Goal: Transaction & Acquisition: Purchase product/service

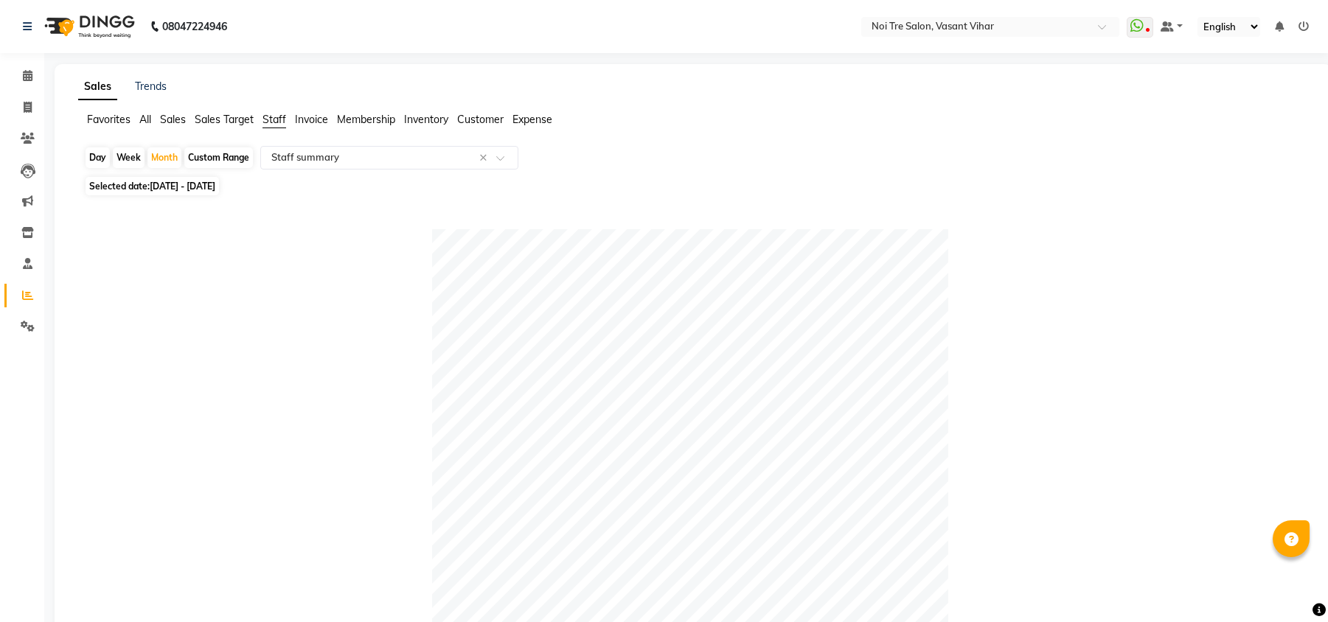
select select "full_report"
select select "csv"
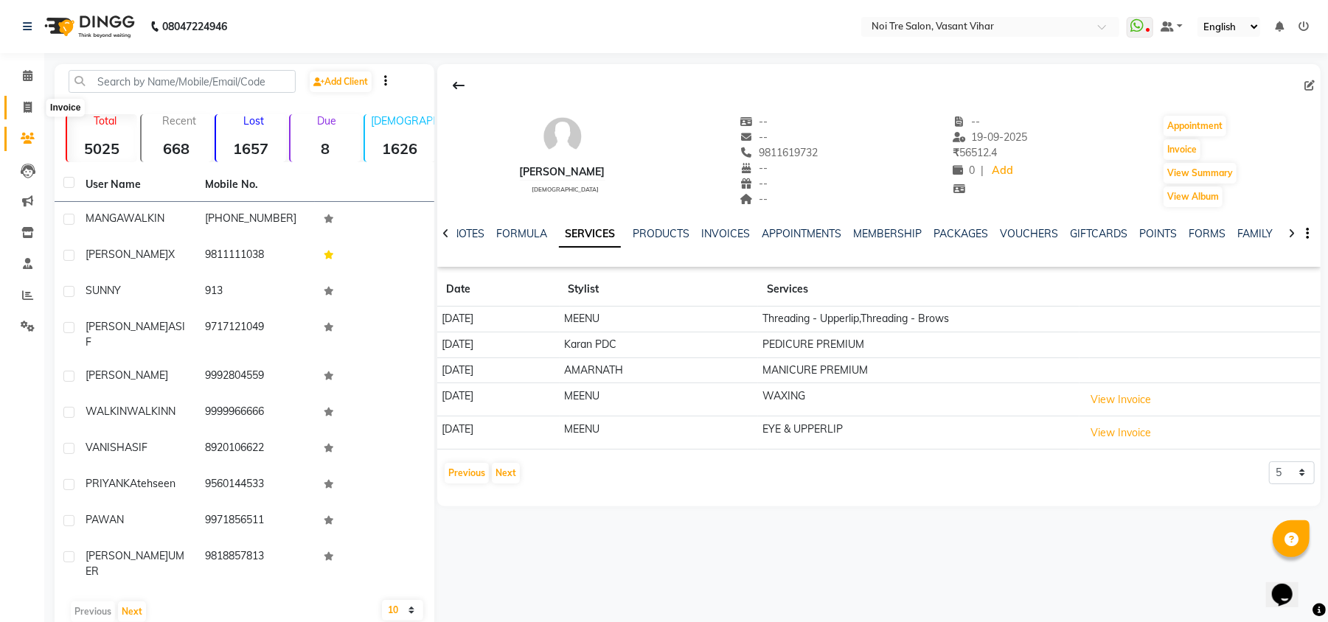
click at [18, 111] on span at bounding box center [28, 108] width 26 height 17
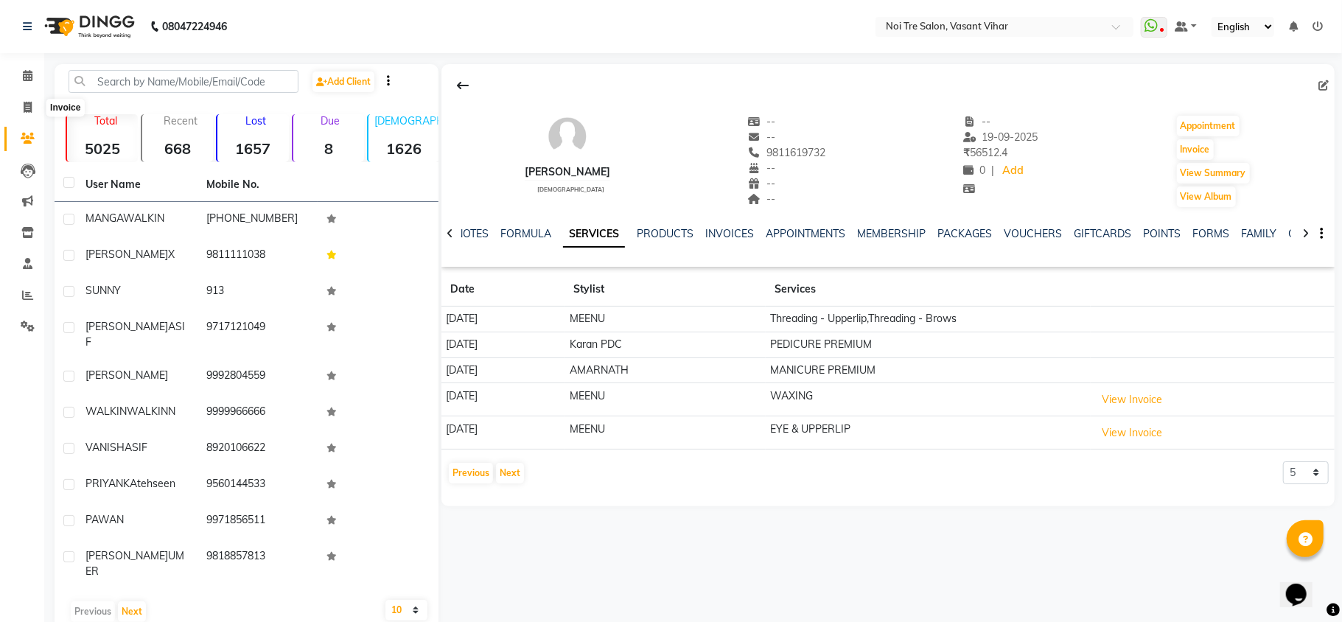
select select "3944"
select select "service"
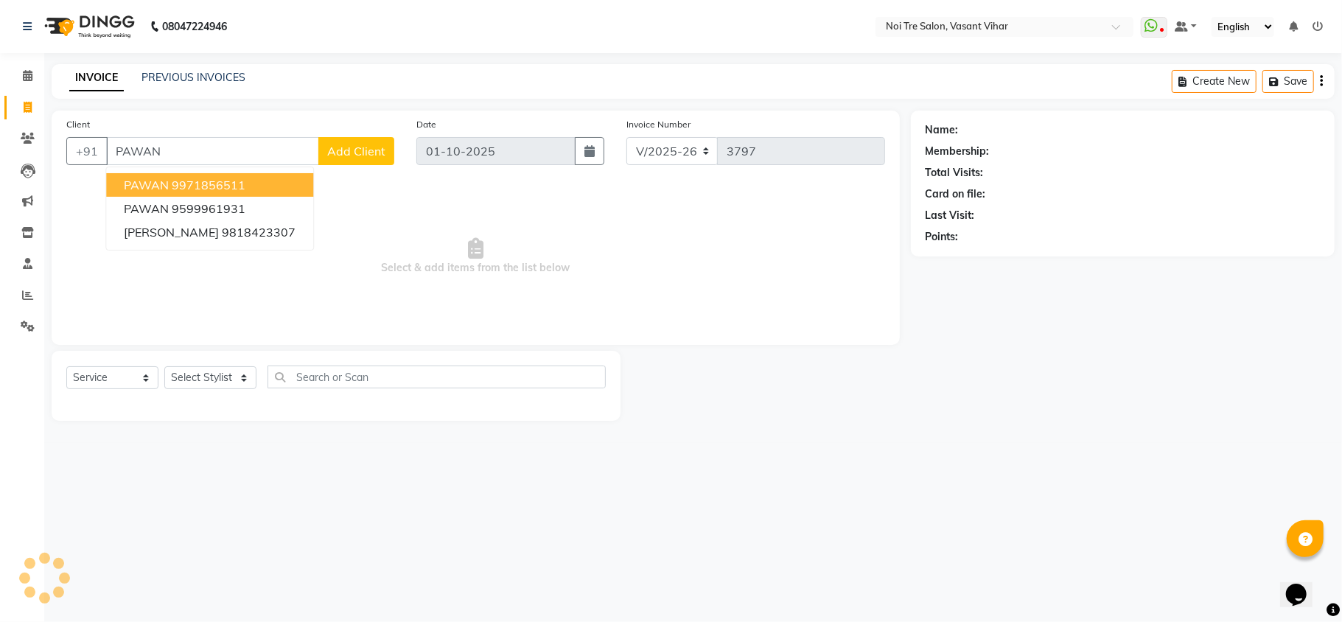
click at [209, 184] on ngb-highlight "9971856511" at bounding box center [209, 185] width 74 height 15
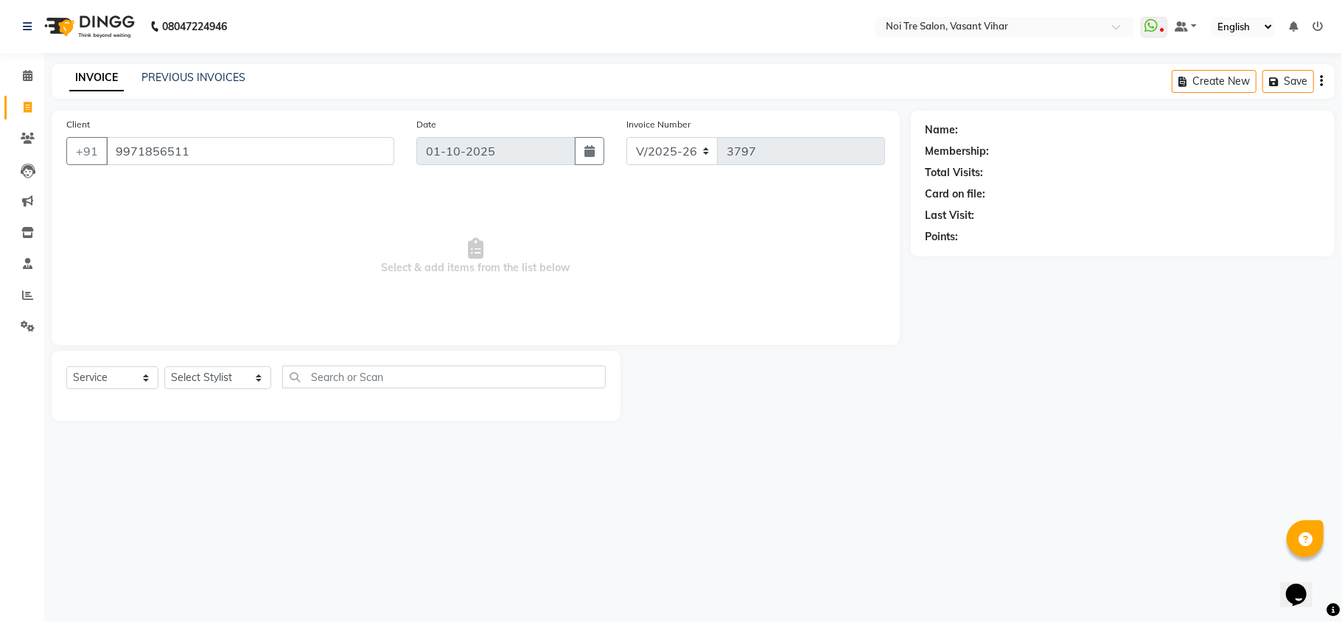
type input "9971856511"
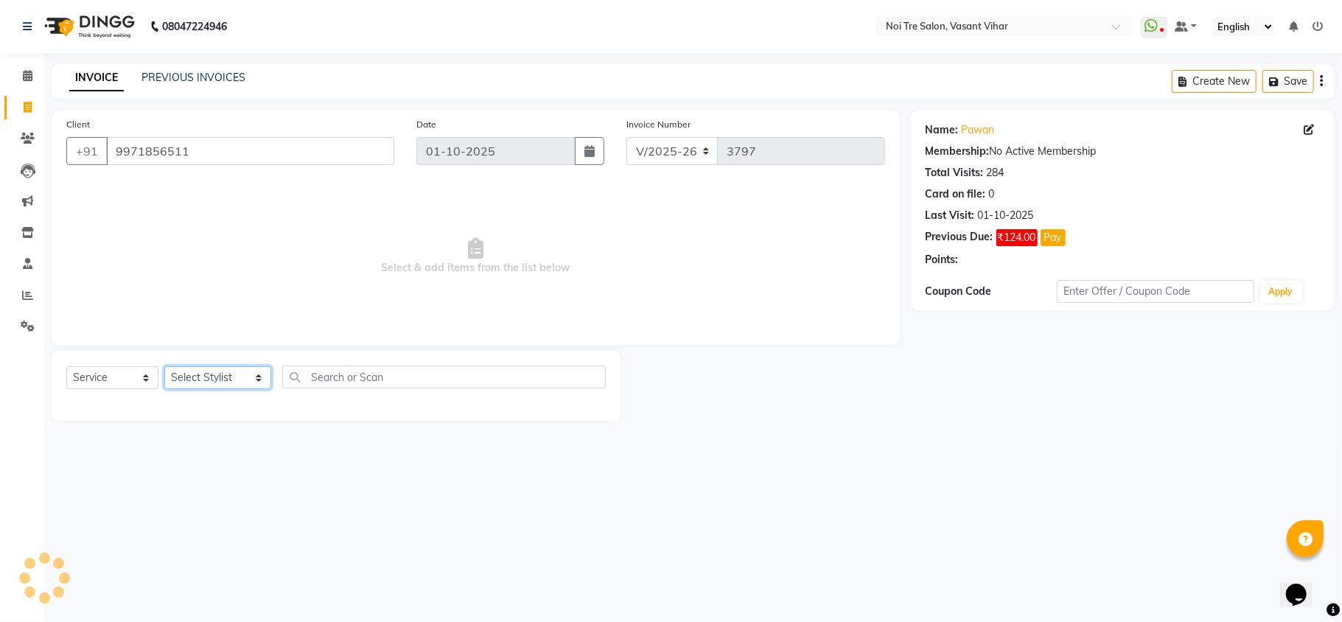
click at [204, 381] on select "Select Stylist Abhishek AMARNATH Asif DANISH(PUNJABI BAGH) DHARAM FAIZAN GEETA …" at bounding box center [217, 377] width 107 height 23
select select "20379"
click at [164, 366] on select "Select Stylist Abhishek AMARNATH Asif DANISH(PUNJABI BAGH) DHARAM FAIZAN GEETA …" at bounding box center [217, 377] width 107 height 23
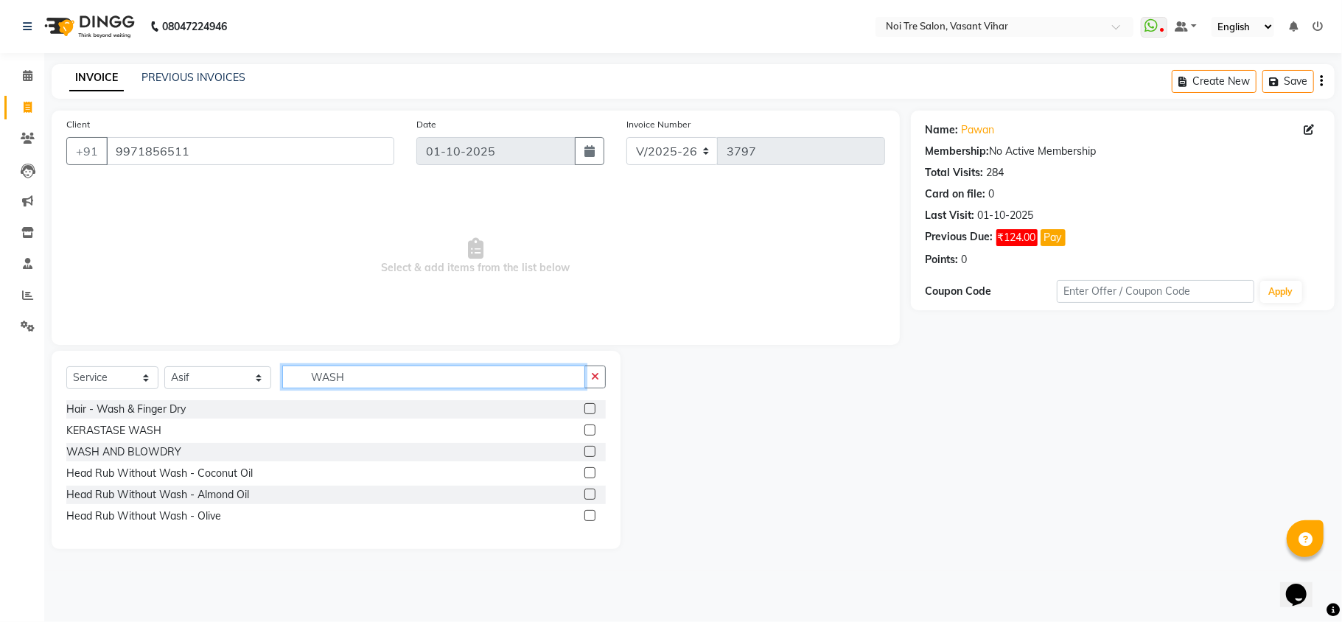
type input "WASH"
click at [590, 410] on label at bounding box center [590, 408] width 11 height 11
click at [590, 410] on input "checkbox" at bounding box center [590, 410] width 10 height 10
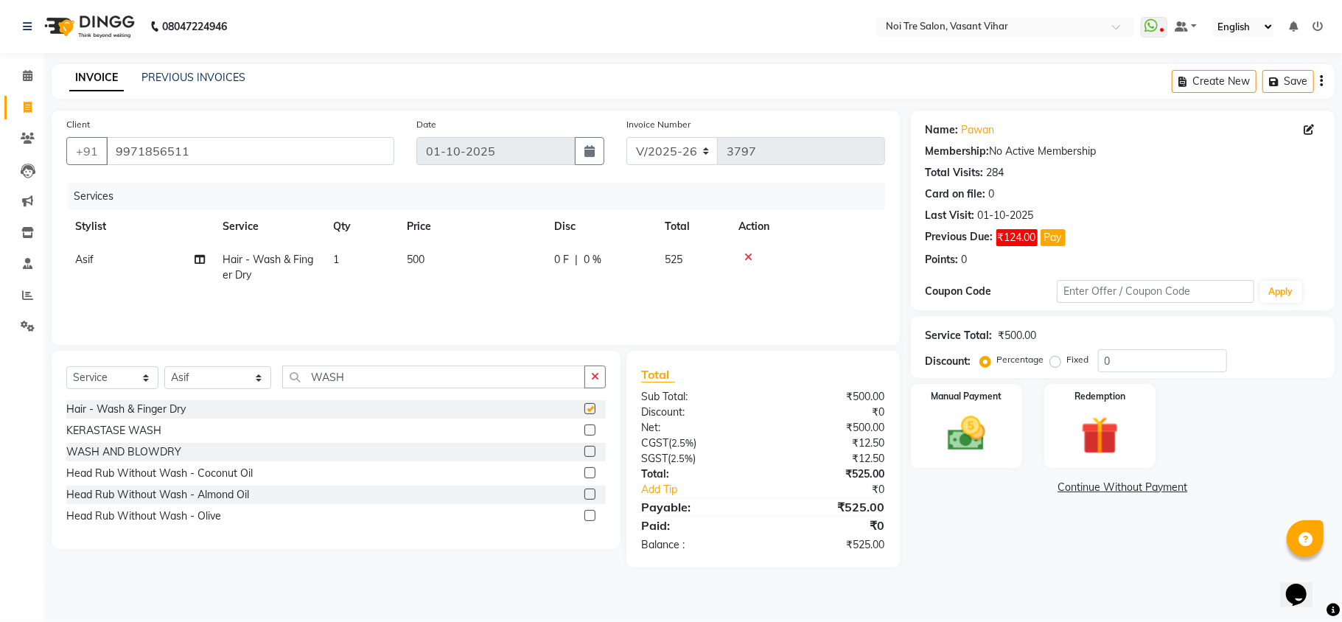
checkbox input "false"
click at [473, 278] on td "500" at bounding box center [471, 267] width 147 height 49
select select "20379"
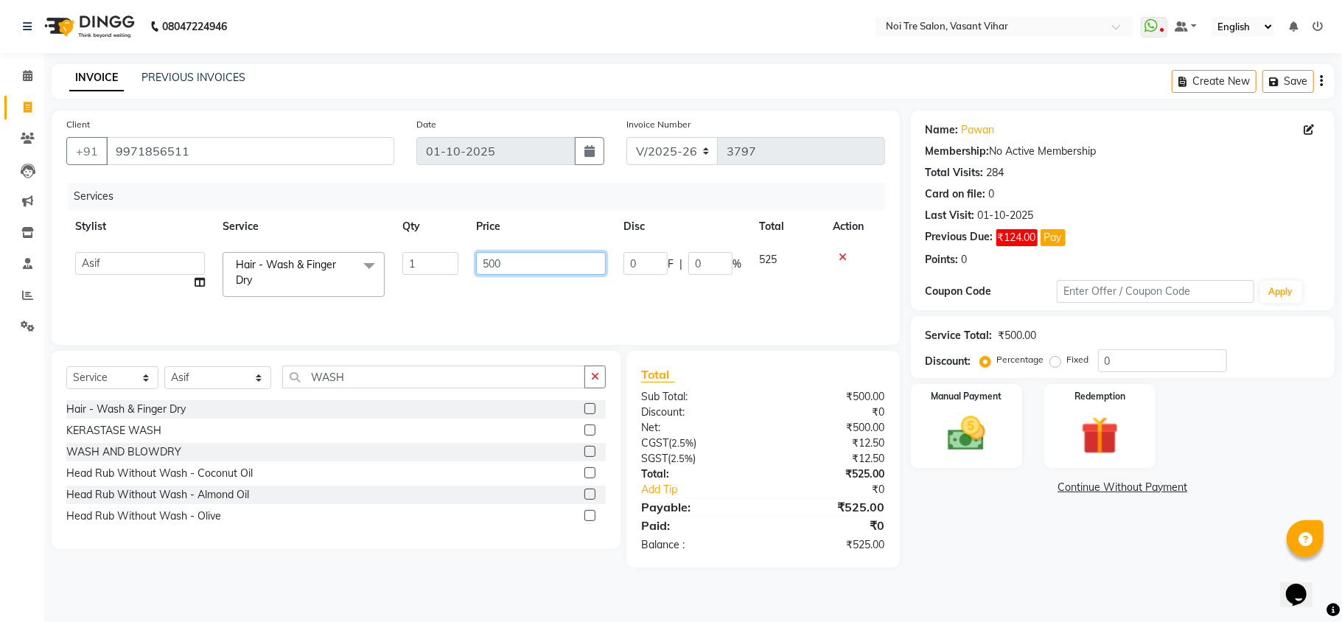
drag, startPoint x: 537, startPoint y: 254, endPoint x: 301, endPoint y: 264, distance: 236.1
click at [344, 264] on tr "Abhishek AMARNATH Asif DANISH(PUNJABI BAGH) DHARAM FAIZAN GEETA Kamal Karan PDC…" at bounding box center [475, 274] width 819 height 63
type input "600"
click at [1067, 363] on label "Fixed" at bounding box center [1078, 359] width 22 height 13
click at [1053, 363] on input "Fixed" at bounding box center [1058, 360] width 10 height 10
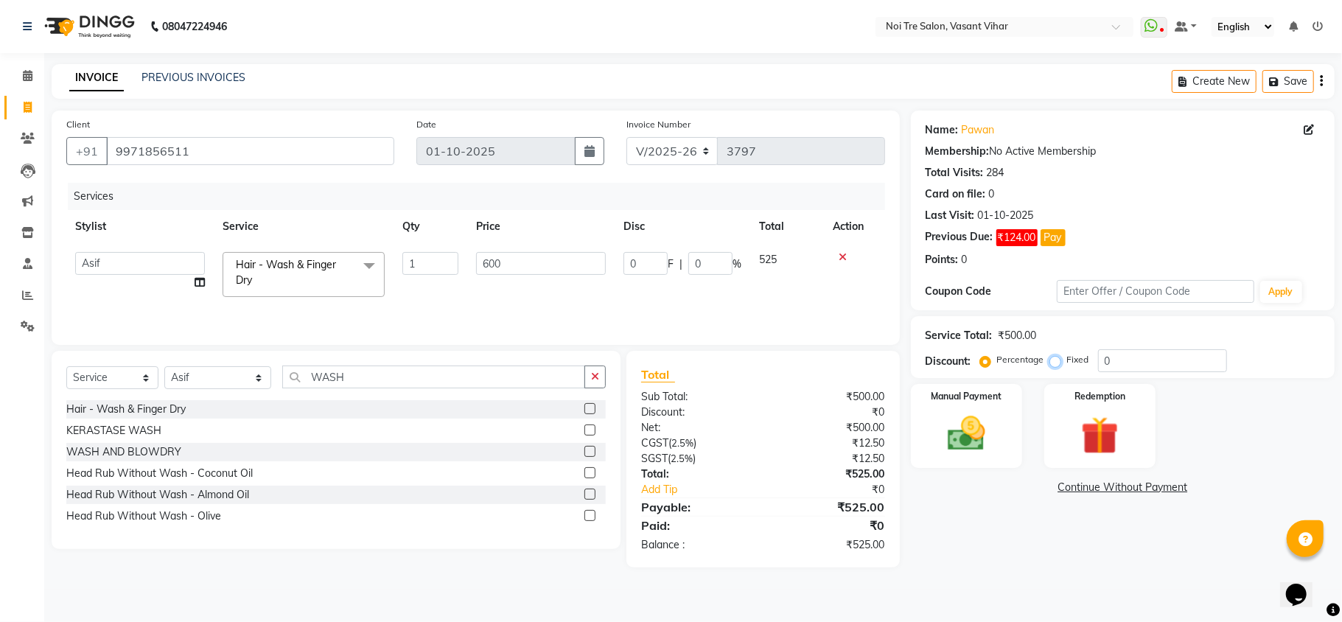
radio input "true"
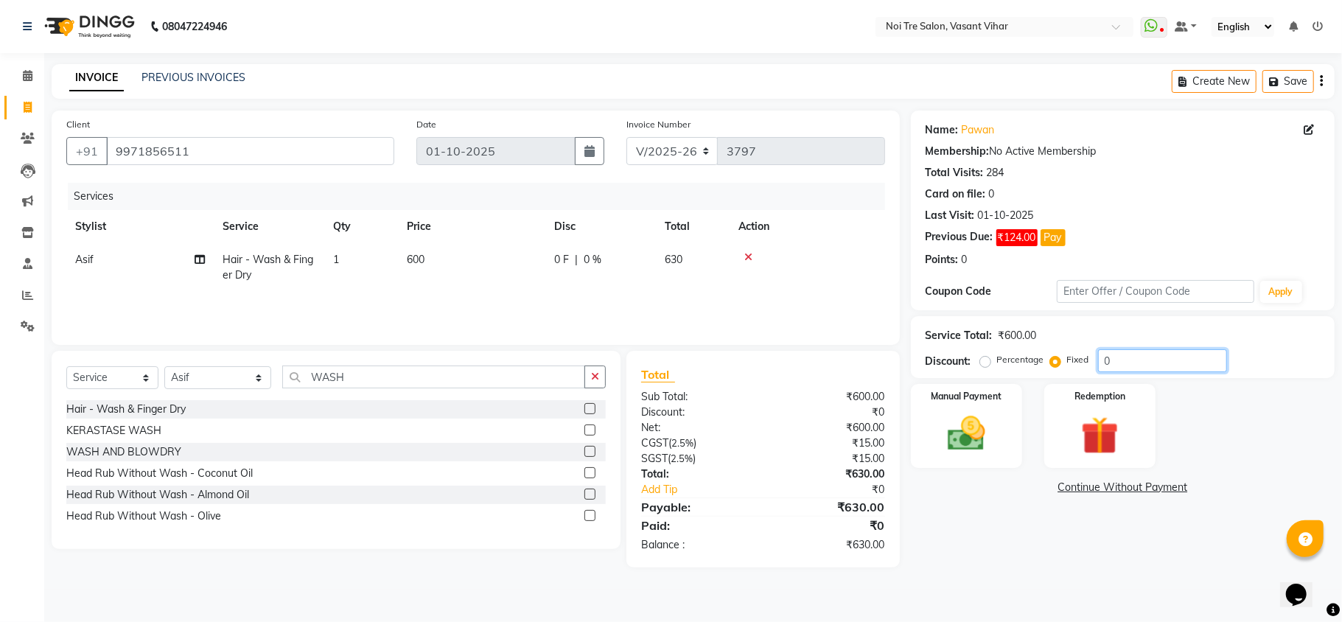
drag, startPoint x: 1006, startPoint y: 367, endPoint x: 989, endPoint y: 367, distance: 17.7
click at [992, 367] on div "Percentage Fixed 0" at bounding box center [1105, 360] width 244 height 23
type input "30"
click at [950, 419] on img at bounding box center [967, 434] width 64 height 46
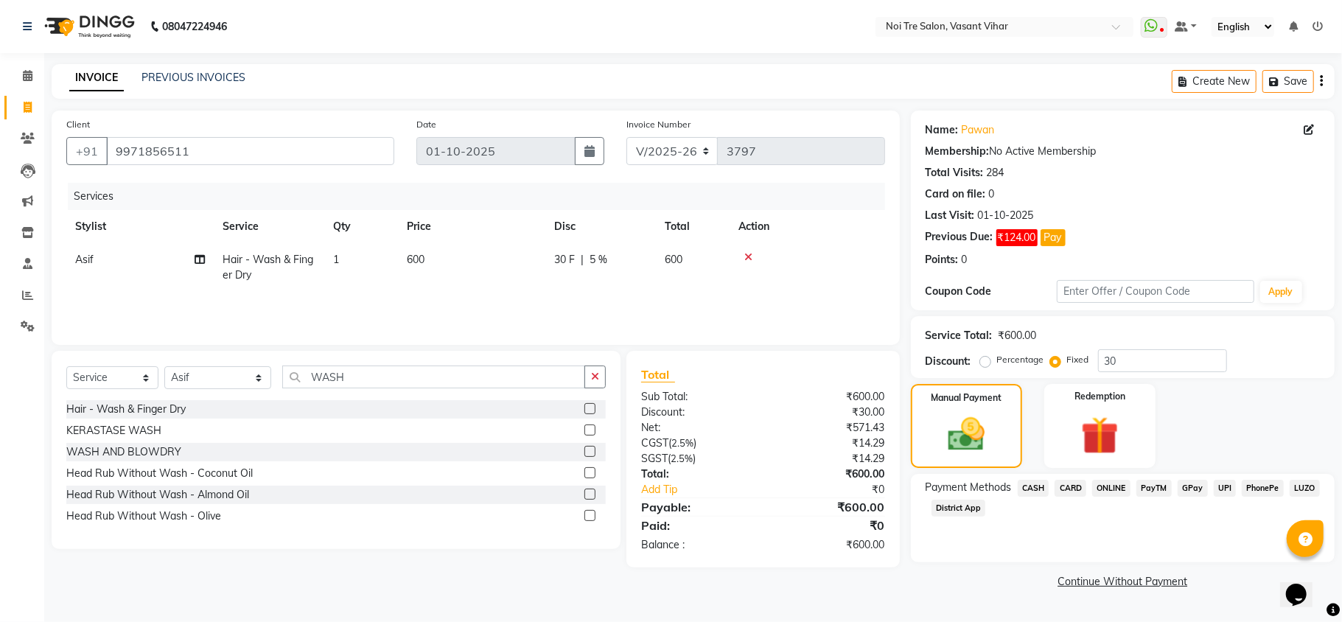
click at [1067, 488] on span "CARD" at bounding box center [1071, 488] width 32 height 17
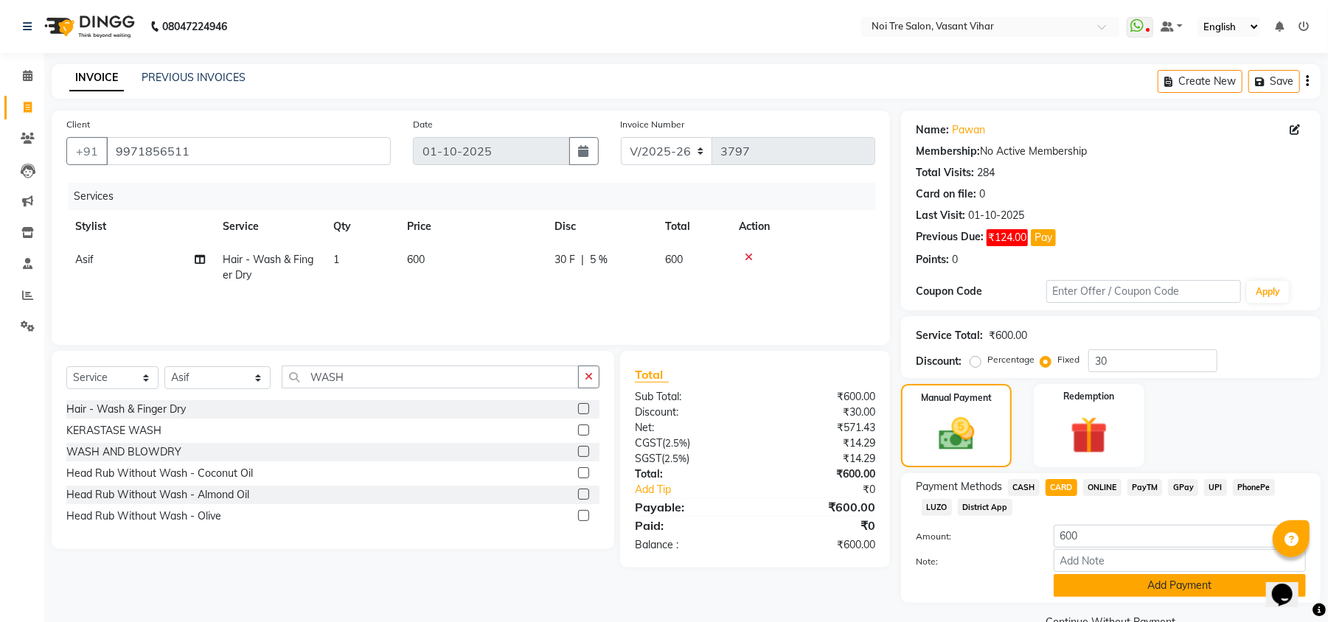
click at [1116, 581] on button "Add Payment" at bounding box center [1179, 585] width 252 height 23
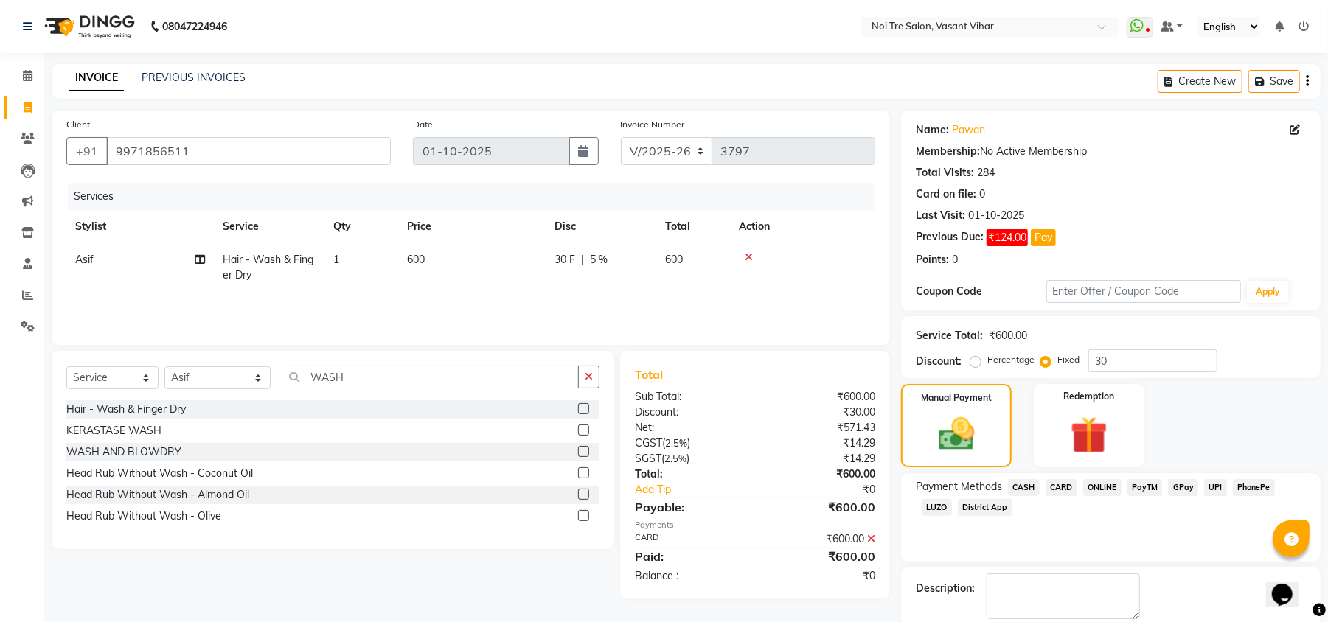
scroll to position [77, 0]
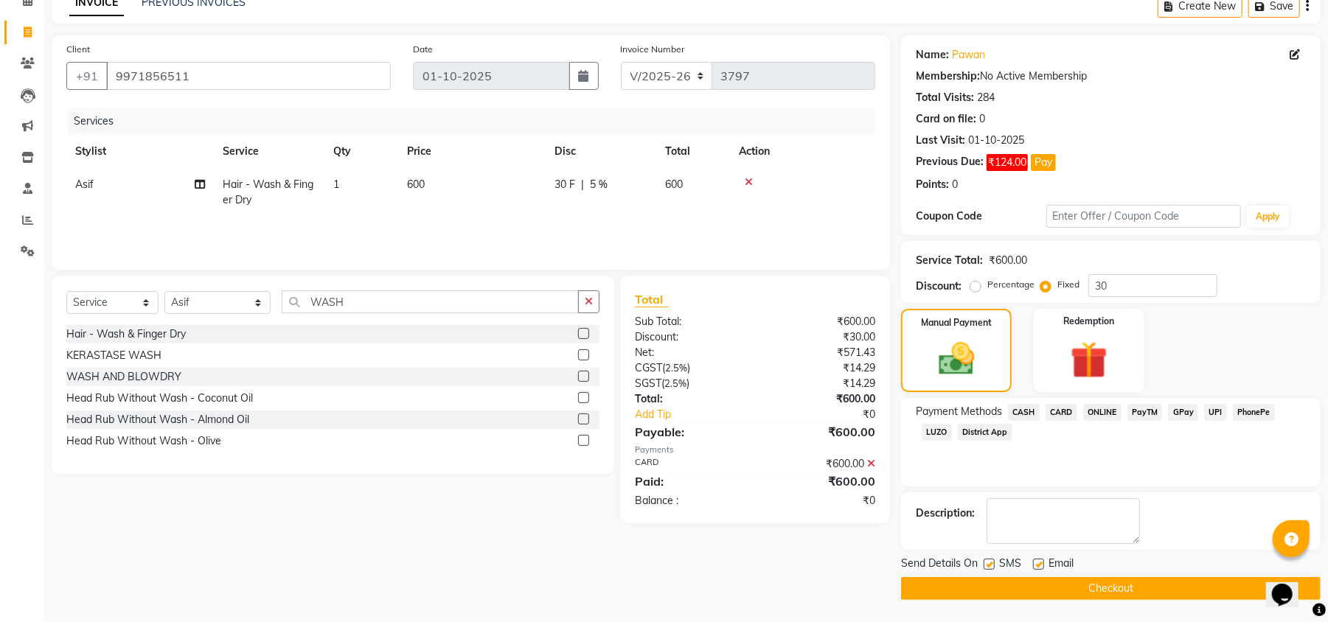
click at [1128, 578] on button "Checkout" at bounding box center [1110, 588] width 419 height 23
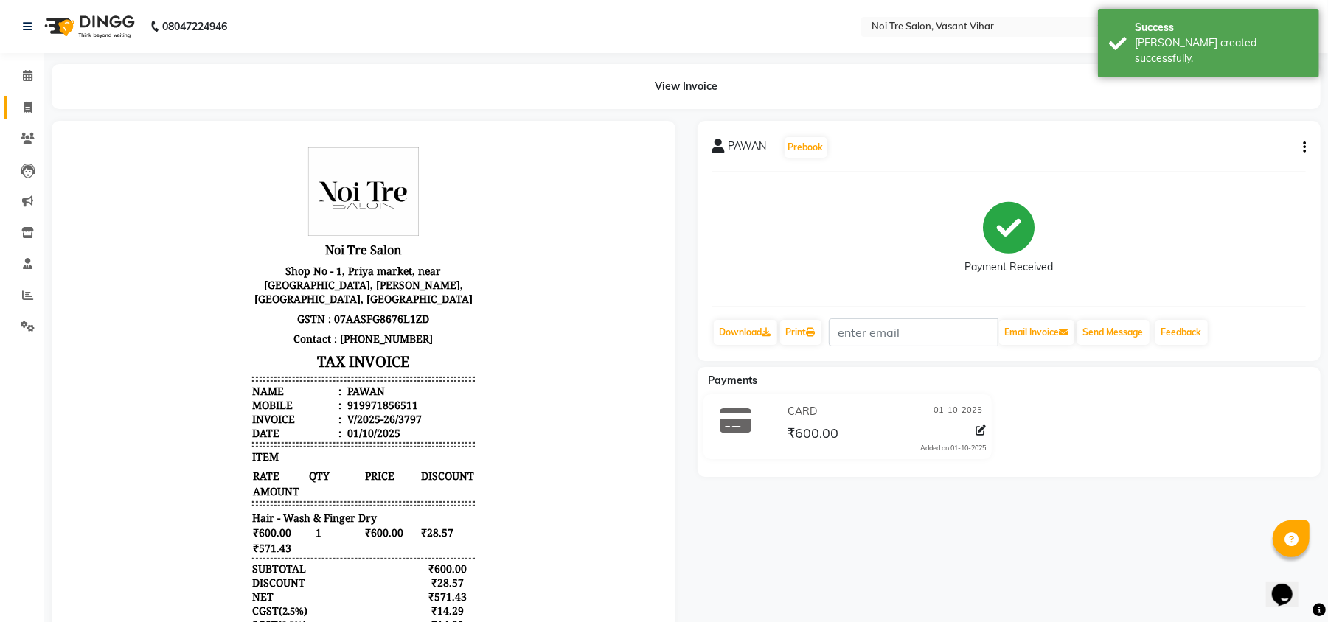
click at [34, 100] on span at bounding box center [28, 108] width 26 height 17
select select "service"
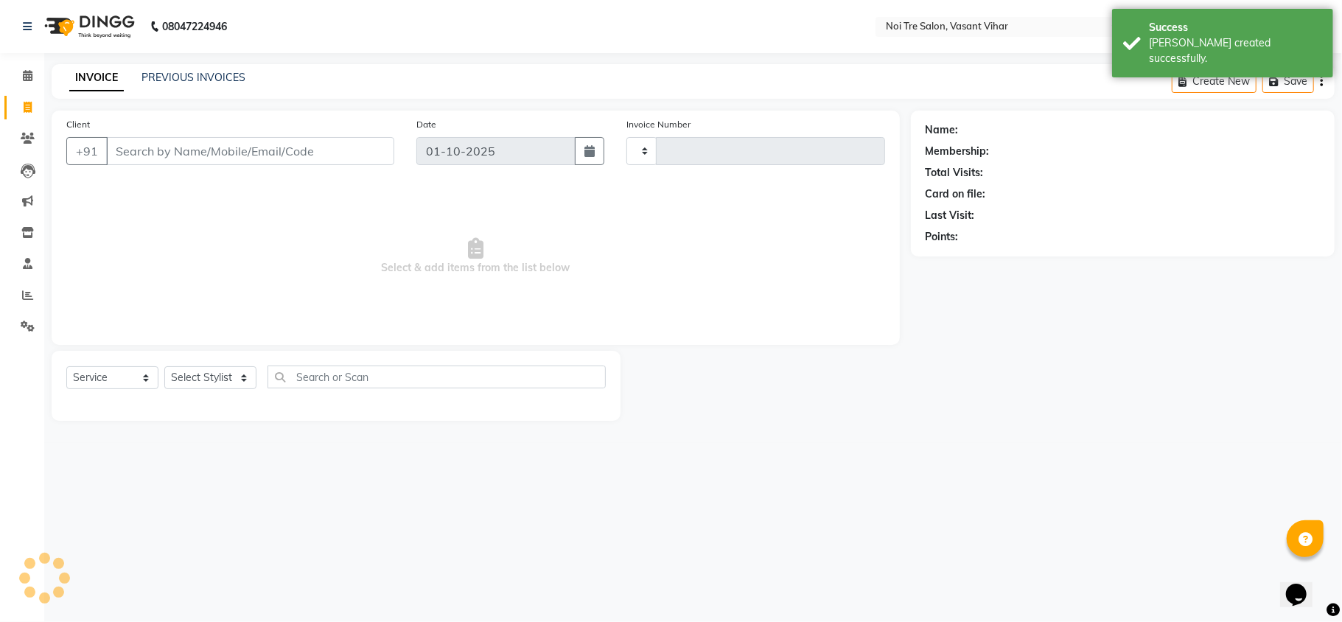
type input "3798"
select select "3944"
click at [211, 84] on div "PREVIOUS INVOICES" at bounding box center [194, 77] width 104 height 15
click at [211, 77] on link "PREVIOUS INVOICES" at bounding box center [194, 77] width 104 height 13
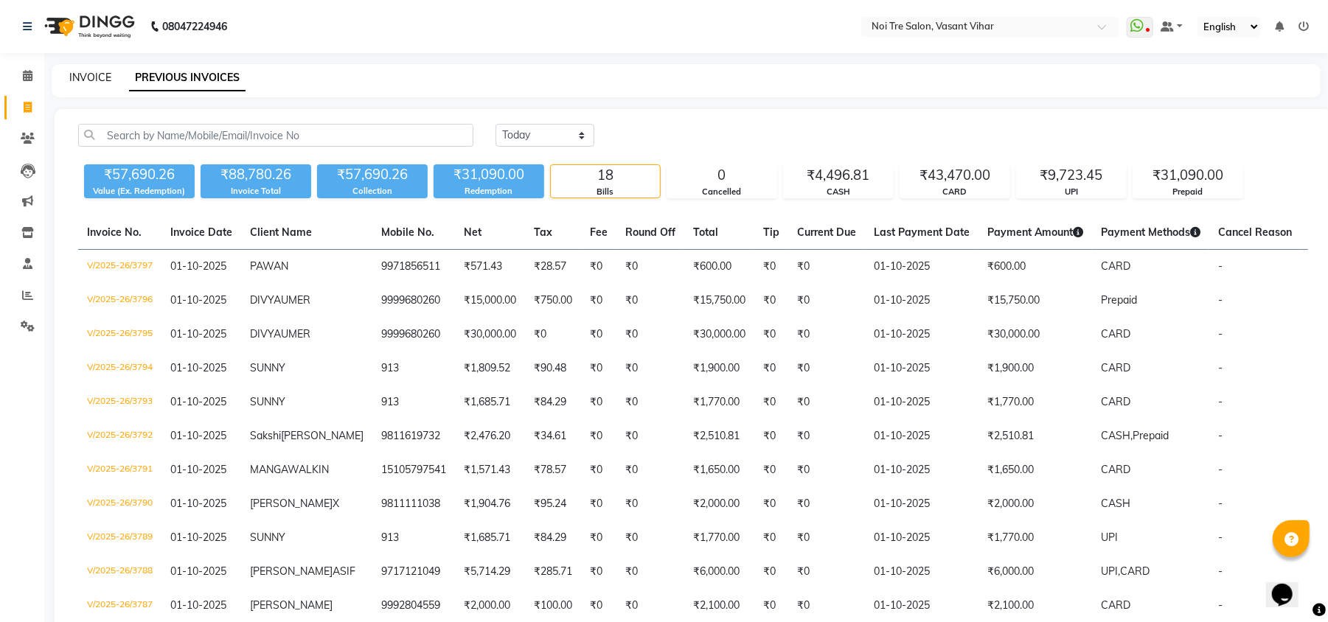
click at [108, 81] on link "INVOICE" at bounding box center [90, 77] width 42 height 13
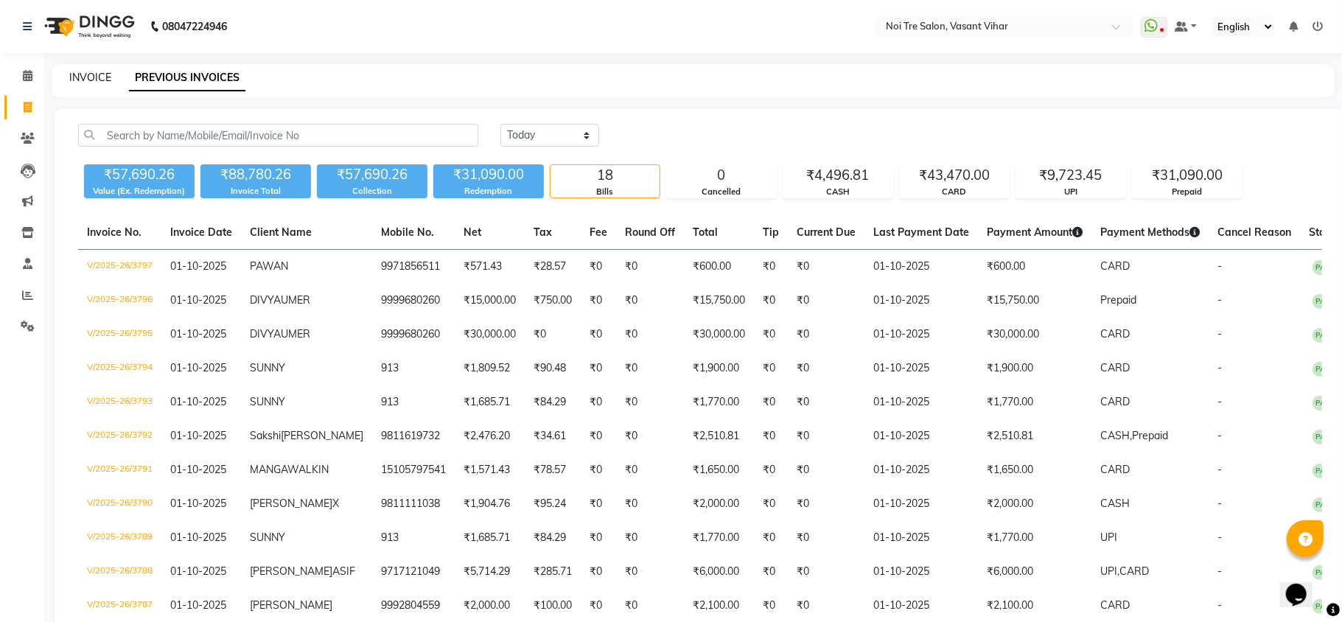
select select "3944"
select select "service"
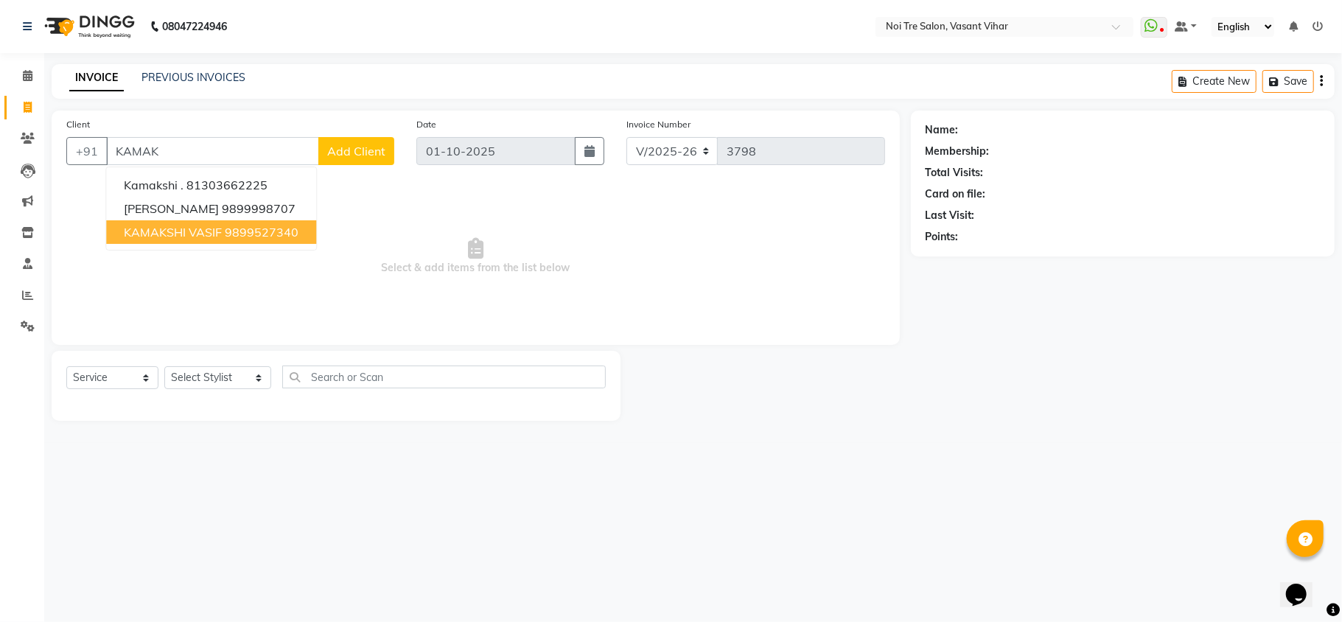
click at [273, 233] on ngb-highlight "9899527340" at bounding box center [262, 232] width 74 height 15
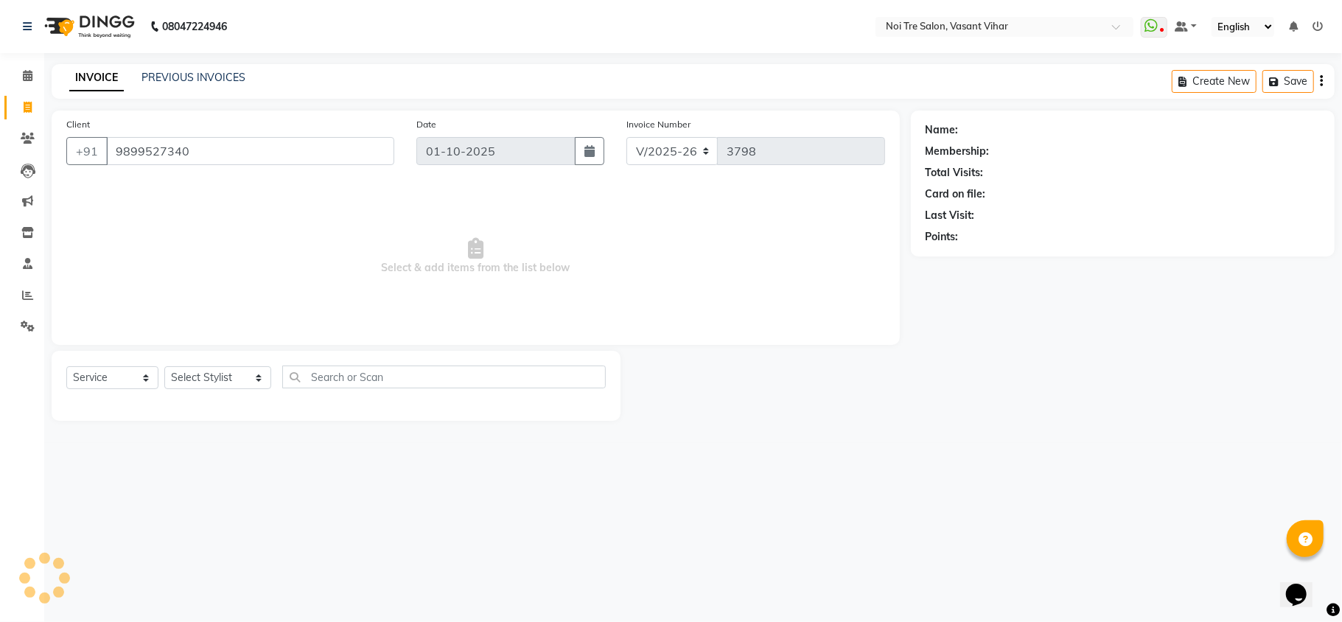
type input "9899527340"
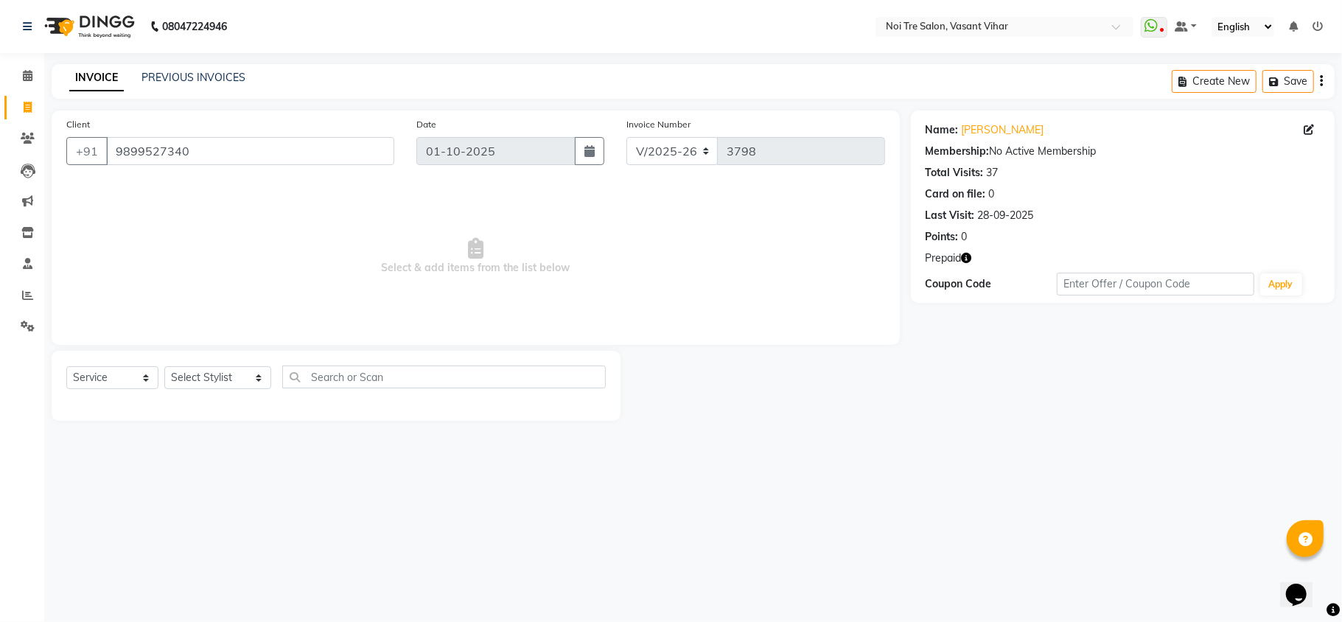
click at [228, 391] on div "Select Service Product Membership Package Voucher Prepaid Gift Card Select Styl…" at bounding box center [336, 383] width 540 height 35
click at [228, 375] on select "Select Stylist Abhishek AMARNATH Asif DANISH(PUNJABI BAGH) DHARAM FAIZAN GEETA …" at bounding box center [217, 377] width 107 height 23
select select "46585"
click at [164, 366] on select "Select Stylist Abhishek AMARNATH Asif DANISH(PUNJABI BAGH) DHARAM FAIZAN GEETA …" at bounding box center [217, 377] width 107 height 23
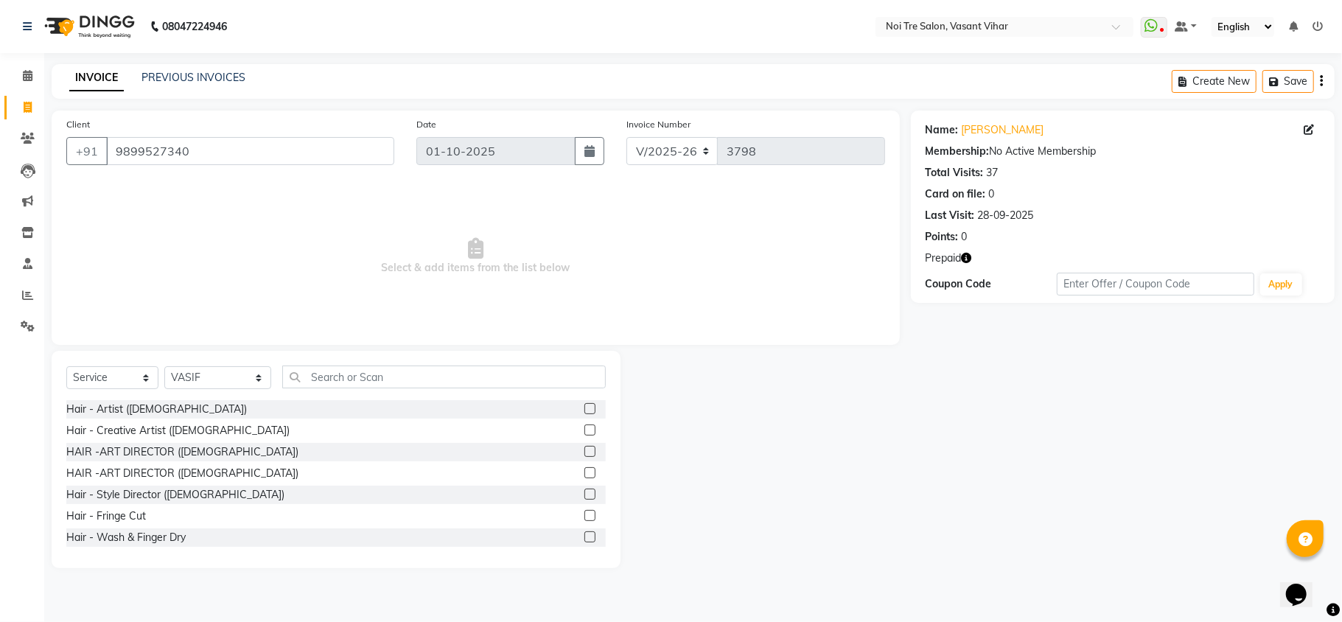
click at [970, 257] on icon "button" at bounding box center [967, 258] width 10 height 10
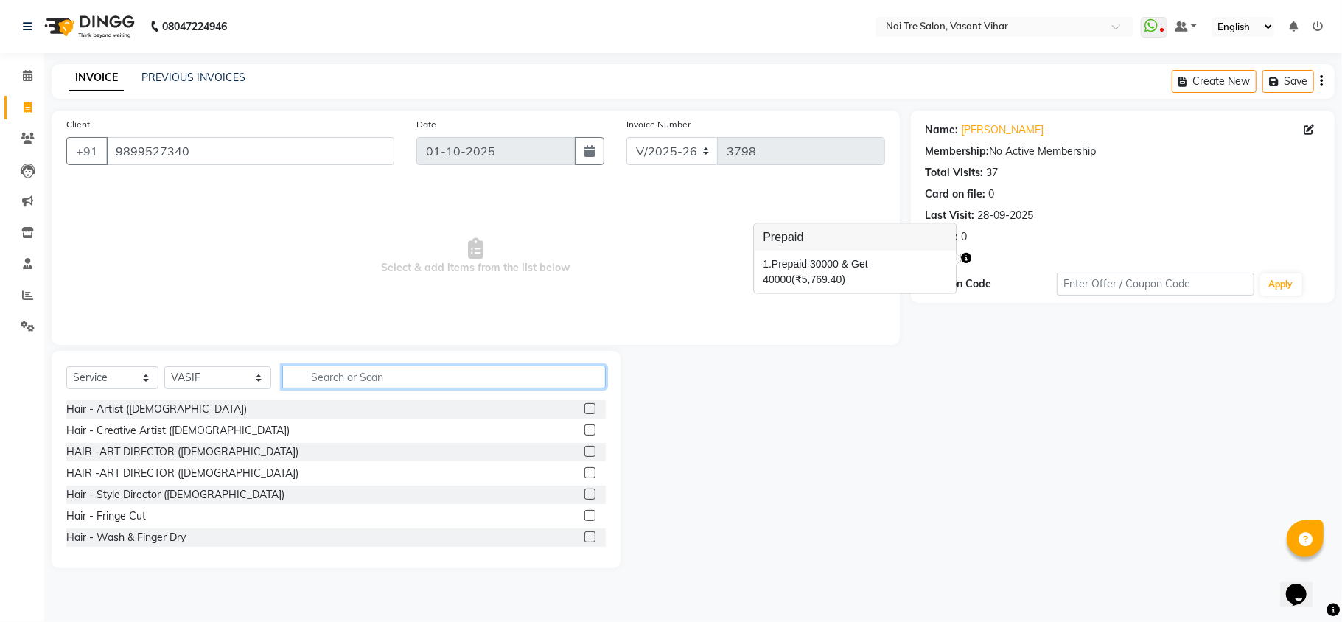
click at [361, 374] on input "text" at bounding box center [444, 377] width 324 height 23
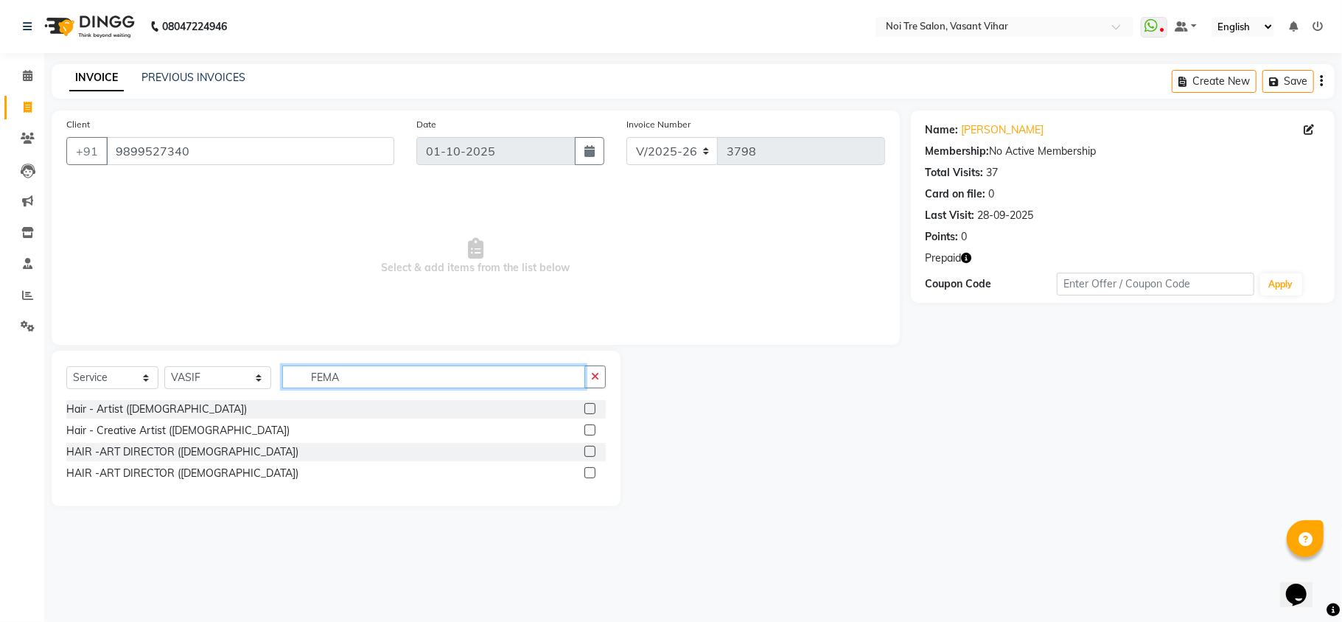
type input "FEMA"
click at [593, 432] on label at bounding box center [590, 430] width 11 height 11
click at [593, 432] on input "checkbox" at bounding box center [590, 431] width 10 height 10
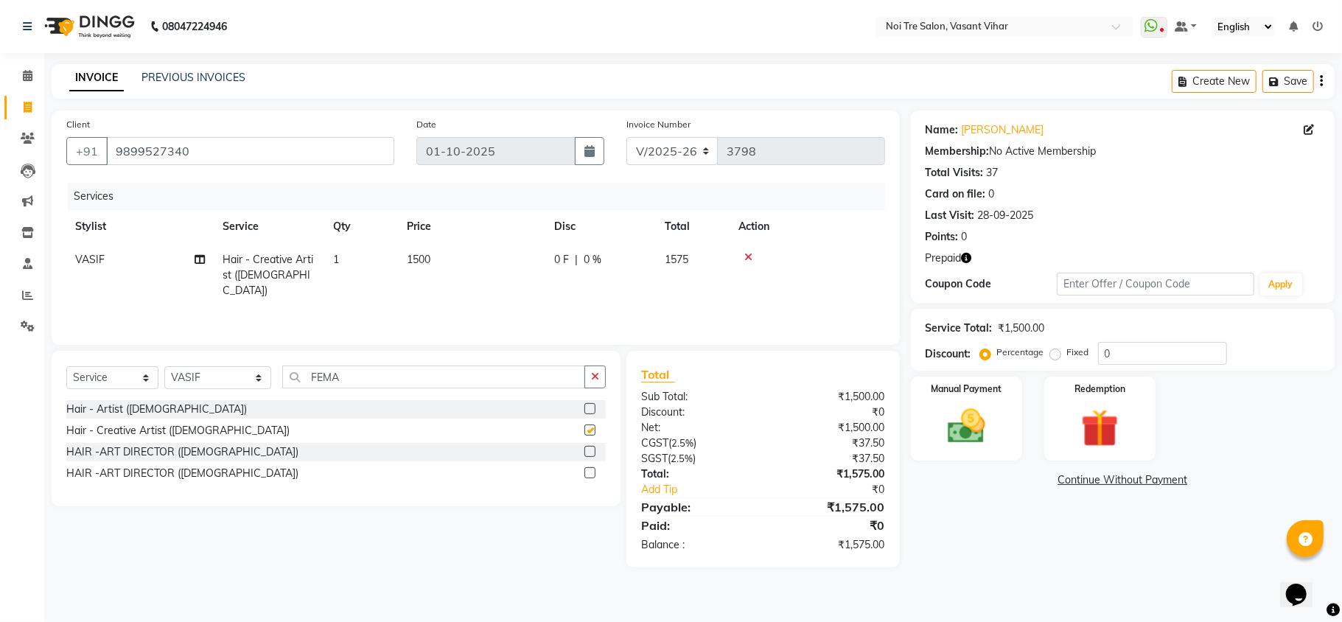
checkbox input "false"
click at [965, 262] on icon "button" at bounding box center [967, 258] width 10 height 10
click at [566, 299] on div "Services Stylist Service Qty Price Disc Total Action VASIF Hair - Creative Arti…" at bounding box center [475, 256] width 819 height 147
click at [464, 261] on td "1500" at bounding box center [471, 275] width 147 height 64
select select "46585"
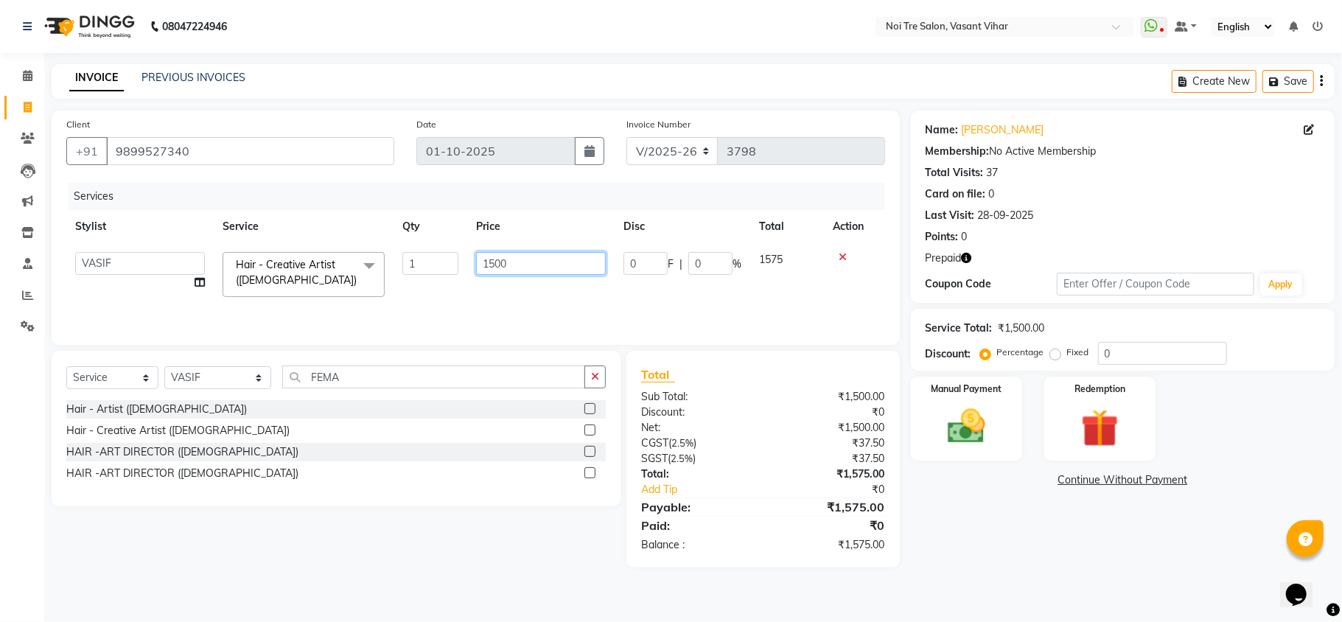
drag, startPoint x: 528, startPoint y: 257, endPoint x: 346, endPoint y: 254, distance: 181.4
click at [346, 254] on tr "Abhishek AMARNATH Asif DANISH(PUNJABI BAGH) DHARAM FAIZAN GEETA Kamal Karan PDC…" at bounding box center [475, 274] width 819 height 63
type input "5300"
click at [446, 288] on tr "Abhishek AMARNATH Asif DANISH(PUNJABI BAGH) DHARAM FAIZAN GEETA Kamal Karan PDC…" at bounding box center [475, 274] width 819 height 63
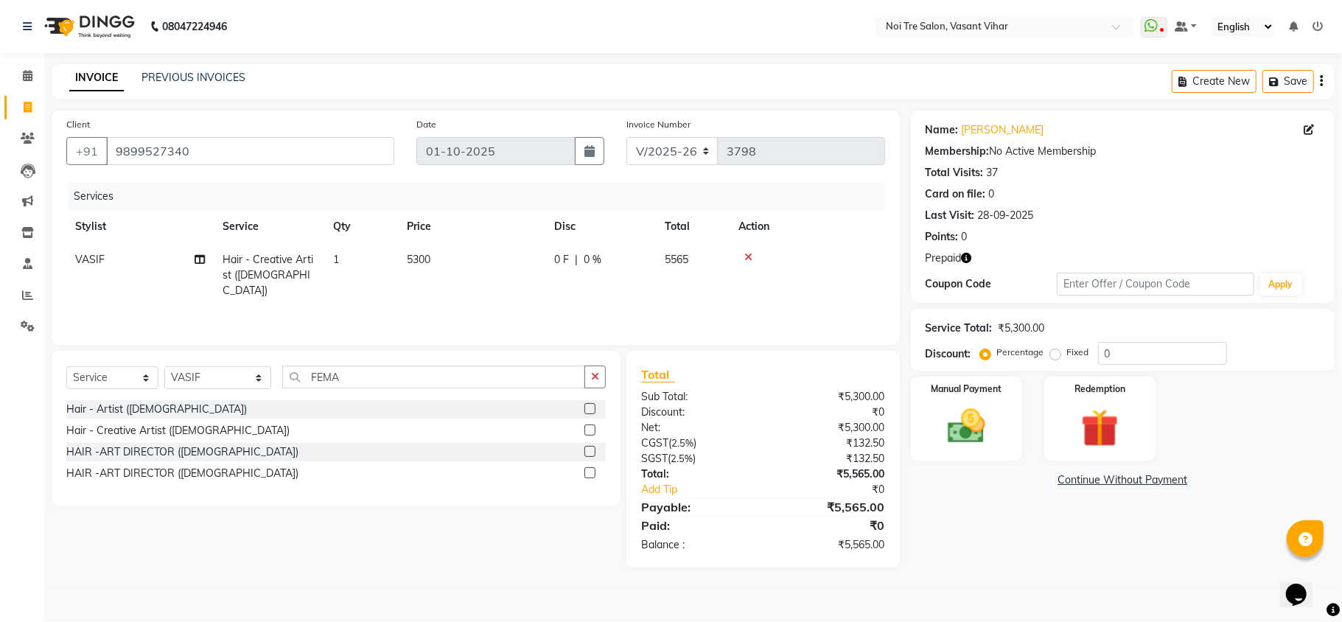
click at [971, 255] on icon "button" at bounding box center [967, 258] width 10 height 10
click at [450, 260] on td "5300" at bounding box center [471, 275] width 147 height 64
select select "46585"
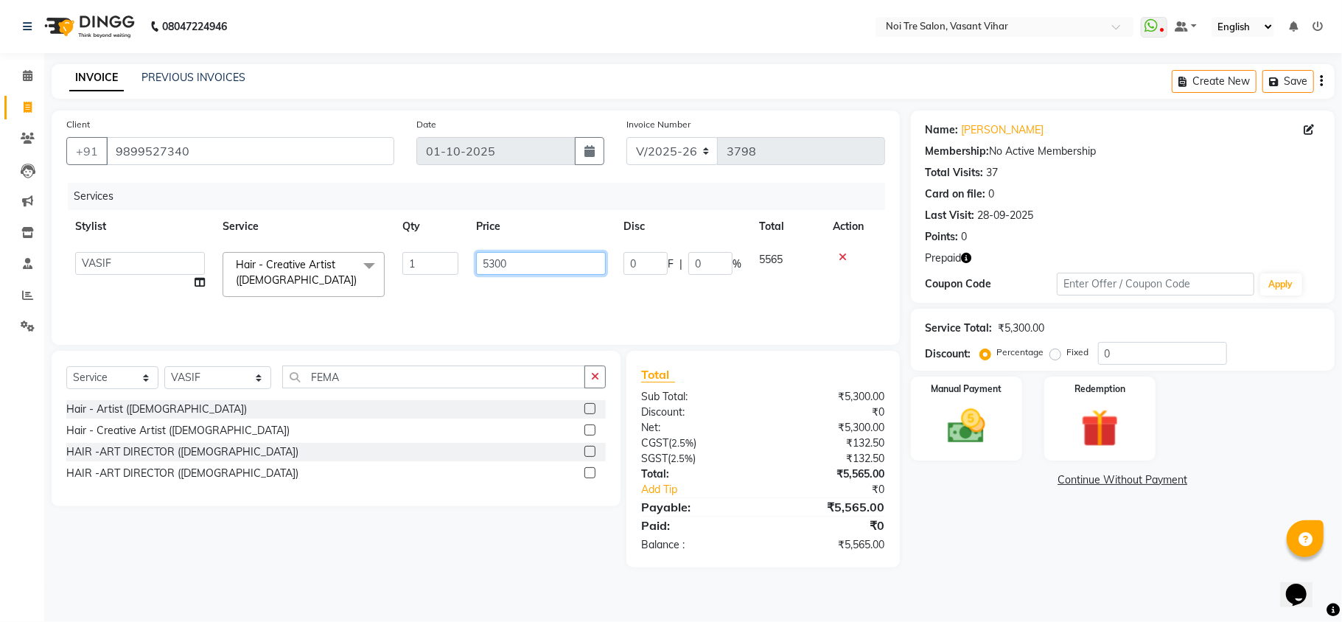
drag, startPoint x: 549, startPoint y: 257, endPoint x: 396, endPoint y: 267, distance: 153.6
click at [396, 267] on tr "Abhishek AMARNATH Asif DANISH(PUNJABI BAGH) DHARAM FAIZAN GEETA Kamal Karan PDC…" at bounding box center [475, 274] width 819 height 63
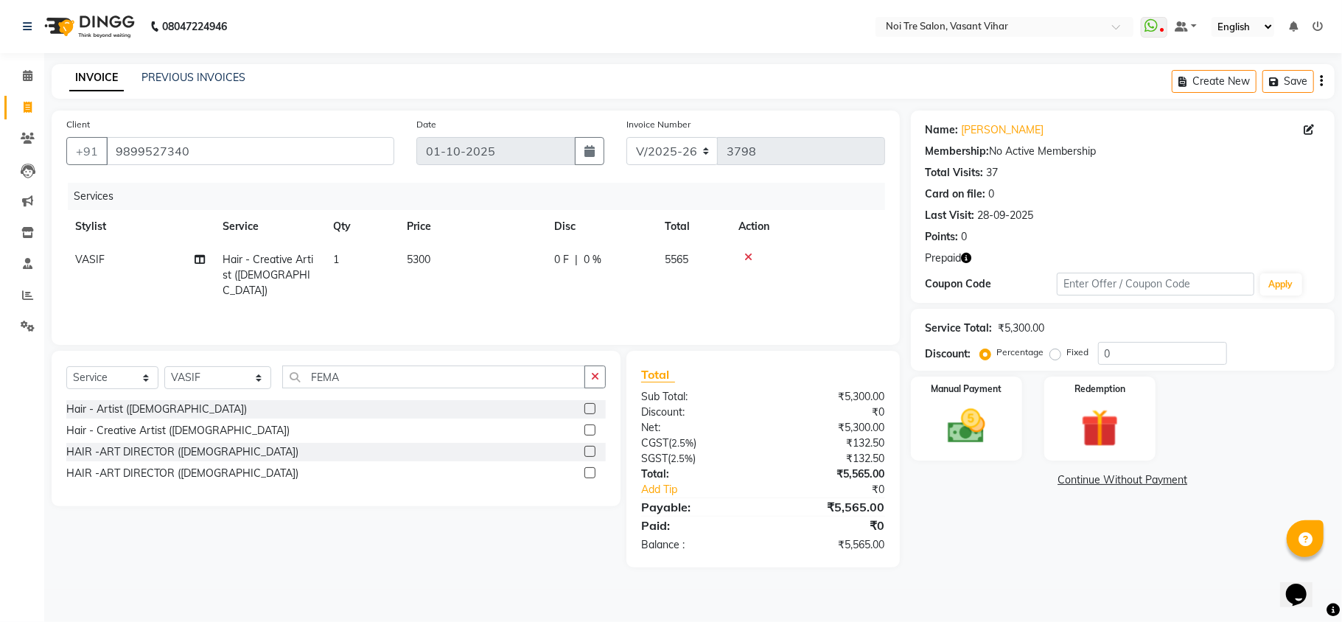
click at [516, 305] on div "Services Stylist Service Qty Price Disc Total Action VASIF Hair - Creative Arti…" at bounding box center [475, 256] width 819 height 147
click at [966, 257] on icon "button" at bounding box center [967, 258] width 10 height 10
click at [560, 287] on td "0 F | 0 %" at bounding box center [601, 275] width 111 height 64
select select "46585"
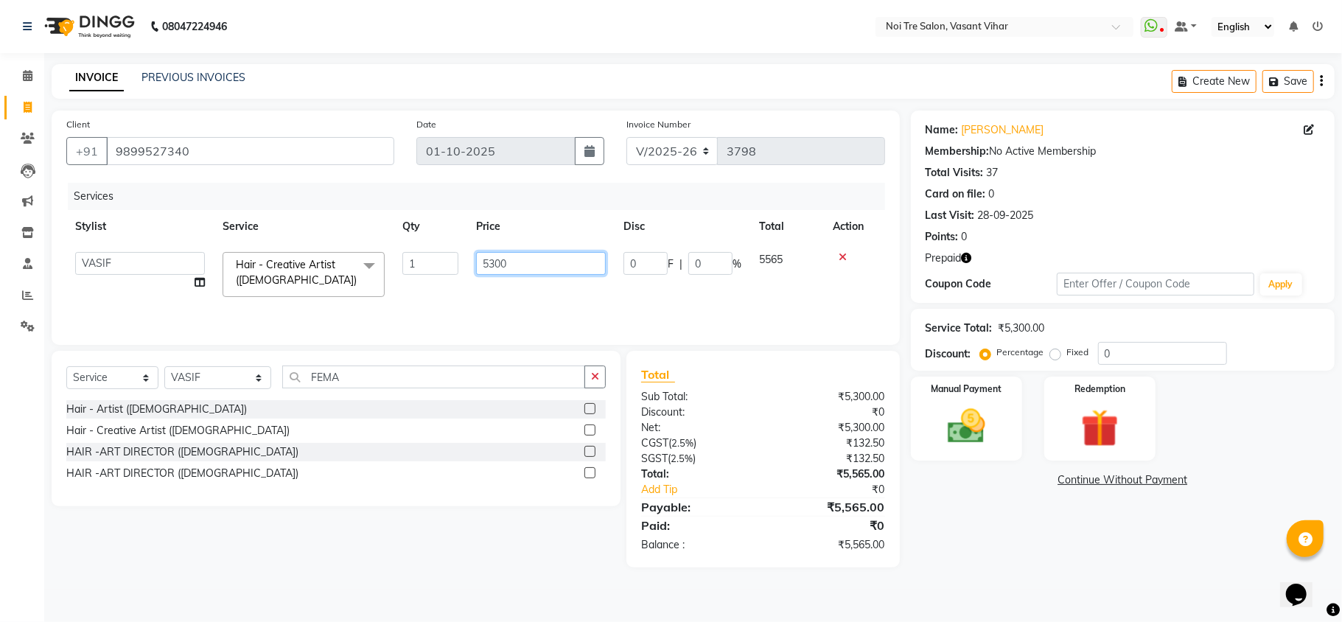
drag, startPoint x: 529, startPoint y: 254, endPoint x: 251, endPoint y: 249, distance: 278.0
click at [251, 249] on tr "Abhishek AMARNATH Asif DANISH(PUNJABI BAGH) DHARAM FAIZAN GEETA Kamal Karan PDC…" at bounding box center [475, 274] width 819 height 63
type input "5400"
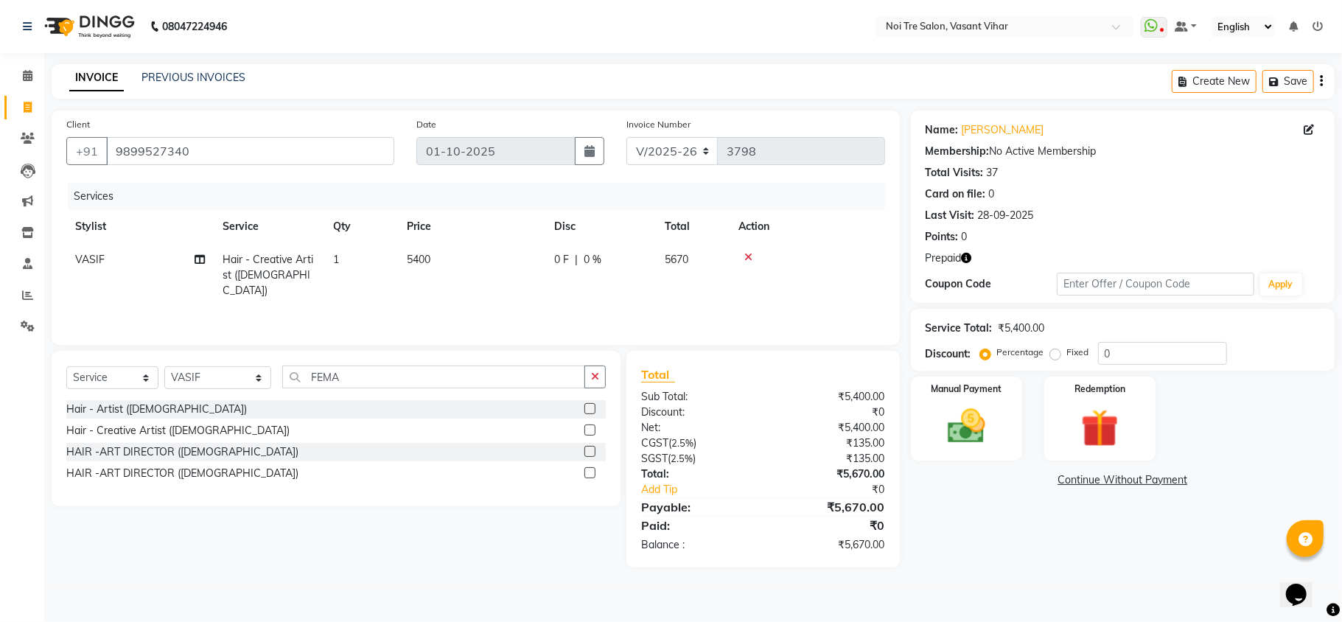
click at [576, 287] on tr "VASIF Hair - Creative Artist (Female) 1 5400 0 F | 0 % 5670" at bounding box center [475, 275] width 819 height 64
click at [969, 261] on icon "button" at bounding box center [967, 258] width 10 height 10
click at [433, 263] on td "5400" at bounding box center [471, 275] width 147 height 64
select select "46585"
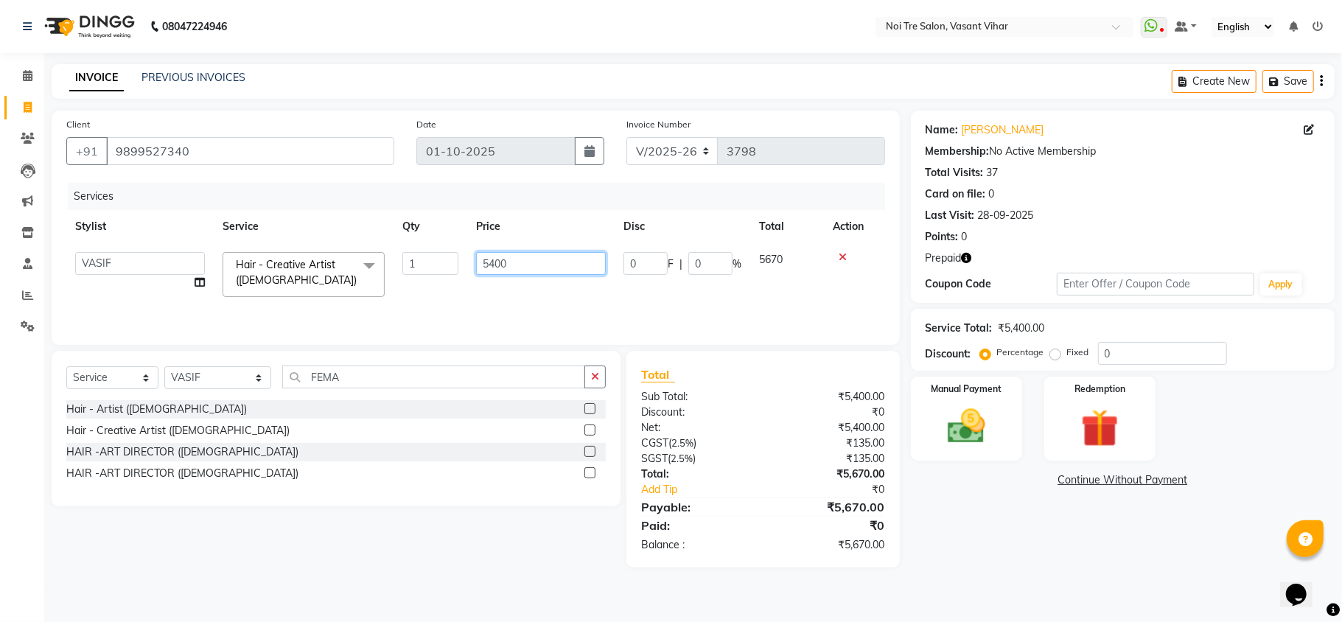
click at [531, 254] on input "5400" at bounding box center [541, 263] width 130 height 23
type input "5450"
click at [551, 276] on tr "Abhishek AMARNATH Asif DANISH(PUNJABI BAGH) DHARAM FAIZAN GEETA Kamal Karan PDC…" at bounding box center [475, 274] width 819 height 63
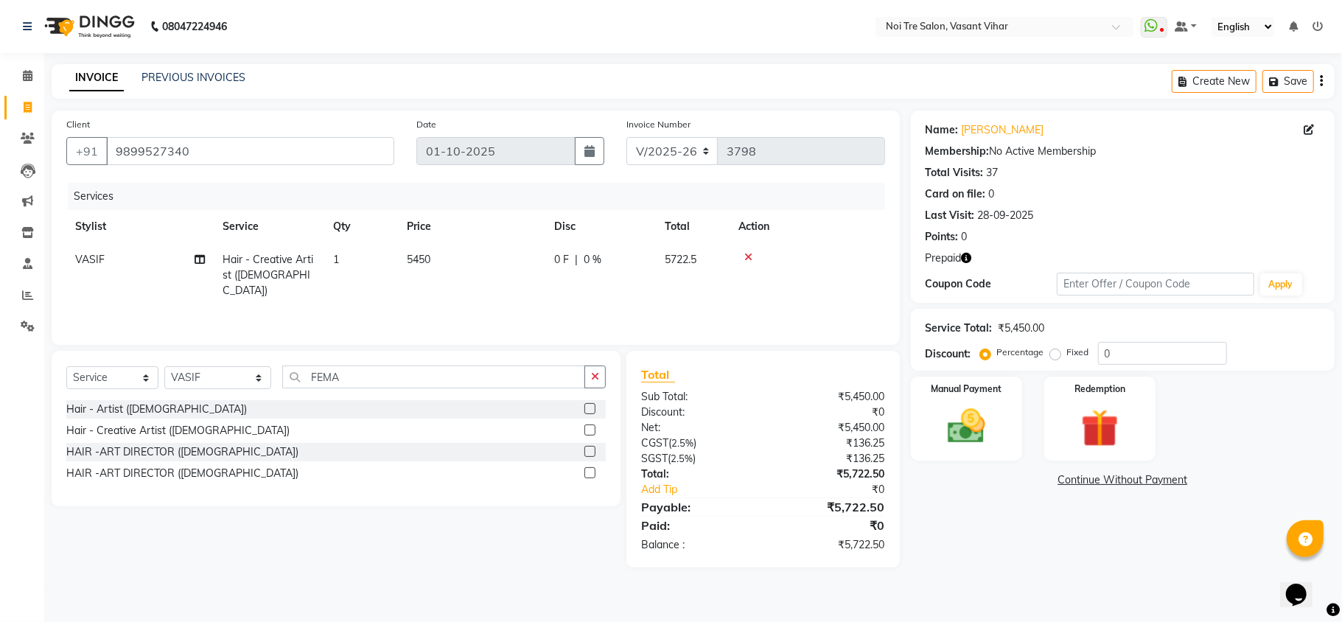
click at [970, 254] on icon "button" at bounding box center [967, 258] width 10 height 10
click at [458, 271] on td "5450" at bounding box center [471, 275] width 147 height 64
select select "46585"
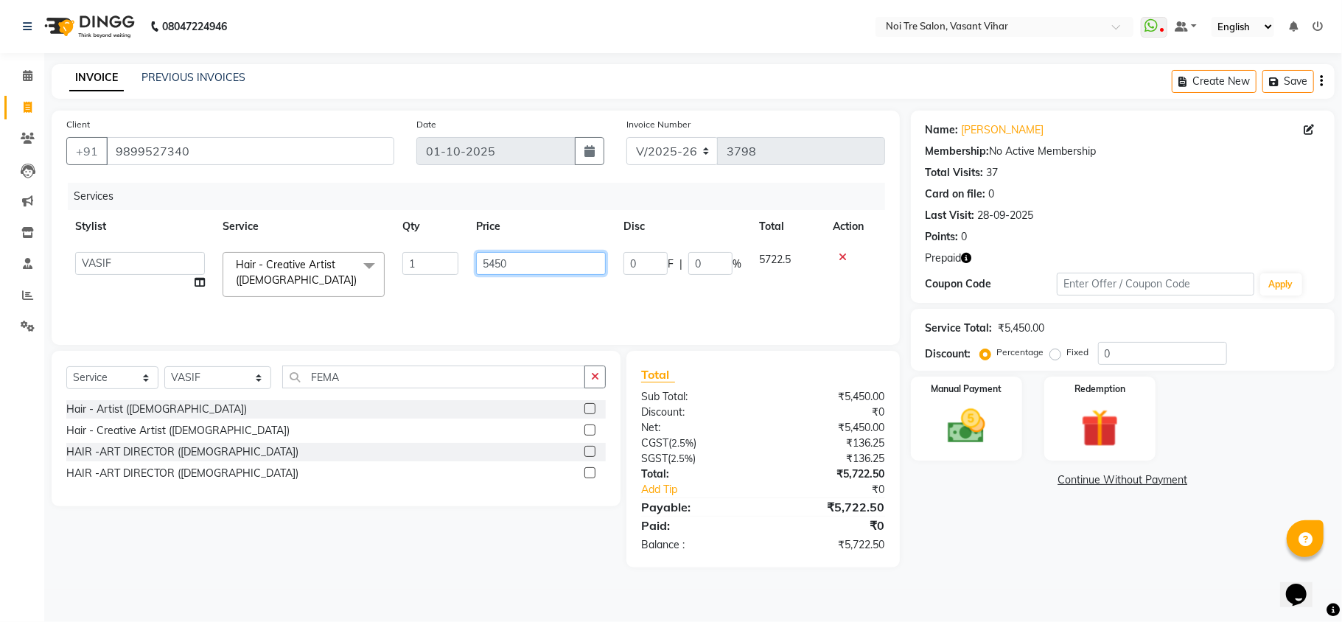
click at [508, 262] on input "5450" at bounding box center [541, 263] width 130 height 23
type input "5480"
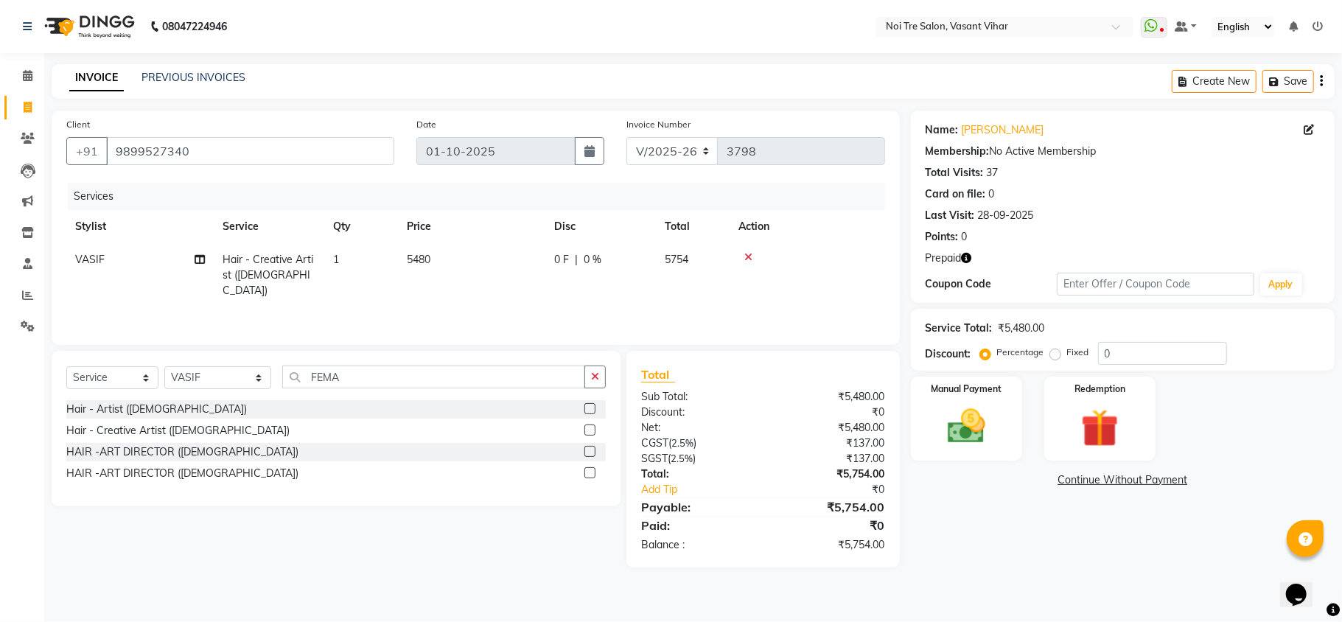
click at [525, 289] on td "5480" at bounding box center [471, 275] width 147 height 64
select select "46585"
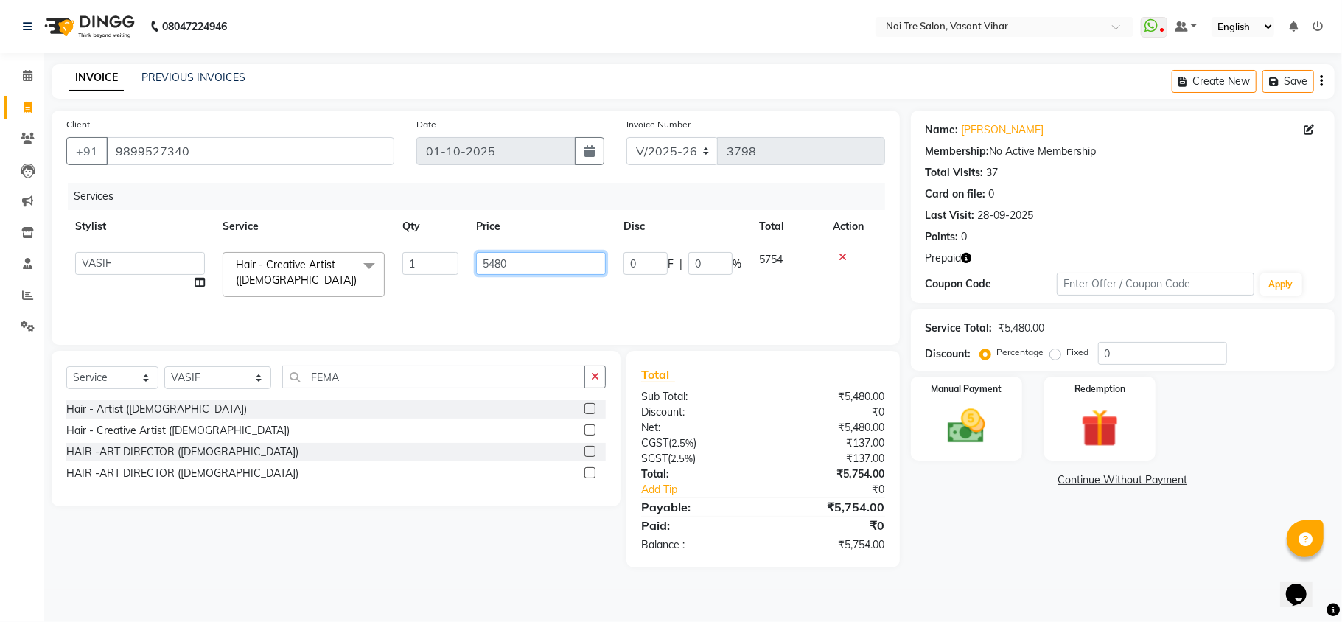
click at [553, 252] on input "5480" at bounding box center [541, 263] width 130 height 23
type input "5490"
click at [590, 276] on tr "Abhishek AMARNATH Asif DANISH(PUNJABI BAGH) DHARAM FAIZAN GEETA Kamal Karan PDC…" at bounding box center [475, 274] width 819 height 63
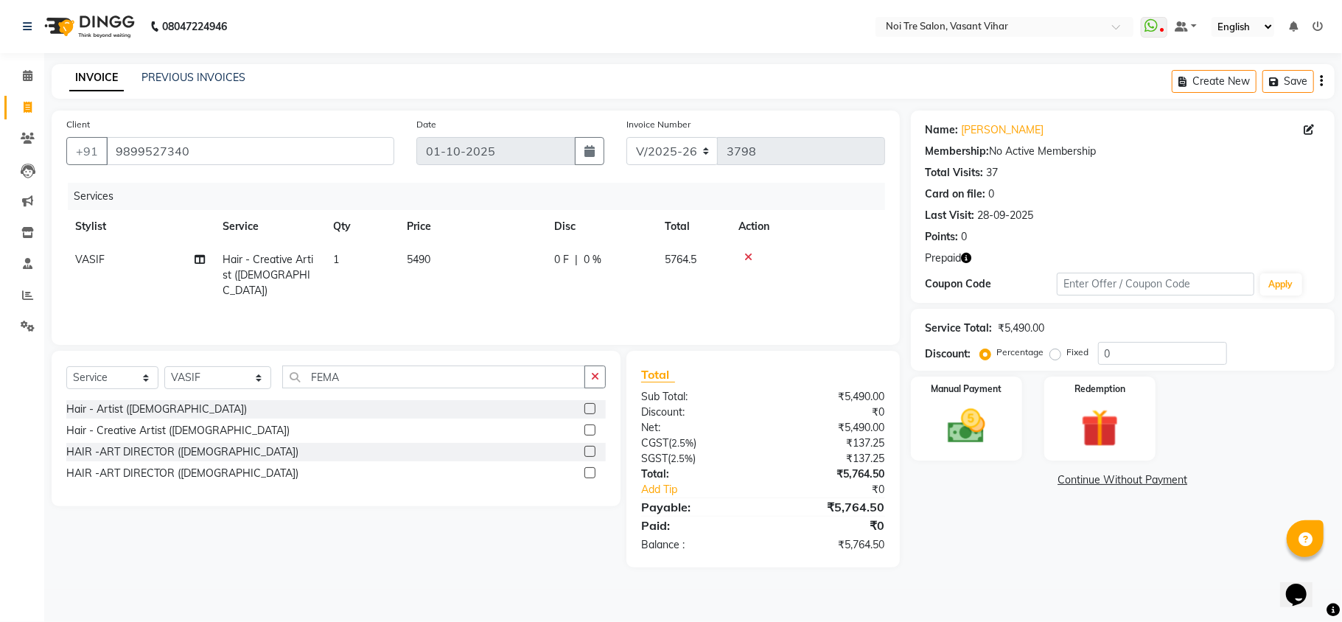
click at [973, 257] on div "Prepaid" at bounding box center [1123, 258] width 394 height 15
click at [962, 260] on icon "button" at bounding box center [967, 258] width 10 height 10
click at [552, 288] on td "0 F | 0 %" at bounding box center [601, 275] width 111 height 64
select select "46585"
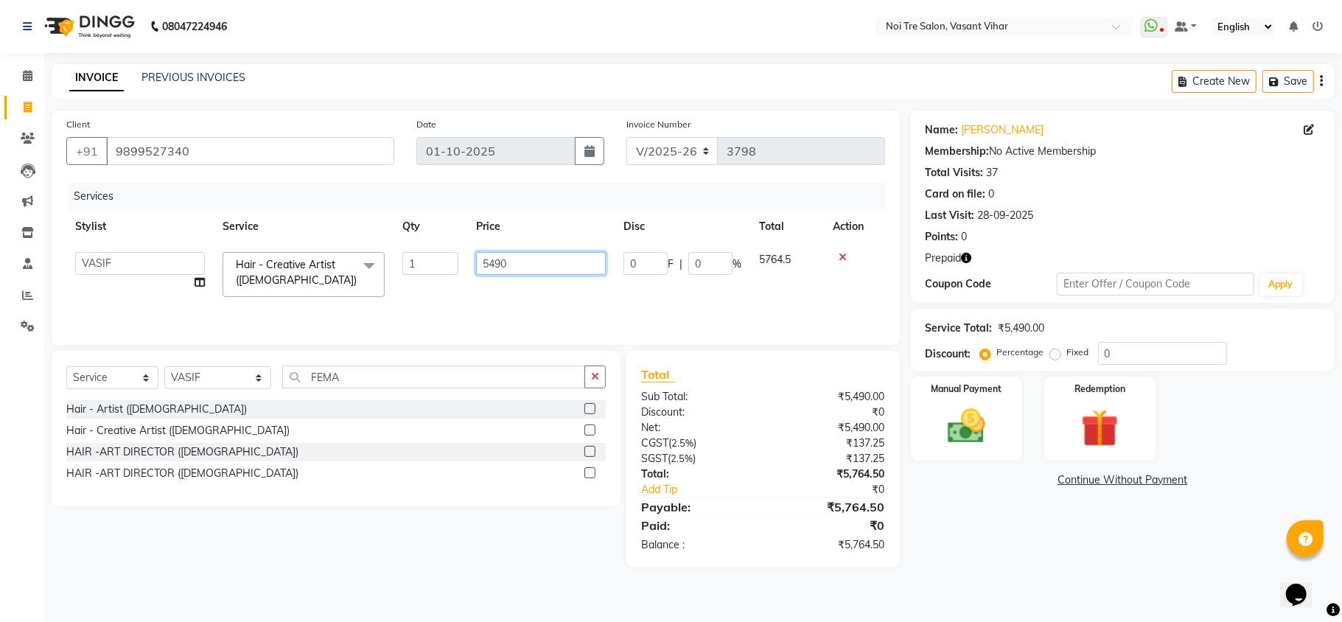
click at [549, 271] on input "5490" at bounding box center [541, 263] width 130 height 23
type input "5494"
click at [550, 293] on div "Services Stylist Service Qty Price Disc Total Action Abhishek AMARNATH Asif DAN…" at bounding box center [475, 256] width 819 height 147
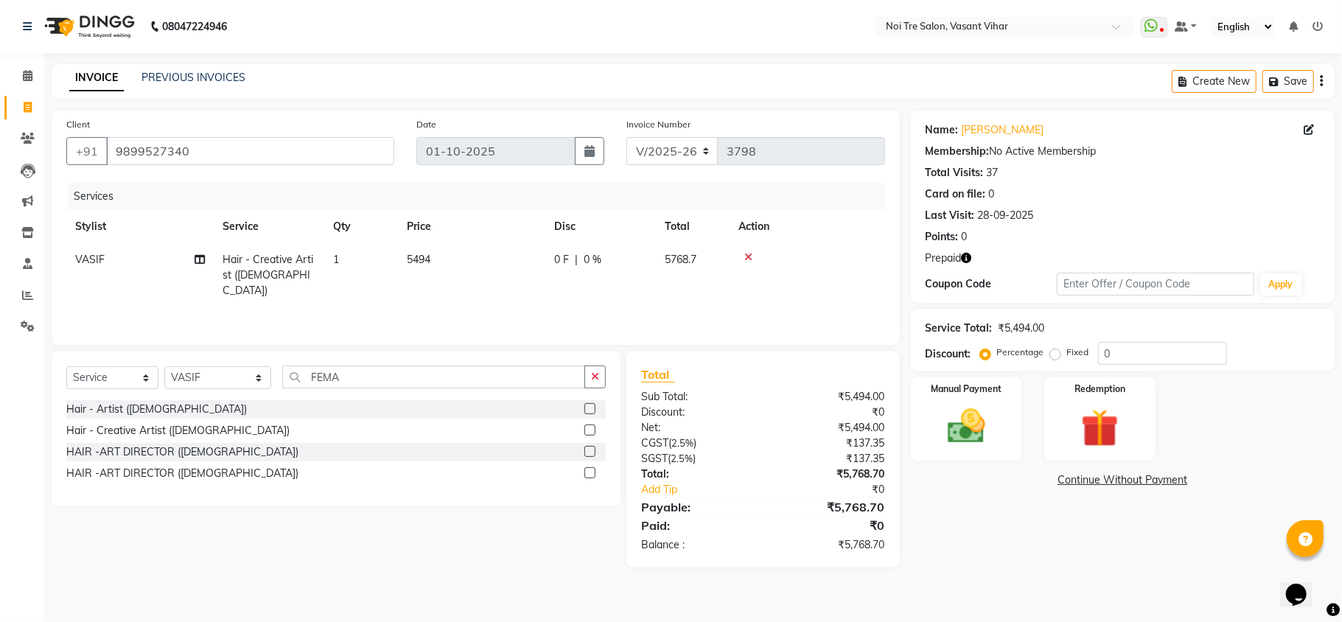
click at [493, 262] on td "5494" at bounding box center [471, 275] width 147 height 64
select select "46585"
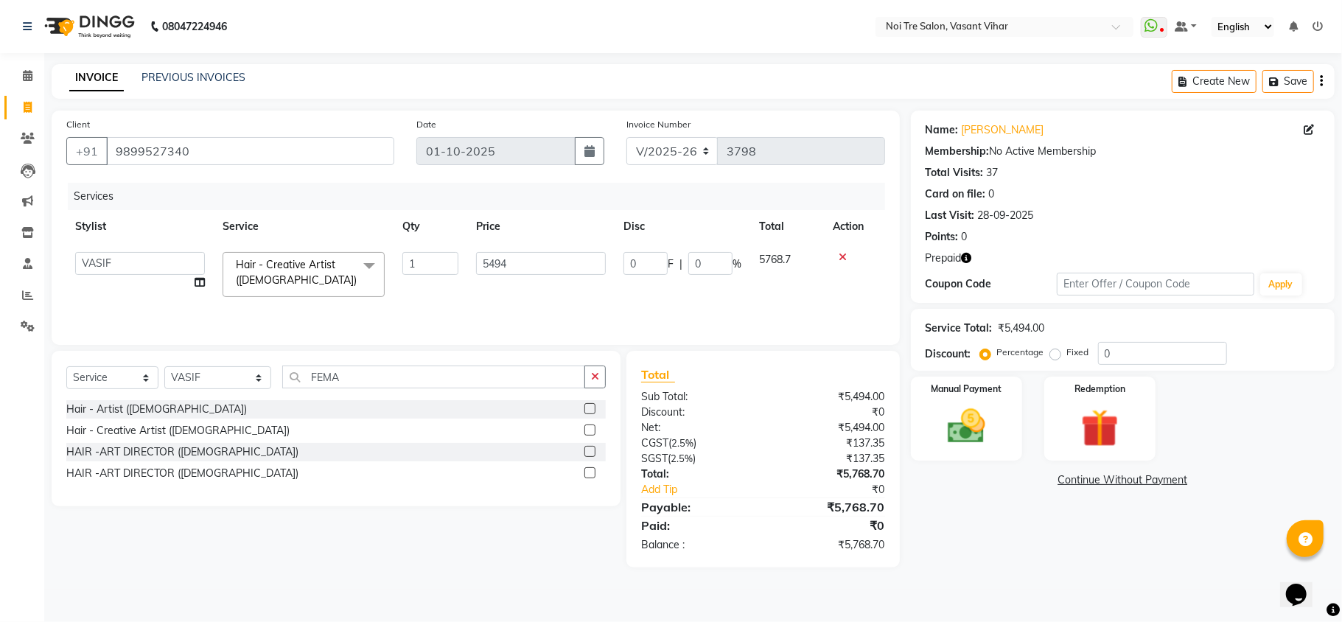
click at [964, 257] on icon "button" at bounding box center [967, 258] width 10 height 10
click at [508, 288] on td "5494" at bounding box center [540, 274] width 147 height 63
click at [554, 260] on input "5494" at bounding box center [541, 263] width 130 height 23
type input "5494.5"
click at [538, 288] on td "5494.5" at bounding box center [540, 274] width 147 height 63
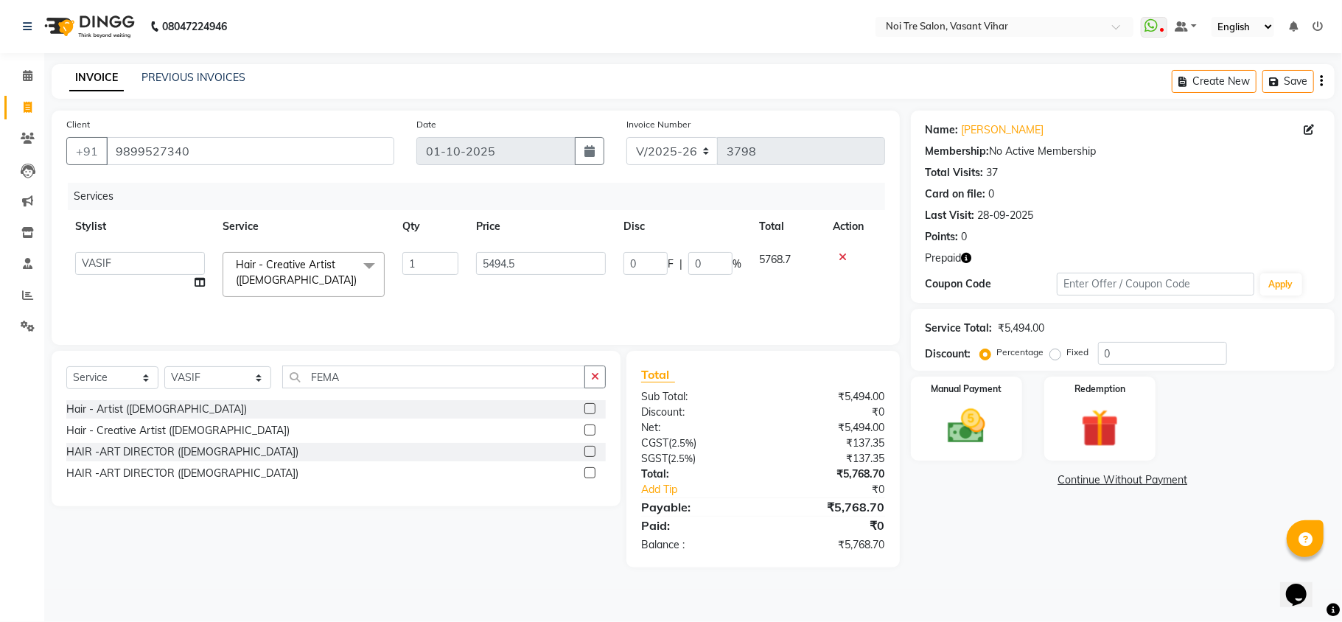
select select "46585"
click at [1085, 429] on img at bounding box center [1100, 428] width 64 height 49
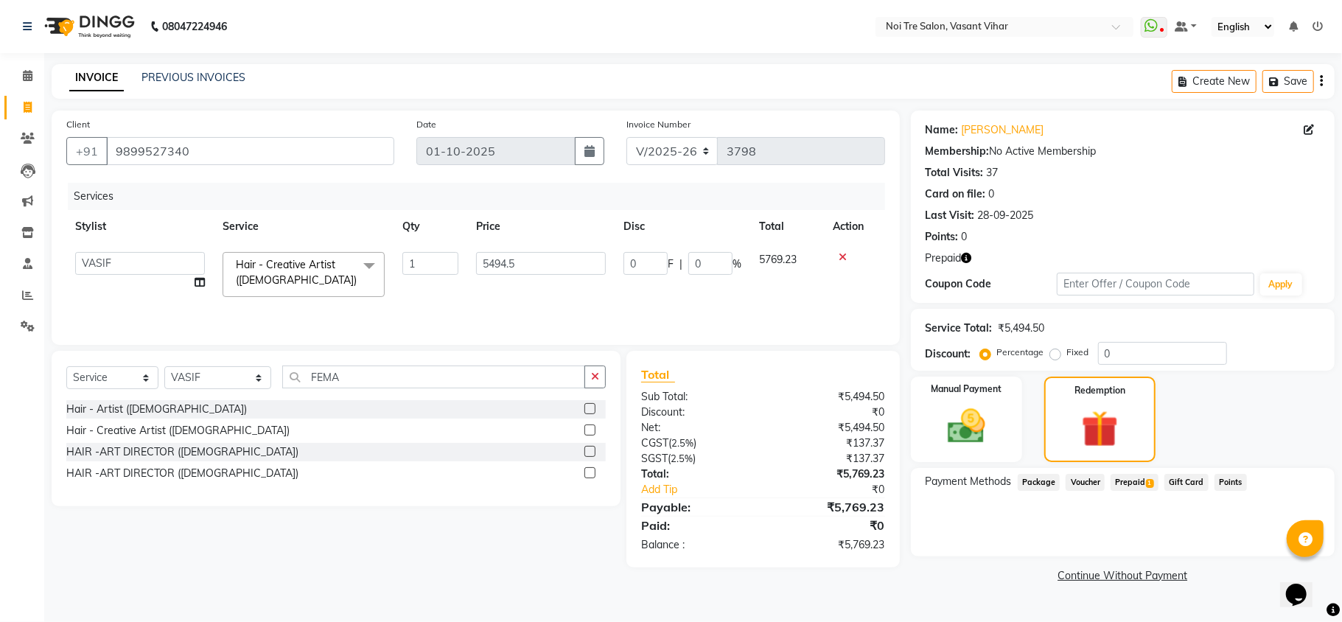
click at [1134, 482] on span "Prepaid 1" at bounding box center [1135, 482] width 48 height 17
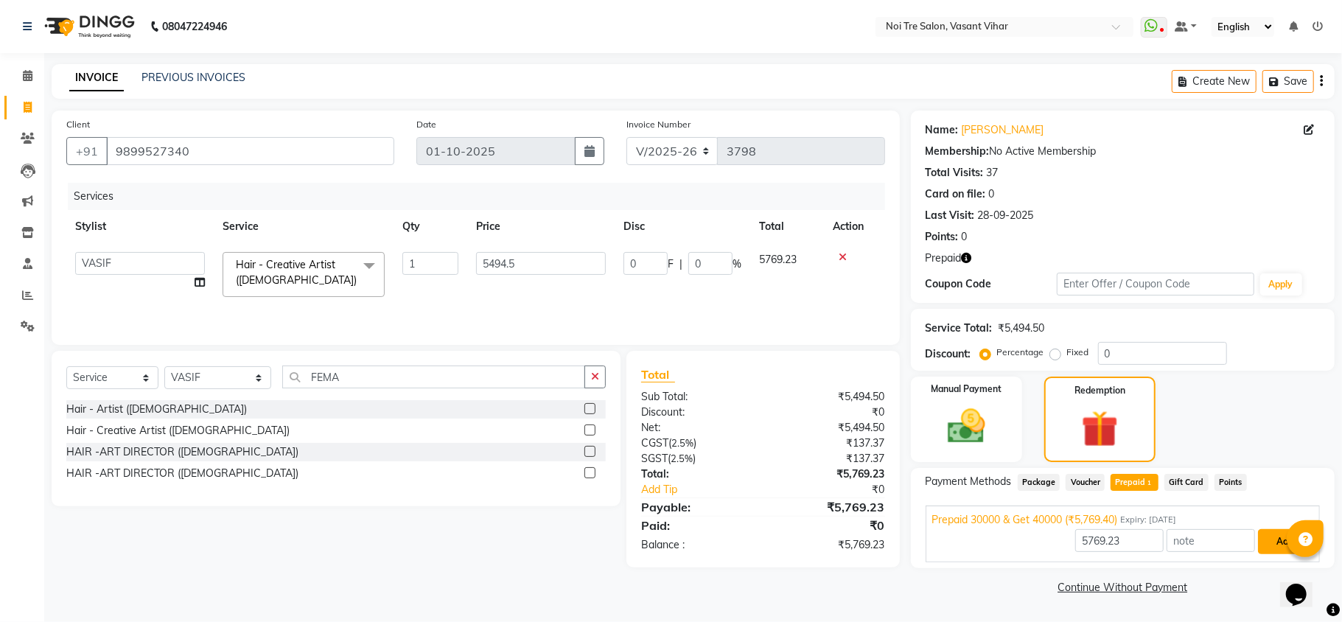
click at [1271, 540] on button "Add" at bounding box center [1285, 541] width 54 height 25
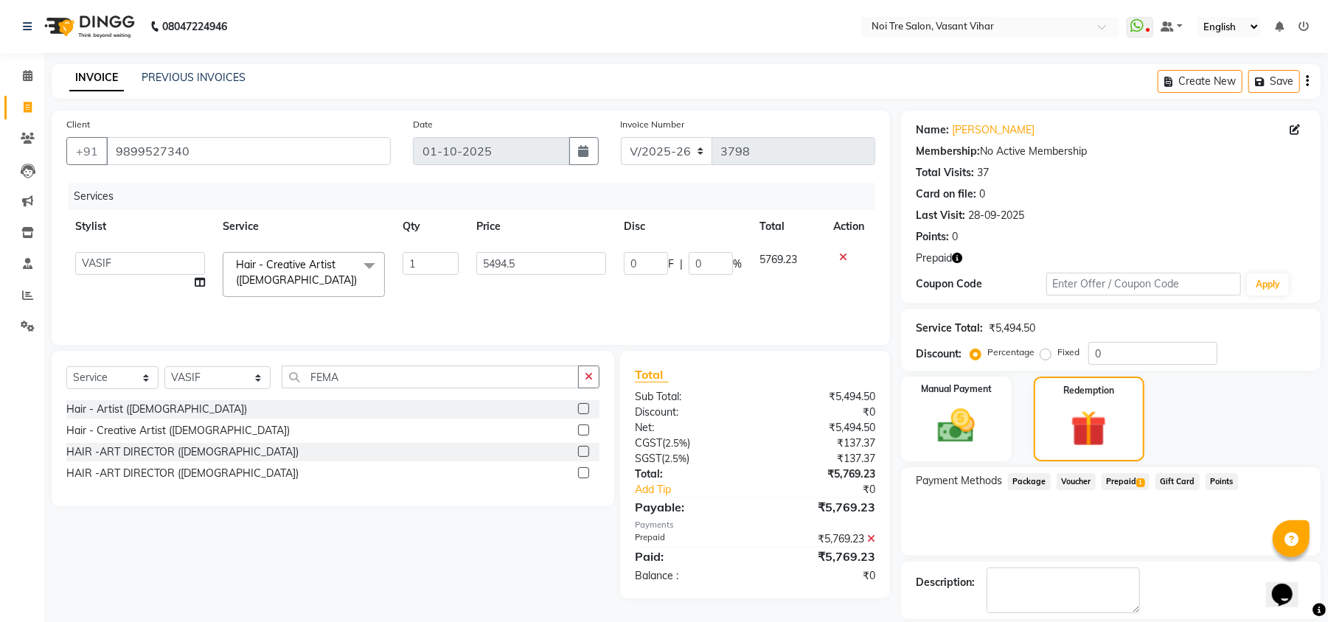
scroll to position [69, 0]
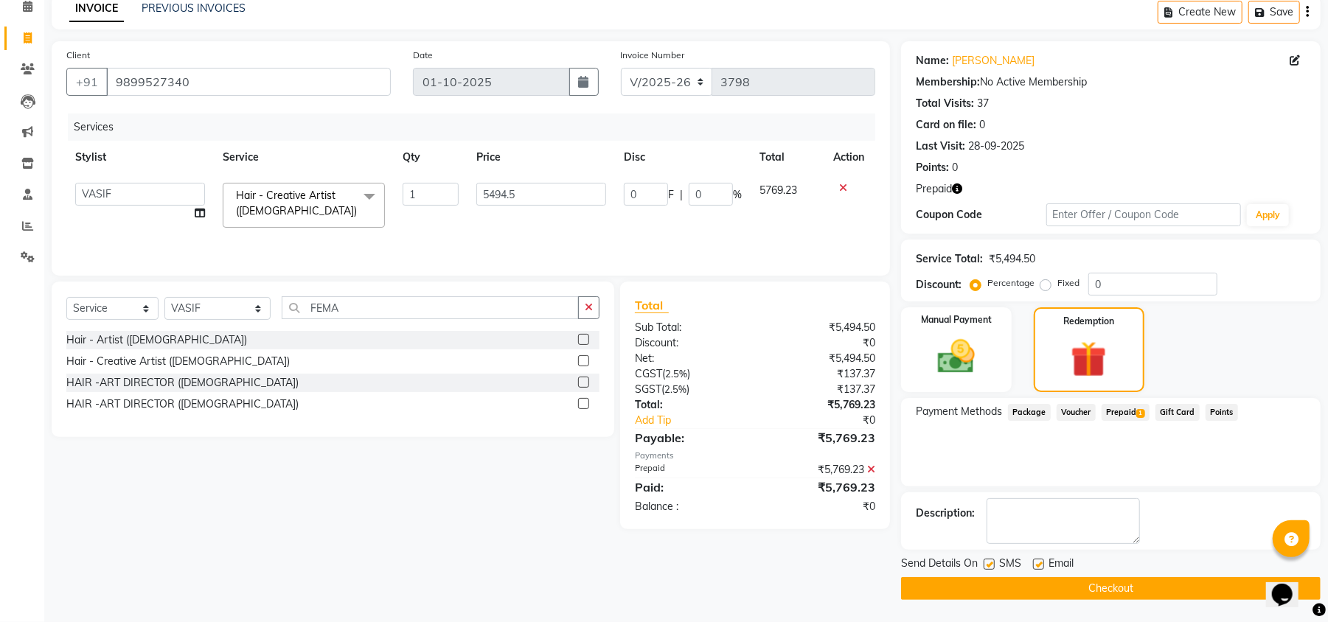
click at [1036, 564] on label at bounding box center [1038, 564] width 11 height 11
click at [1036, 564] on input "checkbox" at bounding box center [1038, 565] width 10 height 10
checkbox input "false"
click at [992, 559] on label at bounding box center [988, 564] width 11 height 11
click at [992, 560] on input "checkbox" at bounding box center [988, 565] width 10 height 10
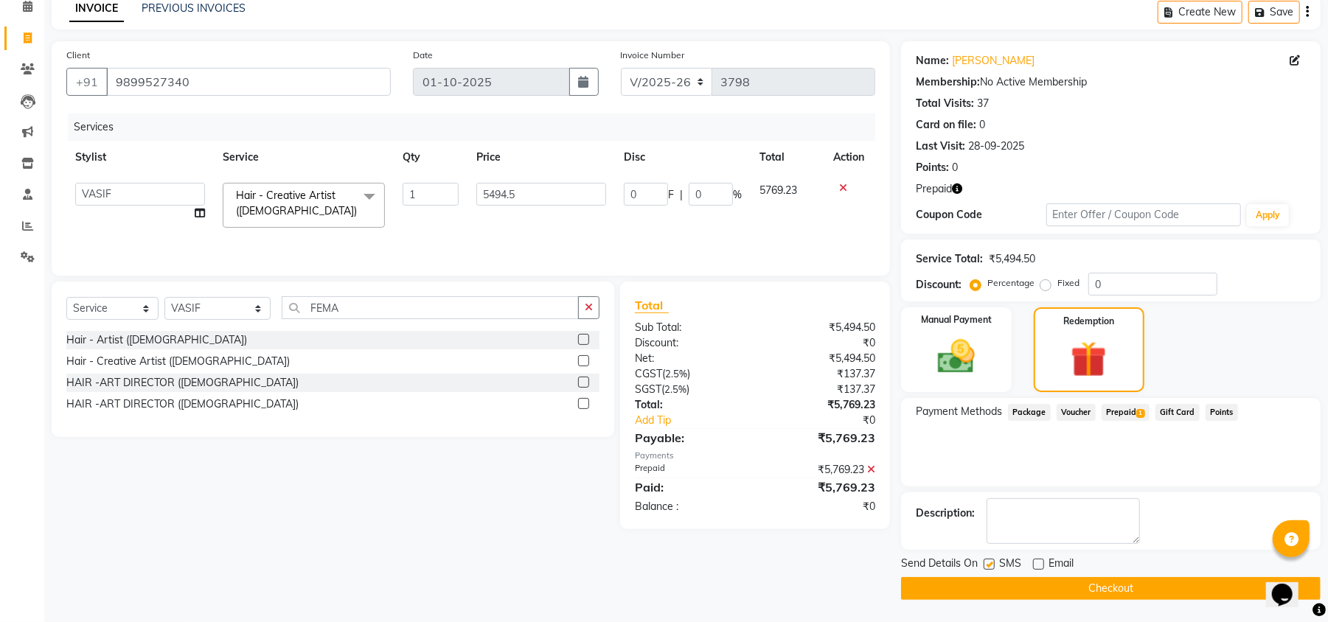
checkbox input "false"
click at [1030, 587] on button "Checkout" at bounding box center [1110, 588] width 419 height 23
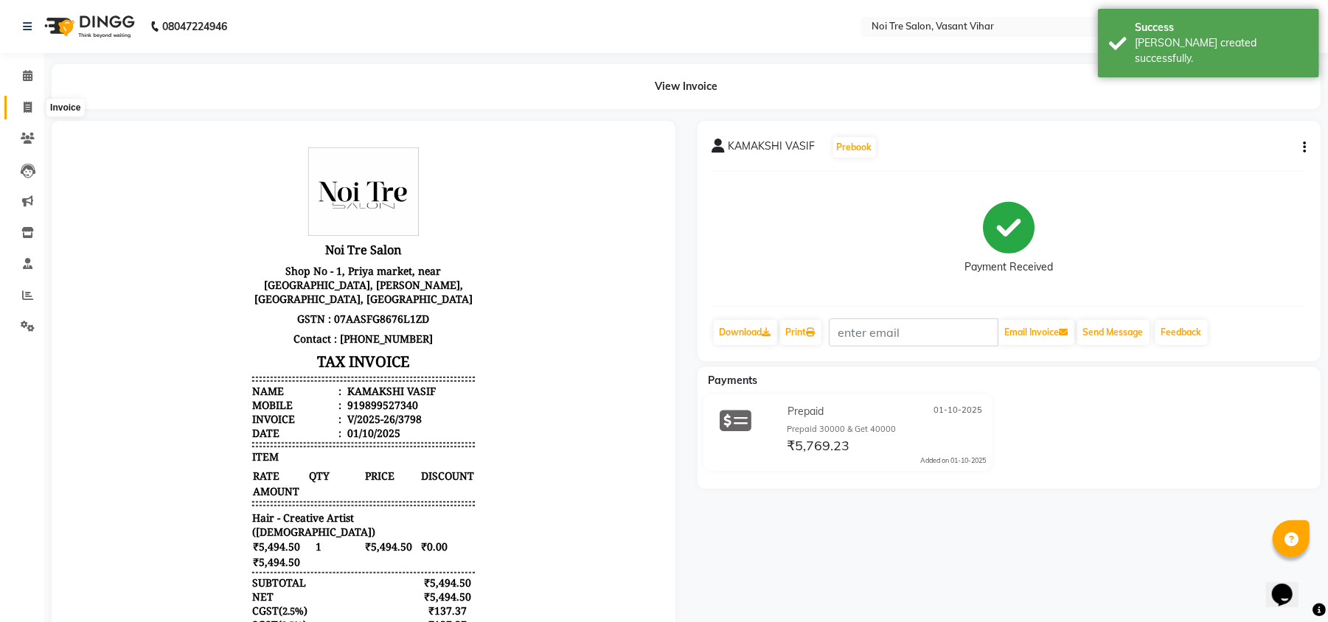
drag, startPoint x: 31, startPoint y: 102, endPoint x: 53, endPoint y: 102, distance: 22.1
click at [31, 102] on icon at bounding box center [28, 107] width 8 height 11
select select "service"
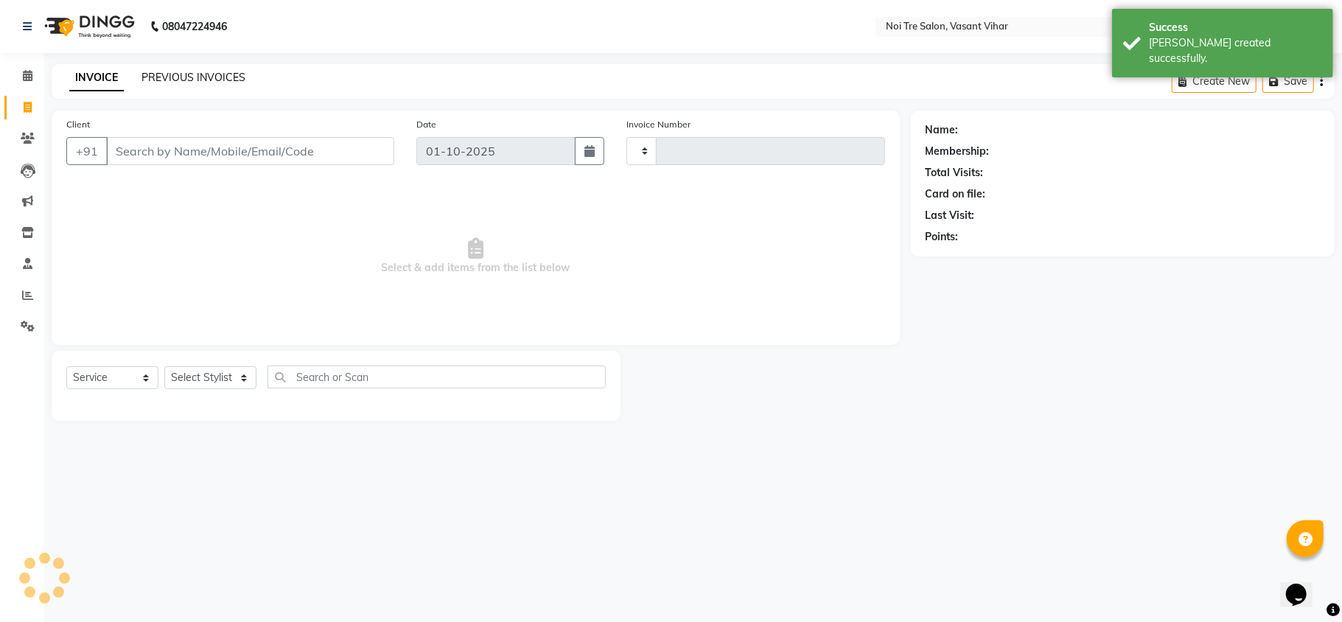
click at [177, 66] on div "INVOICE PREVIOUS INVOICES Create New Save" at bounding box center [693, 81] width 1283 height 35
type input "3799"
click at [177, 72] on link "PREVIOUS INVOICES" at bounding box center [194, 77] width 104 height 13
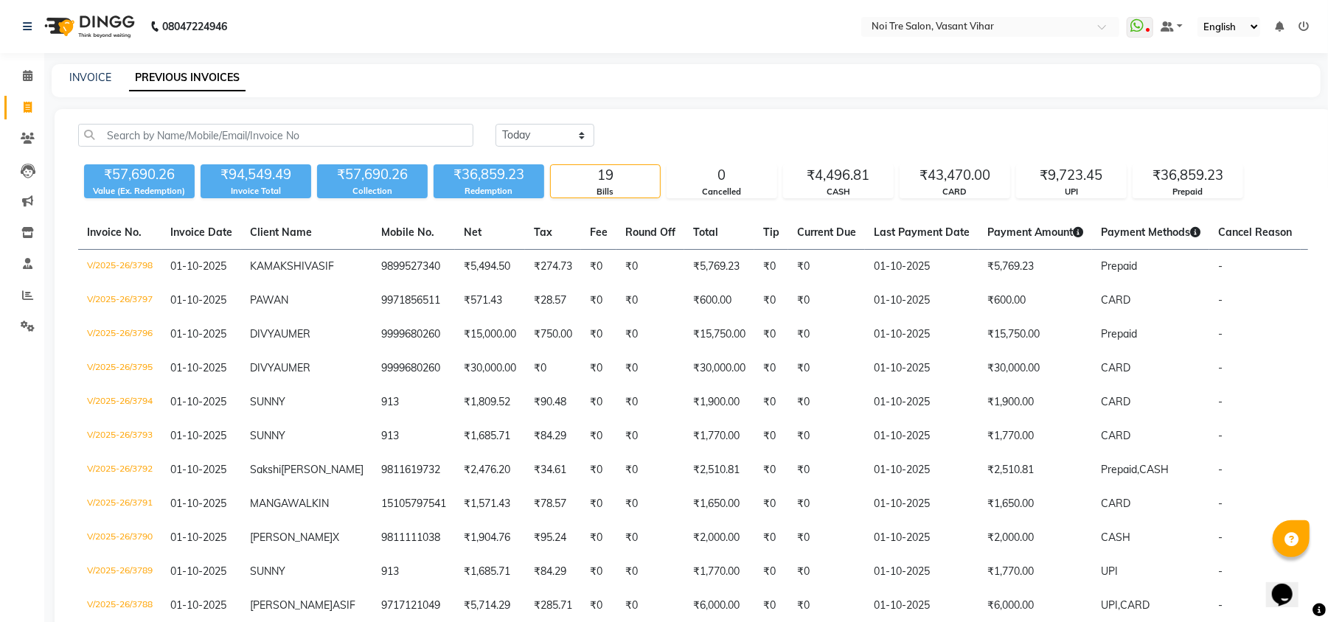
click at [96, 64] on div "INVOICE PREVIOUS INVOICES" at bounding box center [686, 80] width 1269 height 33
click at [96, 74] on link "INVOICE" at bounding box center [90, 77] width 42 height 13
select select "service"
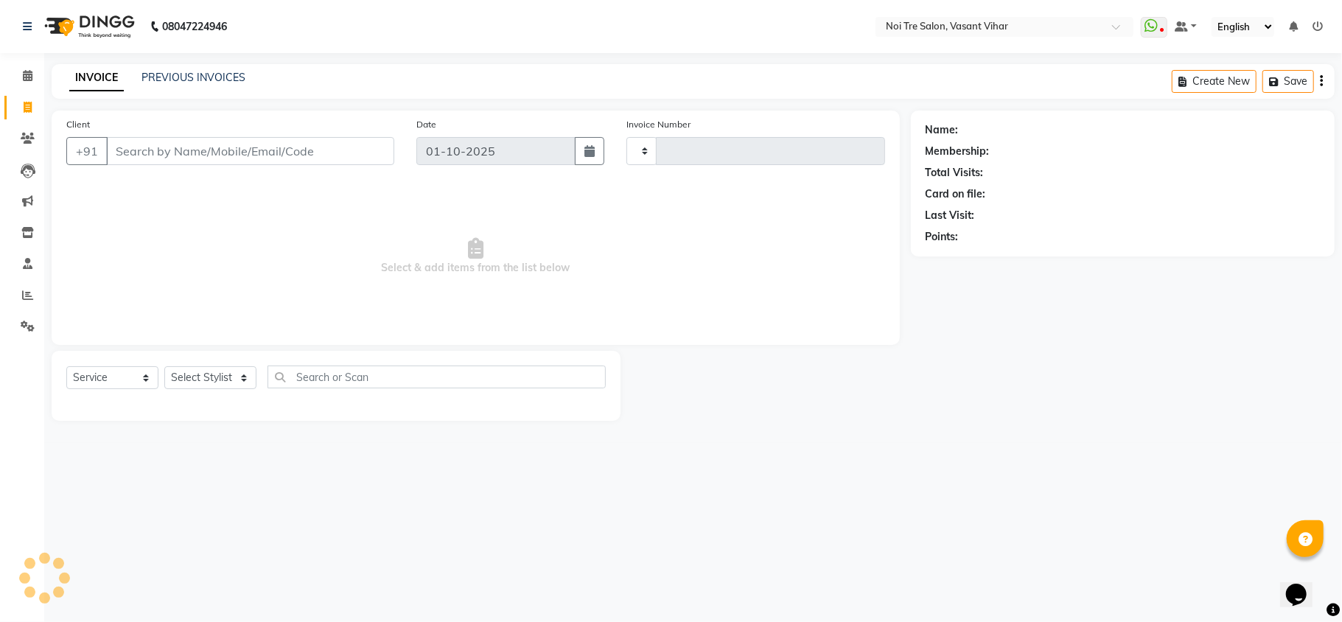
type input "3799"
select select "3944"
click at [218, 369] on select "Select Stylist Abhishek AMARNATH Asif DANISH(PUNJABI BAGH) DHARAM FAIZAN GEETA …" at bounding box center [217, 377] width 107 height 23
select select "20380"
click at [164, 366] on select "Select Stylist Abhishek AMARNATH Asif DANISH(PUNJABI BAGH) DHARAM FAIZAN GEETA …" at bounding box center [217, 377] width 107 height 23
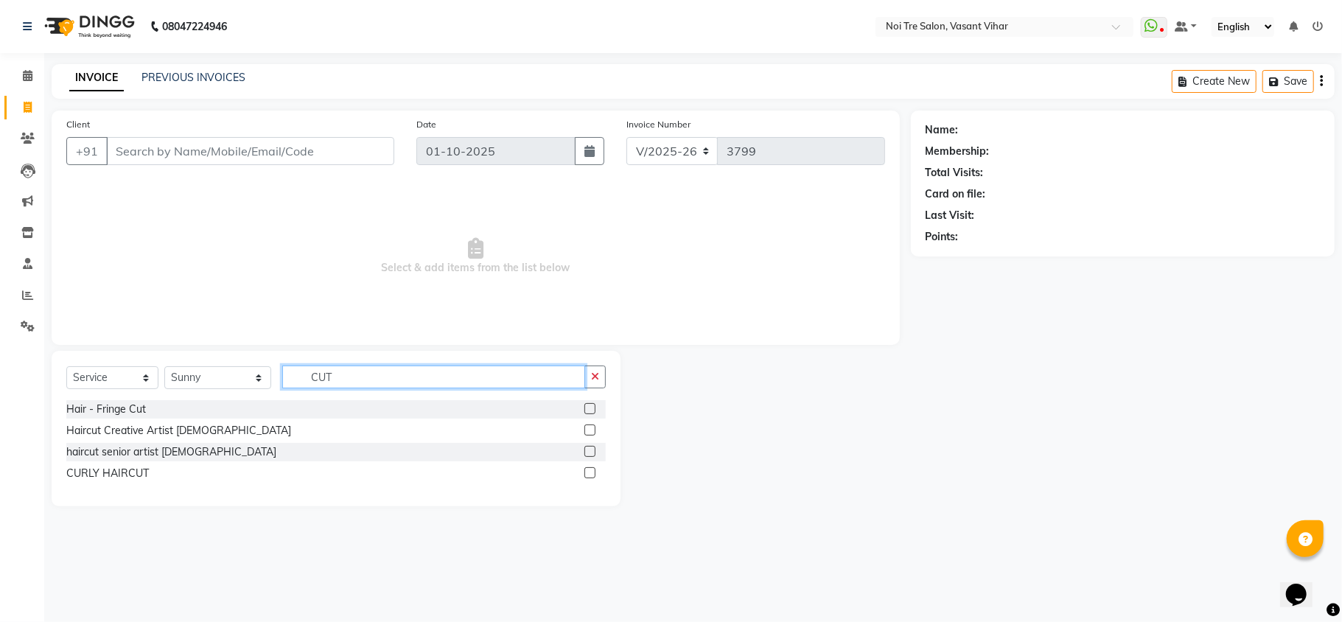
type input "CUT"
click at [585, 431] on label at bounding box center [590, 430] width 11 height 11
click at [585, 431] on input "checkbox" at bounding box center [590, 431] width 10 height 10
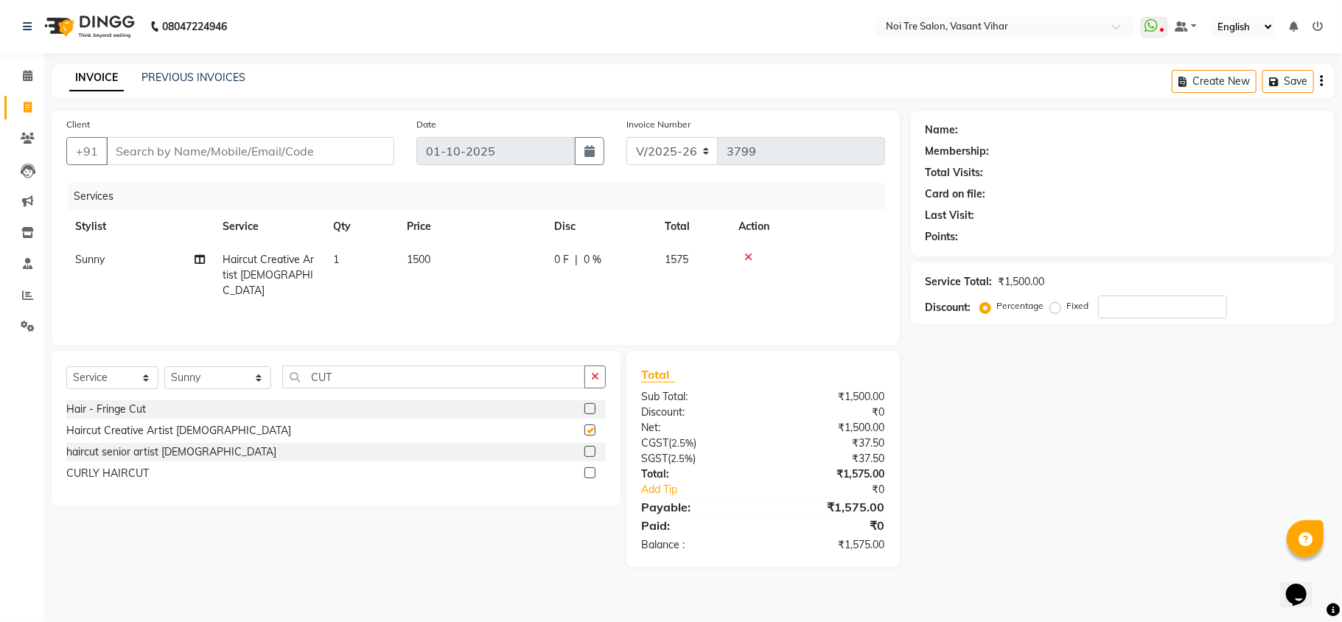
checkbox input "false"
click at [457, 261] on td "1500" at bounding box center [471, 275] width 147 height 64
select select "20380"
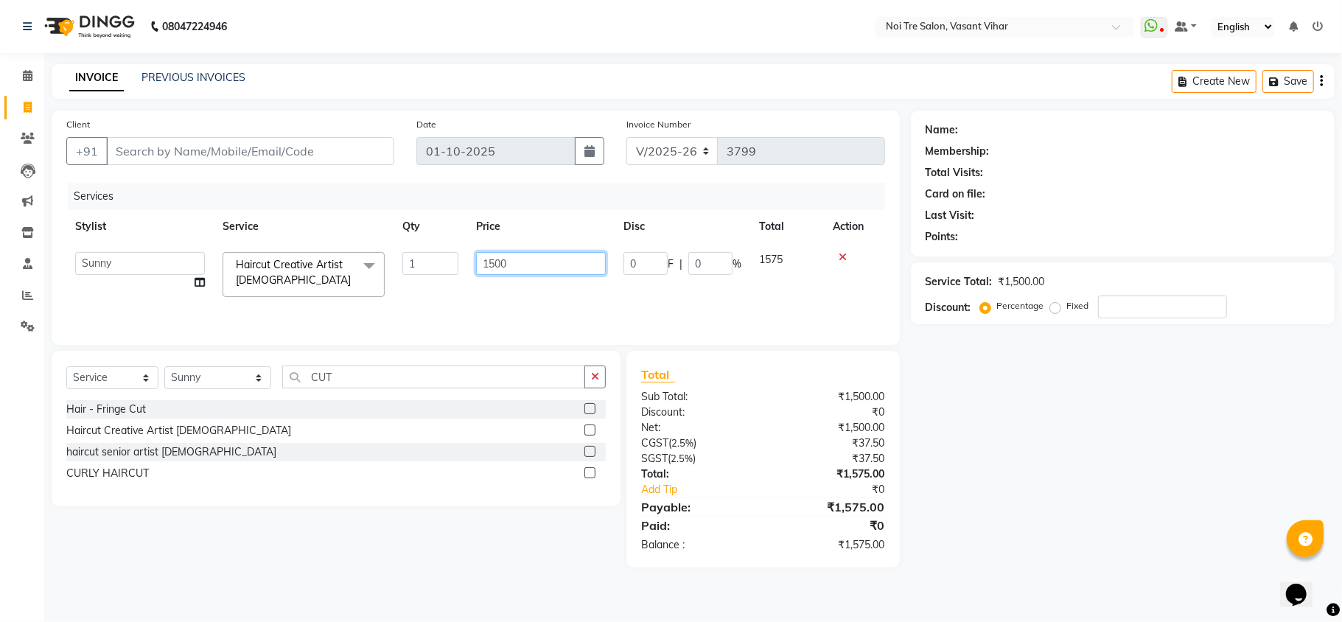
drag, startPoint x: 532, startPoint y: 266, endPoint x: 181, endPoint y: 196, distance: 357.1
click at [198, 204] on div "Services Stylist Service Qty Price Disc Total Action Abhishek AMARNATH Asif DAN…" at bounding box center [475, 256] width 819 height 147
type input "950"
click at [266, 146] on input "Client" at bounding box center [250, 151] width 288 height 28
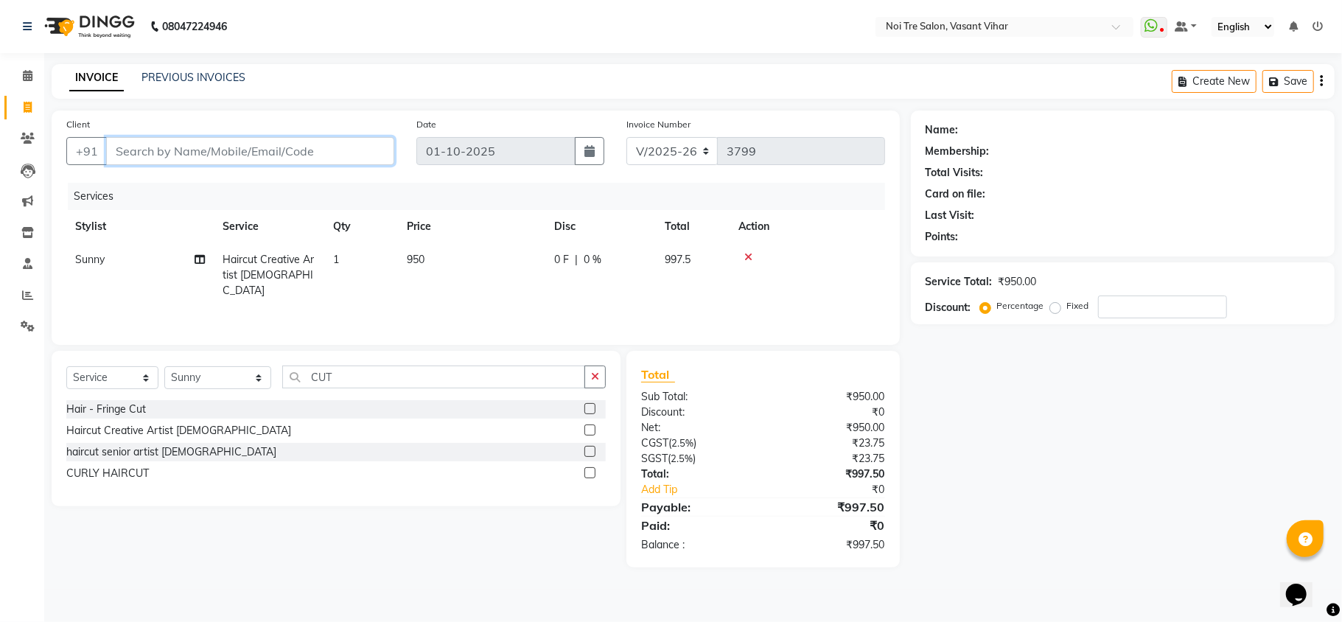
type input "S"
type input "0"
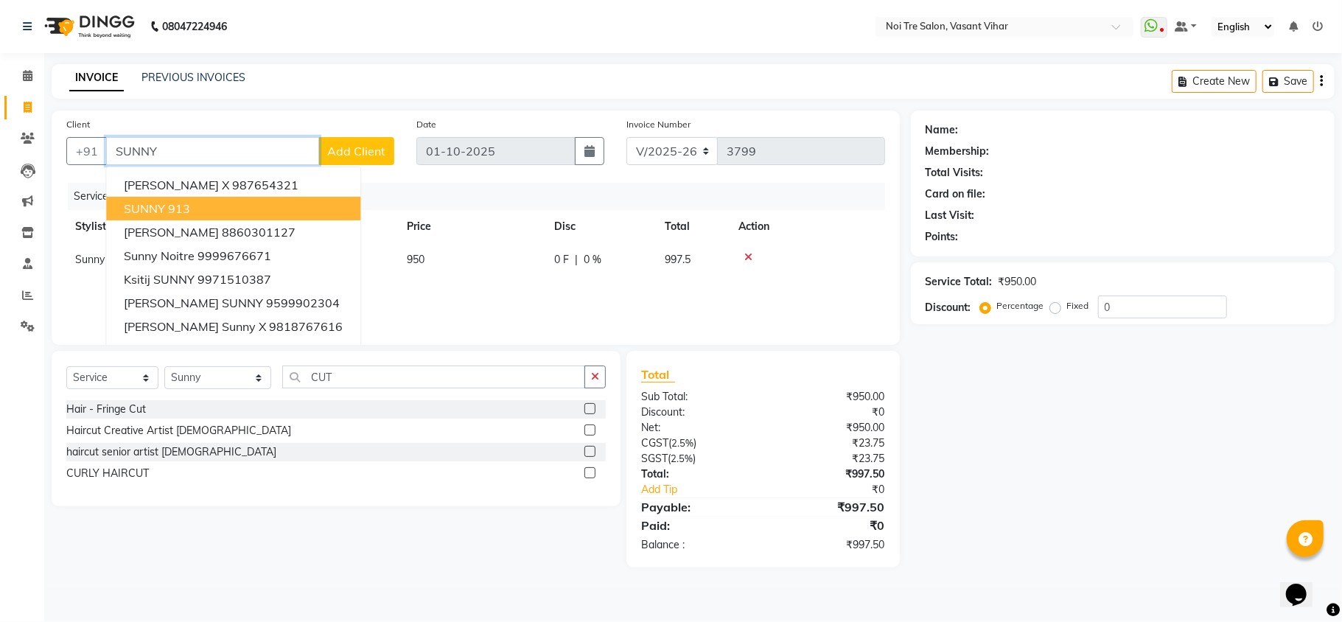
click at [251, 205] on button "SUNNY 913" at bounding box center [233, 209] width 254 height 24
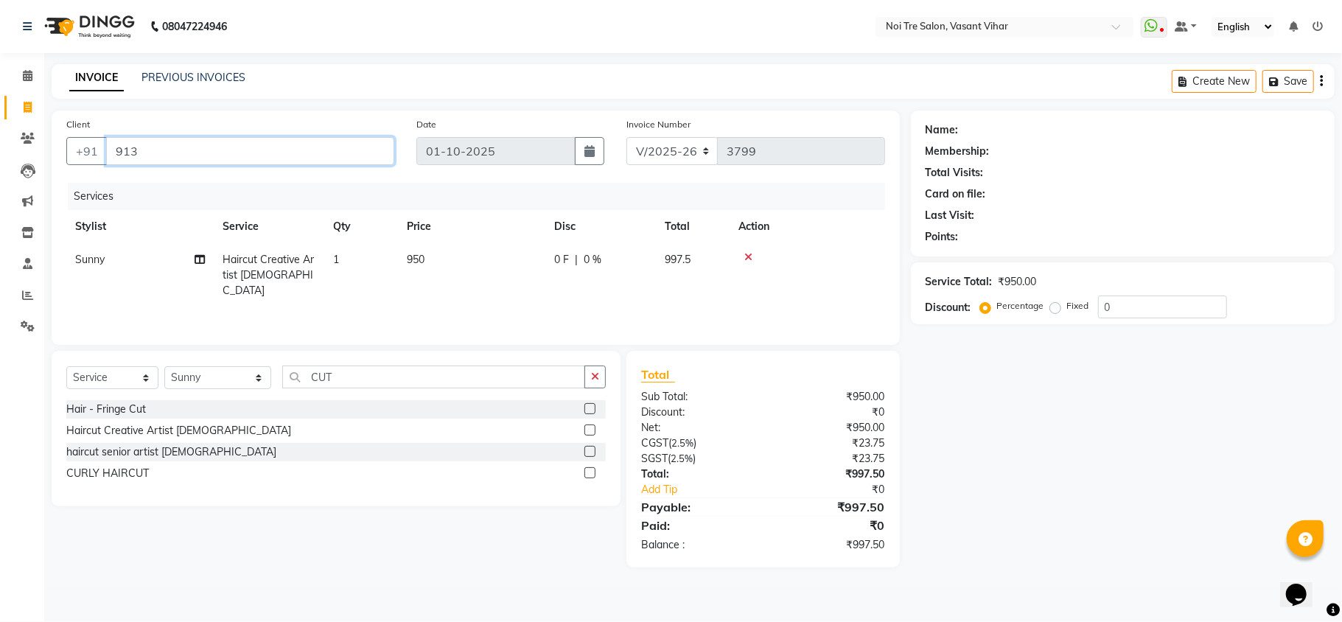
type input "913"
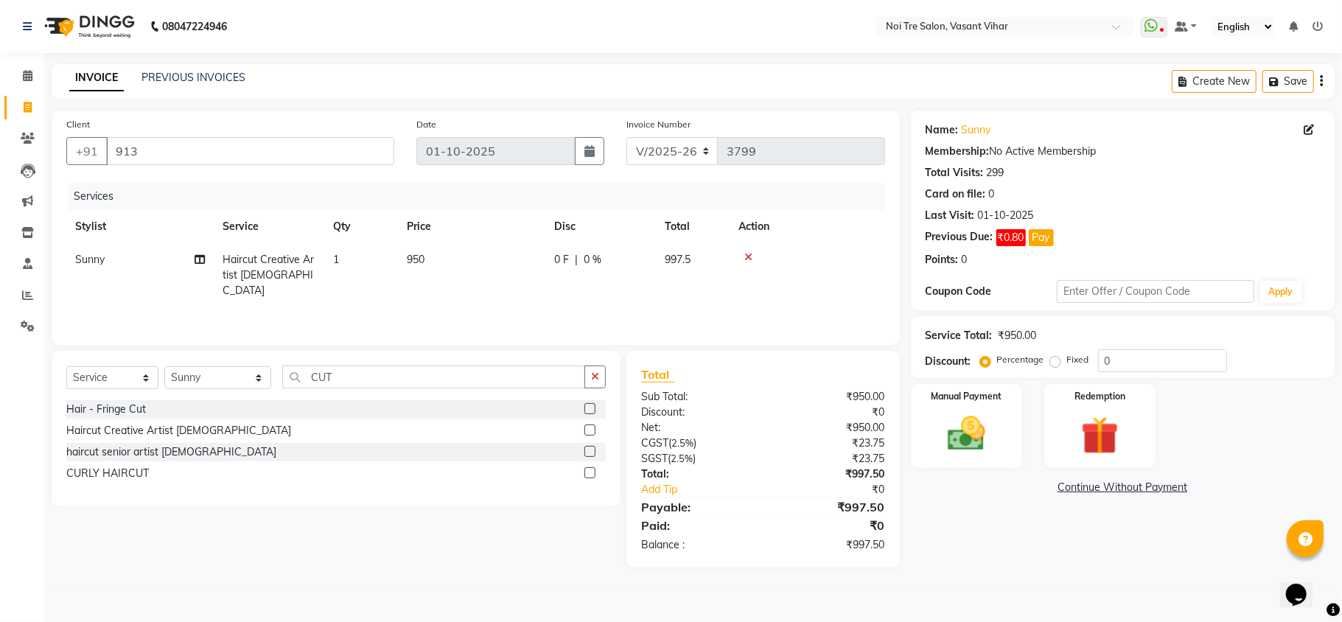
click at [1067, 360] on label "Fixed" at bounding box center [1078, 359] width 22 height 13
click at [1059, 360] on input "Fixed" at bounding box center [1058, 360] width 10 height 10
radio input "true"
drag, startPoint x: 1130, startPoint y: 357, endPoint x: 1024, endPoint y: 351, distance: 106.3
click at [1029, 352] on div "Percentage Fixed 0" at bounding box center [1105, 360] width 244 height 23
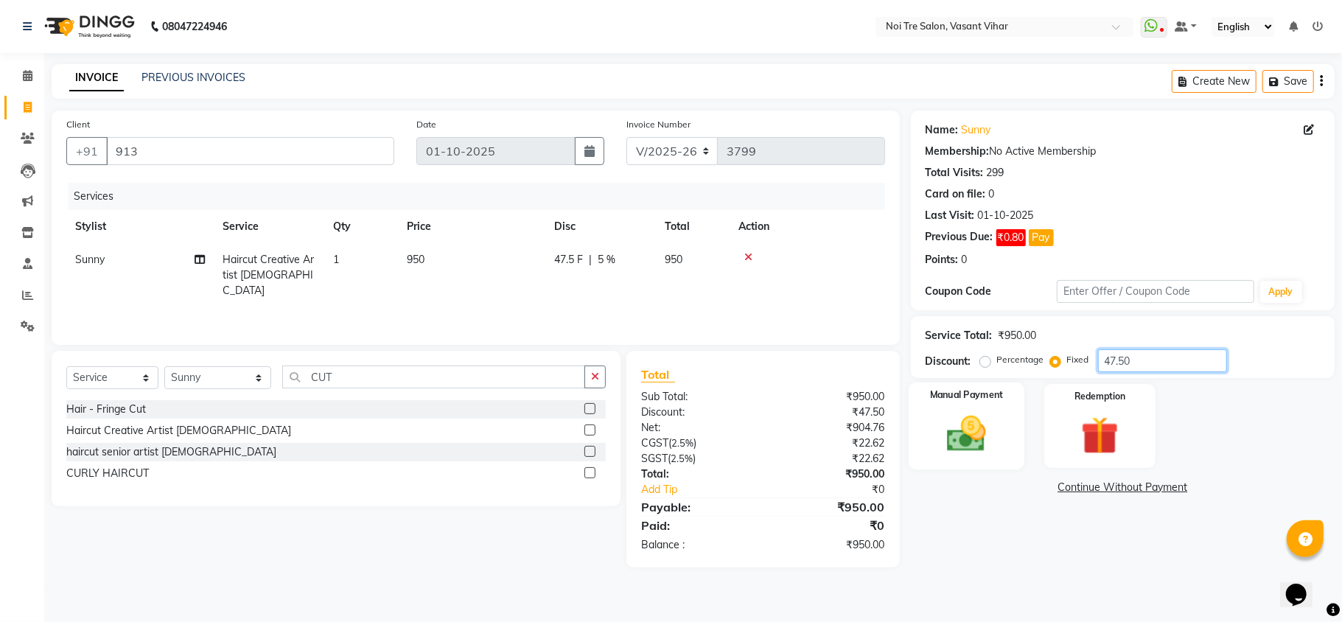
type input "47.50"
click at [973, 428] on img at bounding box center [967, 434] width 64 height 46
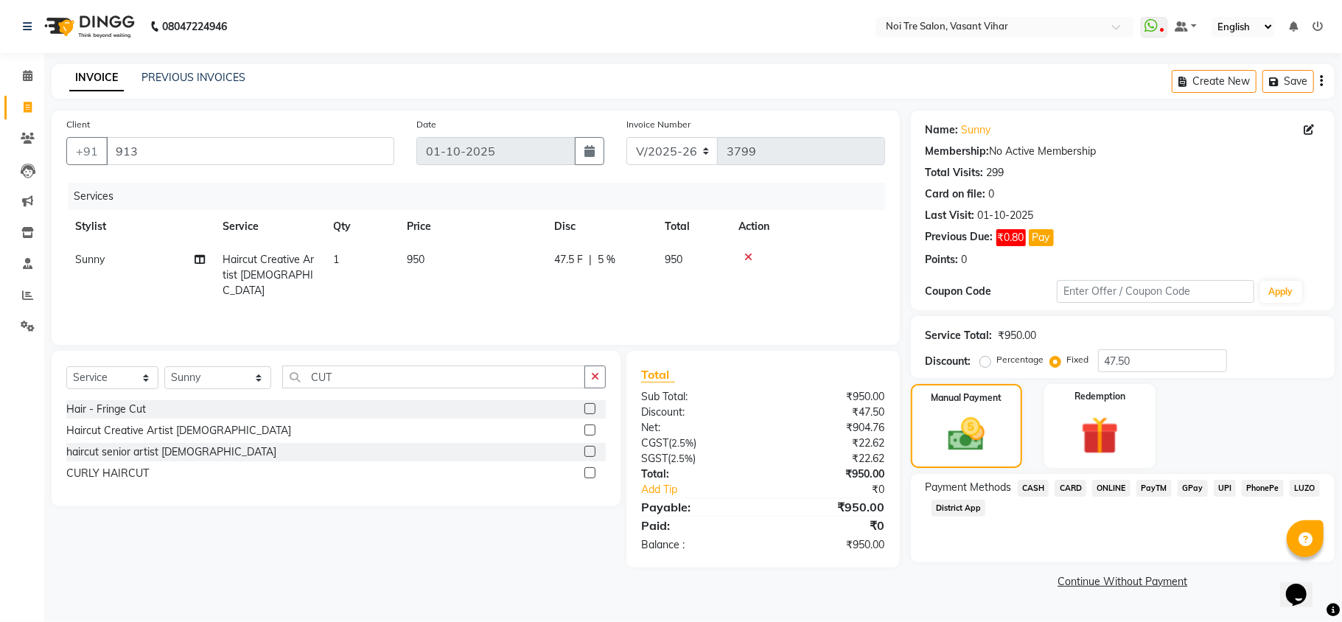
click at [1039, 490] on span "CASH" at bounding box center [1034, 488] width 32 height 17
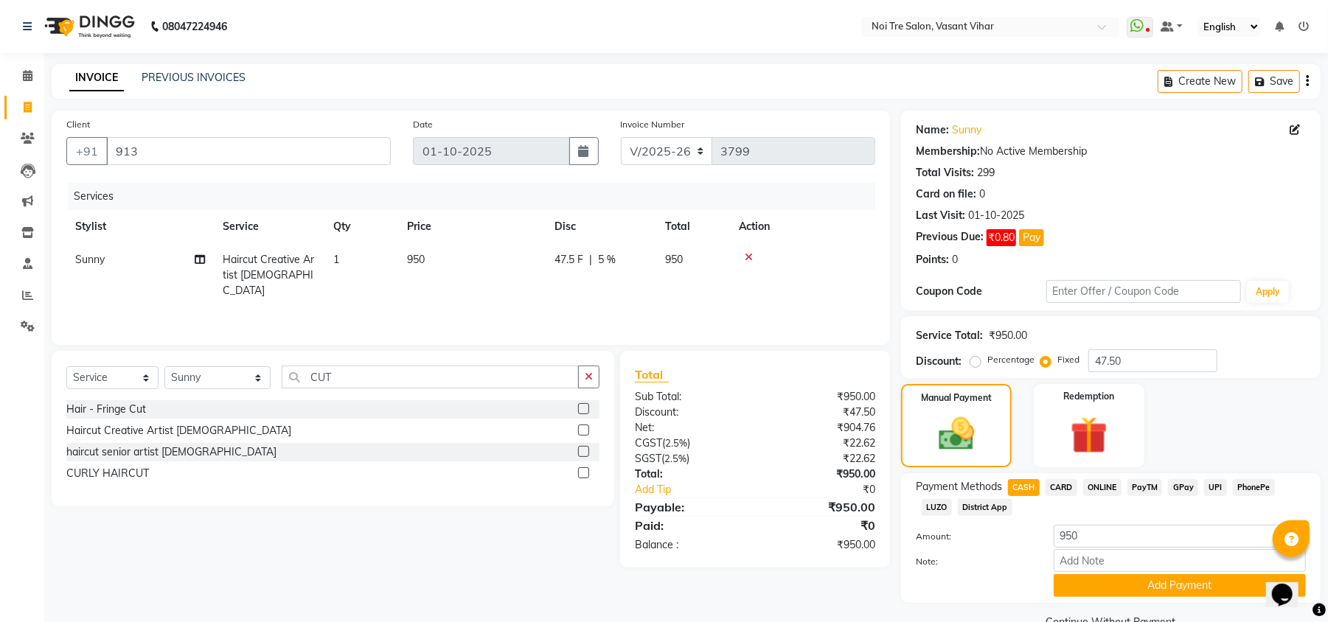
click at [1067, 492] on span "CARD" at bounding box center [1061, 487] width 32 height 17
click at [1175, 581] on button "Add Payment" at bounding box center [1179, 585] width 252 height 23
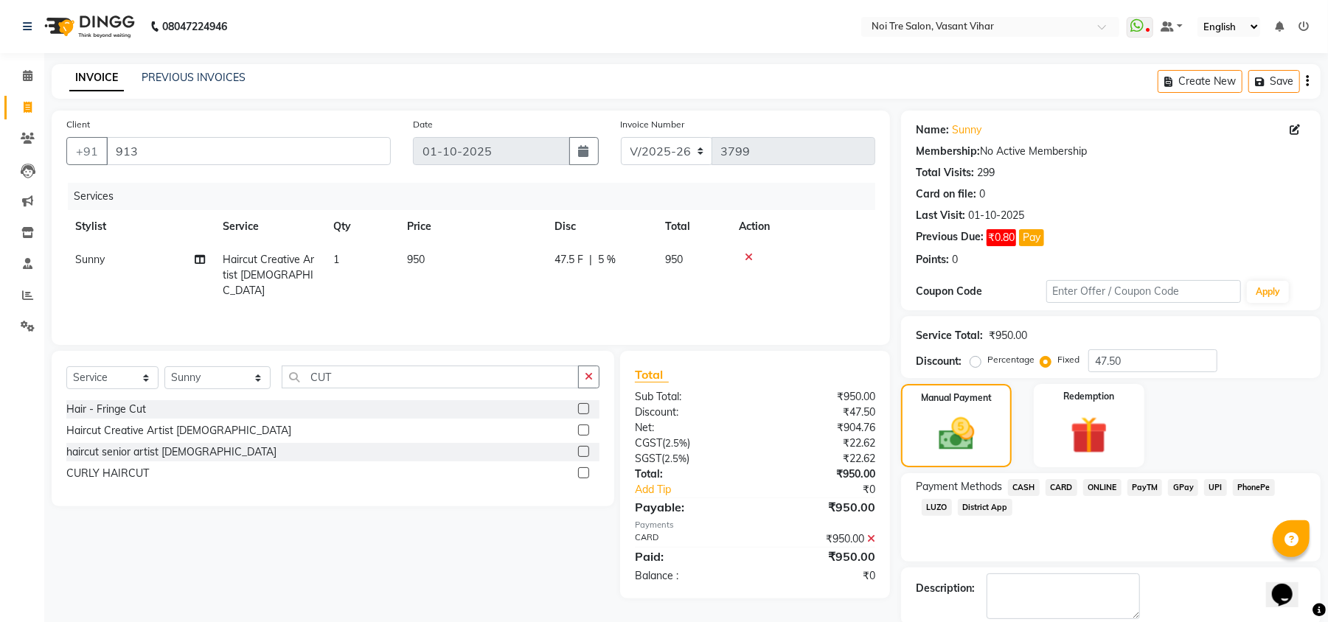
scroll to position [77, 0]
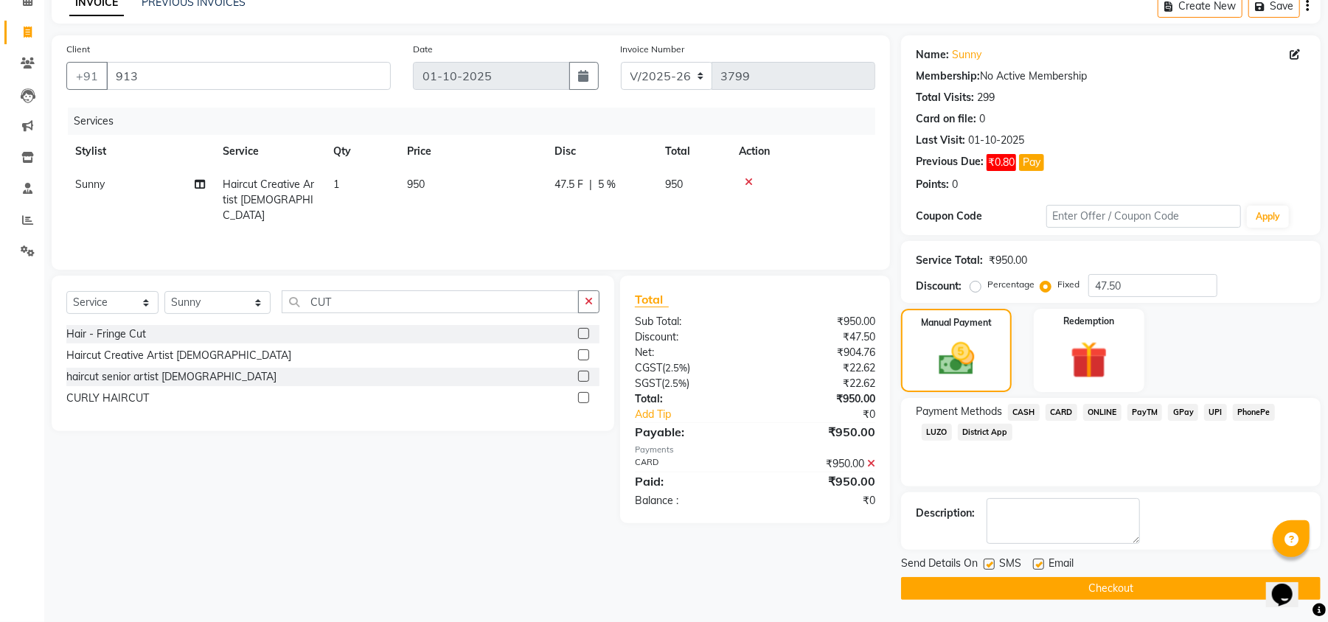
click at [1180, 591] on button "Checkout" at bounding box center [1110, 588] width 419 height 23
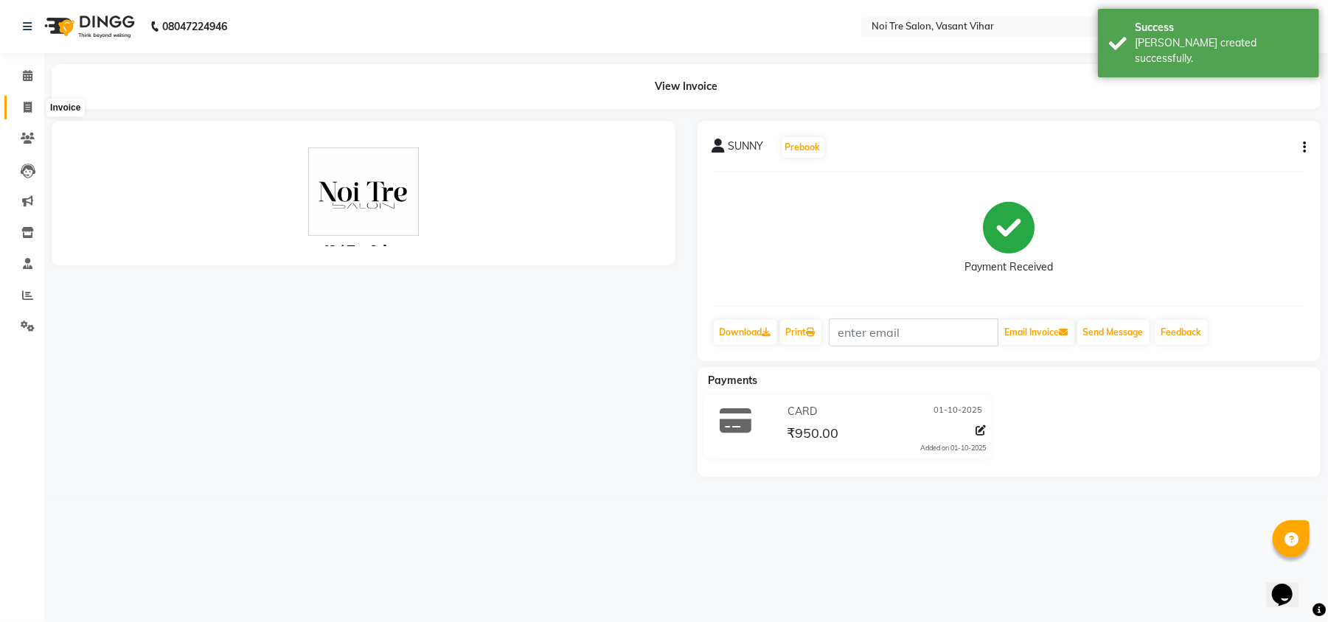
click at [35, 110] on span at bounding box center [28, 108] width 26 height 17
select select "service"
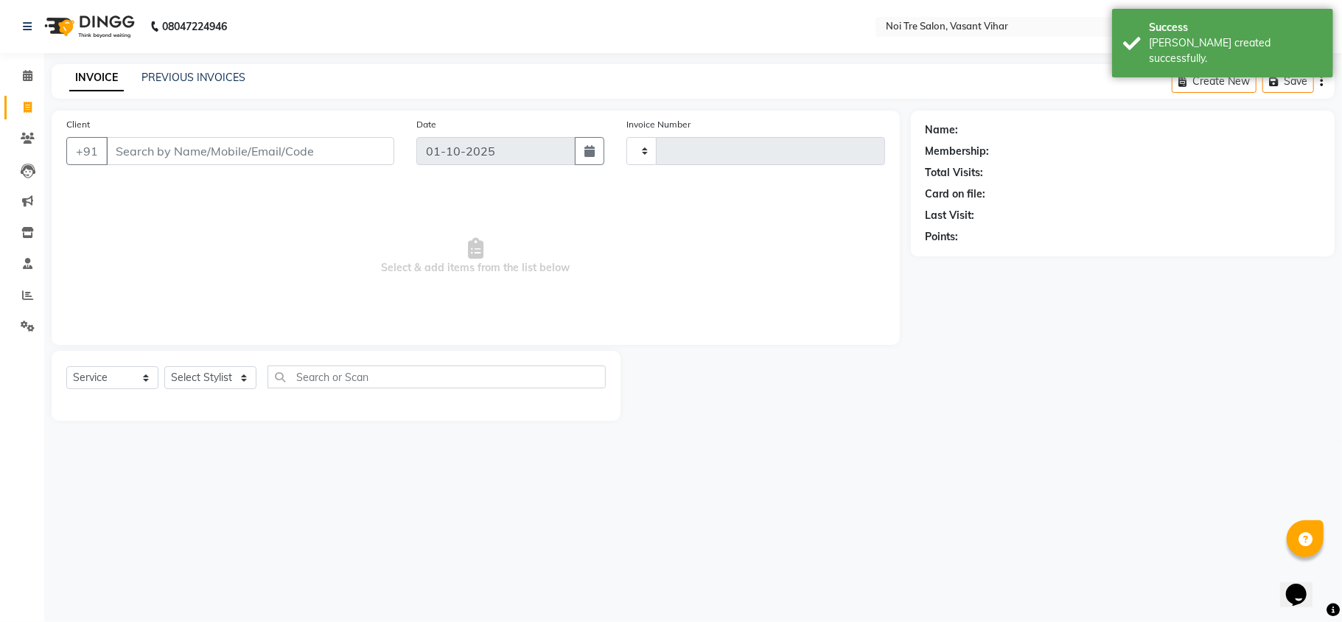
type input "3800"
select select "3944"
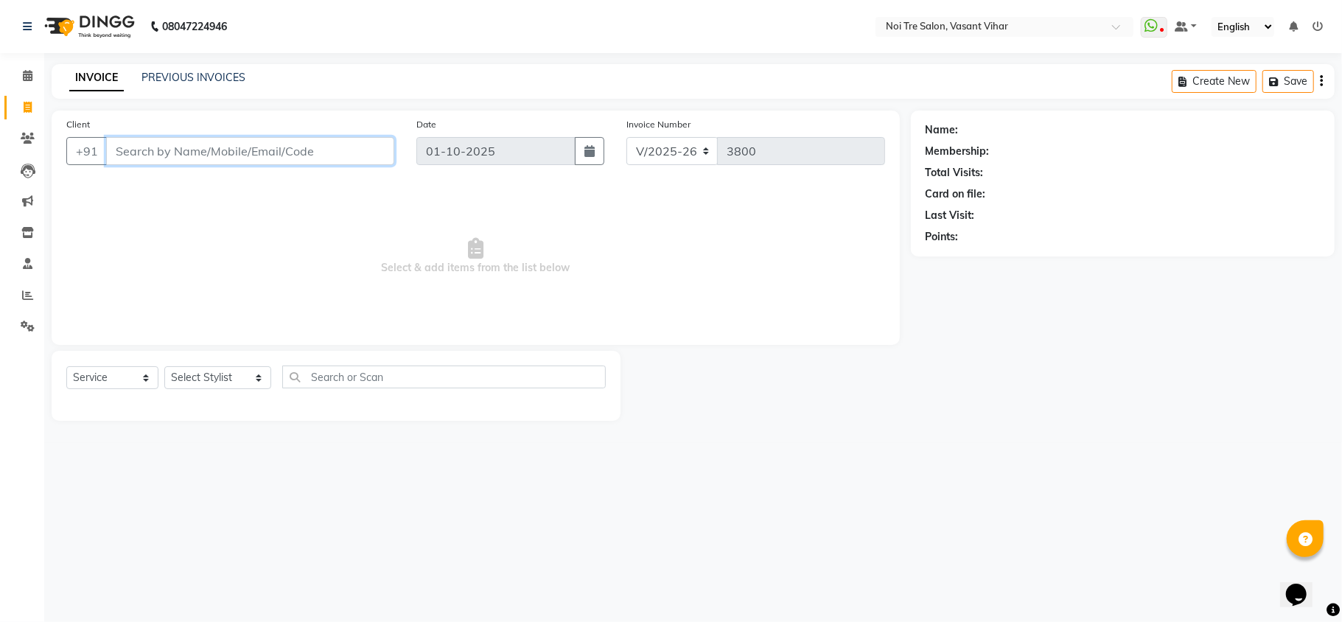
paste input "9530477722"
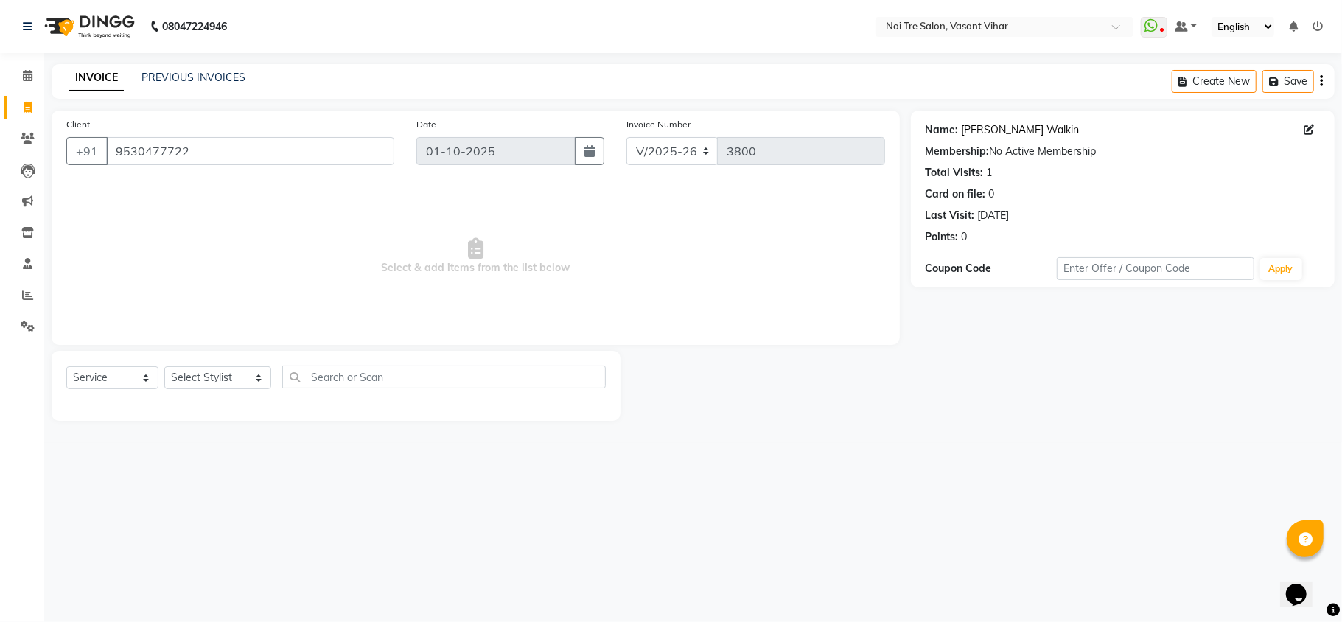
click at [1022, 125] on link "Ridham Walkin" at bounding box center [1021, 129] width 118 height 15
drag, startPoint x: 214, startPoint y: 151, endPoint x: 24, endPoint y: 133, distance: 190.4
click at [38, 133] on app-home "08047224946 Select Location × Noi Tre Salon, Vasant Vihar WhatsApp Status ✕ Sta…" at bounding box center [671, 221] width 1342 height 443
paste input "660758485"
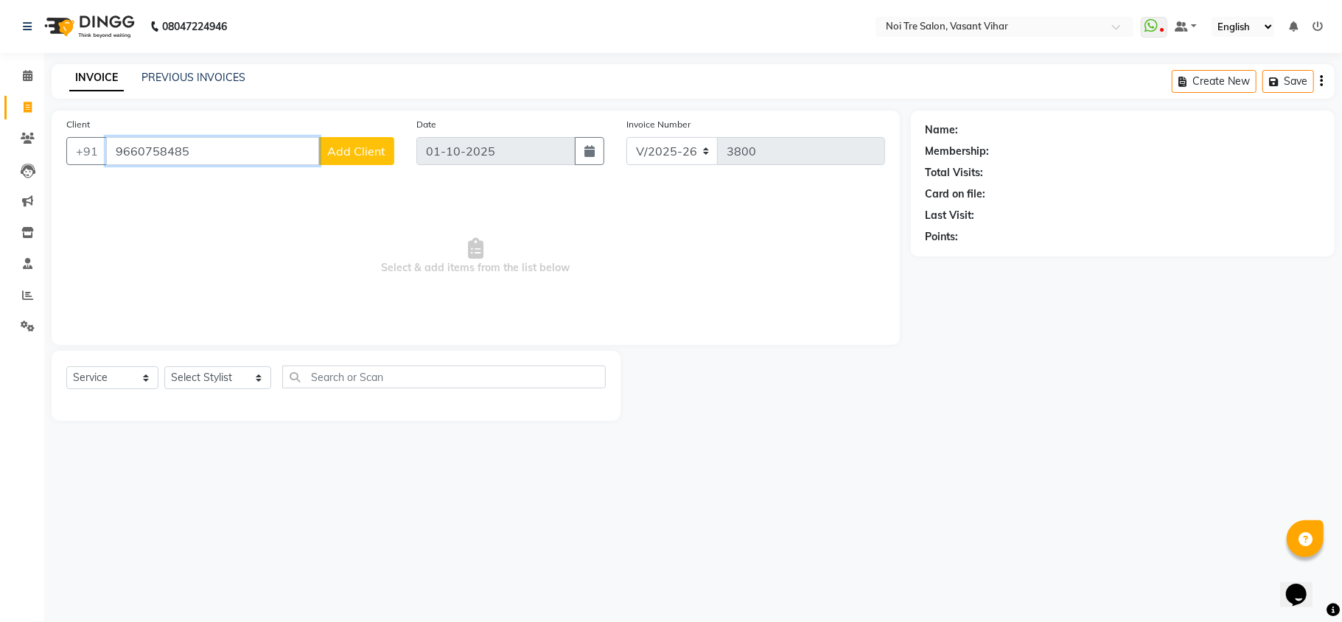
paste input "971572666"
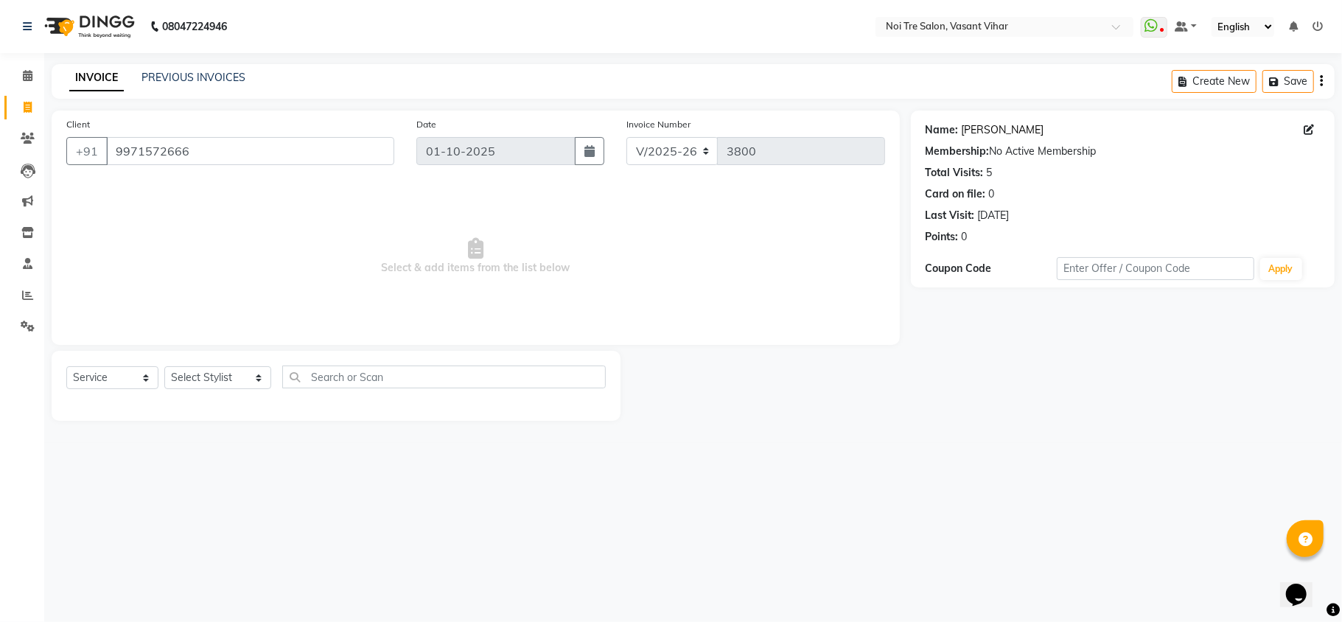
click at [968, 130] on link "Sonam Bakshi" at bounding box center [1003, 129] width 83 height 15
drag, startPoint x: 178, startPoint y: 160, endPoint x: 101, endPoint y: 147, distance: 78.4
click at [0, 152] on app-home "08047224946 Select Location × Noi Tre Salon, Vasant Vihar WhatsApp Status ✕ Sta…" at bounding box center [671, 221] width 1342 height 443
paste input "319152987"
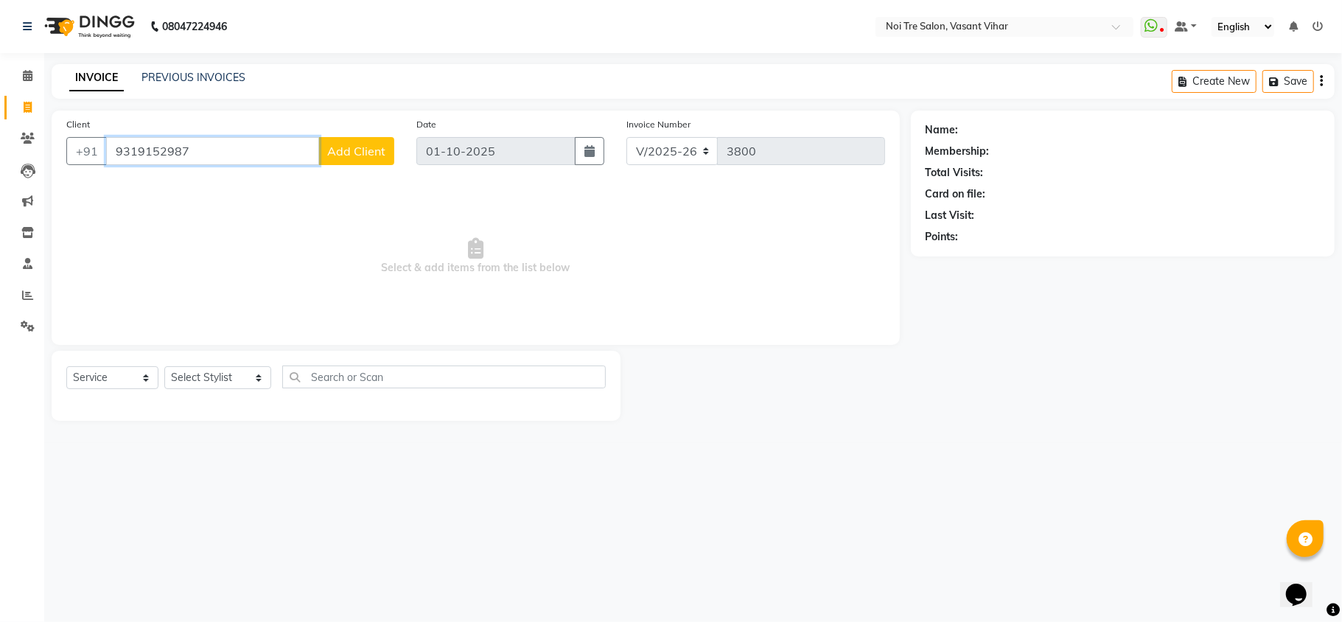
drag, startPoint x: 202, startPoint y: 139, endPoint x: 56, endPoint y: 142, distance: 146.0
click at [56, 142] on div "Client +91 9319152987 Add Client" at bounding box center [230, 146] width 350 height 60
paste input "8248464402"
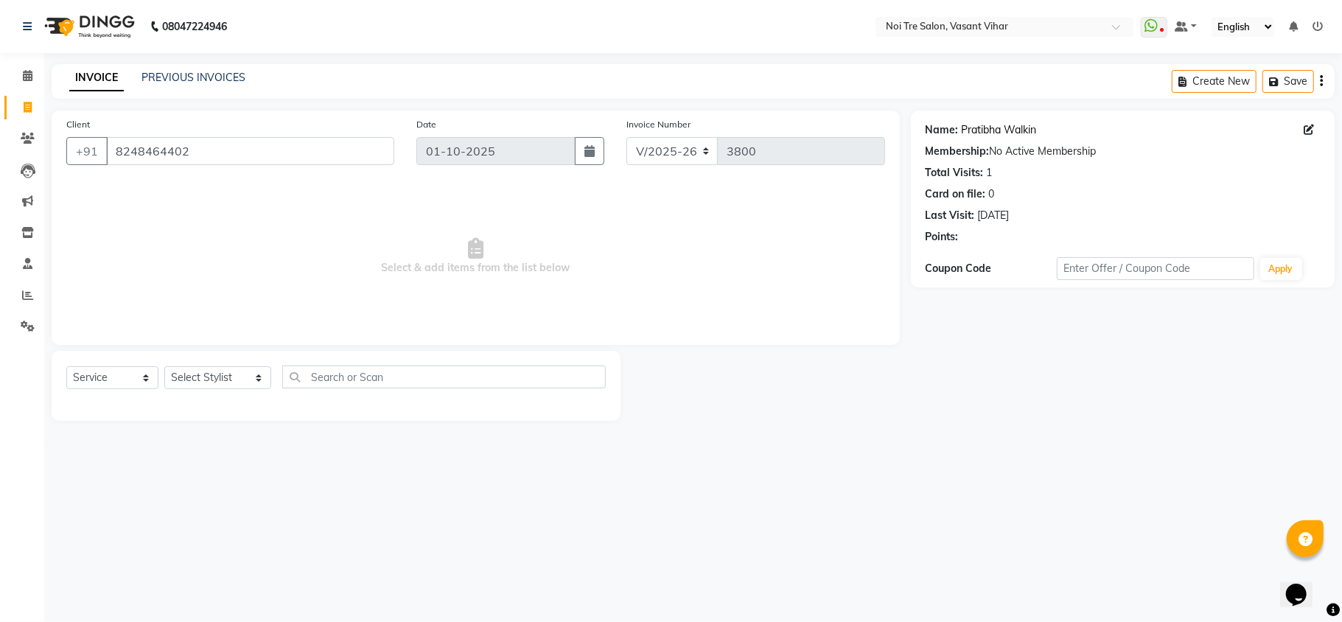
click at [1029, 127] on link "Pratibha Walkin" at bounding box center [999, 129] width 75 height 15
click at [248, 143] on input "8248464402" at bounding box center [250, 151] width 288 height 28
paste input "383901407"
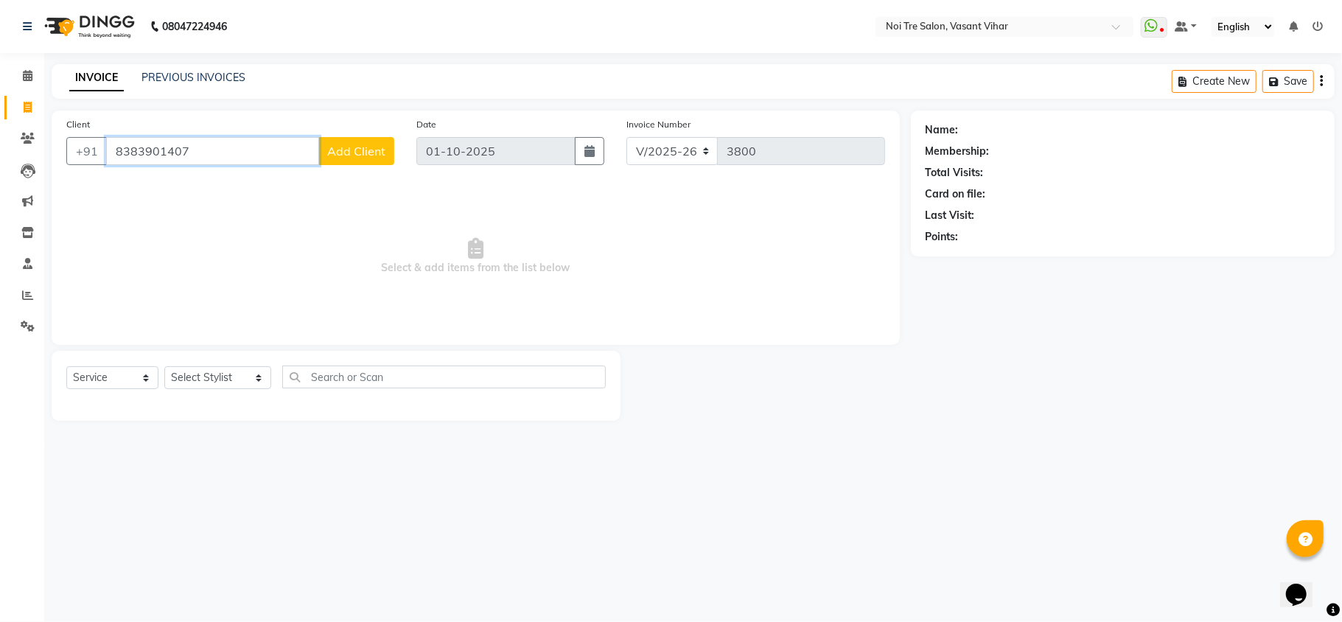
paste input "7300743622"
paste input "9004013176"
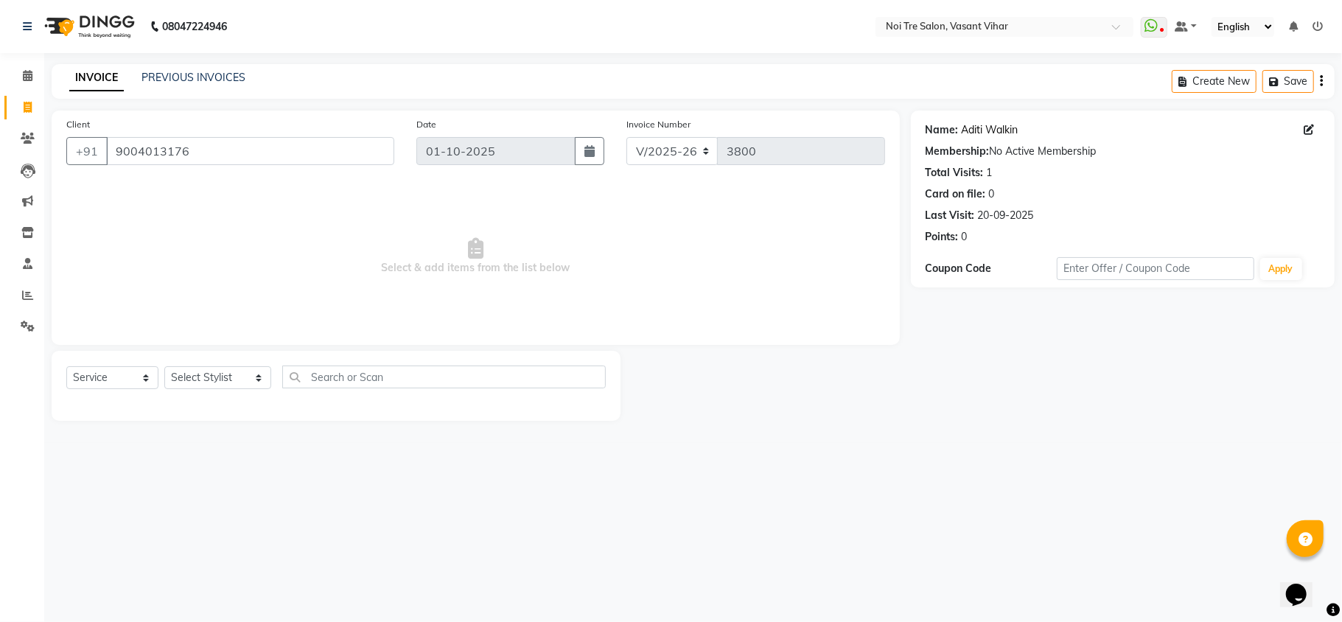
click at [965, 124] on link "Aditi Walkin" at bounding box center [990, 129] width 57 height 15
click at [251, 154] on input "9004013176" at bounding box center [250, 151] width 288 height 28
paste input "899998707"
click at [1001, 134] on link "Kamakshi Faizan" at bounding box center [1003, 129] width 83 height 15
drag, startPoint x: 24, startPoint y: 119, endPoint x: 15, endPoint y: 116, distance: 9.3
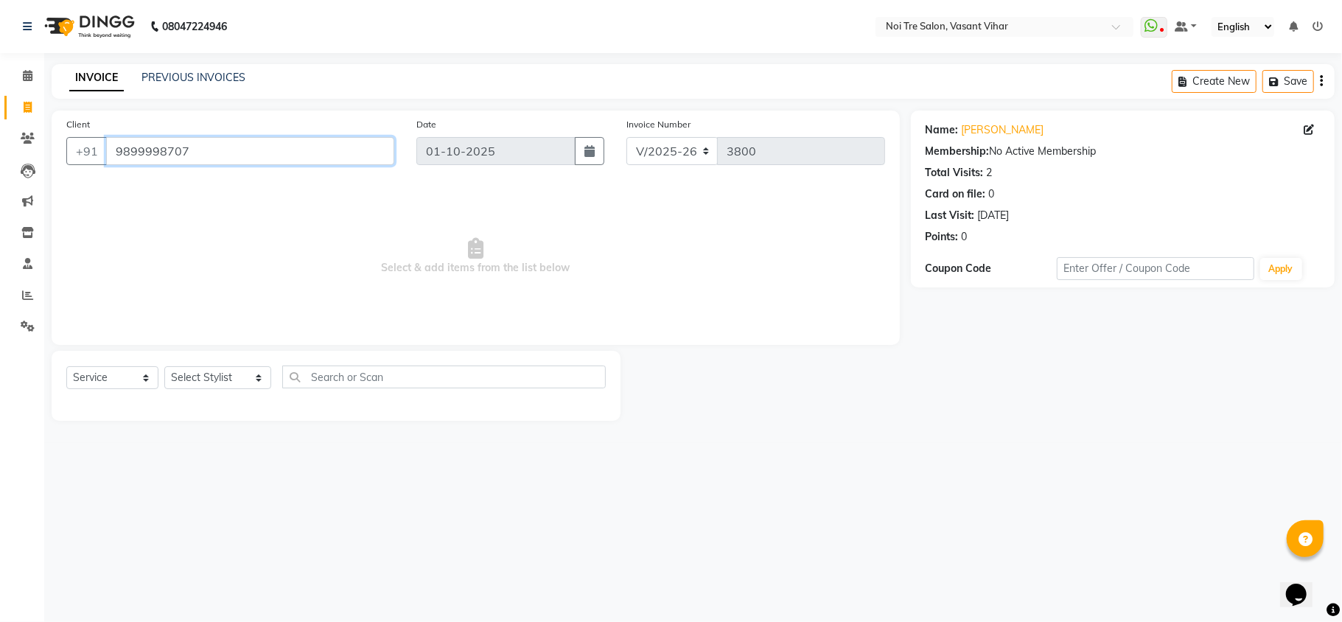
click at [15, 116] on app-home "08047224946 Select Location × Noi Tre Salon, Vasant Vihar WhatsApp Status ✕ Sta…" at bounding box center [671, 221] width 1342 height 443
paste input "643248158"
type input "9643248158"
click at [986, 133] on link "Arunima Walkin" at bounding box center [1021, 129] width 118 height 15
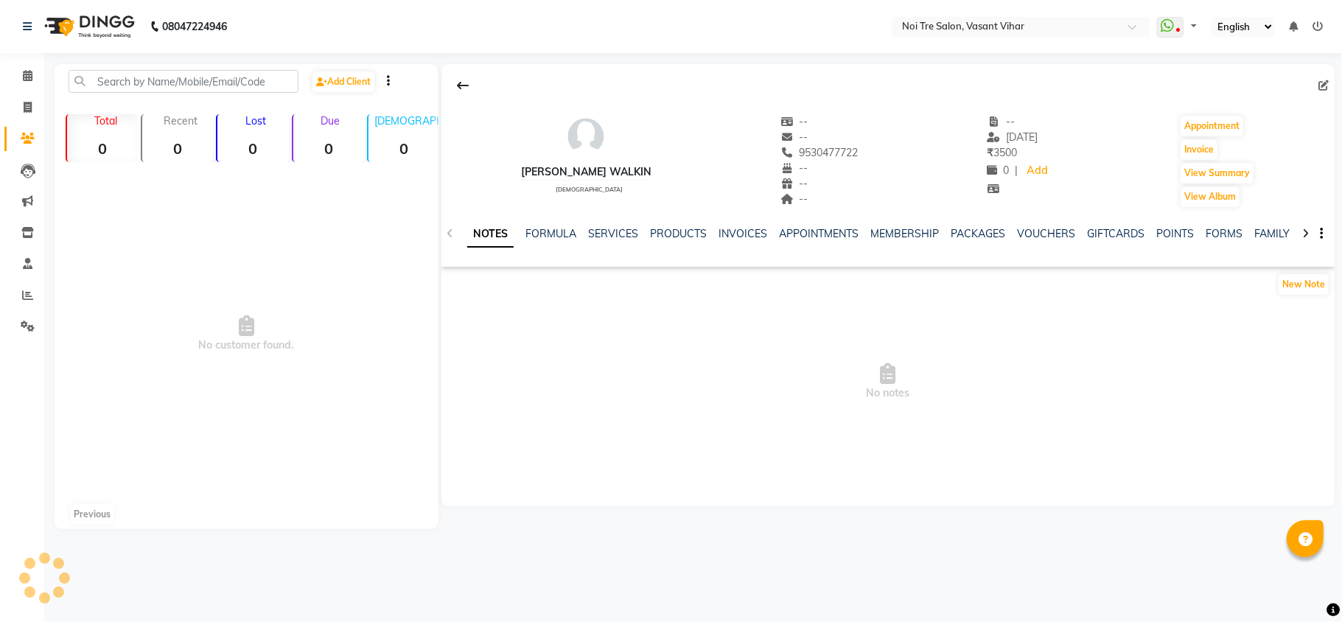
select select "en"
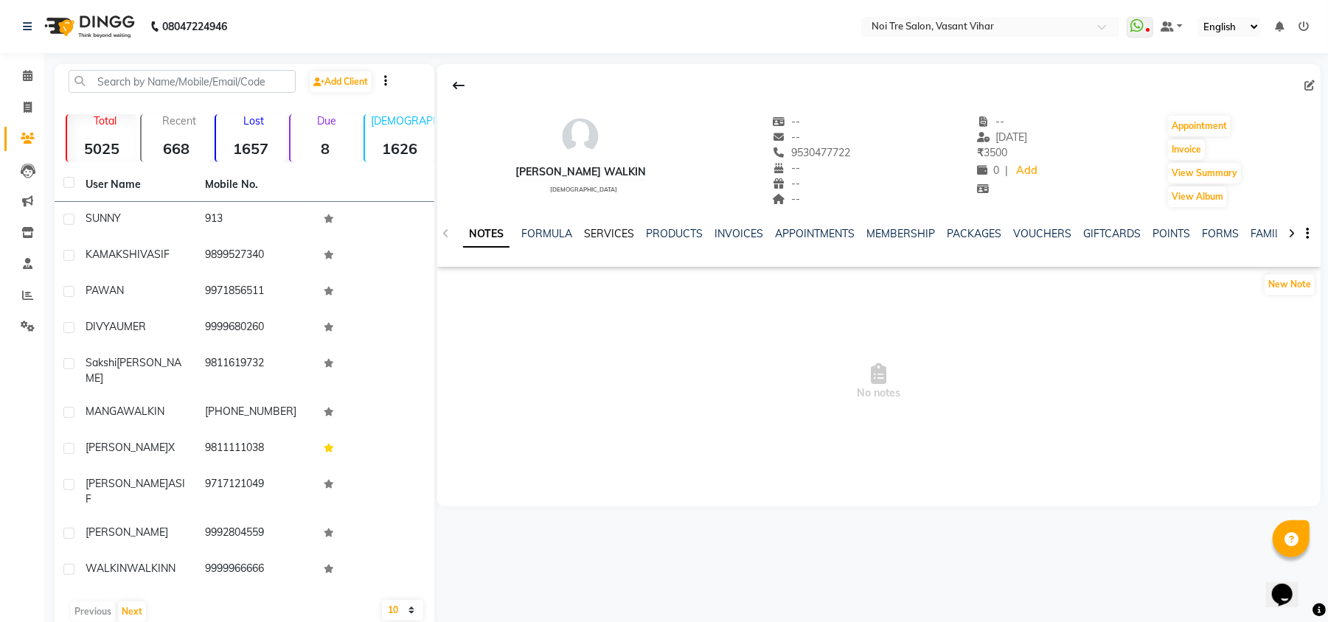
click at [621, 231] on link "SERVICES" at bounding box center [609, 233] width 50 height 13
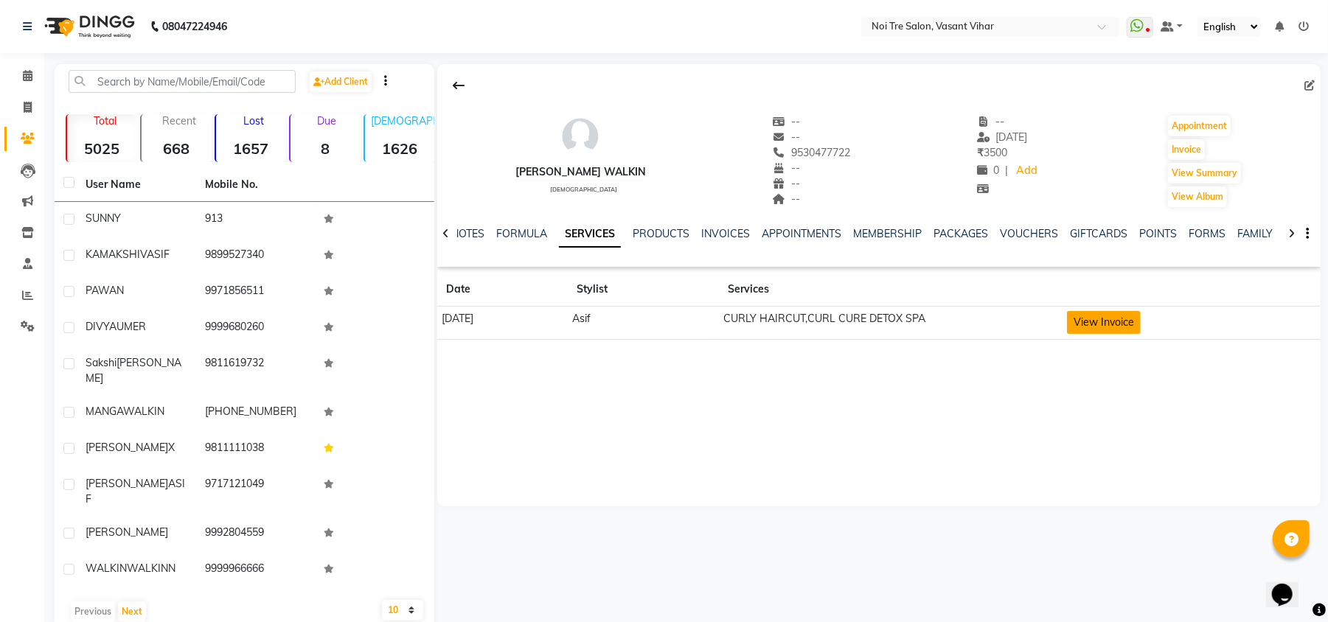
click at [1109, 318] on button "View Invoice" at bounding box center [1104, 322] width 74 height 23
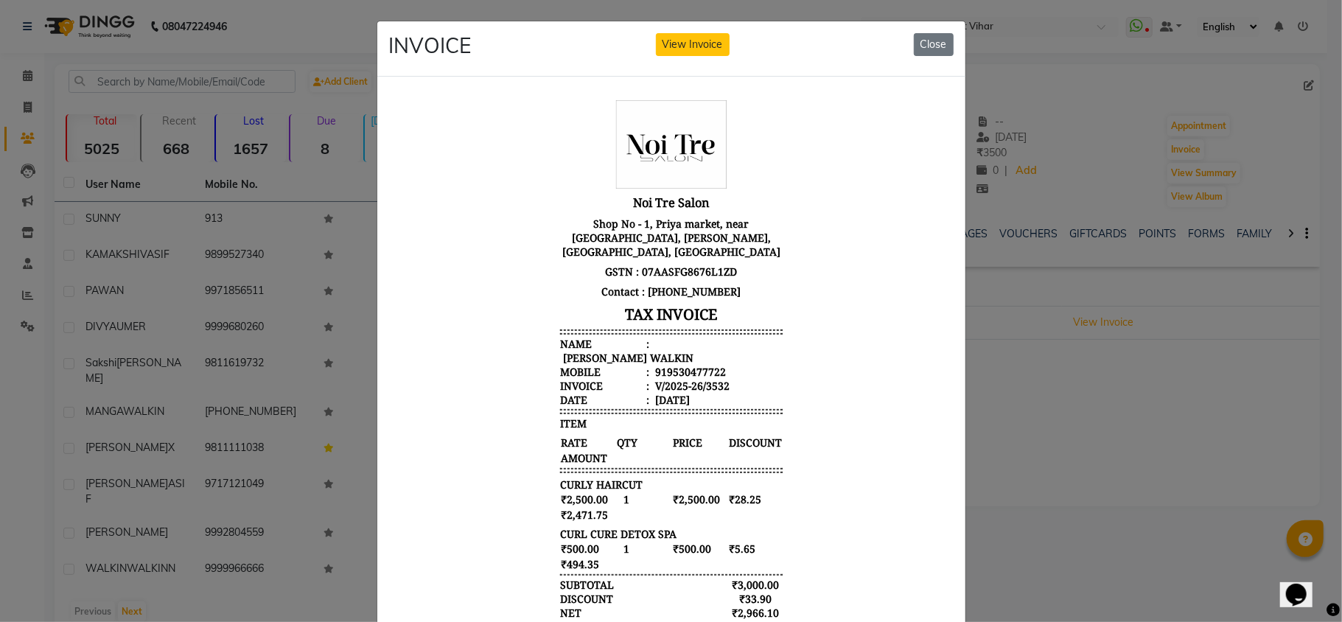
scroll to position [139, 0]
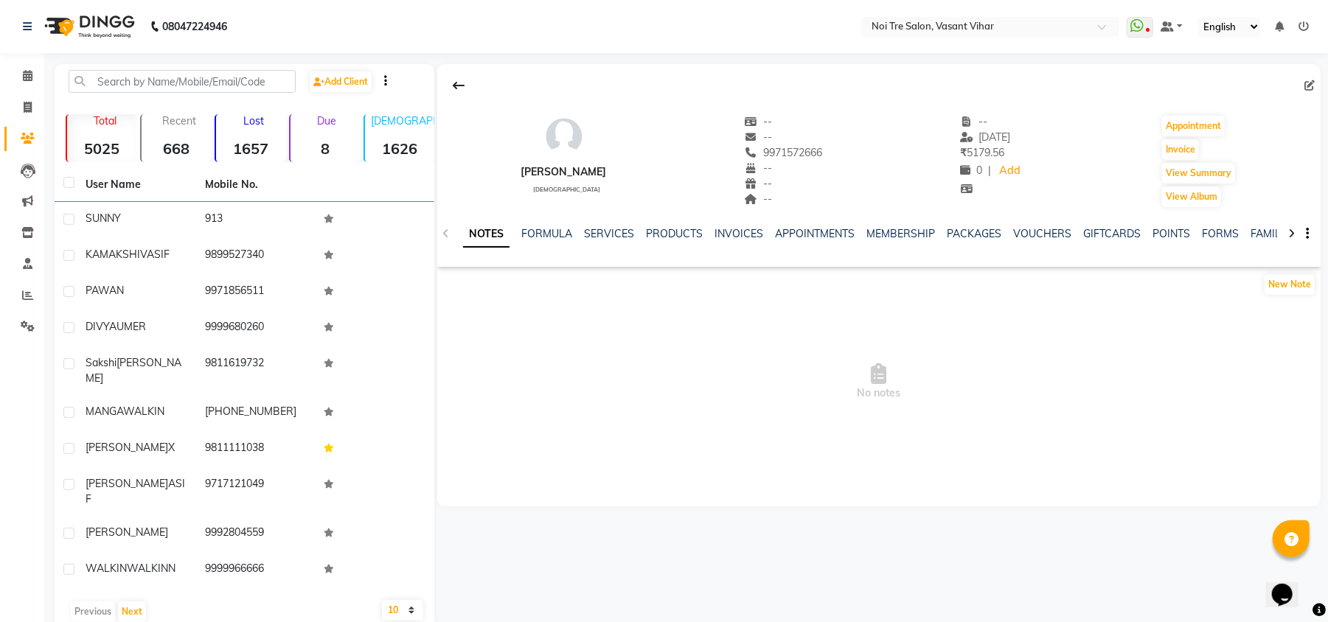
click at [607, 240] on div "SERVICES" at bounding box center [609, 233] width 50 height 15
click at [607, 233] on link "SERVICES" at bounding box center [609, 233] width 50 height 13
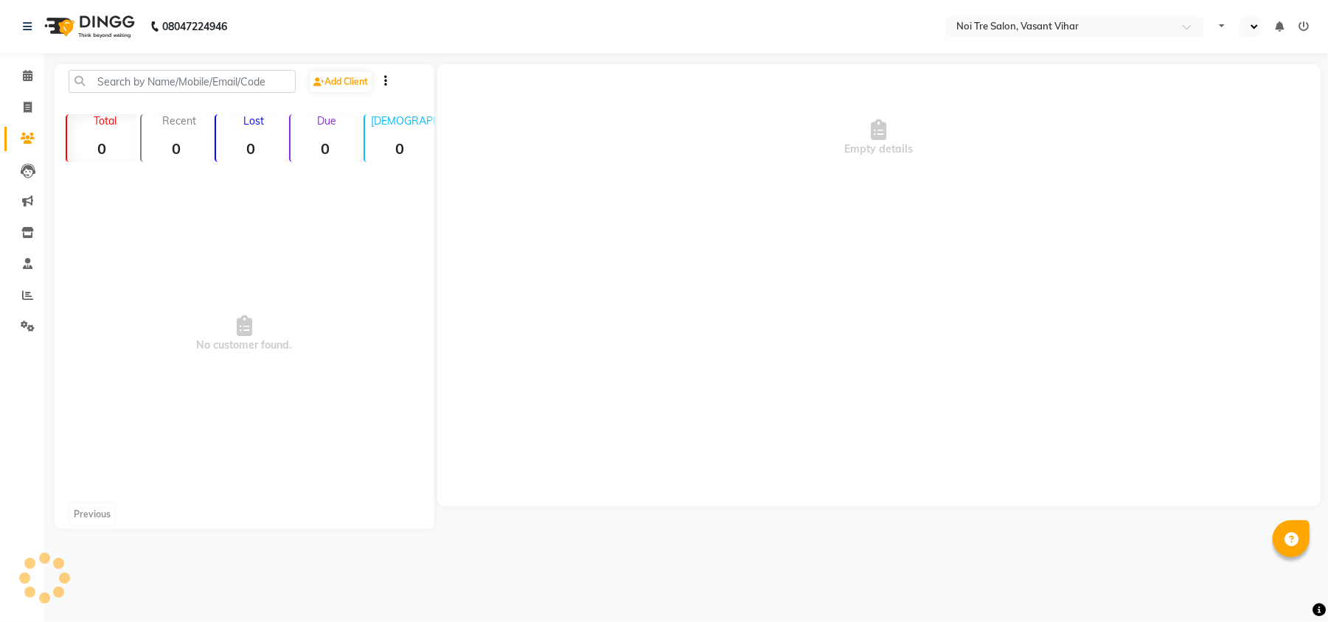
select select "en"
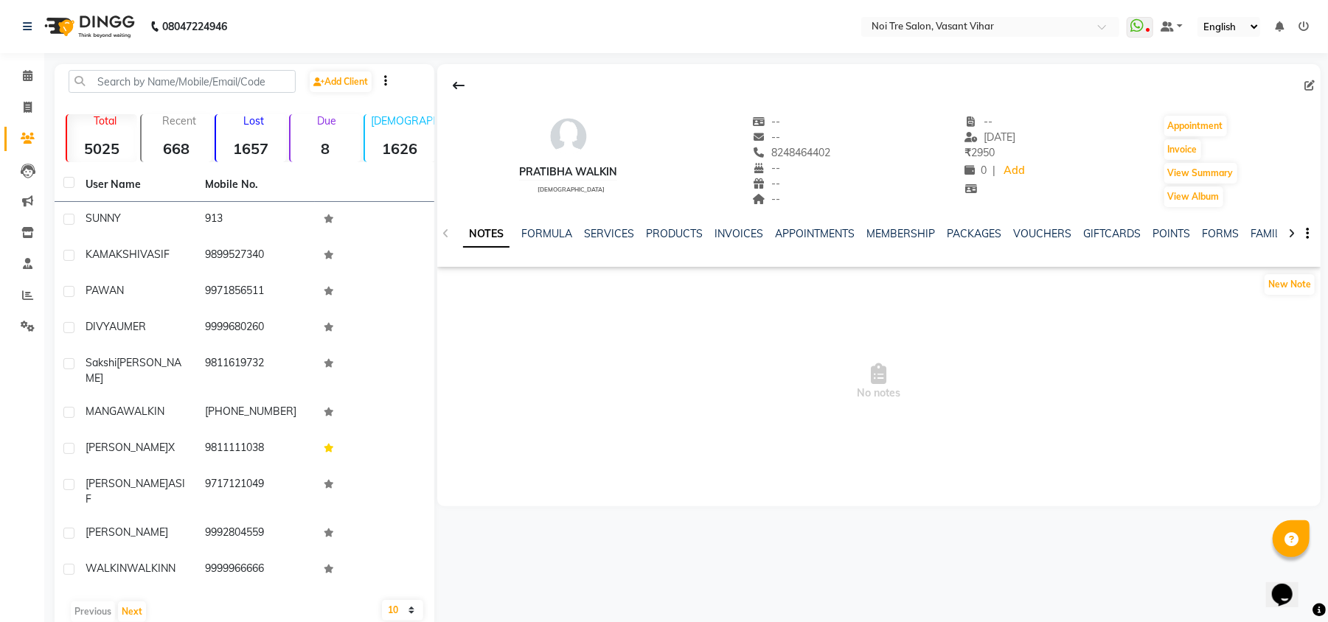
click at [606, 223] on div "NOTES FORMULA SERVICES PRODUCTS INVOICES APPOINTMENTS MEMBERSHIP PACKAGES VOUCH…" at bounding box center [878, 234] width 883 height 51
click at [606, 230] on link "SERVICES" at bounding box center [609, 233] width 50 height 13
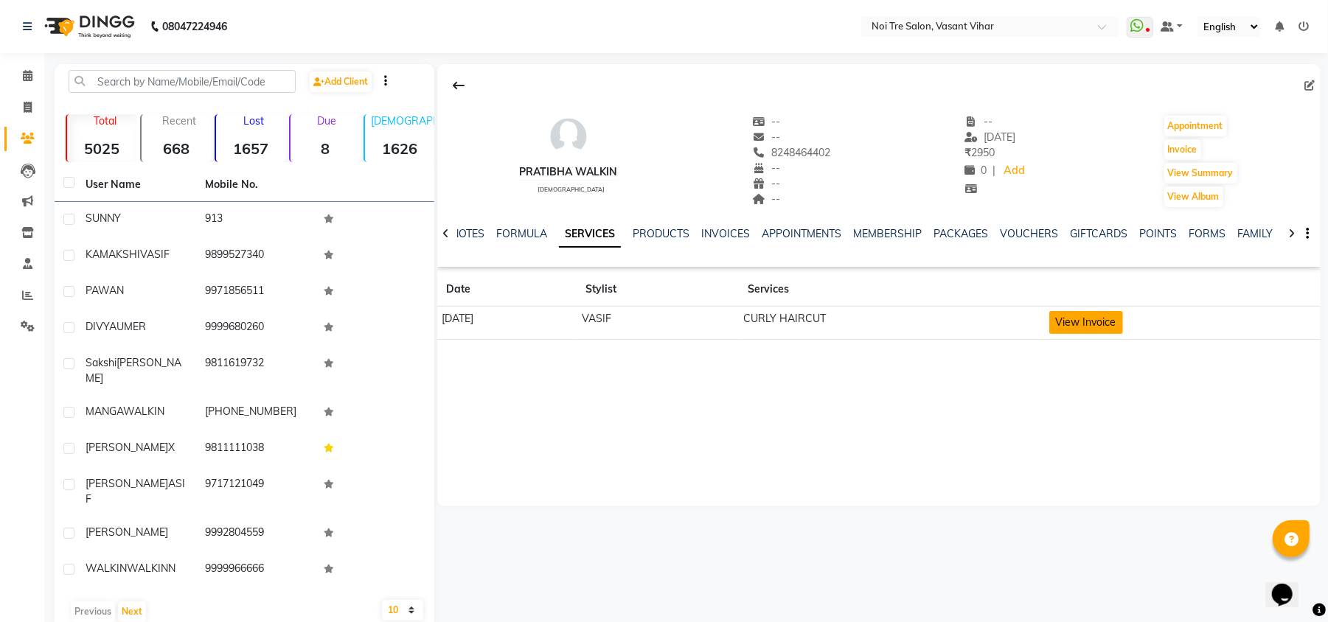
click at [1098, 317] on button "View Invoice" at bounding box center [1086, 322] width 74 height 23
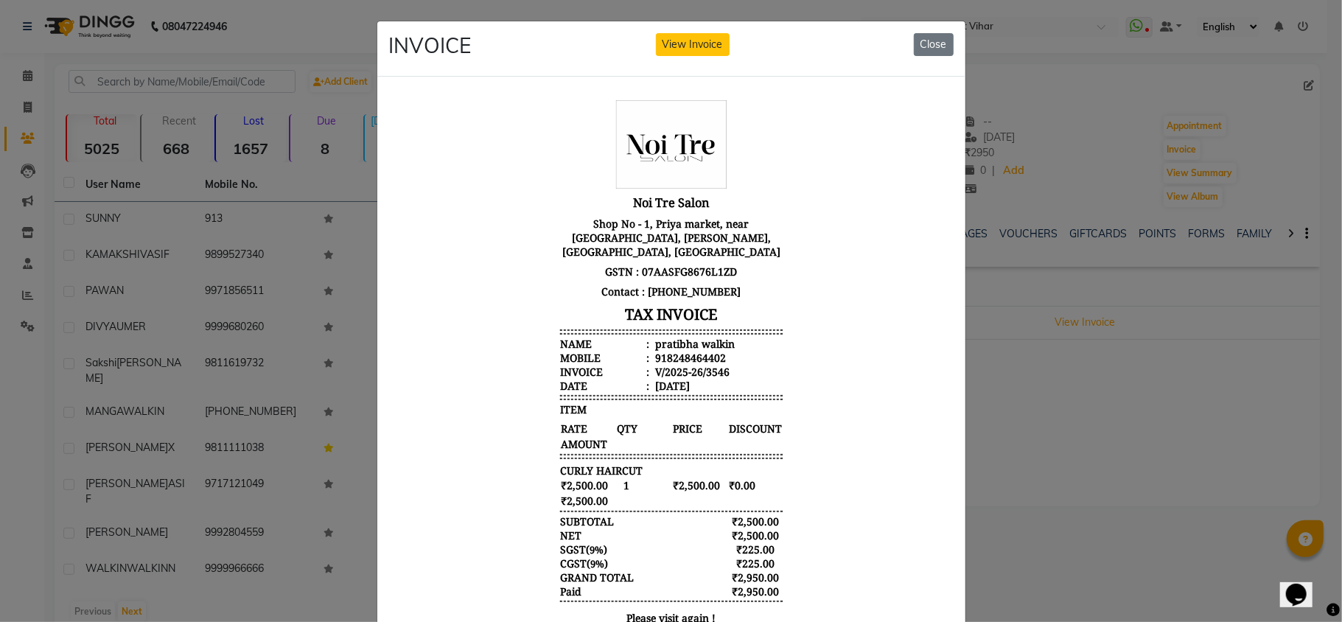
click at [1162, 389] on ngb-modal-window "INVOICE View Invoice Close" at bounding box center [671, 311] width 1342 height 622
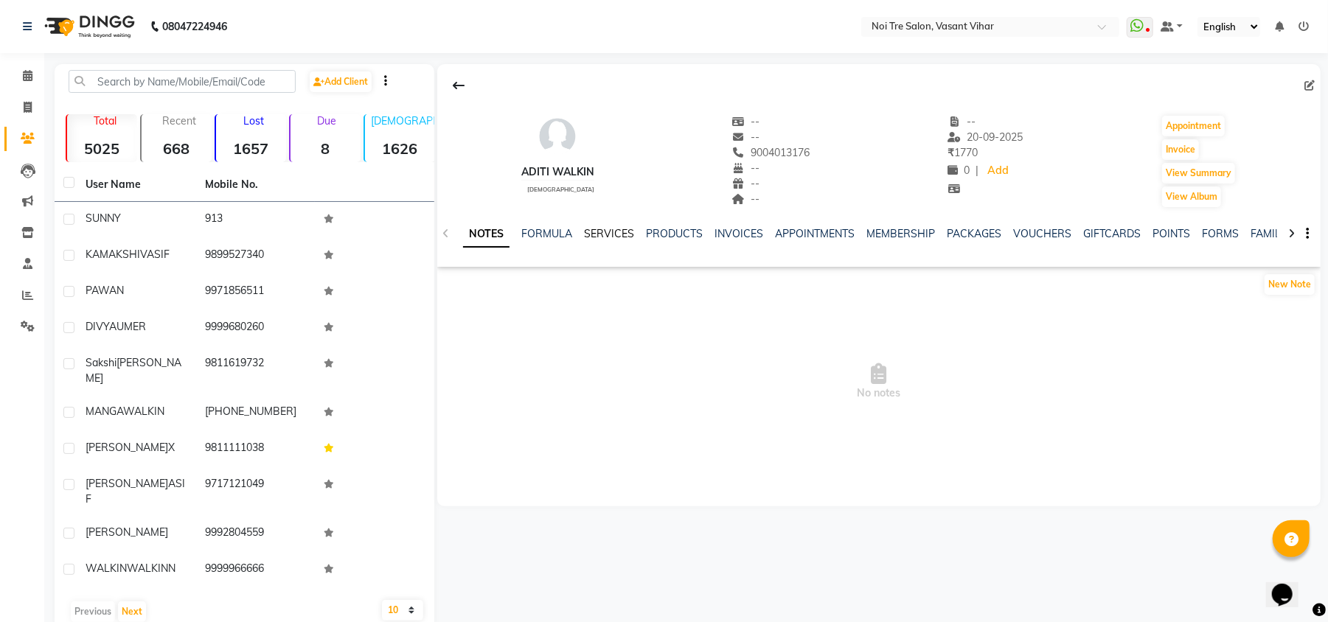
click at [611, 231] on link "SERVICES" at bounding box center [609, 233] width 50 height 13
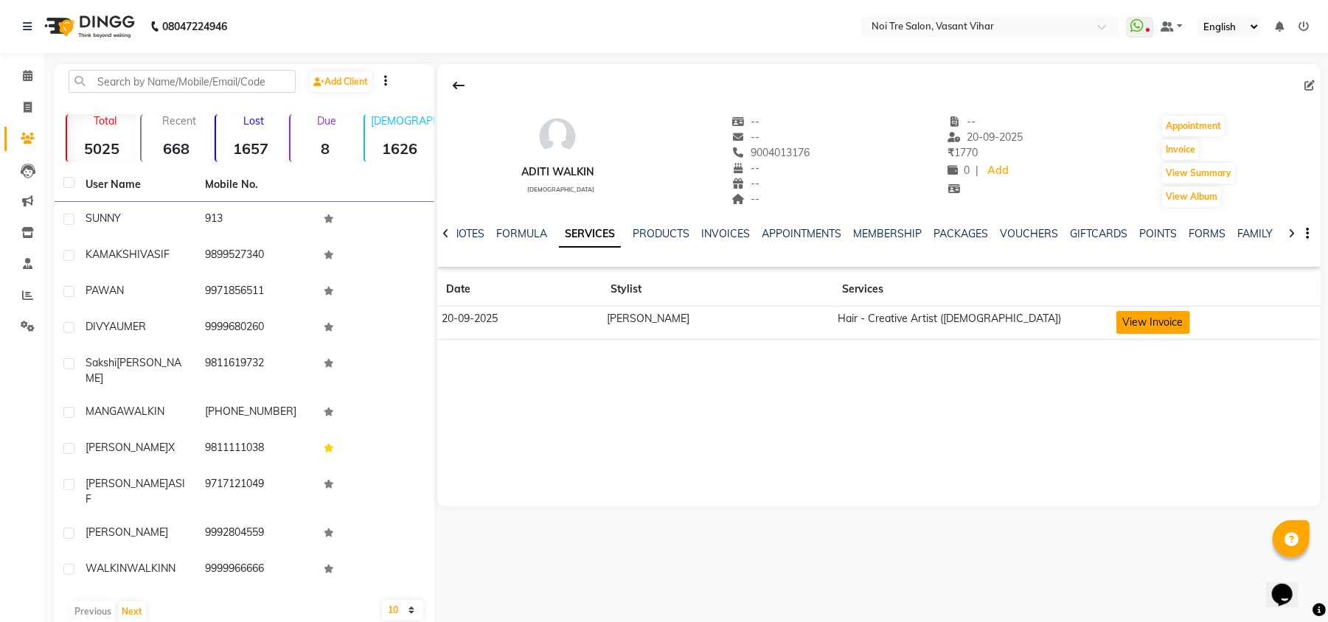
click at [1121, 328] on button "View Invoice" at bounding box center [1153, 322] width 74 height 23
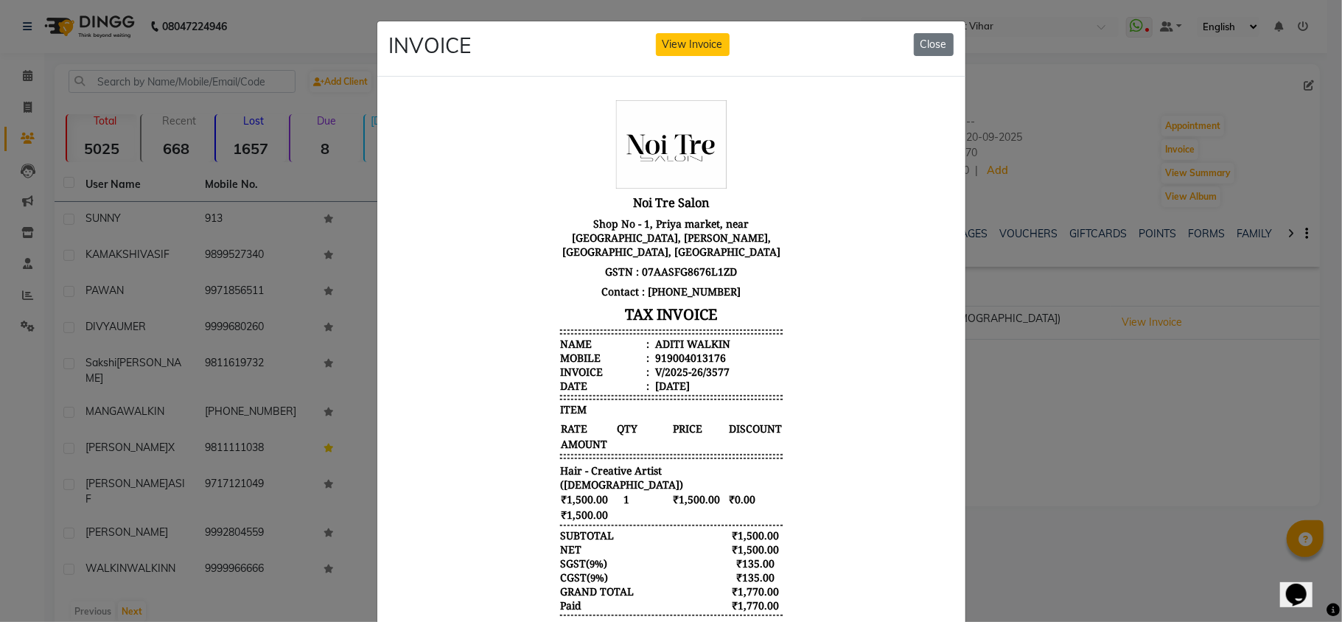
click at [1227, 375] on ngb-modal-window "INVOICE View Invoice Close" at bounding box center [671, 311] width 1342 height 622
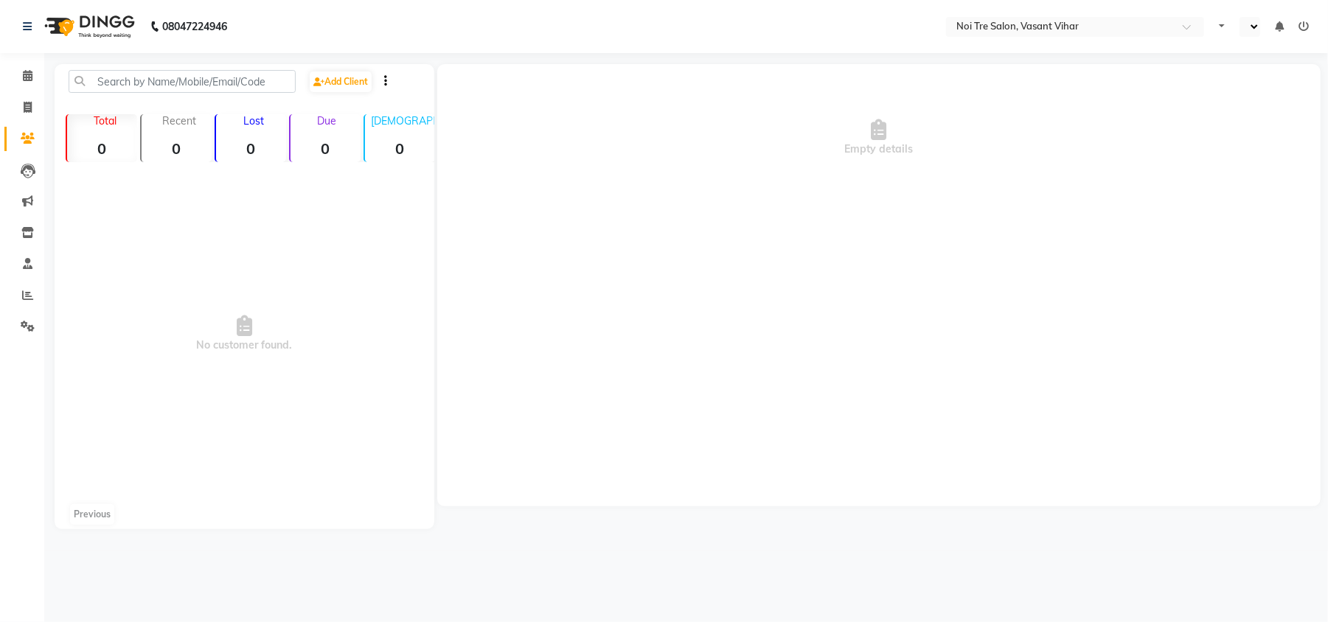
select select "en"
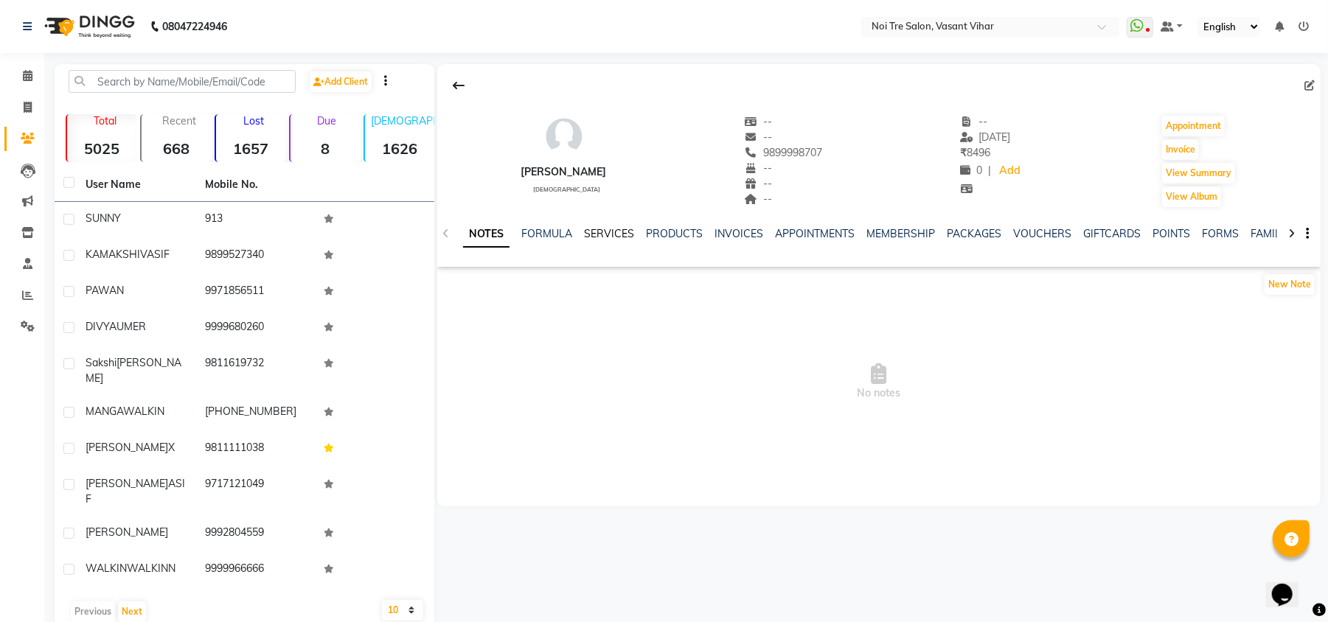
click at [600, 227] on link "SERVICES" at bounding box center [609, 233] width 50 height 13
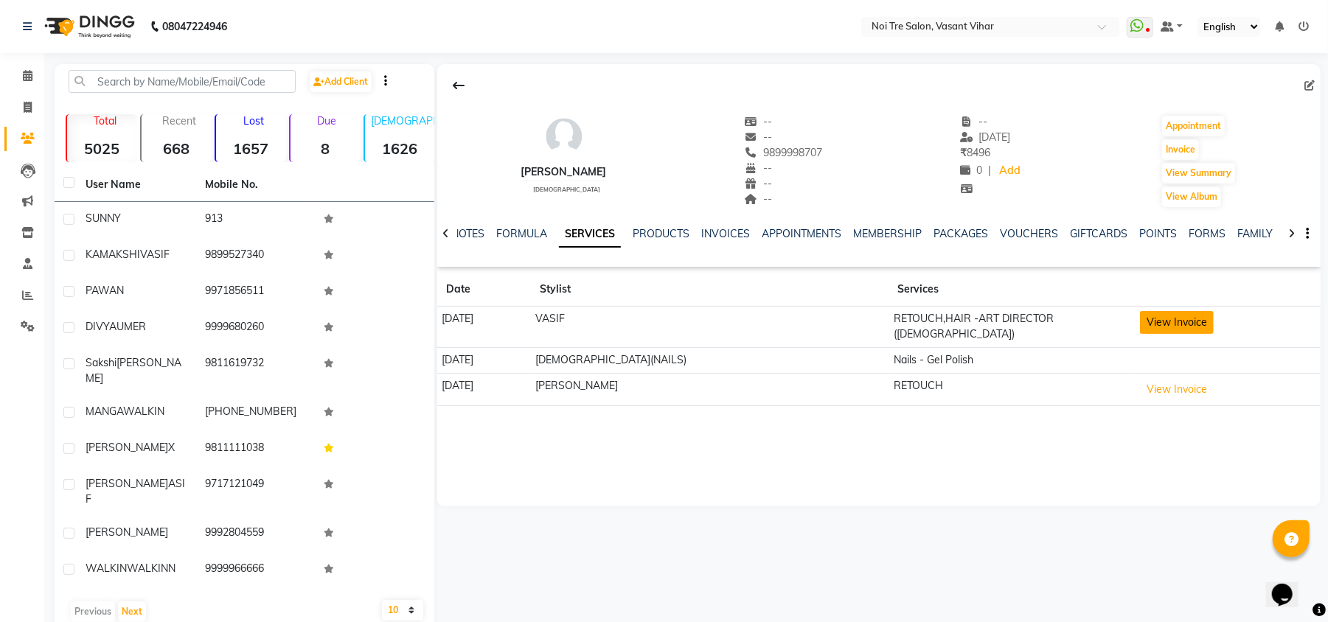
click at [1140, 330] on button "View Invoice" at bounding box center [1177, 322] width 74 height 23
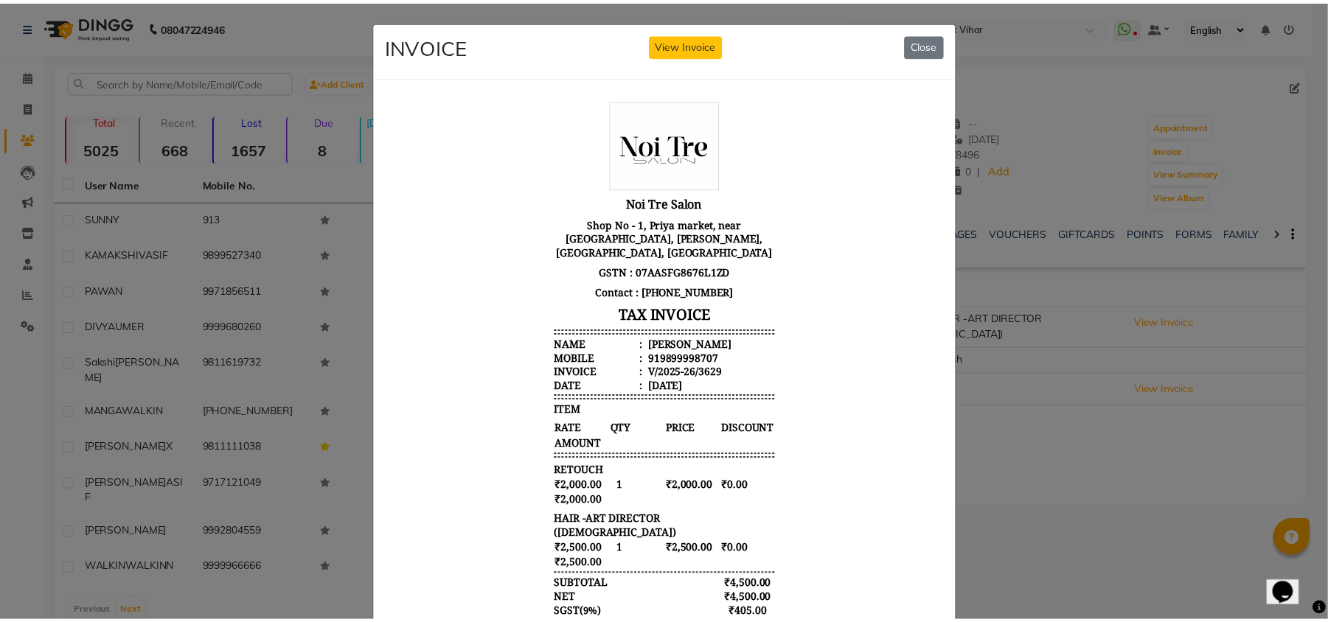
scroll to position [125, 0]
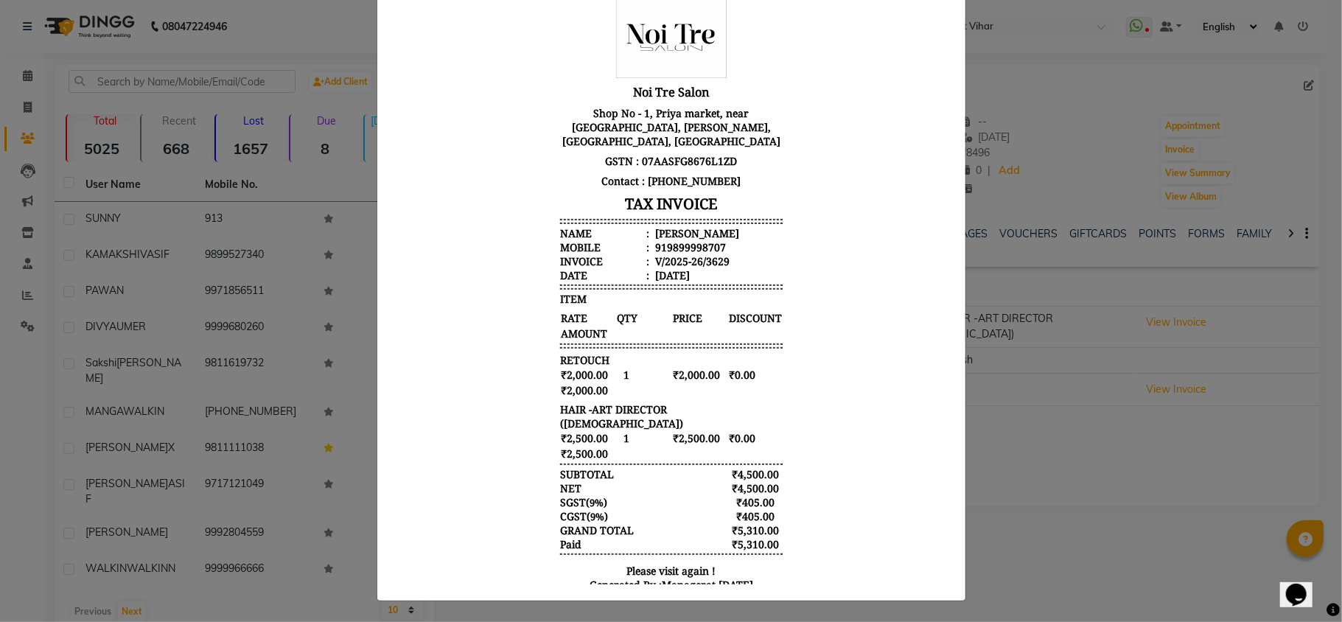
click at [1160, 607] on ngb-modal-window "INVOICE View Invoice Close" at bounding box center [671, 311] width 1342 height 622
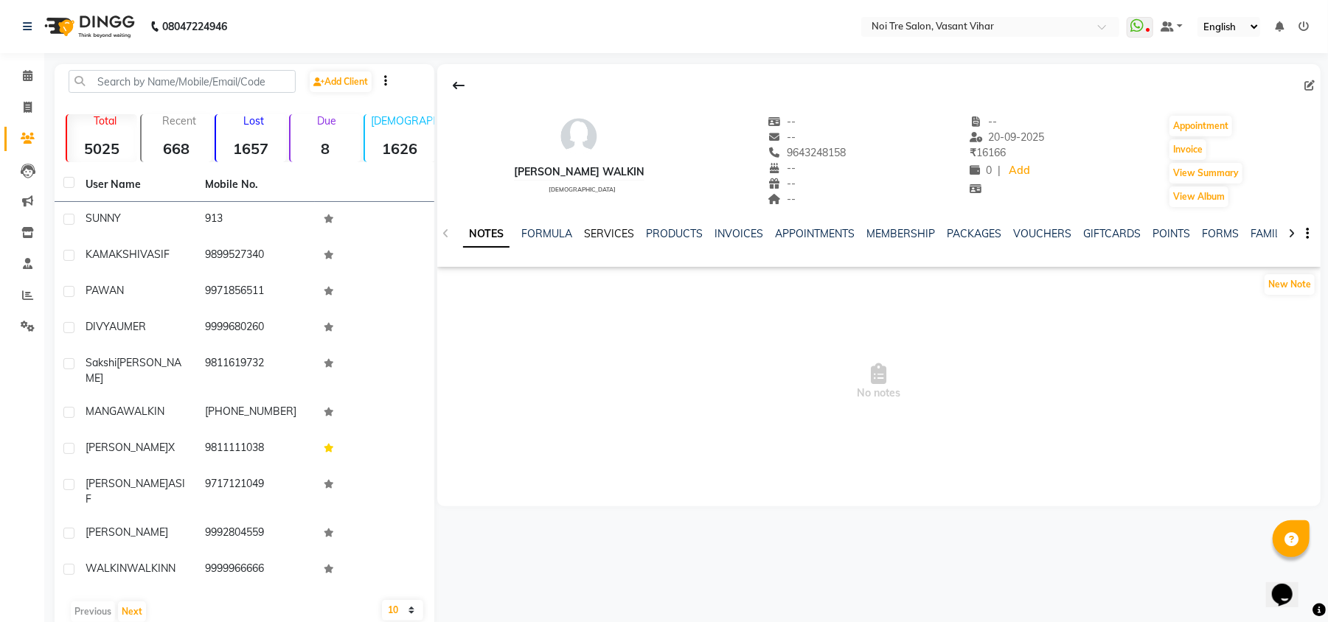
click at [614, 237] on link "SERVICES" at bounding box center [609, 233] width 50 height 13
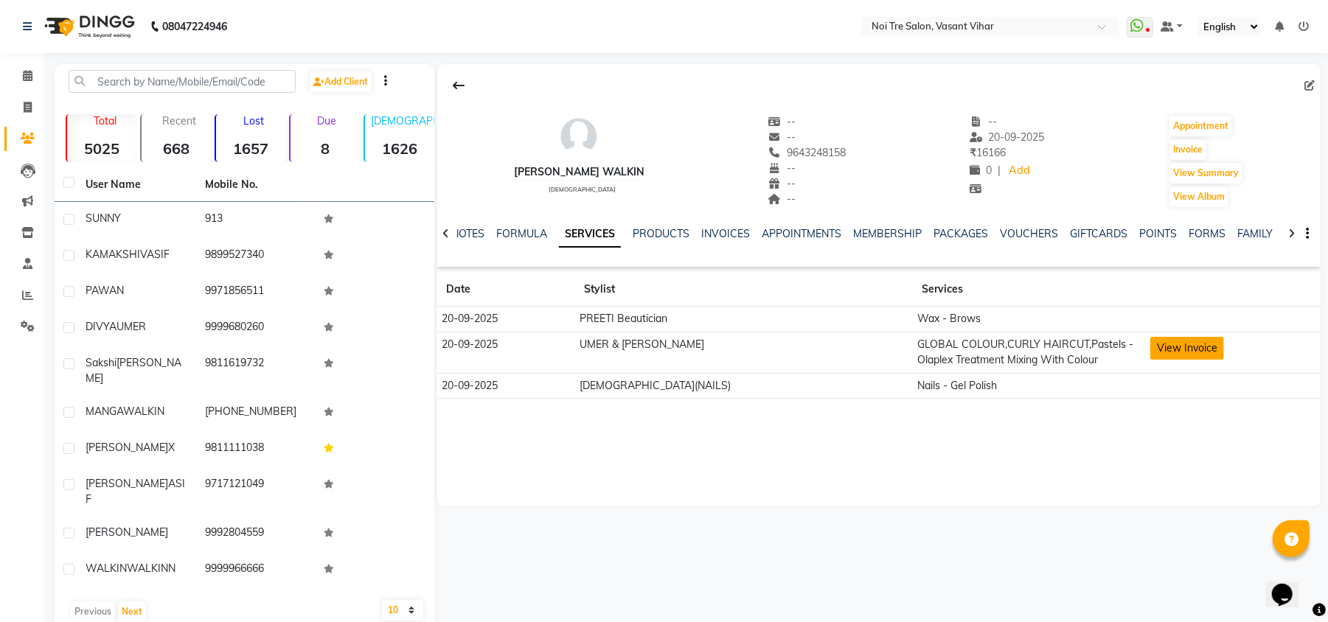
click at [1166, 348] on button "View Invoice" at bounding box center [1187, 348] width 74 height 23
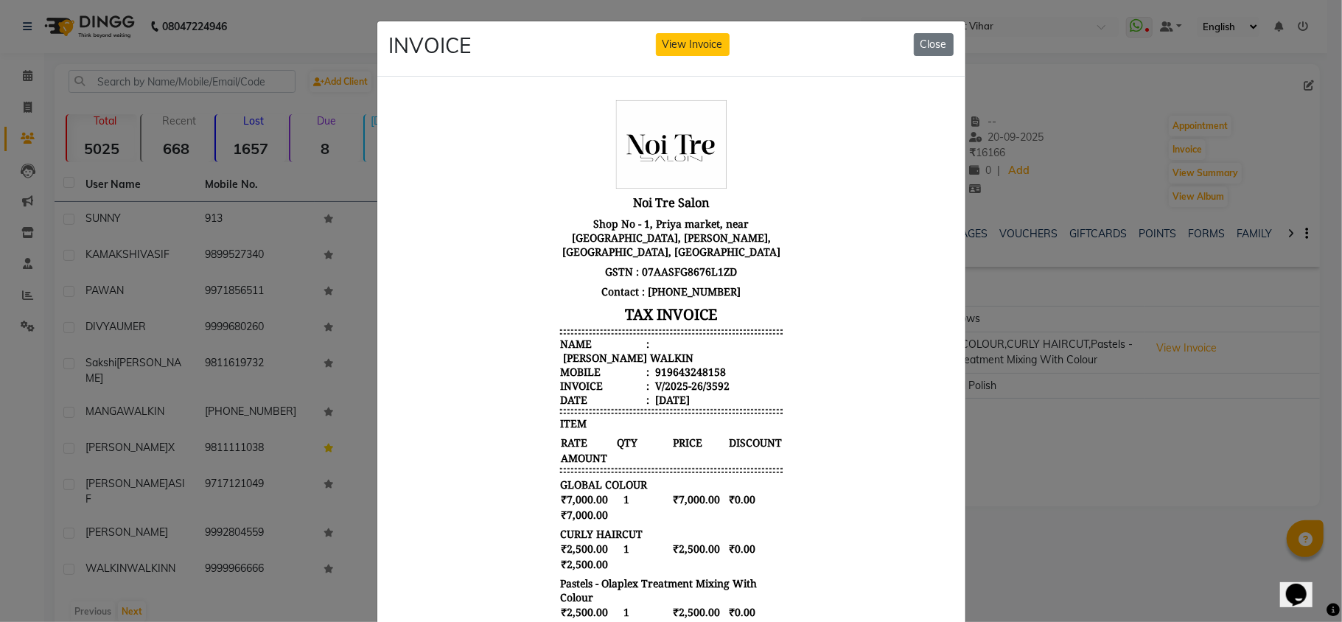
scroll to position [286, 0]
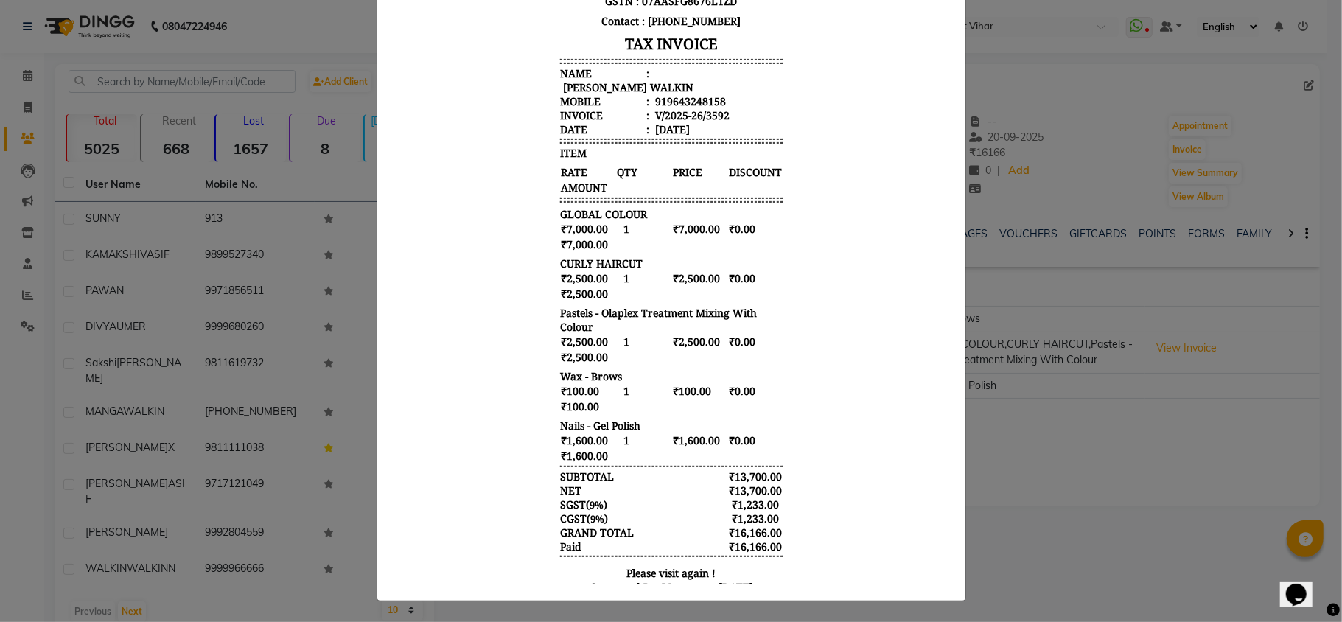
click at [1166, 510] on ngb-modal-window "INVOICE View Invoice Close" at bounding box center [671, 311] width 1342 height 622
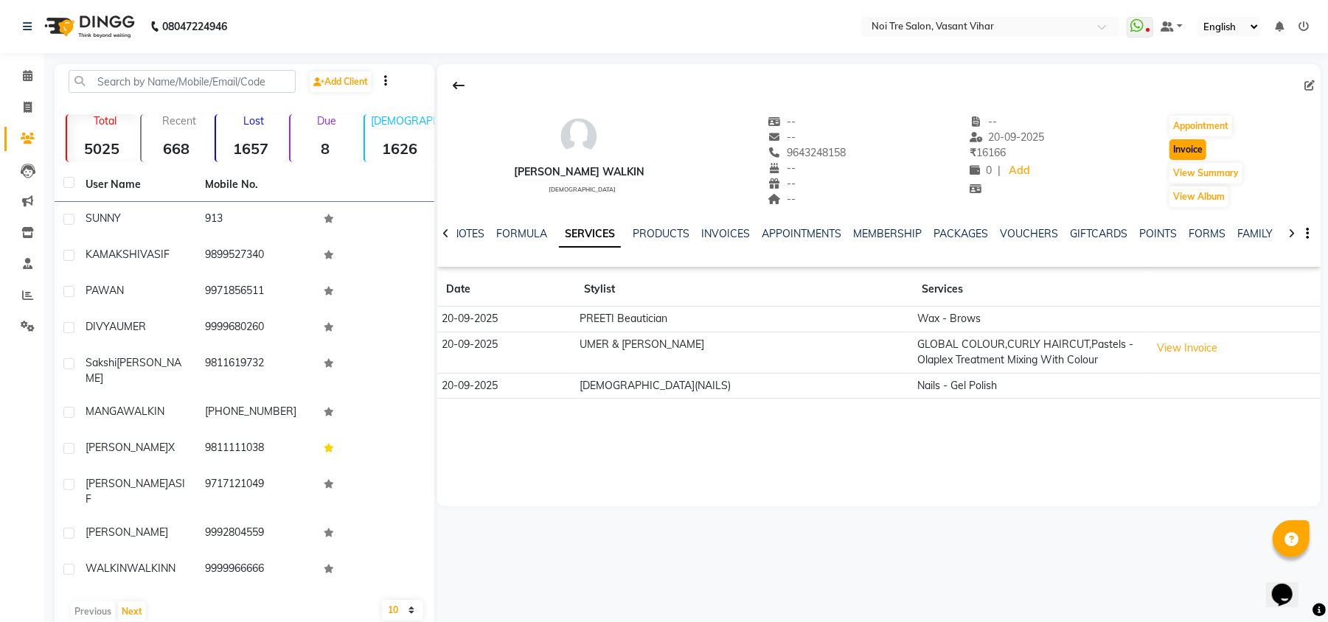
click at [1187, 159] on button "Invoice" at bounding box center [1187, 149] width 37 height 21
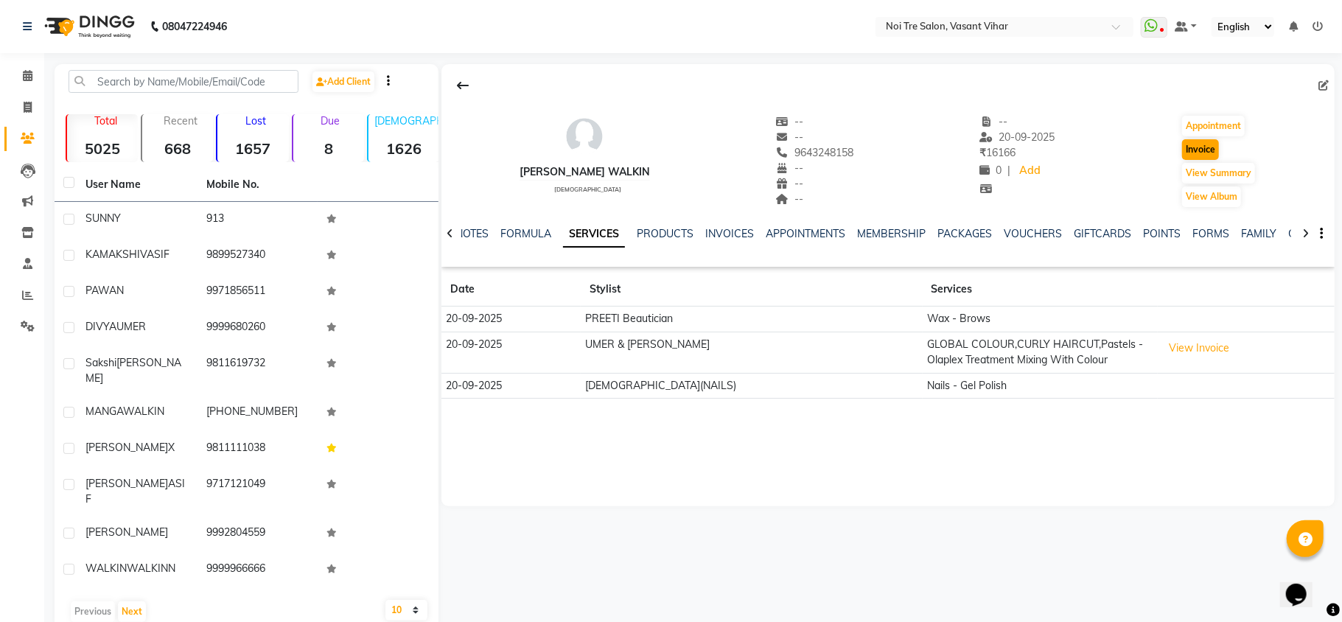
select select "3944"
select select "service"
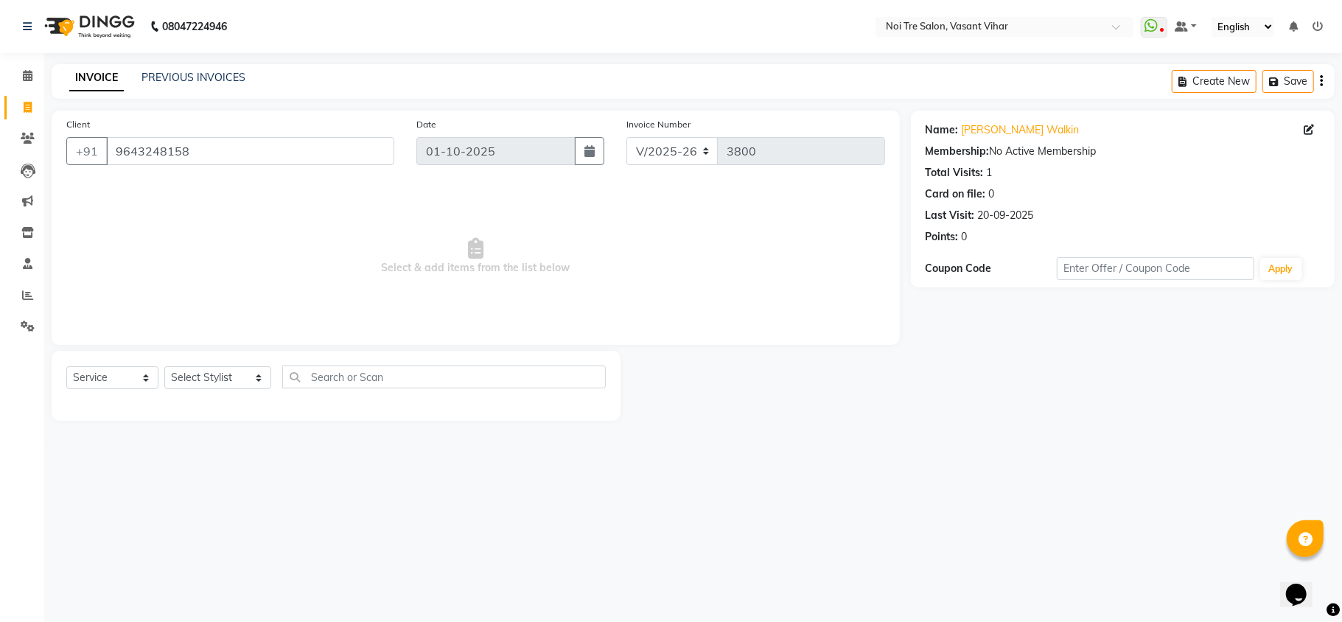
click at [1032, 121] on div "Name: Arunima Walkin Membership: No Active Membership Total Visits: 1 Card on f…" at bounding box center [1123, 180] width 394 height 128
click at [1025, 133] on link "Arunima Walkin" at bounding box center [1021, 129] width 118 height 15
click at [313, 131] on div "Client +91 9643248158" at bounding box center [230, 146] width 350 height 60
click at [313, 155] on input "9643248158" at bounding box center [250, 151] width 288 height 28
paste input "555205465"
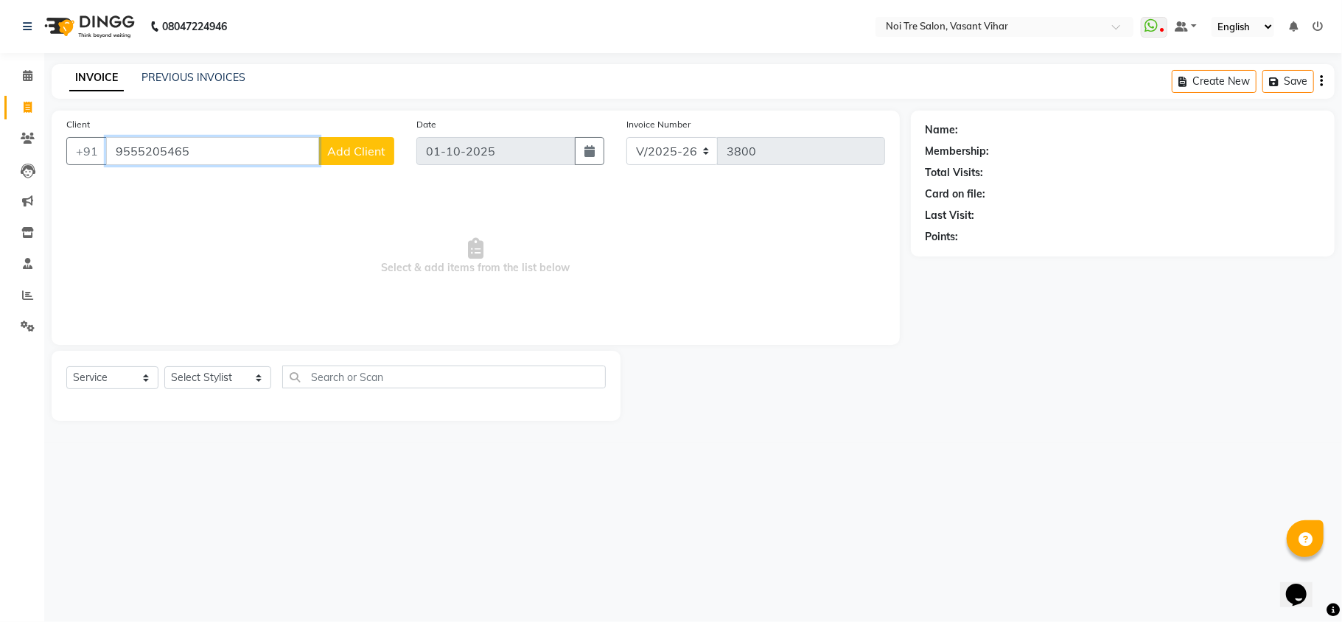
paste input "9717956331"
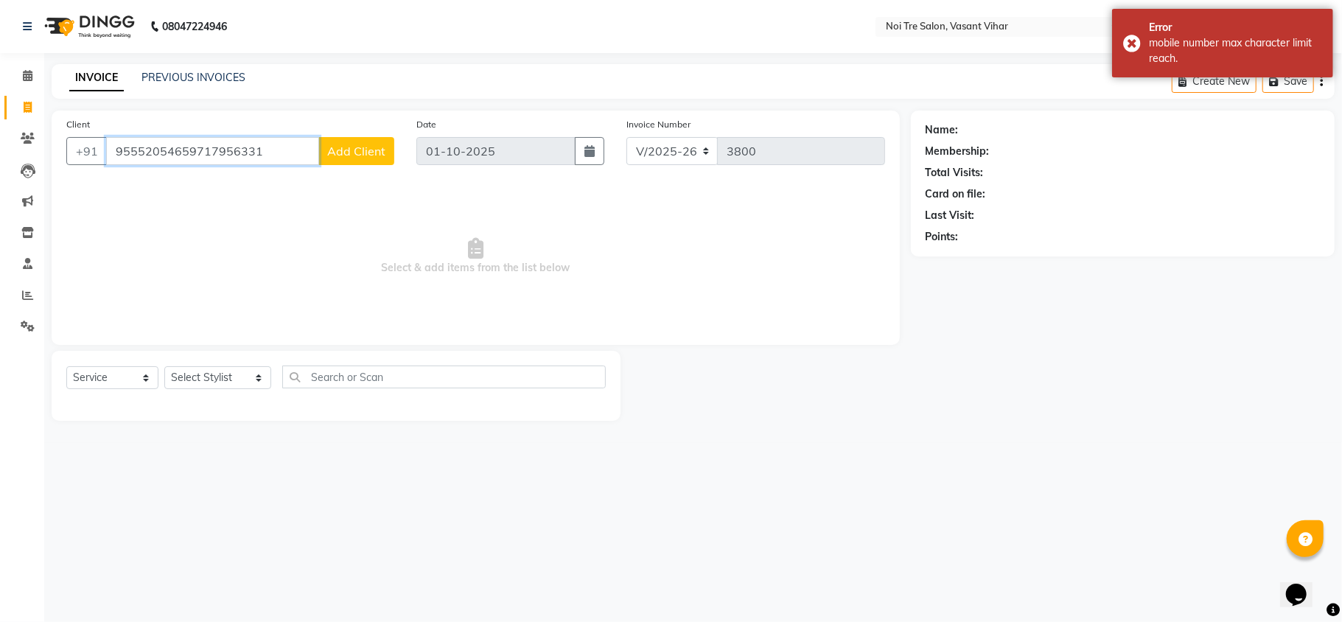
paste input "text"
type input "9717956331"
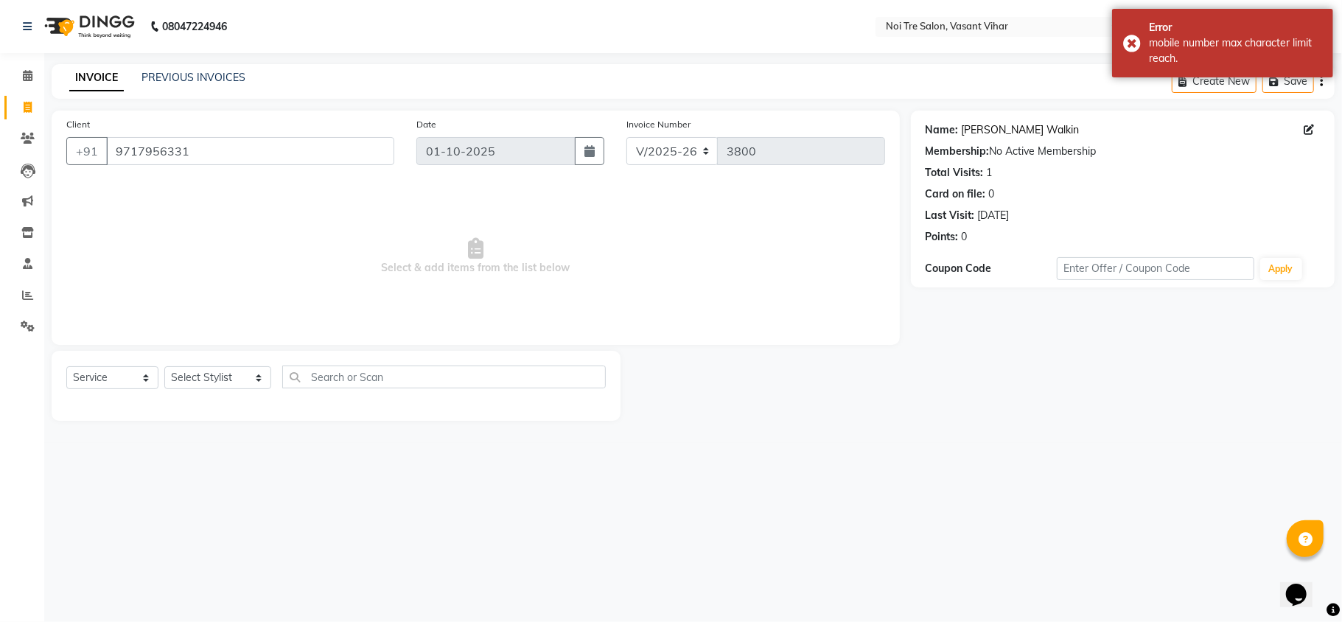
click at [988, 137] on link "Ankita Walkin" at bounding box center [1021, 129] width 118 height 15
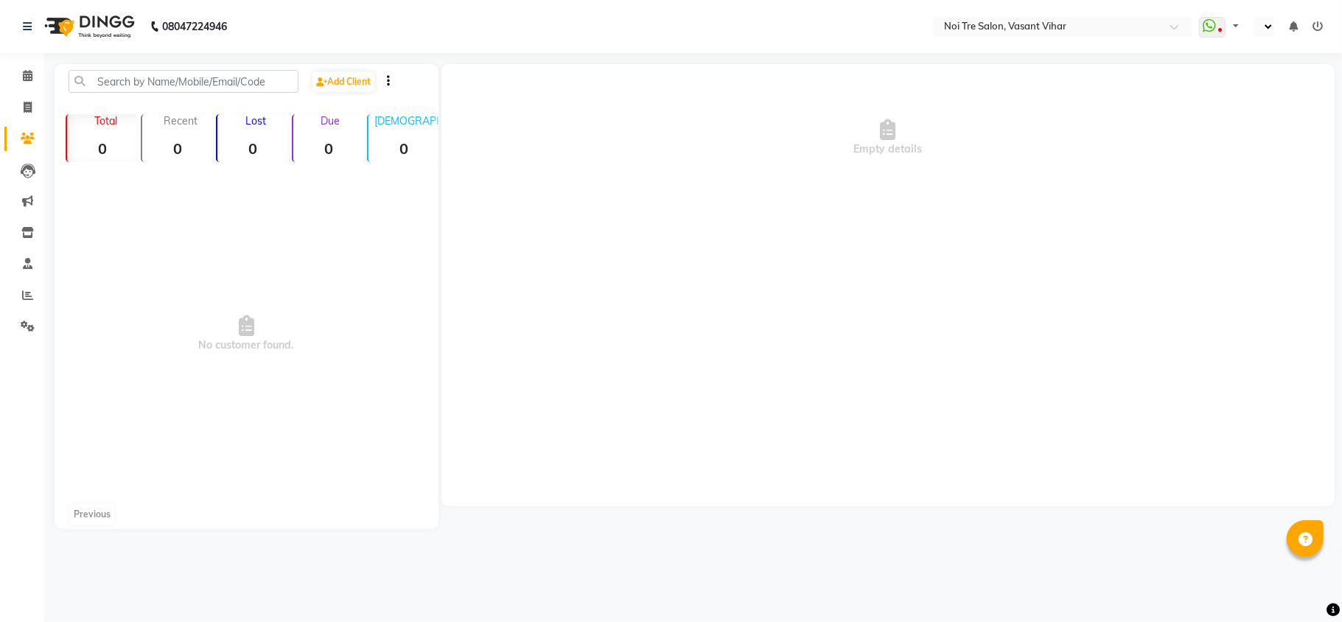
select select "en"
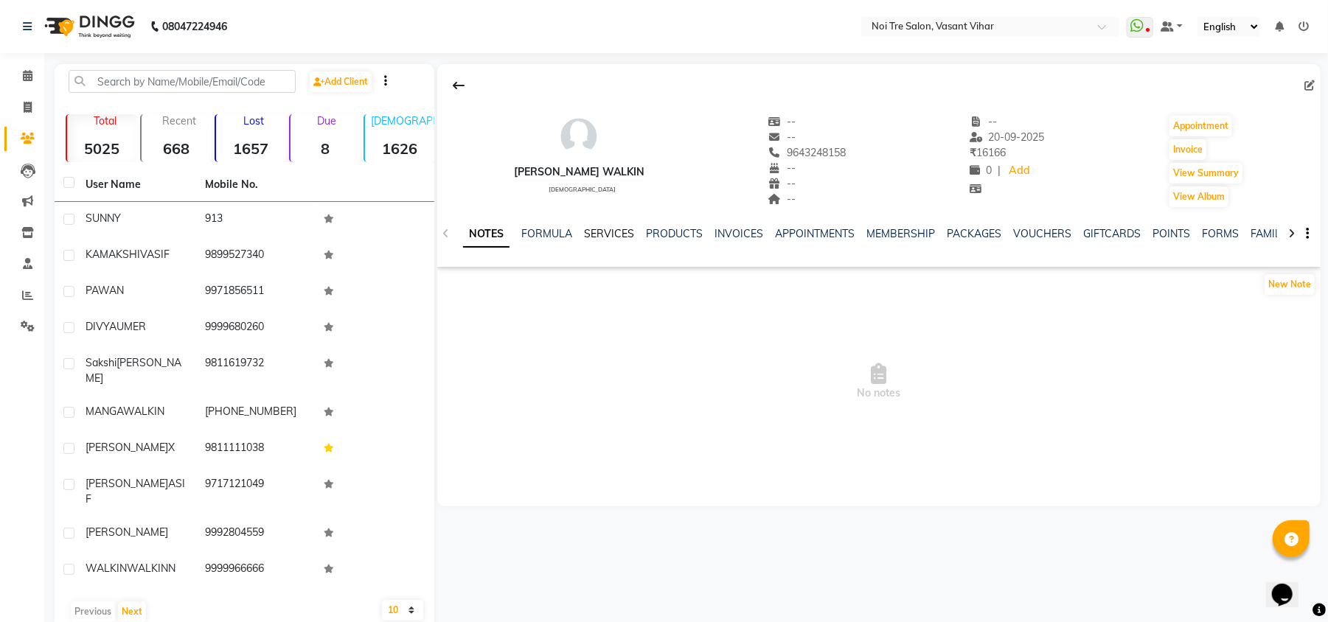
click at [619, 231] on link "SERVICES" at bounding box center [609, 233] width 50 height 13
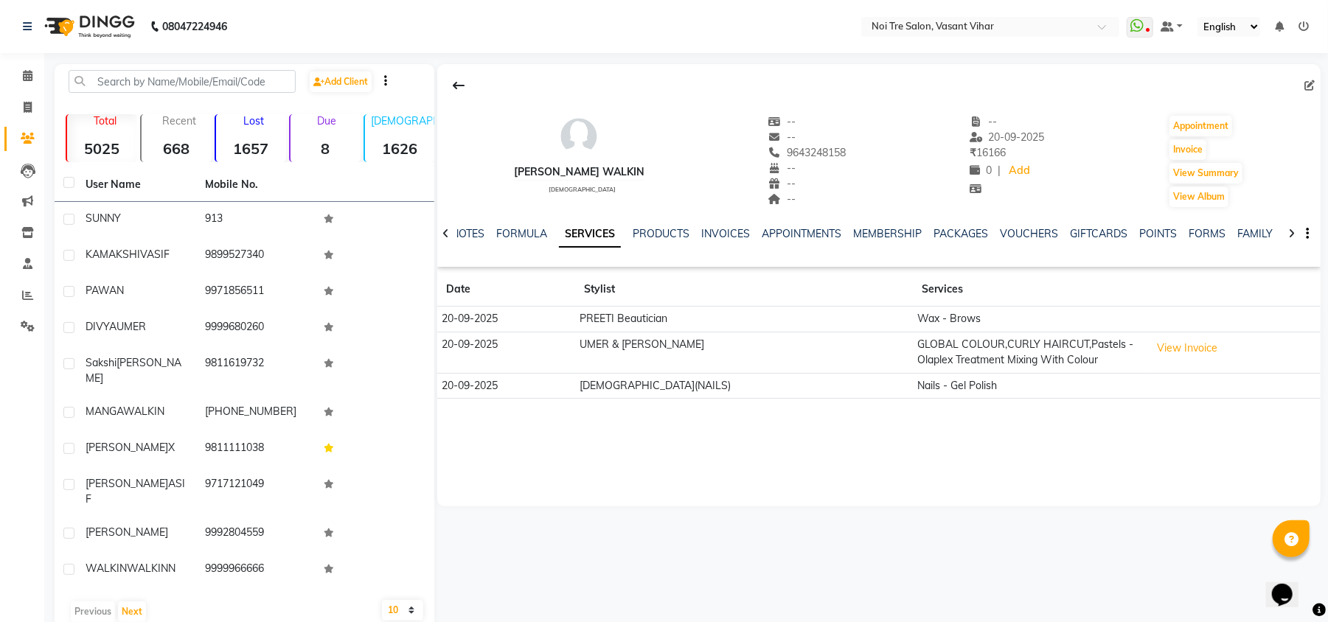
click at [1042, 459] on div "[PERSON_NAME] WALKIN [DEMOGRAPHIC_DATA] -- -- 9643248158 -- -- -- -- [DATE] ₹ 1…" at bounding box center [878, 285] width 883 height 442
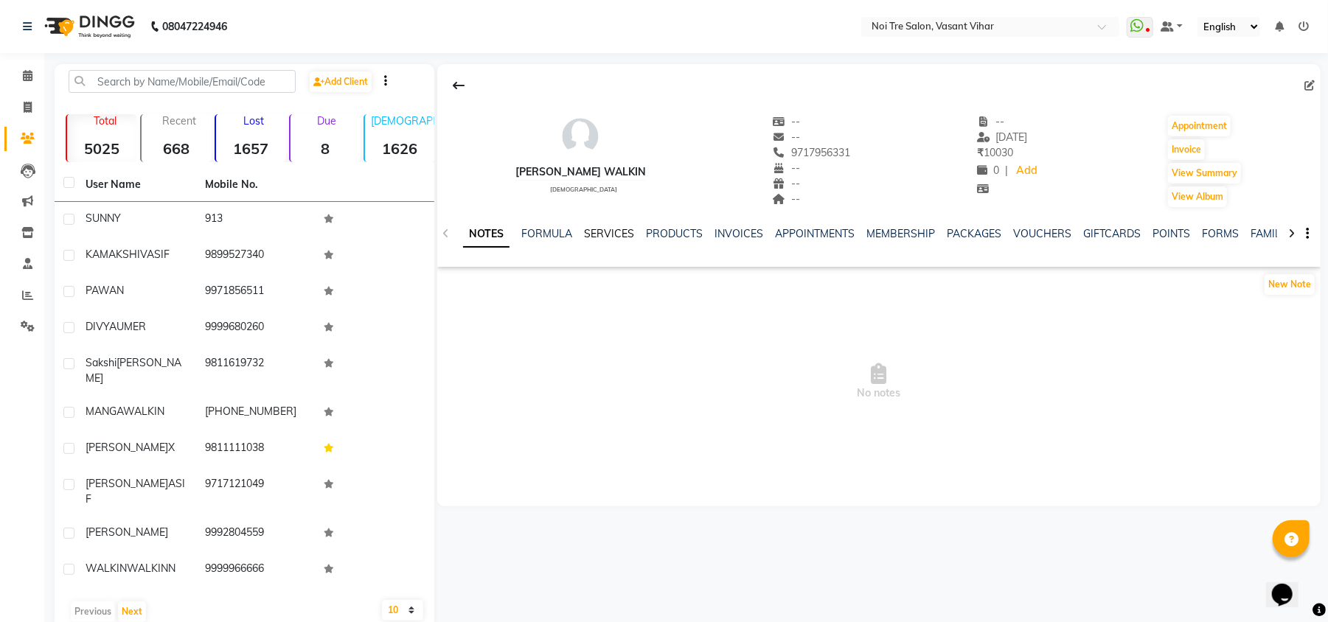
click at [621, 236] on link "SERVICES" at bounding box center [609, 233] width 50 height 13
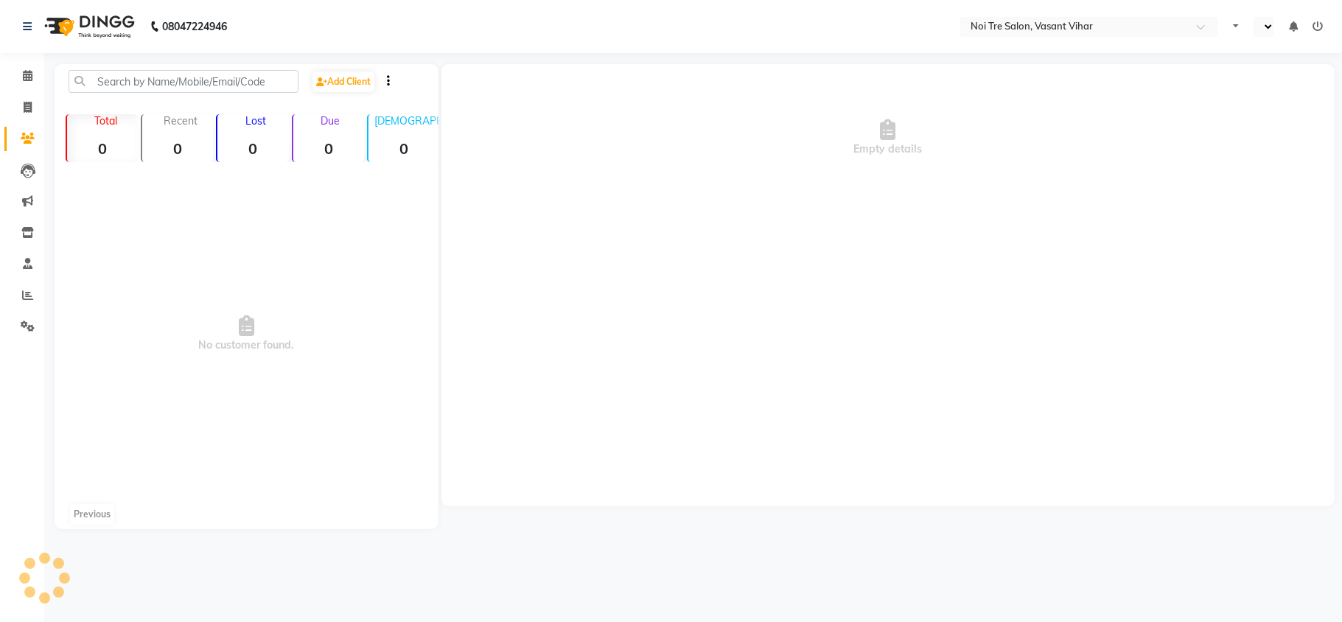
select select "en"
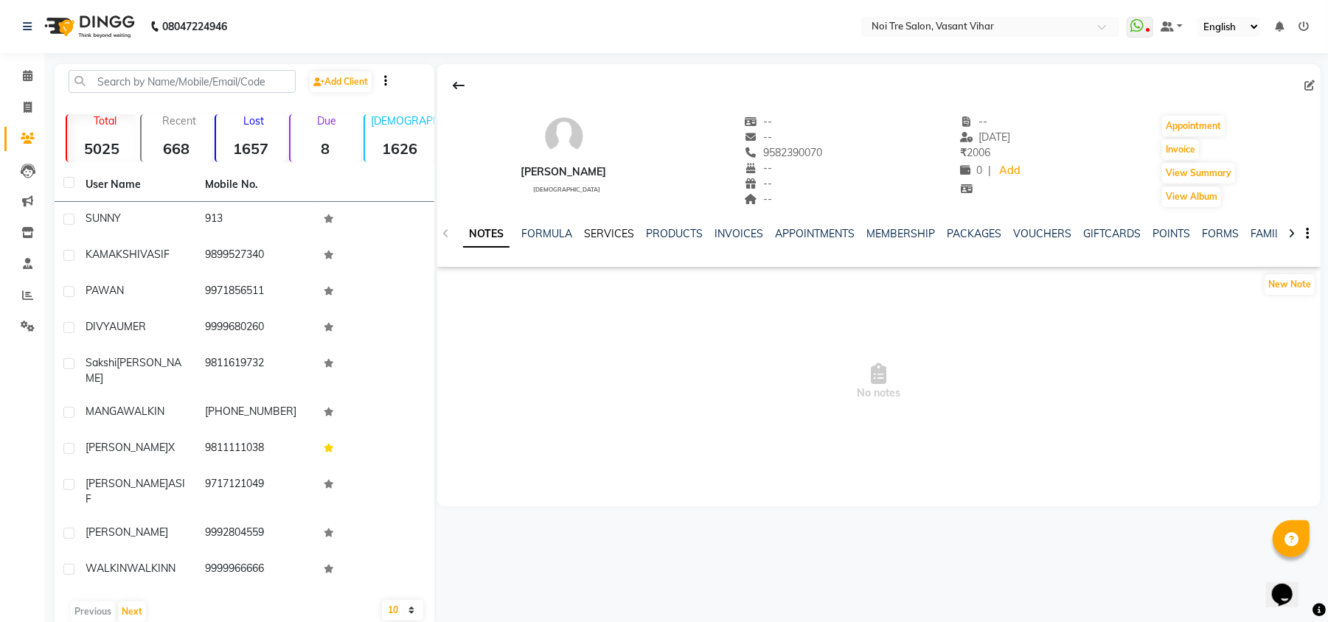
click at [618, 237] on link "SERVICES" at bounding box center [609, 233] width 50 height 13
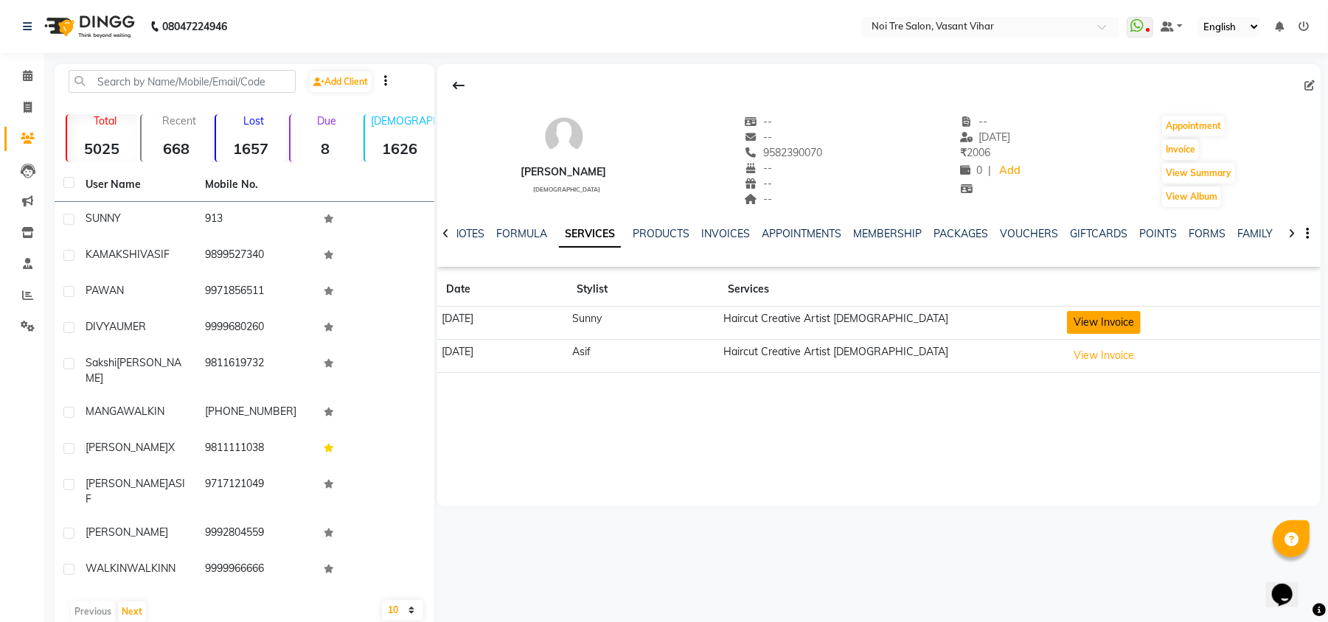
click at [1140, 328] on button "View Invoice" at bounding box center [1104, 322] width 74 height 23
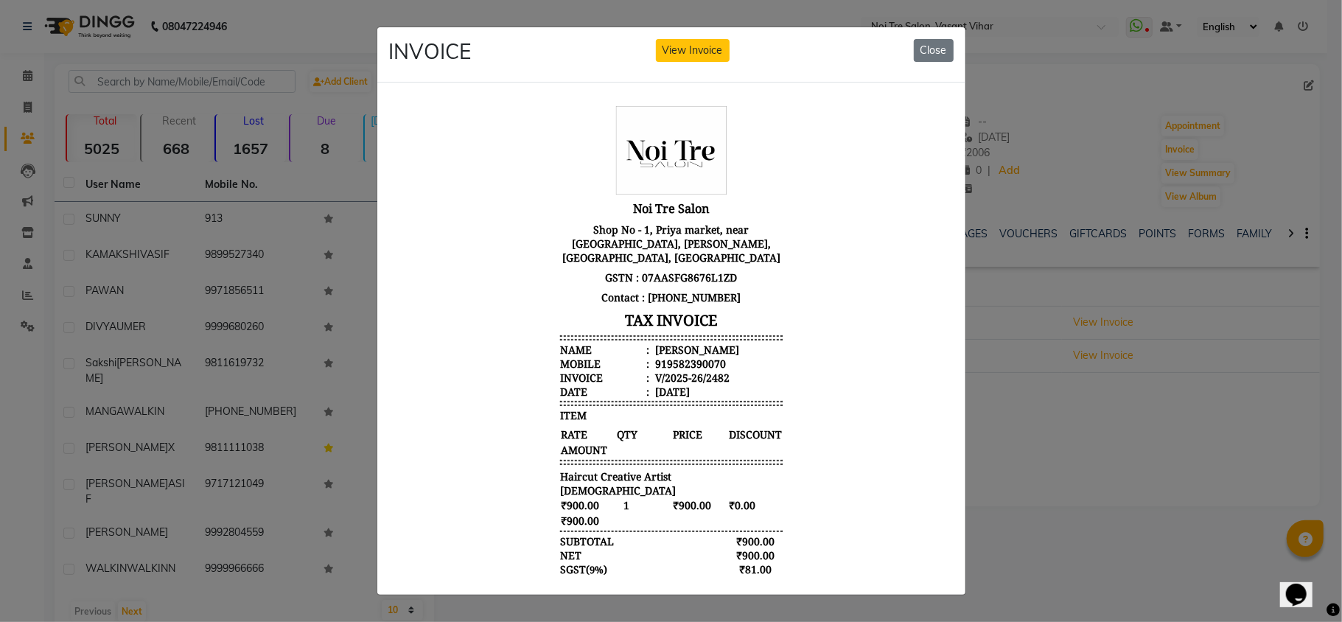
scroll to position [4, 0]
click at [1181, 497] on ngb-modal-window "INVOICE View Invoice Close" at bounding box center [671, 311] width 1342 height 622
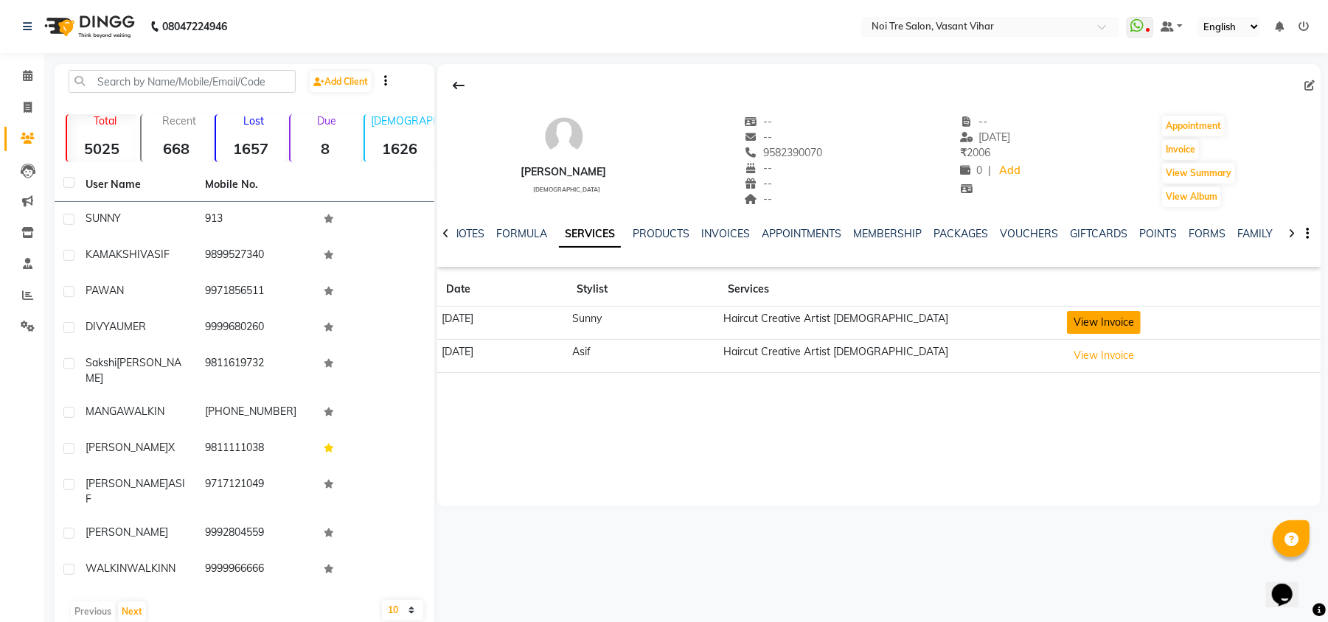
click at [1140, 316] on button "View Invoice" at bounding box center [1104, 322] width 74 height 23
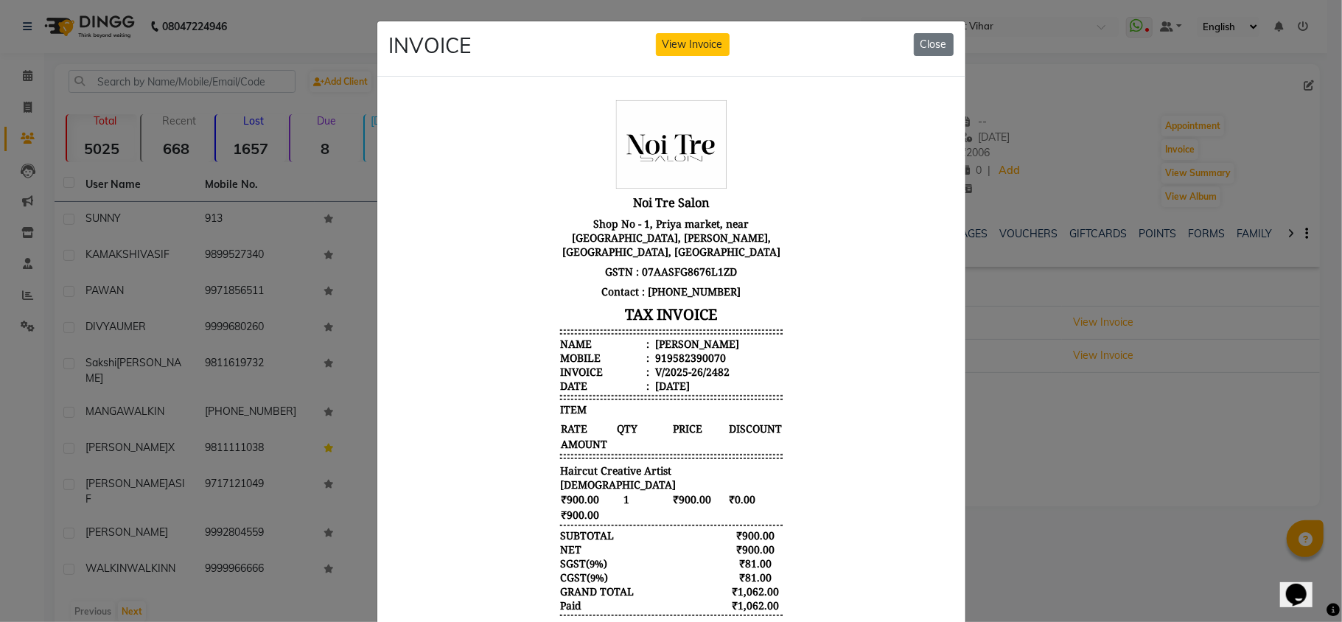
scroll to position [12, 0]
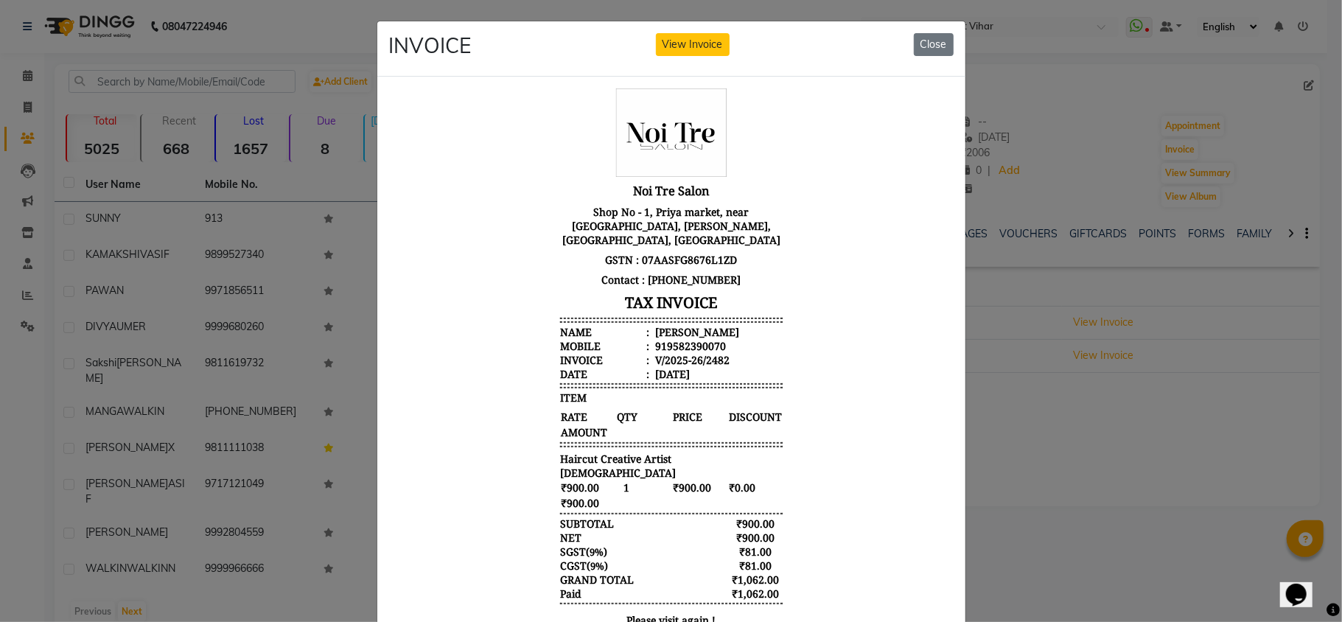
click at [1098, 476] on ngb-modal-window "INVOICE View Invoice Close" at bounding box center [671, 311] width 1342 height 622
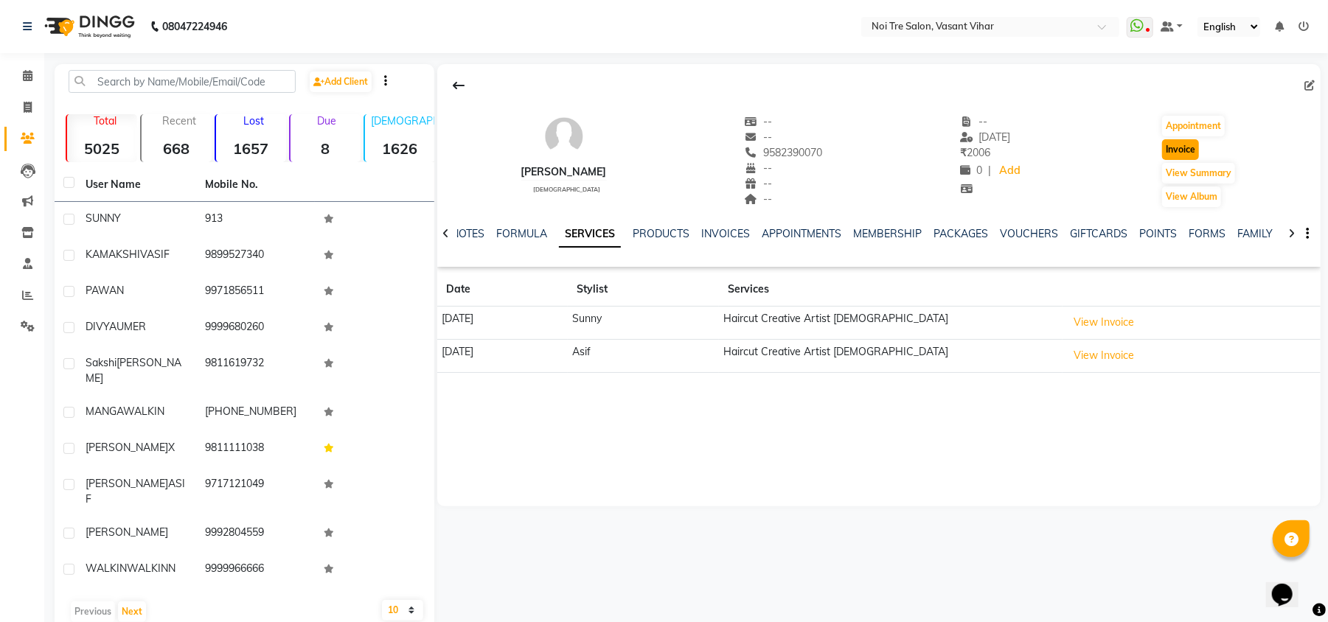
click at [1181, 148] on button "Invoice" at bounding box center [1180, 149] width 37 height 21
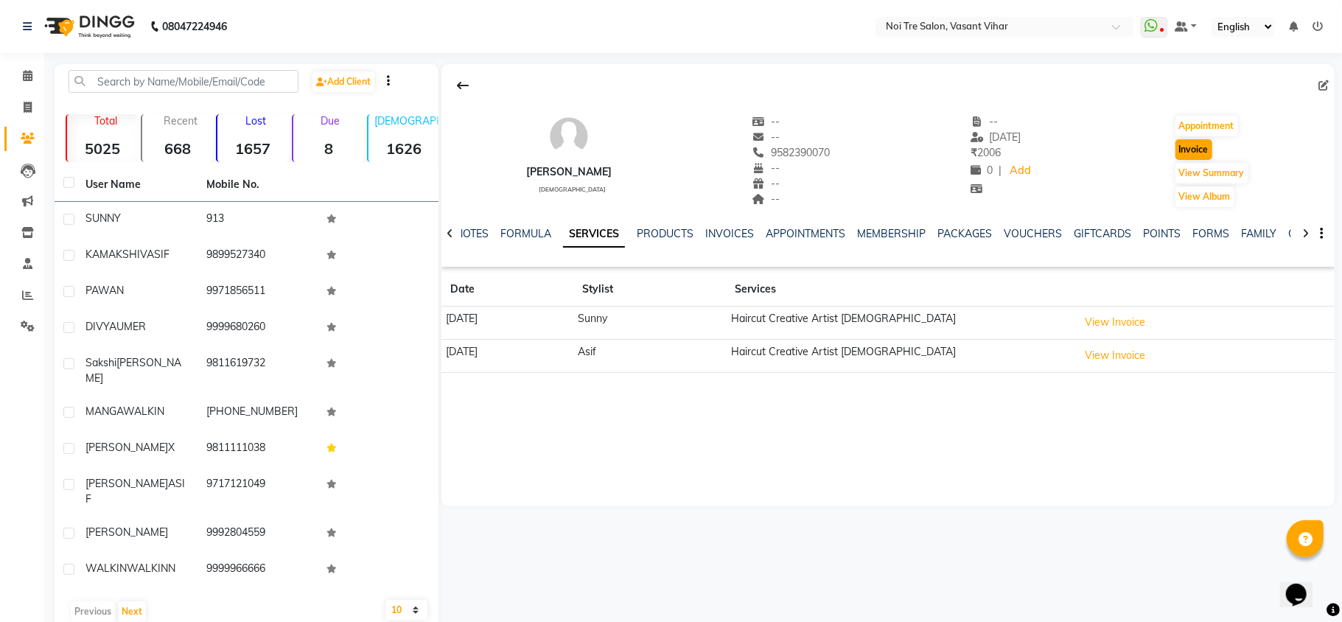
select select "3944"
select select "service"
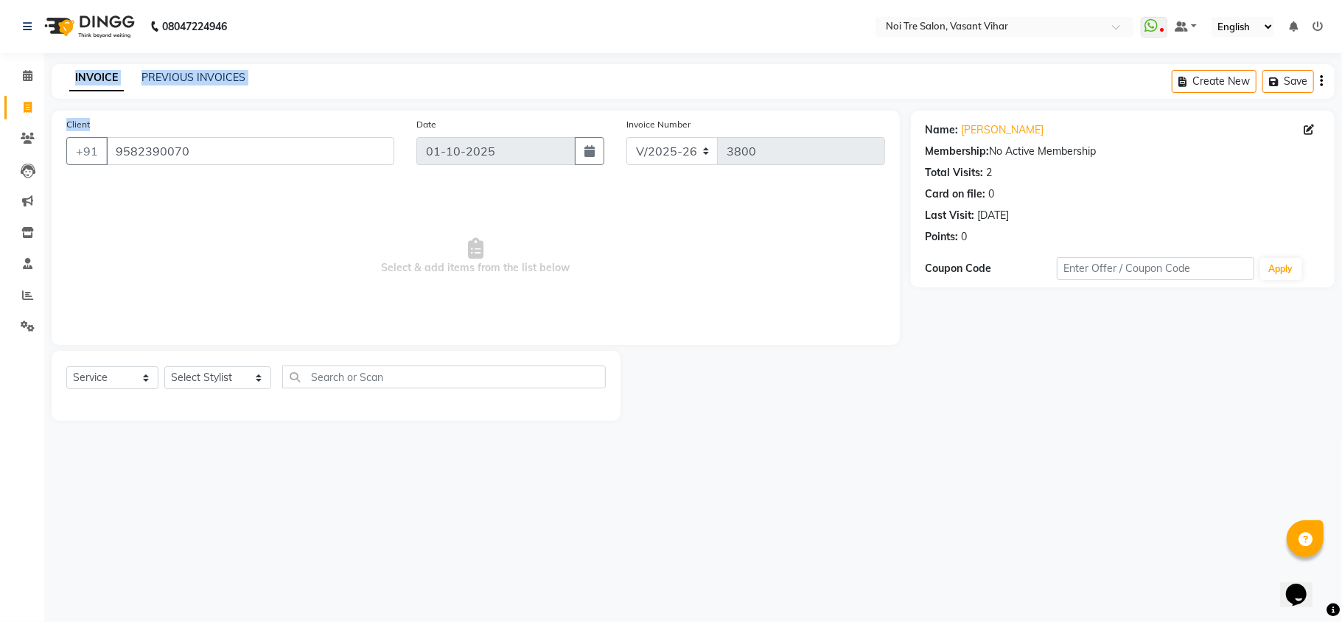
drag, startPoint x: 251, startPoint y: 125, endPoint x: 0, endPoint y: 127, distance: 251.4
click at [0, 127] on app-home "08047224946 Select Location × Noi Tre Salon, Vasant Vihar WhatsApp Status ✕ Sta…" at bounding box center [671, 221] width 1342 height 443
drag, startPoint x: 277, startPoint y: 136, endPoint x: 0, endPoint y: 143, distance: 277.3
click at [0, 143] on app-home "08047224946 Select Location × Noi Tre Salon, Vasant Vihar WhatsApp Status ✕ Sta…" at bounding box center [671, 221] width 1342 height 443
paste input "8588844"
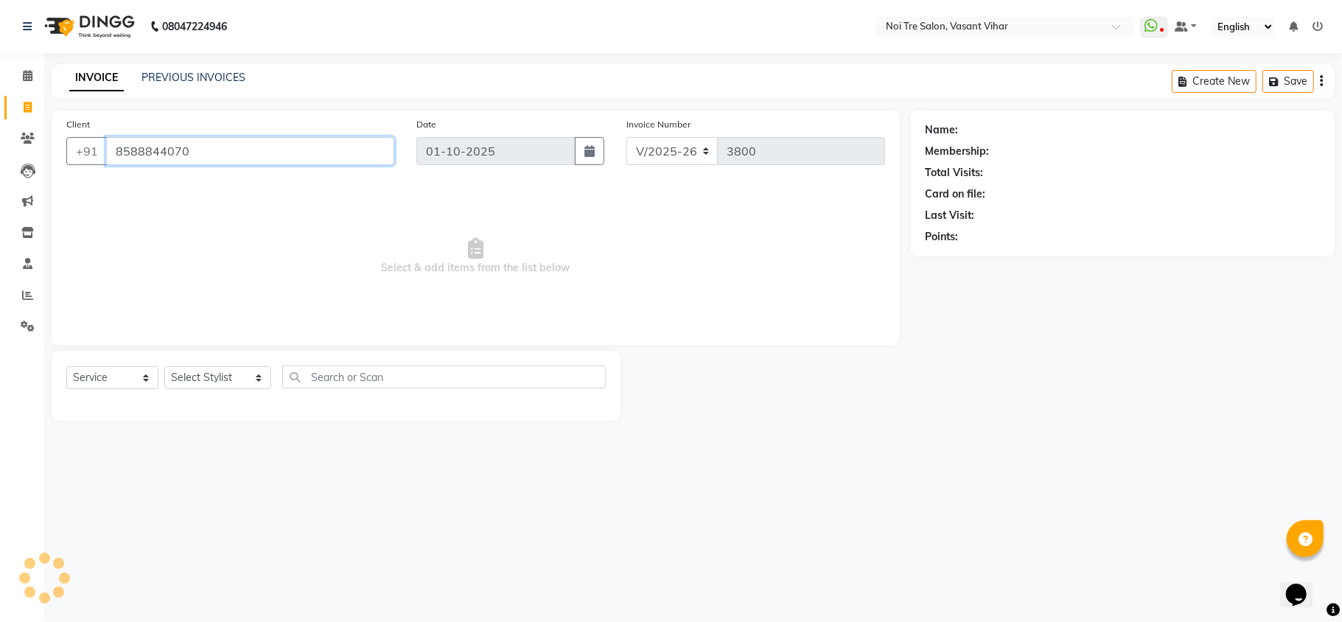
type input "8588844070"
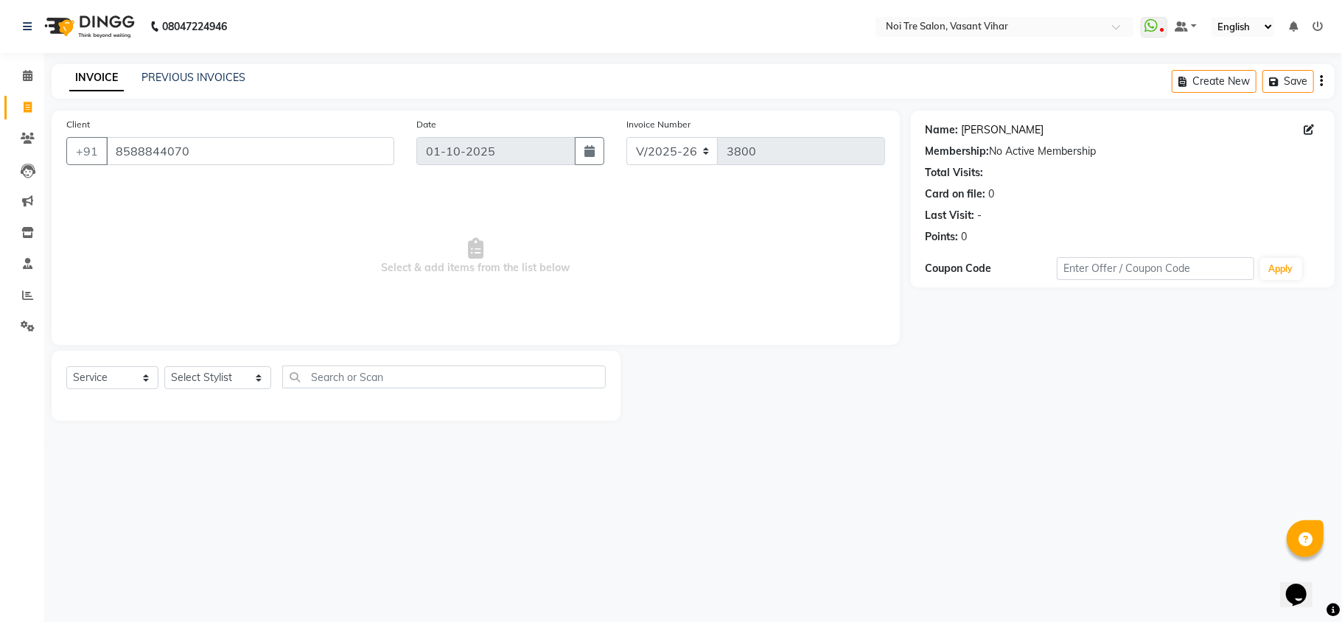
click at [1013, 125] on link "Jaya Tehseen" at bounding box center [1003, 129] width 83 height 15
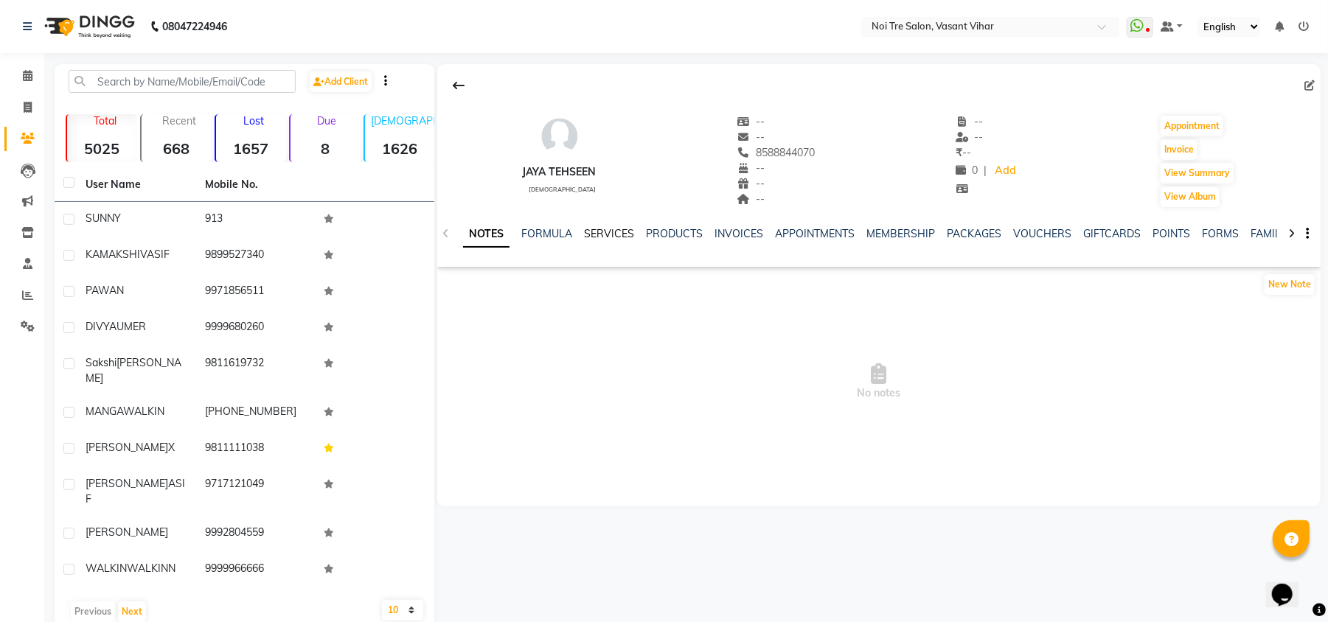
click at [622, 228] on link "SERVICES" at bounding box center [609, 233] width 50 height 13
click at [1024, 239] on link "VOUCHERS" at bounding box center [1029, 233] width 58 height 13
click at [853, 240] on link "PACKAGES" at bounding box center [878, 233] width 55 height 13
click at [520, 240] on link "SERVICES" at bounding box center [525, 233] width 50 height 13
click at [572, 242] on link "SERVICES" at bounding box center [590, 234] width 62 height 27
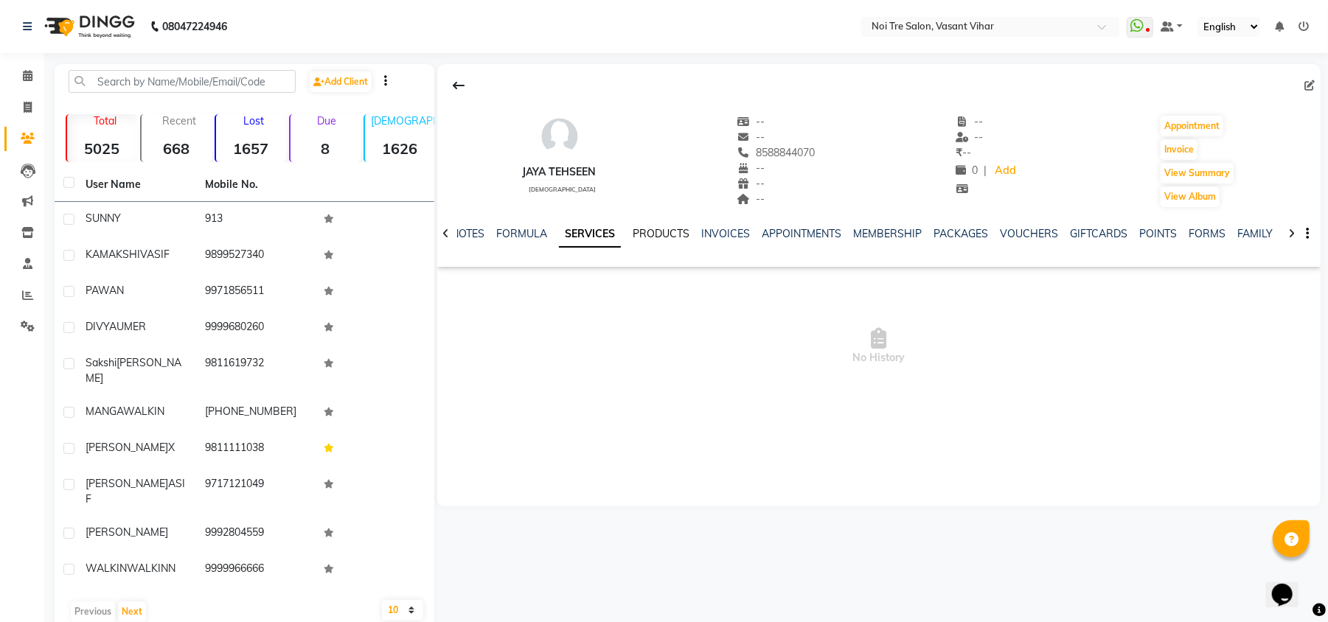
click at [638, 231] on link "PRODUCTS" at bounding box center [661, 233] width 57 height 13
click at [717, 227] on link "INVOICES" at bounding box center [715, 233] width 49 height 13
click at [989, 237] on link "VOUCHERS" at bounding box center [1006, 233] width 58 height 13
click at [37, 137] on span at bounding box center [28, 138] width 26 height 17
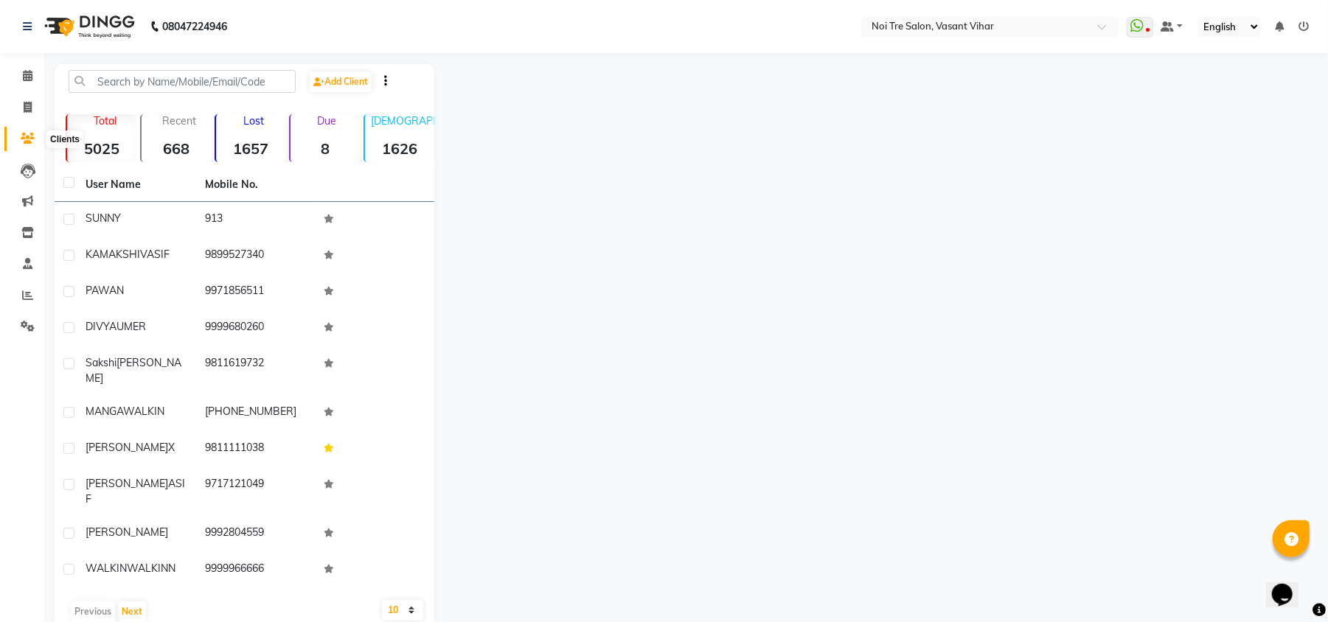
click at [15, 137] on span at bounding box center [28, 138] width 26 height 17
click at [181, 71] on input "text" at bounding box center [182, 81] width 227 height 23
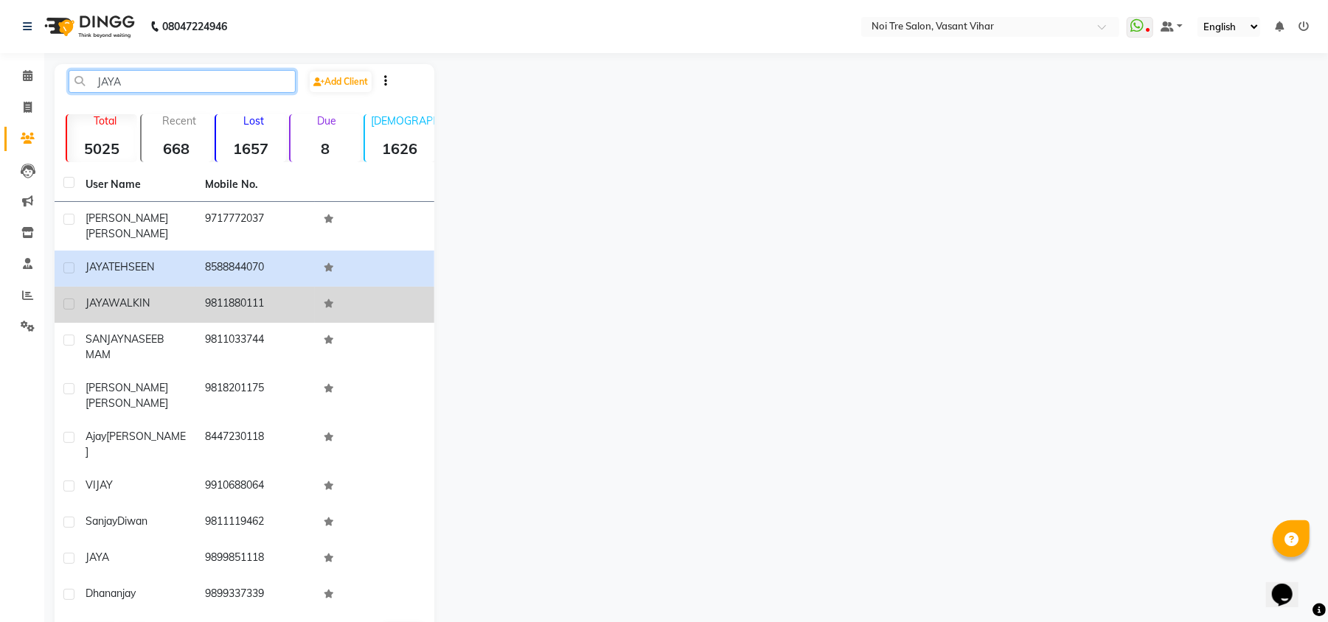
type input "JAYA"
click at [153, 304] on td "JAYA WALKIN" at bounding box center [136, 305] width 119 height 36
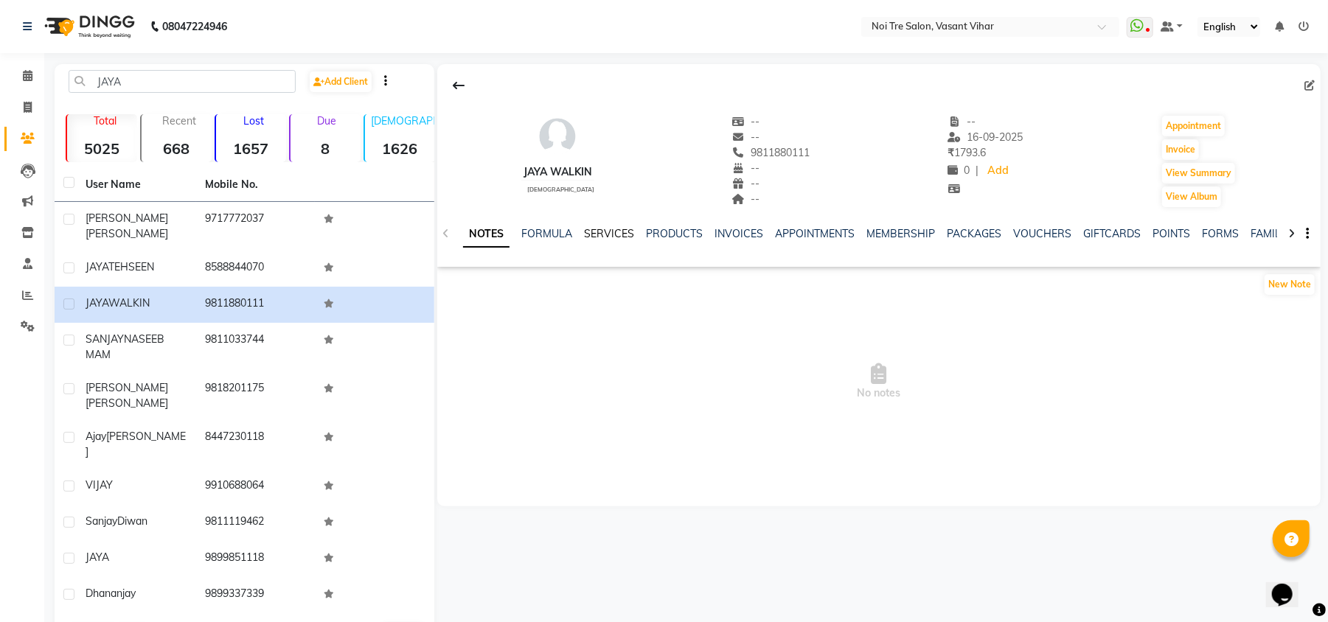
click at [616, 234] on link "SERVICES" at bounding box center [609, 233] width 50 height 13
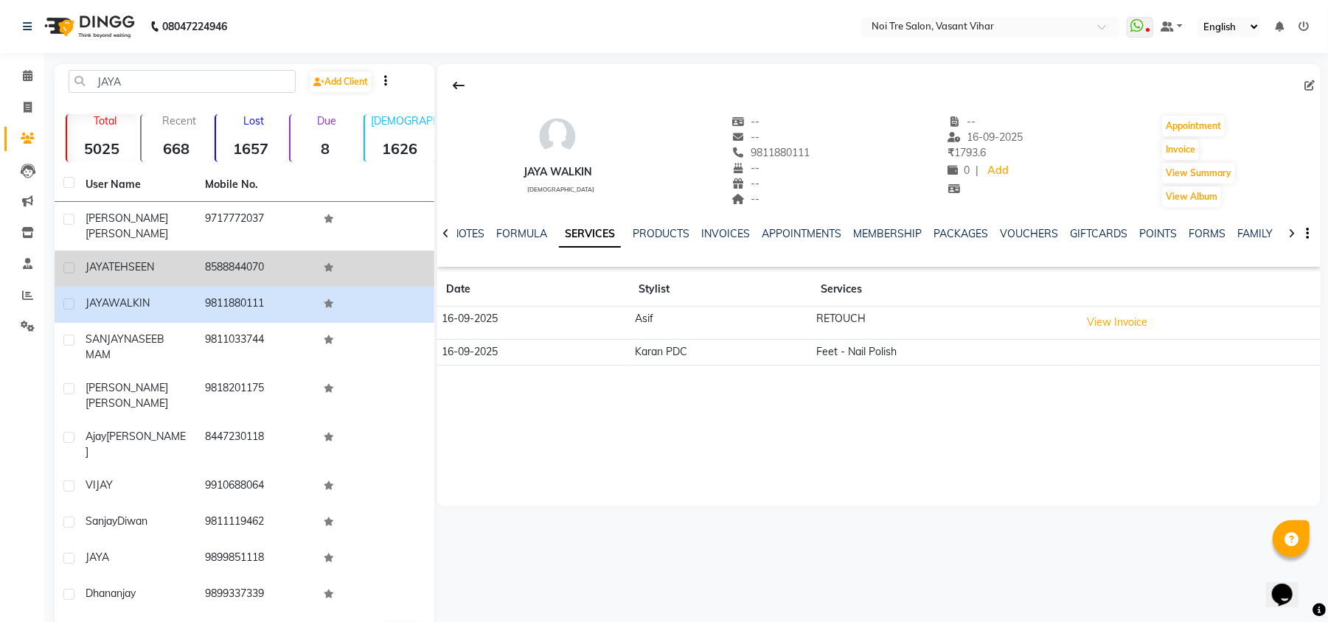
click at [161, 259] on div "JAYA TEHSEEN" at bounding box center [137, 266] width 102 height 15
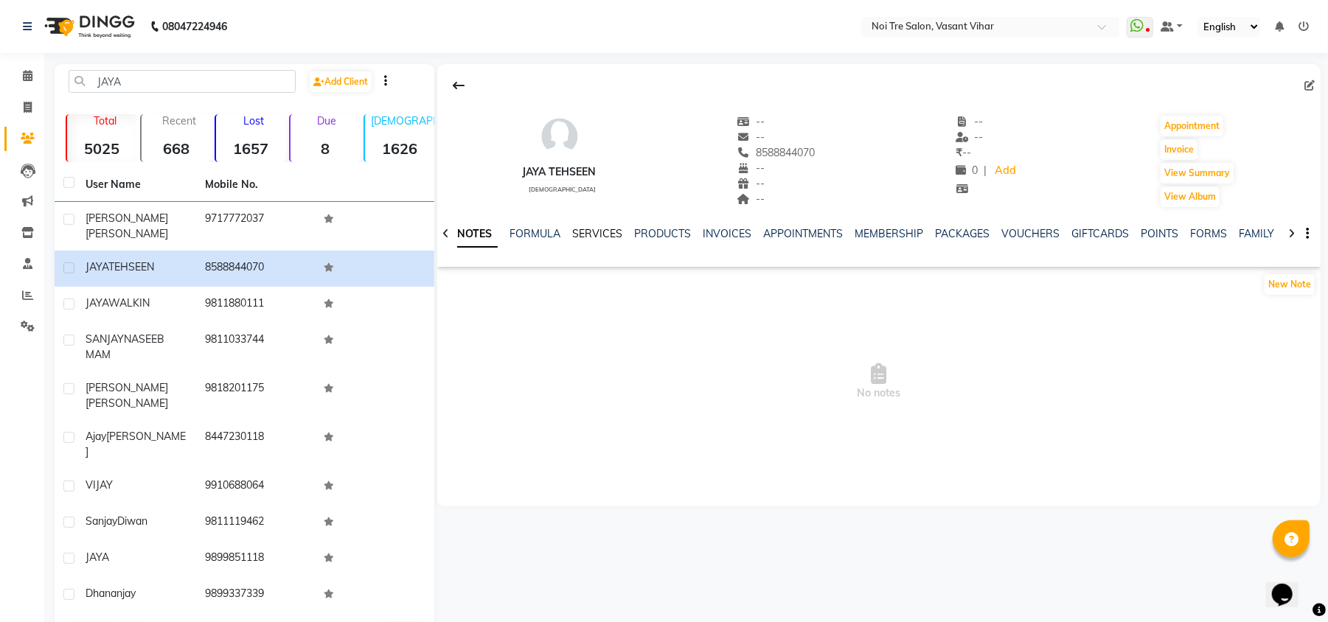
click at [599, 231] on link "SERVICES" at bounding box center [597, 233] width 50 height 13
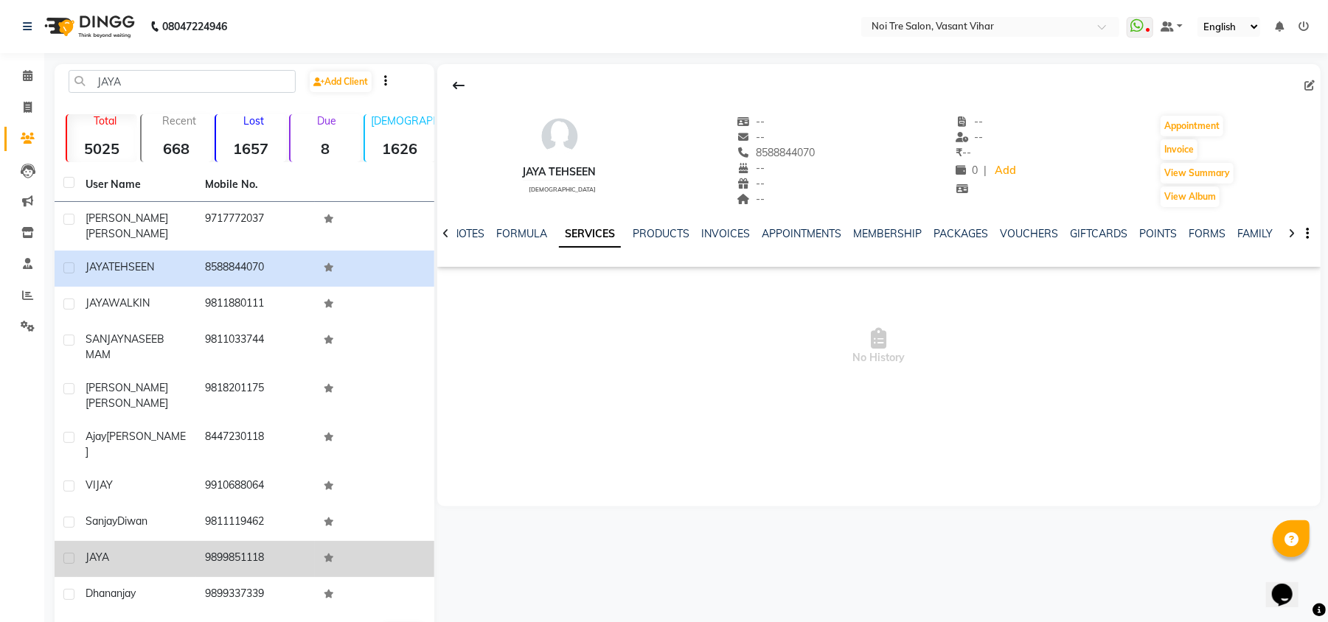
click at [101, 541] on td "JAYA" at bounding box center [136, 559] width 119 height 36
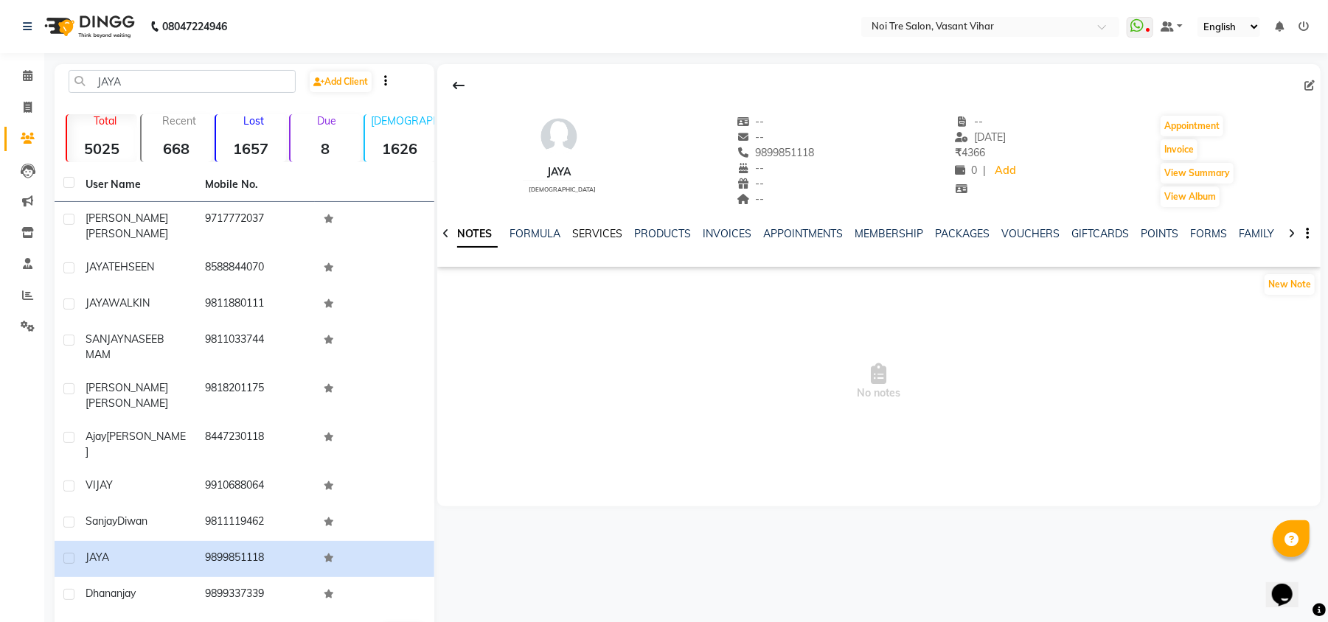
click at [581, 240] on link "SERVICES" at bounding box center [597, 233] width 50 height 13
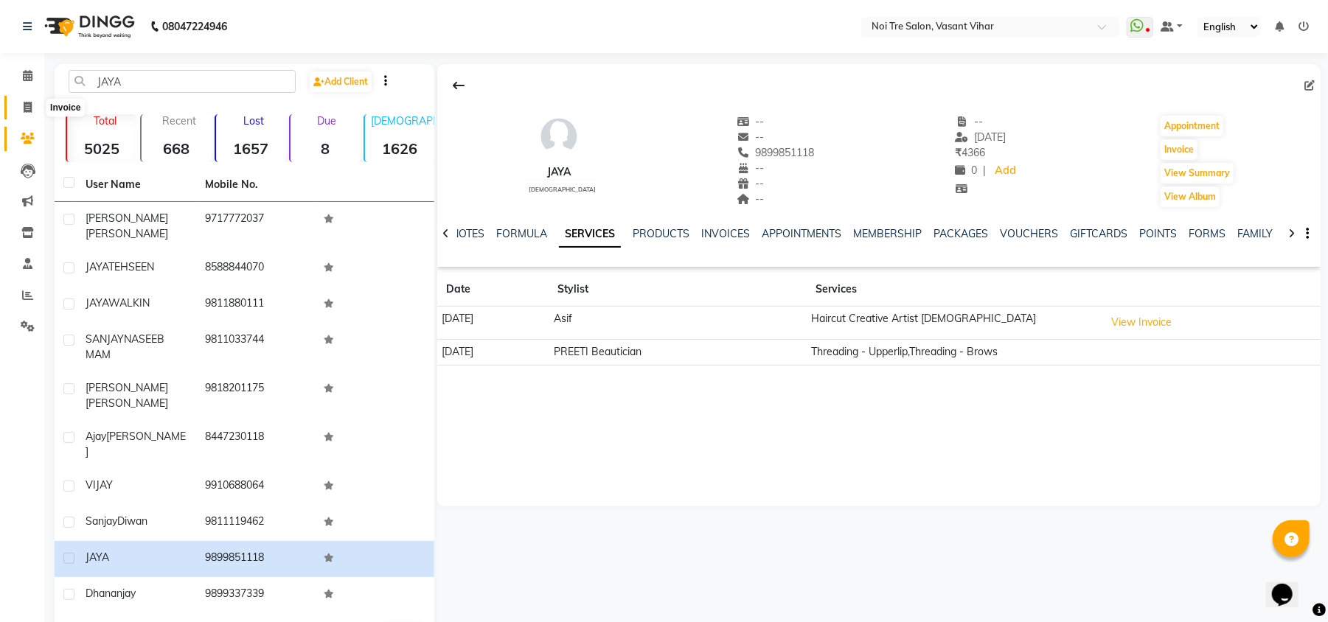
click at [21, 108] on span at bounding box center [28, 108] width 26 height 17
select select "service"
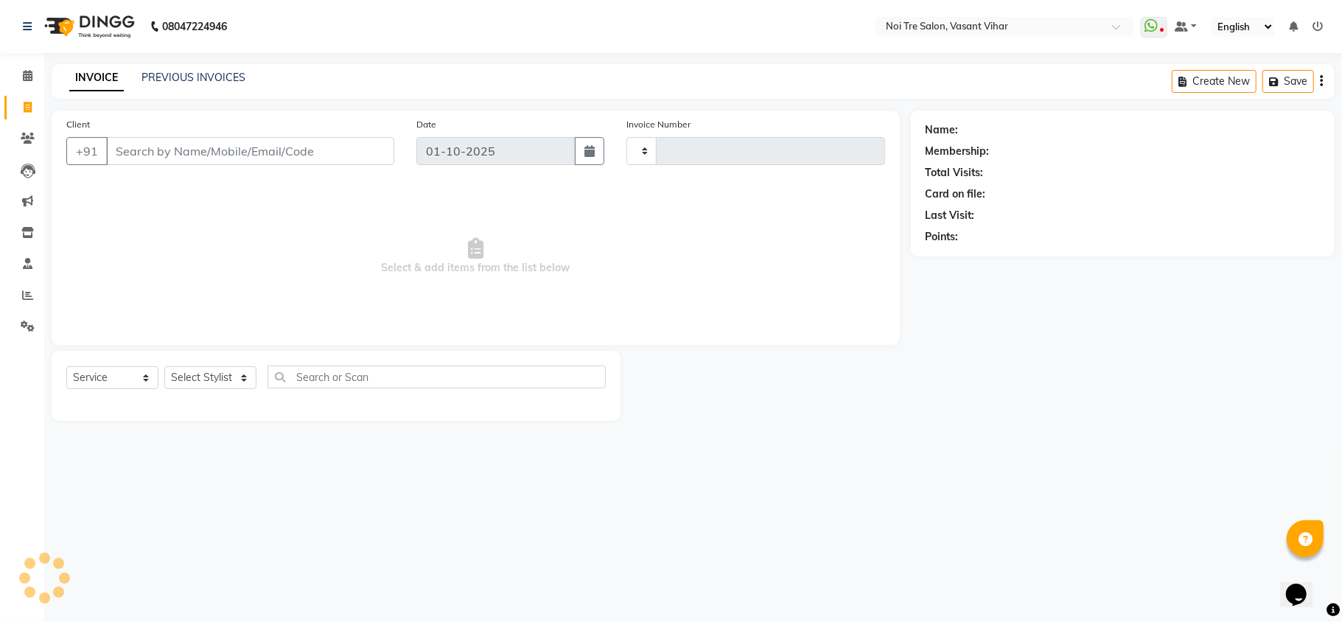
type input "3800"
select select "3944"
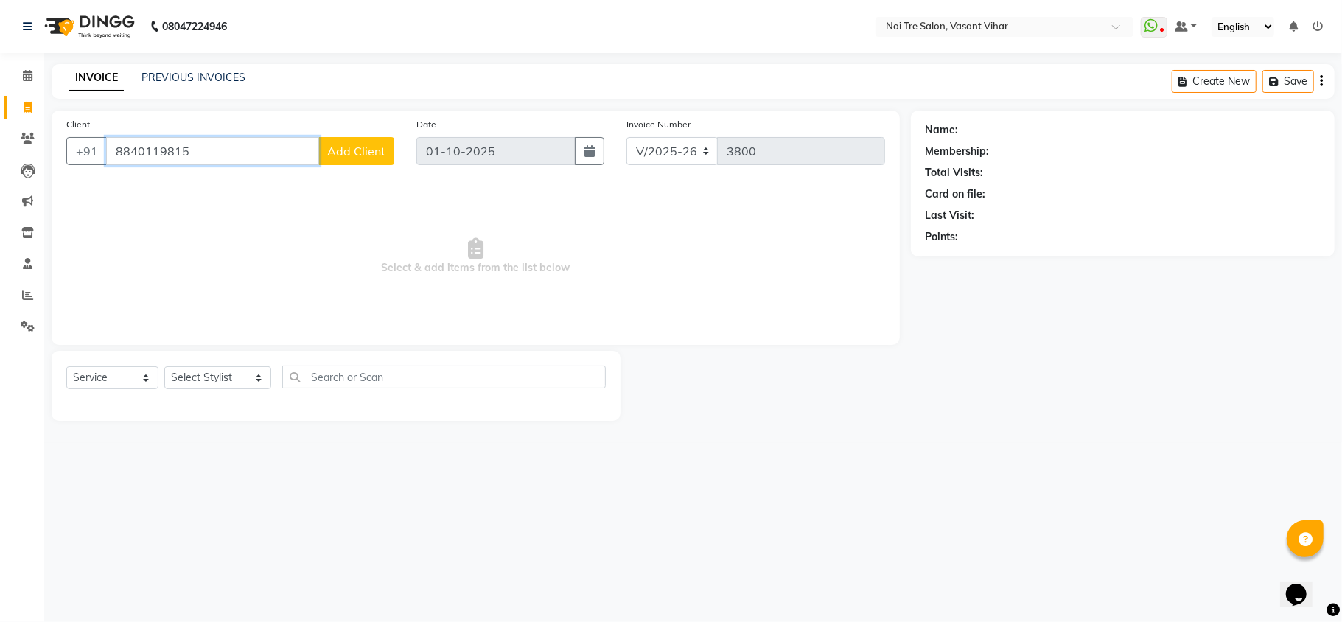
paste input "9971221834"
type input "9971221834"
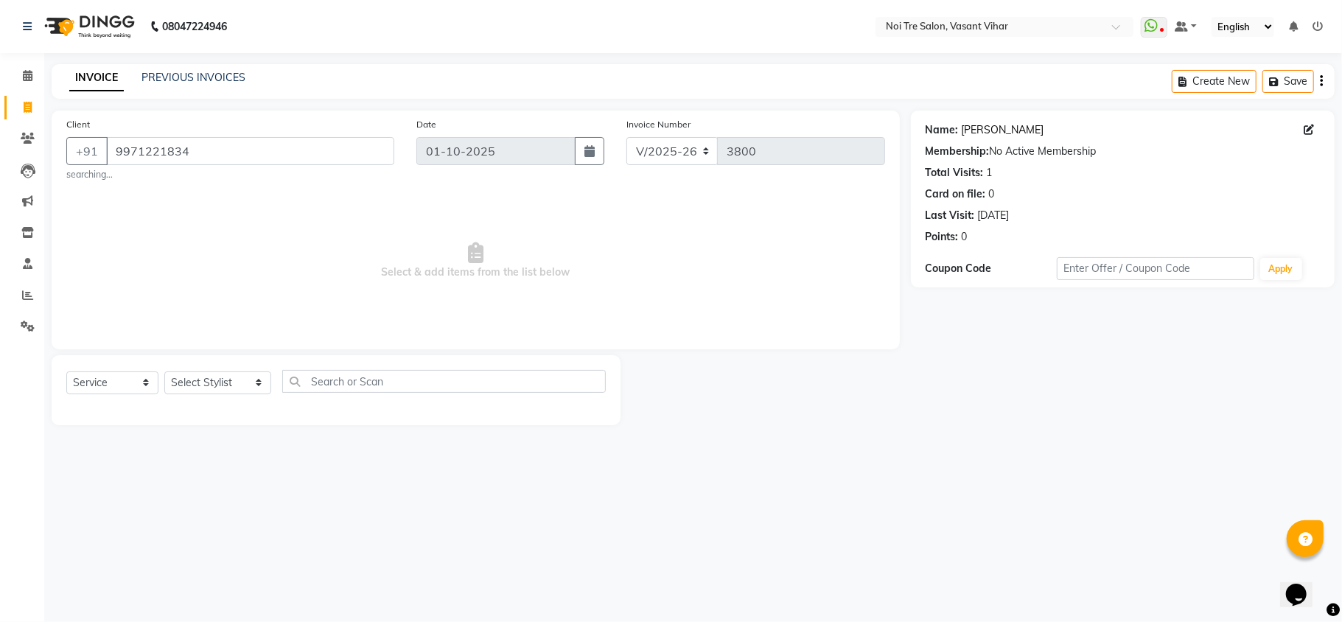
click at [989, 128] on link "Ayesha Walkin" at bounding box center [1003, 129] width 83 height 15
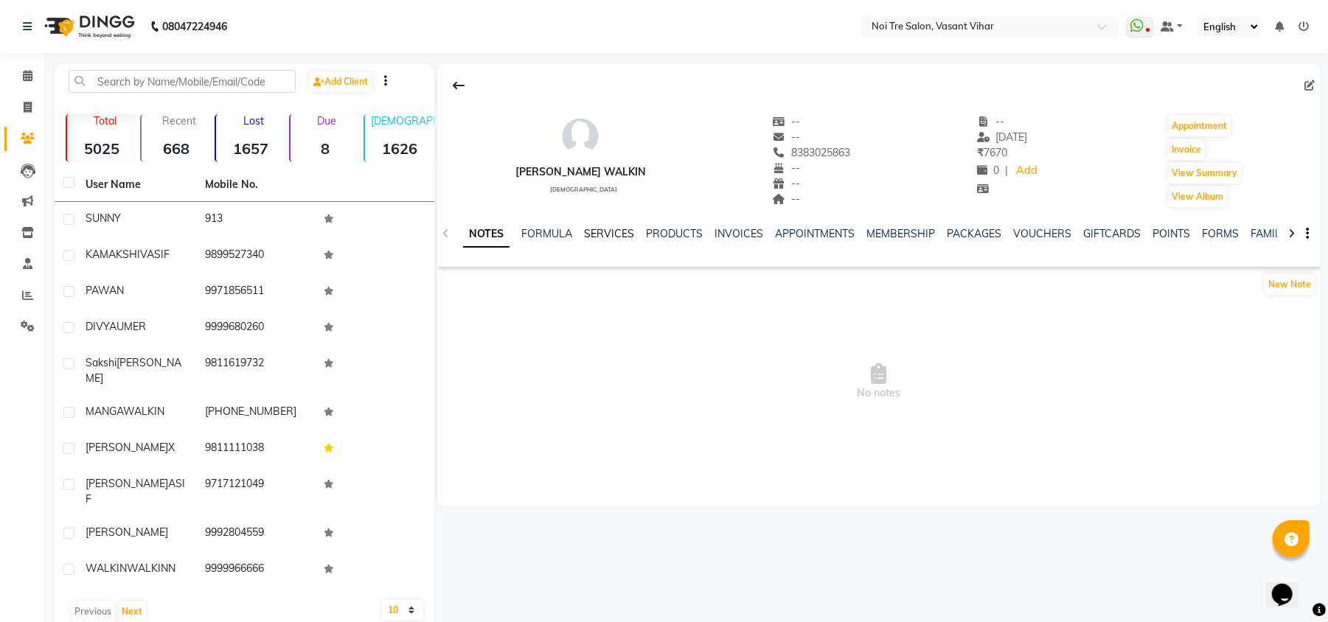
click at [614, 233] on link "SERVICES" at bounding box center [609, 233] width 50 height 13
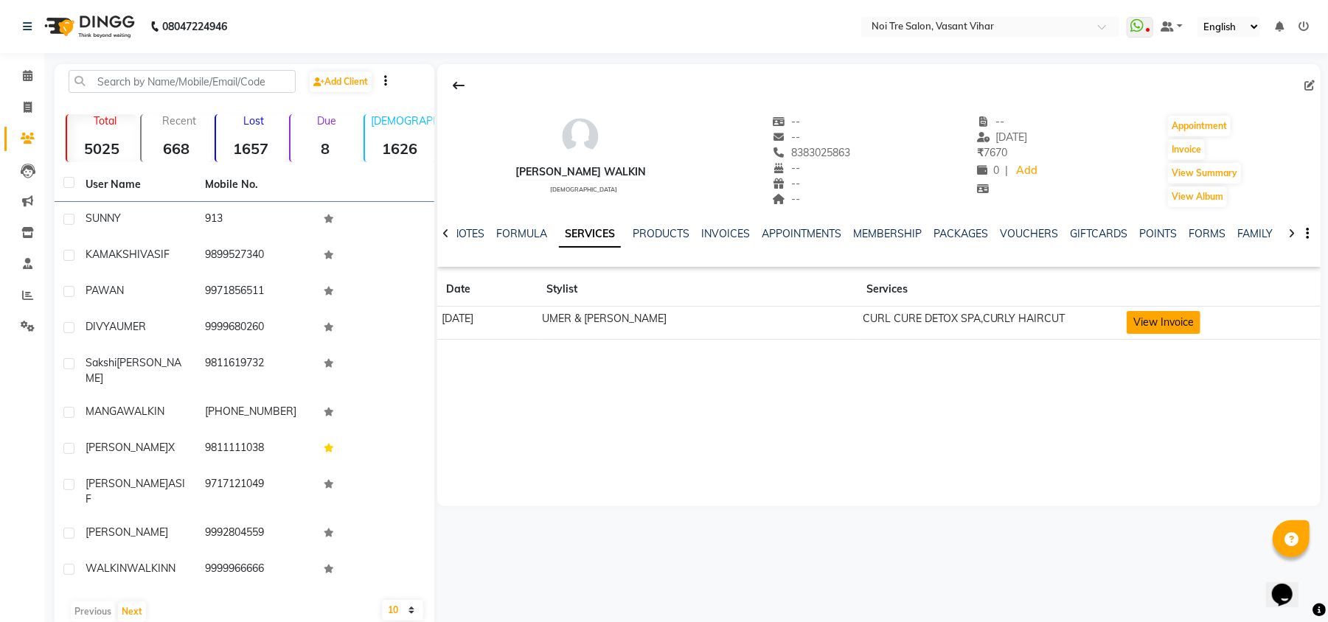
click at [1171, 319] on button "View Invoice" at bounding box center [1163, 322] width 74 height 23
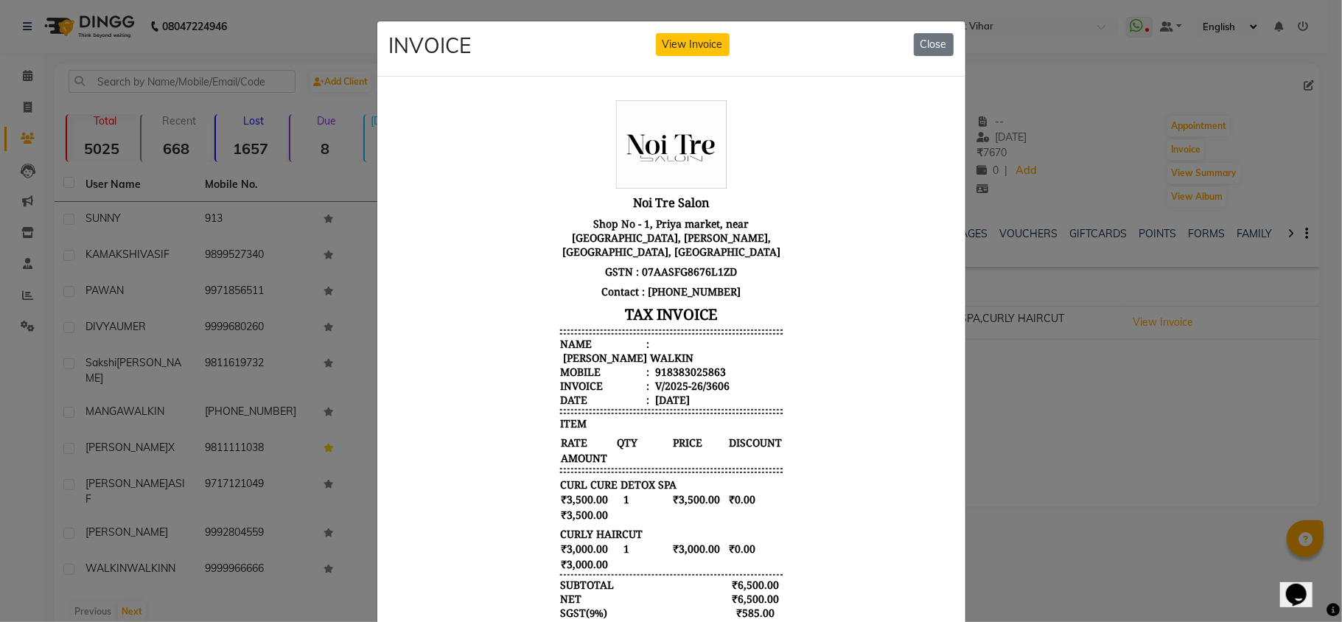
scroll to position [125, 0]
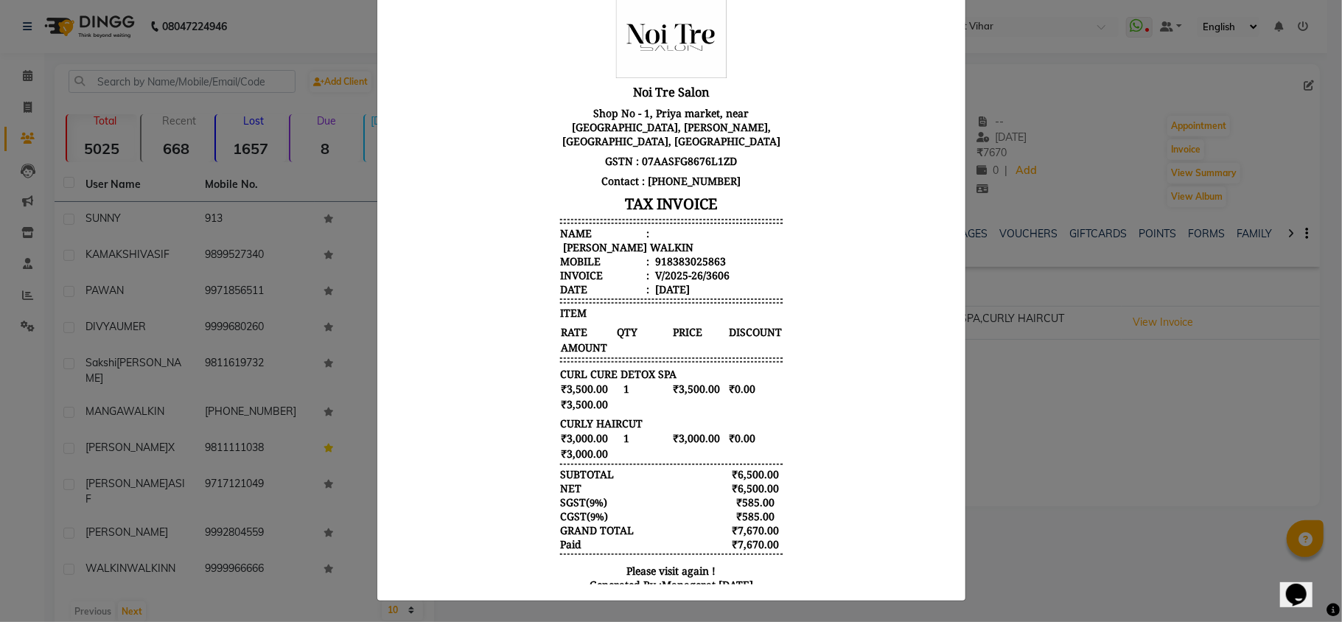
click at [1218, 478] on ngb-modal-window "INVOICE View Invoice Close" at bounding box center [671, 311] width 1342 height 622
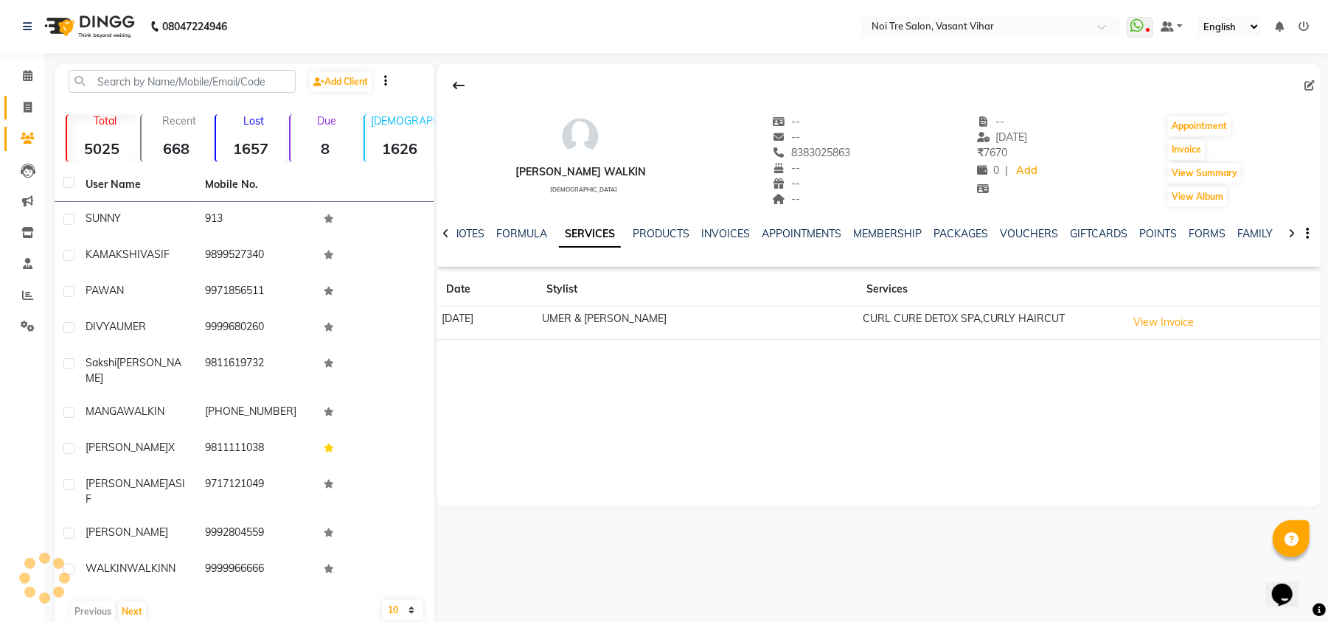
click at [22, 92] on li "Invoice" at bounding box center [22, 108] width 44 height 32
click at [24, 106] on icon at bounding box center [28, 107] width 8 height 11
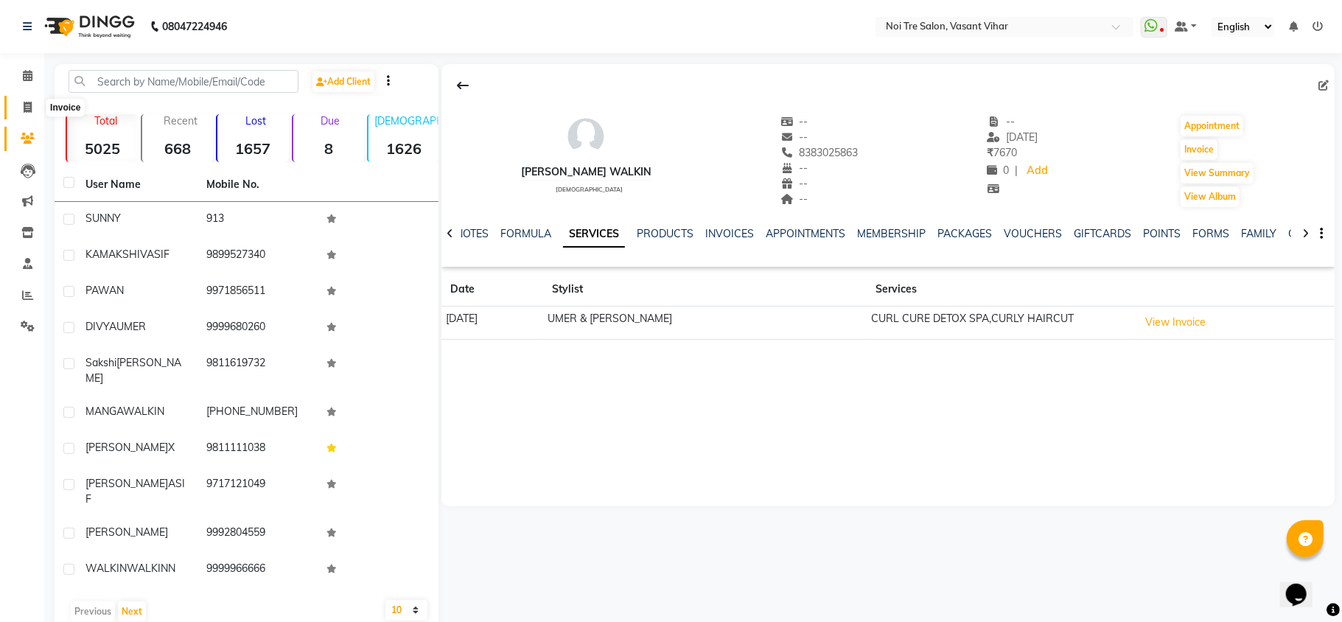
select select "3944"
select select "service"
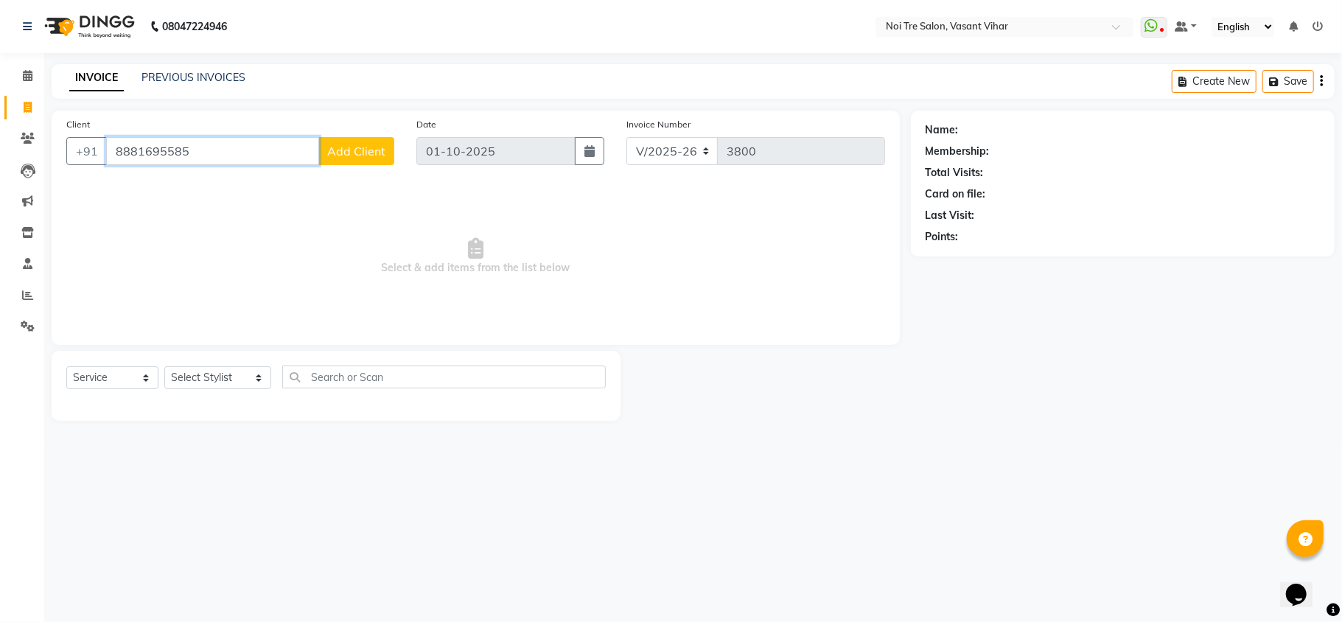
paste input "9821606059"
paste input "99998707"
type input "9899998707"
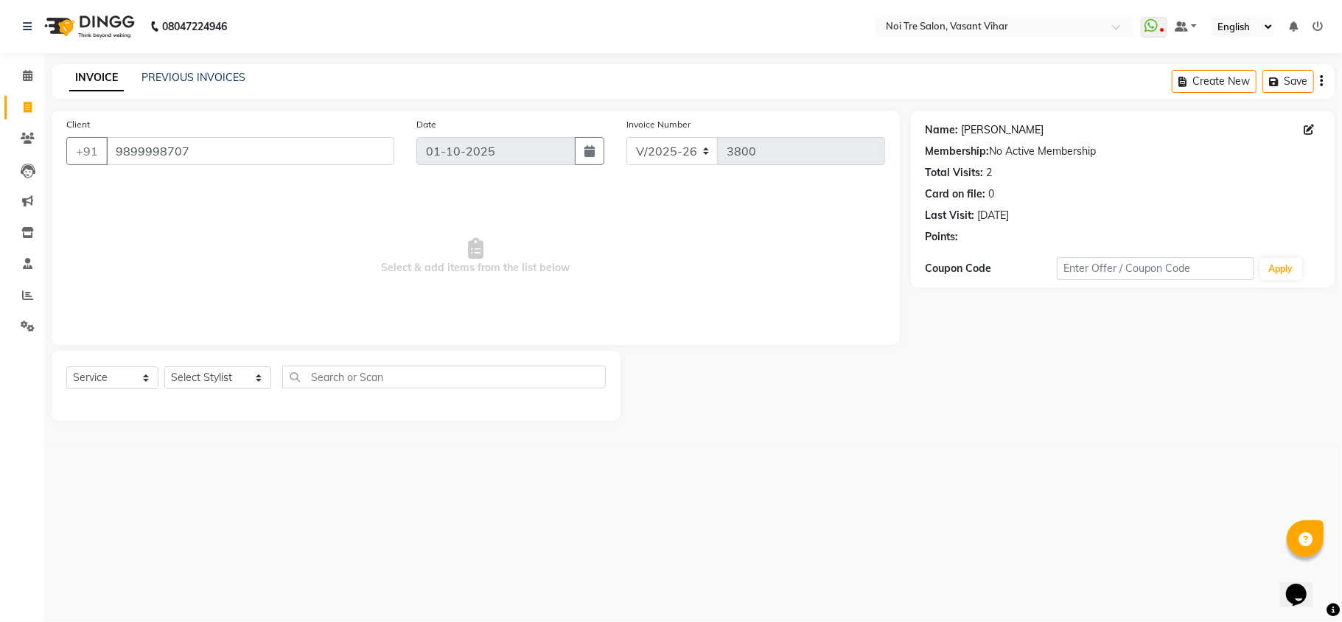
click at [1004, 130] on link "[PERSON_NAME]" at bounding box center [1003, 129] width 83 height 15
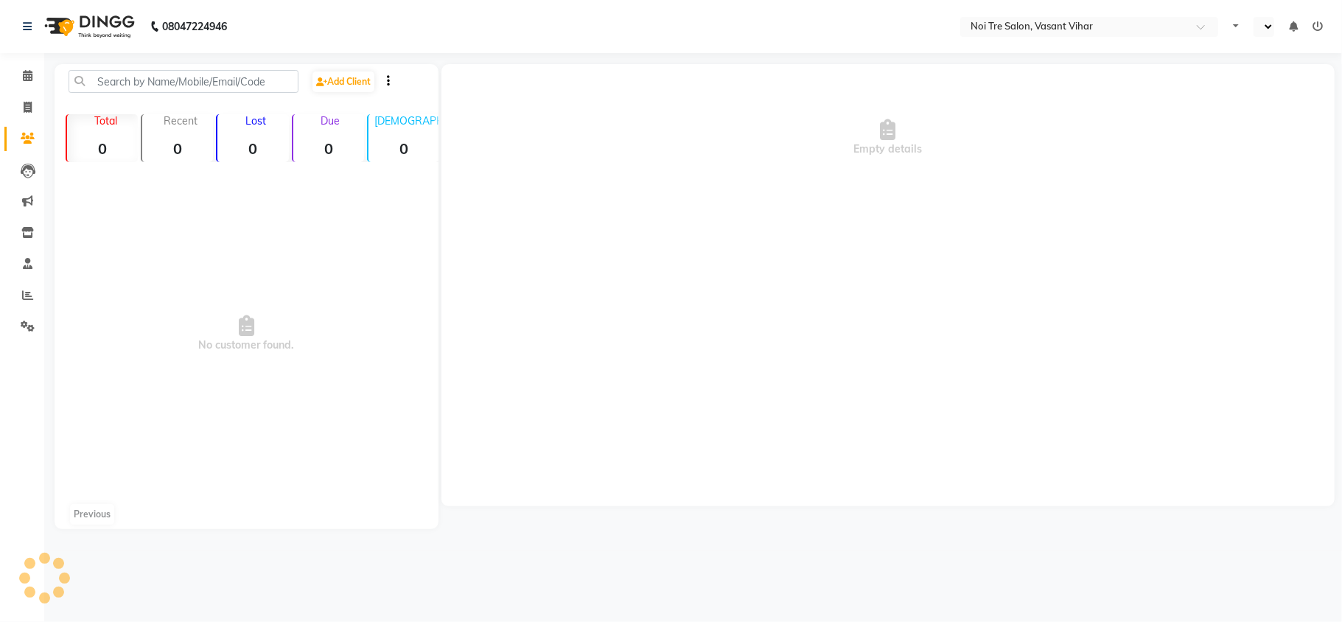
select select "en"
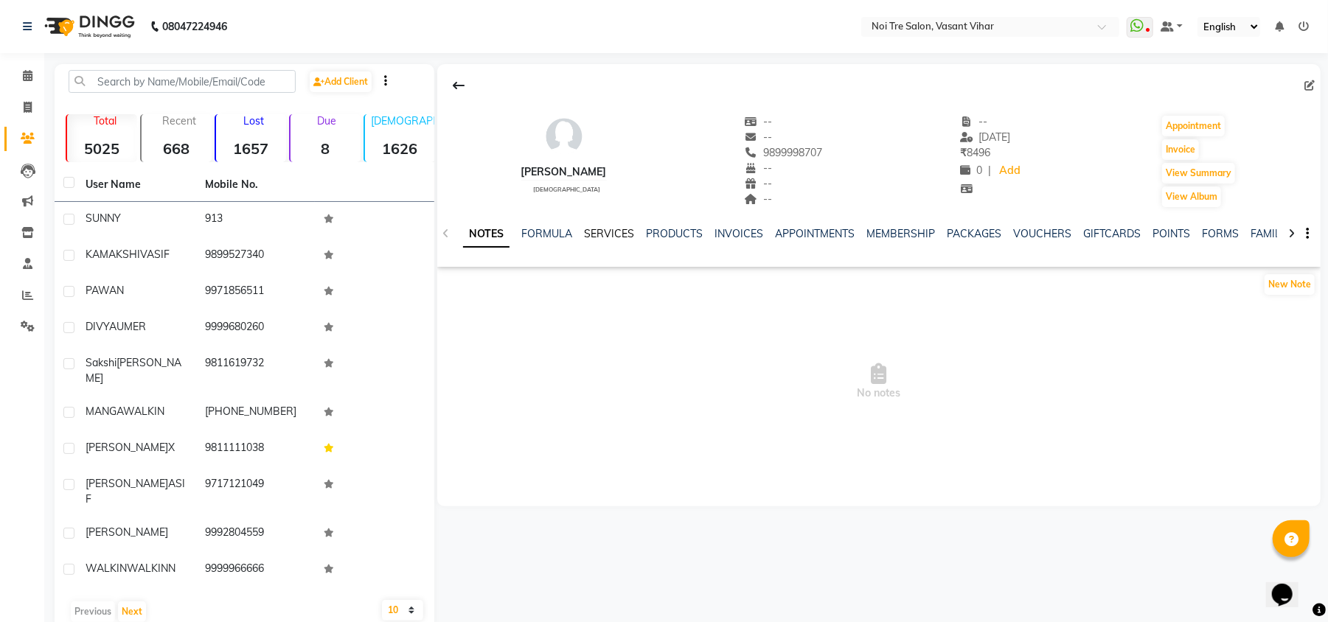
click at [614, 237] on link "SERVICES" at bounding box center [609, 233] width 50 height 13
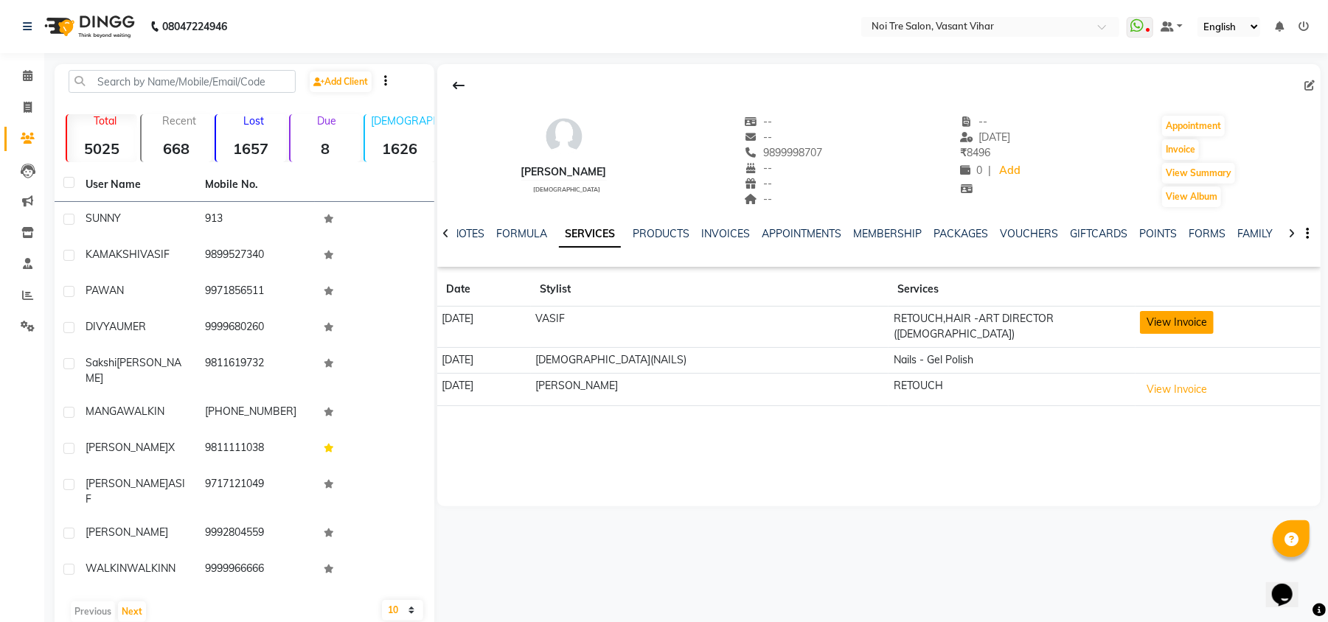
click at [1157, 330] on button "View Invoice" at bounding box center [1177, 322] width 74 height 23
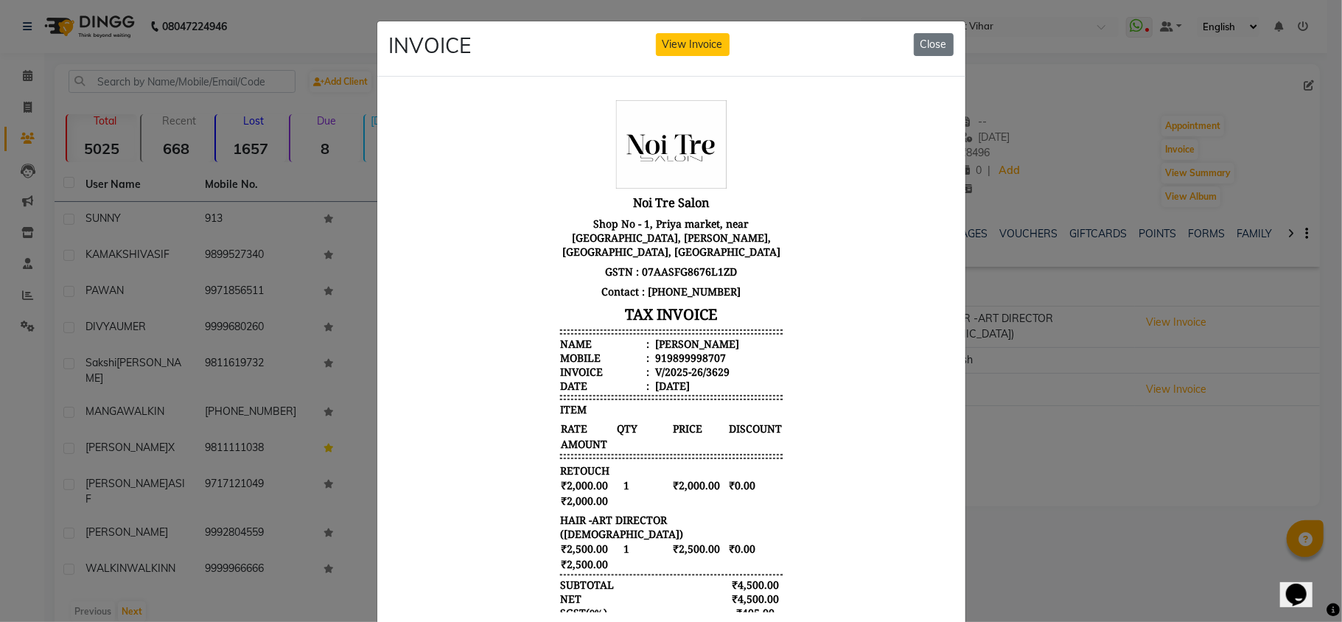
click at [1152, 402] on ngb-modal-window "INVOICE View Invoice Close" at bounding box center [671, 311] width 1342 height 622
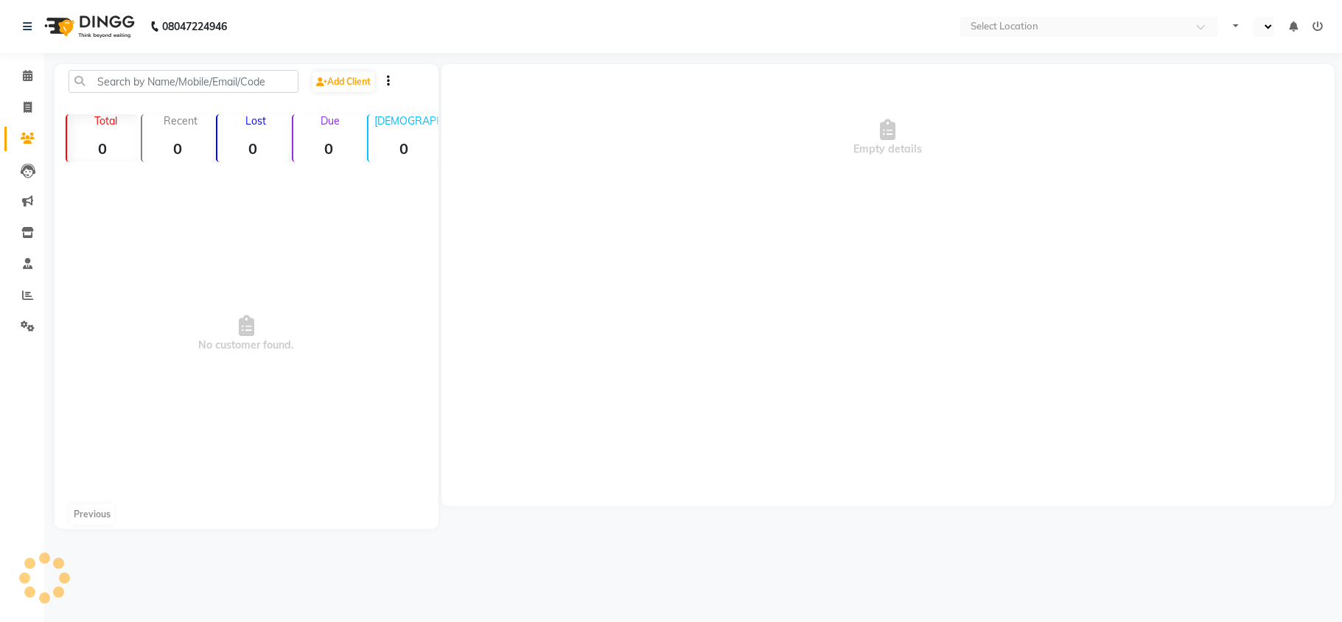
select select "en"
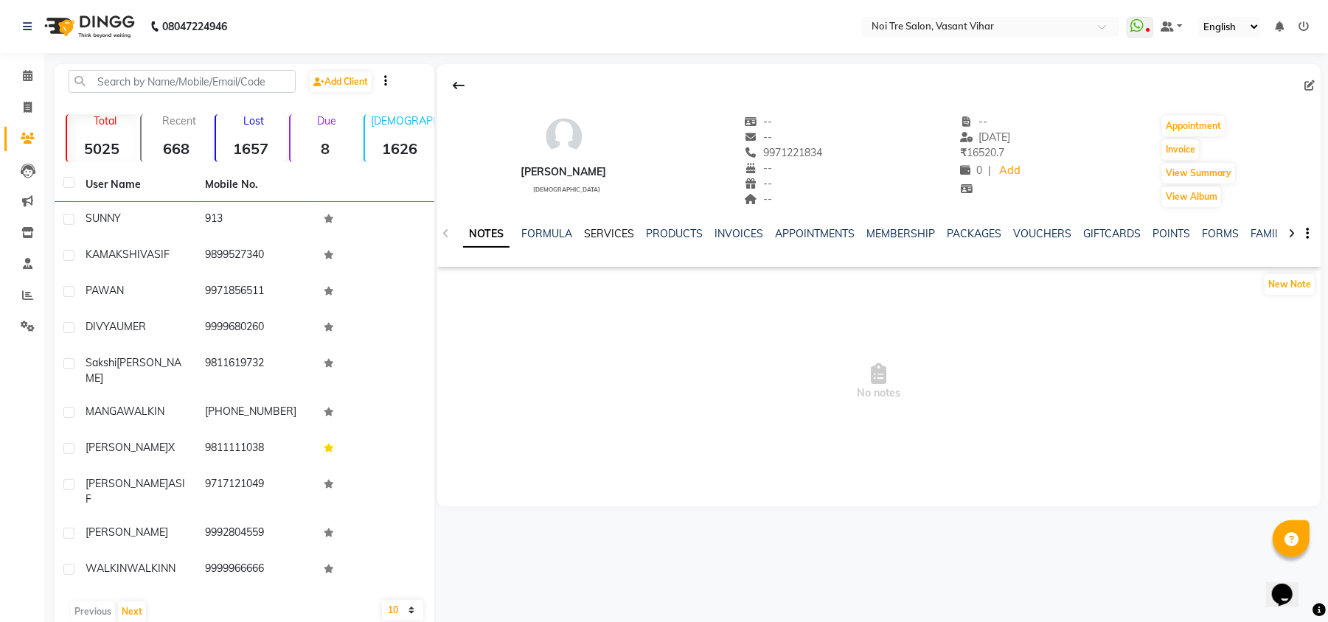
click at [620, 240] on div "SERVICES" at bounding box center [609, 233] width 50 height 15
click at [620, 234] on link "SERVICES" at bounding box center [609, 233] width 50 height 13
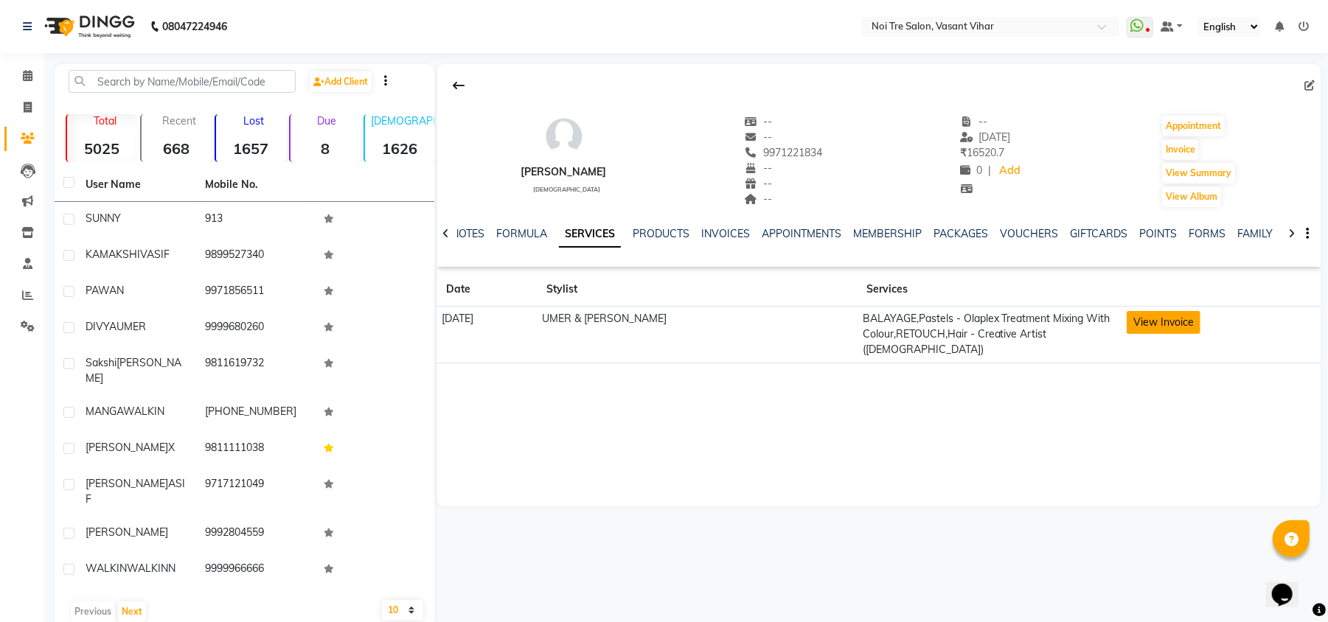
click at [1183, 314] on button "View Invoice" at bounding box center [1163, 322] width 74 height 23
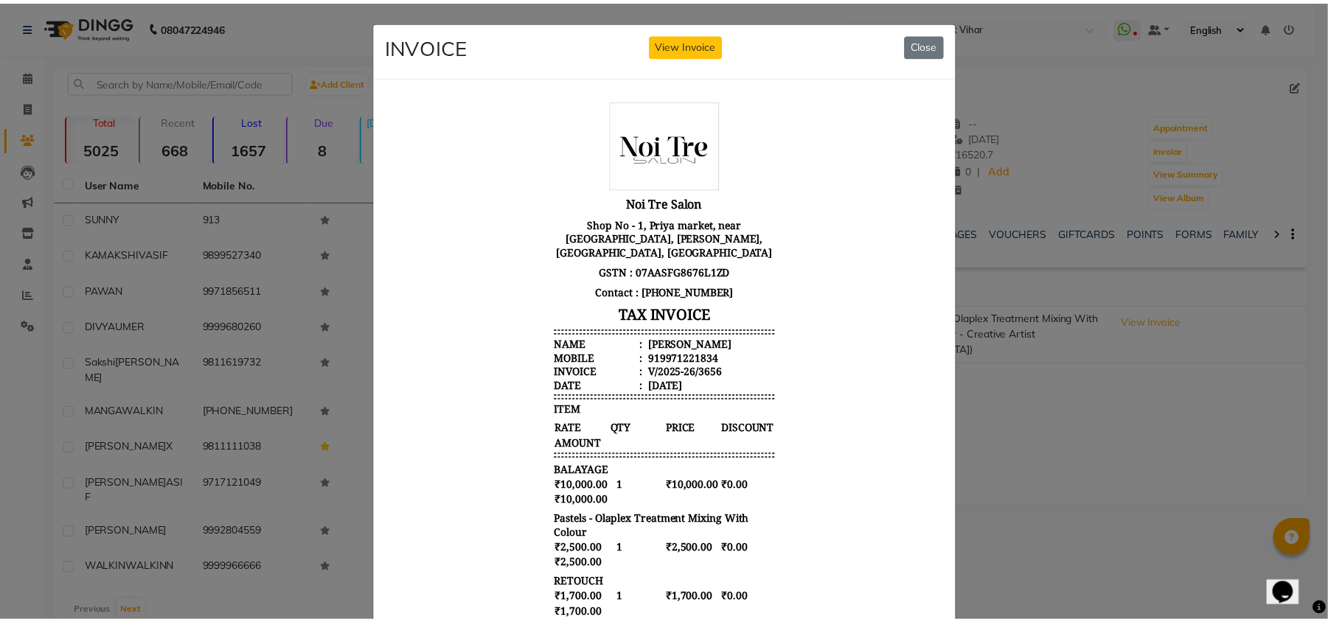
scroll to position [237, 0]
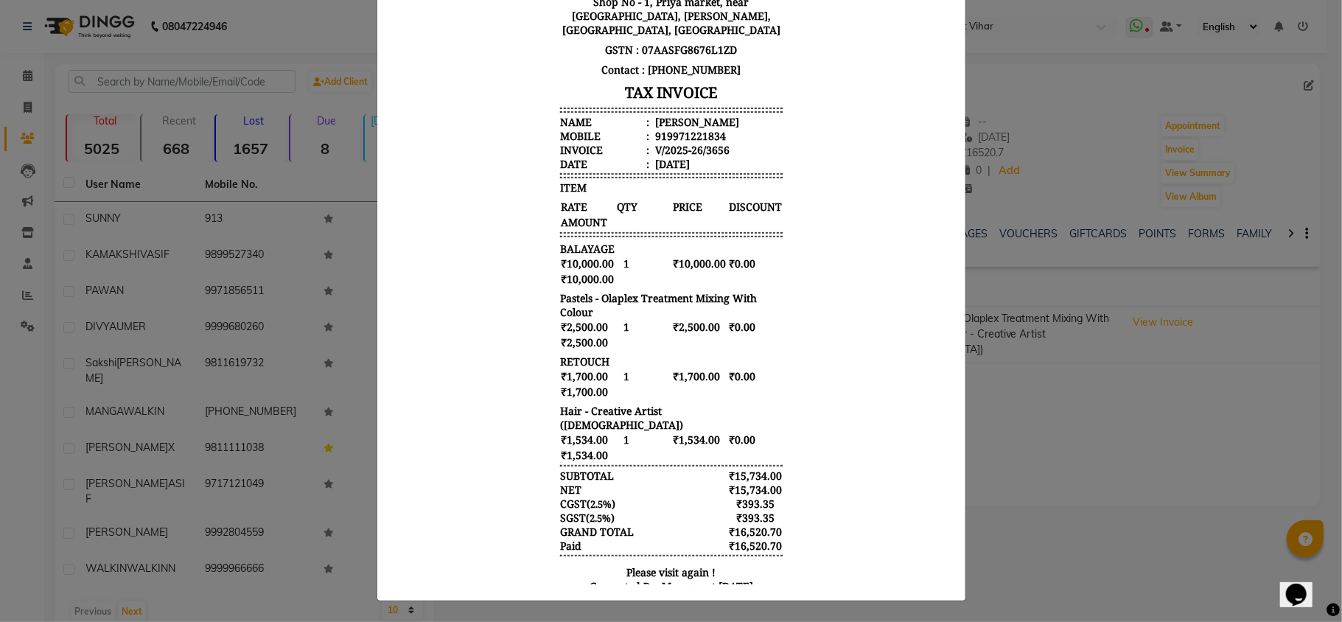
click at [1021, 488] on ngb-modal-window "INVOICE View Invoice Close" at bounding box center [671, 311] width 1342 height 622
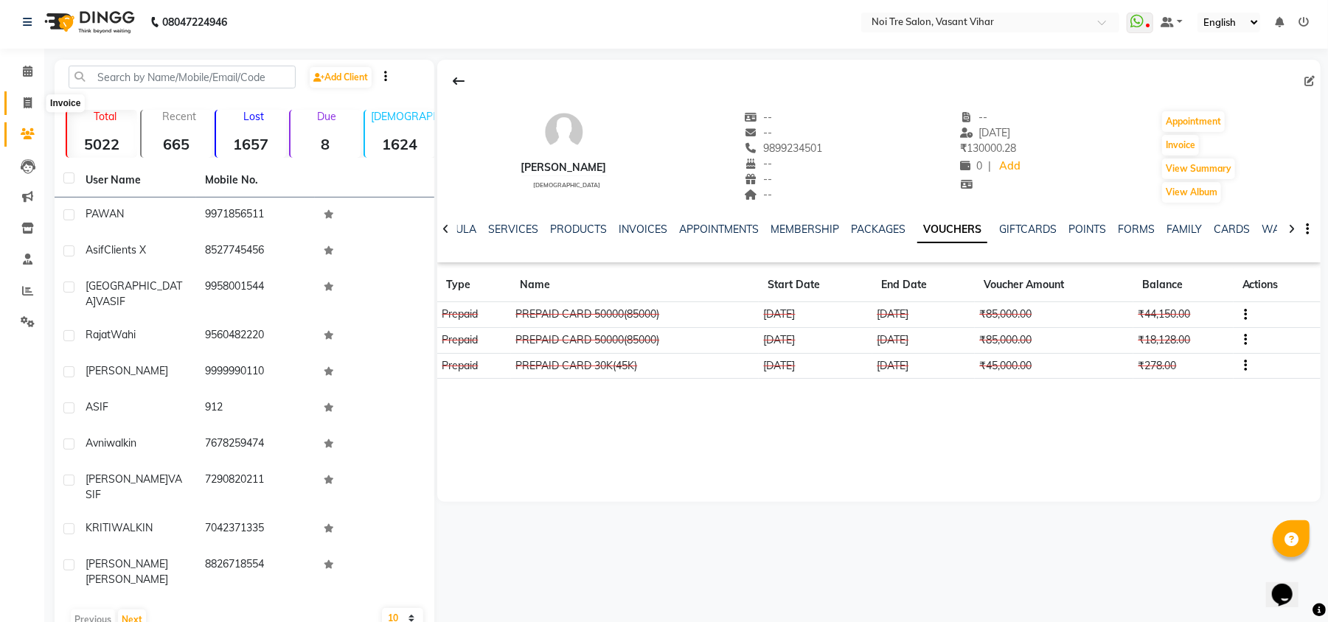
click at [29, 101] on icon at bounding box center [28, 102] width 8 height 11
select select "service"
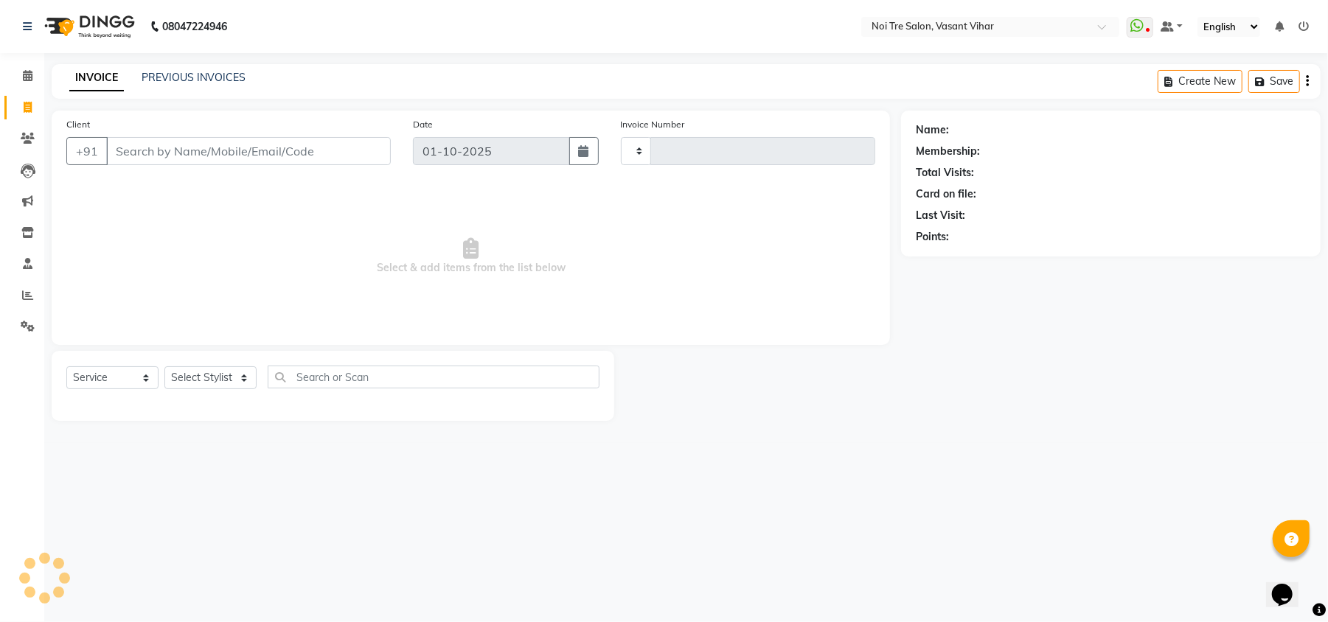
type input "3800"
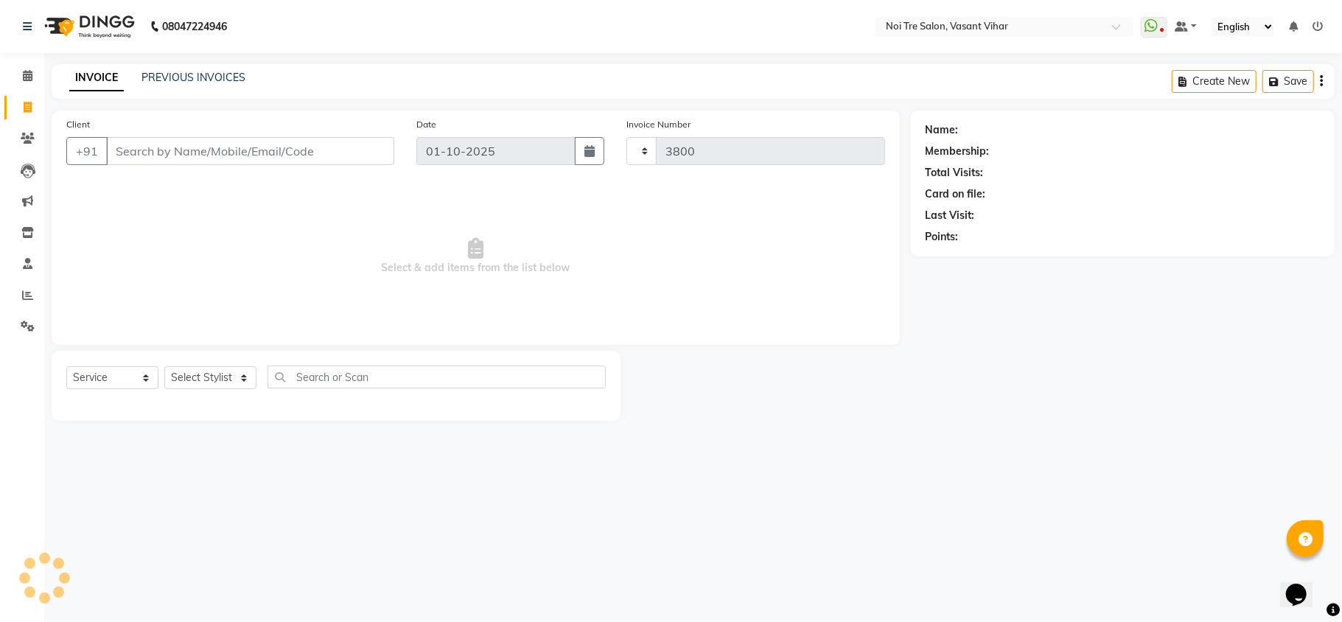
select select "3944"
click at [178, 155] on input "Client" at bounding box center [250, 151] width 288 height 28
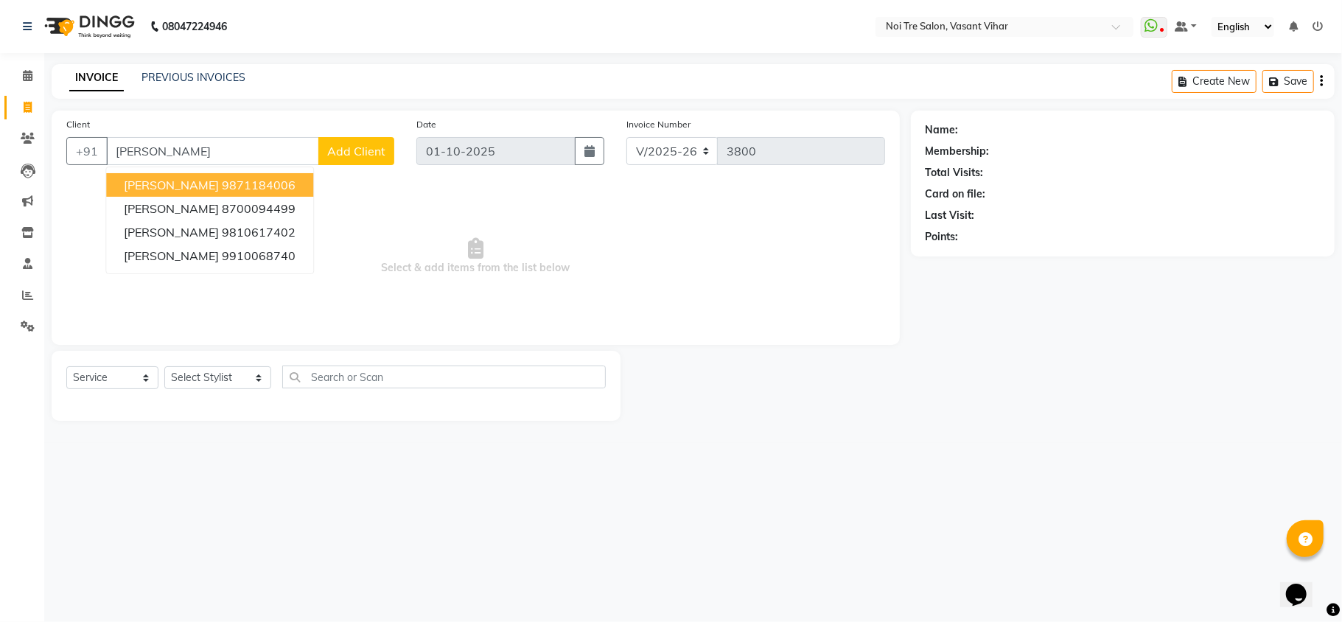
type input "[PERSON_NAME]"
drag, startPoint x: 234, startPoint y: 155, endPoint x: 0, endPoint y: 121, distance: 236.1
click at [0, 121] on app-home "08047224946 Select Location × Noi Tre Salon, Vasant Vihar WhatsApp Status ✕ Sta…" at bounding box center [671, 221] width 1342 height 443
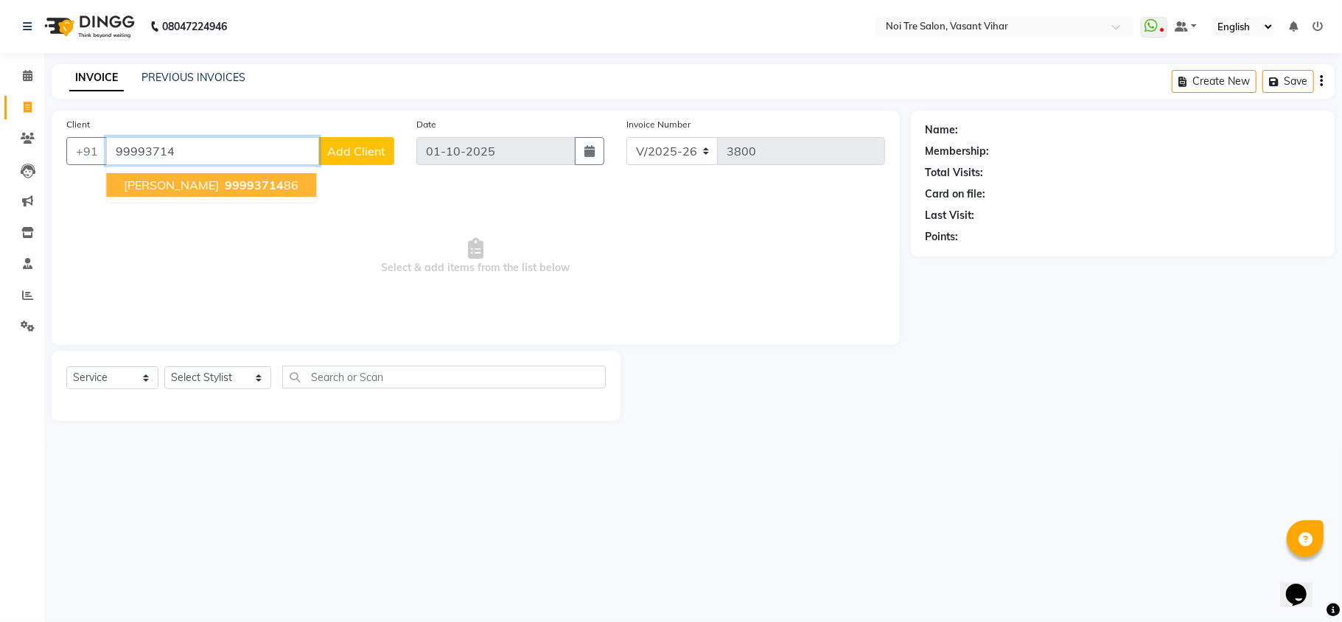
drag, startPoint x: 159, startPoint y: 192, endPoint x: 171, endPoint y: 189, distance: 12.2
click at [159, 192] on span "MODI VASIF" at bounding box center [171, 185] width 95 height 15
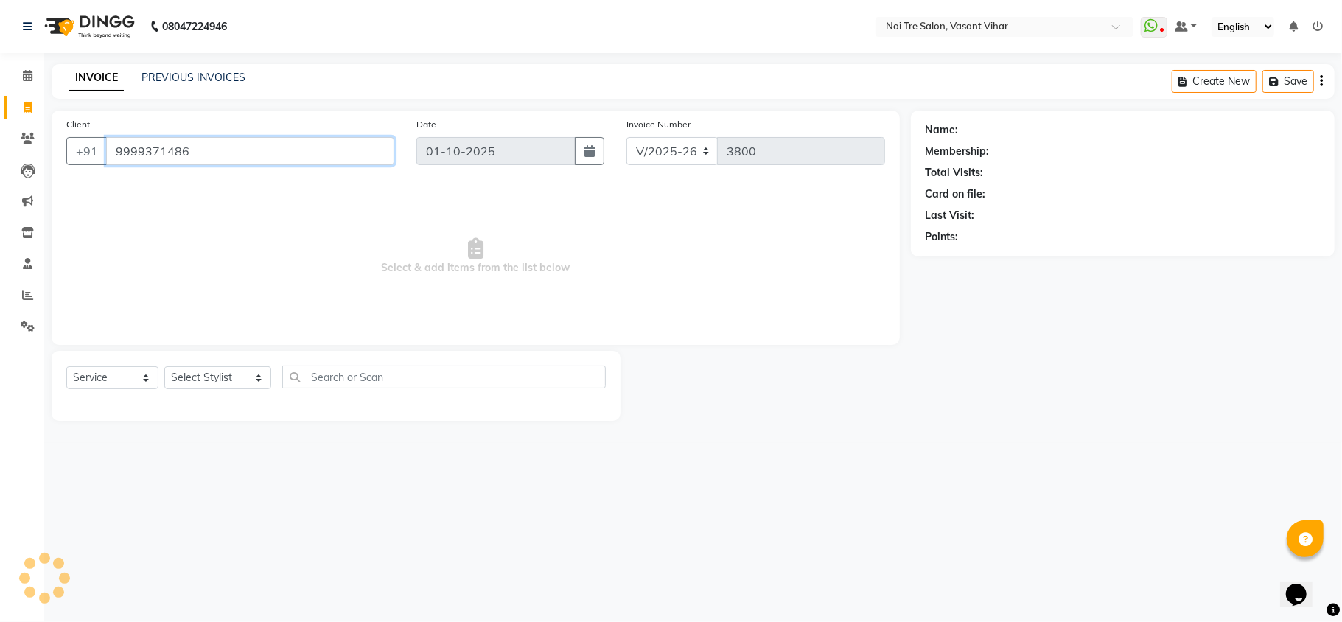
type input "9999371486"
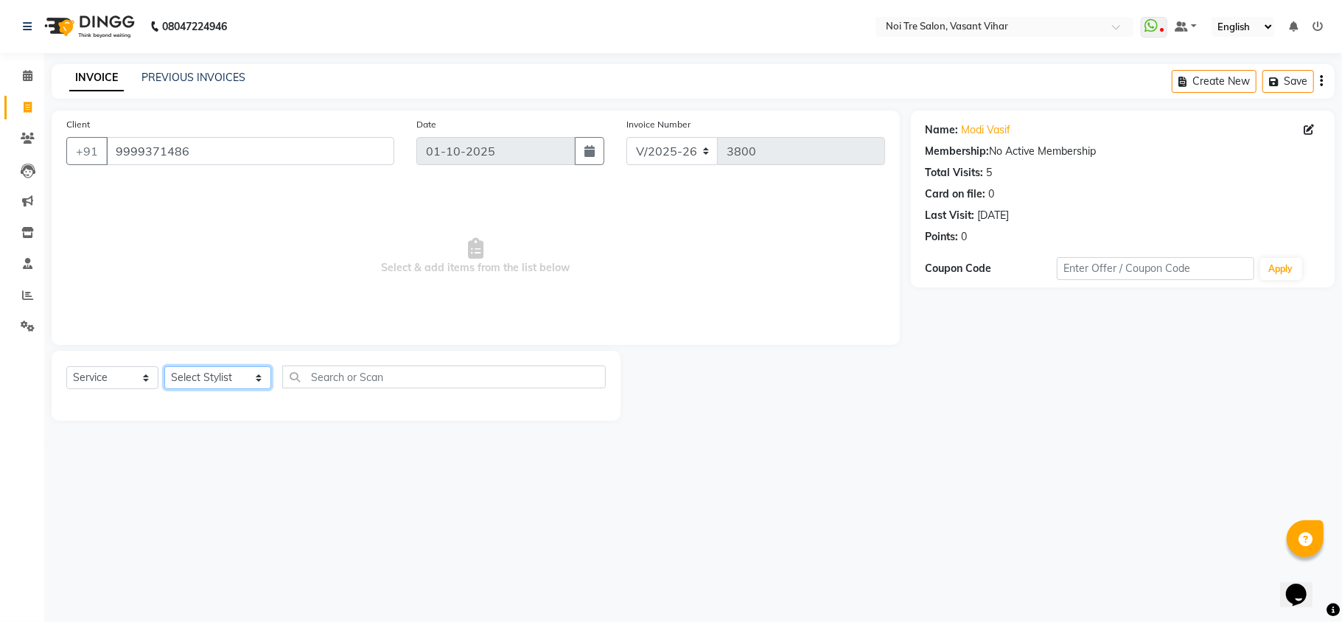
click at [210, 381] on select "Select Stylist Abhishek AMARNATH Asif DANISH(PUNJABI BAGH) DHARAM FAIZAN GEETA …" at bounding box center [217, 377] width 107 height 23
select select "46585"
click at [164, 366] on select "Select Stylist Abhishek AMARNATH Asif DANISH(PUNJABI BAGH) DHARAM FAIZAN GEETA …" at bounding box center [217, 377] width 107 height 23
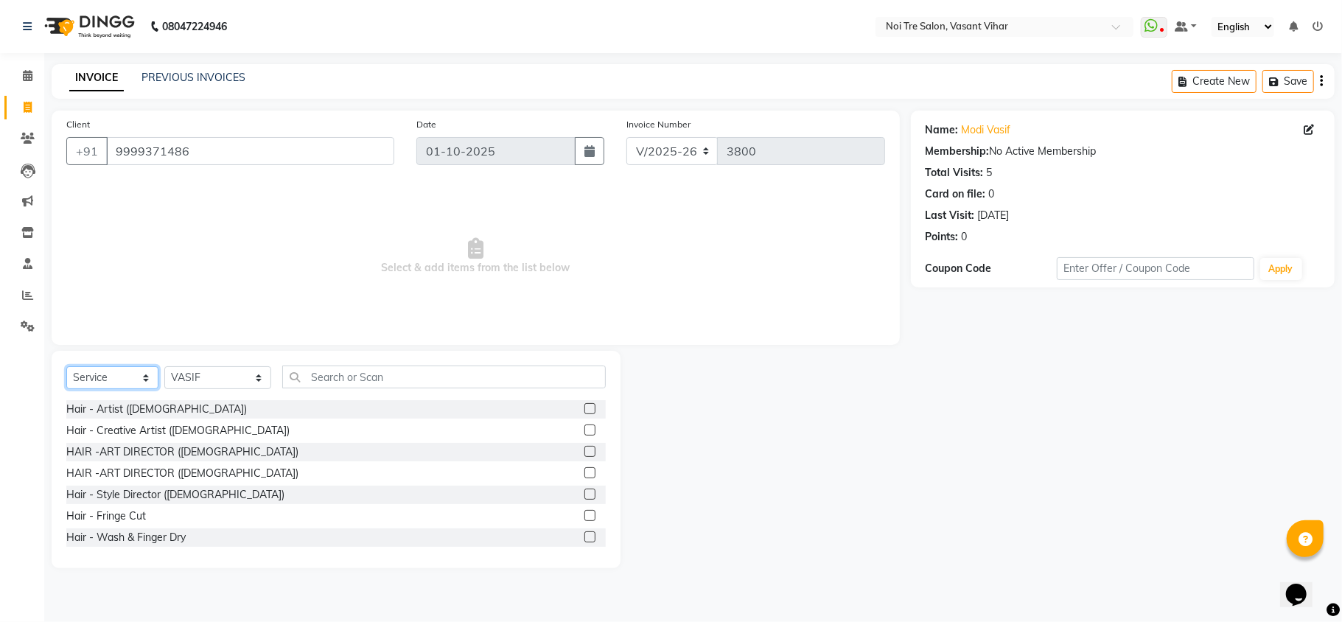
click at [102, 383] on select "Select Service Product Membership Package Voucher Prepaid Gift Card" at bounding box center [112, 377] width 92 height 23
select select "P"
click at [66, 366] on select "Select Service Product Membership Package Voucher Prepaid Gift Card" at bounding box center [112, 377] width 92 height 23
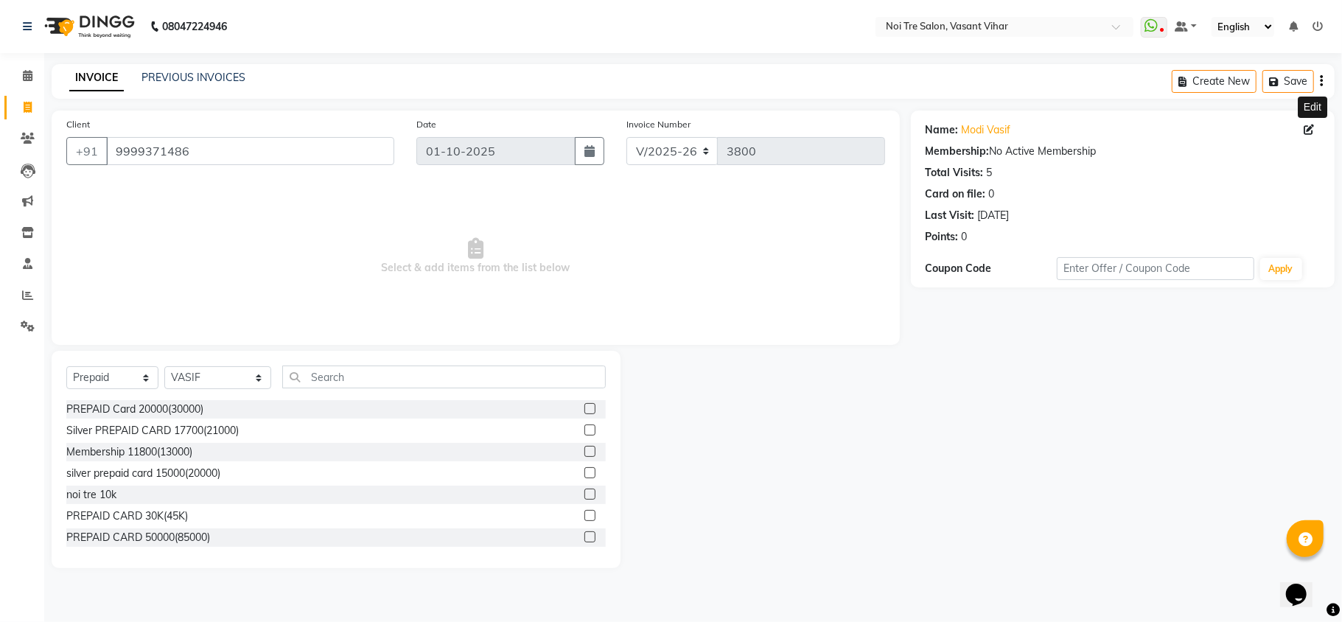
click at [1304, 128] on icon at bounding box center [1309, 130] width 10 height 10
select select "male"
select select "28143"
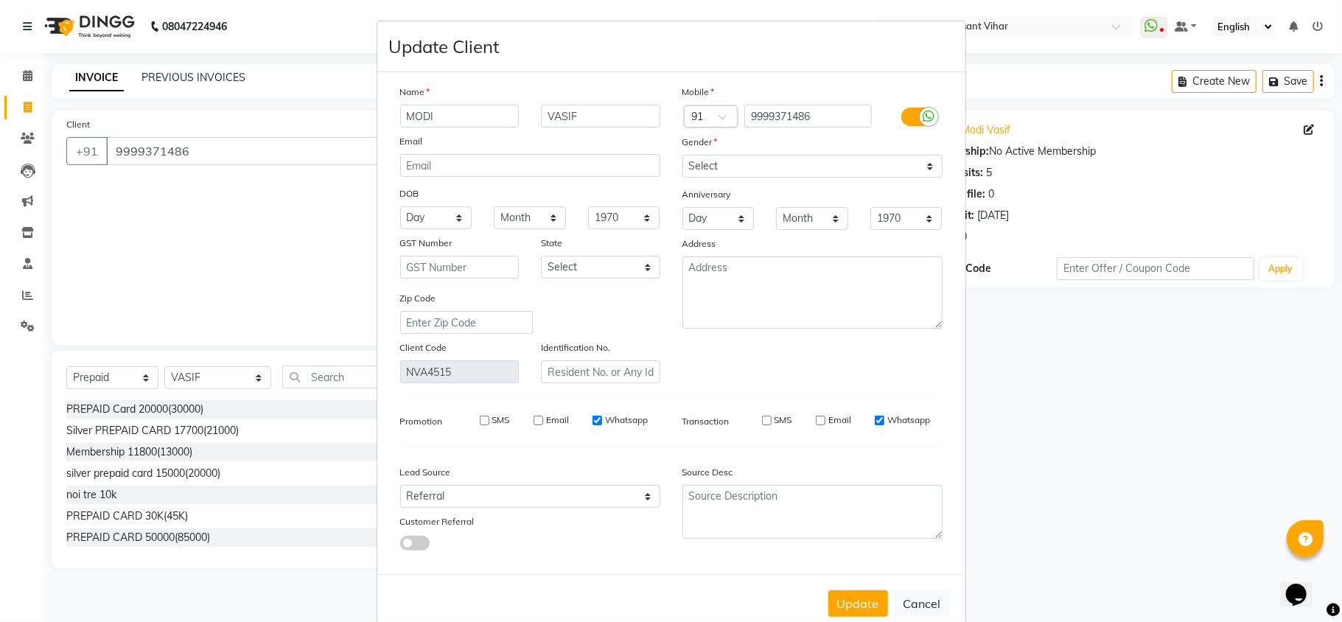
drag, startPoint x: 466, startPoint y: 119, endPoint x: 87, endPoint y: 97, distance: 379.6
click at [125, 102] on ngb-modal-window "Update Client Name MODI VASIF Email DOB Day 01 02 03 04 05 06 07 08 09 10 11 12…" at bounding box center [671, 311] width 1342 height 622
type input "[PERSON_NAME]"
drag, startPoint x: 927, startPoint y: 101, endPoint x: 923, endPoint y: 118, distance: 17.5
click at [926, 112] on div "Mobile Country Code × 91 9999371486 Gender Select Male Female Other Prefer Not …" at bounding box center [813, 233] width 282 height 299
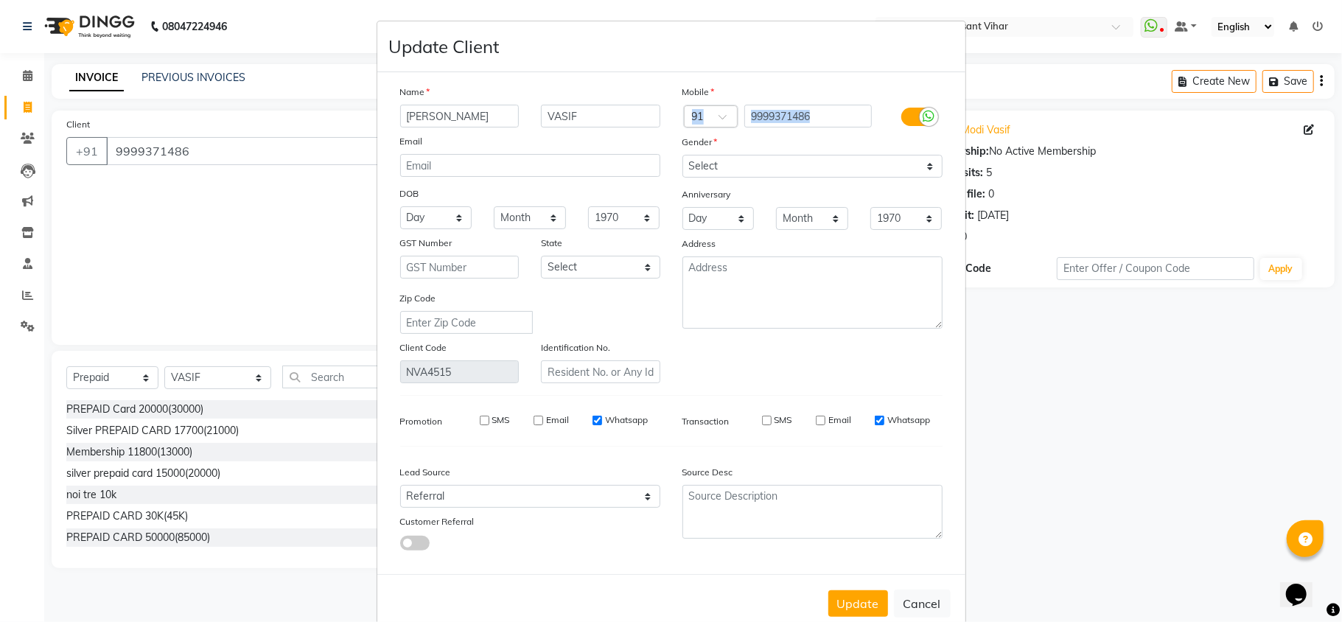
click at [924, 118] on icon at bounding box center [930, 116] width 12 height 13
click at [0, 0] on input "checkbox" at bounding box center [0, 0] width 0 height 0
click at [860, 593] on button "Update" at bounding box center [859, 603] width 60 height 27
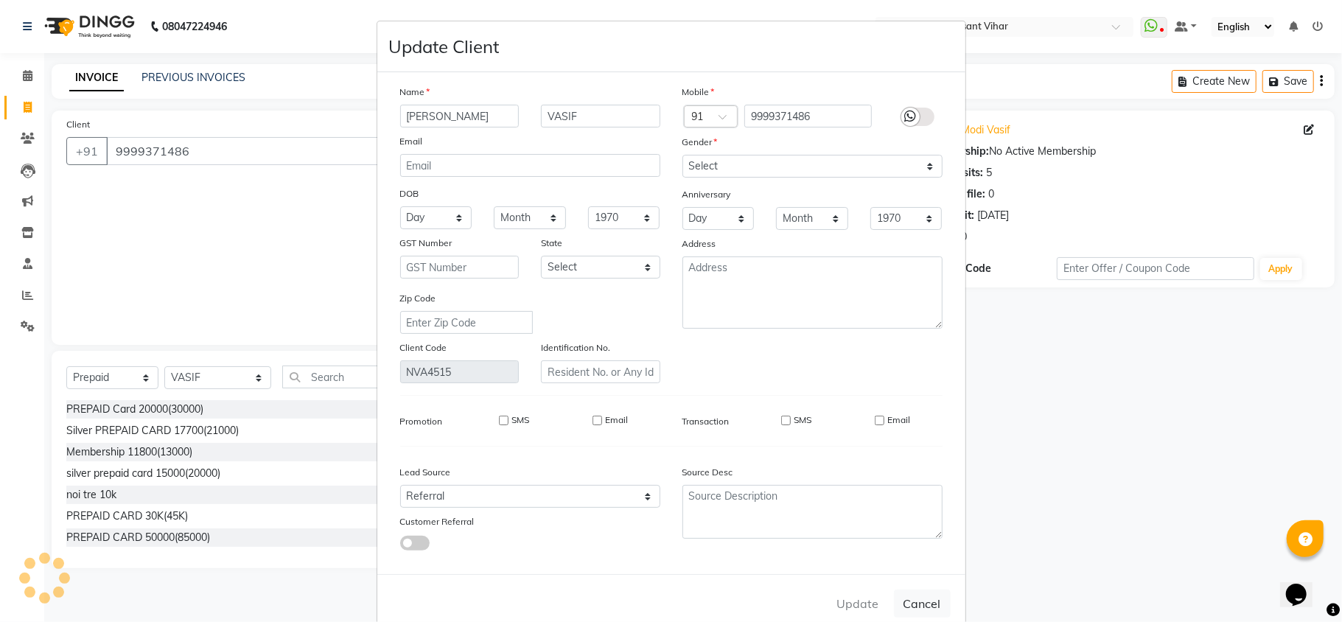
select select
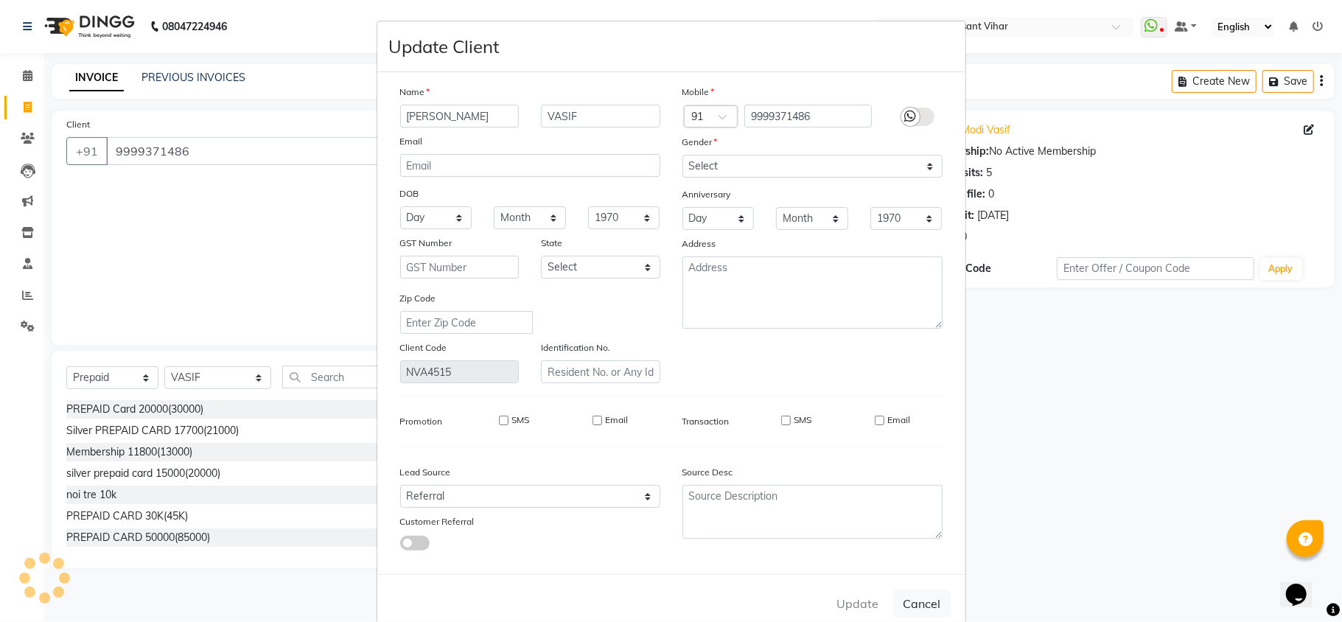
select select
checkbox input "false"
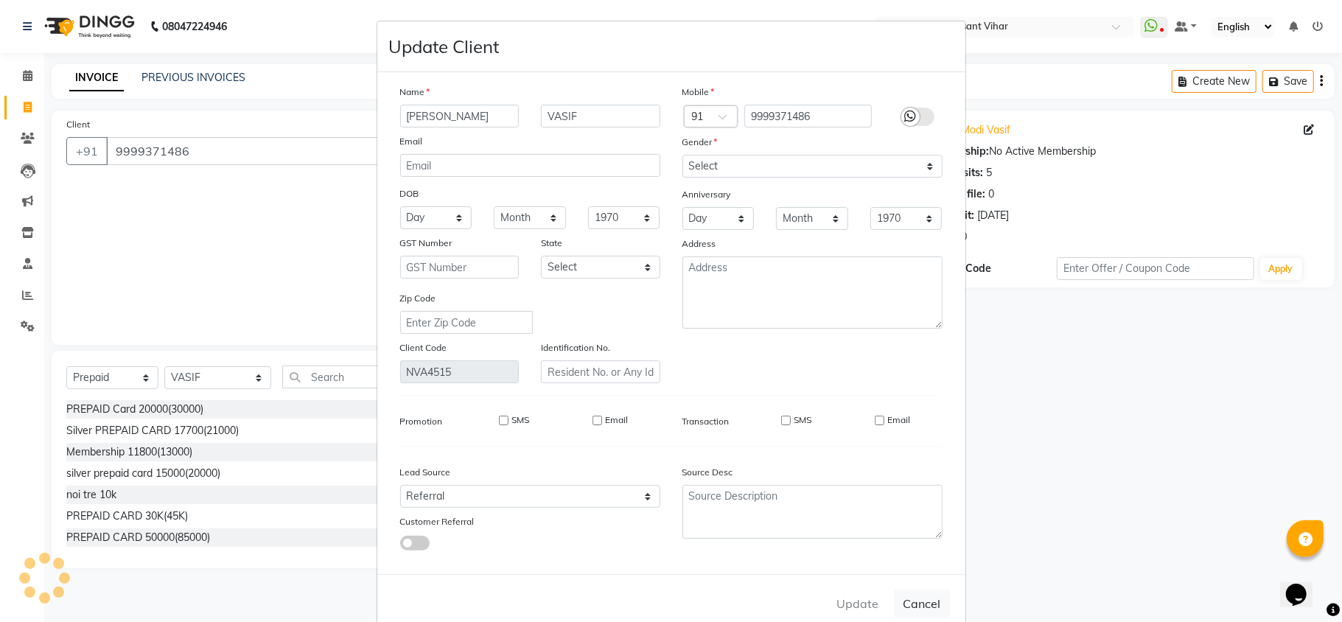
checkbox input "false"
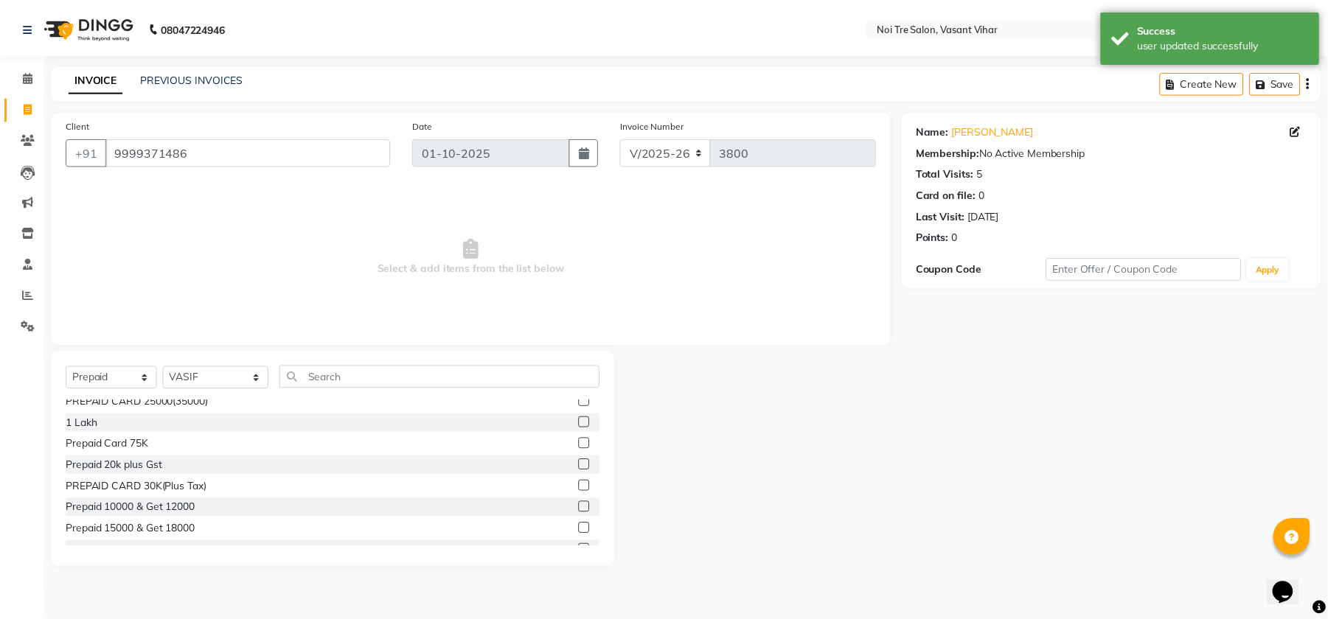
scroll to position [196, 0]
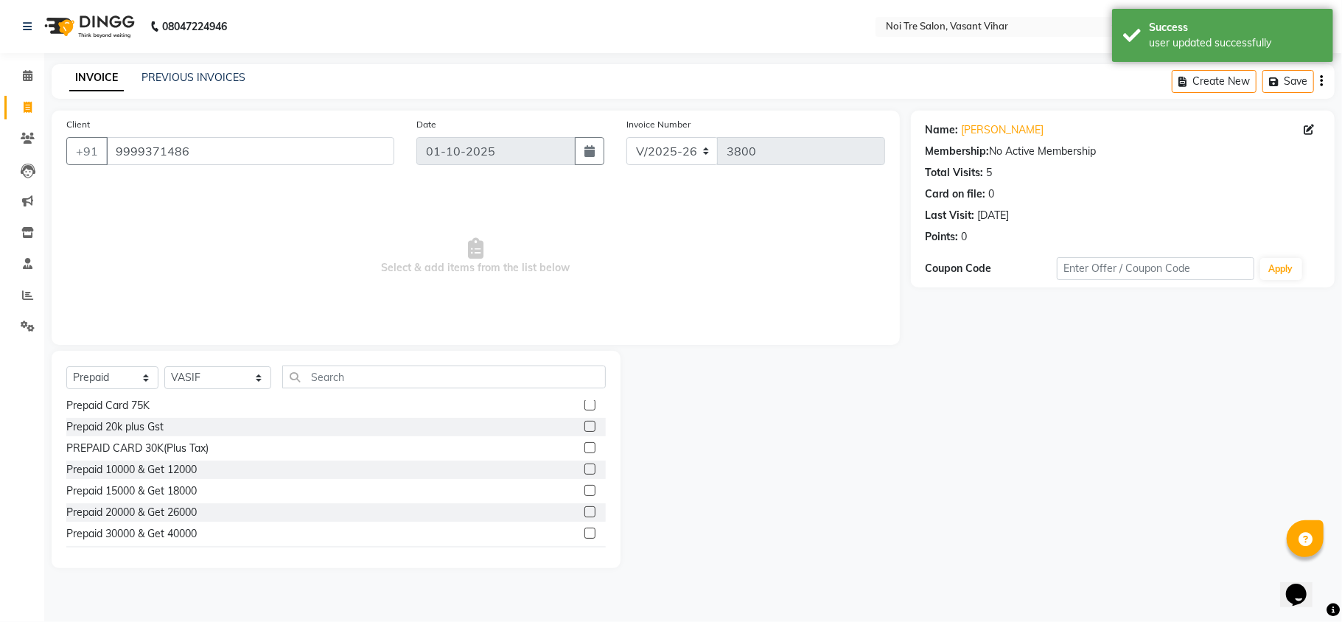
click at [585, 491] on label at bounding box center [590, 490] width 11 height 11
click at [585, 491] on input "checkbox" at bounding box center [590, 492] width 10 height 10
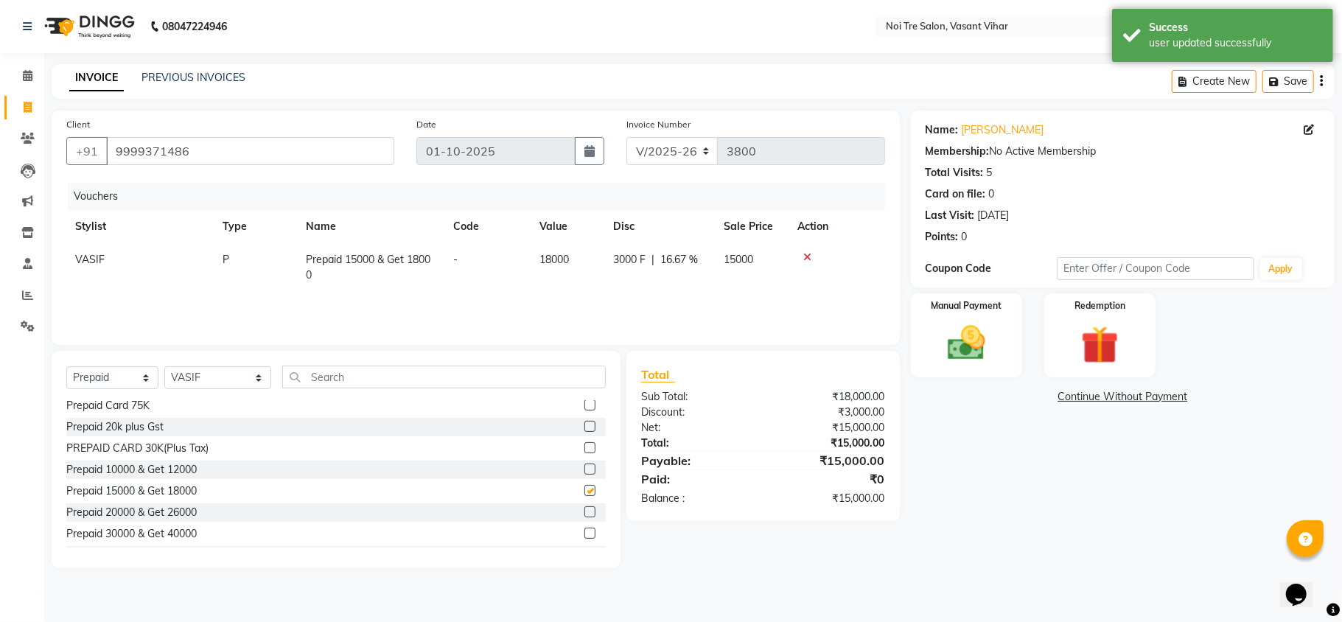
checkbox input "false"
click at [579, 269] on td "18000" at bounding box center [568, 267] width 74 height 49
select select "46585"
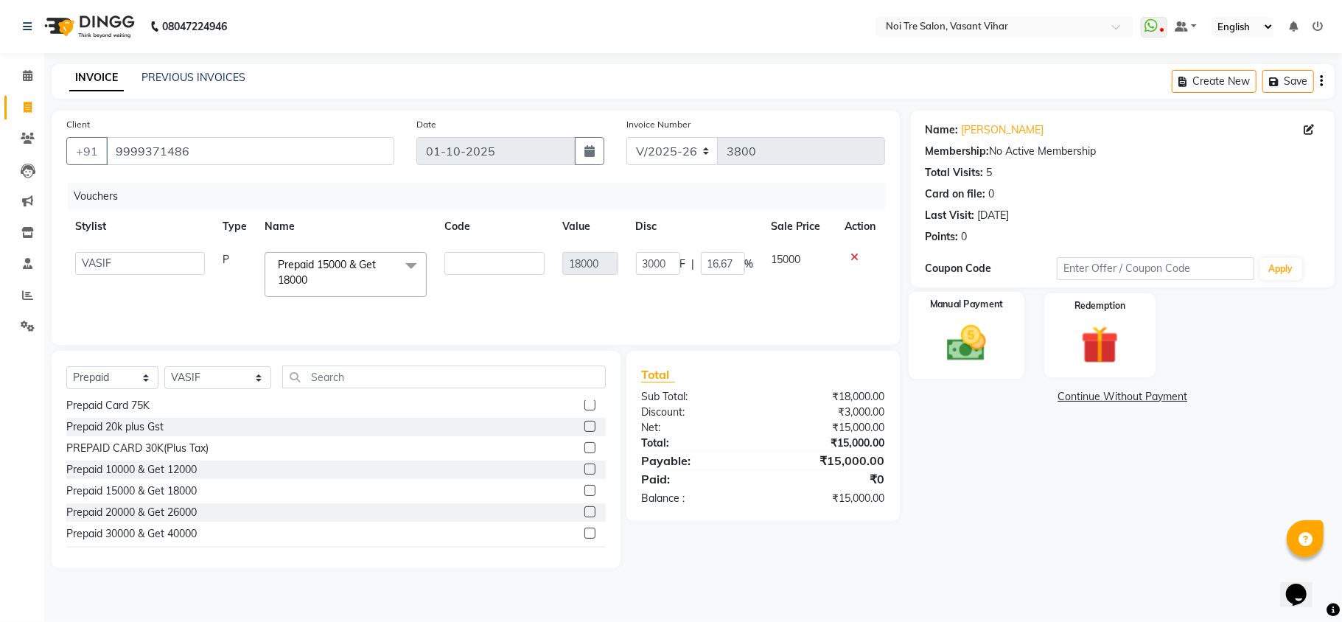
click at [973, 328] on img at bounding box center [967, 344] width 64 height 46
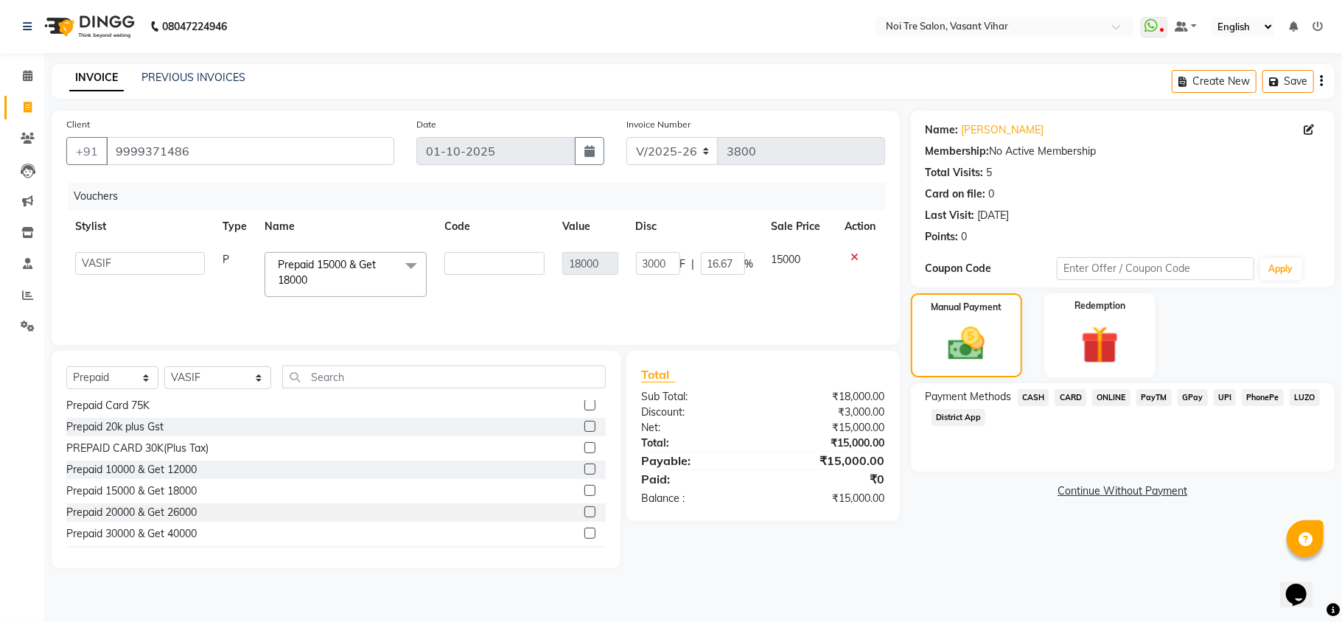
click at [1219, 396] on span "UPI" at bounding box center [1225, 397] width 23 height 17
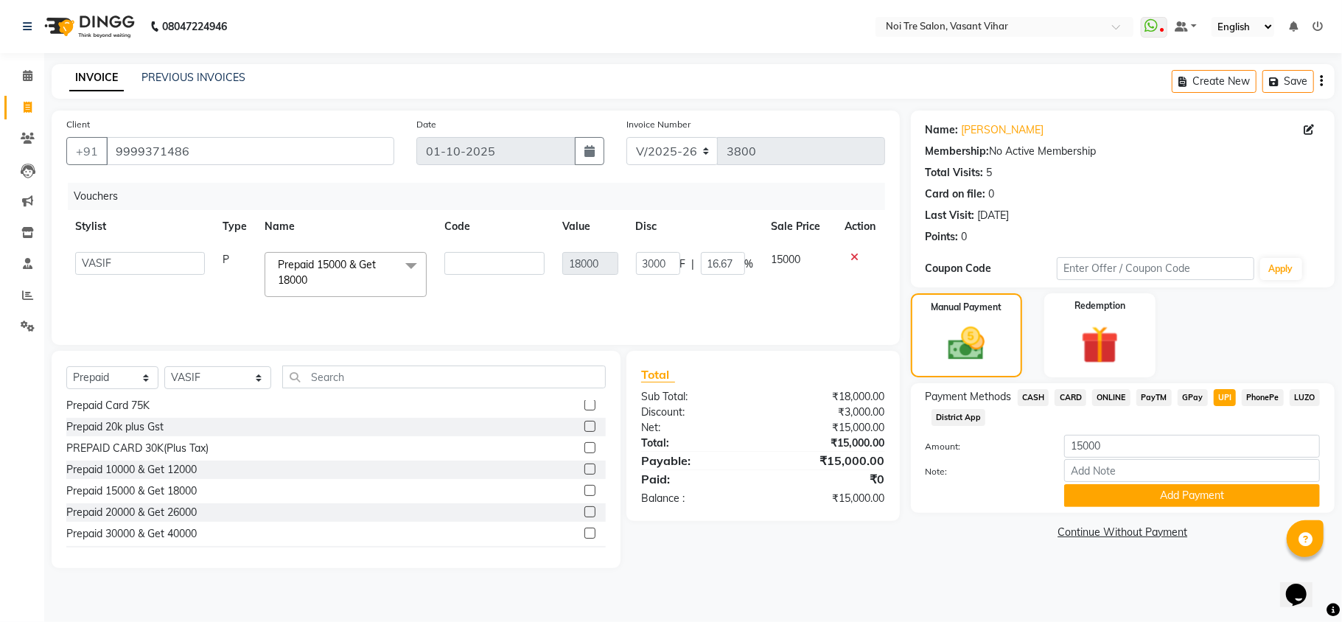
click at [1101, 419] on div "Payment Methods CASH CARD ONLINE PayTM GPay UPI PhonePe LUZO District App" at bounding box center [1123, 409] width 394 height 40
click at [1077, 391] on span "CARD" at bounding box center [1071, 397] width 32 height 17
drag, startPoint x: 1115, startPoint y: 445, endPoint x: 898, endPoint y: 417, distance: 219.4
click at [911, 419] on div "Payment Methods CASH CARD ONLINE PayTM GPay UPI PhonePe LUZO District App Amoun…" at bounding box center [1123, 448] width 424 height 130
type input "3000"
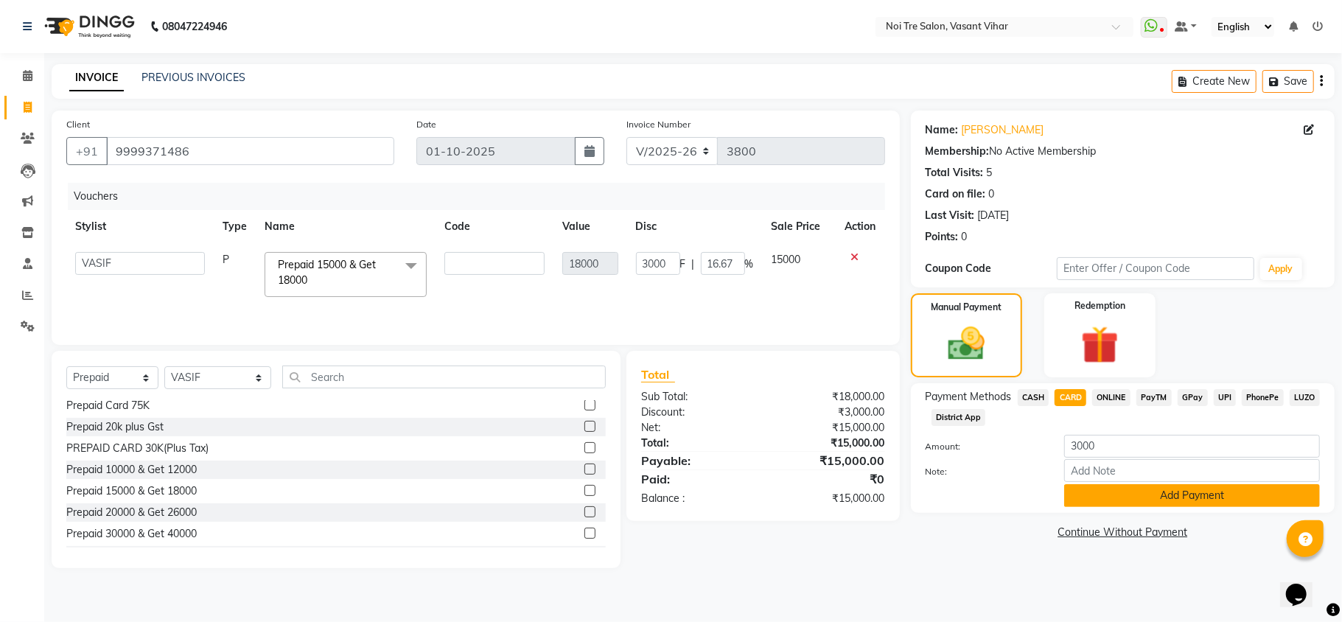
click at [1234, 492] on button "Add Payment" at bounding box center [1193, 495] width 256 height 23
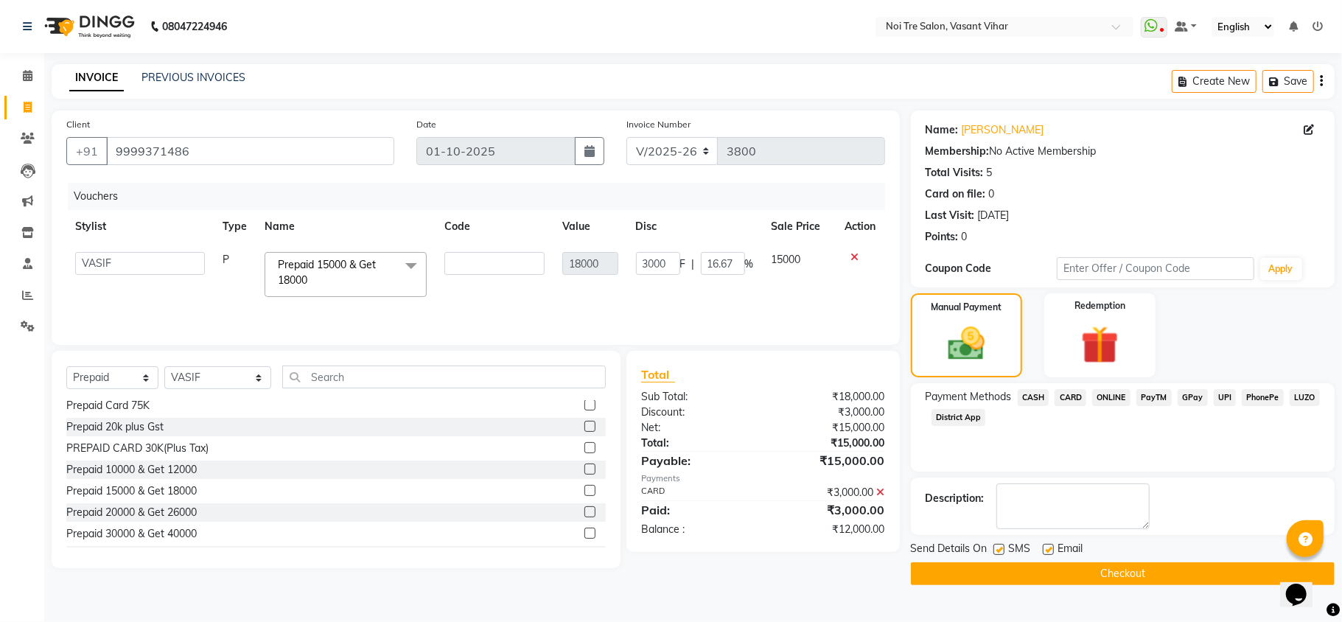
click at [1029, 398] on span "CASH" at bounding box center [1034, 397] width 32 height 17
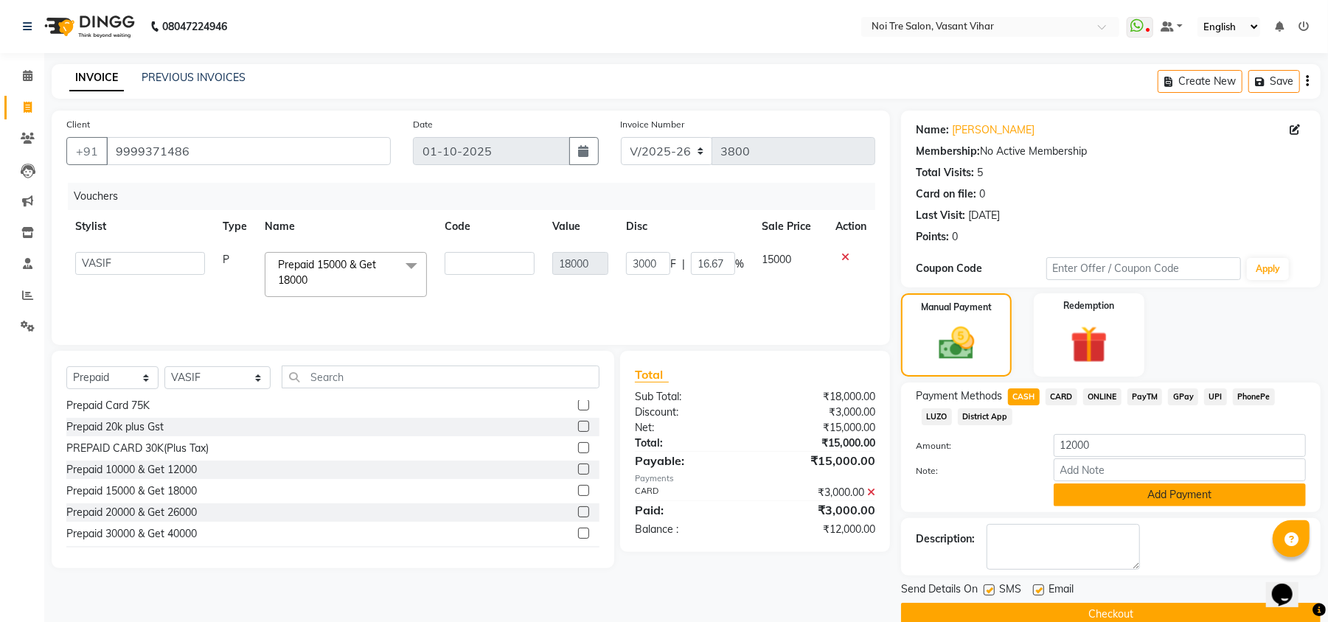
click at [1163, 493] on button "Add Payment" at bounding box center [1179, 495] width 252 height 23
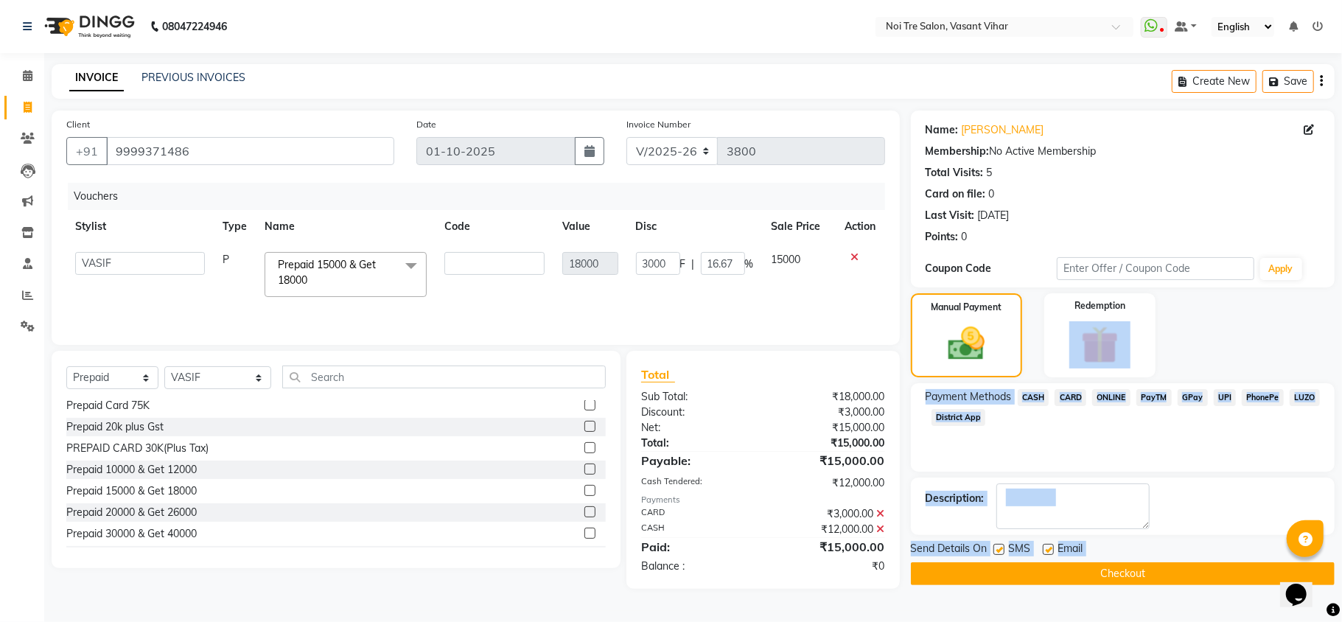
drag, startPoint x: 1342, startPoint y: 354, endPoint x: 1339, endPoint y: 569, distance: 215.3
click at [1327, 571] on div "Name: Aashna Vasif Membership: No Active Membership Total Visits: 5 Card on fil…" at bounding box center [1128, 350] width 435 height 478
click at [1043, 546] on label at bounding box center [1048, 549] width 11 height 11
click at [1043, 546] on input "checkbox" at bounding box center [1048, 551] width 10 height 10
checkbox input "false"
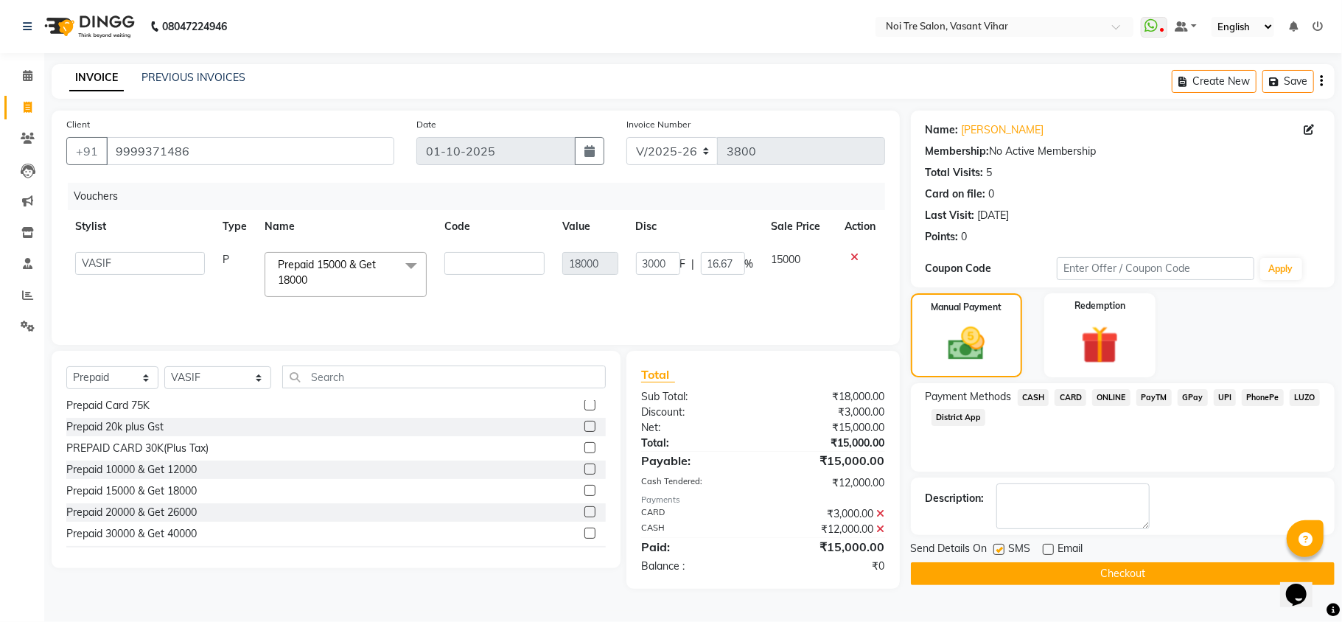
click at [997, 546] on label at bounding box center [999, 549] width 11 height 11
click at [997, 546] on input "checkbox" at bounding box center [999, 551] width 10 height 10
checkbox input "false"
click at [1073, 579] on button "Checkout" at bounding box center [1123, 573] width 424 height 23
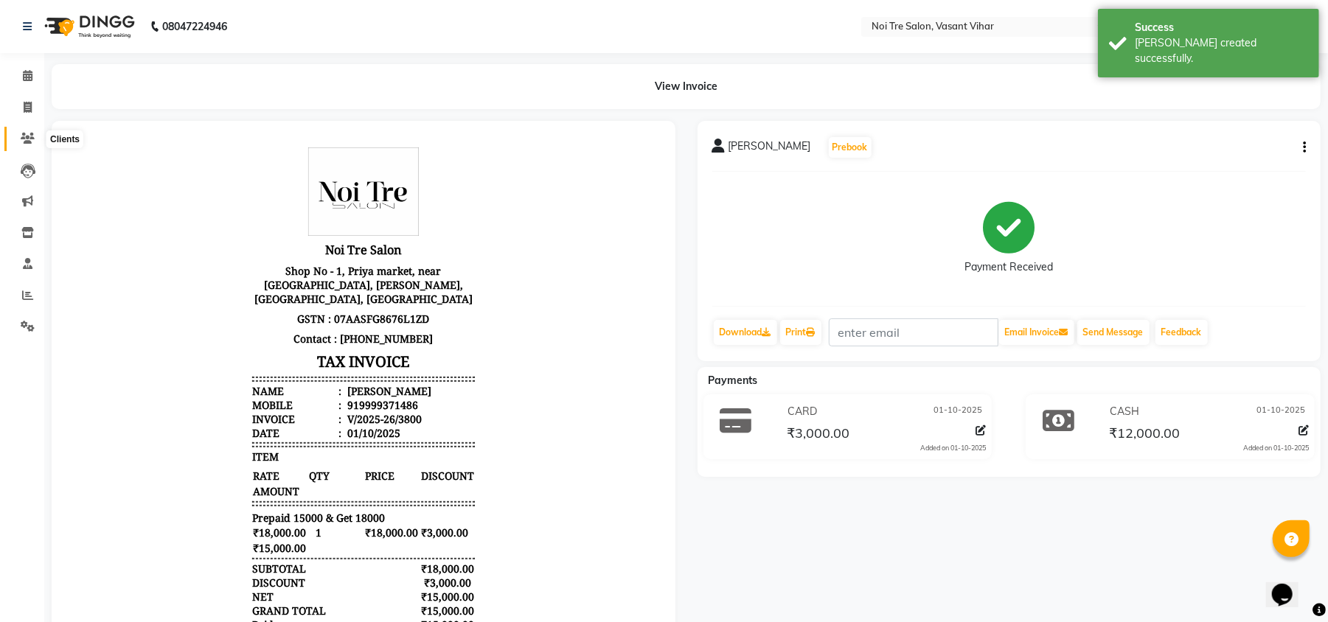
drag, startPoint x: 31, startPoint y: 136, endPoint x: 46, endPoint y: 136, distance: 14.7
click at [31, 136] on icon at bounding box center [28, 138] width 14 height 11
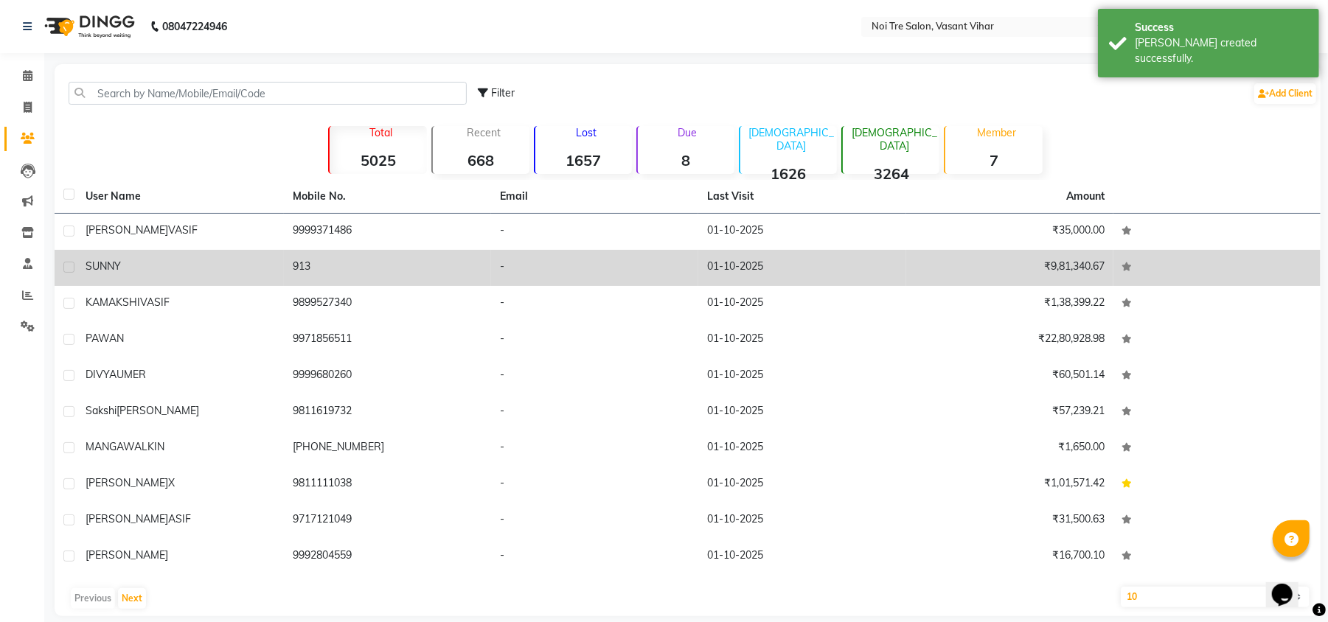
drag, startPoint x: 127, startPoint y: 237, endPoint x: 133, endPoint y: 245, distance: 11.1
click at [127, 243] on td "AASHNA VASIF" at bounding box center [180, 232] width 207 height 36
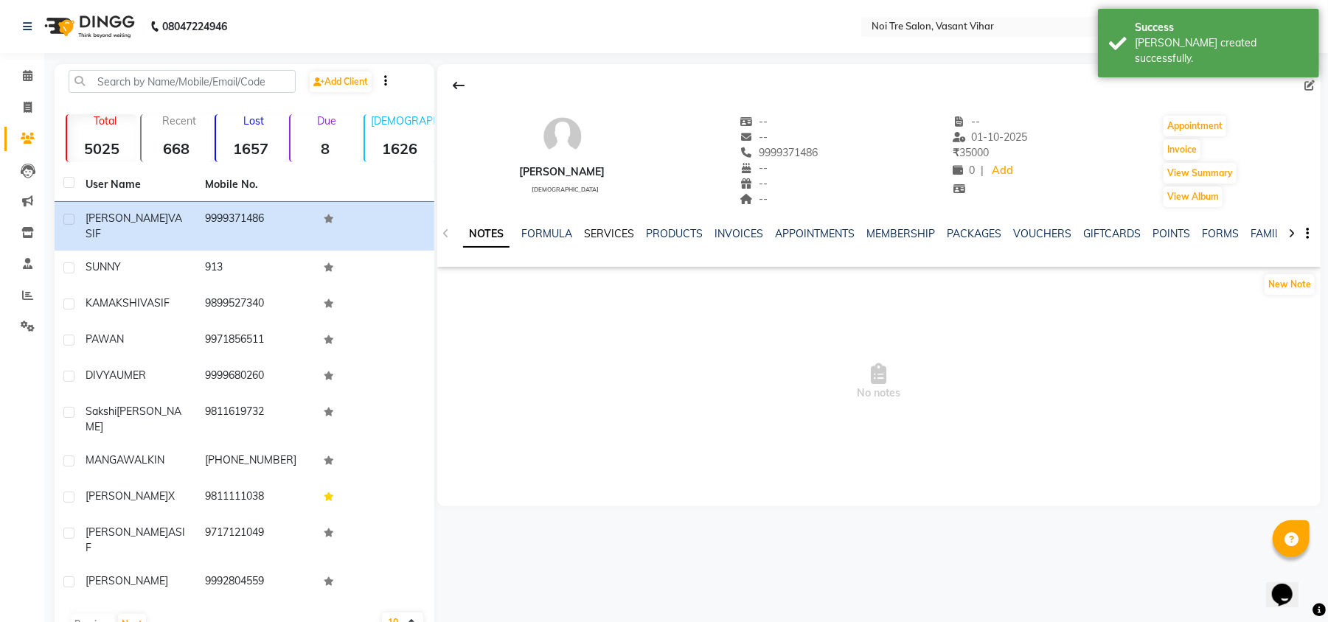
click at [607, 230] on link "SERVICES" at bounding box center [609, 233] width 50 height 13
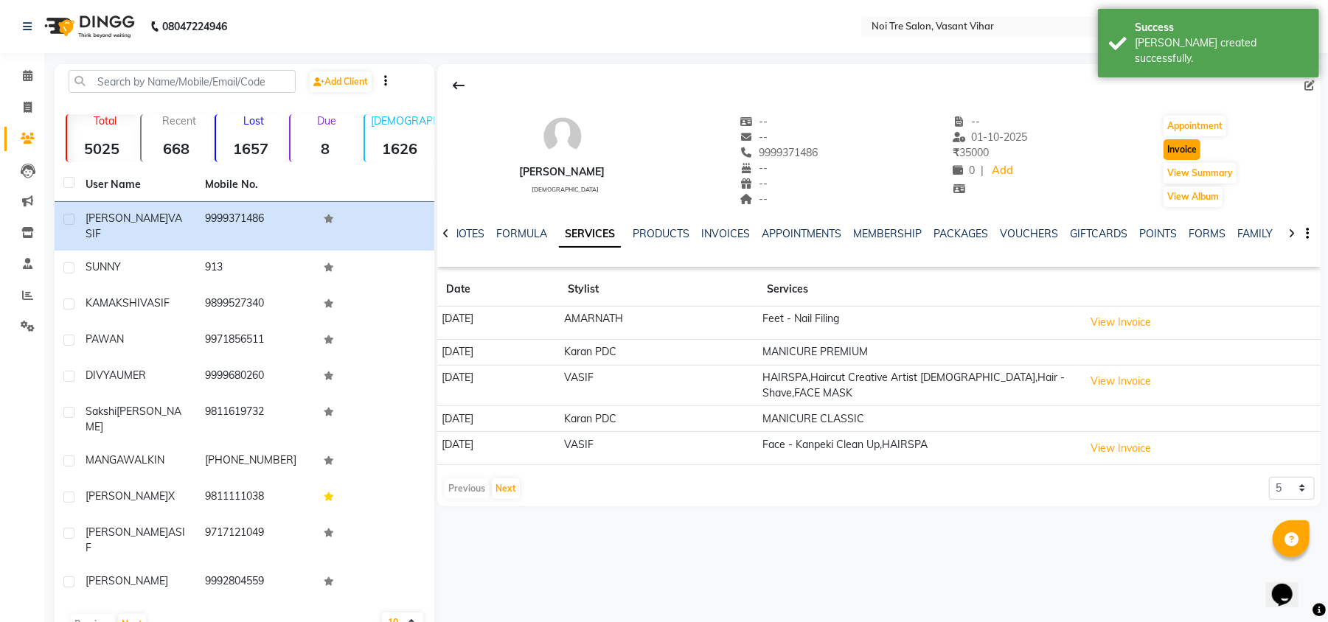
click at [1182, 152] on button "Invoice" at bounding box center [1181, 149] width 37 height 21
select select "service"
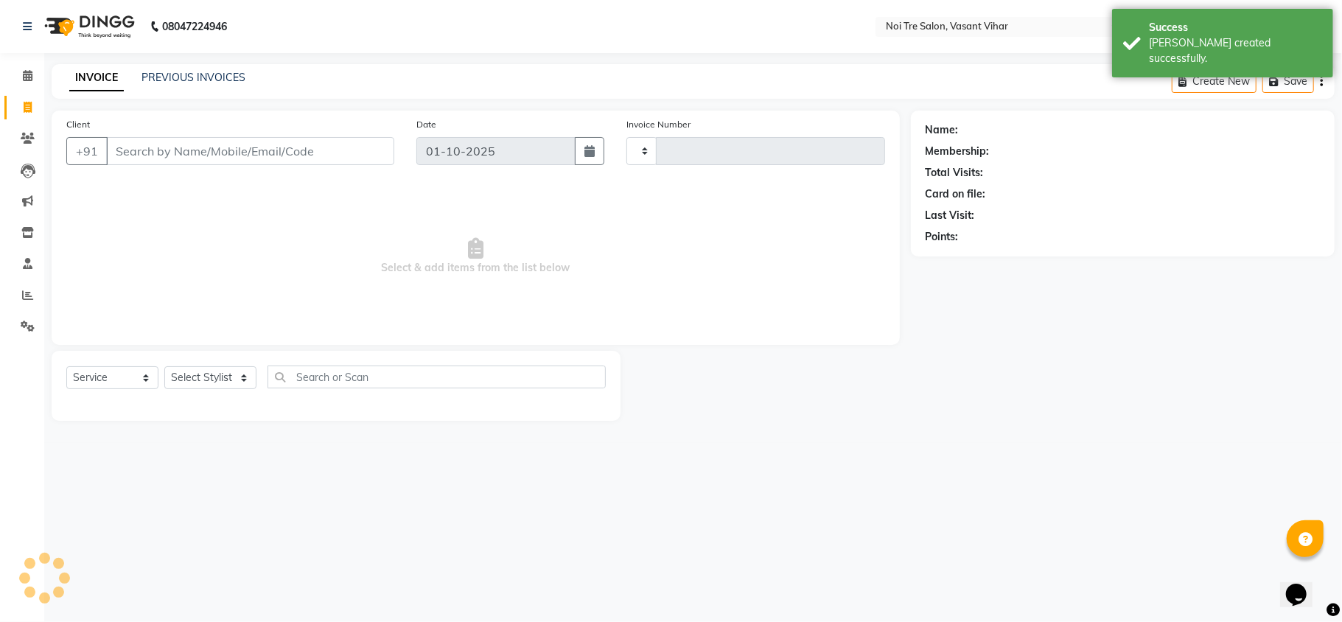
type input "3801"
select select "3944"
type input "9999371486"
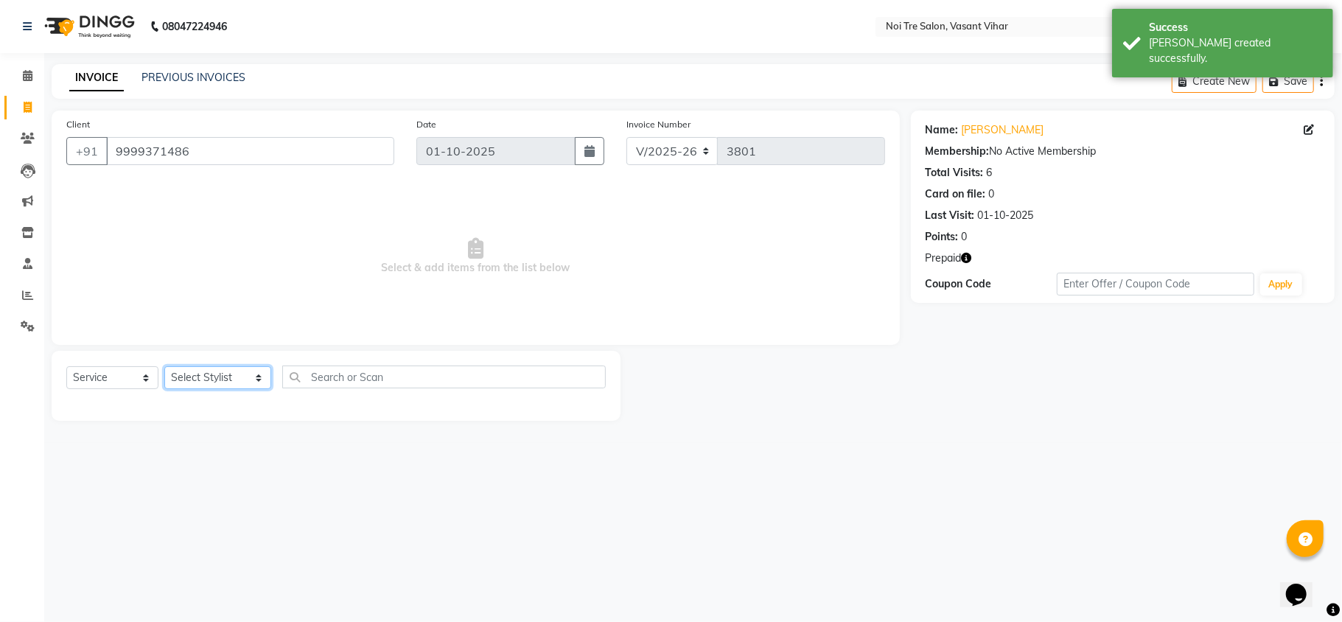
click at [204, 383] on select "Select Stylist Abhishek AMARNATH Asif DANISH(PUNJABI BAGH) DHARAM FAIZAN GEETA …" at bounding box center [217, 377] width 107 height 23
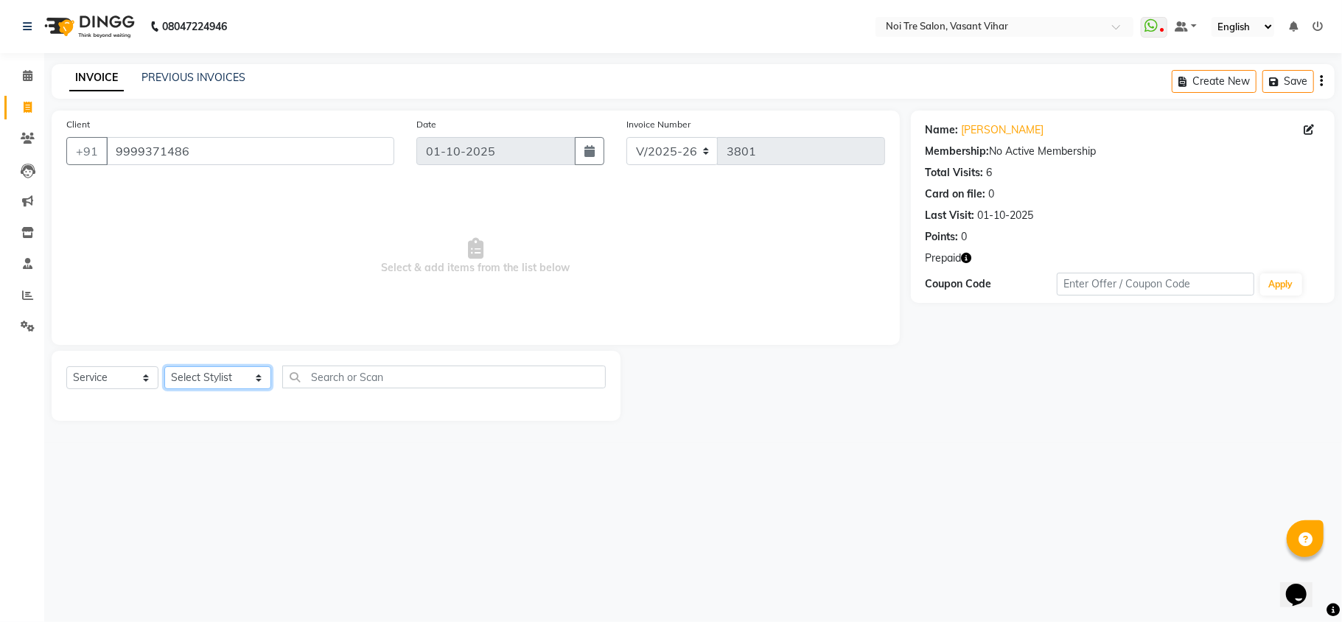
select select "46585"
click at [164, 366] on select "Select Stylist Abhishek AMARNATH Asif DANISH(PUNJABI BAGH) DHARAM FAIZAN GEETA …" at bounding box center [217, 377] width 107 height 23
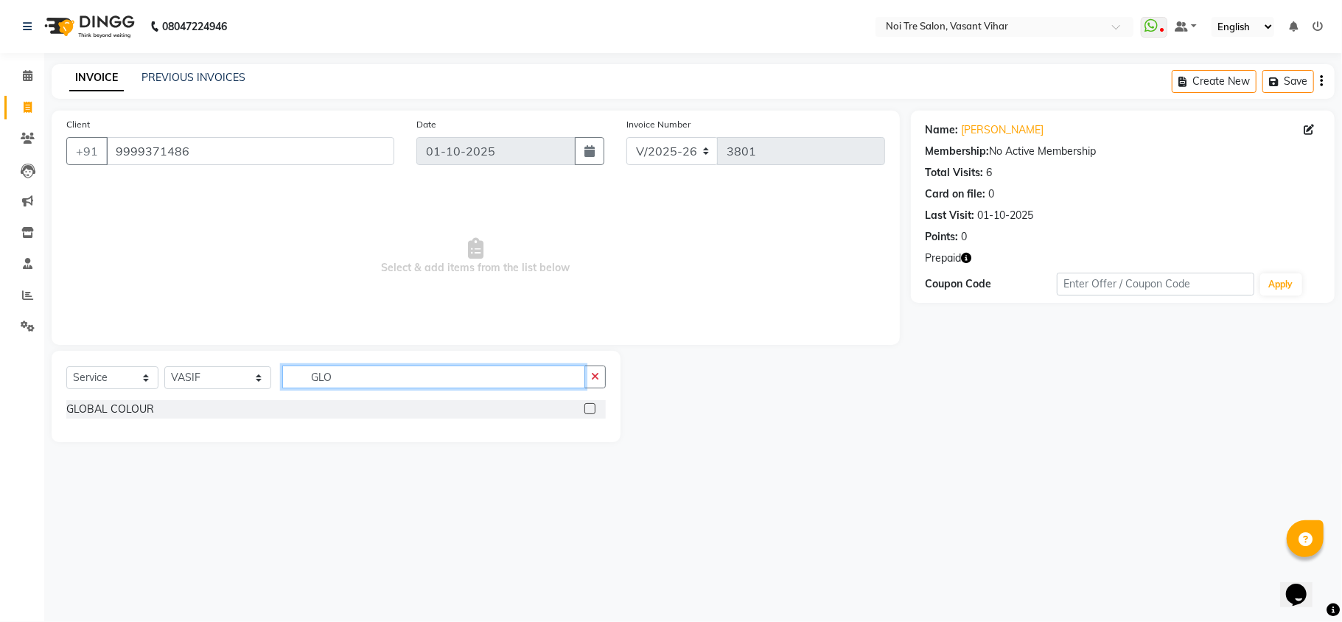
type input "GLO"
click at [594, 413] on label at bounding box center [590, 408] width 11 height 11
click at [594, 413] on input "checkbox" at bounding box center [590, 410] width 10 height 10
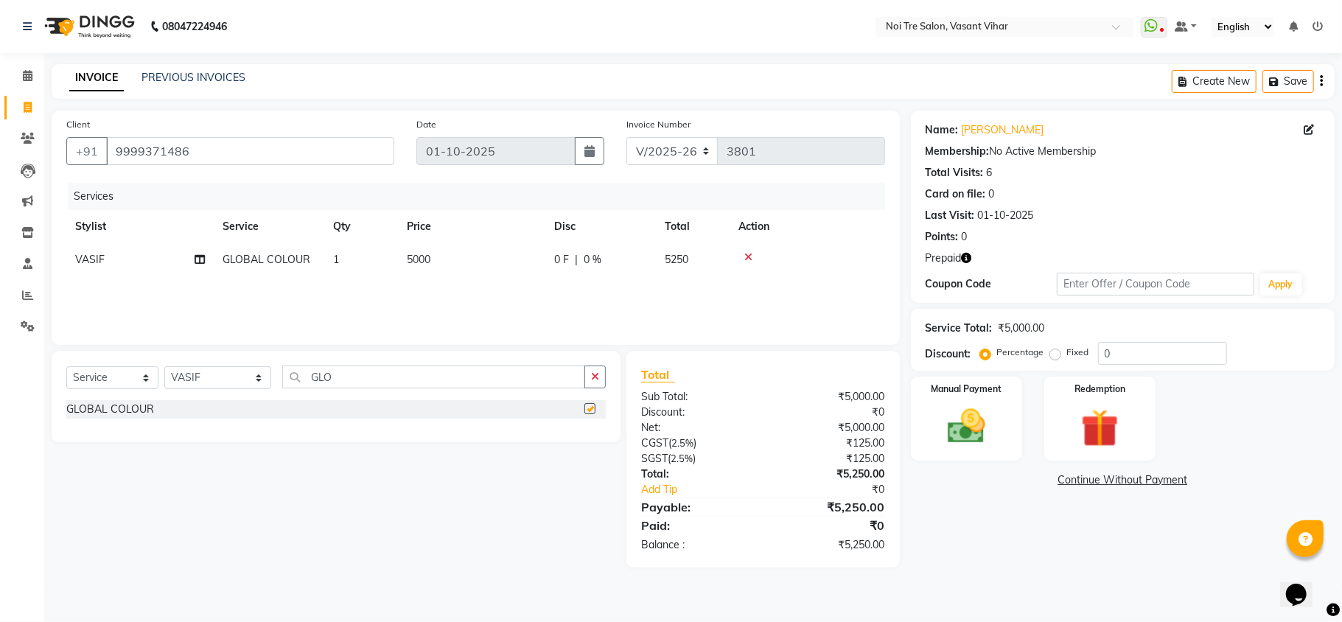
checkbox input "false"
click at [469, 261] on td "5000" at bounding box center [471, 259] width 147 height 33
select select "46585"
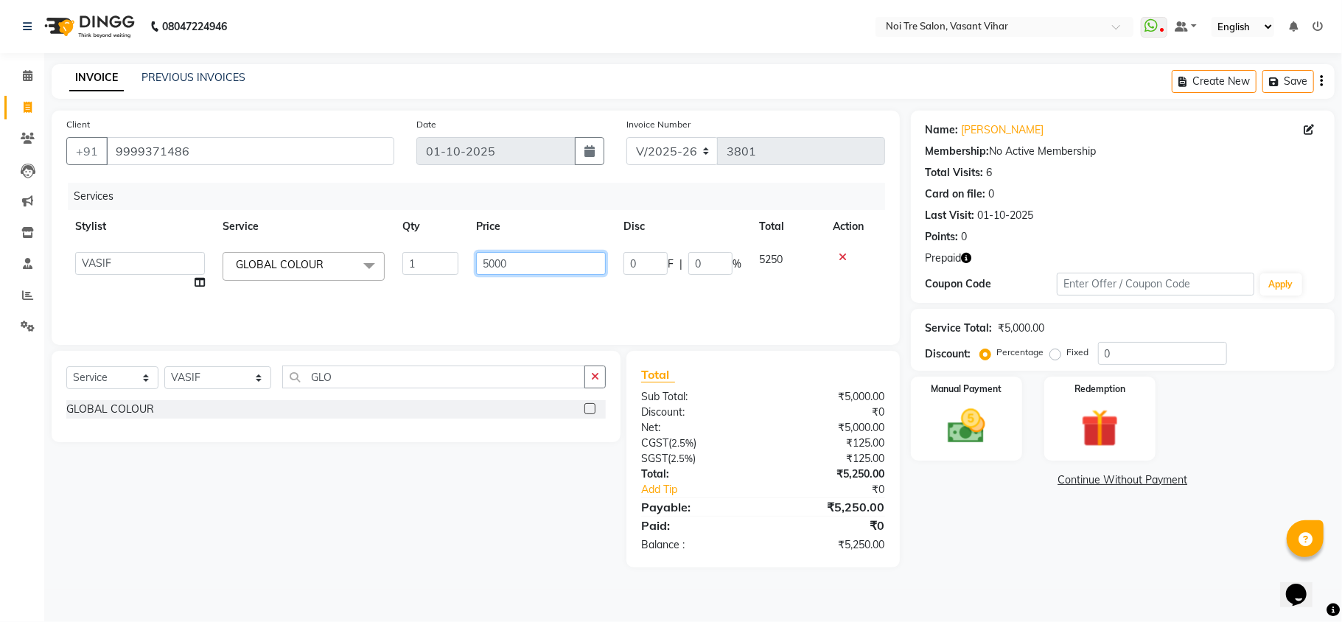
drag, startPoint x: 534, startPoint y: 251, endPoint x: 243, endPoint y: 223, distance: 291.8
click at [243, 223] on table "Stylist Service Qty Price Disc Total Action Abhishek AMARNATH Asif DANISH(PUNJA…" at bounding box center [475, 254] width 819 height 89
type input "11800"
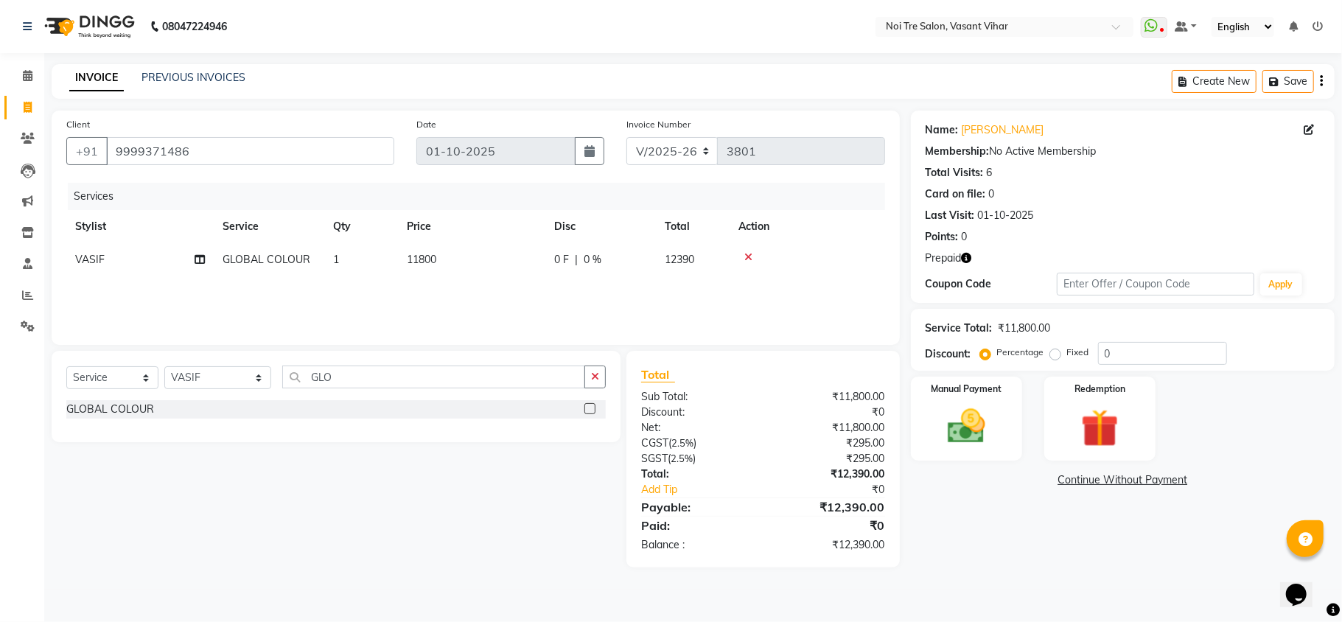
click at [1067, 355] on label "Fixed" at bounding box center [1078, 352] width 22 height 13
click at [1053, 355] on input "Fixed" at bounding box center [1058, 352] width 10 height 10
radio input "true"
drag, startPoint x: 1140, startPoint y: 348, endPoint x: 921, endPoint y: 313, distance: 220.9
click at [966, 338] on div "Service Total: ₹11,800.00 Discount: Percentage Fixed 0" at bounding box center [1123, 340] width 394 height 50
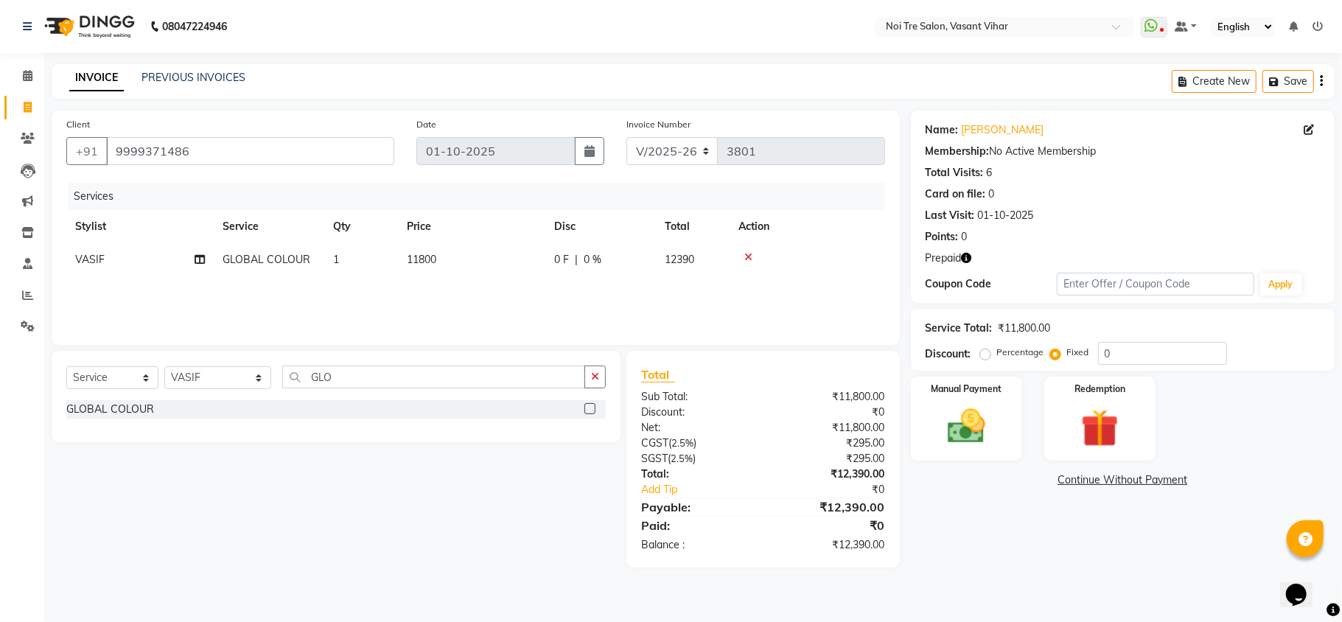
click at [485, 264] on td "11800" at bounding box center [471, 259] width 147 height 33
select select "46585"
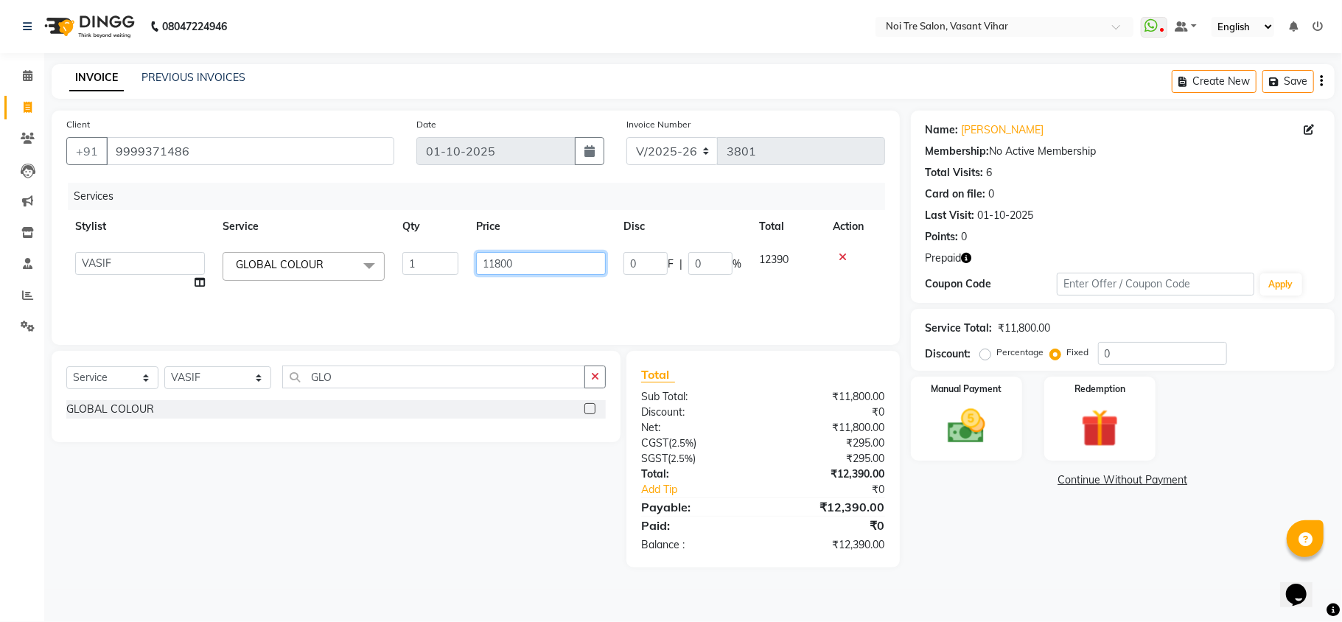
drag, startPoint x: 529, startPoint y: 263, endPoint x: 183, endPoint y: 201, distance: 352.1
click at [198, 206] on div "Services Stylist Service Qty Price Disc Total Action Abhishek AMARNATH Asif DAN…" at bounding box center [475, 256] width 819 height 147
type input "11294"
click at [512, 302] on div "Services Stylist Service Qty Price Disc Total Action Abhishek AMARNATH Asif DAN…" at bounding box center [475, 256] width 819 height 147
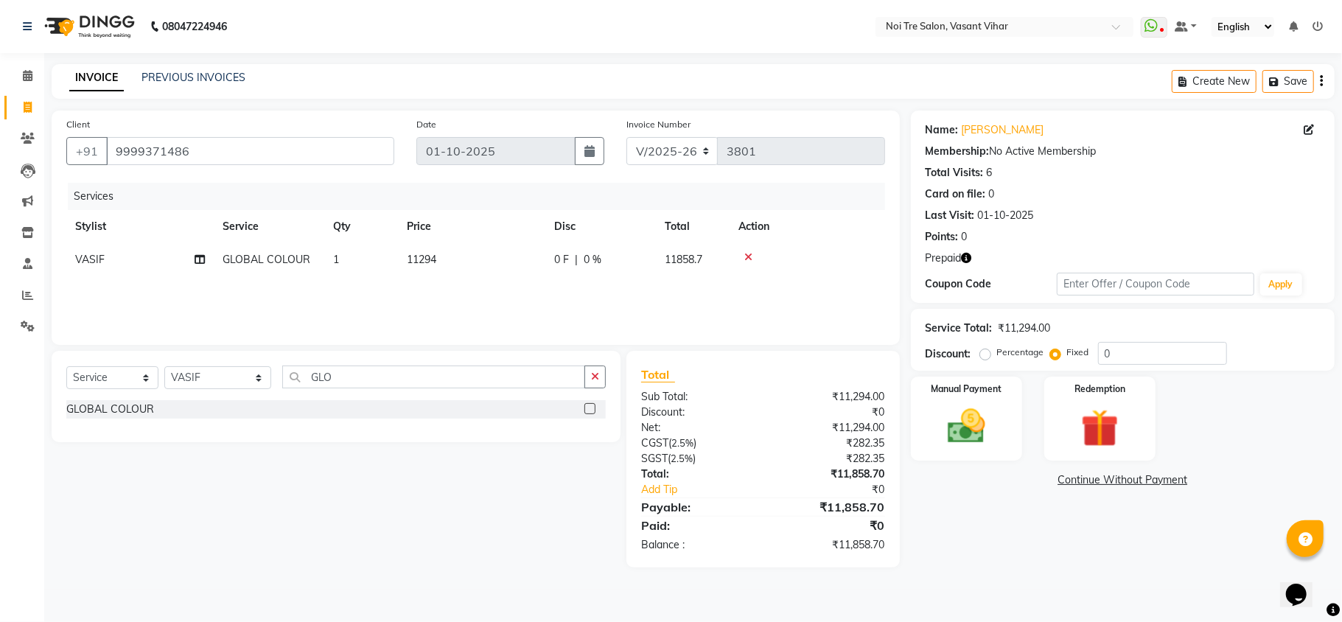
click at [470, 257] on td "11294" at bounding box center [471, 259] width 147 height 33
select select "46585"
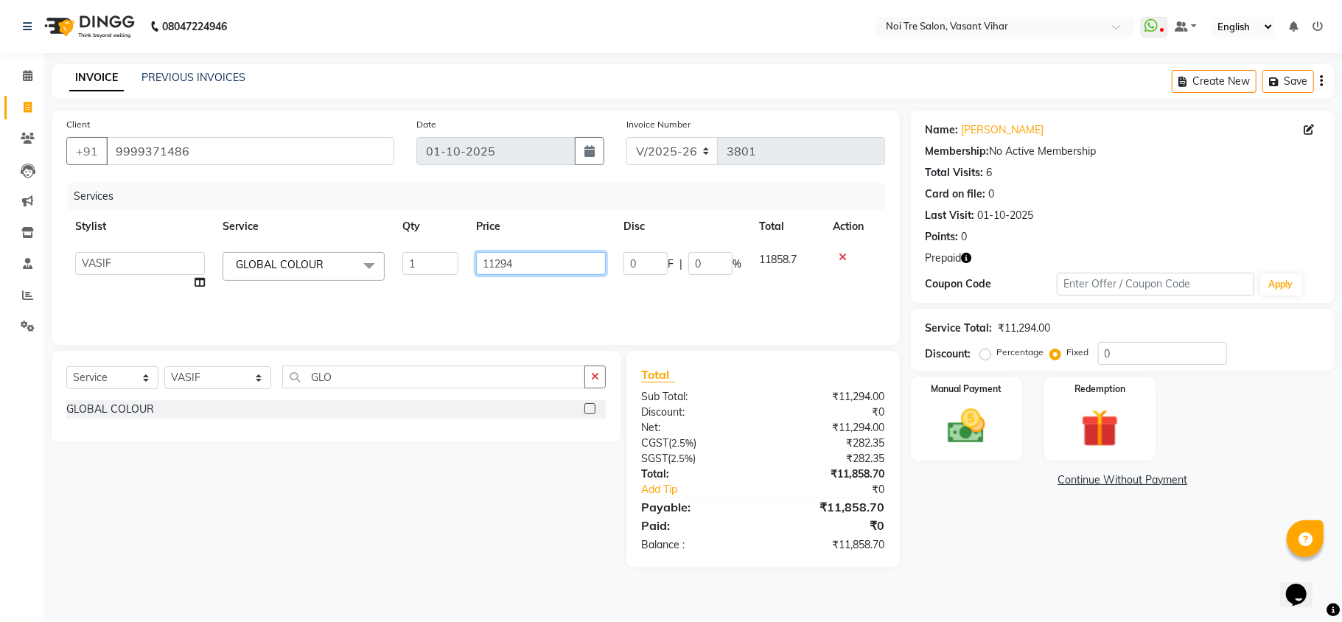
click at [584, 257] on input "11294" at bounding box center [541, 263] width 130 height 23
type input "11250"
click at [694, 302] on div "Services Stylist Service Qty Price Disc Total Action Abhishek AMARNATH Asif DAN…" at bounding box center [475, 256] width 819 height 147
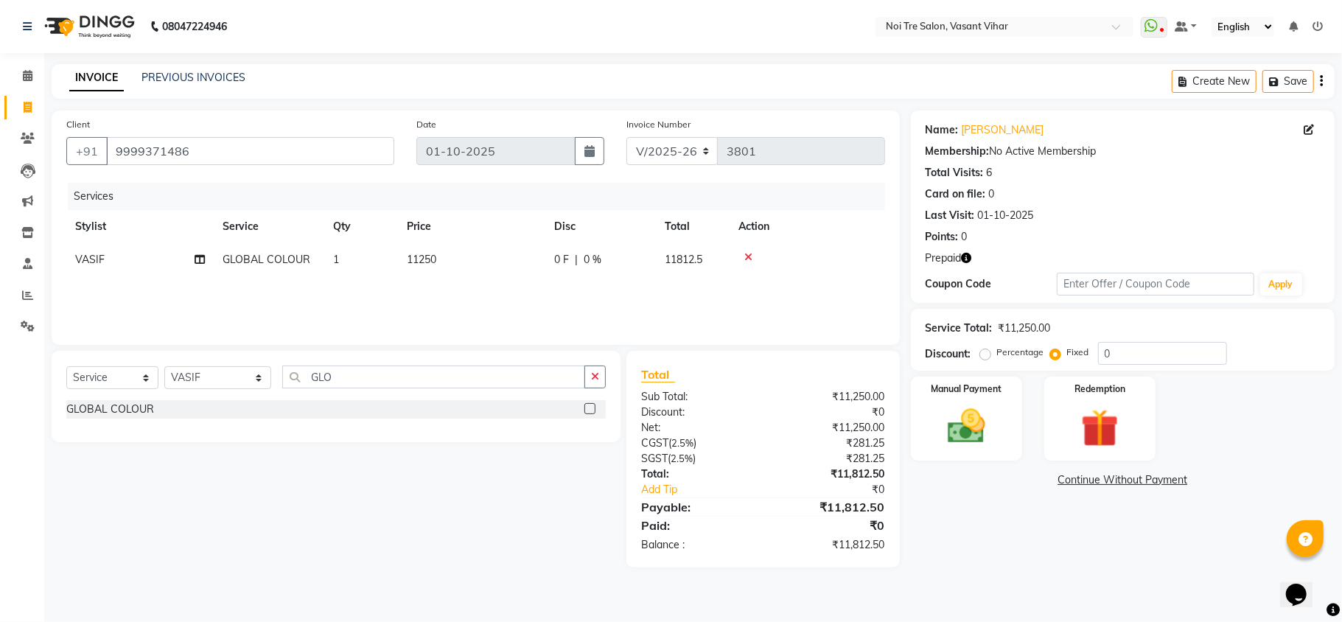
click at [494, 257] on td "11250" at bounding box center [471, 259] width 147 height 33
select select "46585"
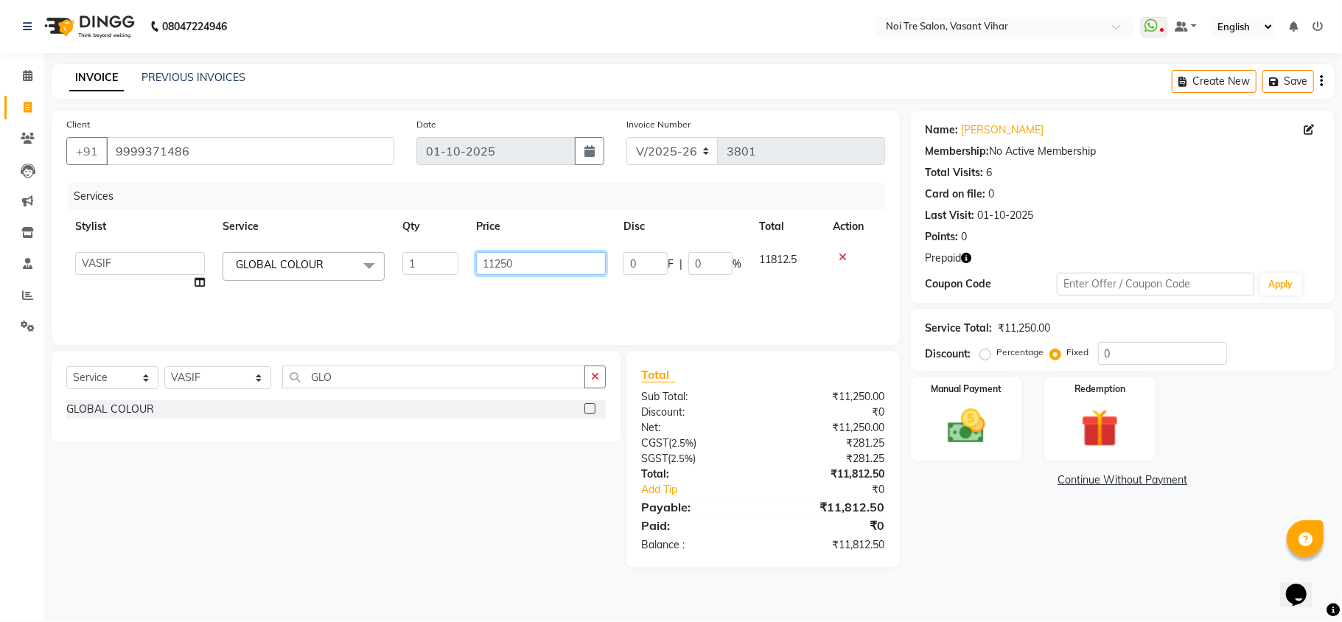
click at [543, 257] on input "11250" at bounding box center [541, 263] width 130 height 23
type input "11240"
click at [564, 288] on div "Services Stylist Service Qty Price Disc Total Action Abhishek AMARNATH Asif DAN…" at bounding box center [475, 256] width 819 height 147
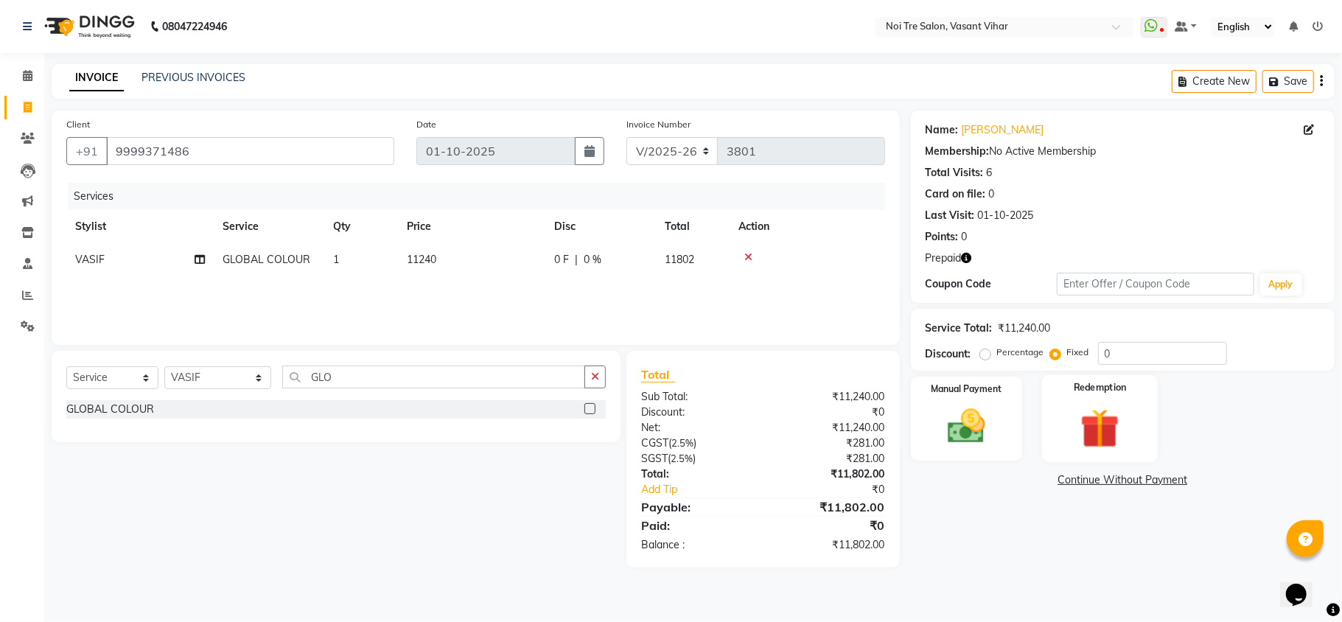
click at [1109, 416] on img at bounding box center [1100, 428] width 64 height 49
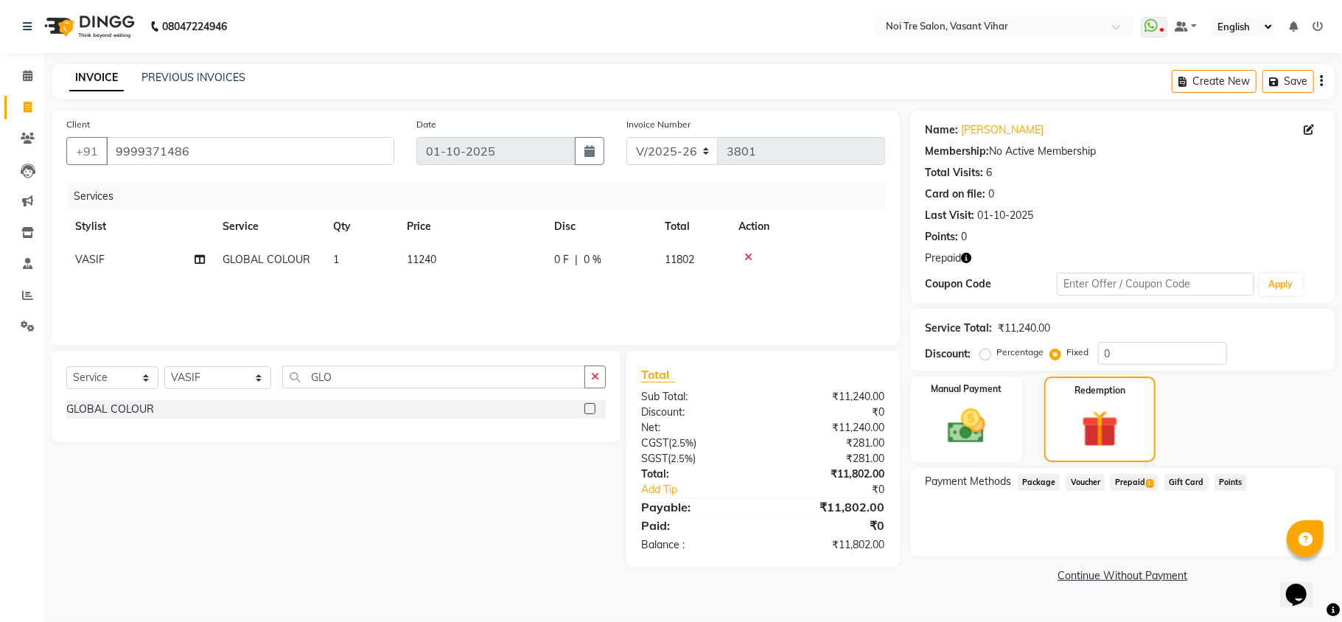
click at [1113, 487] on span "Prepaid 1" at bounding box center [1135, 482] width 48 height 17
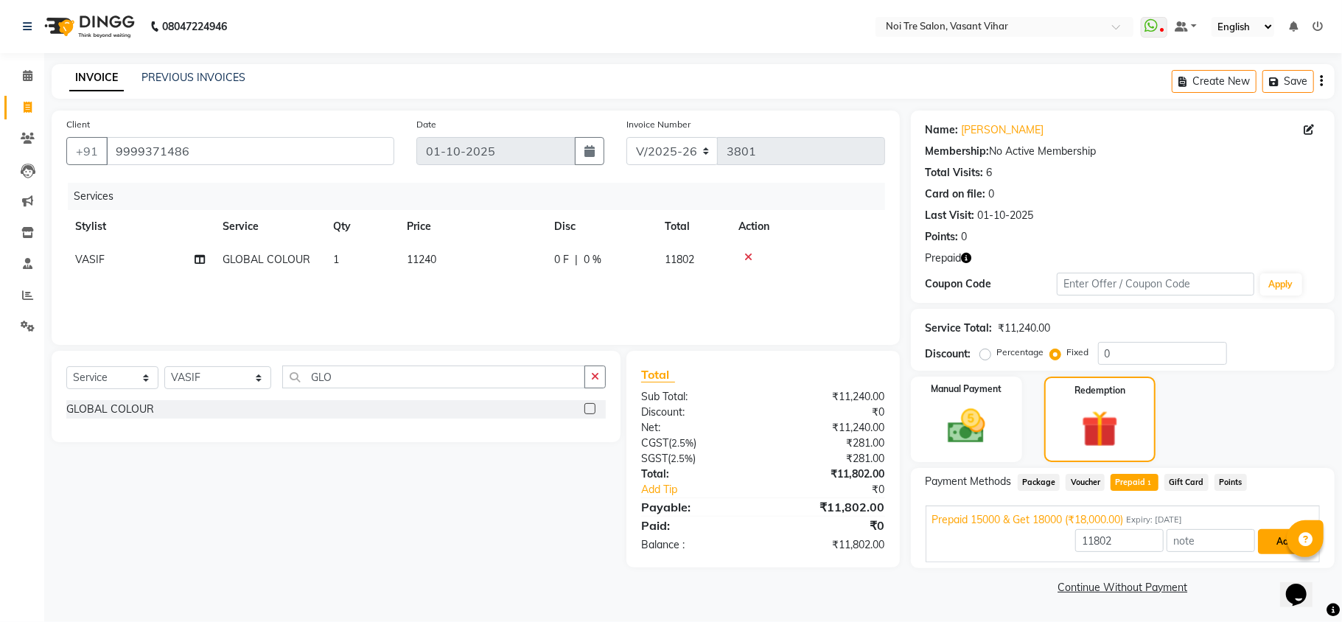
click at [1277, 553] on button "Add" at bounding box center [1285, 541] width 54 height 25
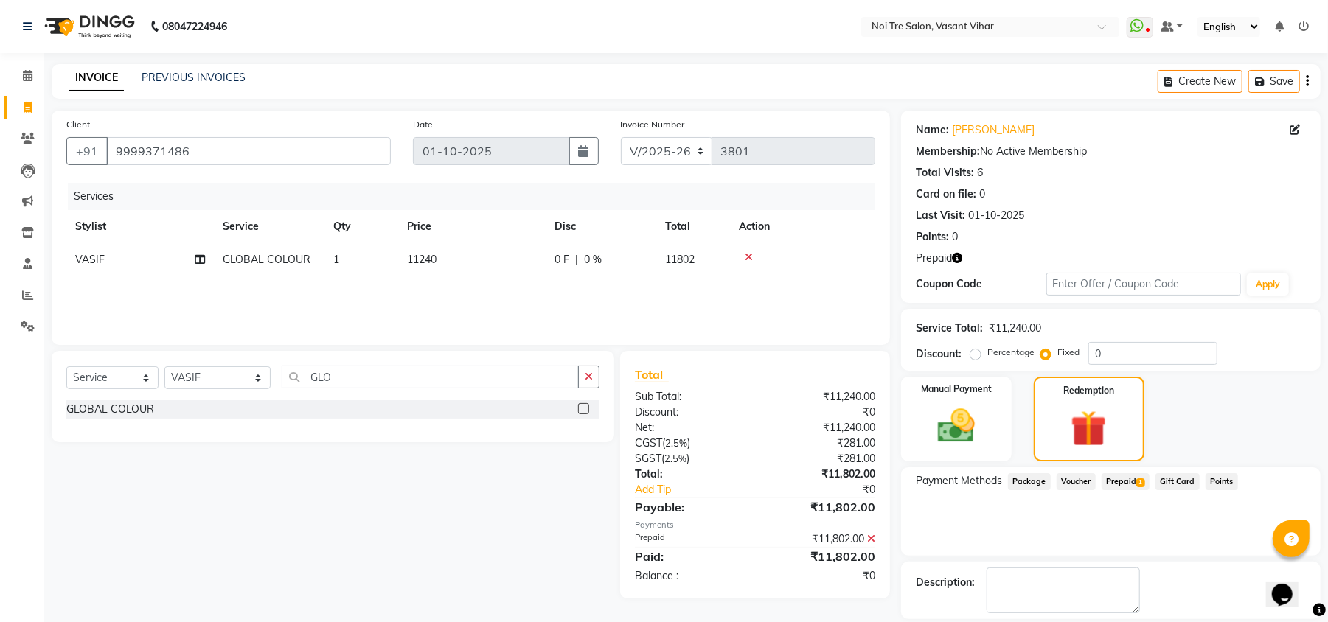
scroll to position [69, 0]
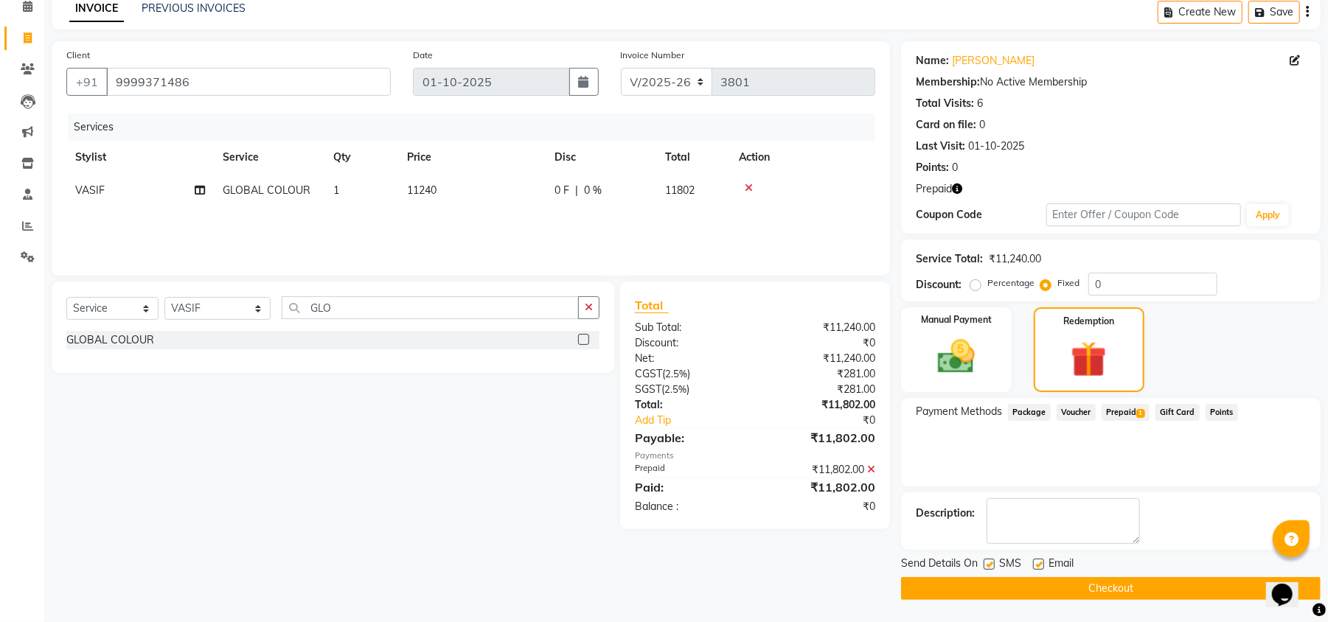
click at [1038, 565] on label at bounding box center [1038, 564] width 11 height 11
click at [1038, 565] on input "checkbox" at bounding box center [1038, 565] width 10 height 10
checkbox input "false"
click at [989, 563] on label at bounding box center [988, 564] width 11 height 11
click at [989, 563] on input "checkbox" at bounding box center [988, 565] width 10 height 10
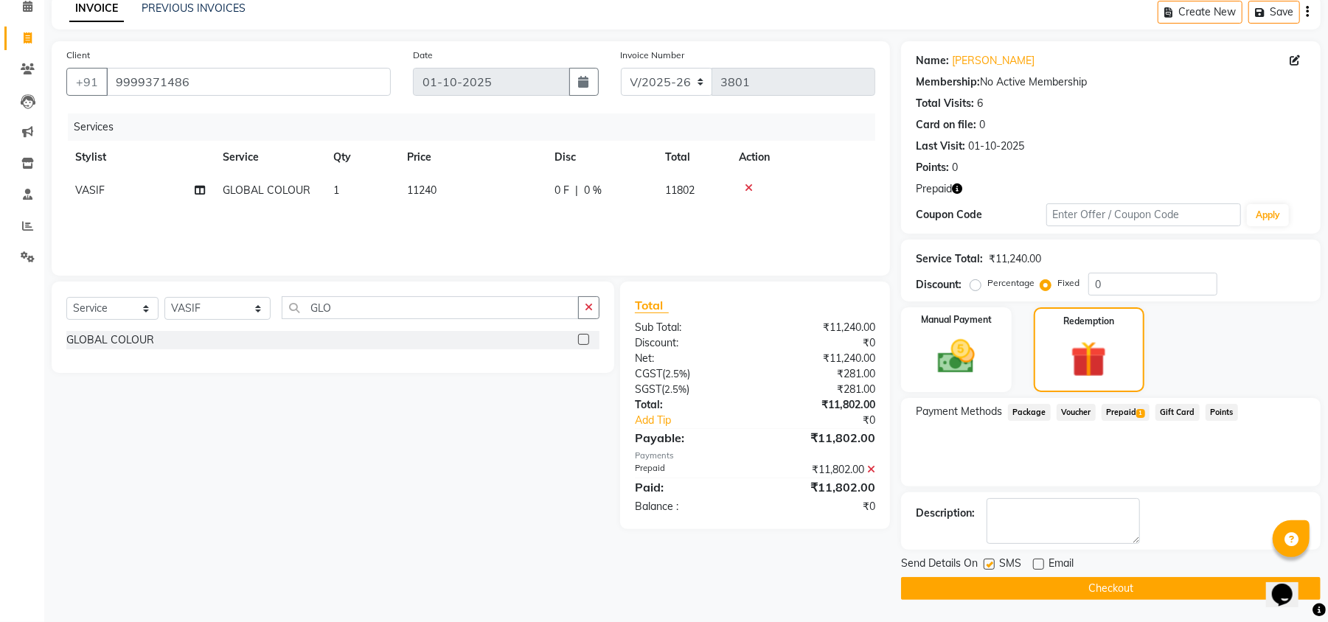
checkbox input "false"
click at [1048, 593] on button "Checkout" at bounding box center [1110, 588] width 419 height 23
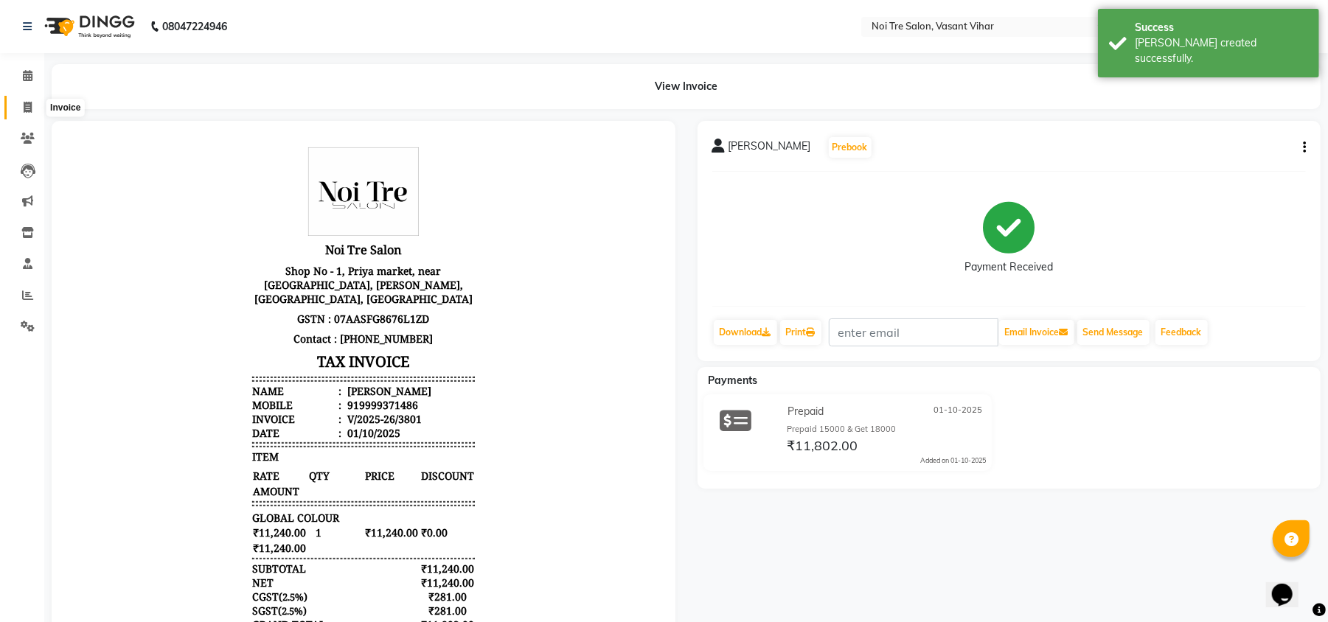
click at [28, 113] on icon at bounding box center [28, 107] width 8 height 11
select select "service"
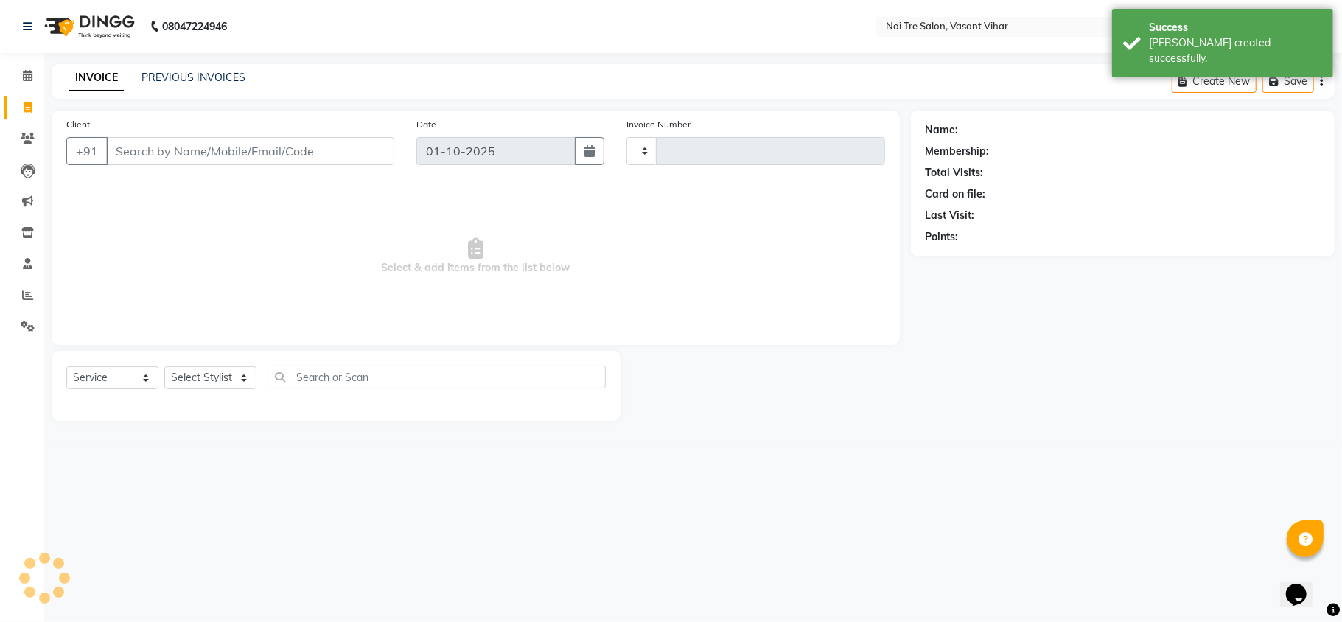
type input "3802"
select select "3944"
click at [222, 75] on link "PREVIOUS INVOICES" at bounding box center [194, 77] width 104 height 13
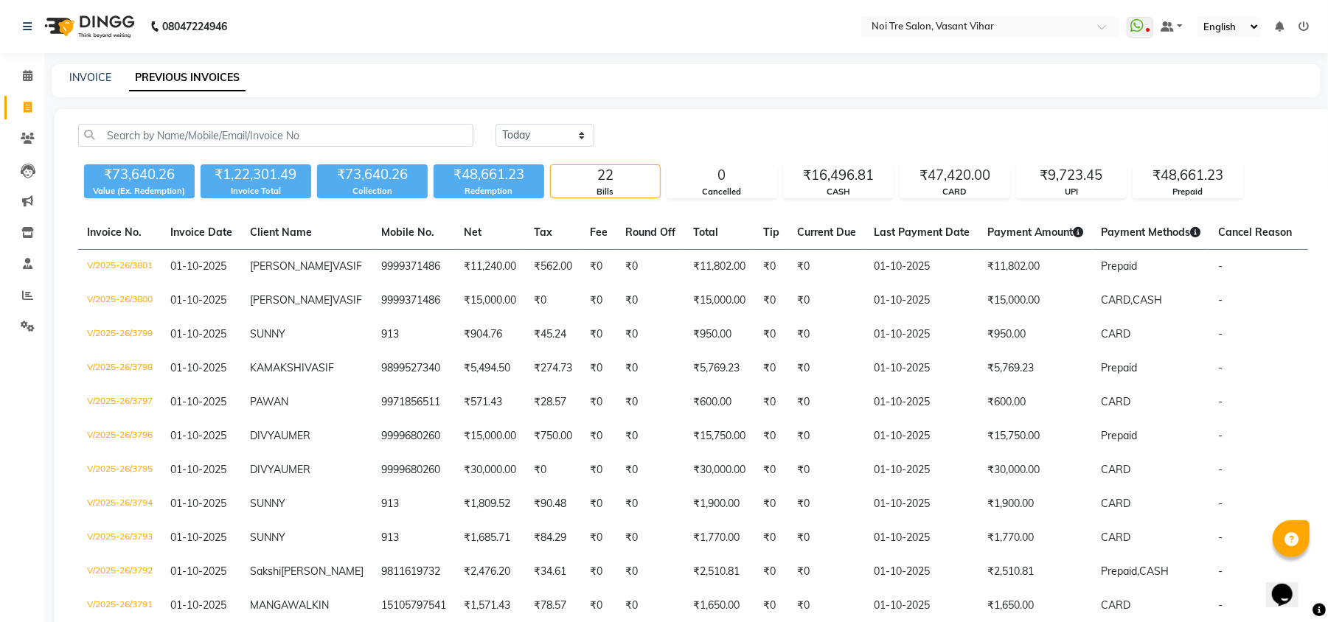
click at [91, 65] on div "INVOICE PREVIOUS INVOICES" at bounding box center [686, 80] width 1269 height 33
click at [91, 72] on link "INVOICE" at bounding box center [90, 77] width 42 height 13
select select "service"
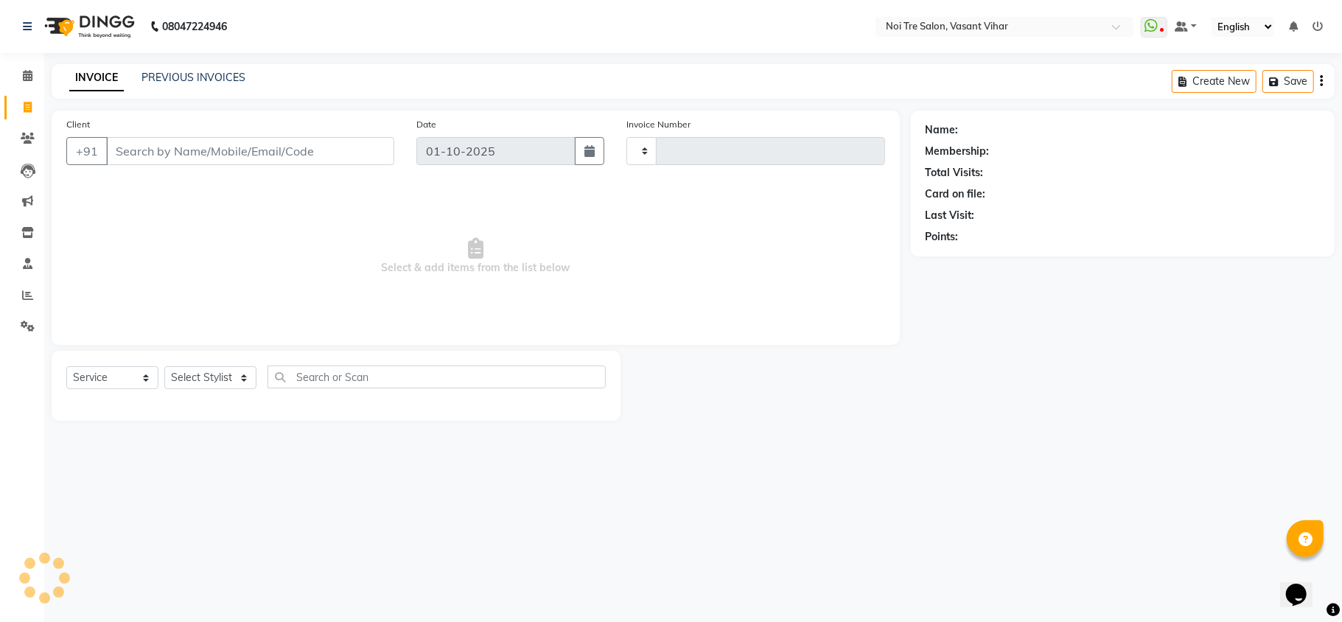
type input "3802"
select select "3944"
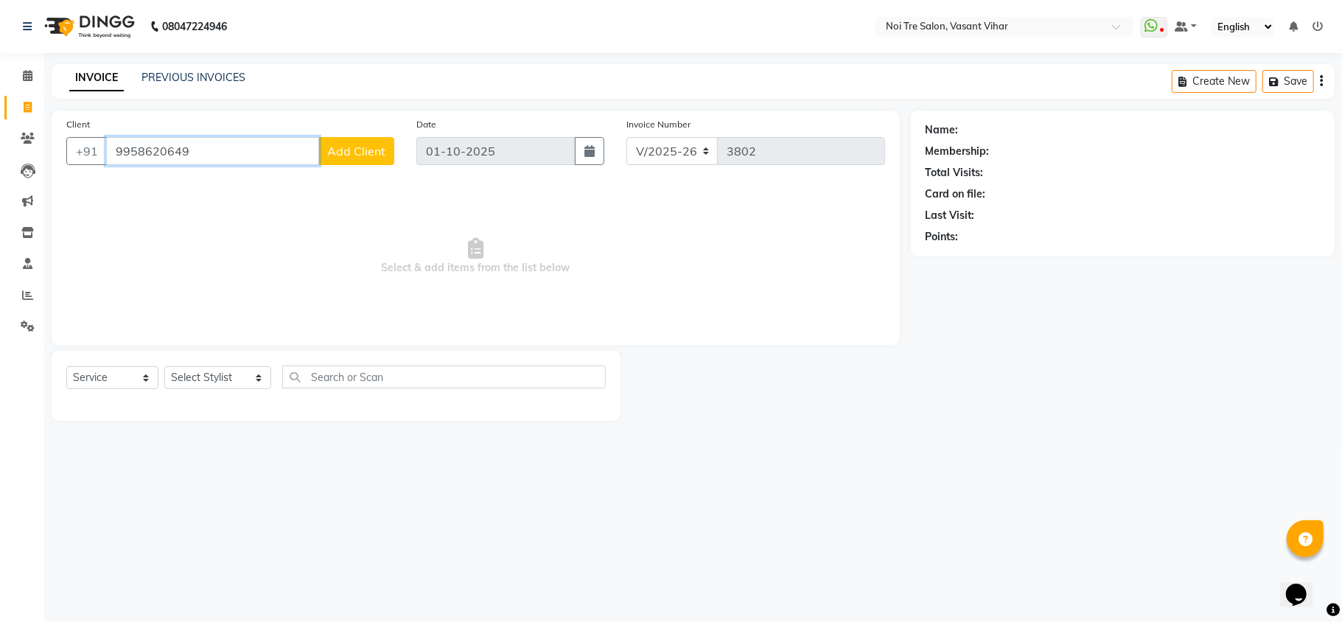
paste input "8310002720"
type input "8310002720"
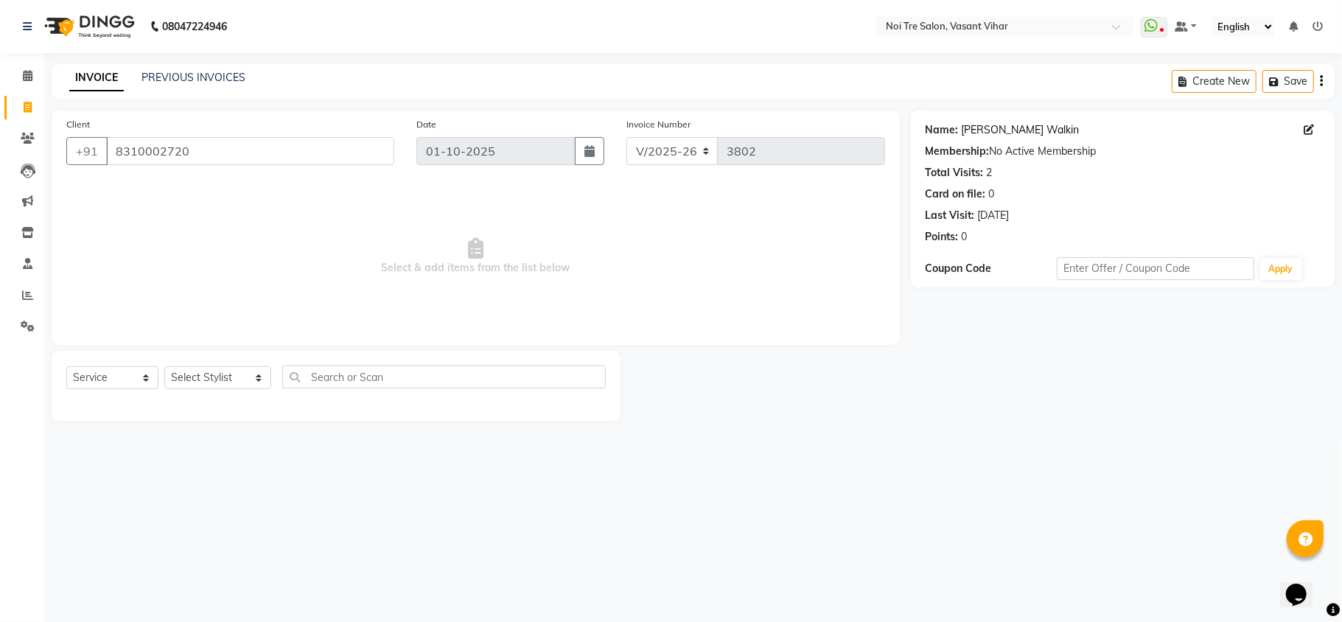
click at [986, 133] on link "Abhilash Walkin" at bounding box center [1021, 129] width 118 height 15
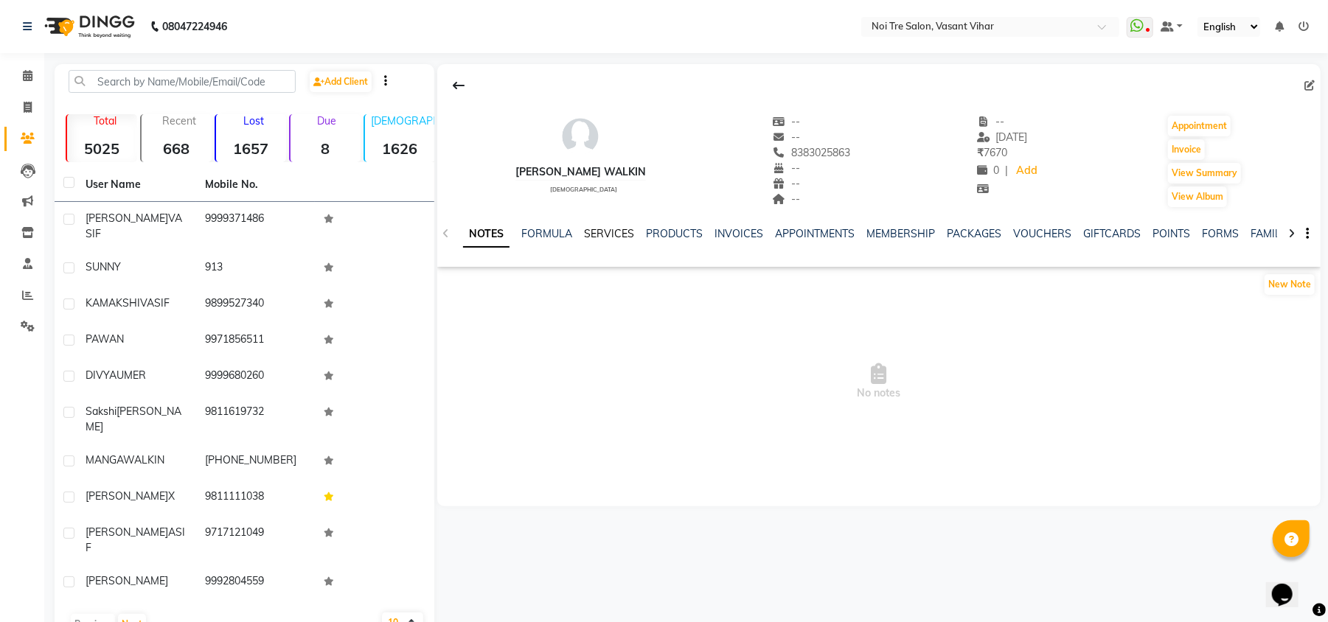
click at [627, 228] on link "SERVICES" at bounding box center [609, 233] width 50 height 13
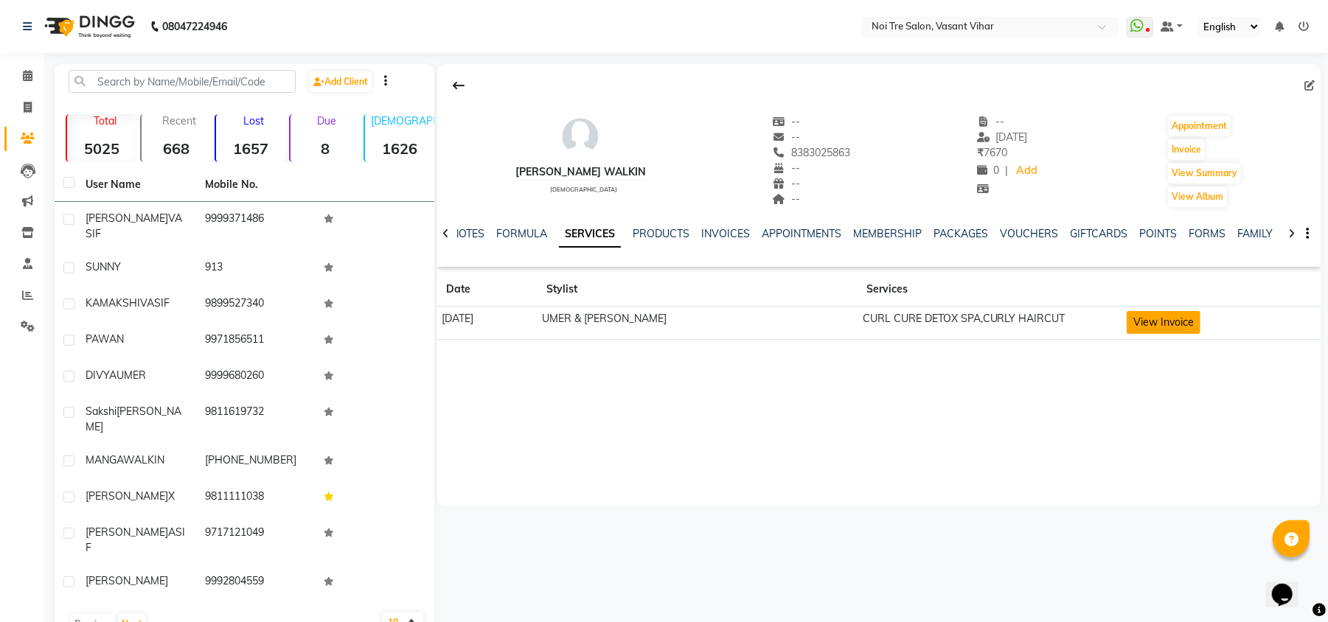
click at [1157, 328] on button "View Invoice" at bounding box center [1163, 322] width 74 height 23
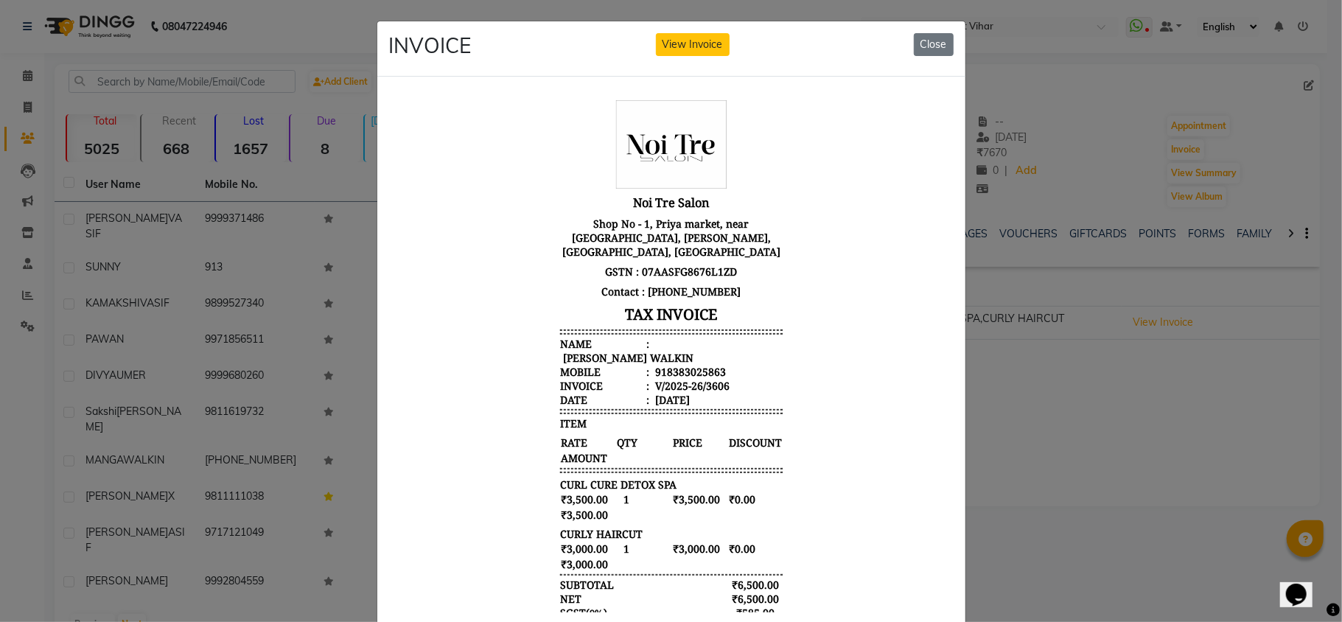
click at [1097, 450] on ngb-modal-window "INVOICE View Invoice Close" at bounding box center [671, 311] width 1342 height 622
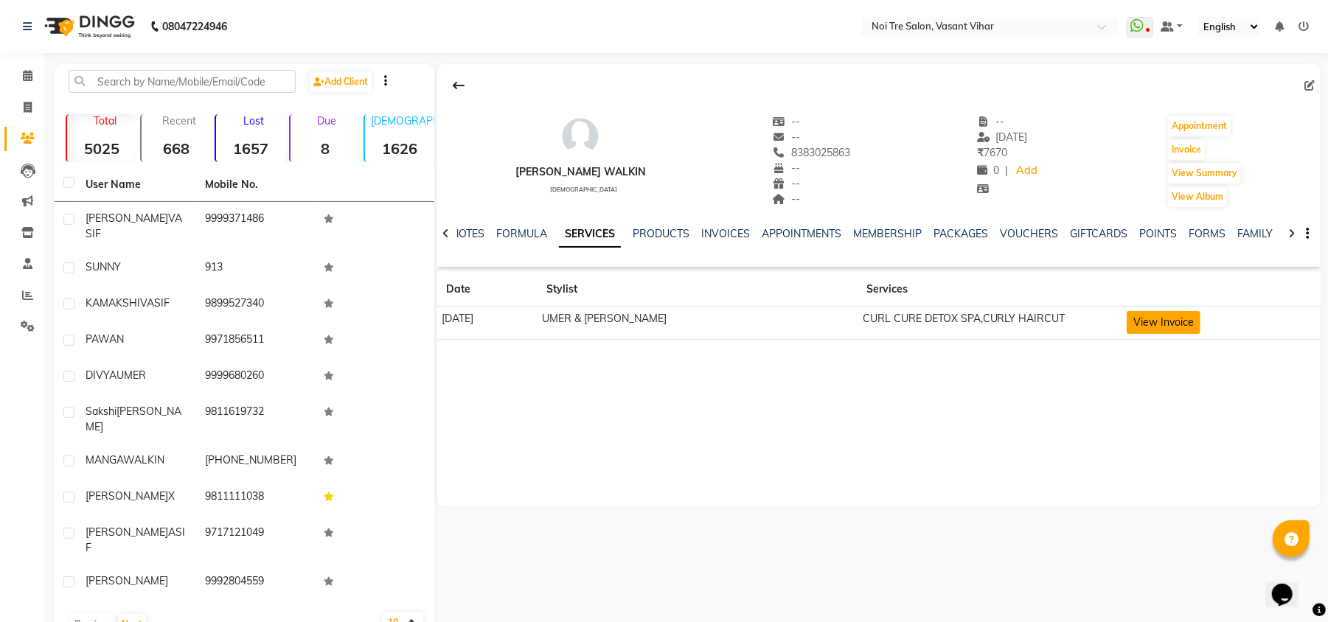
click at [1160, 316] on button "View Invoice" at bounding box center [1163, 322] width 74 height 23
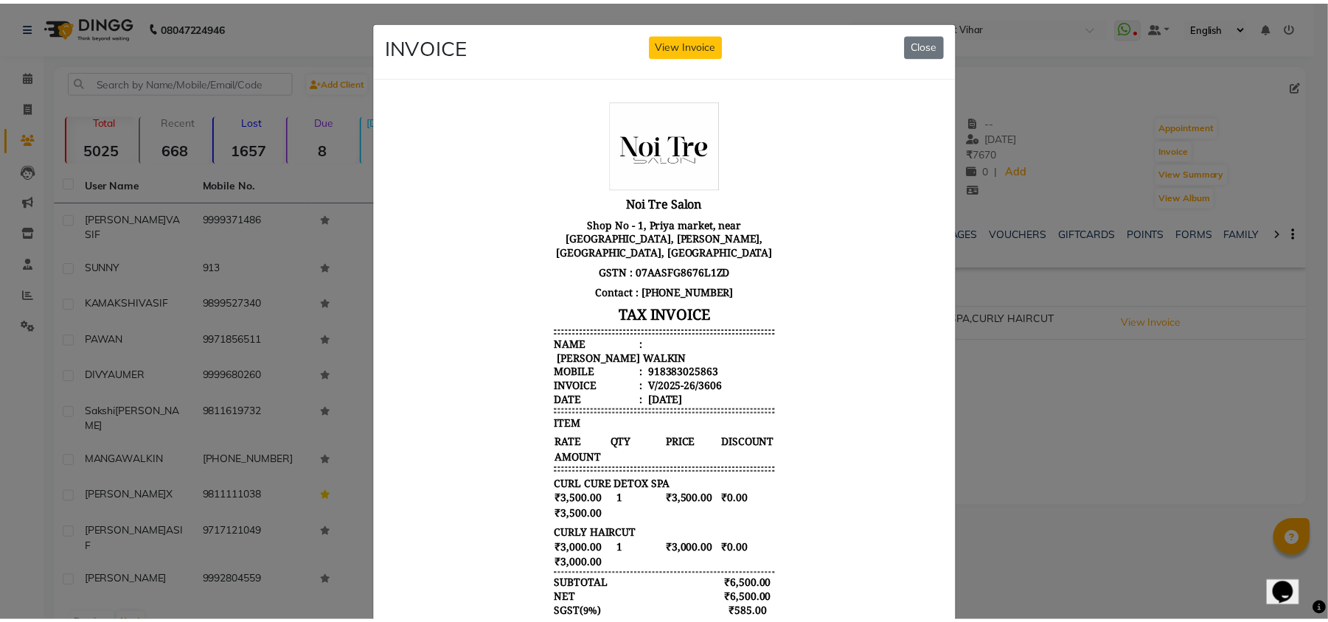
scroll to position [125, 0]
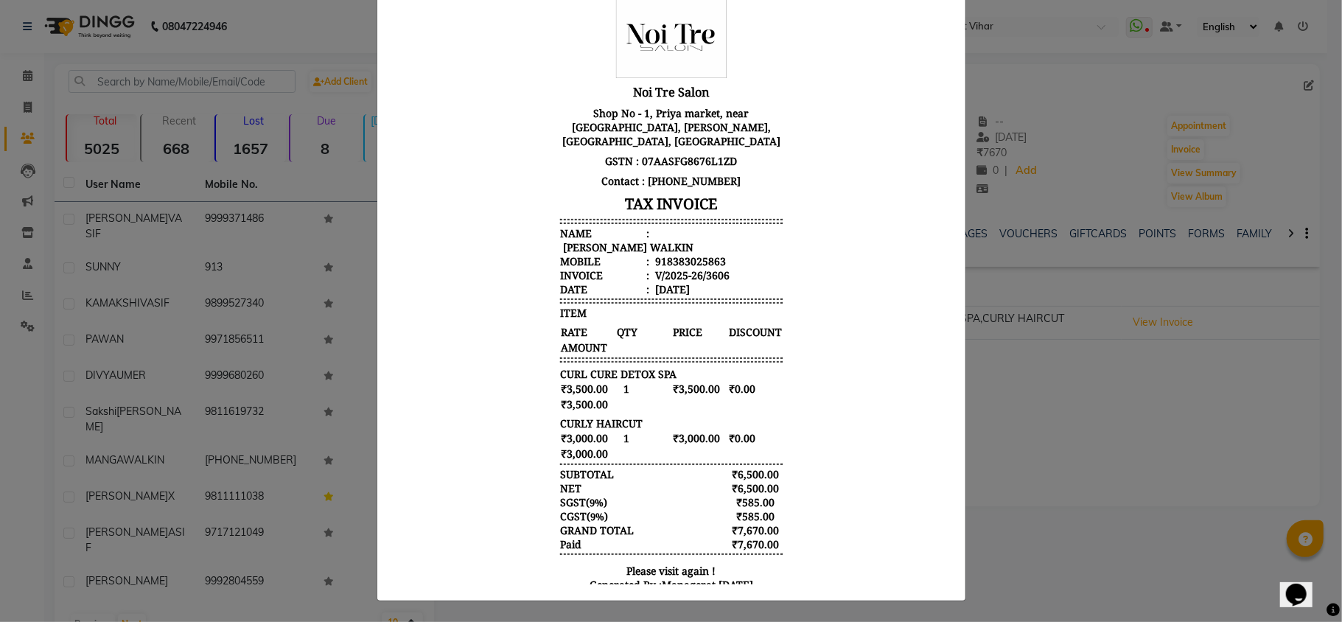
click at [1203, 473] on ngb-modal-window "INVOICE View Invoice Close" at bounding box center [671, 311] width 1342 height 622
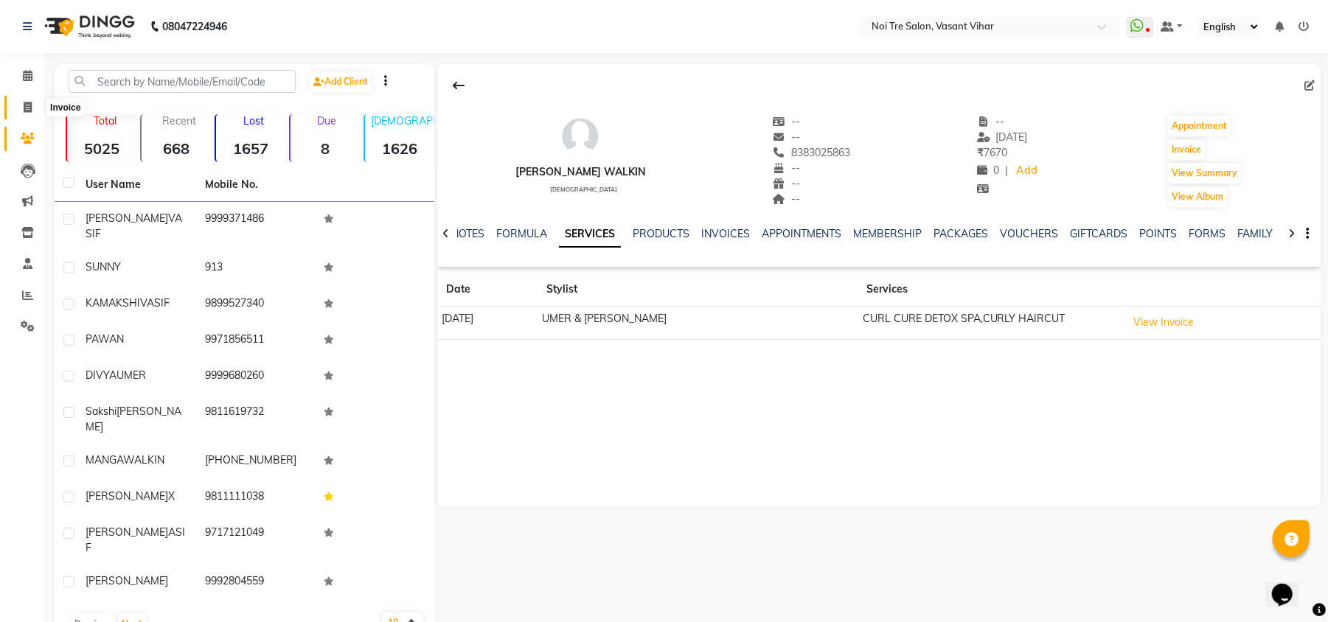
click at [33, 100] on span at bounding box center [28, 108] width 26 height 17
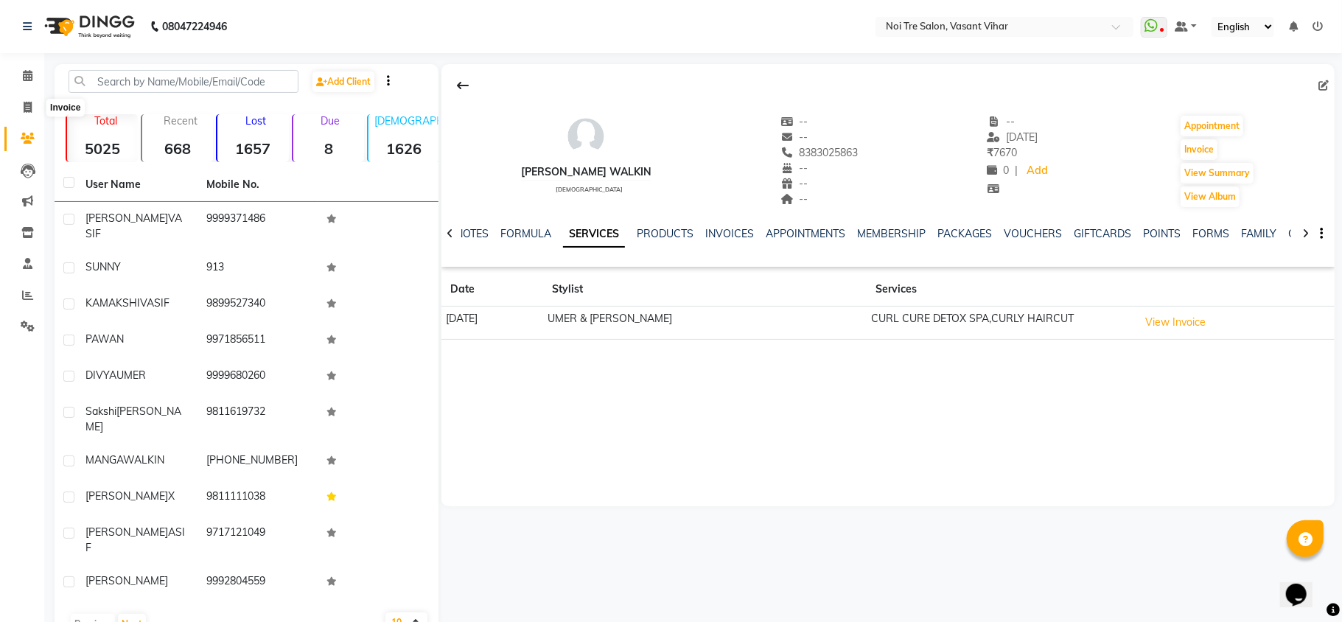
select select "service"
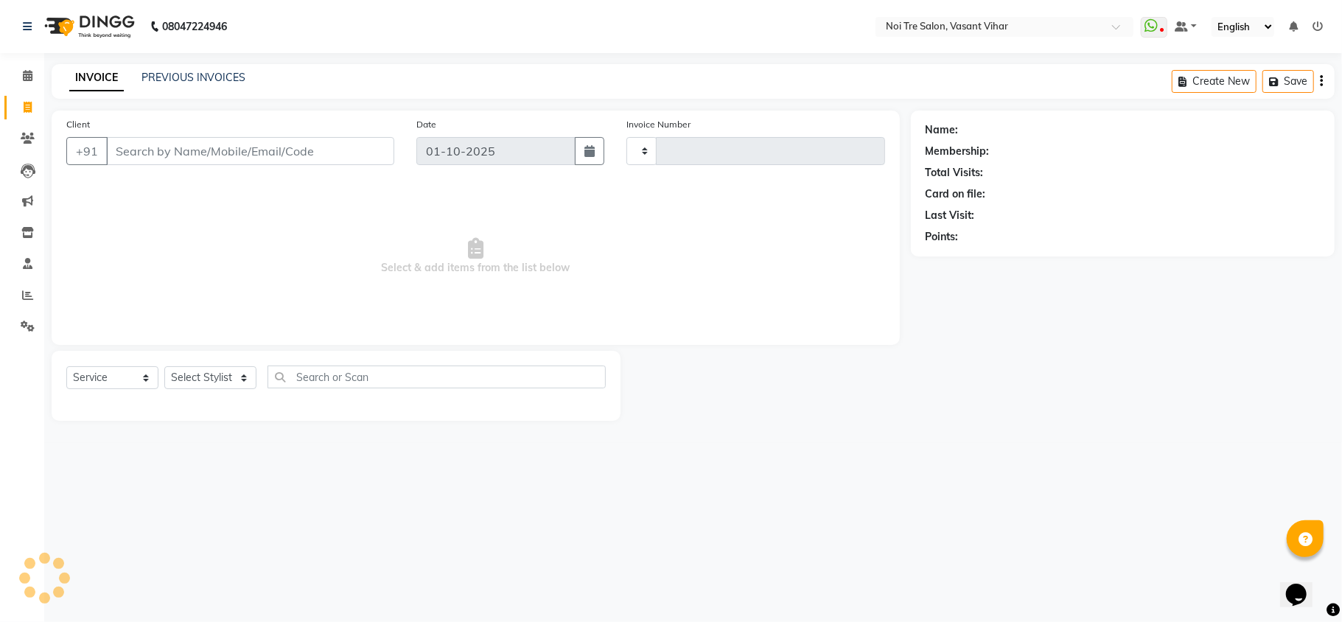
type input "3802"
select select "3944"
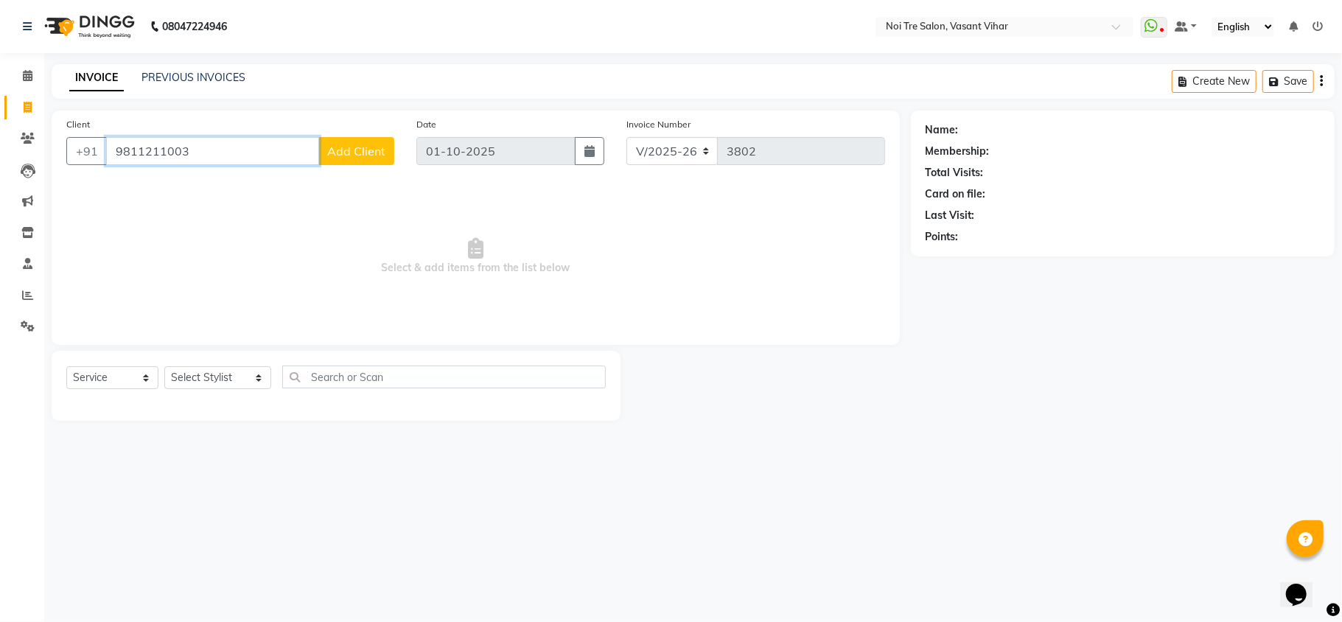
paste input "953997220"
type input "9953997220"
drag, startPoint x: 205, startPoint y: 148, endPoint x: 111, endPoint y: 60, distance: 128.8
click at [0, 80] on app-home "08047224946 Select Location × Noi Tre Salon, Vasant Vihar WhatsApp Status ✕ Sta…" at bounding box center [671, 221] width 1342 height 443
click at [201, 157] on input "Client" at bounding box center [250, 151] width 288 height 28
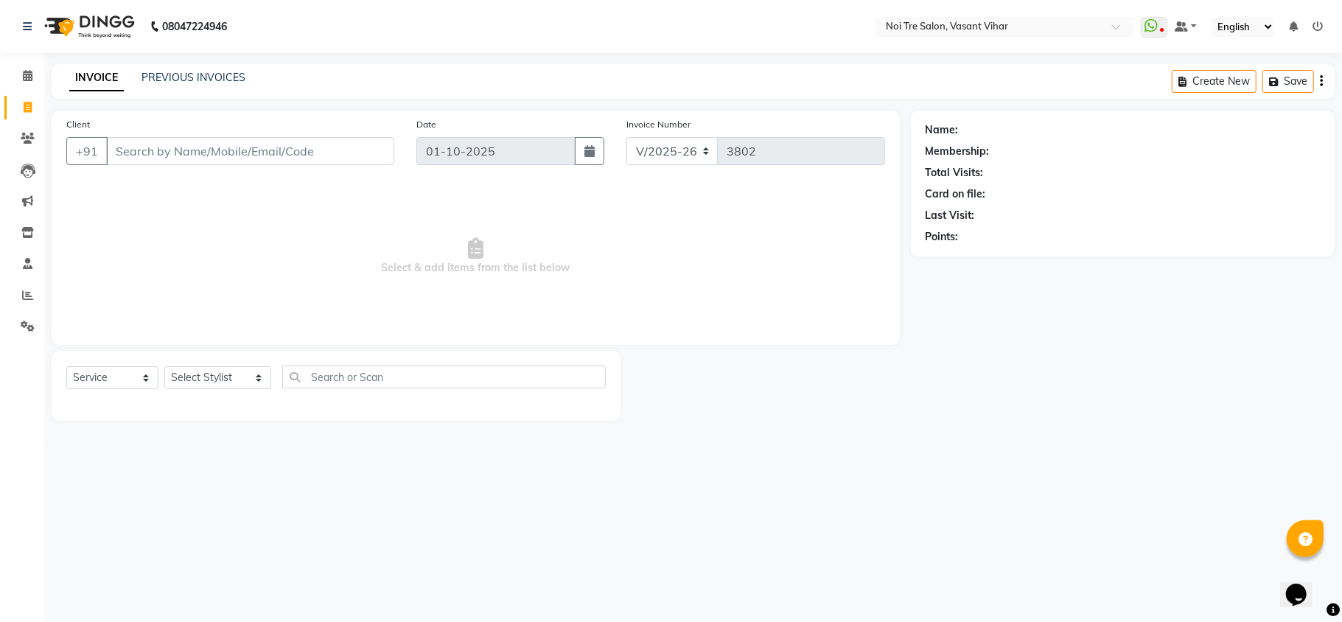
click at [223, 56] on div "08047224946 Select Location × Noi Tre Salon, Vasant Vihar WhatsApp Status ✕ Sta…" at bounding box center [671, 311] width 1342 height 622
click at [221, 75] on link "PREVIOUS INVOICES" at bounding box center [194, 77] width 104 height 13
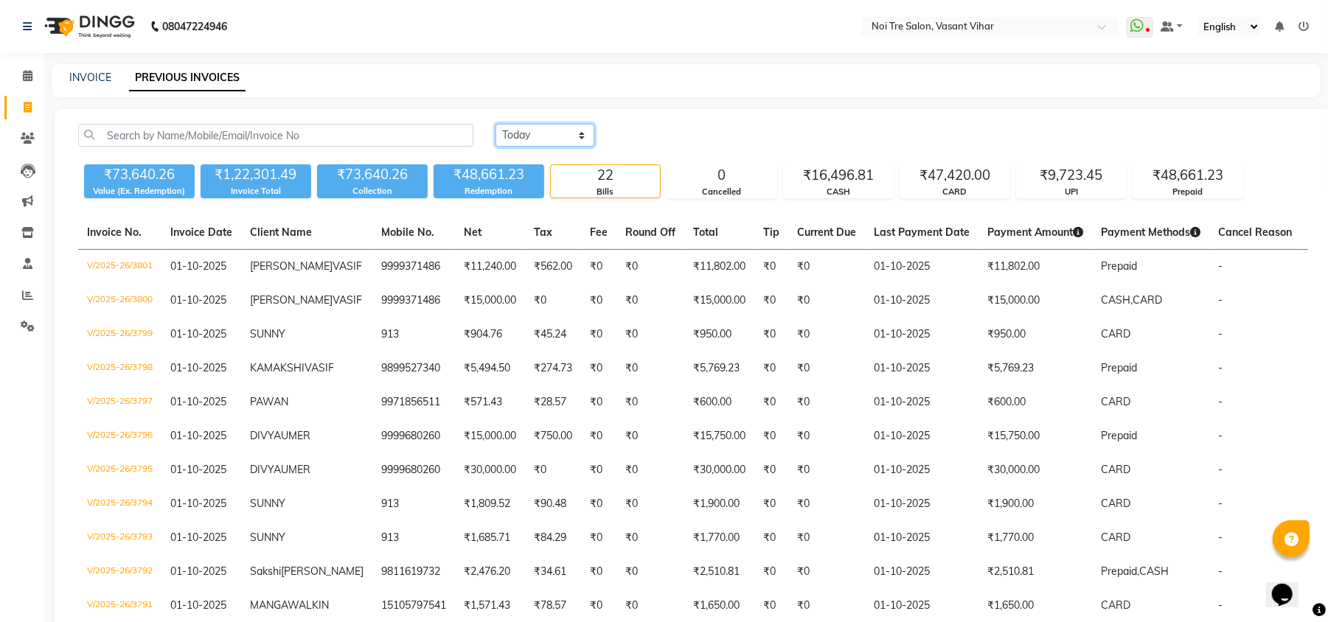
click at [551, 139] on select "[DATE] [DATE] Custom Range" at bounding box center [544, 135] width 99 height 23
select select "range"
click at [495, 124] on select "[DATE] [DATE] Custom Range" at bounding box center [544, 135] width 99 height 23
click at [700, 133] on input "01-10-2025" at bounding box center [664, 135] width 103 height 21
select select "10"
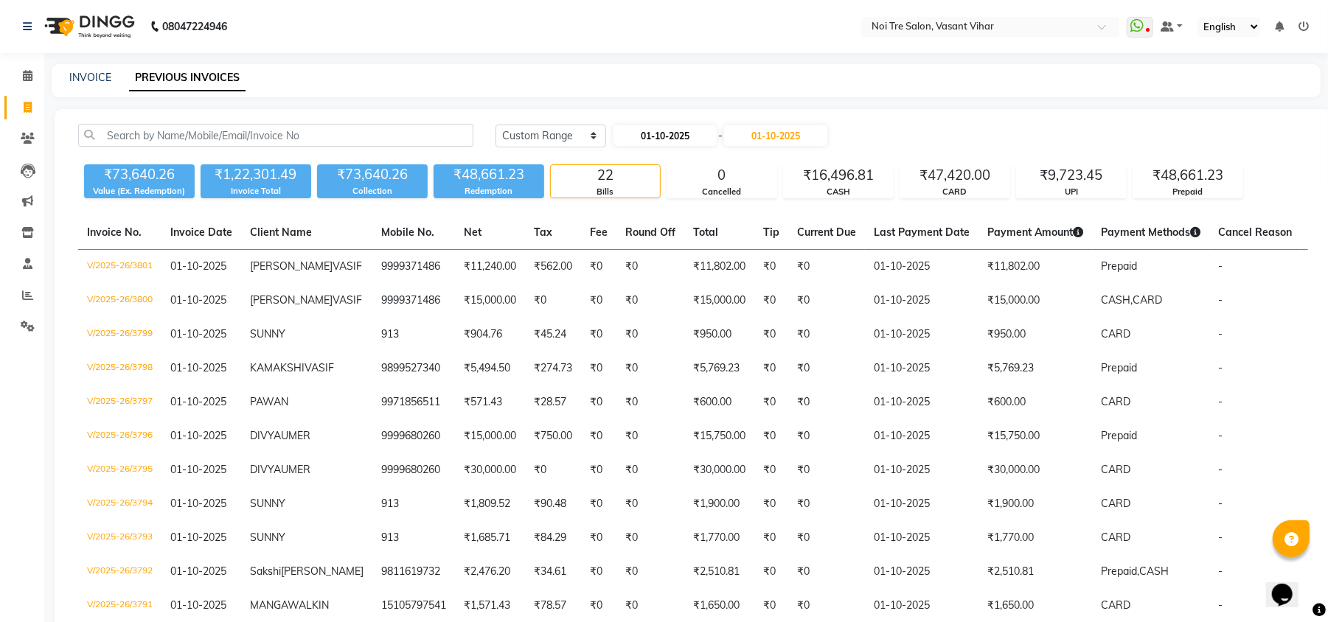
select select "2025"
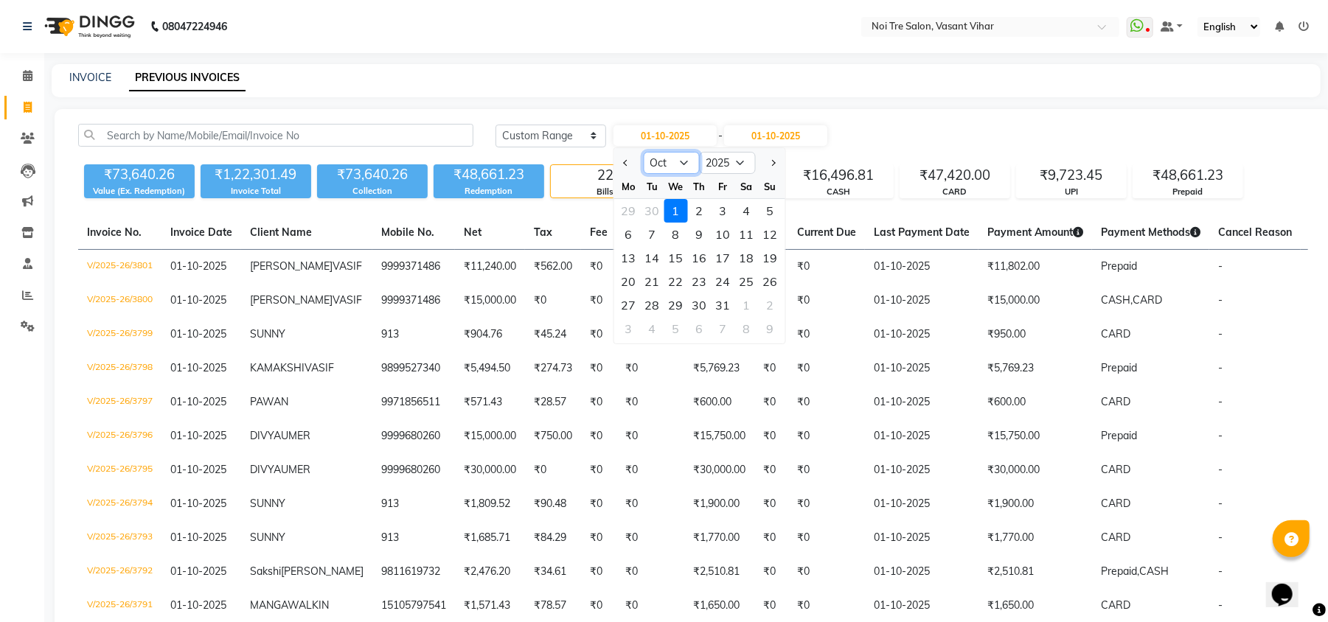
click at [675, 163] on select "Jan Feb Mar Apr May Jun [DATE] Aug Sep Oct Nov Dec" at bounding box center [672, 163] width 56 height 22
select select "9"
click at [644, 152] on select "Jan Feb Mar Apr May Jun [DATE] Aug Sep Oct Nov Dec" at bounding box center [672, 163] width 56 height 22
click at [649, 302] on div "30" at bounding box center [653, 305] width 24 height 24
type input "30-09-2025"
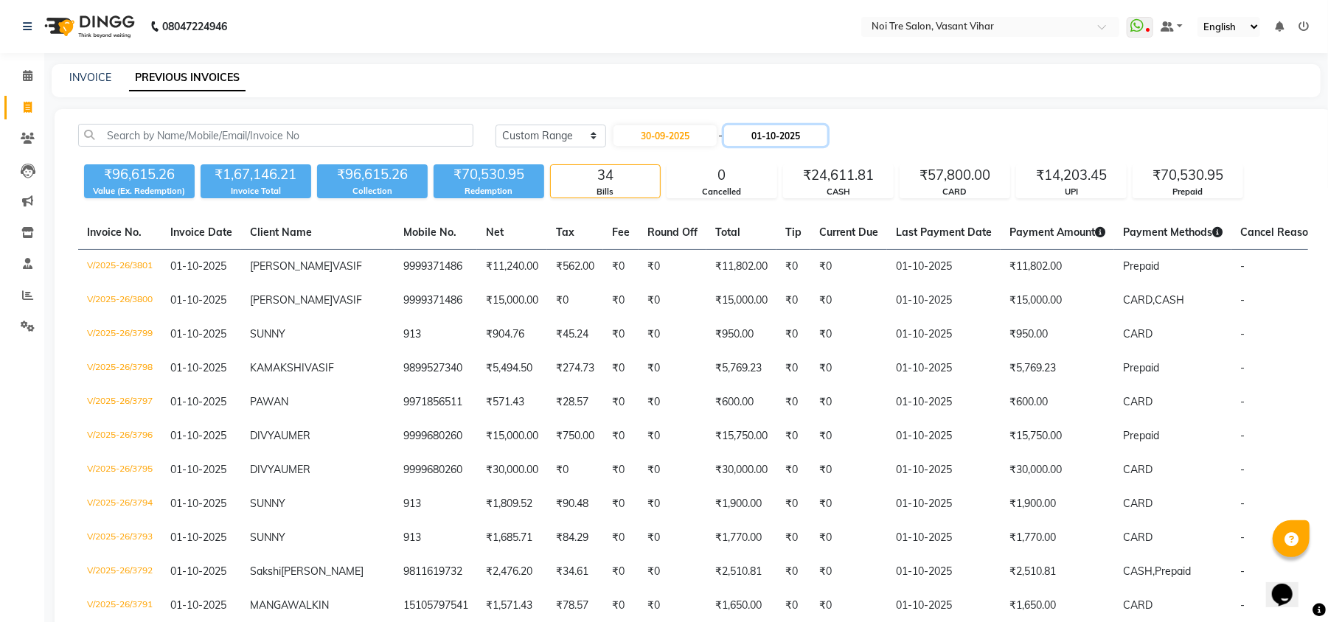
click at [806, 142] on input "01-10-2025" at bounding box center [775, 135] width 103 height 21
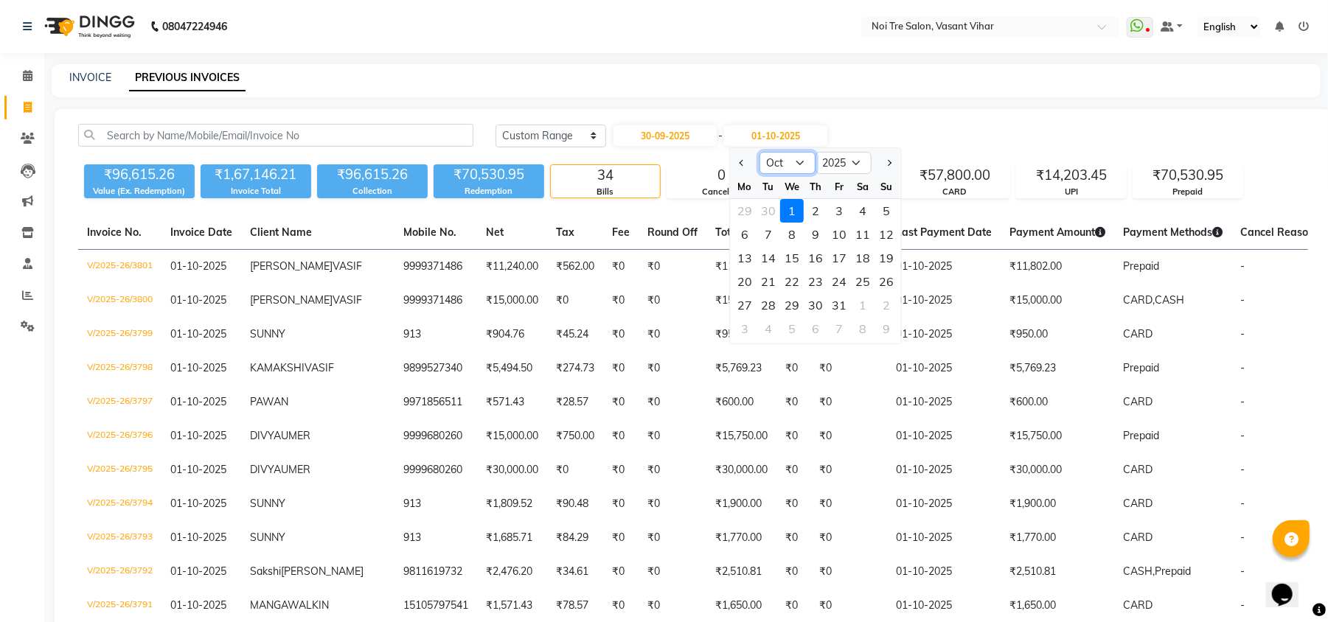
click at [778, 169] on select "Sep Oct Nov Dec" at bounding box center [787, 163] width 56 height 22
select select "9"
click at [759, 152] on select "Sep Oct Nov Dec" at bounding box center [787, 163] width 56 height 22
click at [770, 307] on div "30" at bounding box center [768, 305] width 24 height 24
type input "30-09-2025"
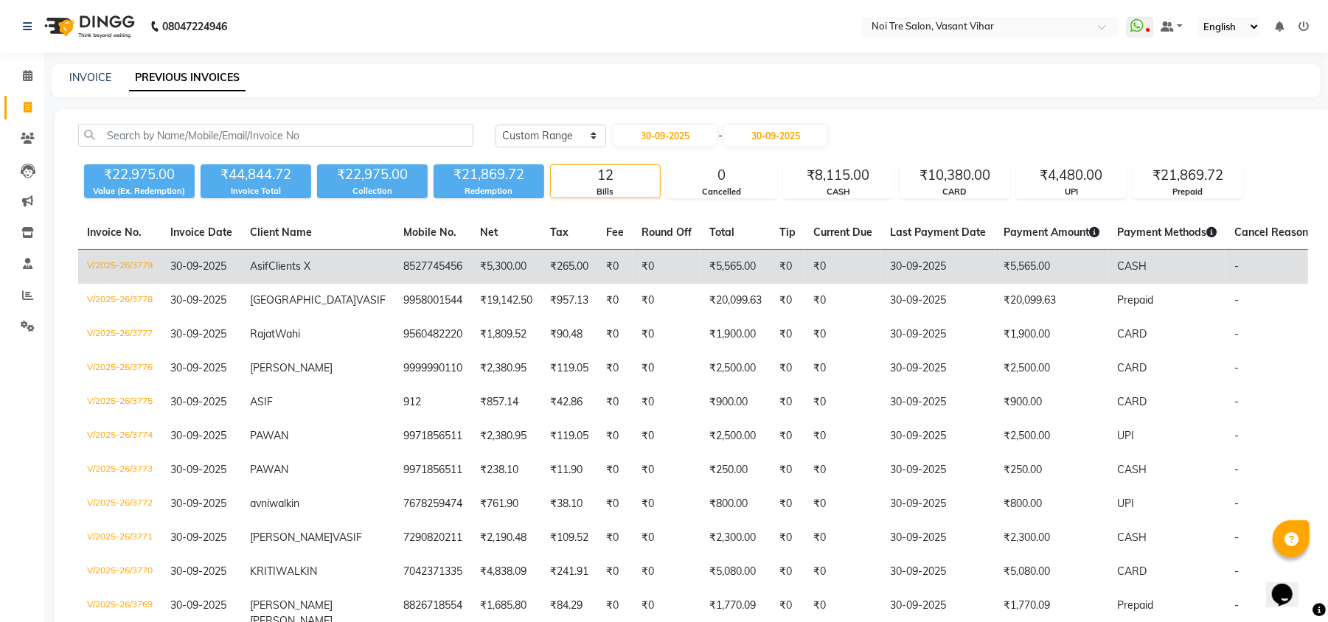
click at [471, 274] on td "₹5,300.00" at bounding box center [506, 267] width 70 height 35
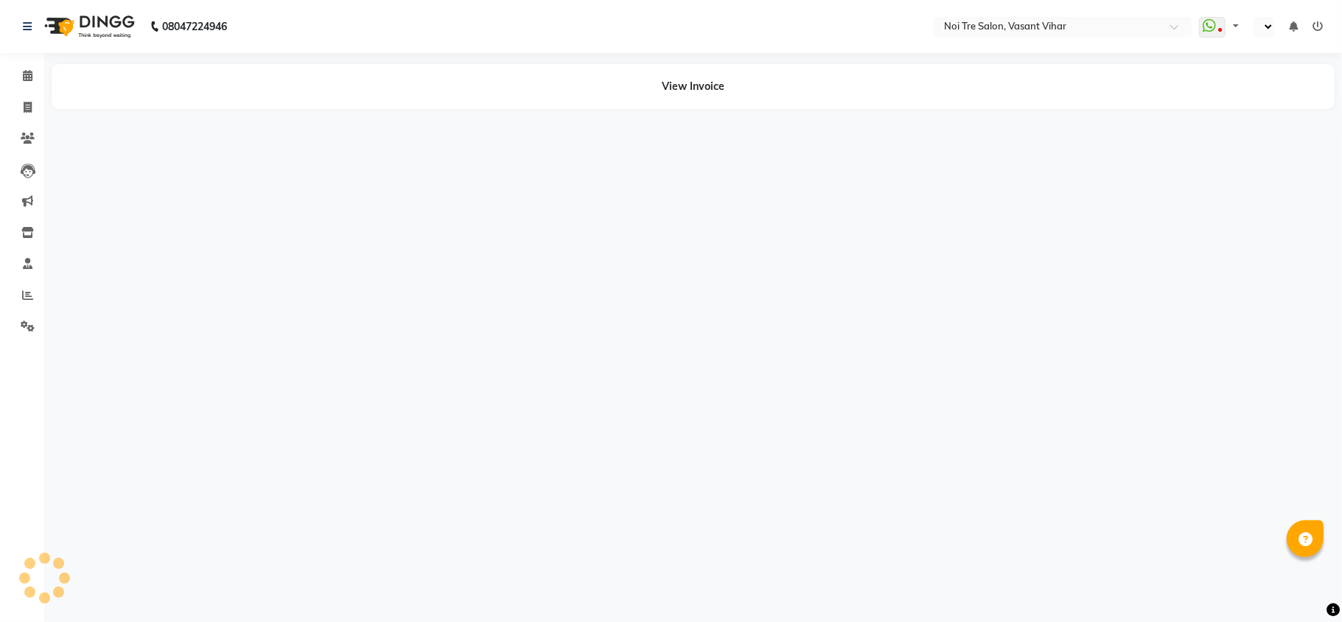
select select "en"
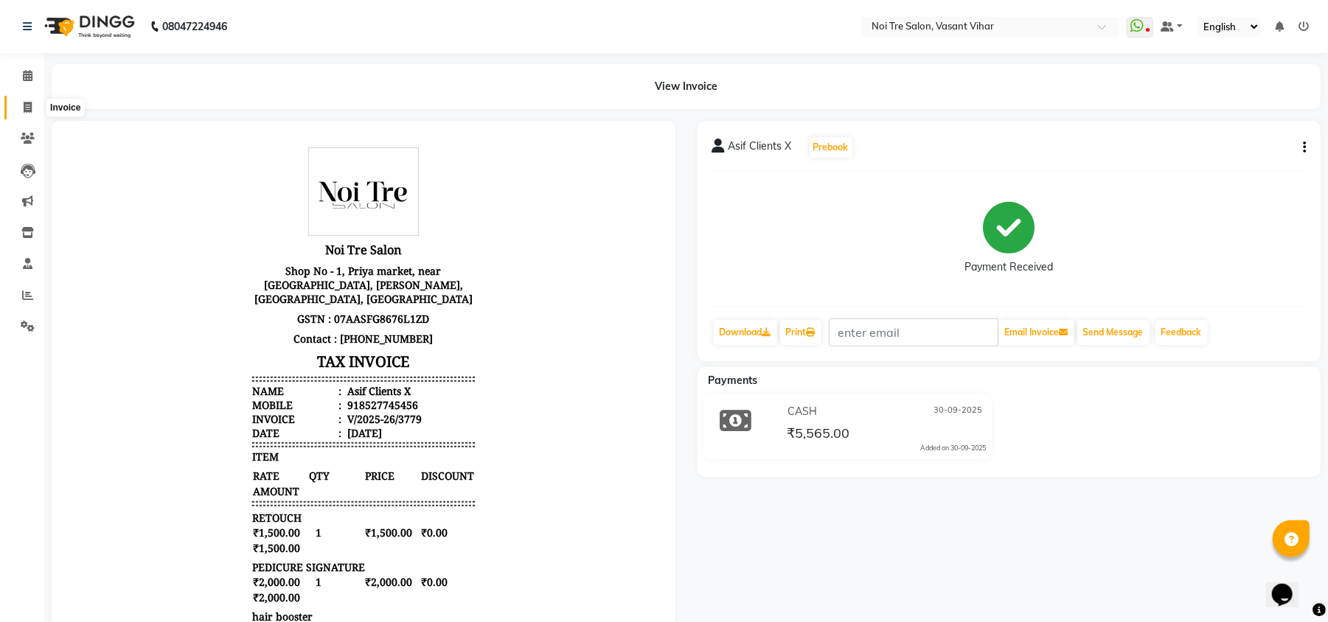
click at [25, 111] on icon at bounding box center [28, 107] width 8 height 11
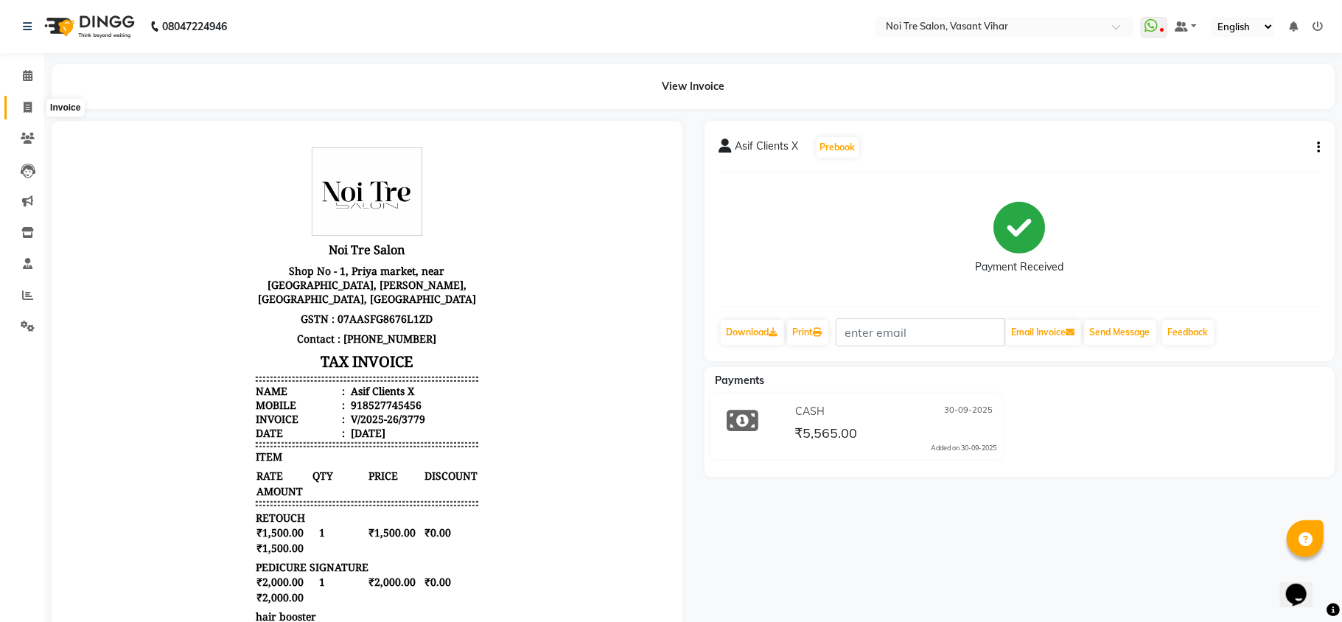
select select "service"
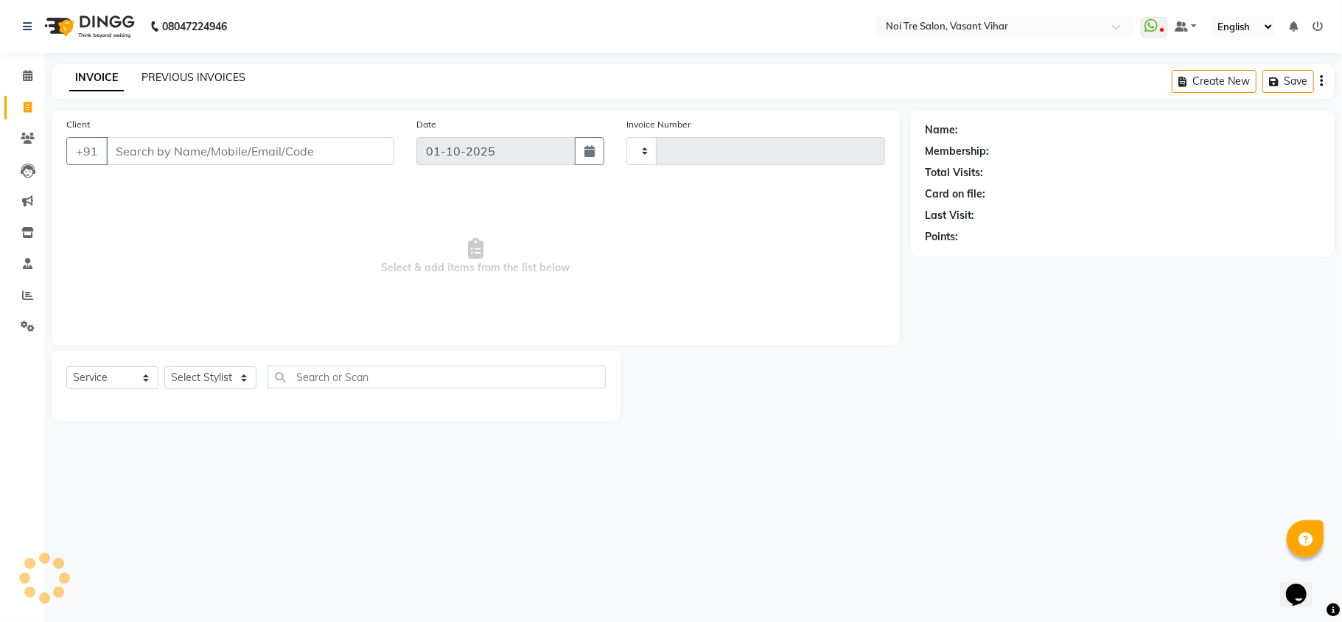
type input "3802"
select select "3944"
click at [162, 72] on link "PREVIOUS INVOICES" at bounding box center [194, 77] width 104 height 13
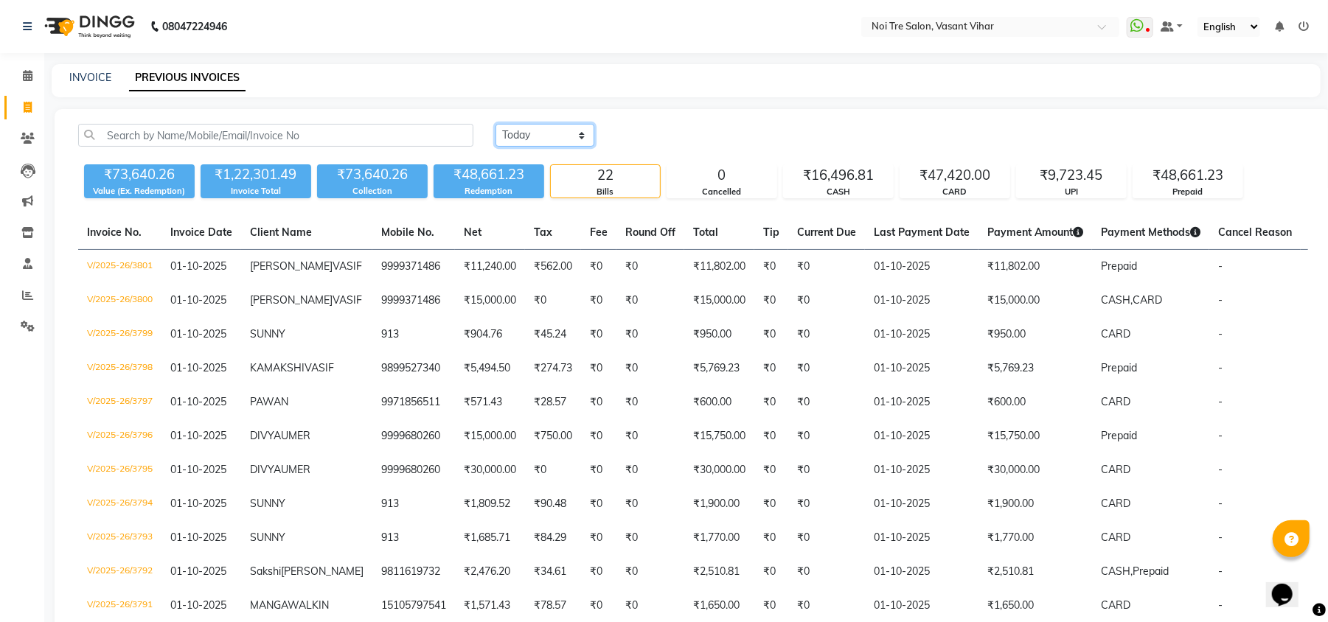
click at [509, 131] on select "[DATE] [DATE] Custom Range" at bounding box center [544, 135] width 99 height 23
select select "range"
click at [495, 124] on select "[DATE] [DATE] Custom Range" at bounding box center [544, 135] width 99 height 23
click at [655, 133] on input "01-10-2025" at bounding box center [664, 135] width 103 height 21
select select "10"
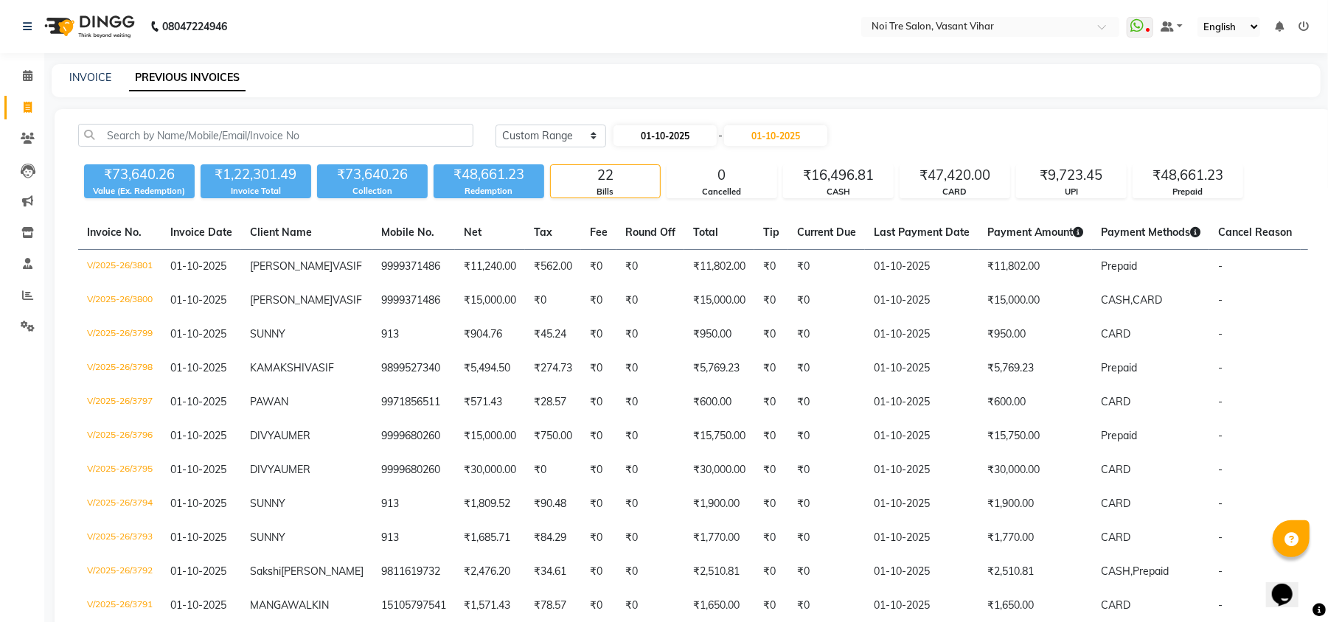
select select "2025"
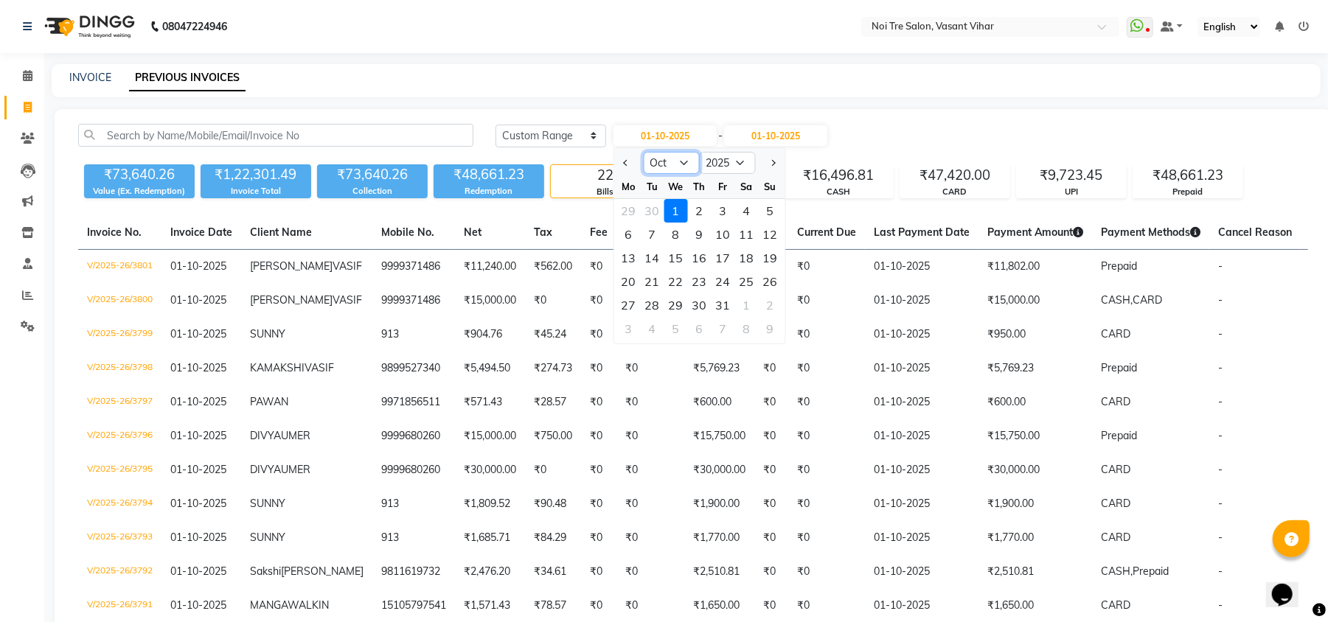
drag, startPoint x: 681, startPoint y: 156, endPoint x: 681, endPoint y: 168, distance: 11.8
click at [681, 156] on select "Jan Feb Mar Apr May Jun [DATE] Aug Sep Oct Nov Dec" at bounding box center [672, 163] width 56 height 22
select select "9"
click at [644, 152] on select "Jan Feb Mar Apr May Jun [DATE] Aug Sep Oct Nov Dec" at bounding box center [672, 163] width 56 height 22
click at [653, 299] on div "30" at bounding box center [653, 305] width 24 height 24
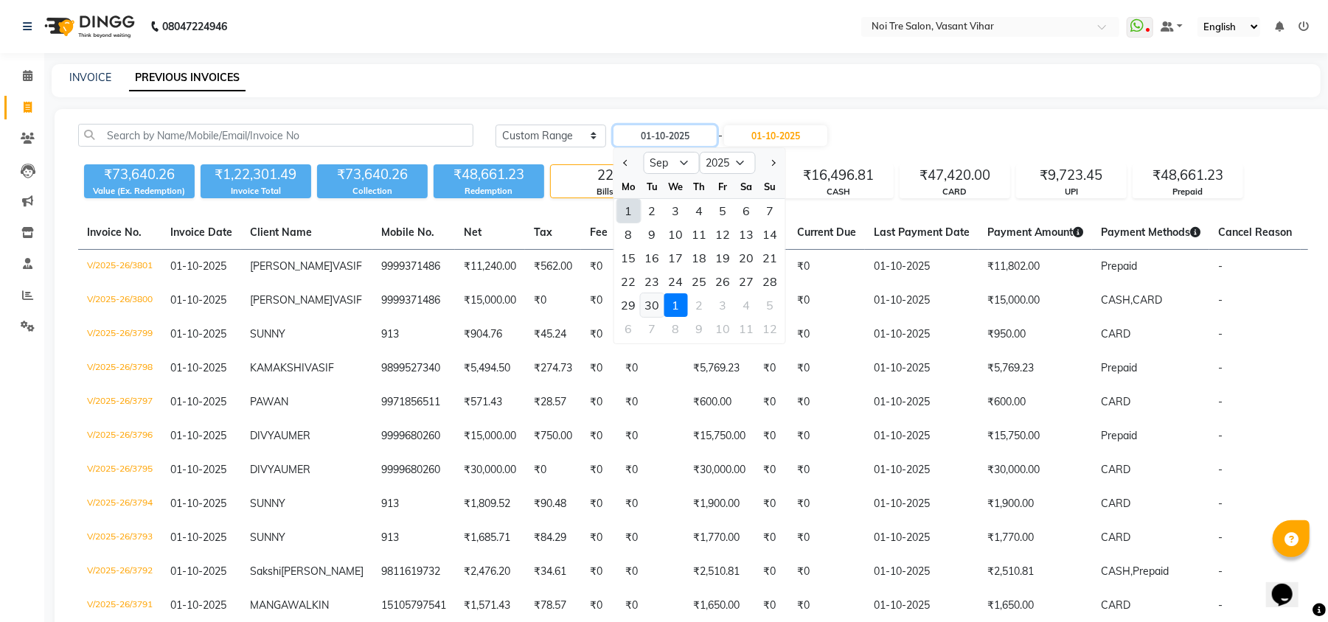
type input "30-09-2025"
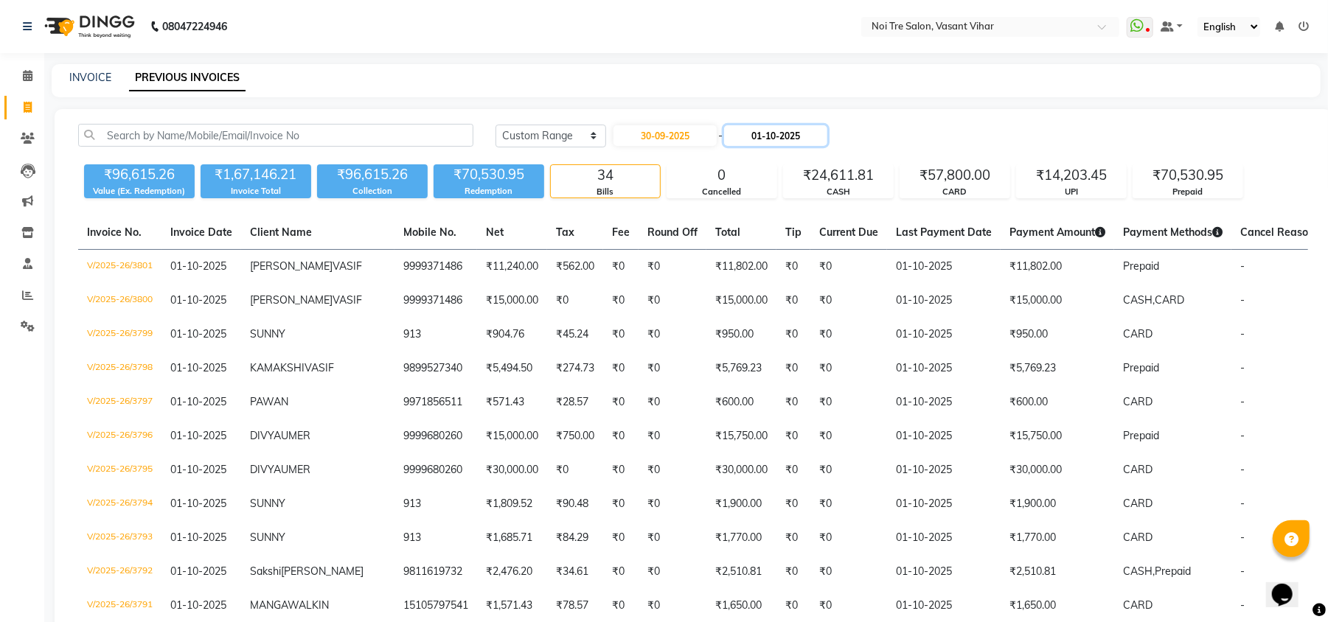
click at [773, 140] on input "01-10-2025" at bounding box center [775, 135] width 103 height 21
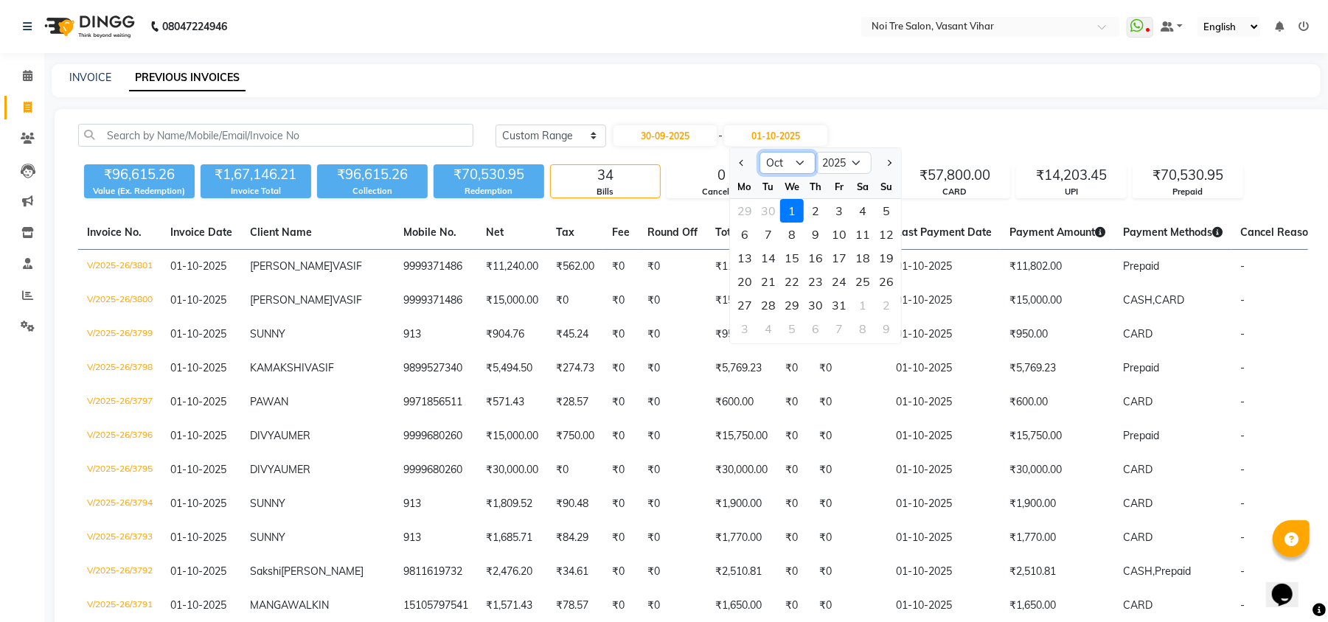
drag, startPoint x: 786, startPoint y: 154, endPoint x: 786, endPoint y: 167, distance: 12.5
click at [786, 155] on select "Sep Oct Nov Dec" at bounding box center [787, 163] width 56 height 22
select select "9"
click at [759, 152] on select "Sep Oct Nov Dec" at bounding box center [787, 163] width 56 height 22
click at [767, 298] on div "30" at bounding box center [768, 305] width 24 height 24
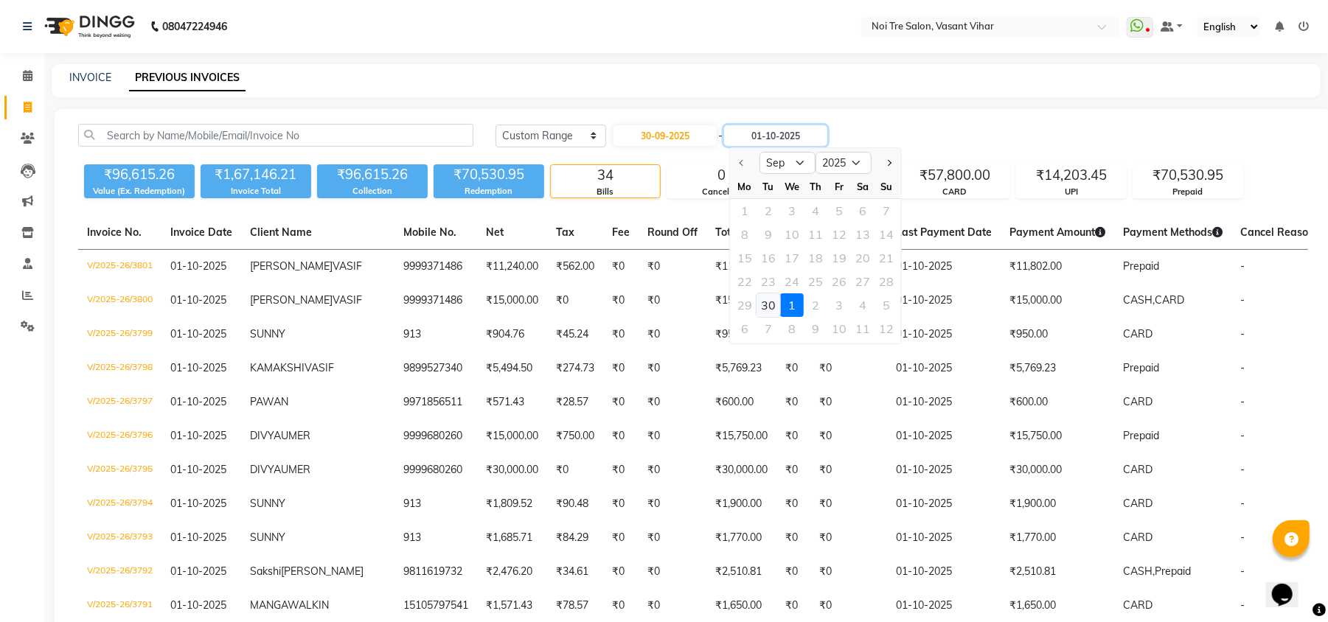
type input "30-09-2025"
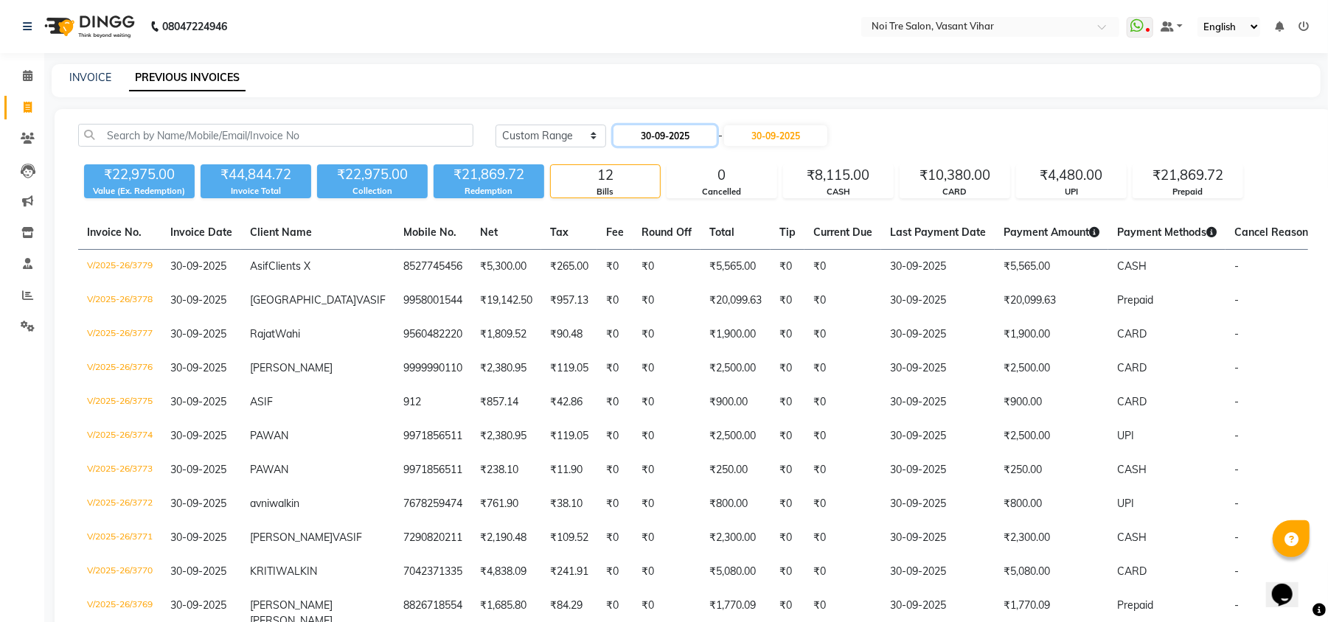
click at [708, 134] on input "30-09-2025" at bounding box center [664, 135] width 103 height 21
select select "9"
select select "2025"
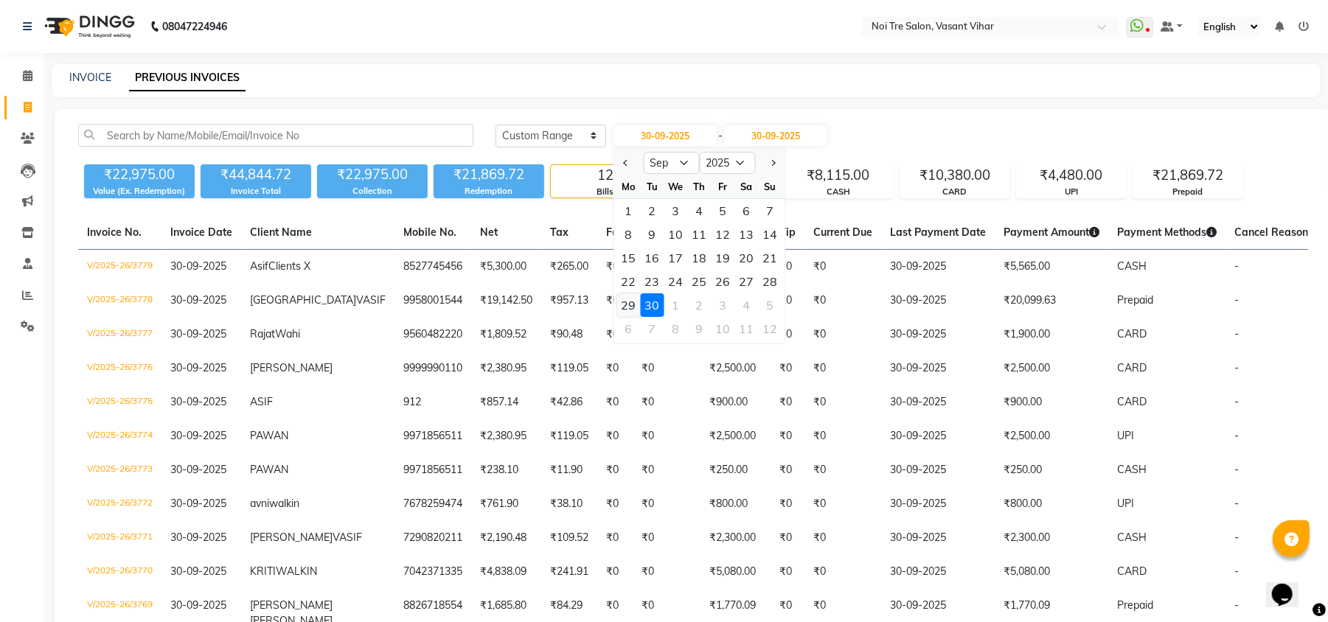
click at [628, 304] on div "29" at bounding box center [629, 305] width 24 height 24
type input "29-09-2025"
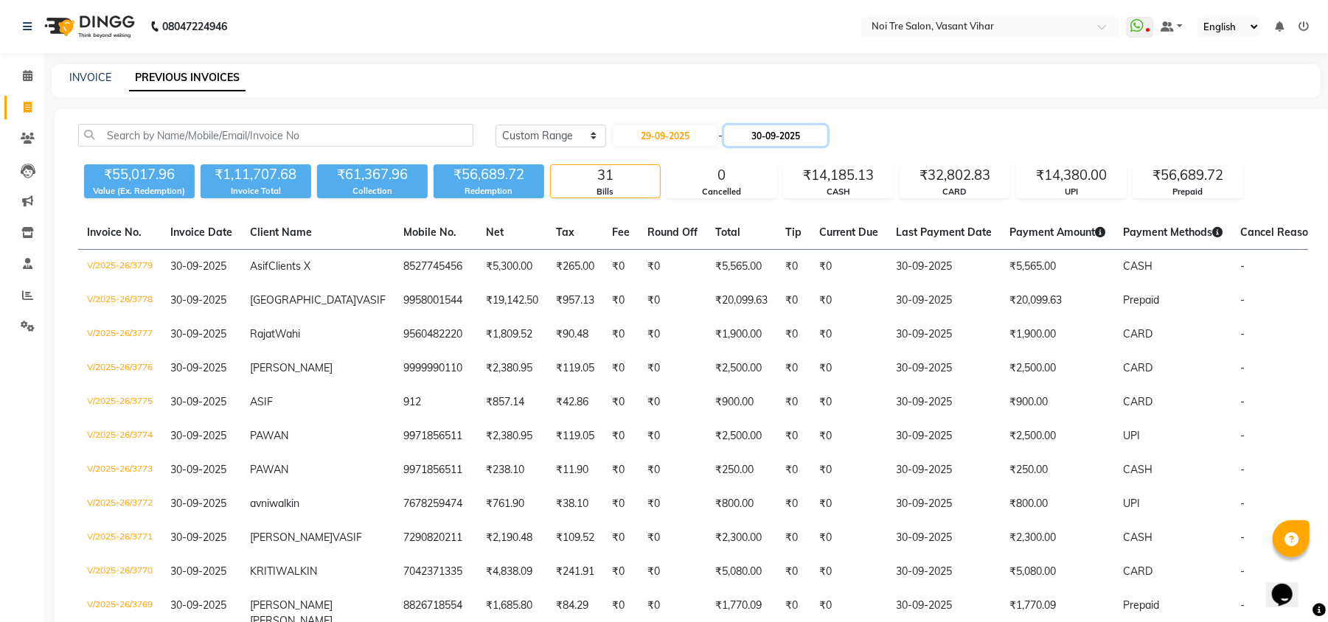
click at [805, 130] on input "30-09-2025" at bounding box center [775, 135] width 103 height 21
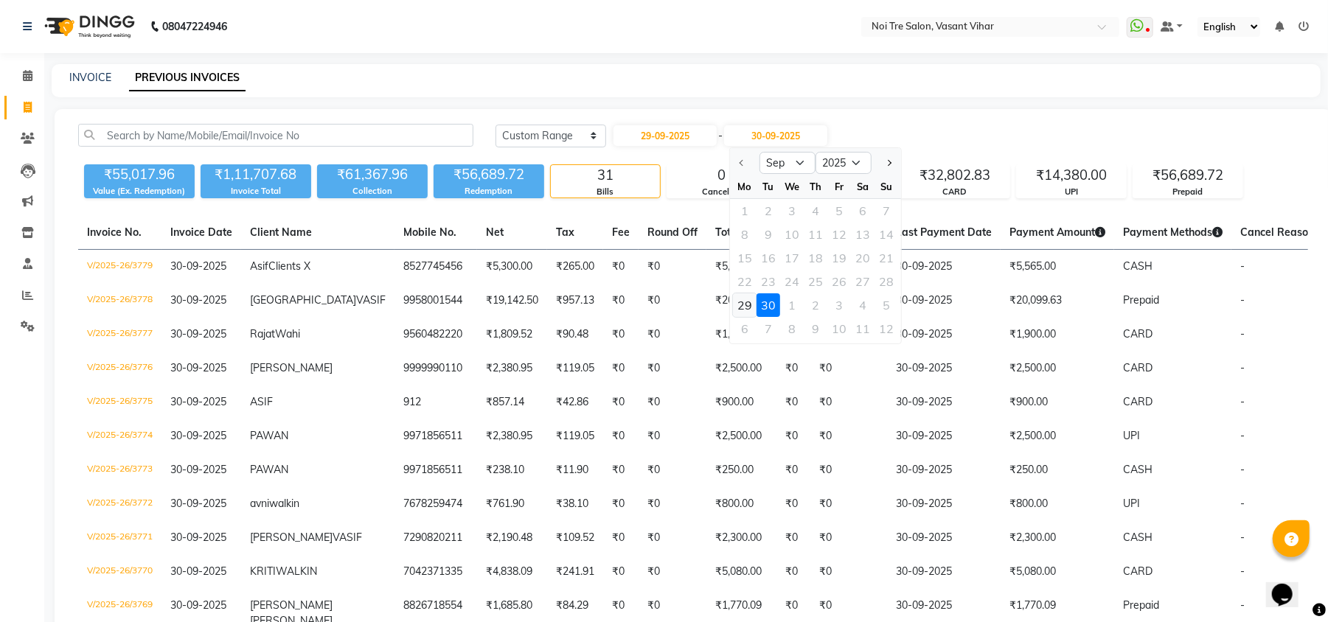
click at [746, 304] on div "29" at bounding box center [745, 305] width 24 height 24
type input "29-09-2025"
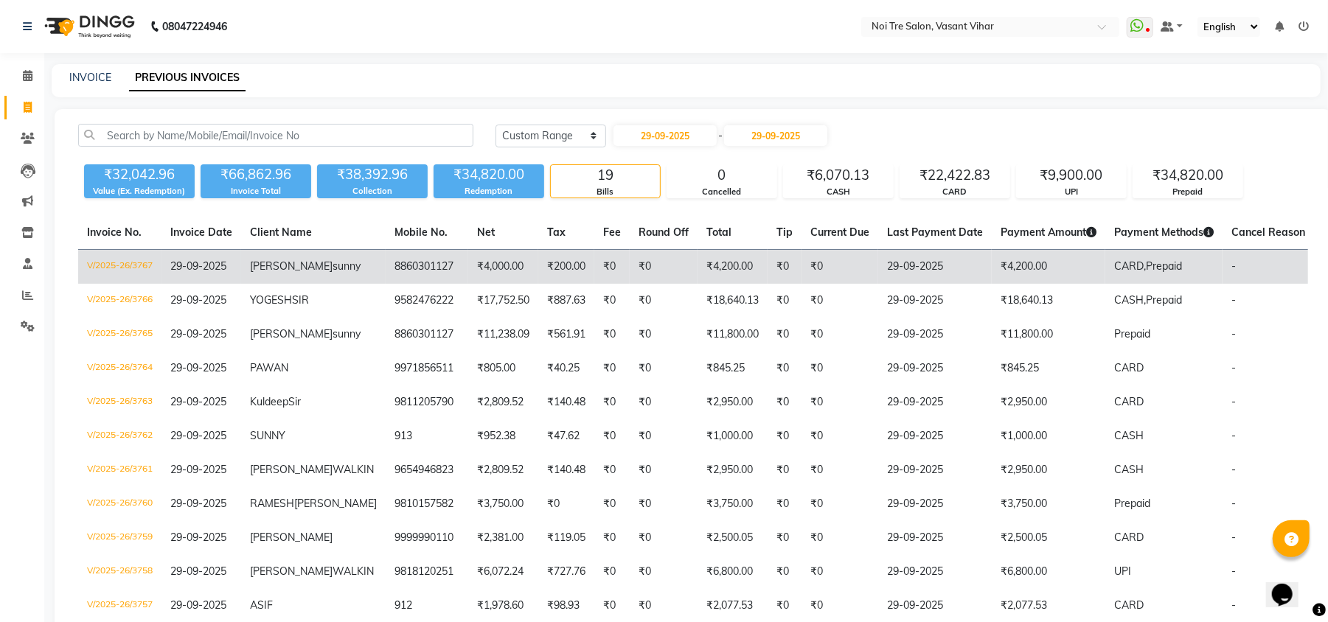
click at [1017, 275] on td "₹4,200.00" at bounding box center [1049, 267] width 114 height 35
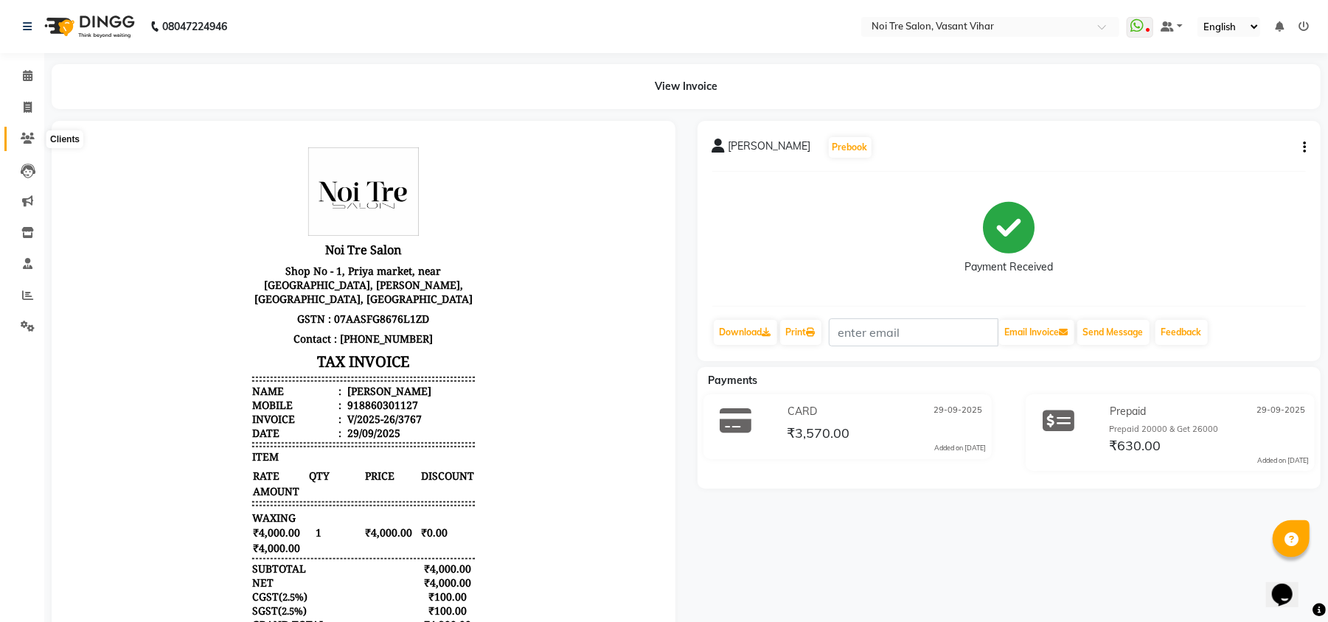
click at [25, 133] on icon at bounding box center [28, 138] width 14 height 11
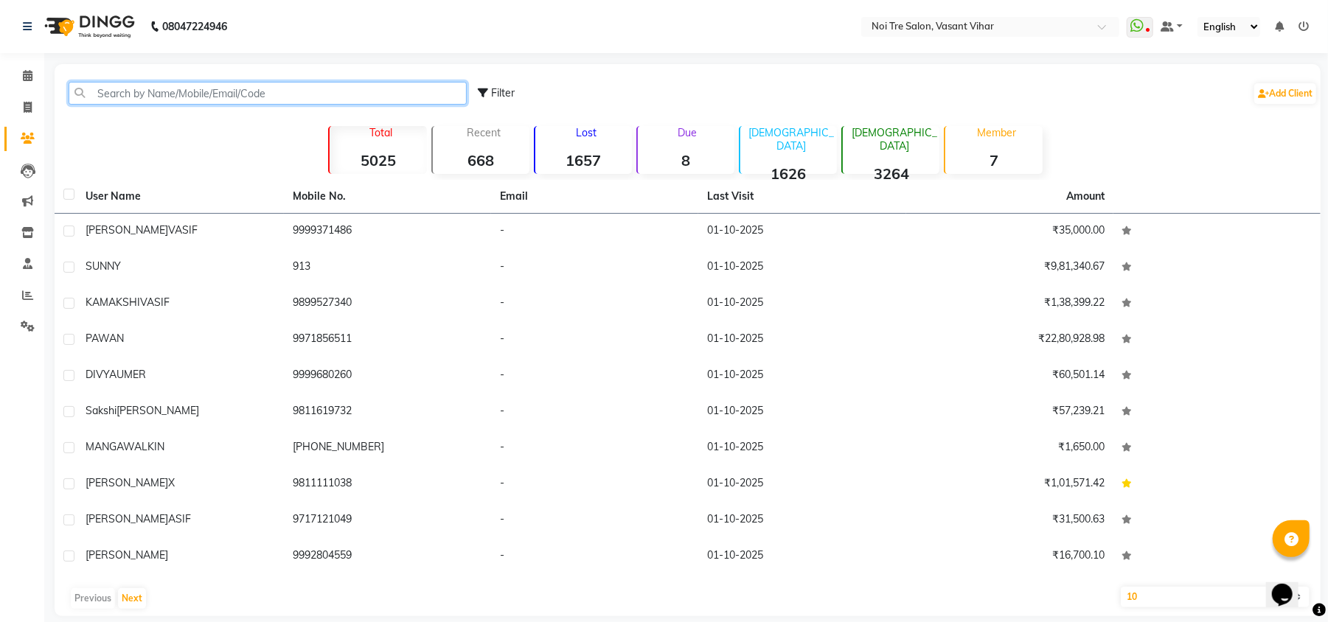
click at [209, 100] on input "text" at bounding box center [268, 93] width 398 height 23
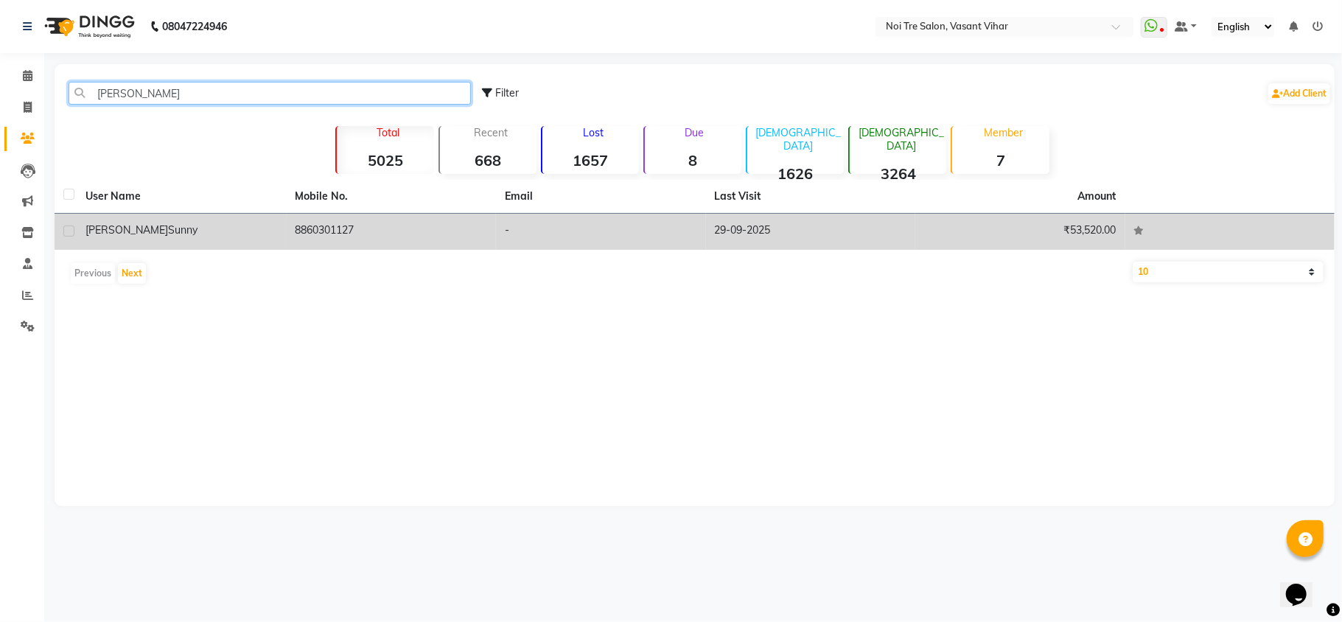
type input "[PERSON_NAME]"
click at [168, 228] on span "sunny" at bounding box center [182, 229] width 29 height 13
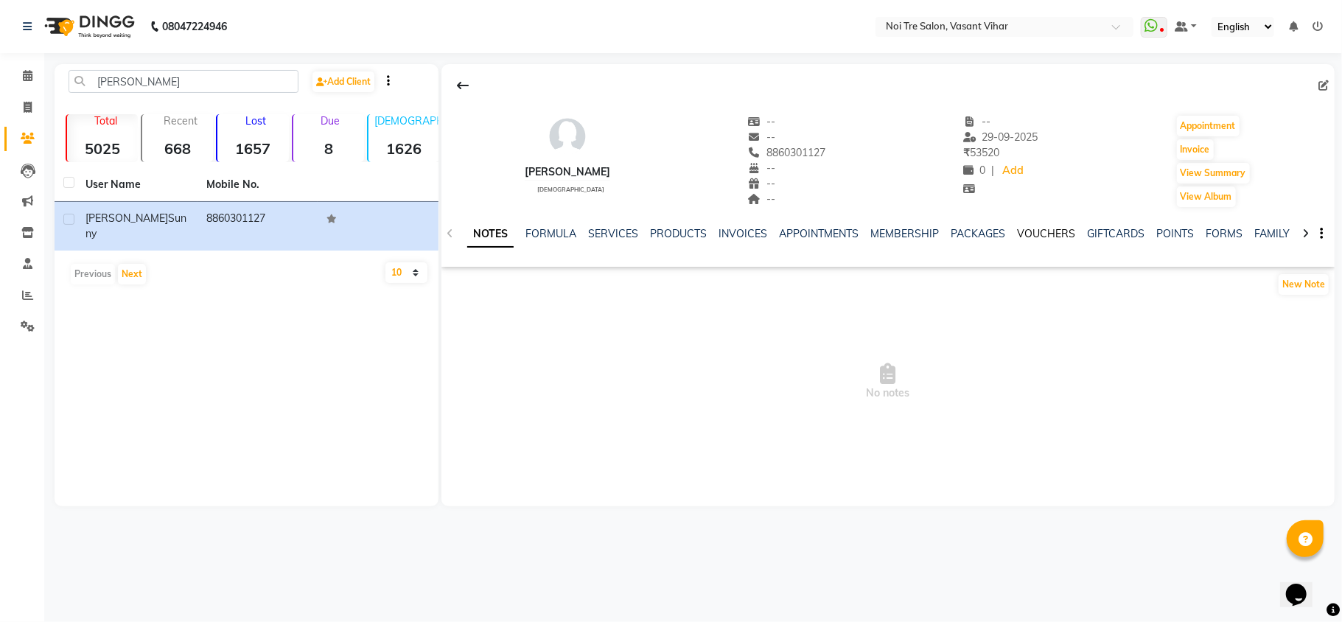
click at [1027, 233] on link "VOUCHERS" at bounding box center [1046, 233] width 58 height 13
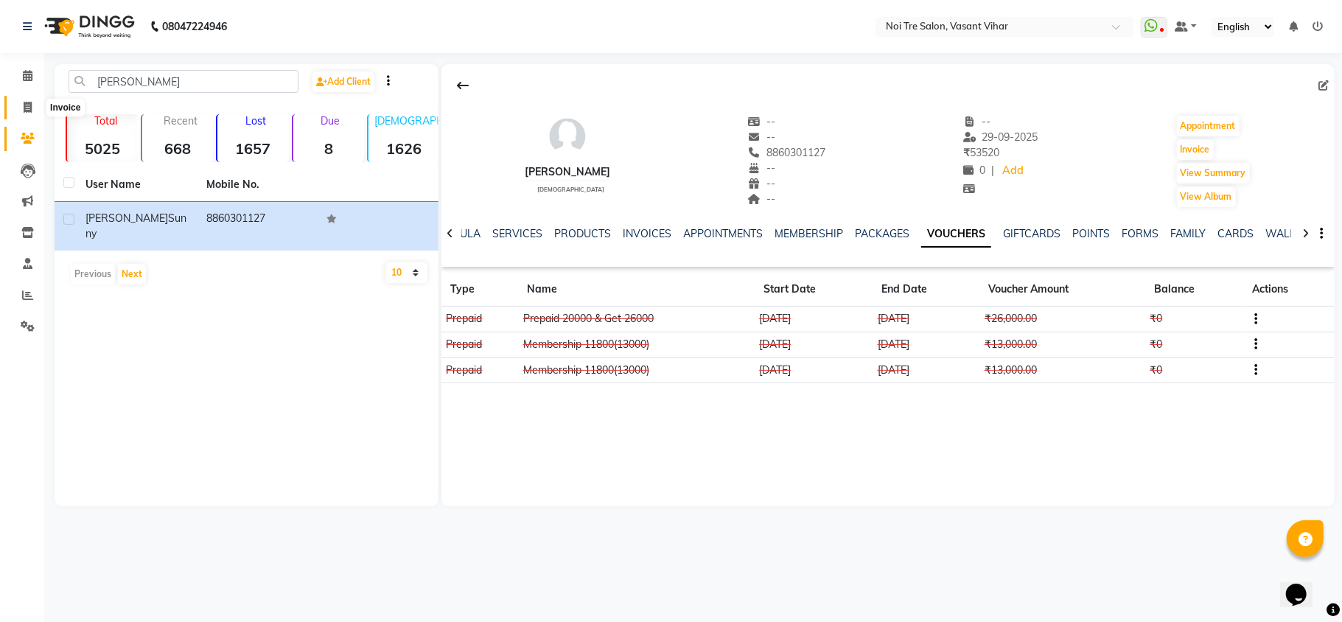
drag, startPoint x: 31, startPoint y: 103, endPoint x: 46, endPoint y: 103, distance: 14.7
click at [31, 103] on icon at bounding box center [28, 107] width 8 height 11
select select "service"
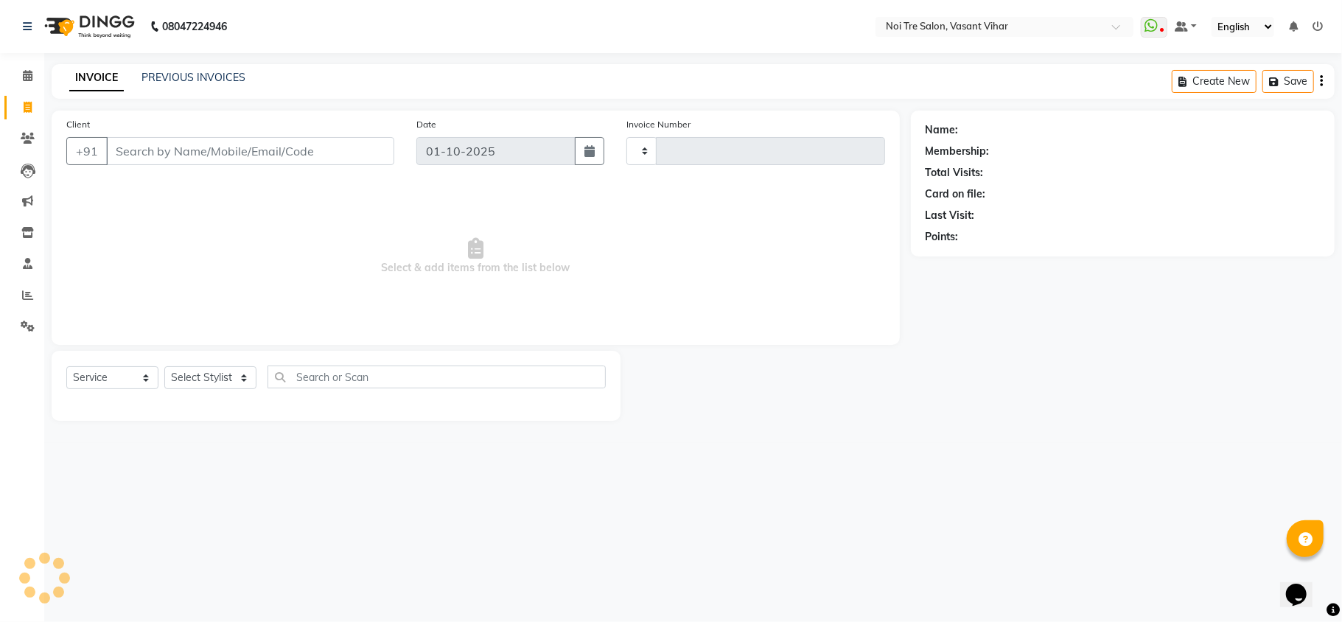
type input "3802"
select select "3944"
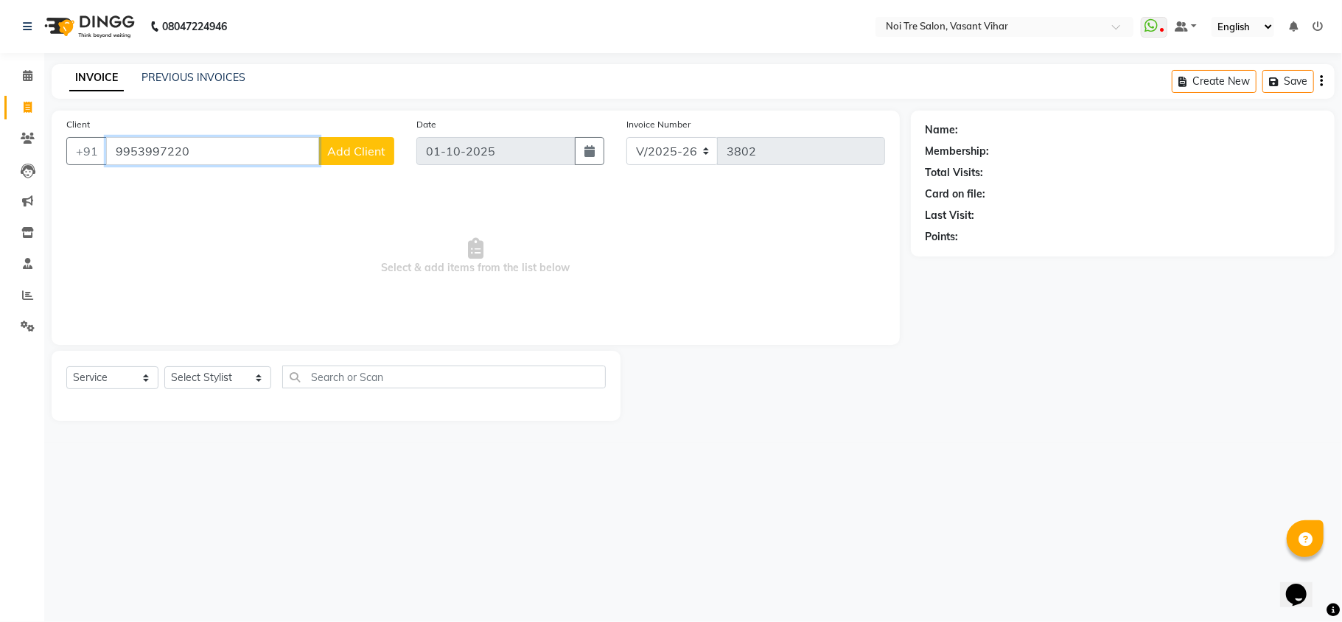
paste input "10112411"
type input "9910112411"
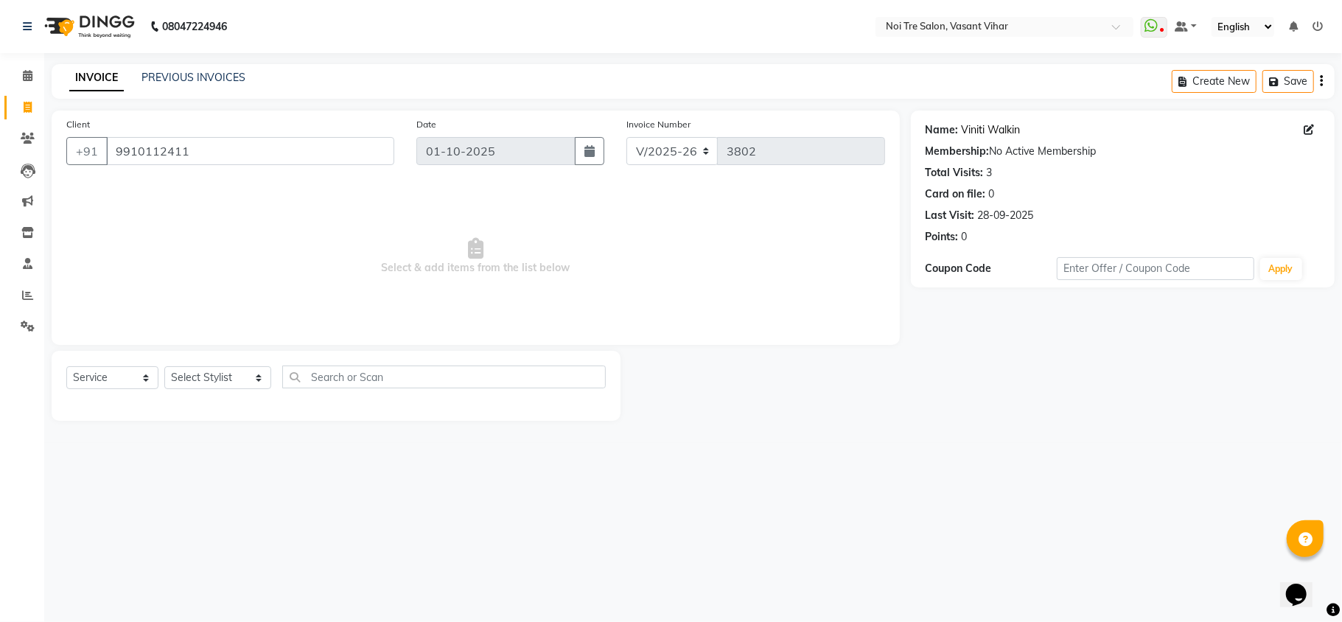
click at [1010, 131] on link "Viniti Walkin" at bounding box center [991, 129] width 59 height 15
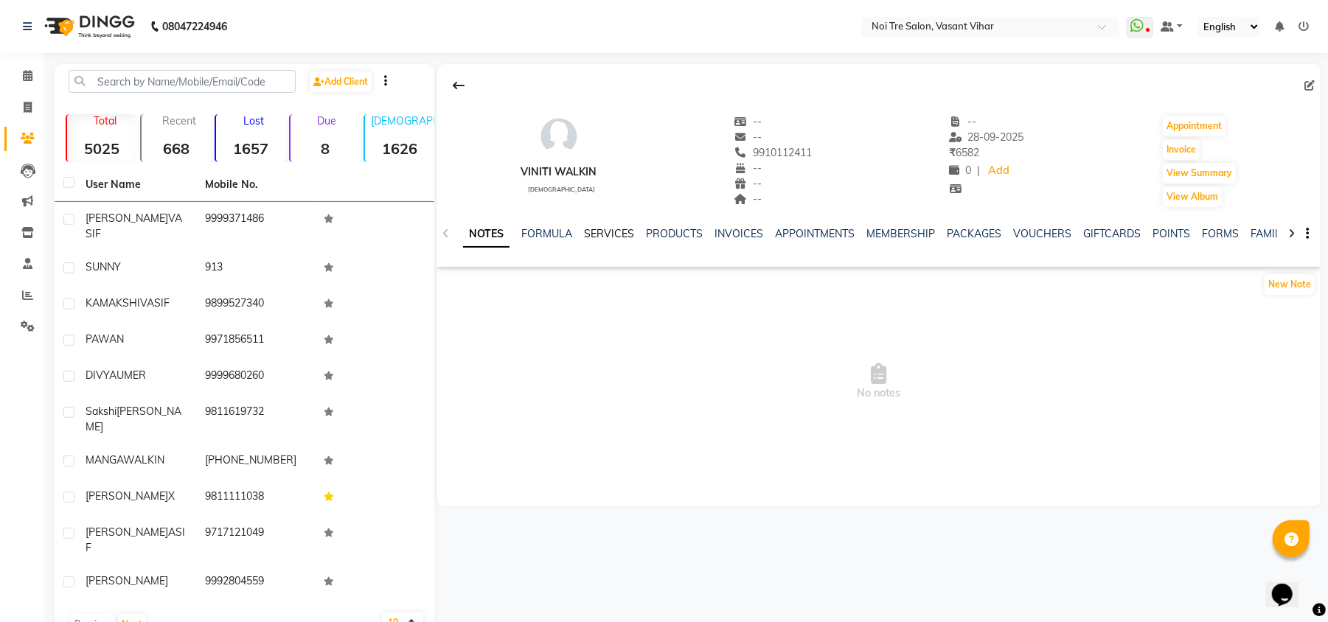
drag, startPoint x: 596, startPoint y: 225, endPoint x: 609, endPoint y: 229, distance: 13.1
click at [596, 225] on div "NOTES FORMULA SERVICES PRODUCTS INVOICES APPOINTMENTS MEMBERSHIP PACKAGES VOUCH…" at bounding box center [878, 234] width 883 height 51
click at [613, 231] on link "SERVICES" at bounding box center [609, 233] width 50 height 13
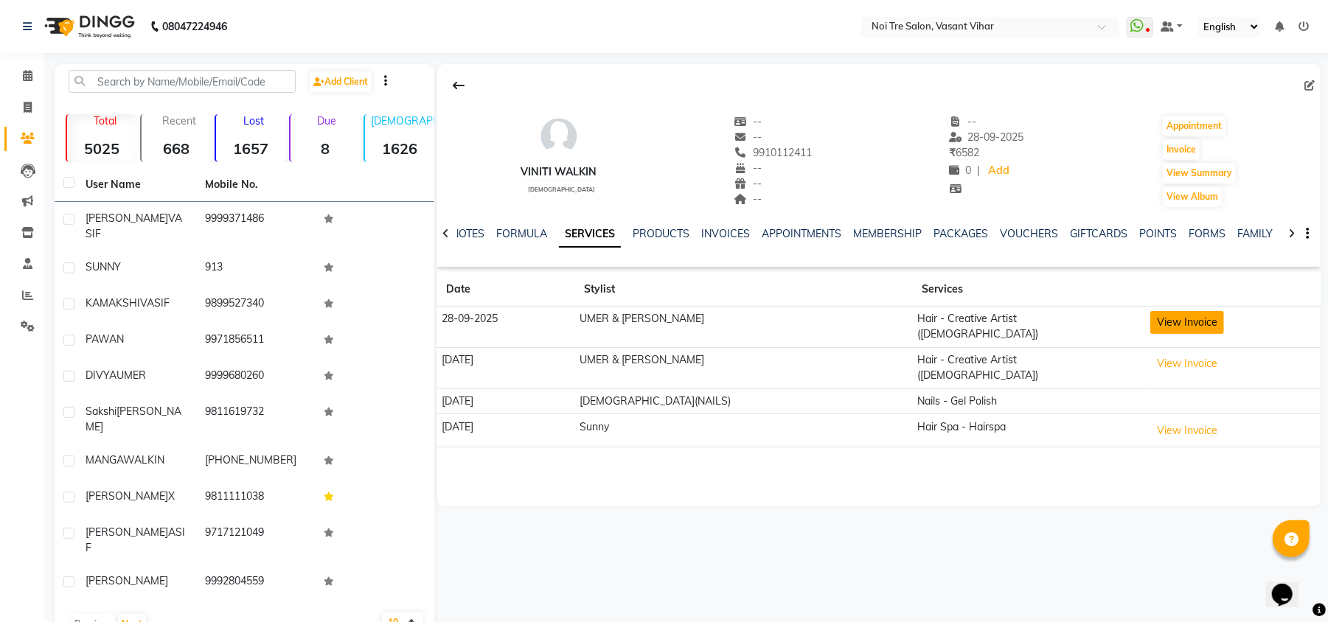
click at [1150, 321] on button "View Invoice" at bounding box center [1187, 322] width 74 height 23
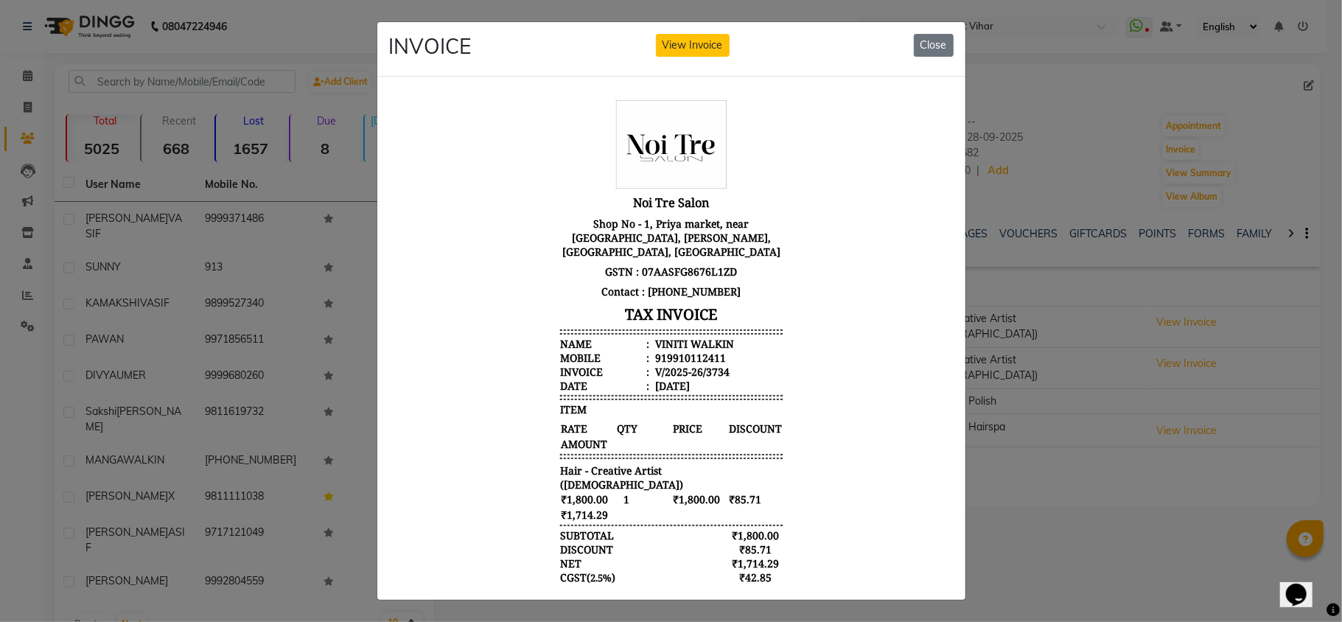
click at [1165, 547] on ngb-modal-window "INVOICE View Invoice Close" at bounding box center [671, 311] width 1342 height 622
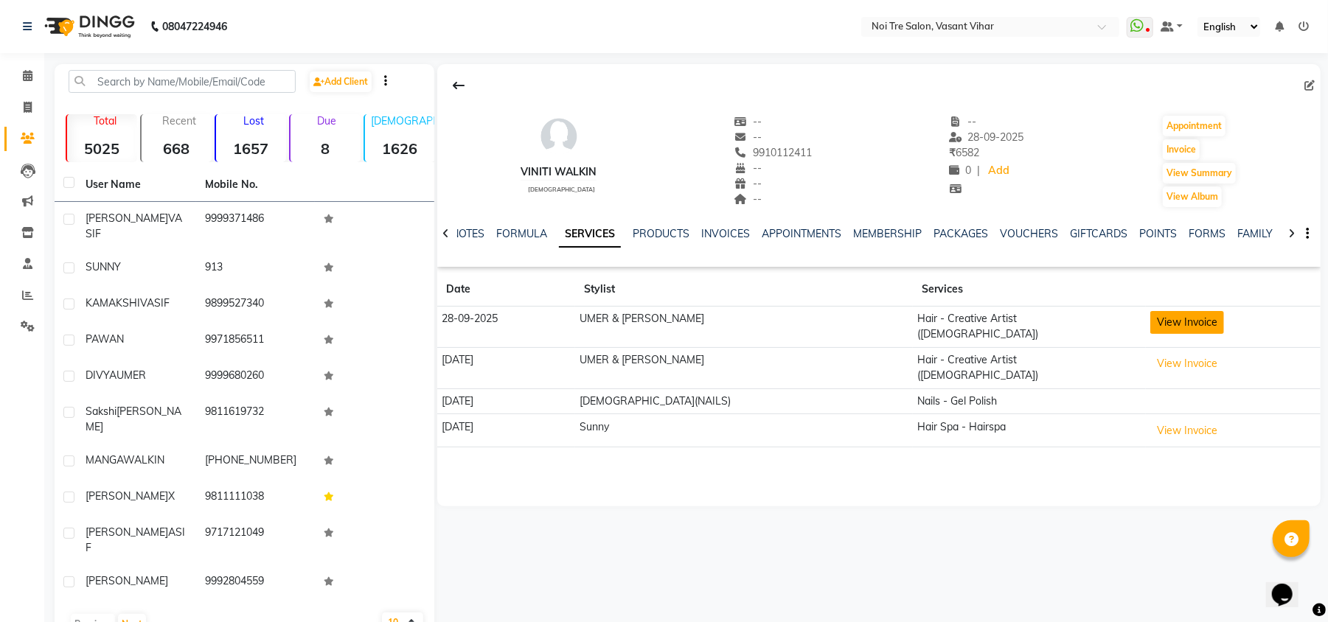
click at [1185, 333] on button "View Invoice" at bounding box center [1187, 322] width 74 height 23
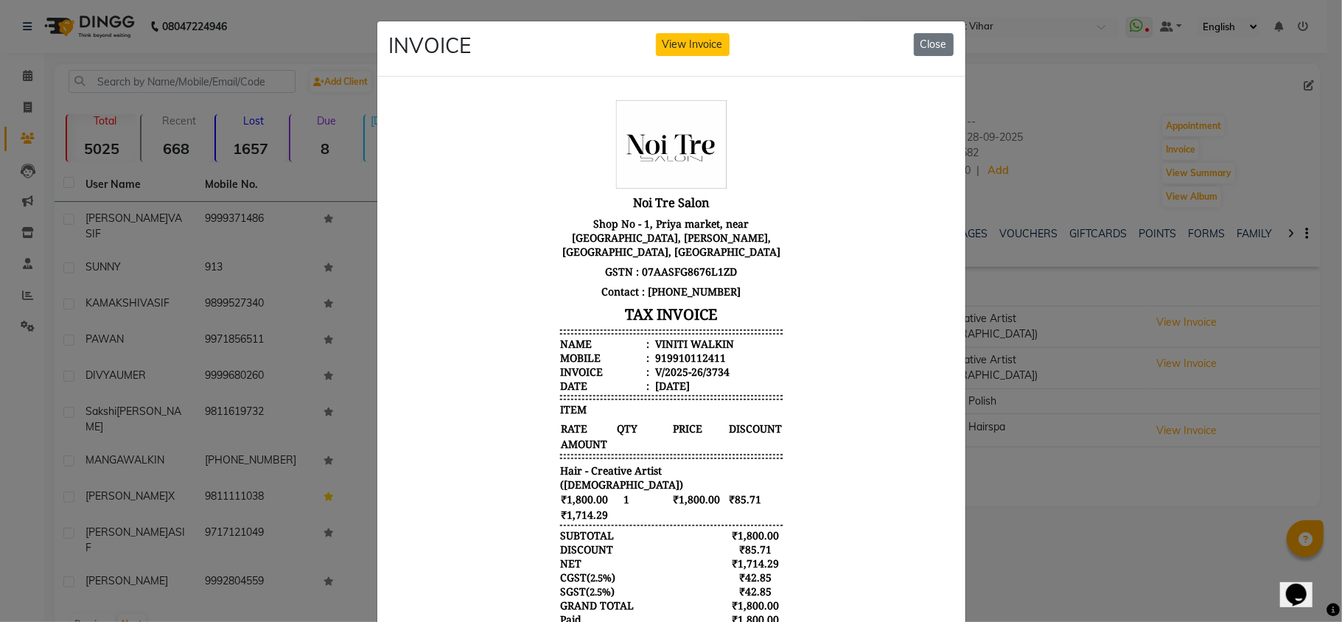
click at [1171, 537] on ngb-modal-window "INVOICE View Invoice Close" at bounding box center [671, 311] width 1342 height 622
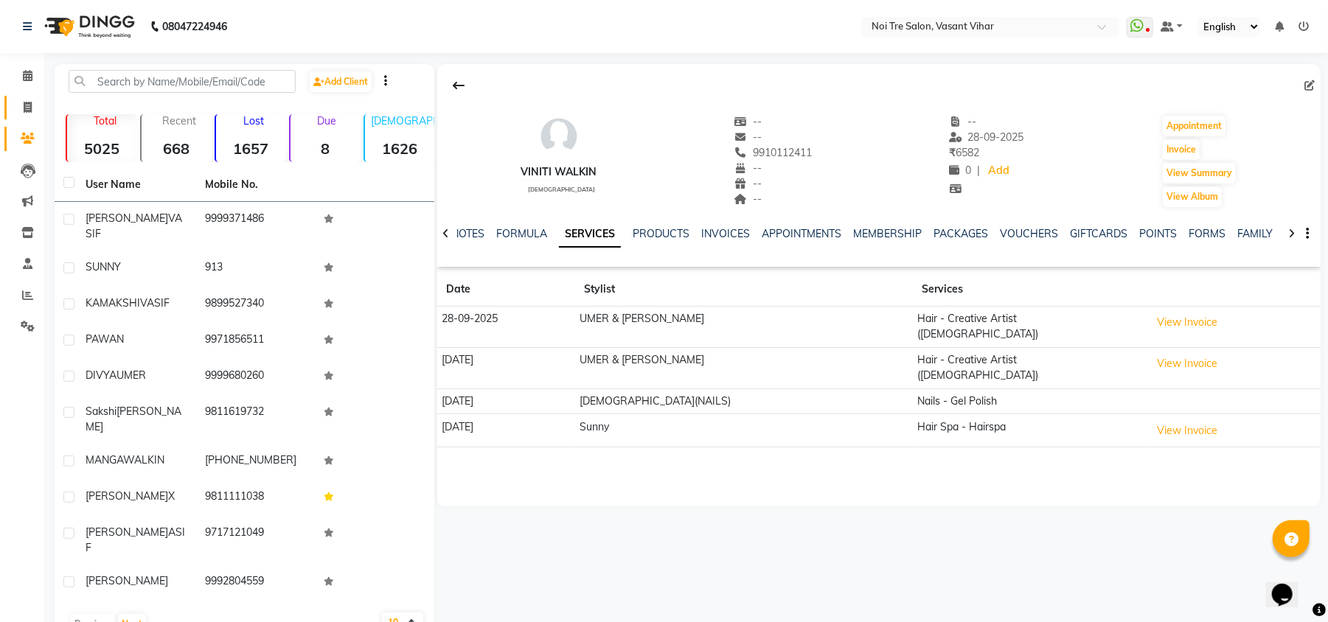
drag, startPoint x: 30, startPoint y: 96, endPoint x: 40, endPoint y: 95, distance: 9.6
click at [30, 96] on link "Invoice" at bounding box center [21, 108] width 35 height 24
select select "service"
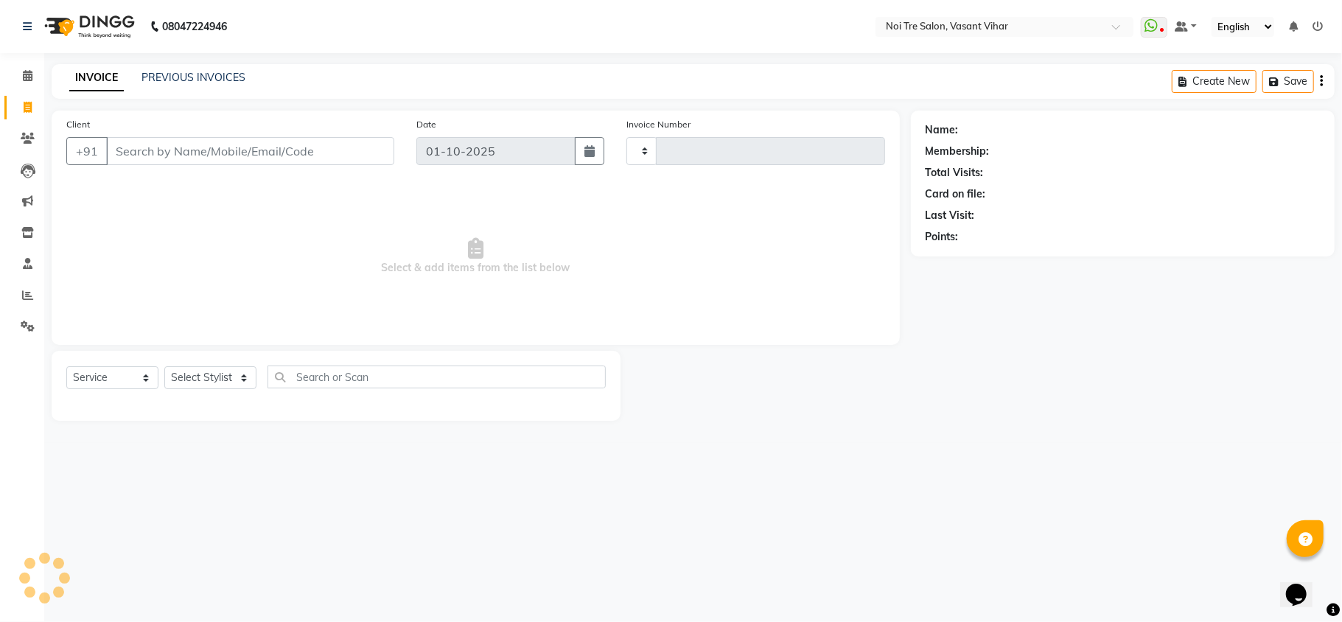
type input "3802"
select select "3944"
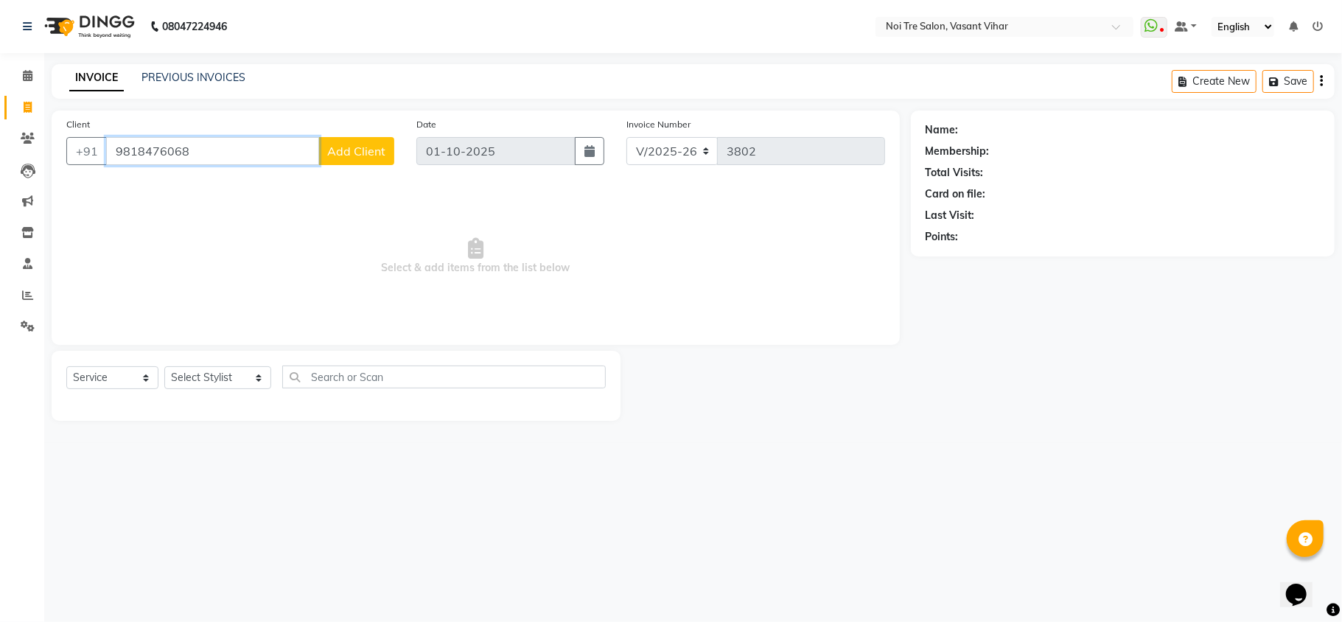
paste input "958553981"
paste input "711106335"
paste input "6289866798"
paste input "9582000711"
paste input "111695460"
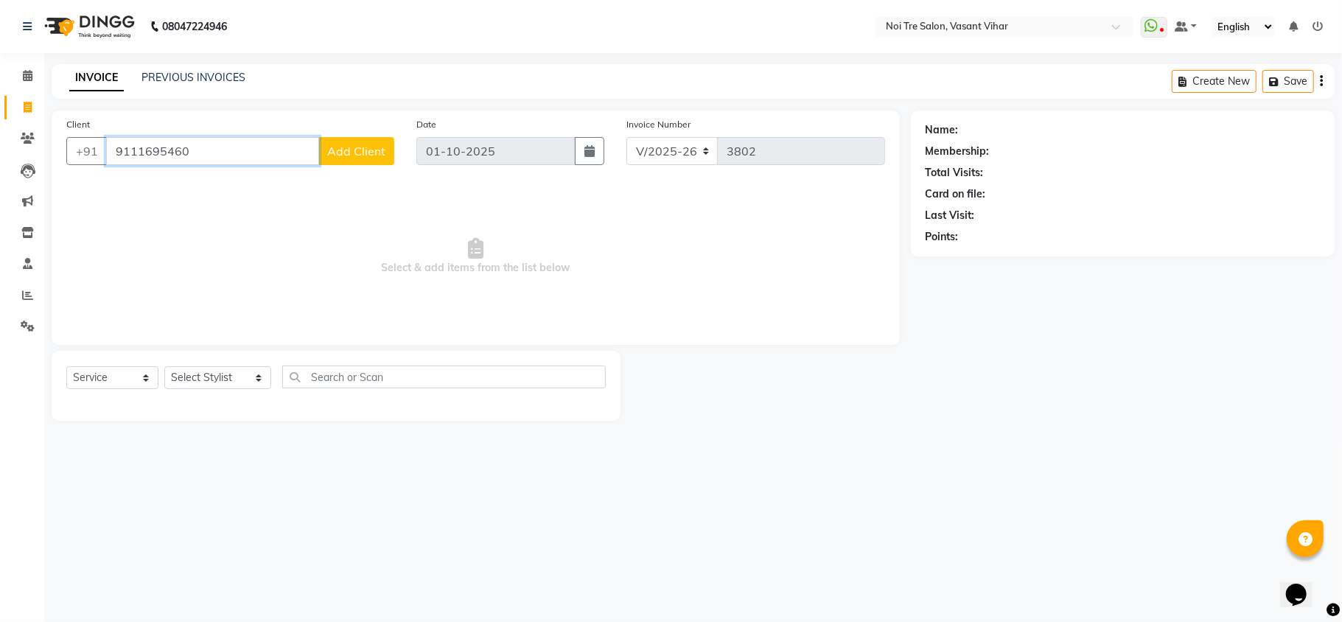
paste input "958838043"
paste input "3006552"
type input "9953006552"
click at [218, 80] on link "PREVIOUS INVOICES" at bounding box center [194, 77] width 104 height 13
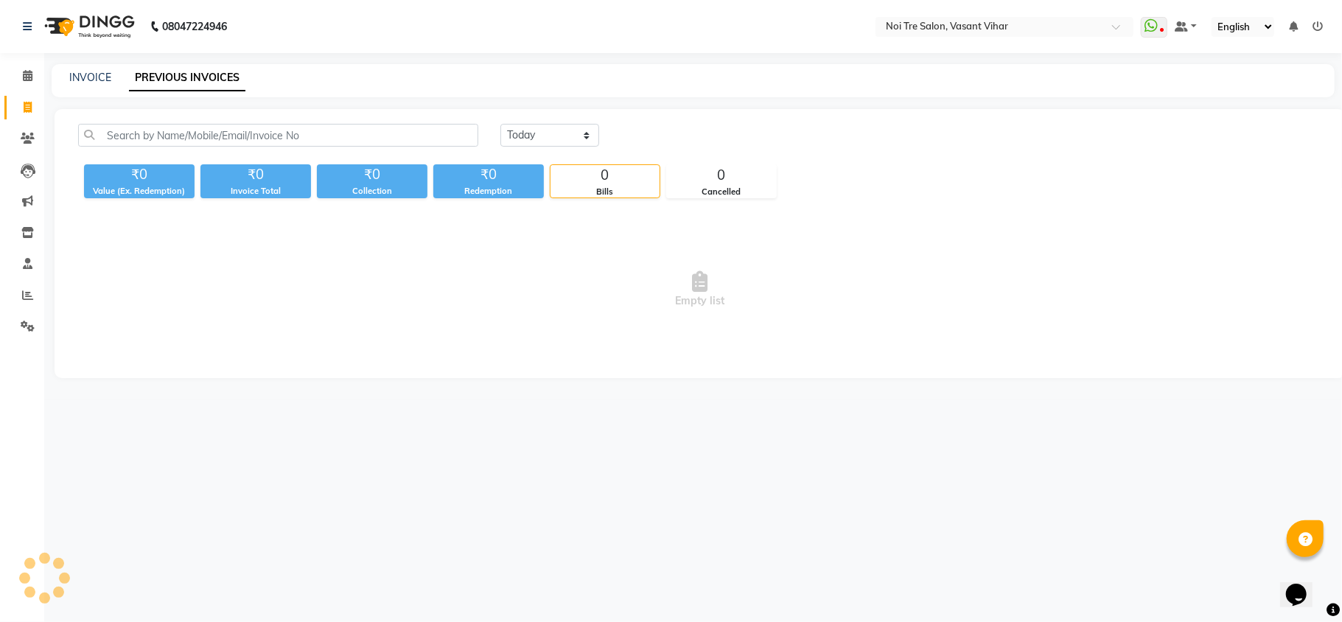
click at [675, 445] on div "08047224946 Select Location × Noi Tre Salon, Vasant Vihar WhatsApp Status ✕ Sta…" at bounding box center [671, 311] width 1342 height 622
click at [99, 71] on link "INVOICE" at bounding box center [90, 77] width 42 height 13
select select "service"
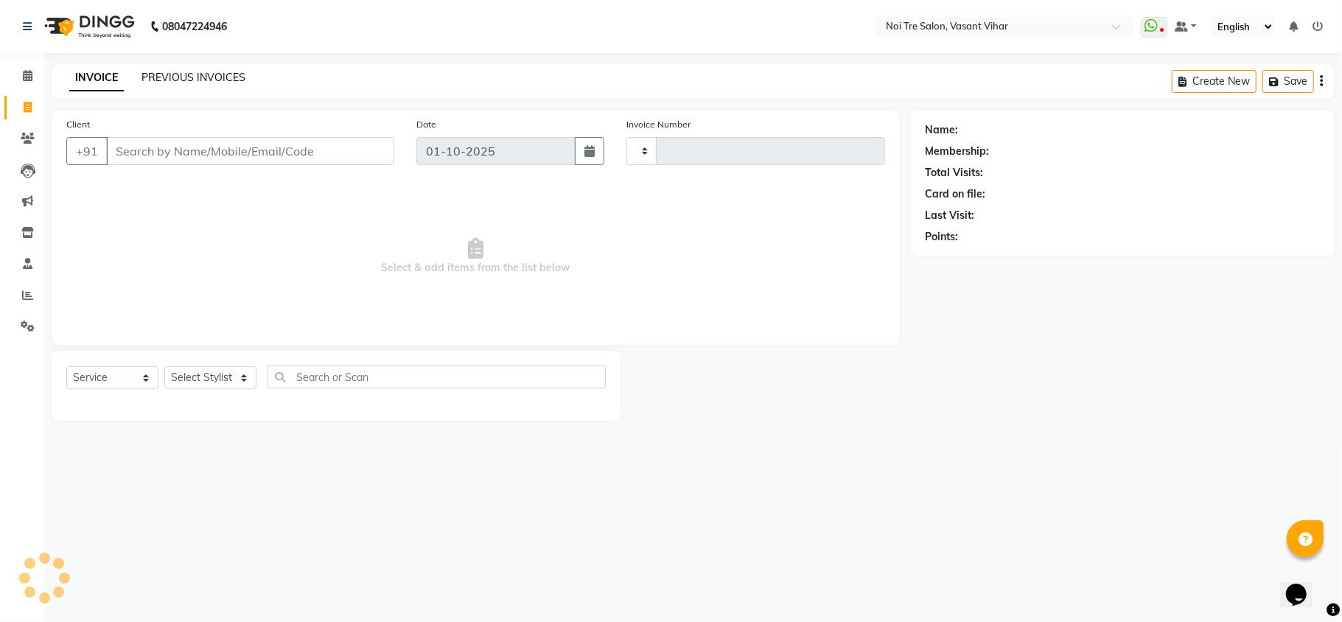
type input "3805"
click at [187, 77] on link "PREVIOUS INVOICES" at bounding box center [194, 77] width 104 height 13
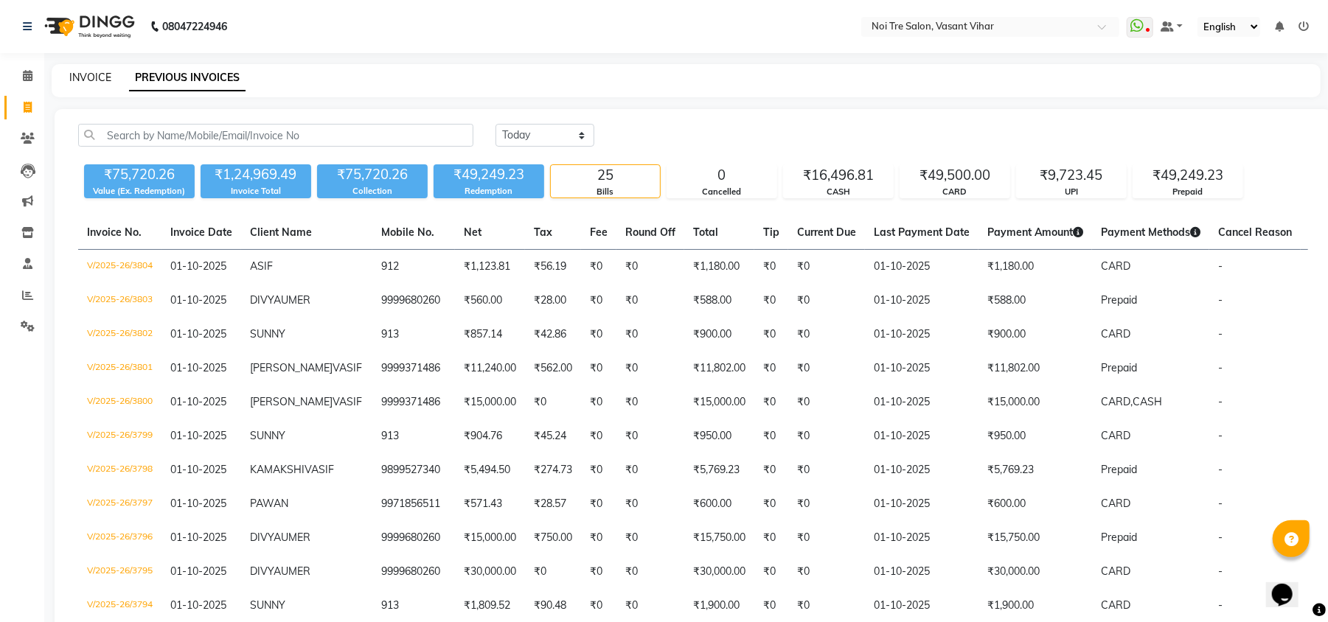
click at [92, 77] on link "INVOICE" at bounding box center [90, 77] width 42 height 13
select select "3944"
select select "service"
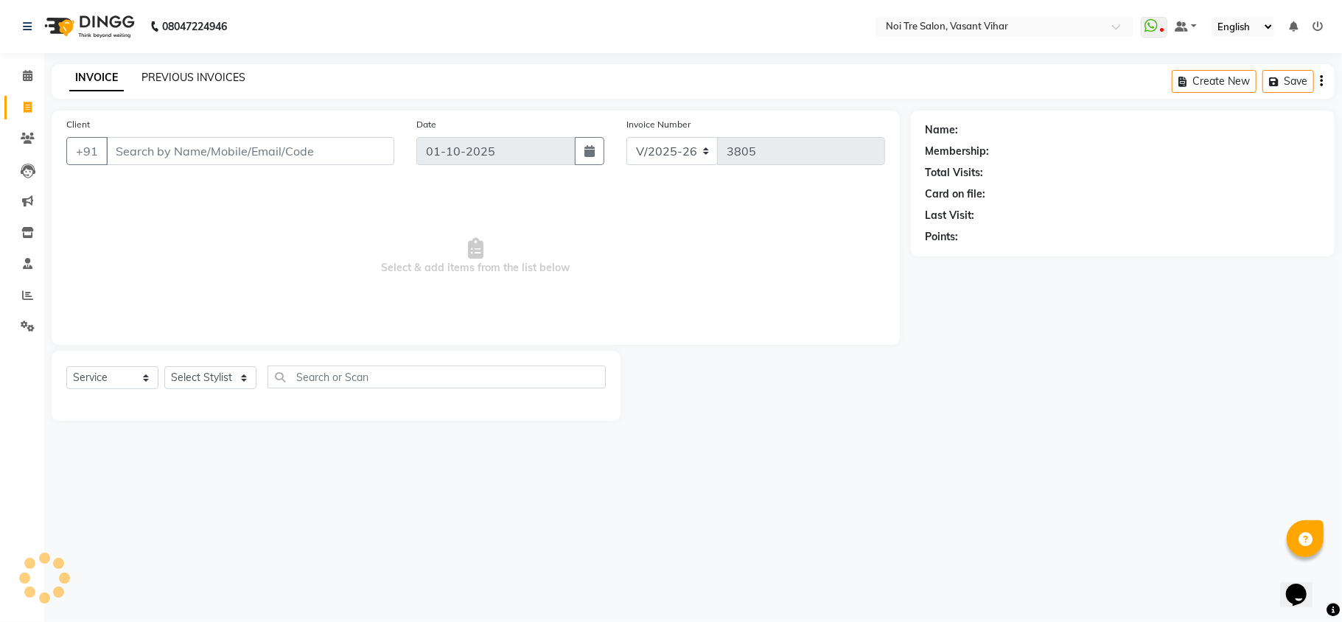
click at [189, 77] on link "PREVIOUS INVOICES" at bounding box center [194, 77] width 104 height 13
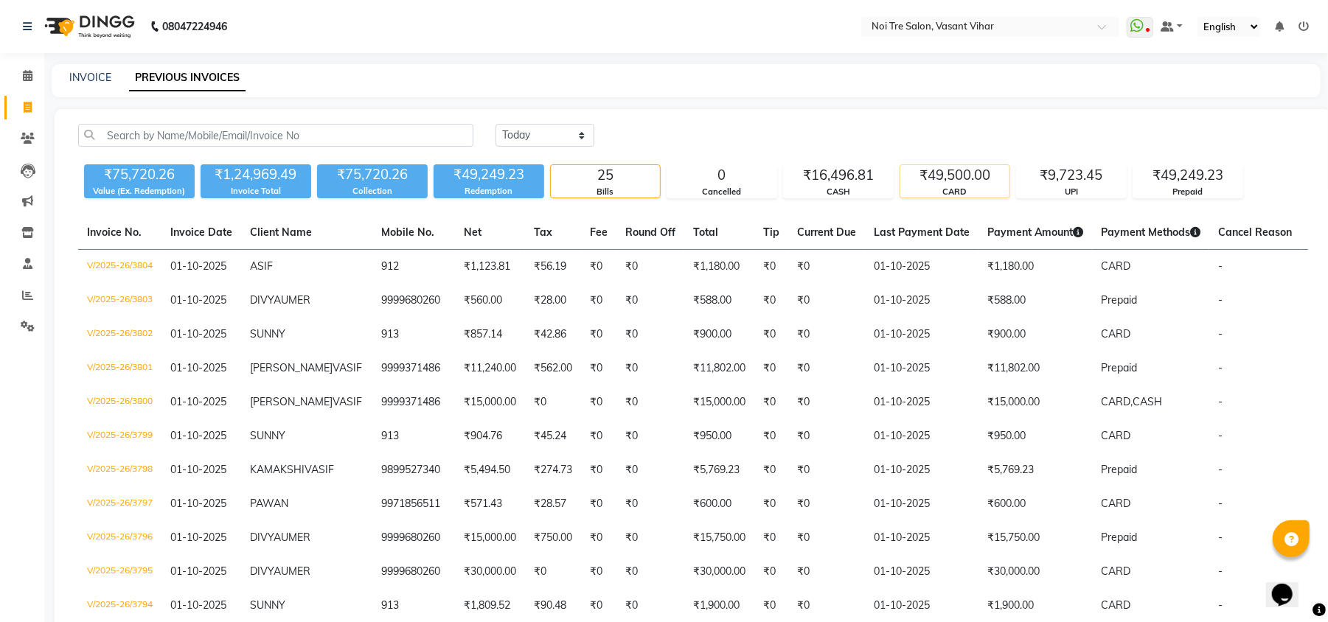
click at [941, 175] on div "₹49,500.00" at bounding box center [954, 175] width 109 height 21
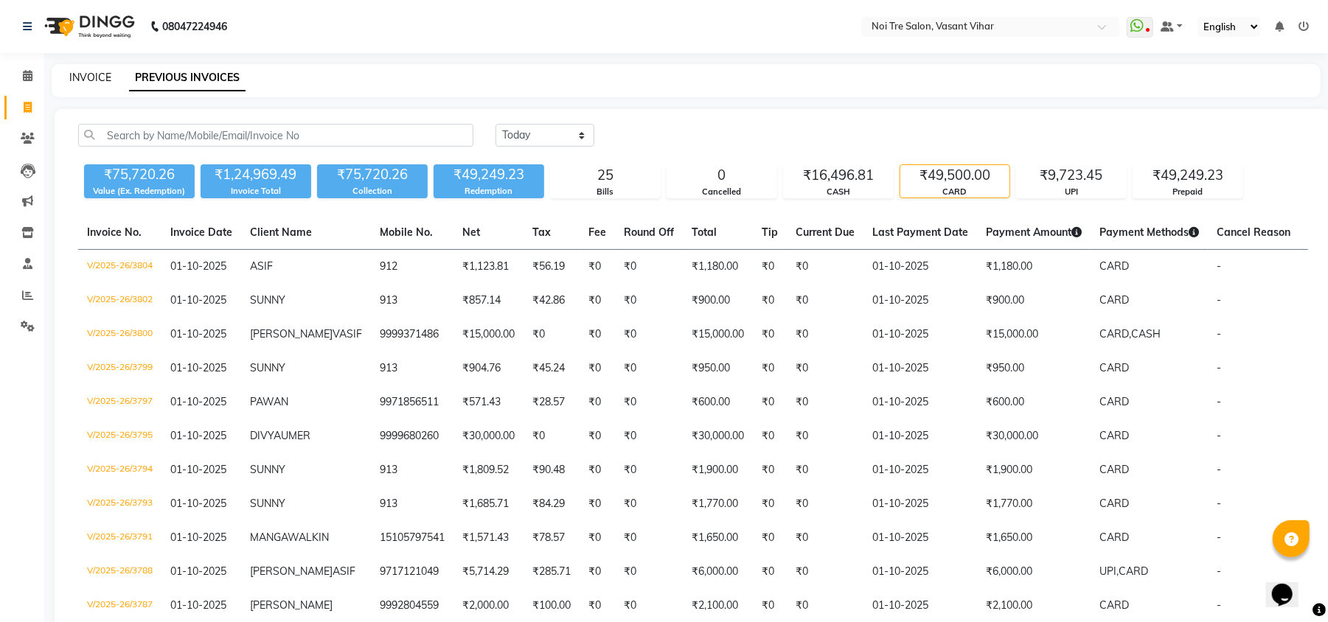
click at [97, 77] on link "INVOICE" at bounding box center [90, 77] width 42 height 13
select select "service"
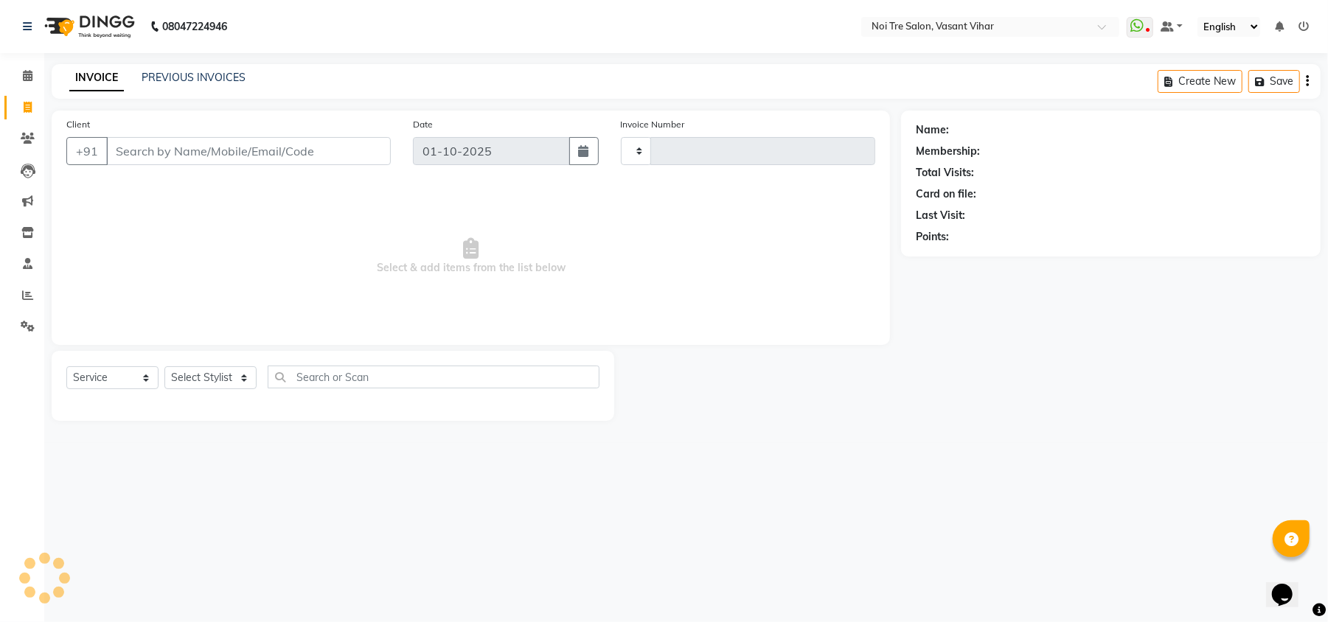
type input "3805"
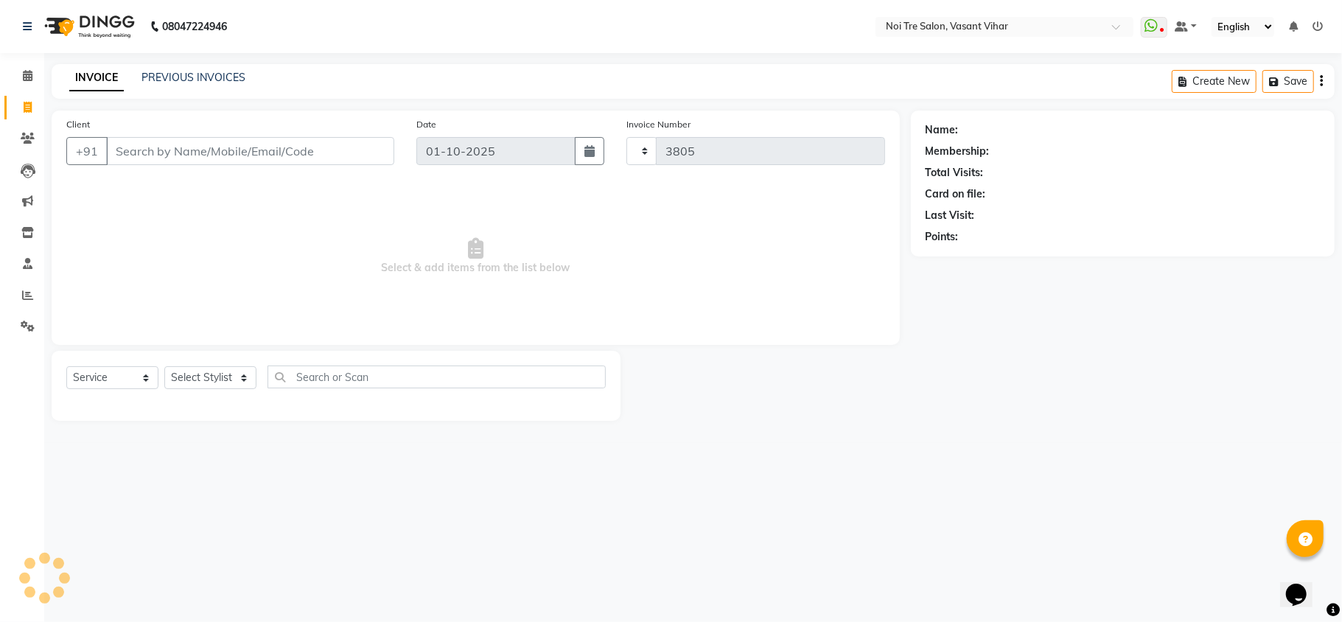
select select "3944"
click at [202, 369] on select "Select Stylist Abhishek AMARNATH Asif DANISH(PUNJABI BAGH) DHARAM FAIZAN GEETA …" at bounding box center [217, 377] width 107 height 23
select select "38778"
click at [164, 366] on select "Select Stylist Abhishek AMARNATH Asif DANISH(PUNJABI BAGH) DHARAM FAIZAN GEETA …" at bounding box center [217, 377] width 107 height 23
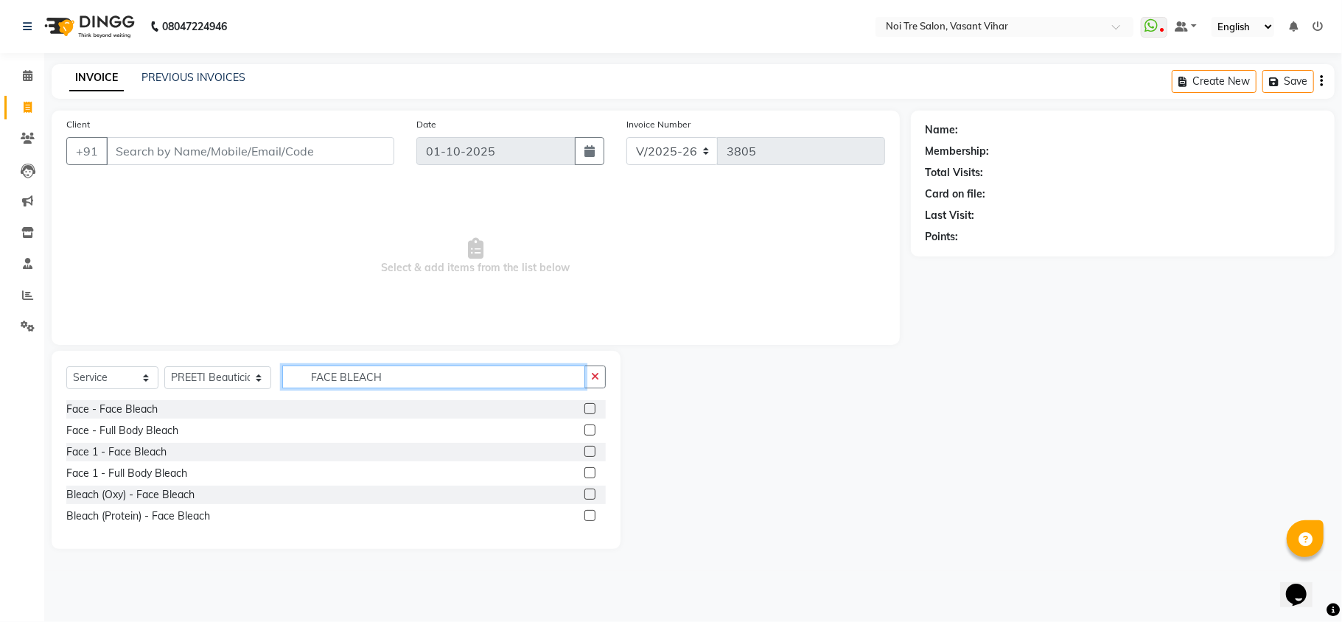
type input "FACE BLEACH"
click at [591, 405] on label at bounding box center [590, 408] width 11 height 11
click at [591, 405] on input "checkbox" at bounding box center [590, 410] width 10 height 10
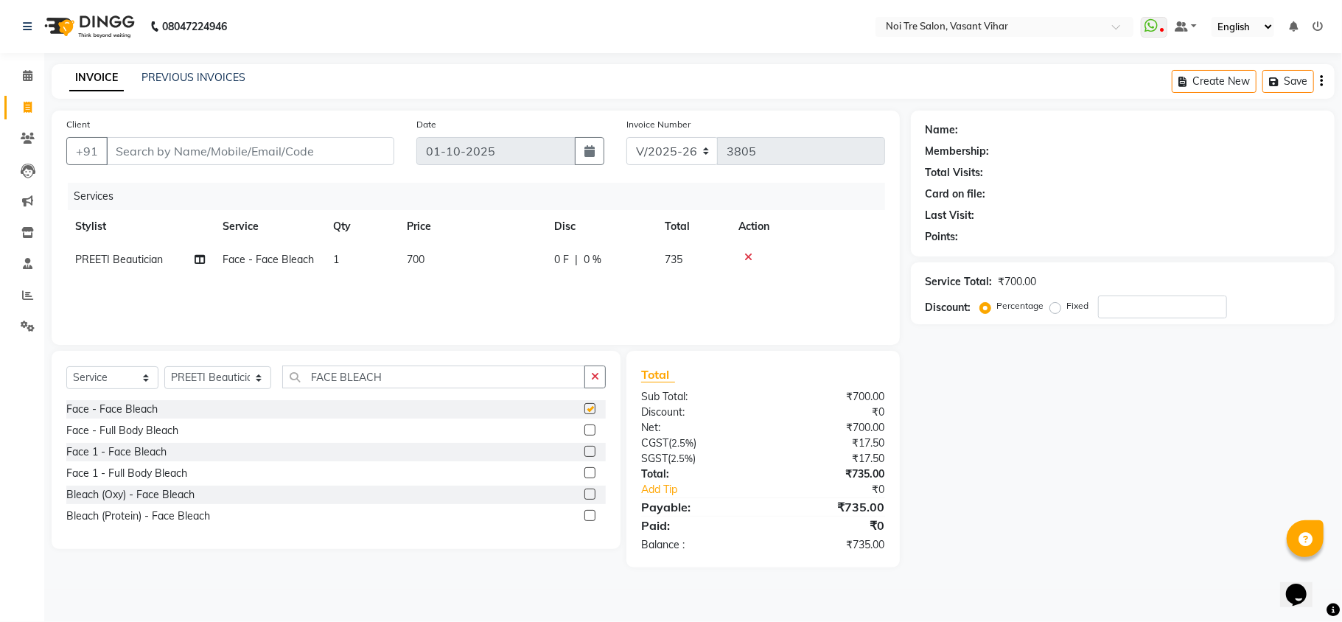
checkbox input "false"
click at [426, 268] on td "700" at bounding box center [471, 259] width 147 height 33
select select "38778"
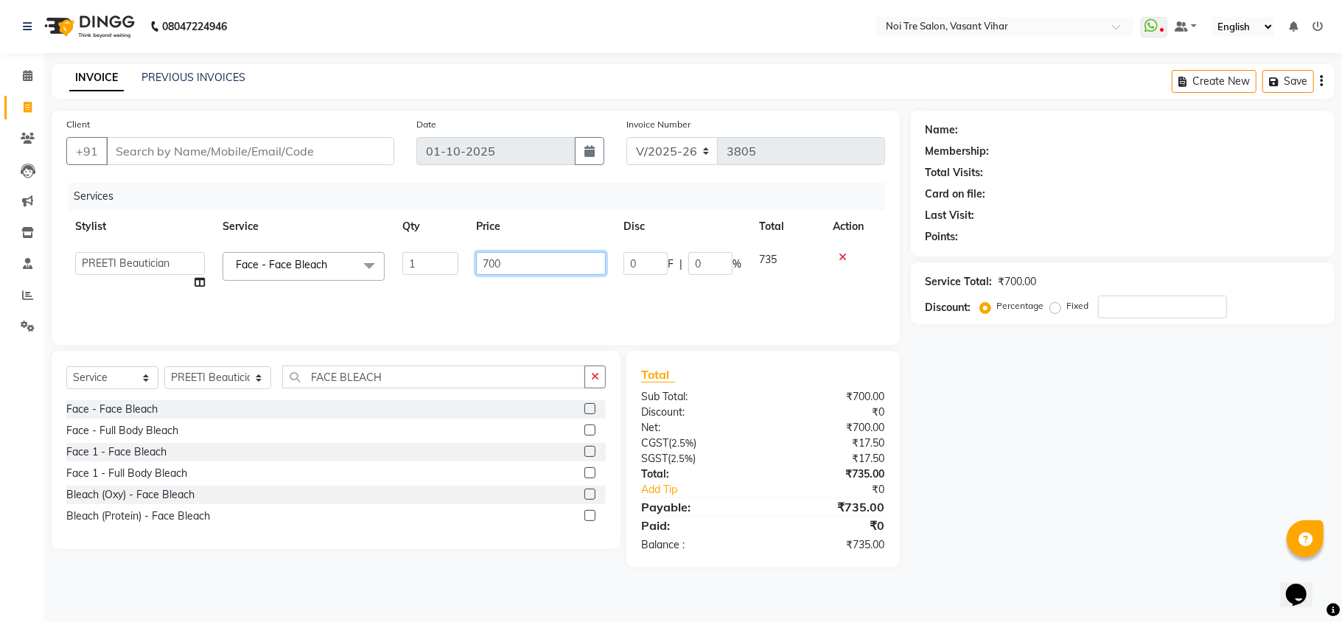
drag, startPoint x: 523, startPoint y: 268, endPoint x: 405, endPoint y: 257, distance: 118.5
click at [408, 257] on tr "Abhishek AMARNATH Asif DANISH(PUNJABI BAGH) DHARAM FAIZAN GEETA Kamal Karan PDC…" at bounding box center [475, 271] width 819 height 56
type input "1000"
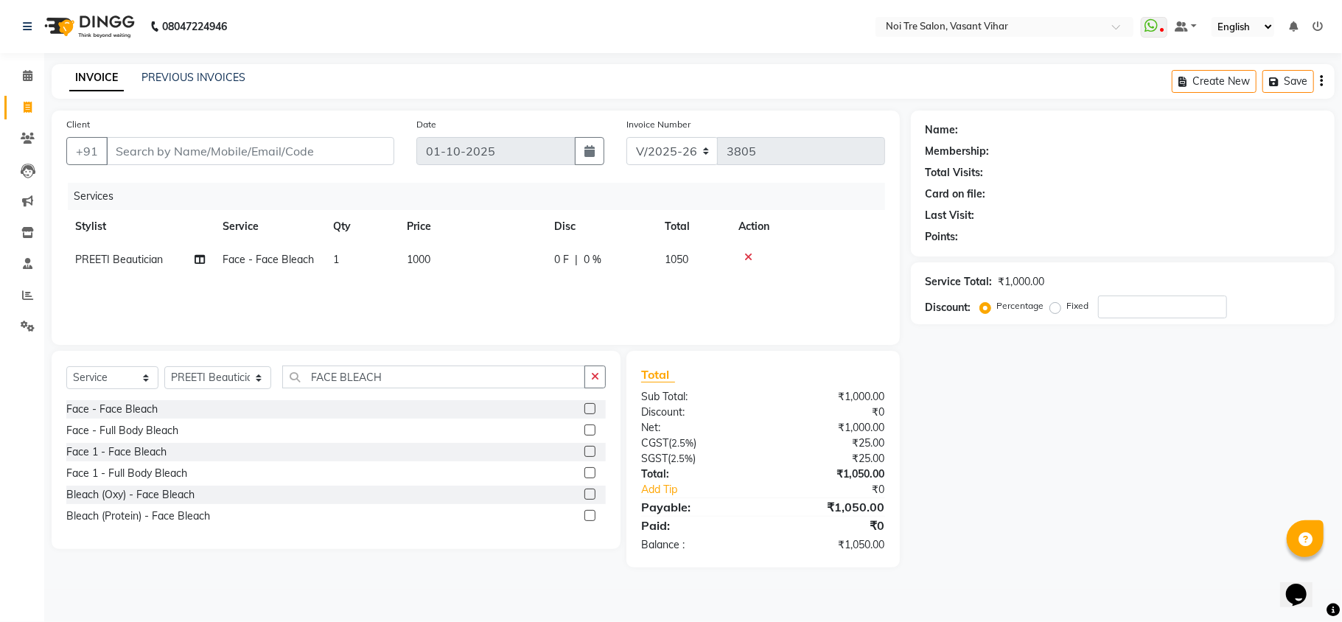
click at [455, 282] on div "Services Stylist Service Qty Price Disc Total Action PREETI Beautician Face - F…" at bounding box center [475, 256] width 819 height 147
drag, startPoint x: 399, startPoint y: 375, endPoint x: 4, endPoint y: 361, distance: 394.7
click at [1, 369] on app-home "08047224946 Select Location × Noi Tre Salon, Vasant Vihar WhatsApp Status ✕ Sta…" at bounding box center [671, 295] width 1342 height 590
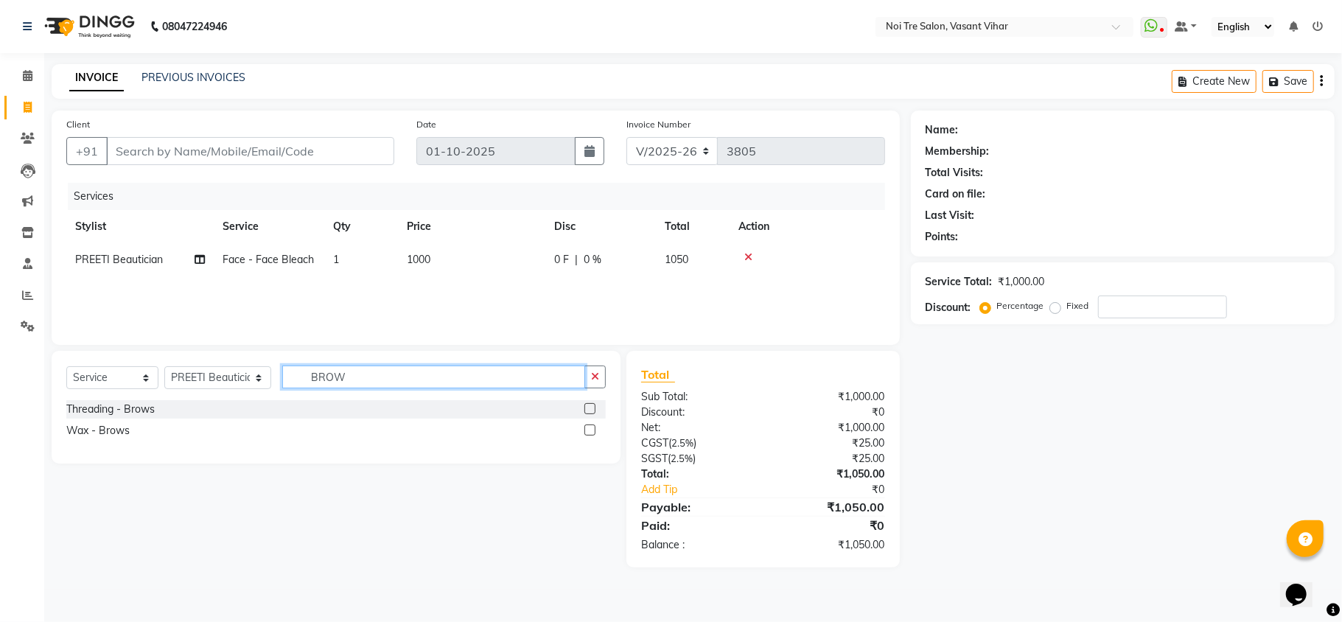
type input "BROW"
click at [591, 405] on label at bounding box center [590, 408] width 11 height 11
click at [591, 405] on input "checkbox" at bounding box center [590, 410] width 10 height 10
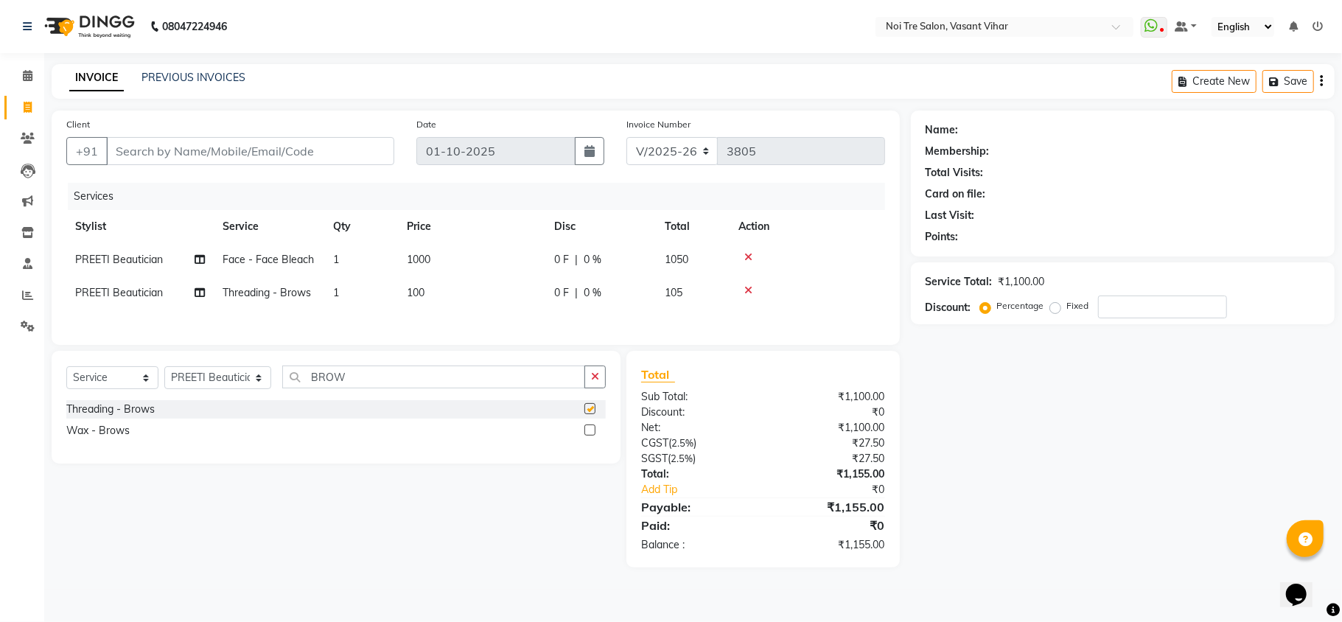
checkbox input "false"
click at [201, 384] on select "Select Stylist Abhishek AMARNATH Asif DANISH(PUNJABI BAGH) DHARAM FAIZAN GEETA …" at bounding box center [217, 377] width 107 height 23
select select "20379"
click at [164, 372] on select "Select Stylist Abhishek AMARNATH Asif DANISH(PUNJABI BAGH) DHARAM FAIZAN GEETA …" at bounding box center [217, 377] width 107 height 23
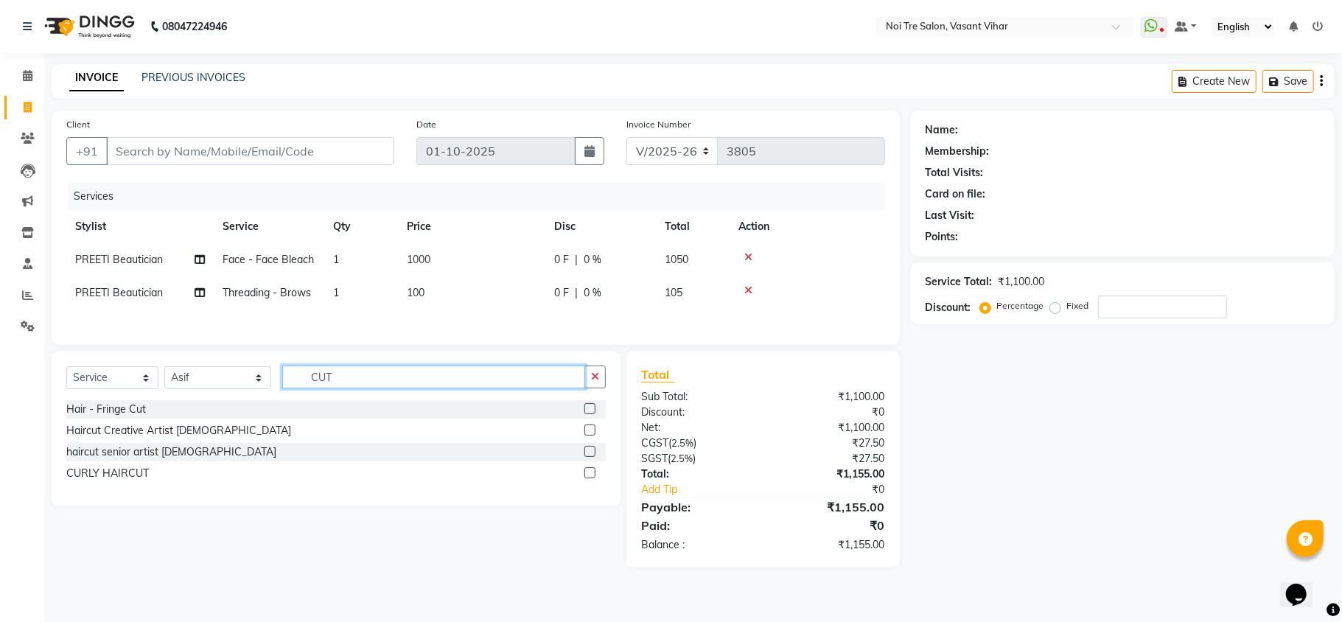
type input "CUT"
click at [593, 436] on label at bounding box center [590, 430] width 11 height 11
click at [593, 436] on input "checkbox" at bounding box center [590, 431] width 10 height 10
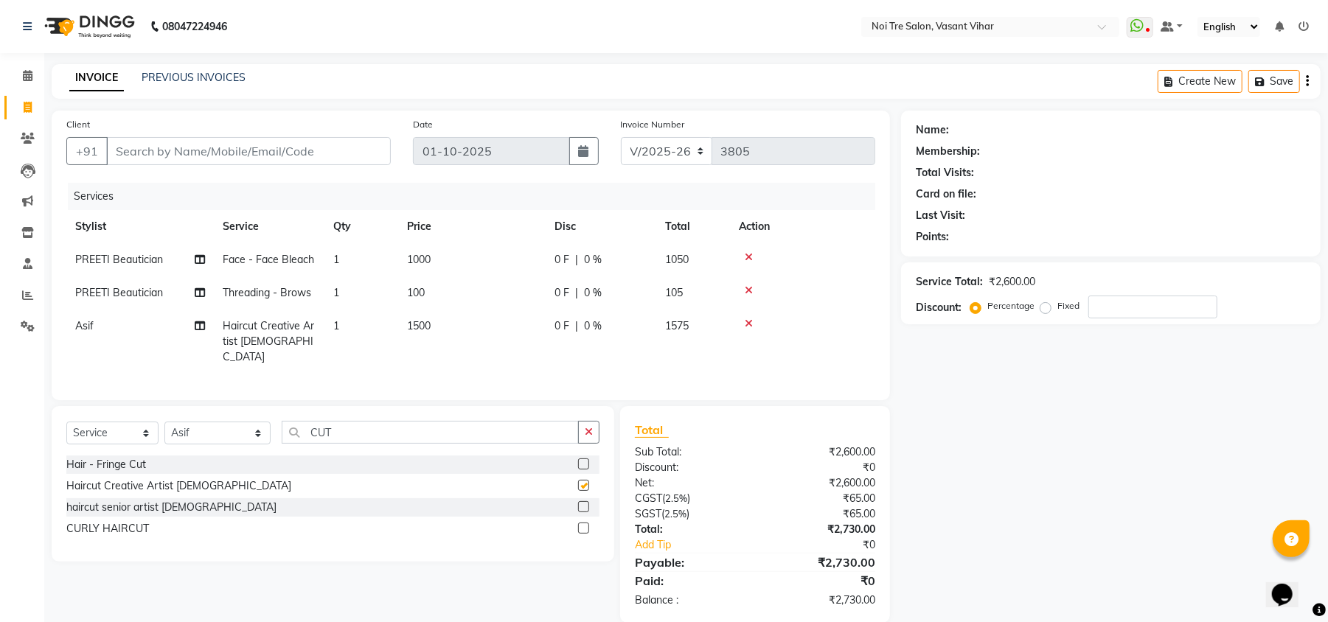
checkbox input "false"
click at [341, 319] on td "1" at bounding box center [361, 342] width 74 height 64
select select "20379"
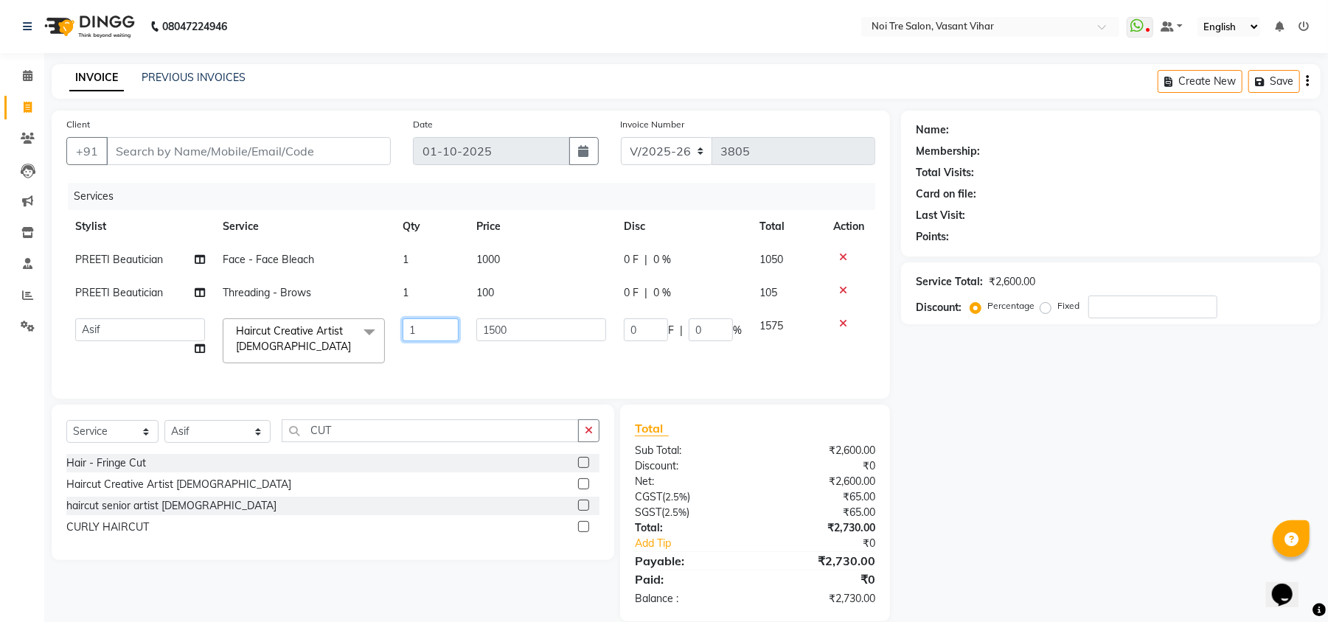
drag, startPoint x: 422, startPoint y: 327, endPoint x: 290, endPoint y: 308, distance: 133.3
click at [299, 311] on tr "Abhishek AMARNATH Asif DANISH(PUNJABI BAGH) DHARAM FAIZAN GEETA Kamal Karan PDC…" at bounding box center [470, 341] width 809 height 63
type input "2"
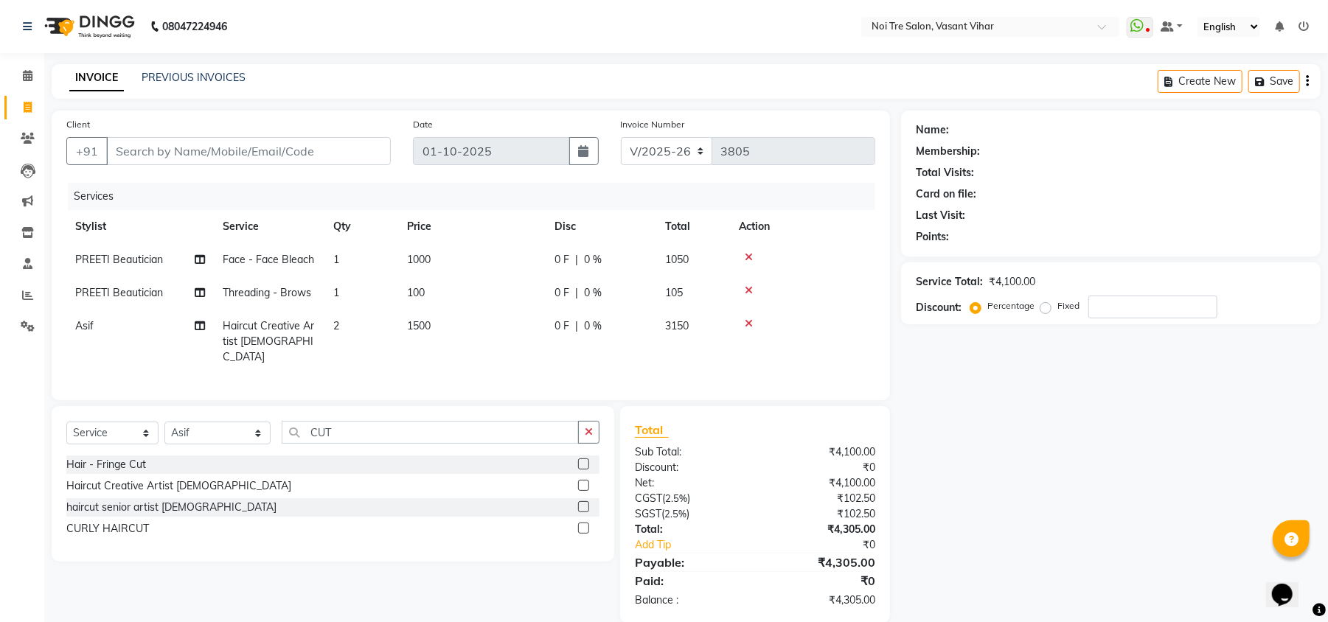
drag, startPoint x: 534, startPoint y: 332, endPoint x: 472, endPoint y: 319, distance: 63.9
click at [473, 322] on td "1500" at bounding box center [471, 342] width 147 height 64
select select "20379"
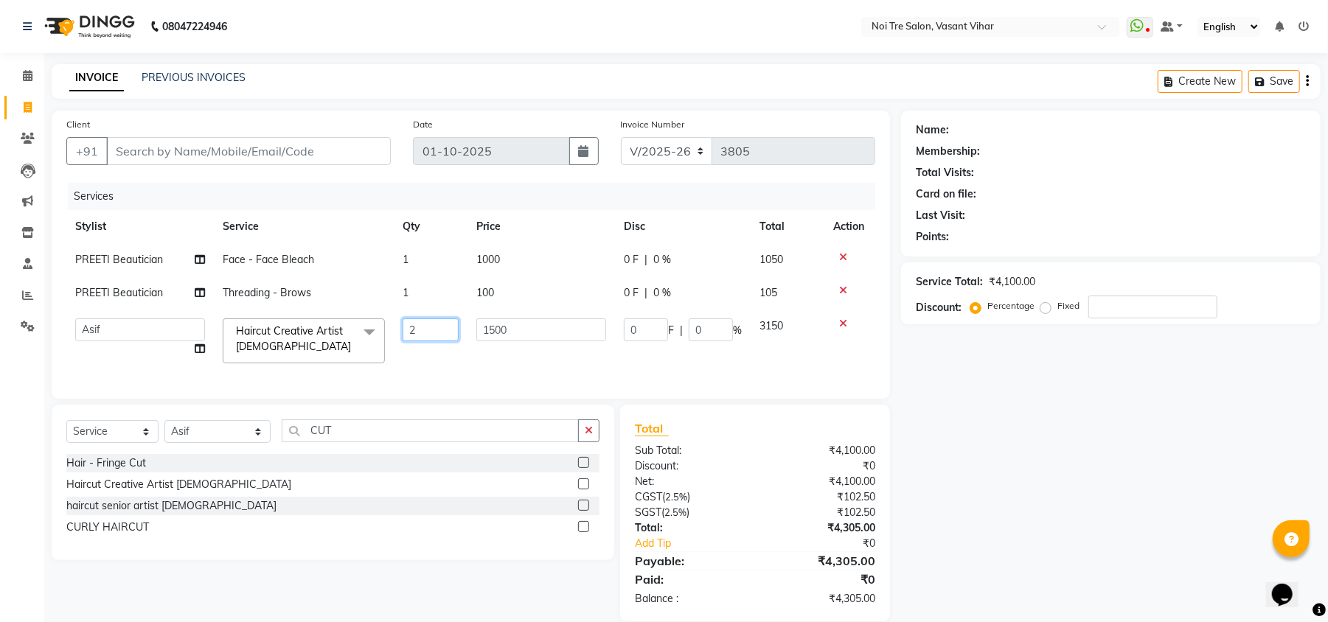
drag, startPoint x: 529, startPoint y: 316, endPoint x: 248, endPoint y: 267, distance: 284.5
click at [257, 272] on tbody "PREETI Beautician Face - Face Bleach 1 1000 0 F | 0 % 1050 PREETI Beautician Th…" at bounding box center [470, 307] width 809 height 129
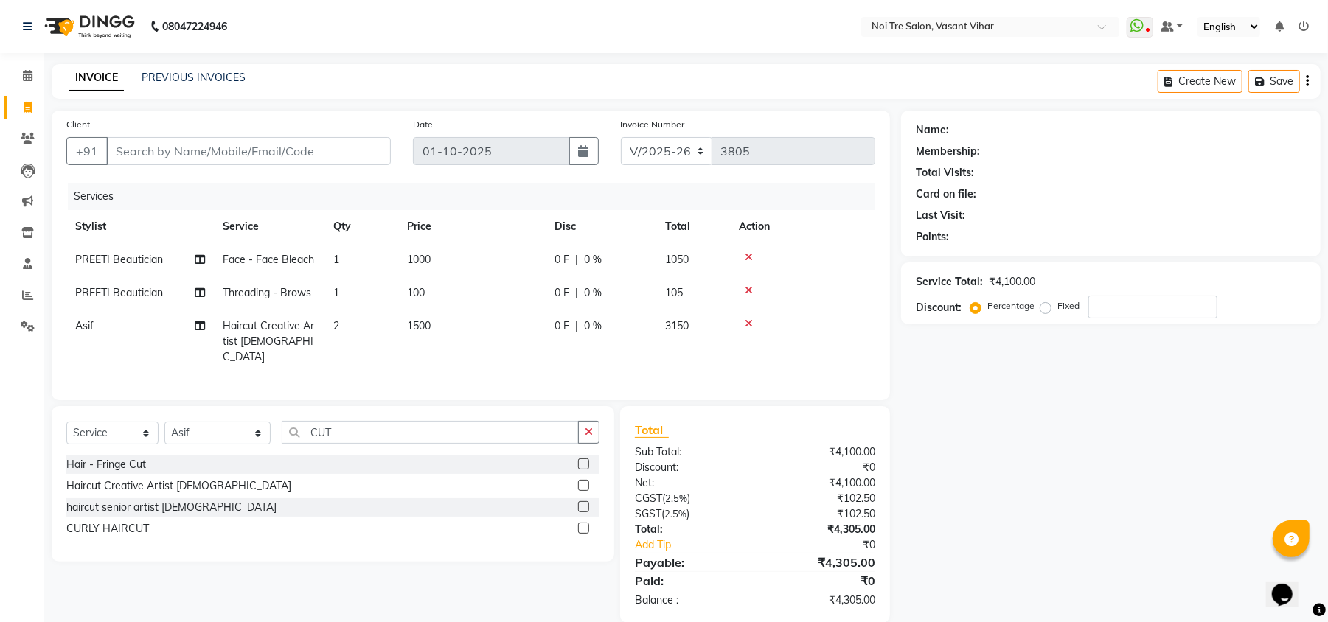
drag, startPoint x: 537, startPoint y: 332, endPoint x: 546, endPoint y: 327, distance: 9.9
click at [506, 329] on td "1500" at bounding box center [471, 342] width 147 height 64
select select "20379"
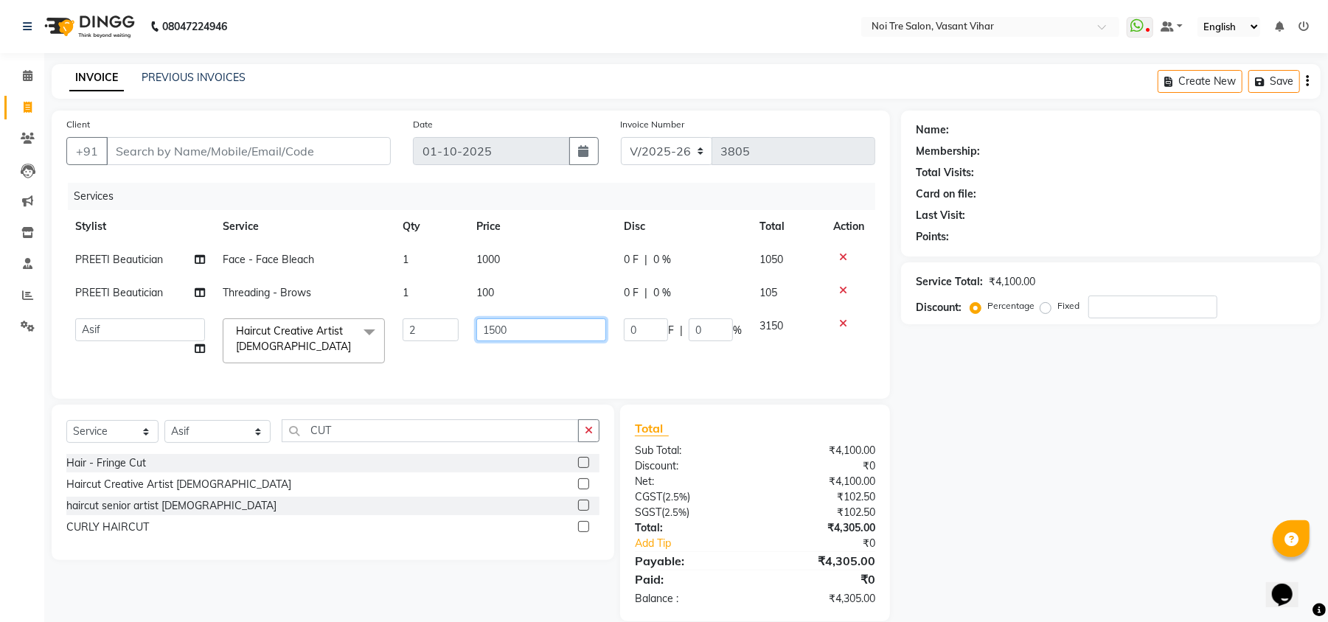
drag, startPoint x: 534, startPoint y: 328, endPoint x: 325, endPoint y: 274, distance: 216.2
click at [325, 274] on tbody "PREETI Beautician Face - Face Bleach 1 1000 0 F | 0 % 1050 PREETI Beautician Th…" at bounding box center [470, 307] width 809 height 129
type input "950"
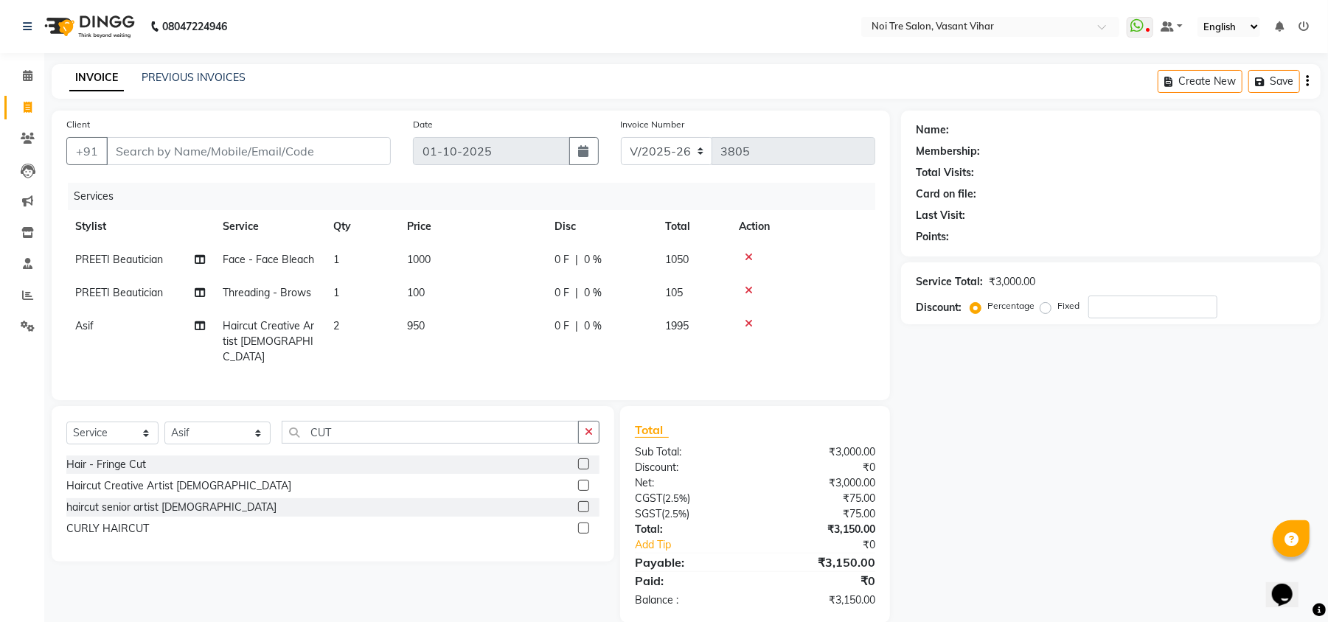
click at [519, 360] on div "Services Stylist Service Qty Price Disc Total Action PREETI Beautician Face - F…" at bounding box center [470, 284] width 809 height 203
drag, startPoint x: 369, startPoint y: 433, endPoint x: 152, endPoint y: 408, distance: 218.3
click at [166, 411] on div "Select Service Product Membership Package Voucher Prepaid Gift Card Select Styl…" at bounding box center [333, 484] width 562 height 156
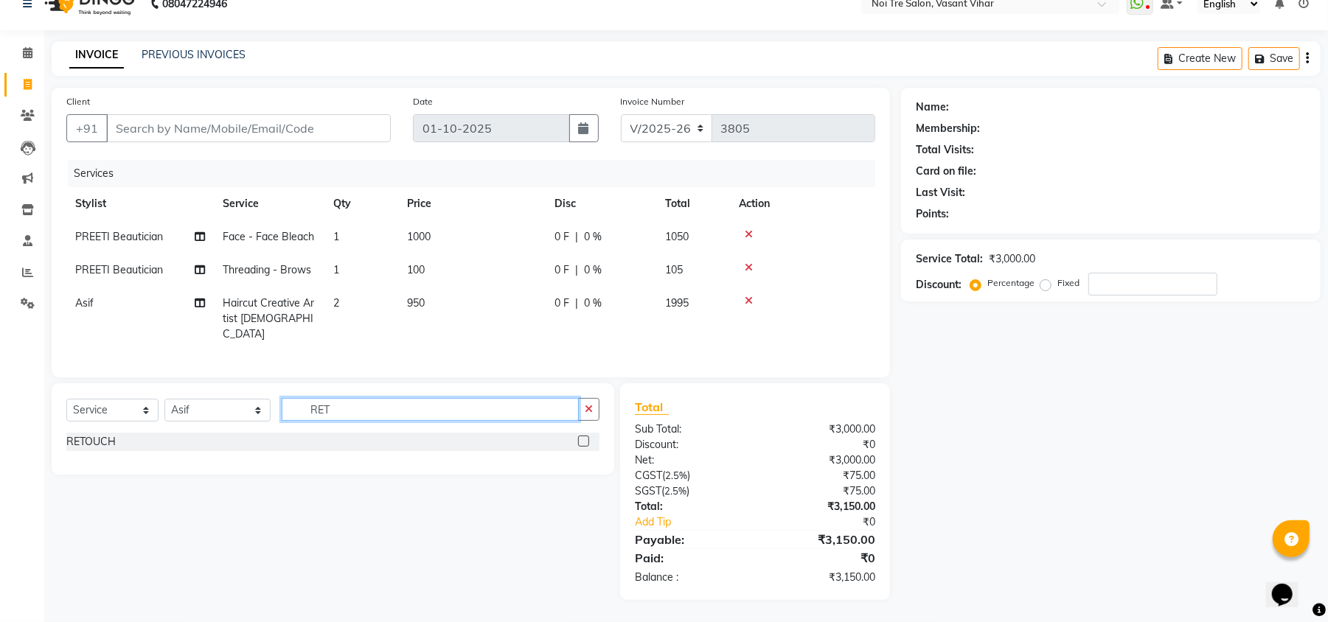
scroll to position [22, 0]
type input "RET"
click at [585, 434] on div at bounding box center [588, 442] width 21 height 18
click at [585, 438] on label at bounding box center [583, 441] width 11 height 11
click at [585, 438] on input "checkbox" at bounding box center [583, 443] width 10 height 10
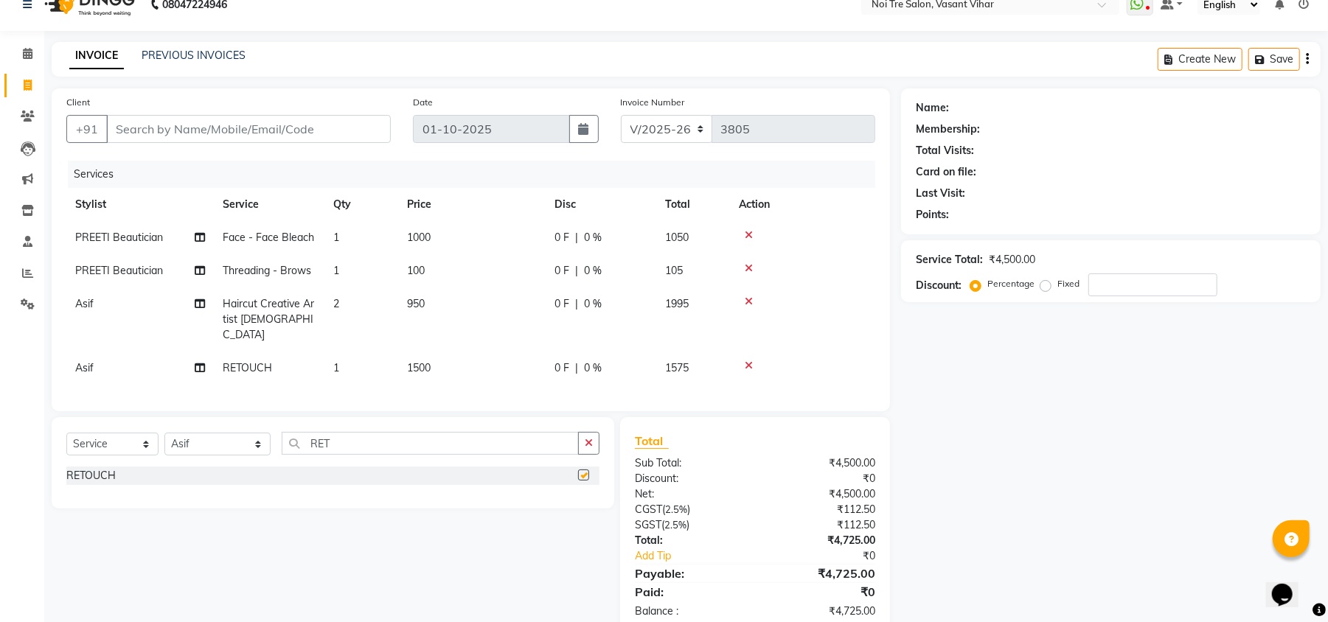
checkbox input "false"
click at [479, 352] on td "1500" at bounding box center [471, 368] width 147 height 33
select select "20379"
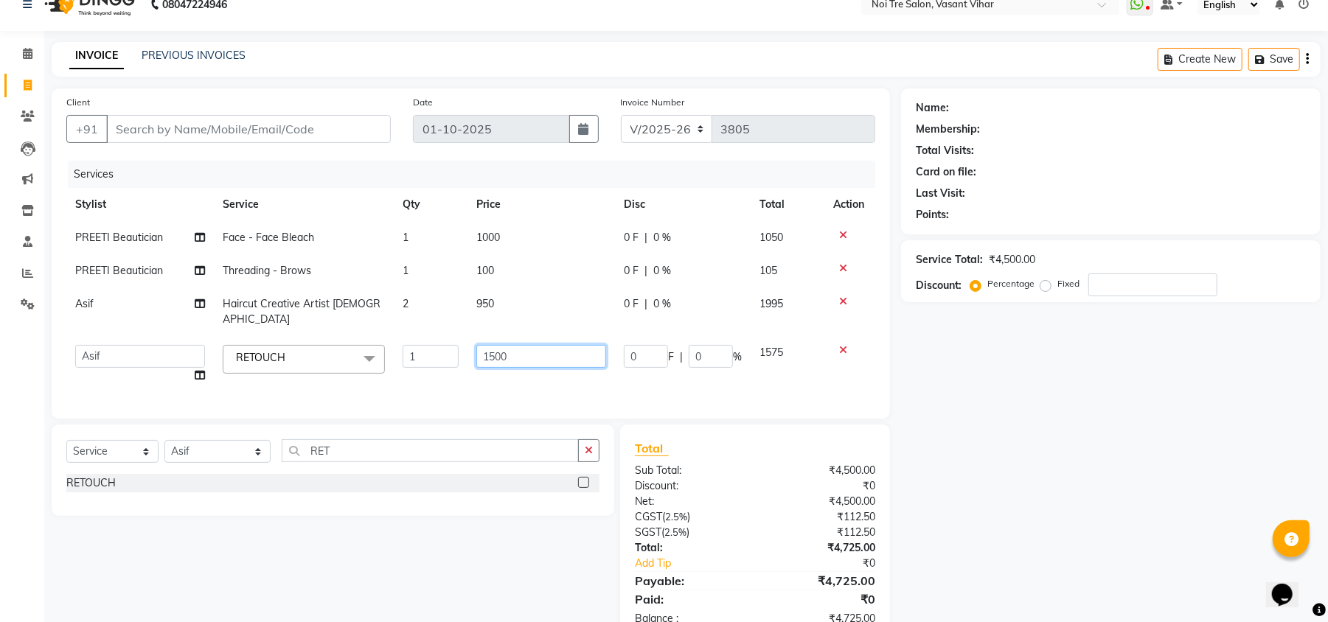
drag, startPoint x: 444, startPoint y: 342, endPoint x: 372, endPoint y: 330, distance: 73.2
click at [387, 337] on tr "Abhishek AMARNATH Asif DANISH(PUNJABI BAGH) DHARAM FAIZAN GEETA Kamal Karan PDC…" at bounding box center [470, 364] width 809 height 56
type input "1000"
click at [419, 363] on tr "Abhishek AMARNATH Asif DANISH(PUNJABI BAGH) DHARAM FAIZAN GEETA Kamal Karan PDC…" at bounding box center [470, 364] width 809 height 56
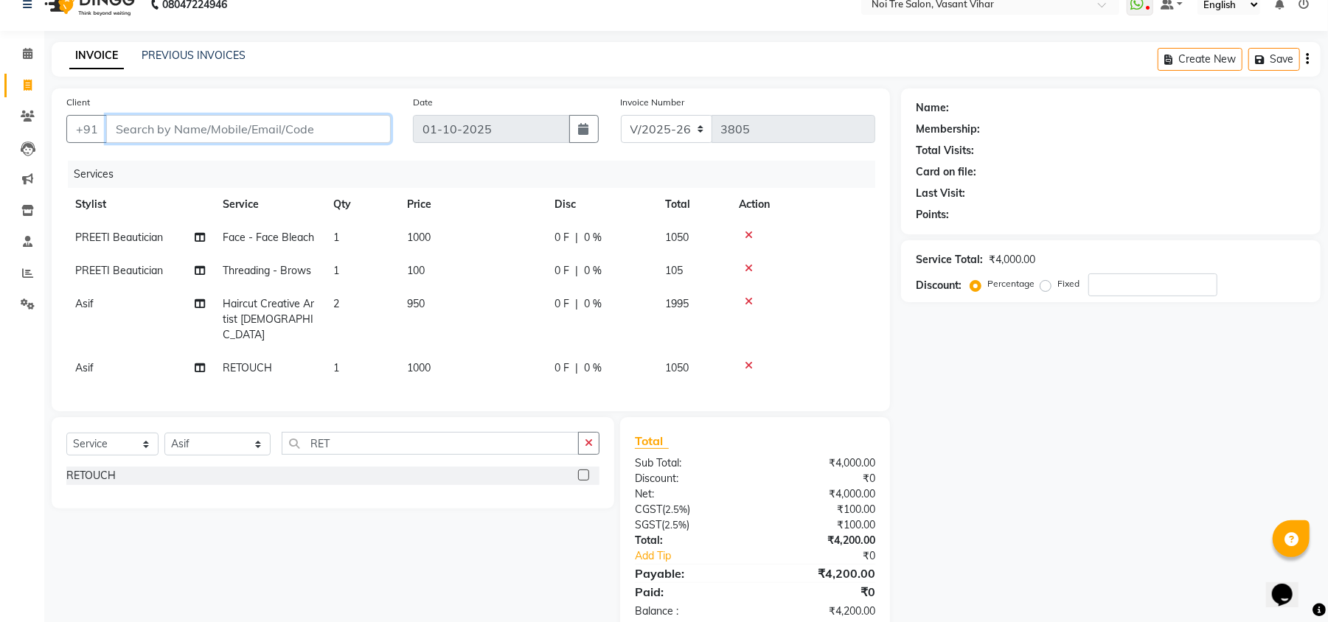
click at [314, 133] on input "Client" at bounding box center [248, 129] width 285 height 28
type input "9"
type input "0"
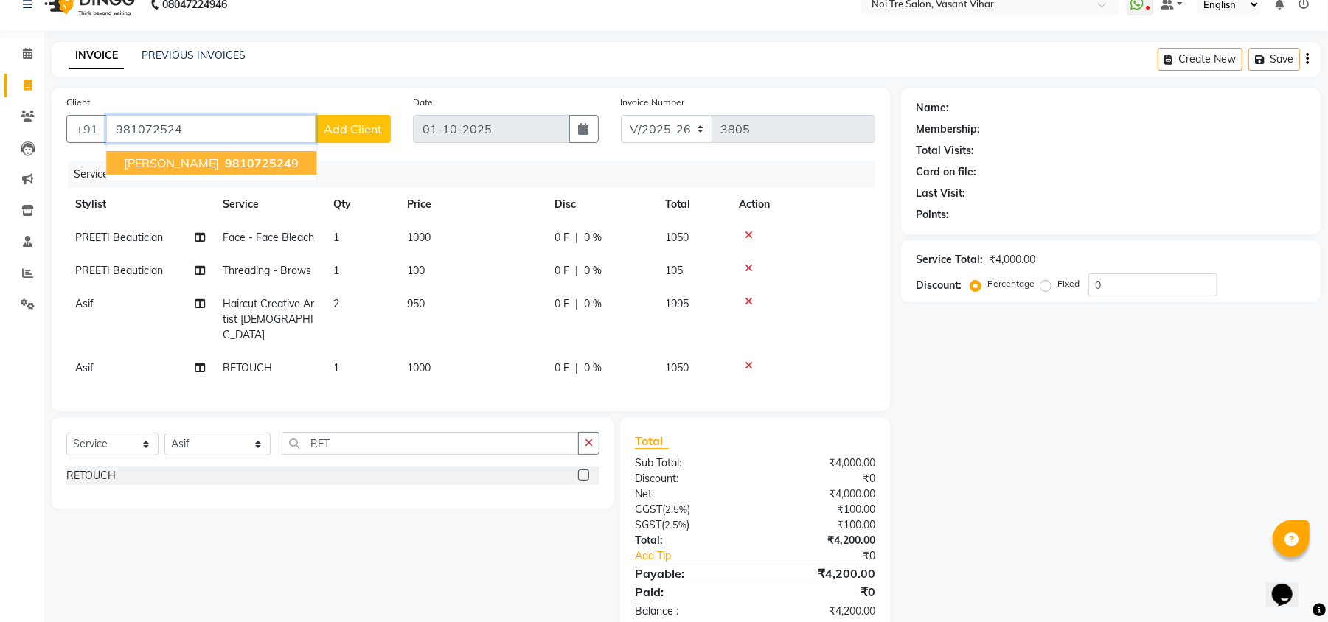
click at [225, 158] on span "981072524" at bounding box center [258, 163] width 66 height 15
type input "9810725249"
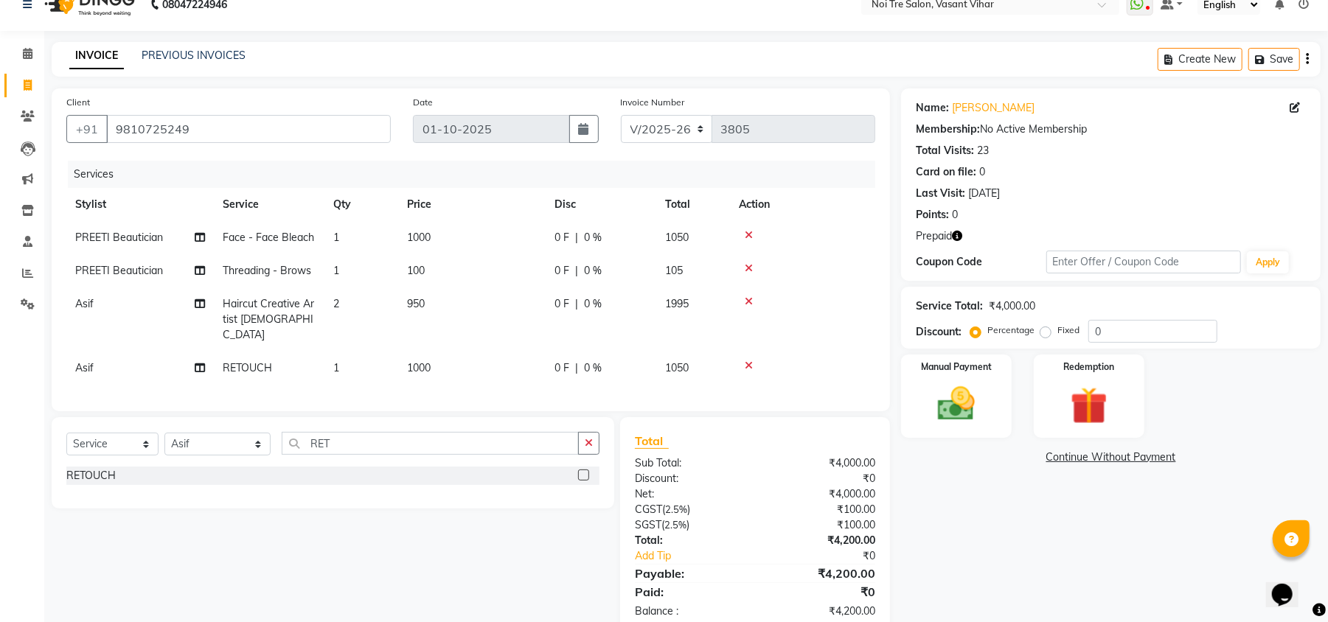
click at [475, 240] on td "1000" at bounding box center [471, 237] width 147 height 33
select select "38778"
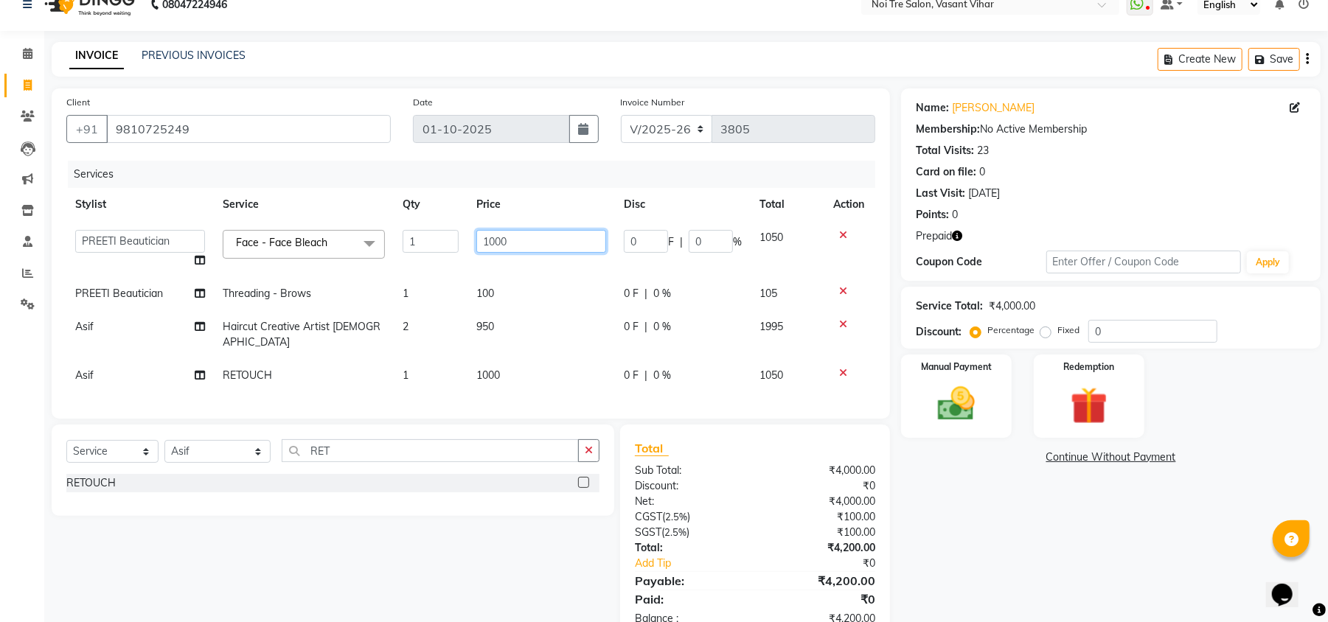
drag, startPoint x: 522, startPoint y: 242, endPoint x: 249, endPoint y: 205, distance: 275.2
click at [252, 205] on table "Stylist Service Qty Price Disc Total Action Abhishek AMARNATH Asif DANISH(PUNJA…" at bounding box center [470, 290] width 809 height 204
type input "1180"
click at [507, 275] on tbody "Abhishek AMARNATH Asif DANISH(PUNJABI BAGH) DHARAM FAIZAN GEETA Kamal Karan PDC…" at bounding box center [470, 306] width 809 height 171
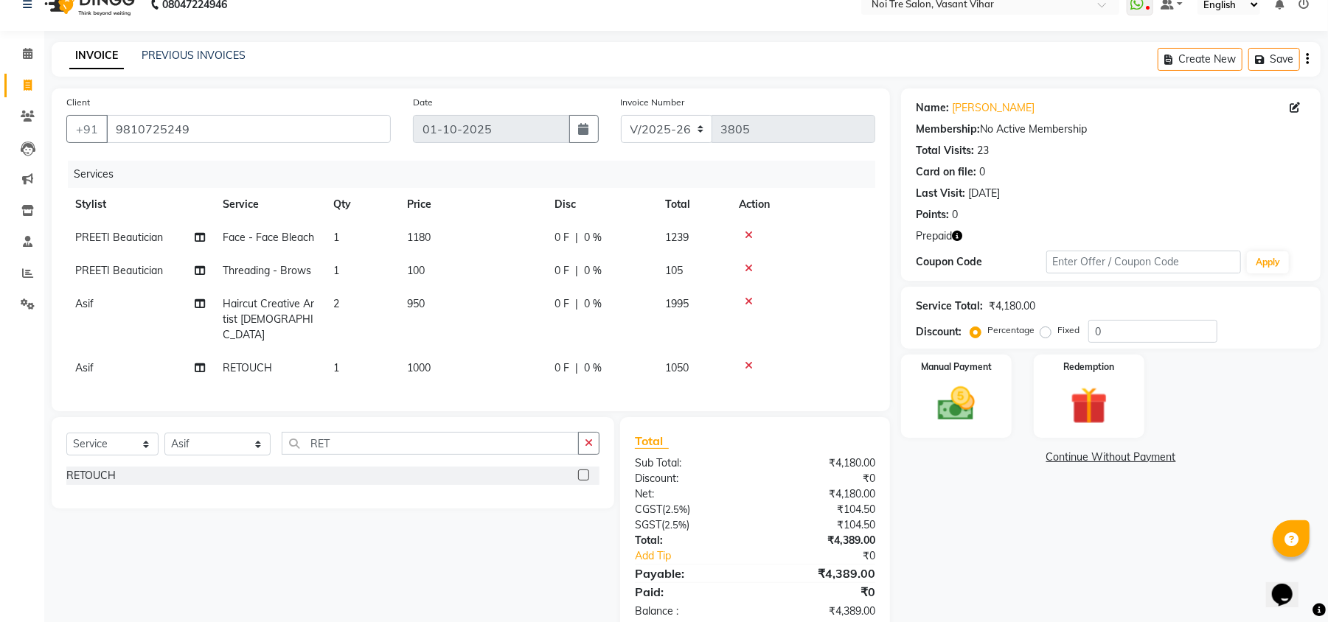
click at [513, 261] on td "100" at bounding box center [471, 270] width 147 height 33
select select "38778"
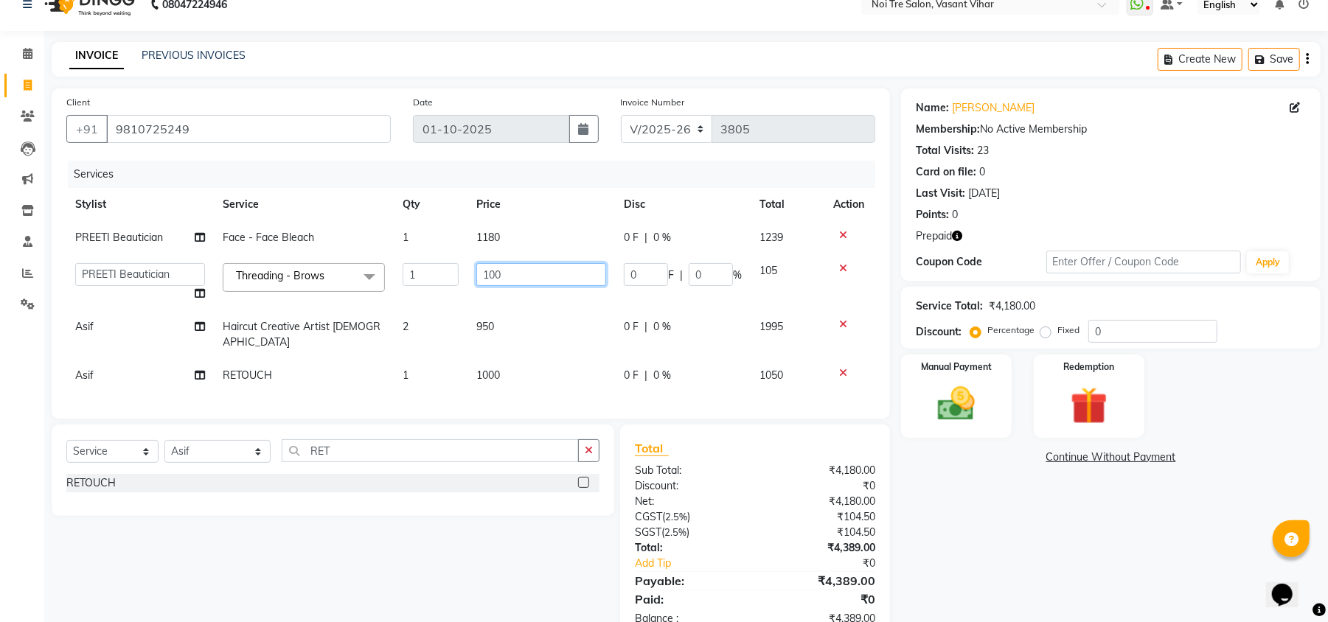
drag, startPoint x: 523, startPoint y: 265, endPoint x: 115, endPoint y: 202, distance: 412.6
click at [115, 202] on table "Stylist Service Qty Price Disc Total Action PREETI Beautician Face - Face Bleac…" at bounding box center [470, 290] width 809 height 204
type input "120"
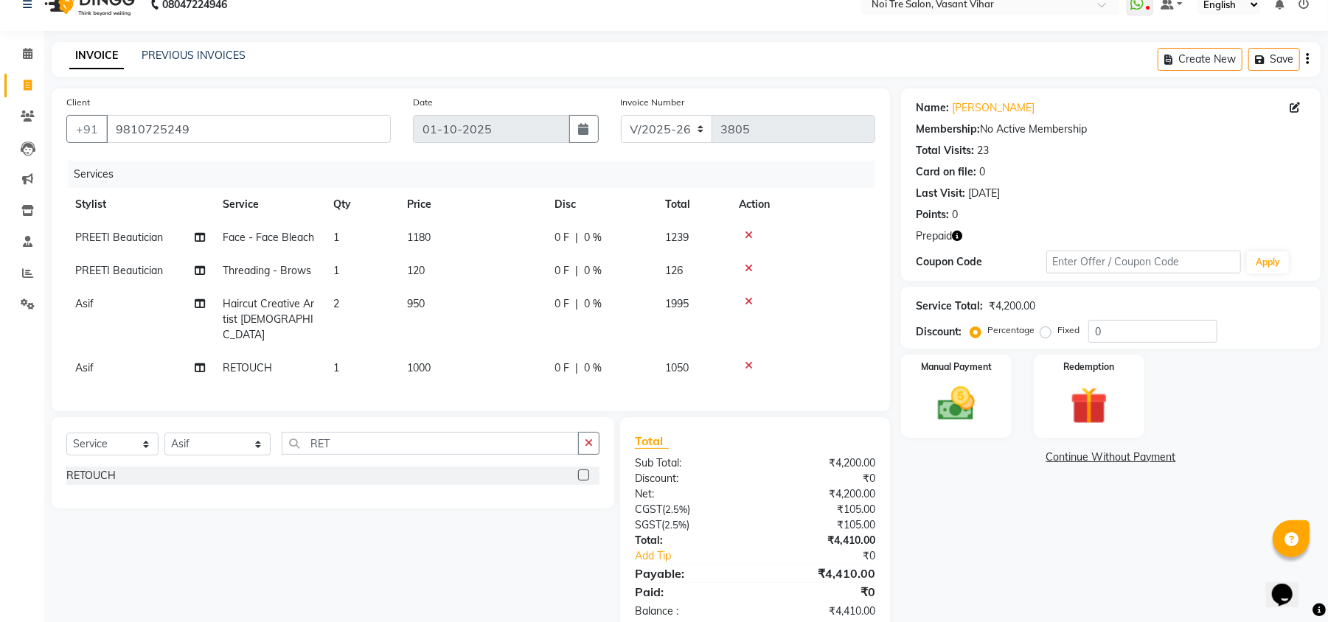
click at [416, 329] on tr "Asif Haircut Creative Artist Male 2 950 0 F | 0 % 1995" at bounding box center [470, 320] width 809 height 64
click at [481, 352] on td "1000" at bounding box center [471, 368] width 147 height 33
select select "20379"
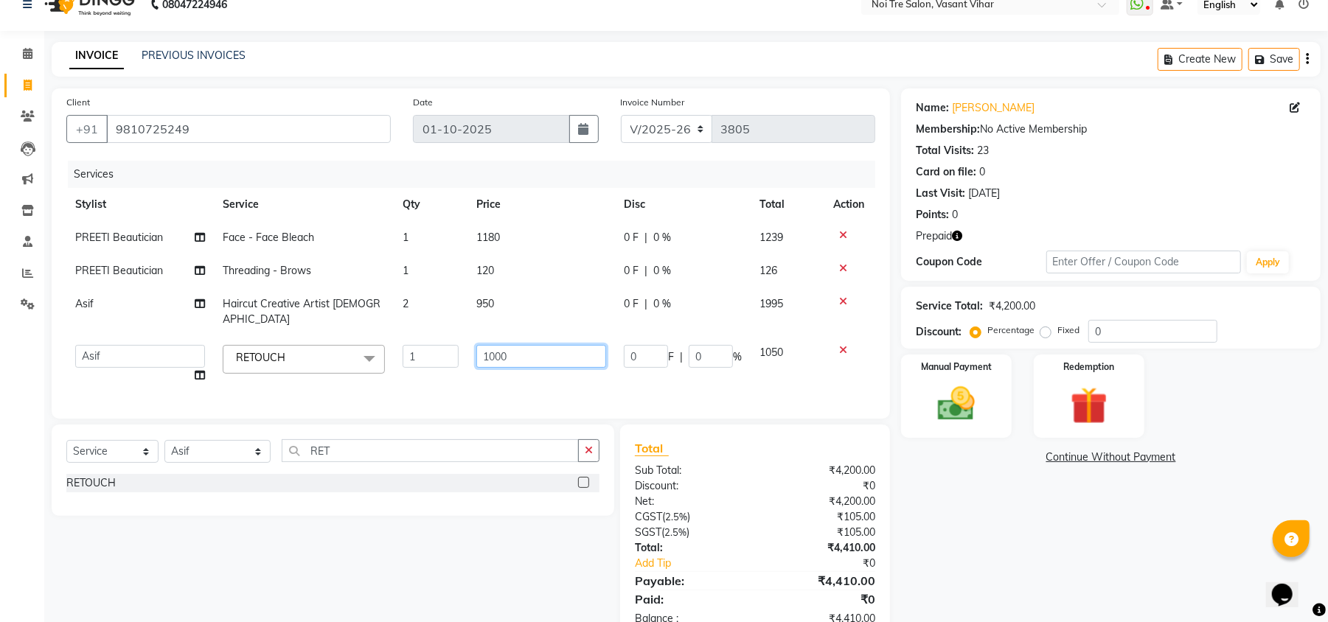
drag, startPoint x: 525, startPoint y: 336, endPoint x: 225, endPoint y: 307, distance: 301.4
click at [231, 310] on tbody "PREETI Beautician Face - Face Bleach 1 1180 0 F | 0 % 1239 PREETI Beautician Th…" at bounding box center [470, 306] width 809 height 171
type input "1180"
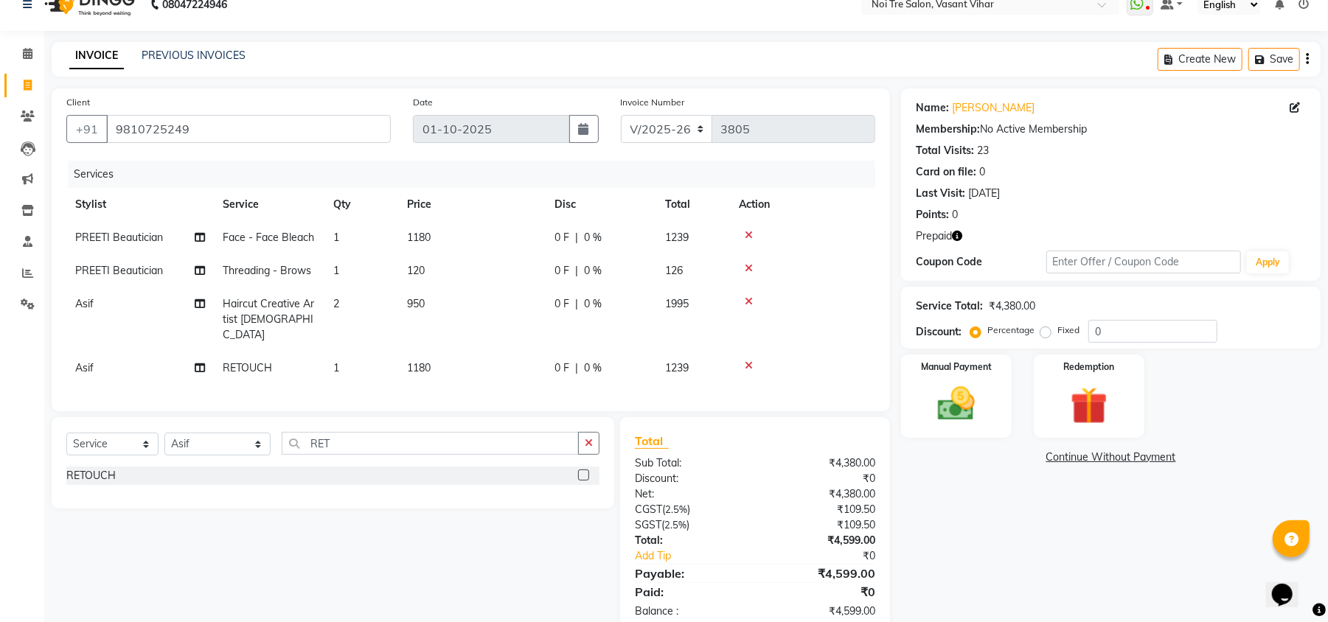
click at [450, 360] on tr "Asif RETOUCH 1 1180 0 F | 0 % 1239" at bounding box center [470, 368] width 809 height 33
click at [1057, 331] on label "Fixed" at bounding box center [1068, 330] width 22 height 13
click at [1043, 331] on input "Fixed" at bounding box center [1048, 330] width 10 height 10
radio input "true"
drag, startPoint x: 1140, startPoint y: 338, endPoint x: 840, endPoint y: 310, distance: 300.5
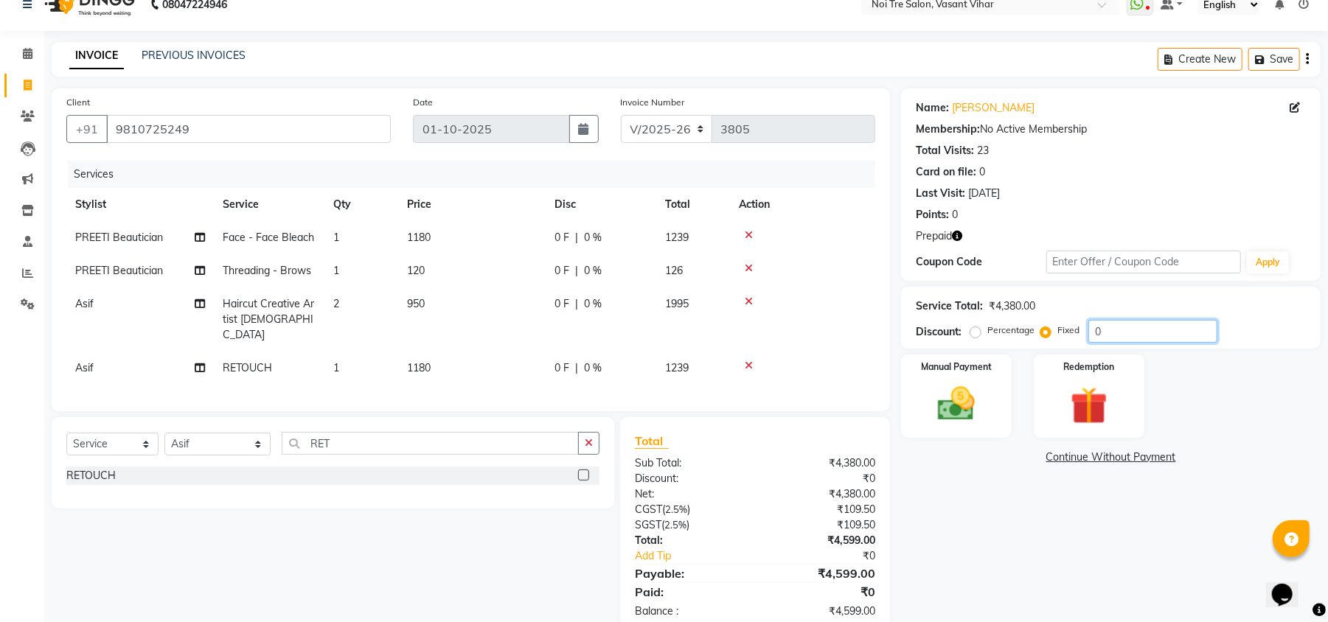
click at [841, 310] on div "Client +91 9810725249 Date 01-10-2025 Invoice Number V/2025 V/2025-26 3805 Serv…" at bounding box center [686, 361] width 1291 height 546
type input "219"
click at [966, 554] on div "Name: Rashi Gupta Membership: No Active Membership Total Visits: 23 Card on fil…" at bounding box center [1116, 361] width 431 height 546
click at [954, 237] on icon "button" at bounding box center [957, 236] width 10 height 10
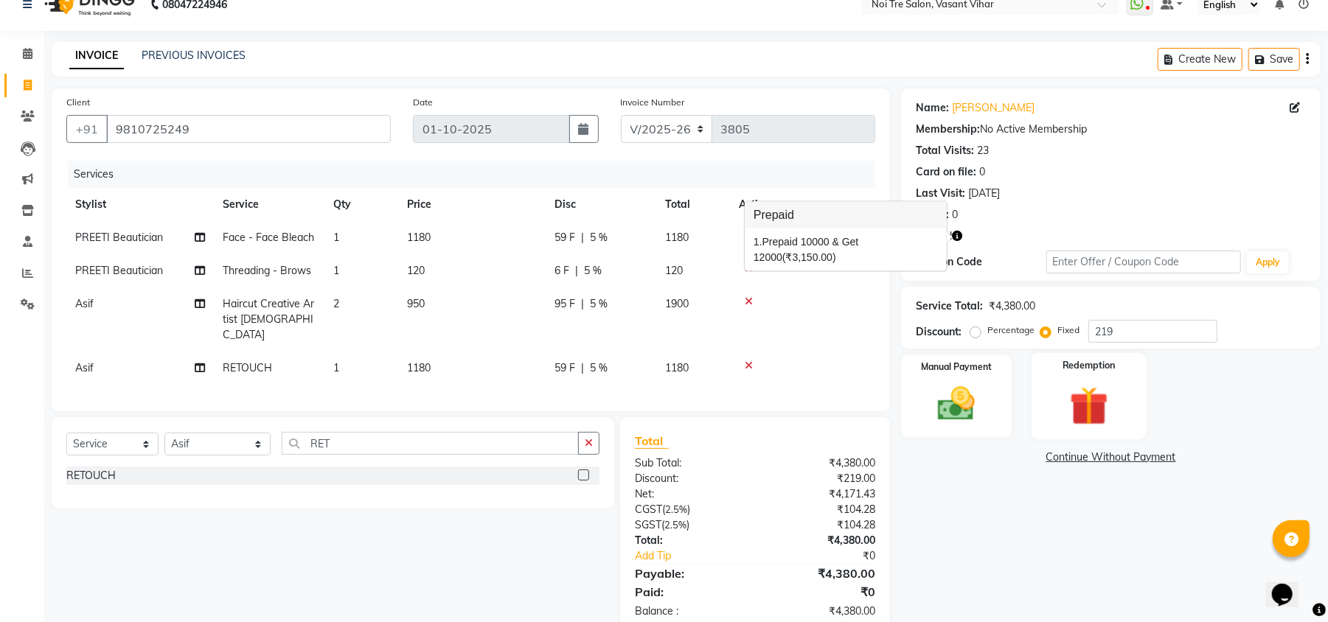
click at [1075, 419] on img at bounding box center [1088, 406] width 63 height 48
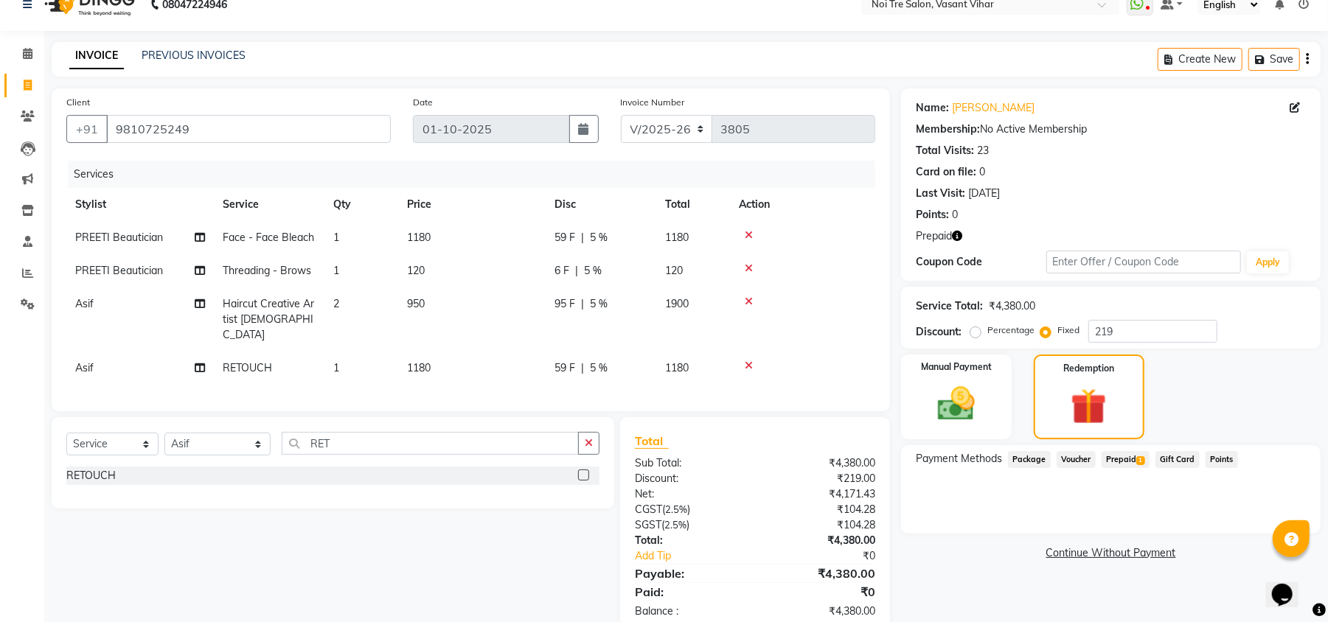
click at [1125, 463] on span "Prepaid 1" at bounding box center [1125, 459] width 48 height 17
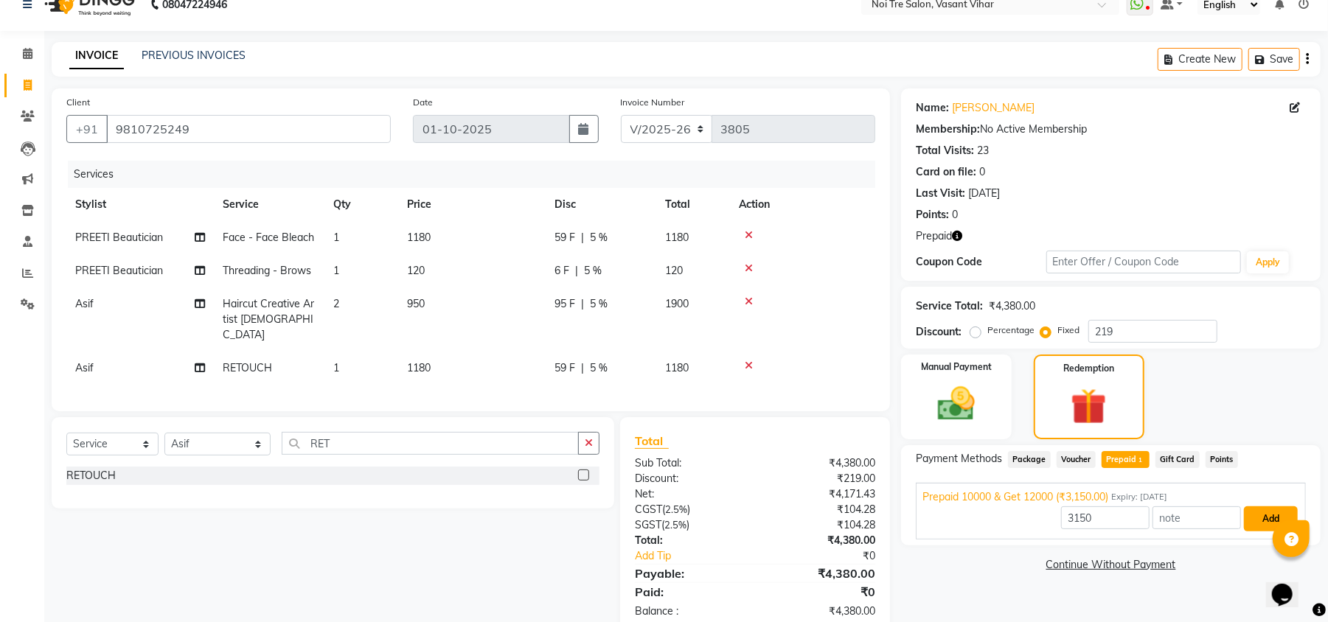
click at [1265, 510] on button "Add" at bounding box center [1271, 518] width 54 height 25
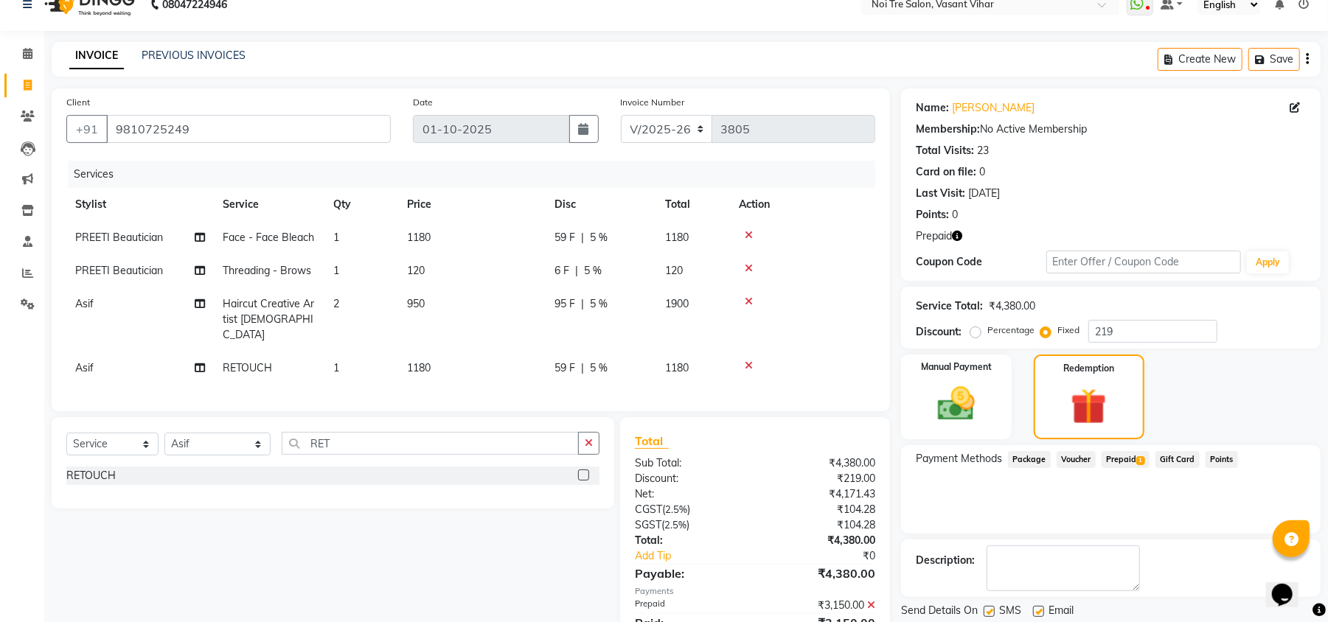
scroll to position [86, 0]
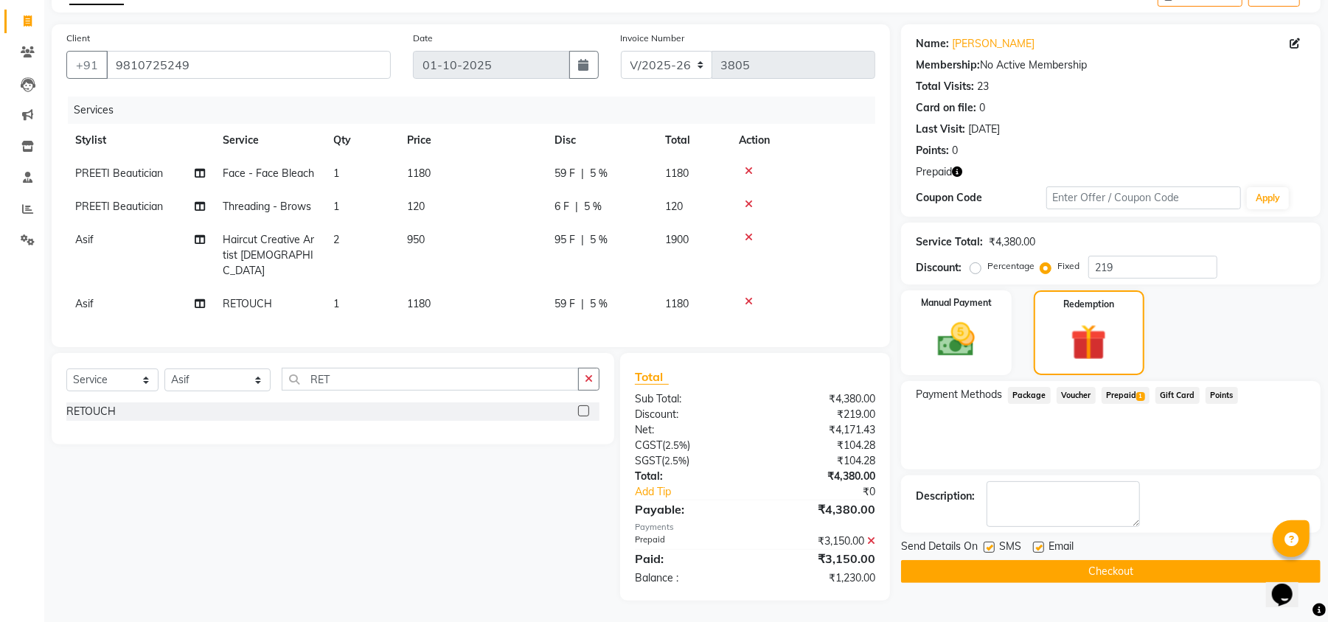
click at [1194, 571] on button "Checkout" at bounding box center [1110, 571] width 419 height 23
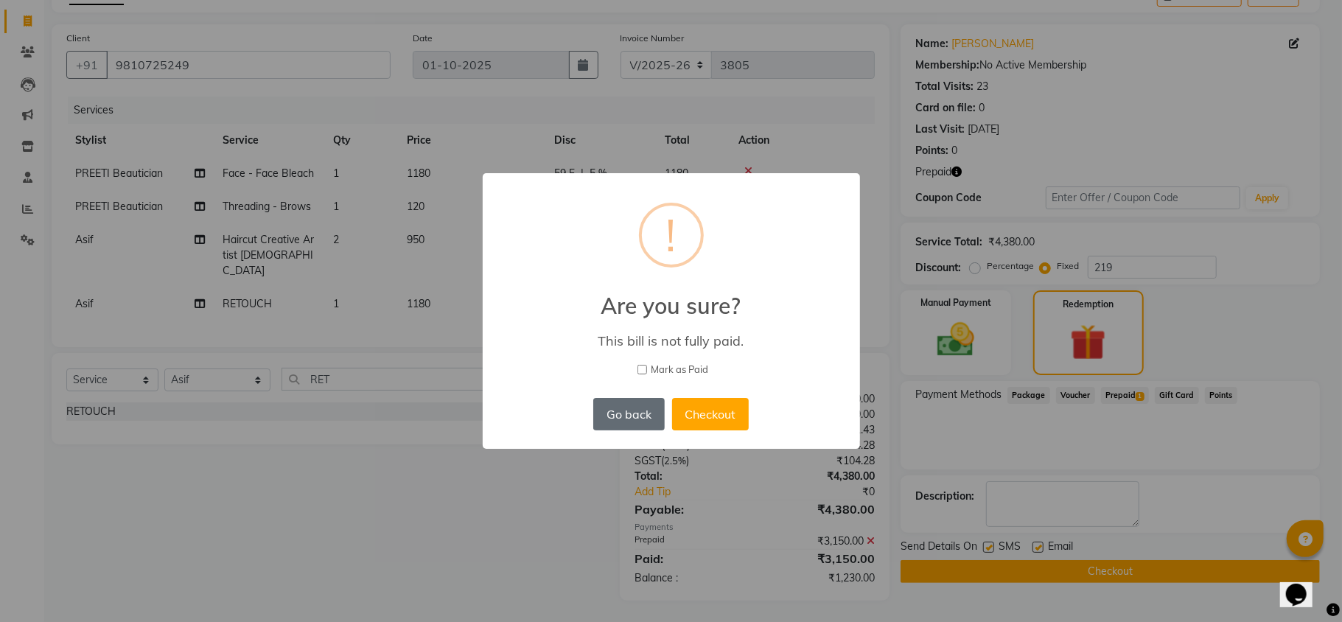
click at [613, 422] on button "Go back" at bounding box center [628, 414] width 71 height 32
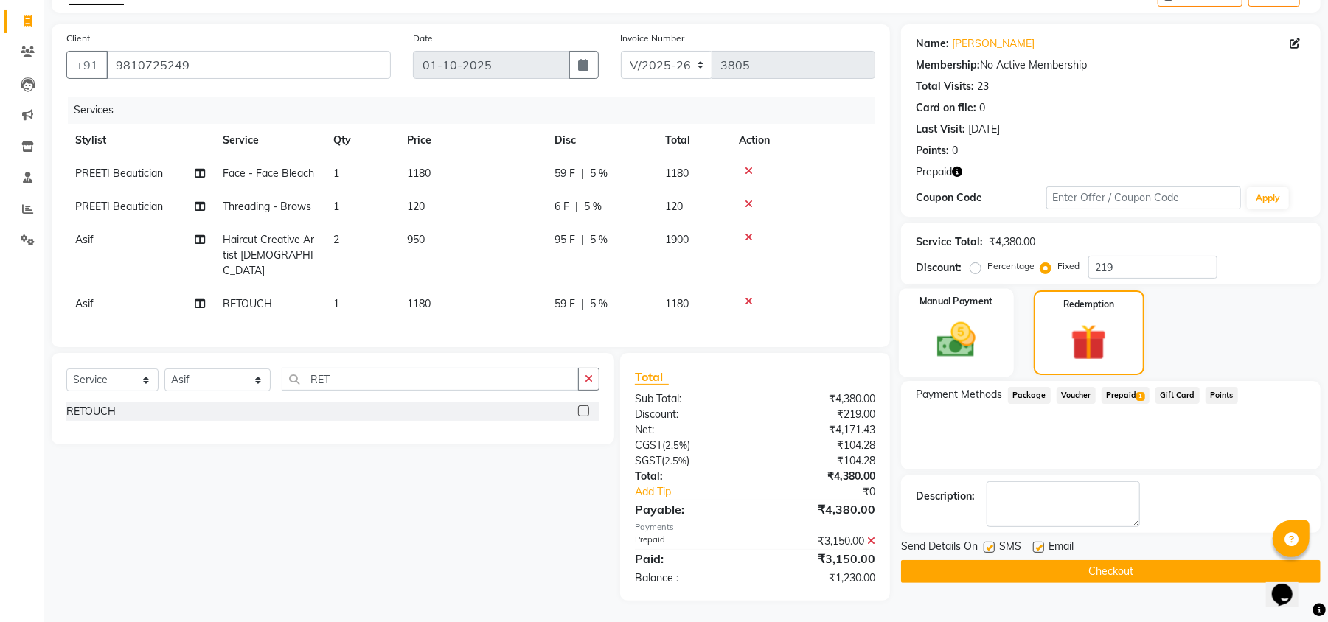
click at [995, 329] on div "Manual Payment" at bounding box center [956, 333] width 115 height 88
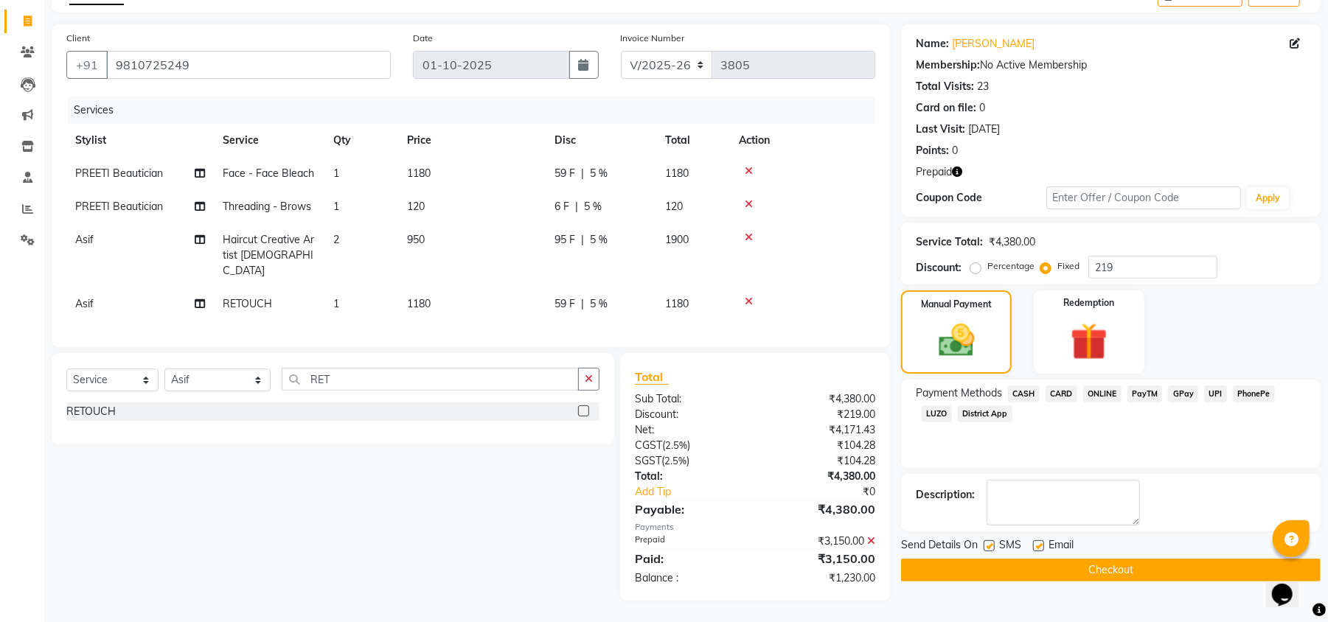
click at [874, 540] on icon at bounding box center [871, 541] width 8 height 10
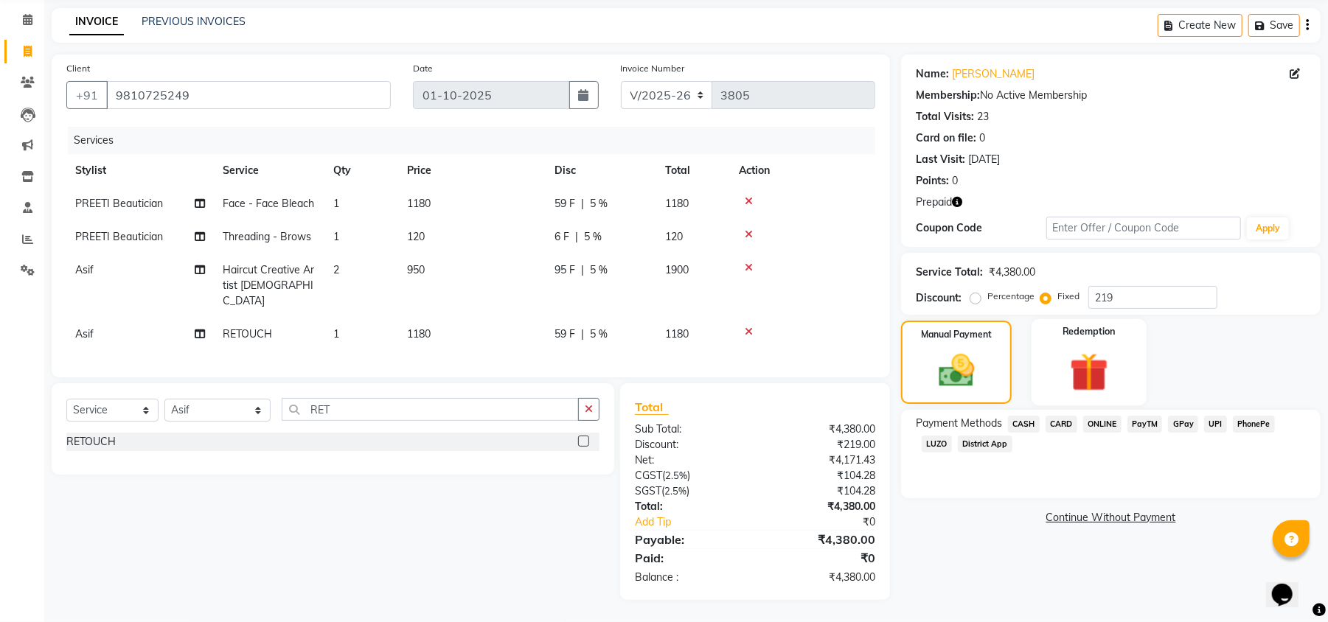
click at [1086, 355] on img at bounding box center [1088, 372] width 63 height 48
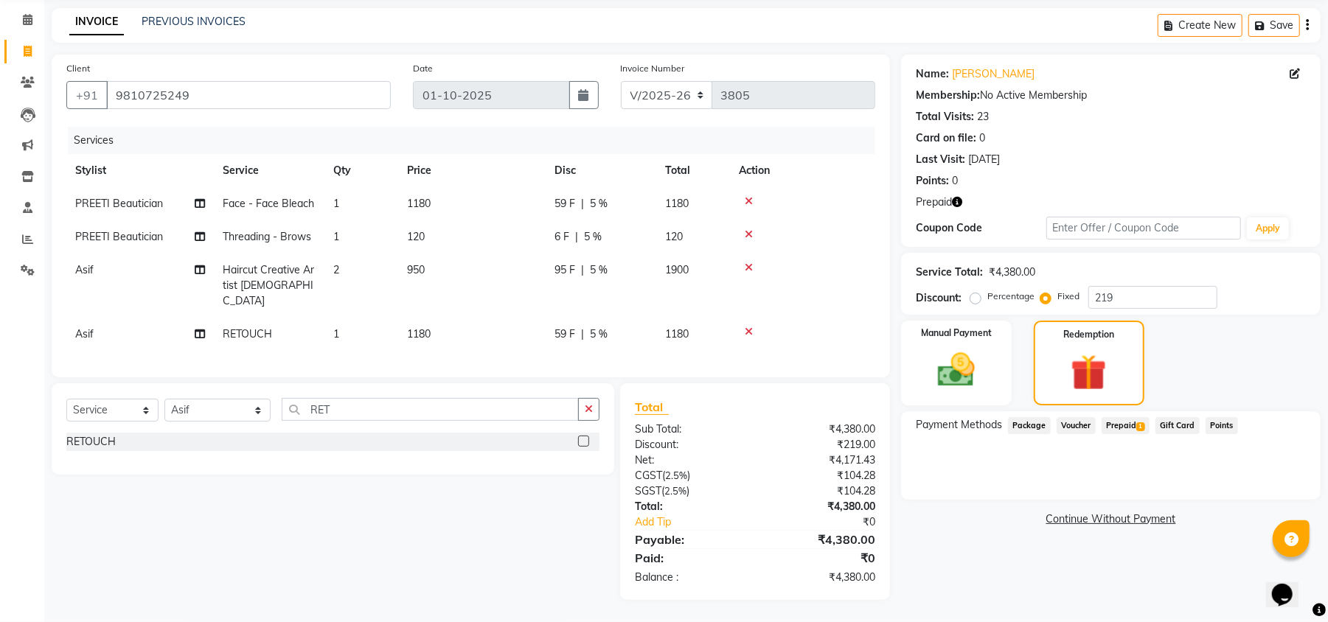
click at [1142, 423] on span "1" at bounding box center [1140, 426] width 8 height 9
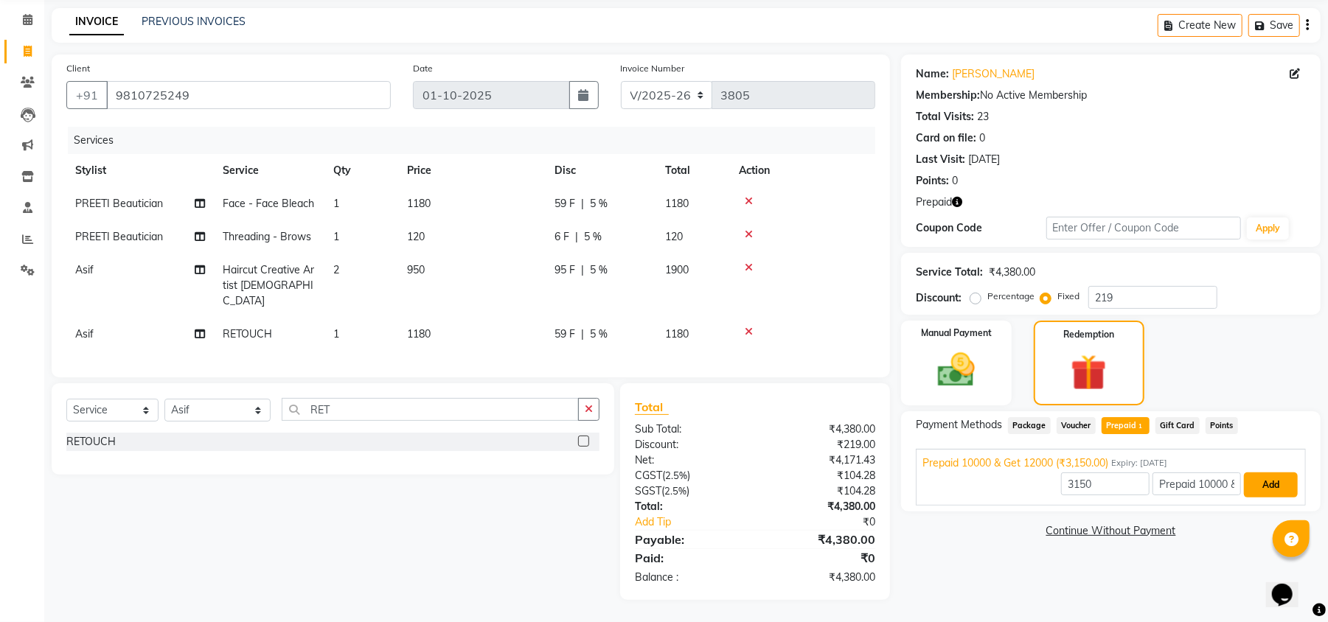
click at [1275, 487] on button "Add" at bounding box center [1271, 485] width 54 height 25
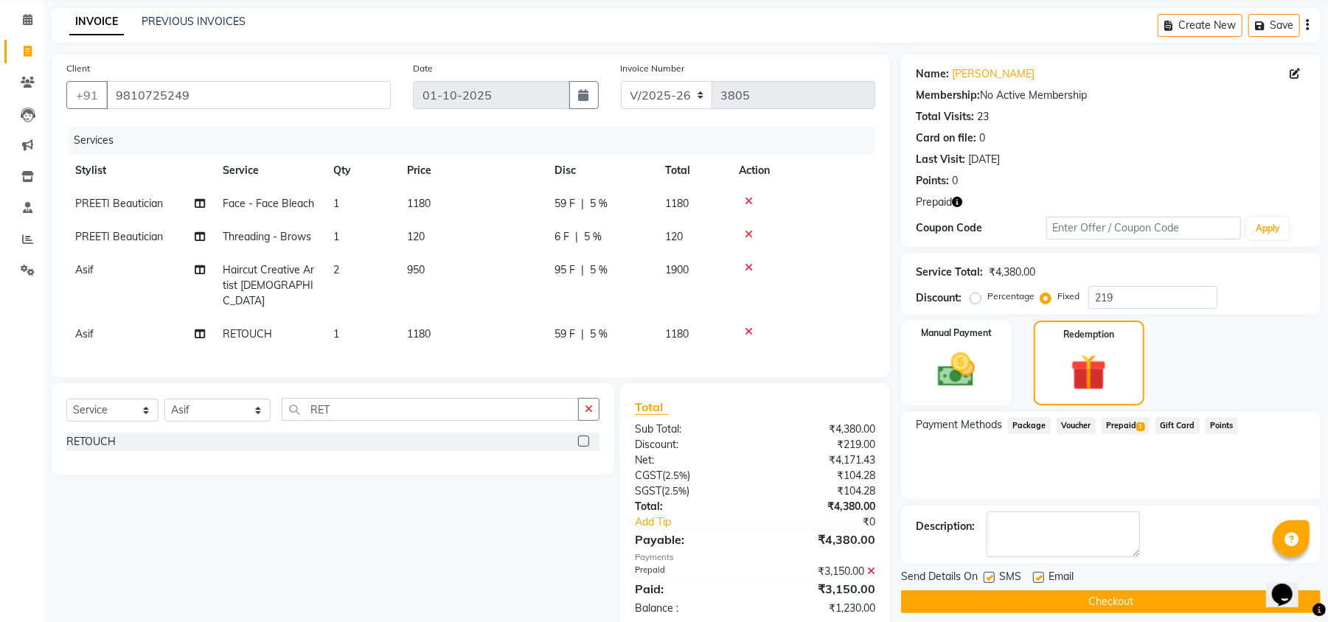
scroll to position [86, 0]
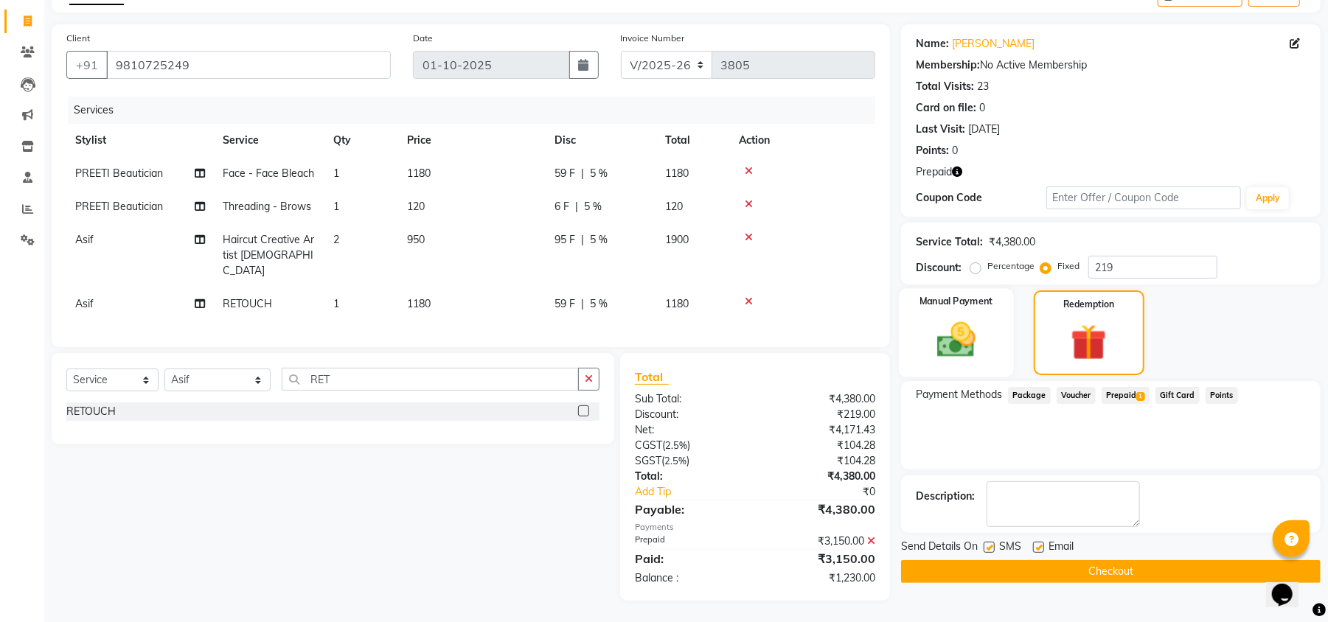
click at [970, 313] on div "Manual Payment" at bounding box center [956, 333] width 115 height 88
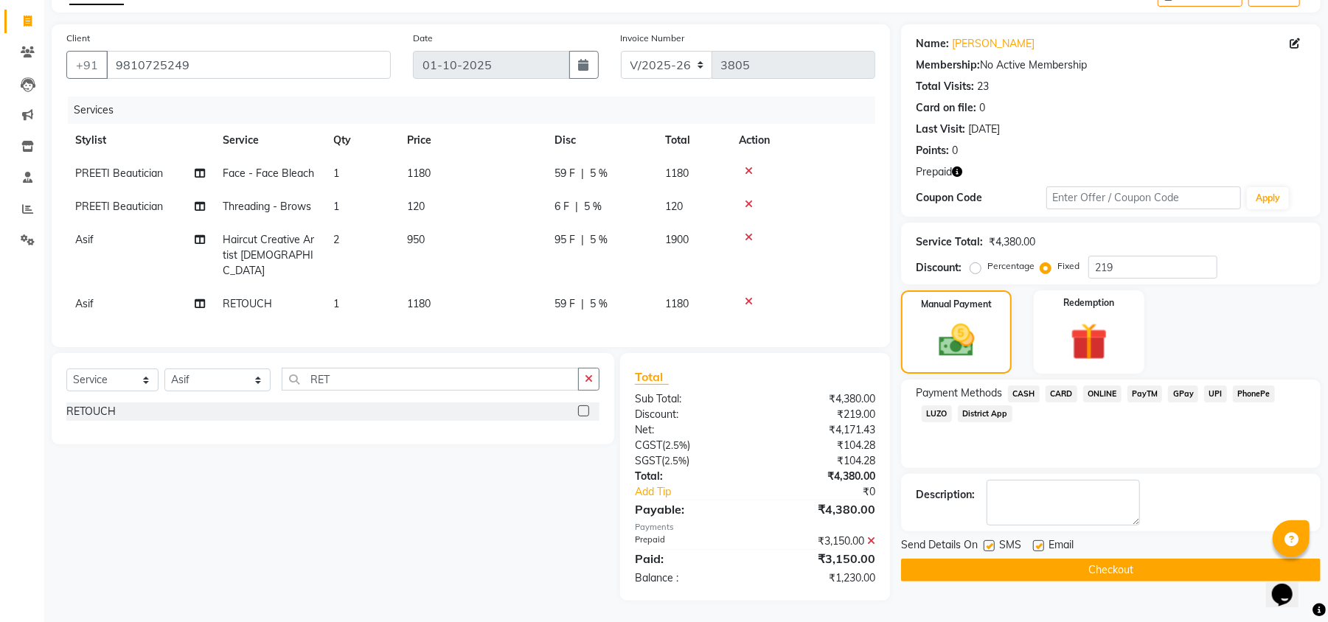
click at [1227, 395] on div "PhonePe" at bounding box center [1251, 396] width 48 height 20
click at [1213, 395] on span "UPI" at bounding box center [1215, 394] width 23 height 17
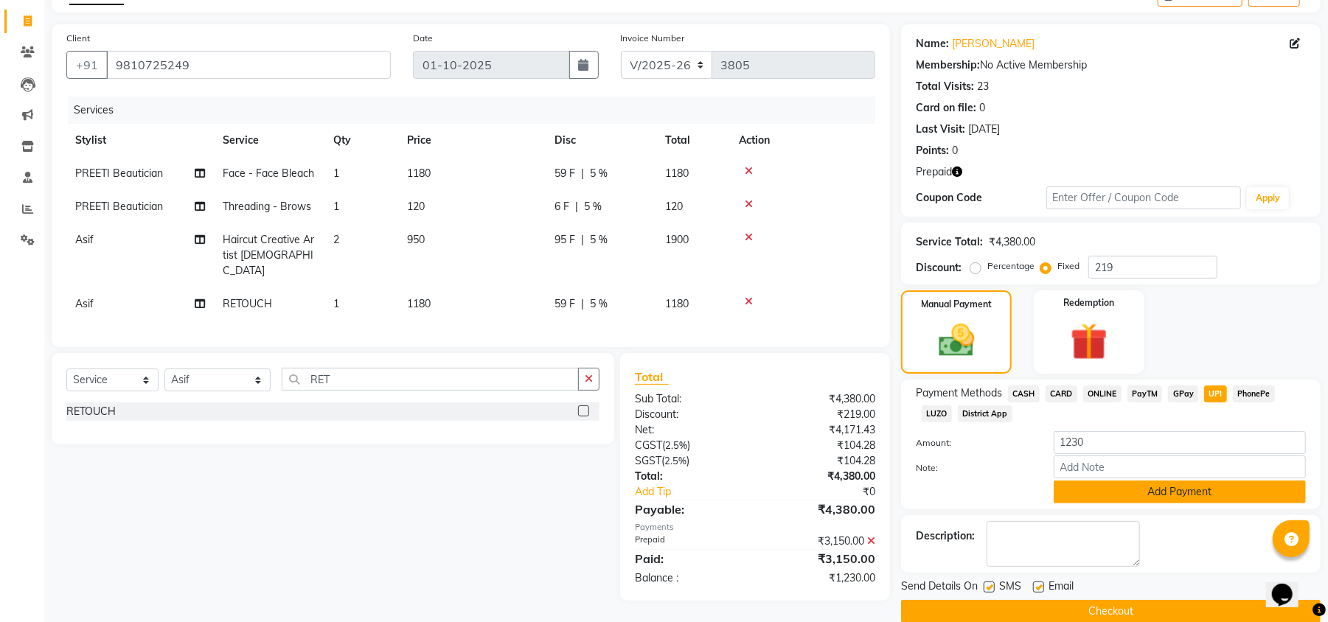
click at [1219, 498] on button "Add Payment" at bounding box center [1179, 492] width 252 height 23
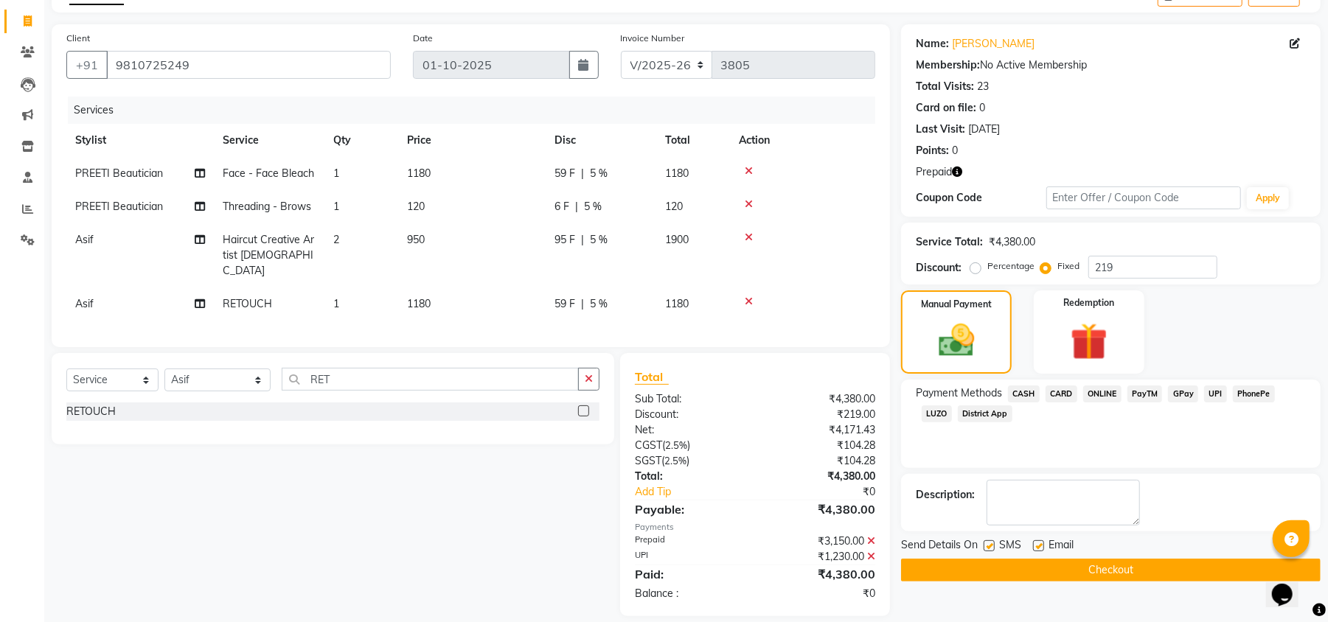
scroll to position [102, 0]
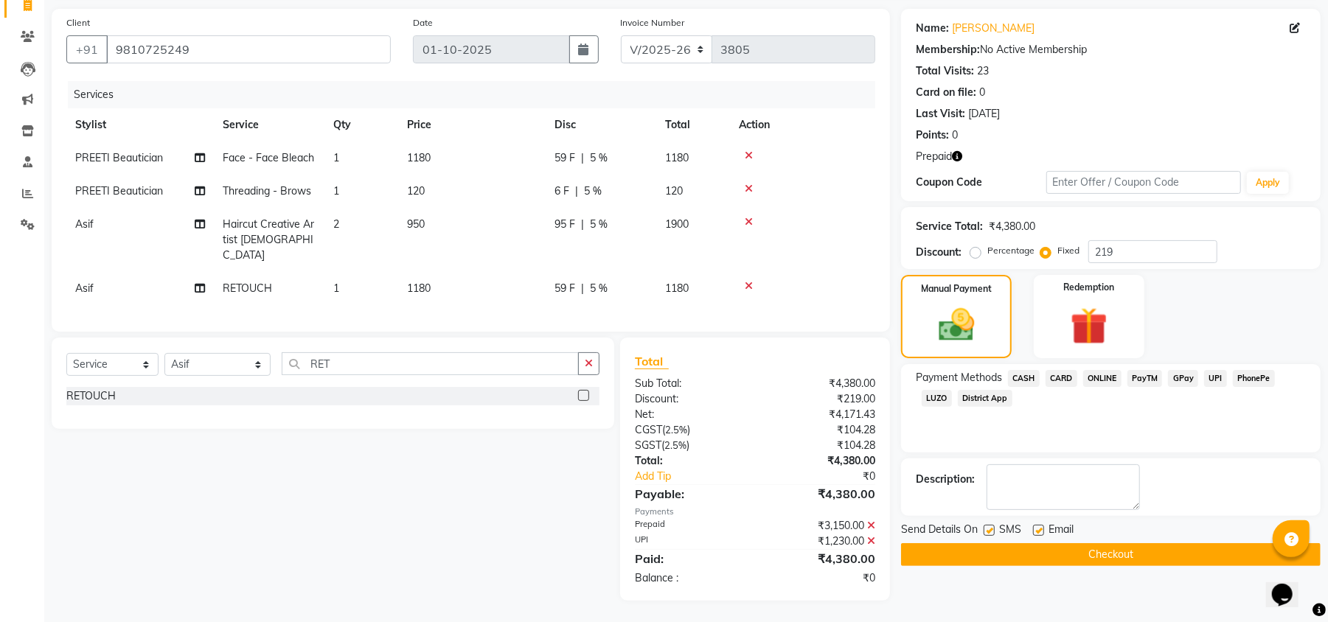
click at [1142, 564] on button "Checkout" at bounding box center [1110, 554] width 419 height 23
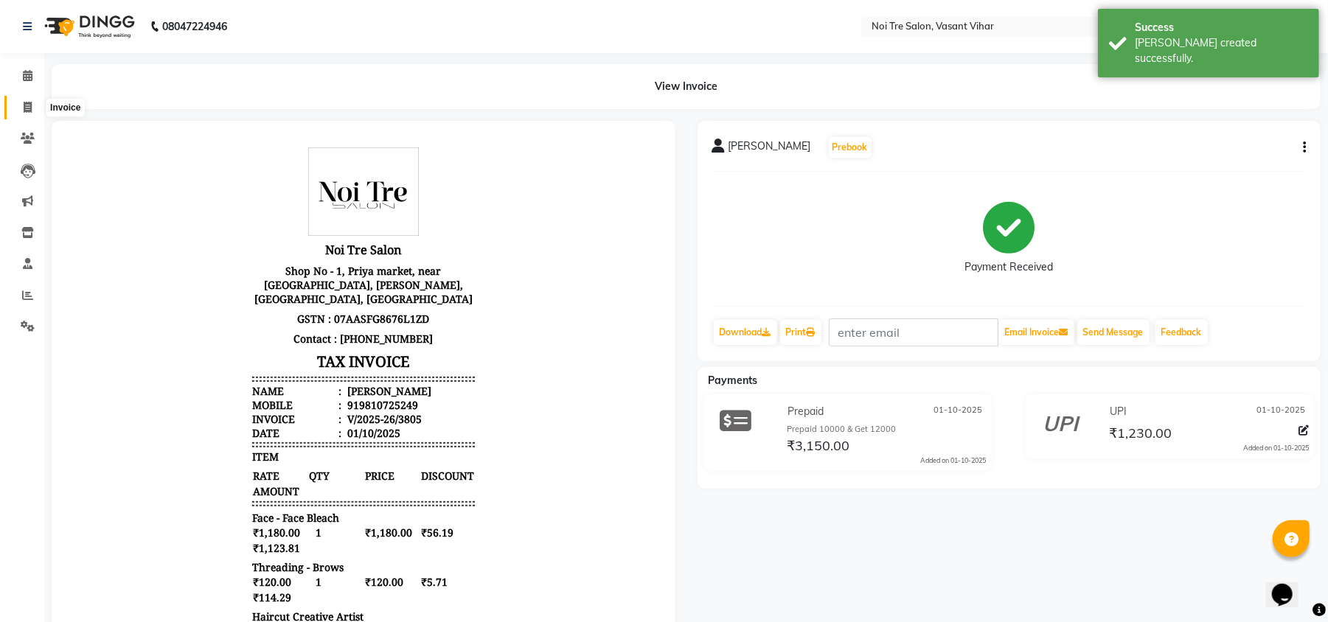
click at [21, 115] on span at bounding box center [28, 108] width 26 height 17
select select "service"
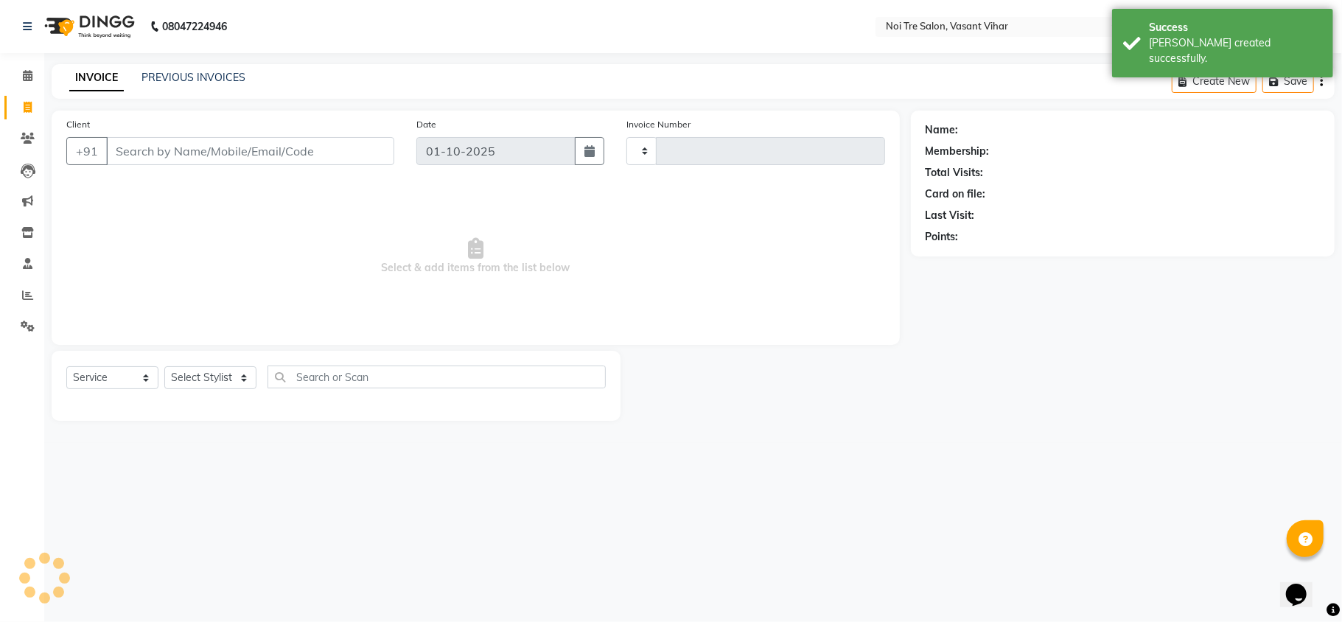
type input "3806"
select select "3944"
click at [208, 372] on select "Select Stylist Abhishek AMARNATH Asif DANISH(PUNJABI BAGH) DHARAM FAIZAN GEETA …" at bounding box center [217, 377] width 107 height 23
select select "38778"
click at [164, 366] on select "Select Stylist Abhishek AMARNATH Asif DANISH(PUNJABI BAGH) DHARAM FAIZAN GEETA …" at bounding box center [217, 377] width 107 height 23
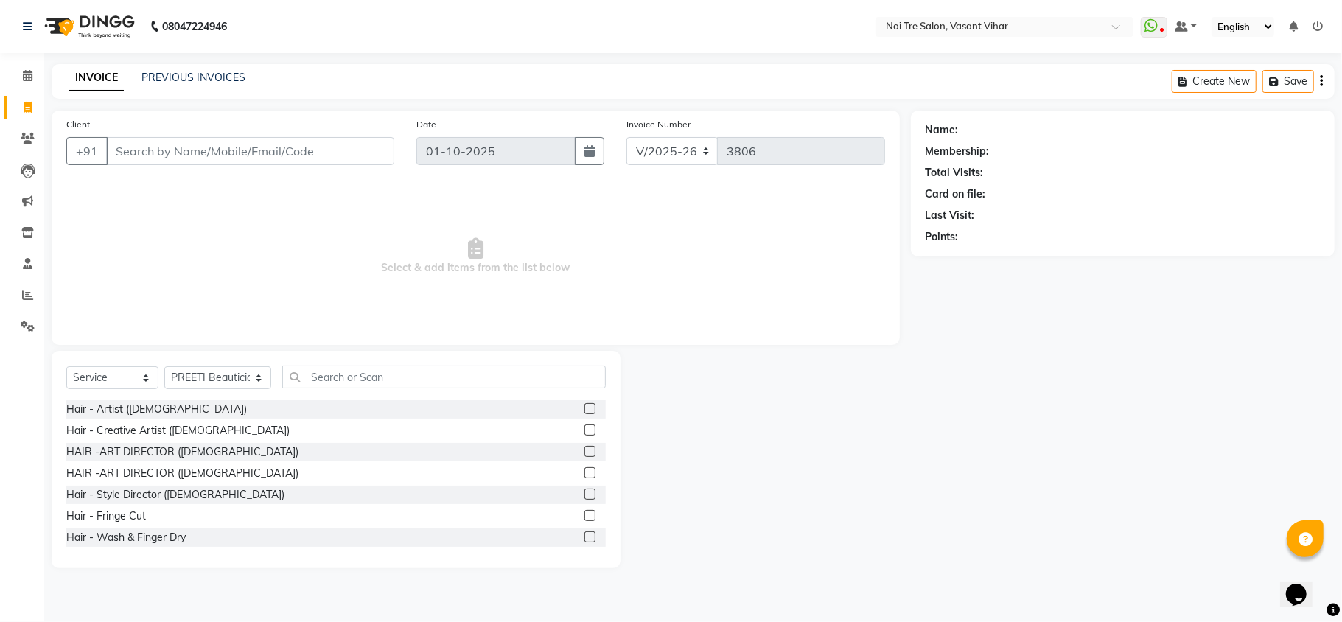
click at [405, 231] on span "Select & add items from the list below" at bounding box center [475, 256] width 819 height 147
click at [325, 148] on input "Client" at bounding box center [250, 151] width 288 height 28
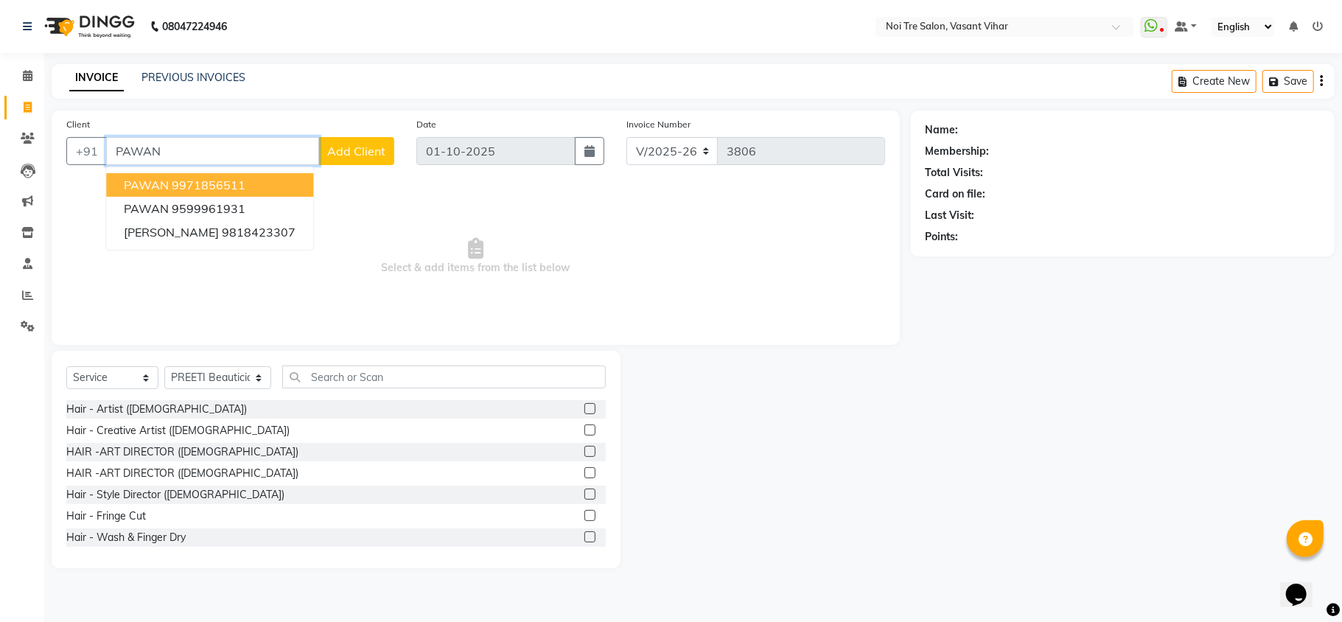
drag, startPoint x: 99, startPoint y: 171, endPoint x: 0, endPoint y: 162, distance: 99.2
click at [0, 162] on app-home "08047224946 Select Location × Noi Tre Salon, Vasant Vihar WhatsApp Status ✕ Sta…" at bounding box center [671, 295] width 1342 height 590
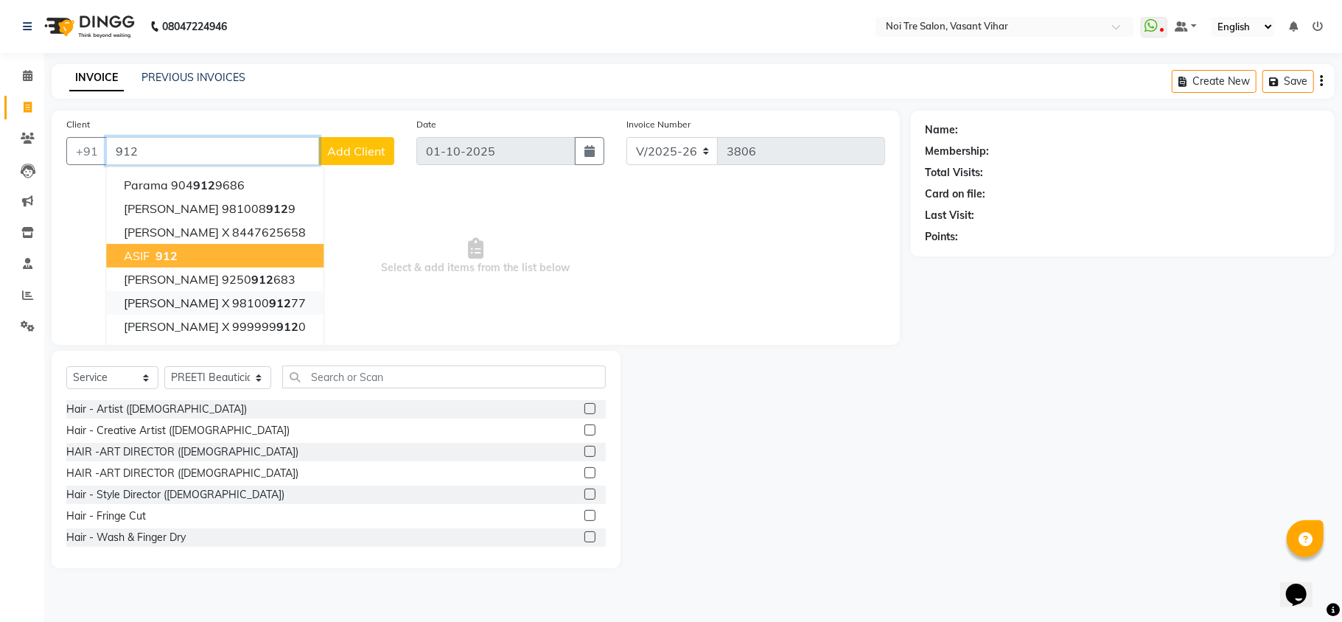
drag, startPoint x: 154, startPoint y: 254, endPoint x: 177, endPoint y: 304, distance: 55.1
click at [155, 269] on ngb-typeahead-window "Parama 904 912 9686 Samir Sood 981008 912 9 Gazala mansoori X 8447625658 ASIF 9…" at bounding box center [214, 291] width 219 height 249
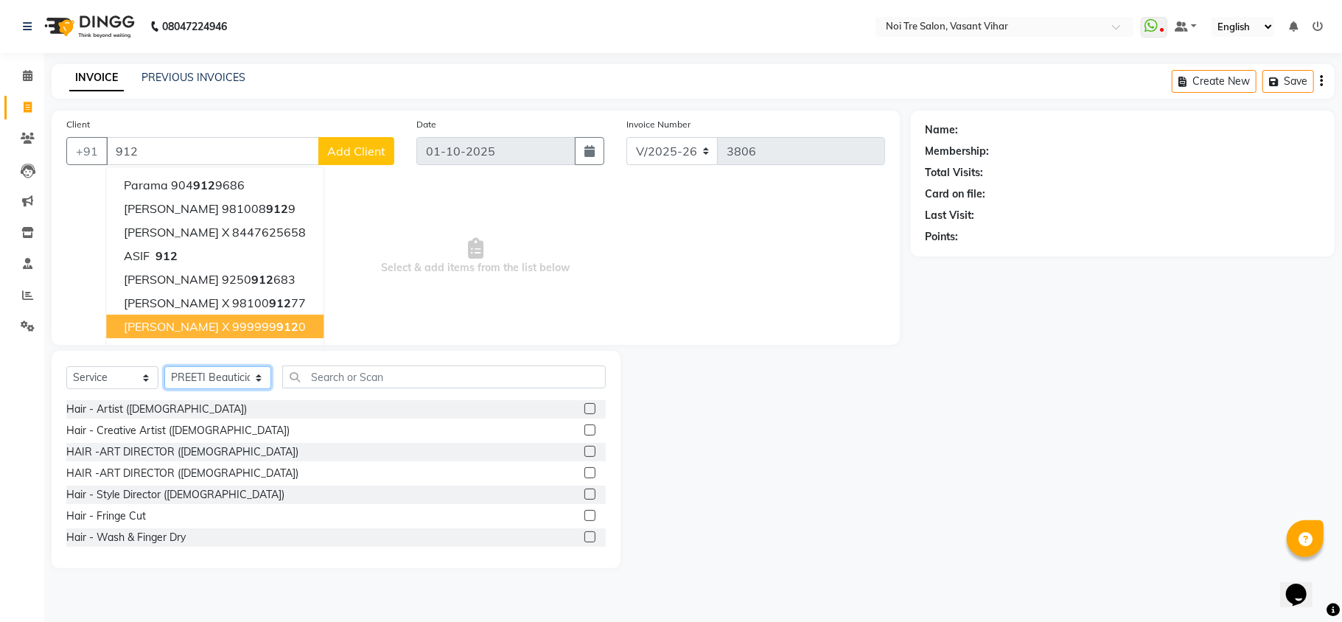
click at [192, 380] on select "Select Stylist Abhishek AMARNATH Asif DANISH(PUNJABI BAGH) DHARAM FAIZAN GEETA …" at bounding box center [217, 377] width 107 height 23
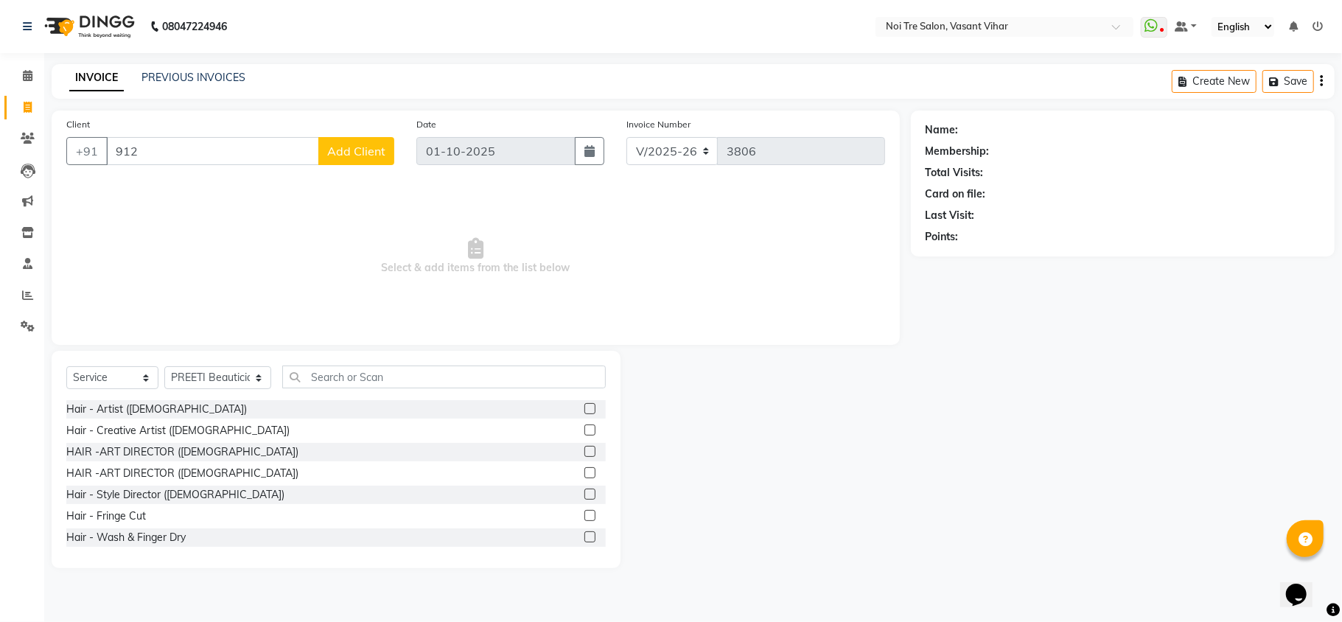
drag, startPoint x: 476, startPoint y: 234, endPoint x: 431, endPoint y: 231, distance: 45.9
click at [476, 234] on span "Select & add items from the list below" at bounding box center [475, 256] width 819 height 147
click at [211, 142] on input "912" at bounding box center [212, 151] width 213 height 28
type input "912"
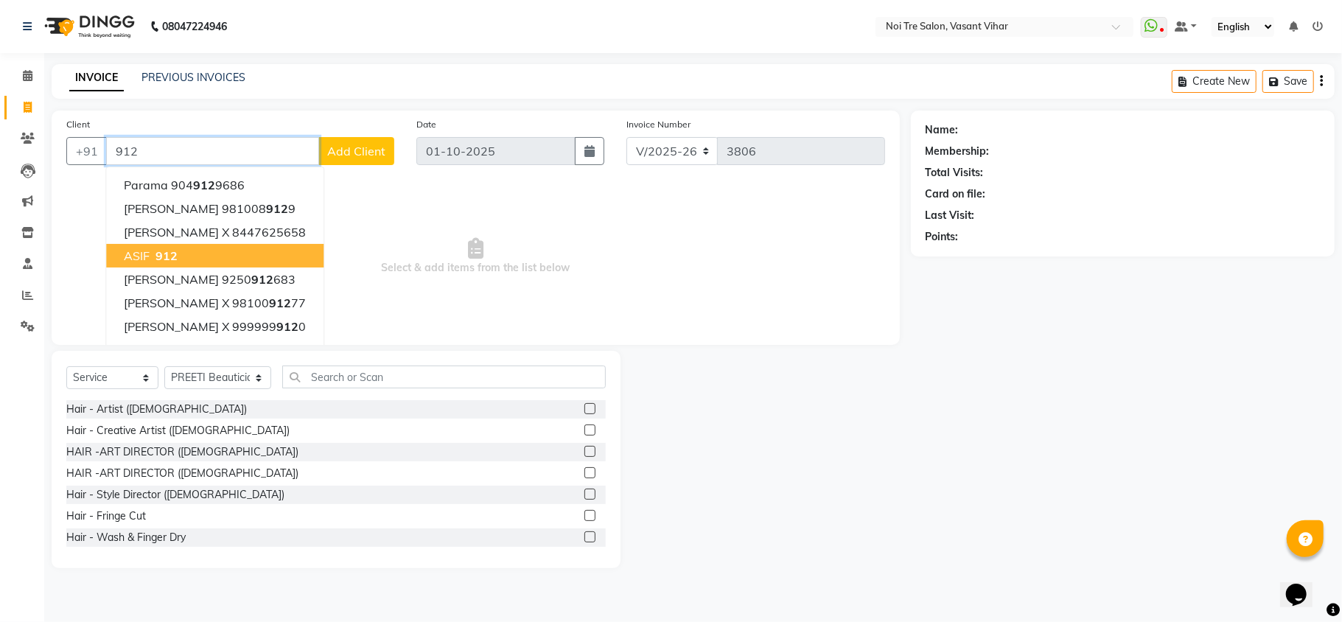
click at [177, 261] on span "912" at bounding box center [167, 255] width 22 height 15
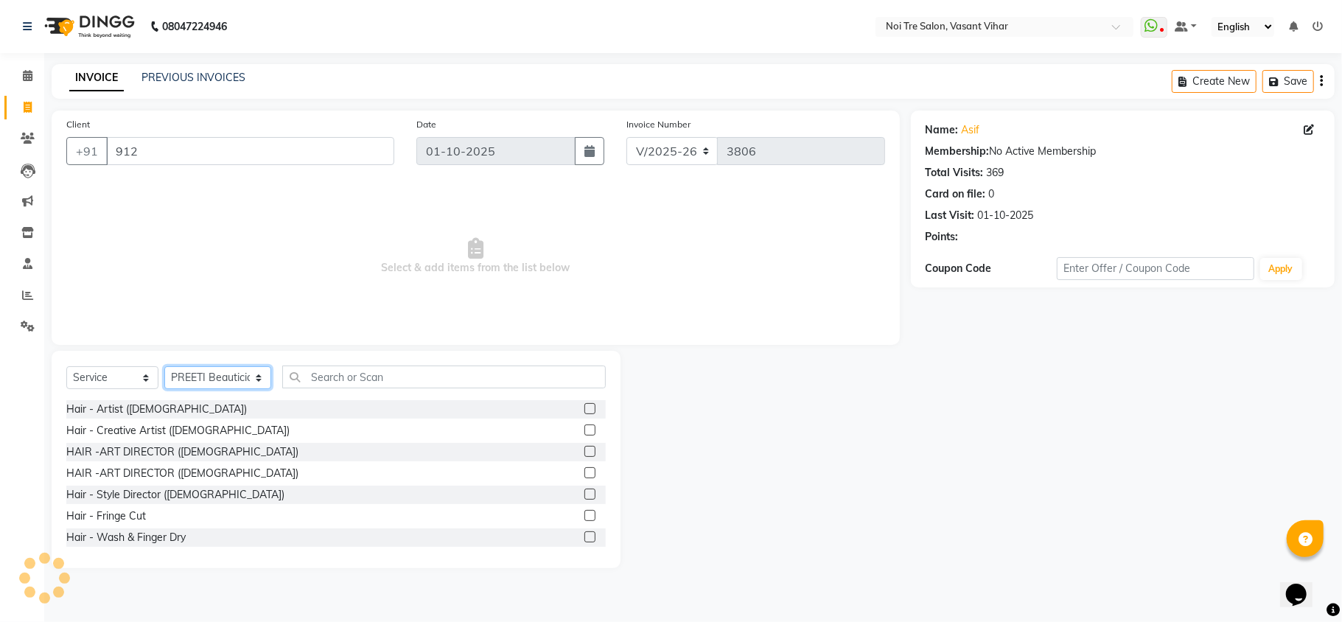
click at [205, 370] on select "Select Stylist Abhishek AMARNATH Asif DANISH(PUNJABI BAGH) DHARAM FAIZAN GEETA …" at bounding box center [217, 377] width 107 height 23
select select "20379"
click at [164, 366] on select "Select Stylist Abhishek AMARNATH Asif DANISH(PUNJABI BAGH) DHARAM FAIZAN GEETA …" at bounding box center [217, 377] width 107 height 23
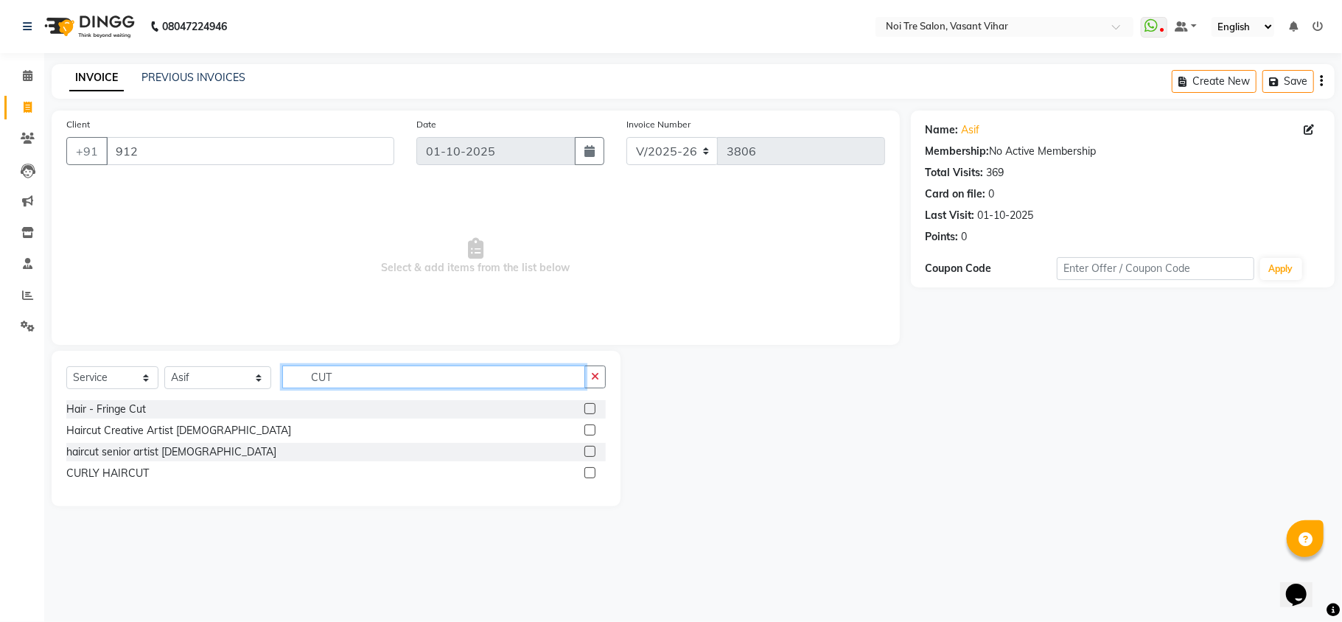
type input "CUT"
click at [594, 434] on label at bounding box center [590, 430] width 11 height 11
click at [594, 434] on input "checkbox" at bounding box center [590, 431] width 10 height 10
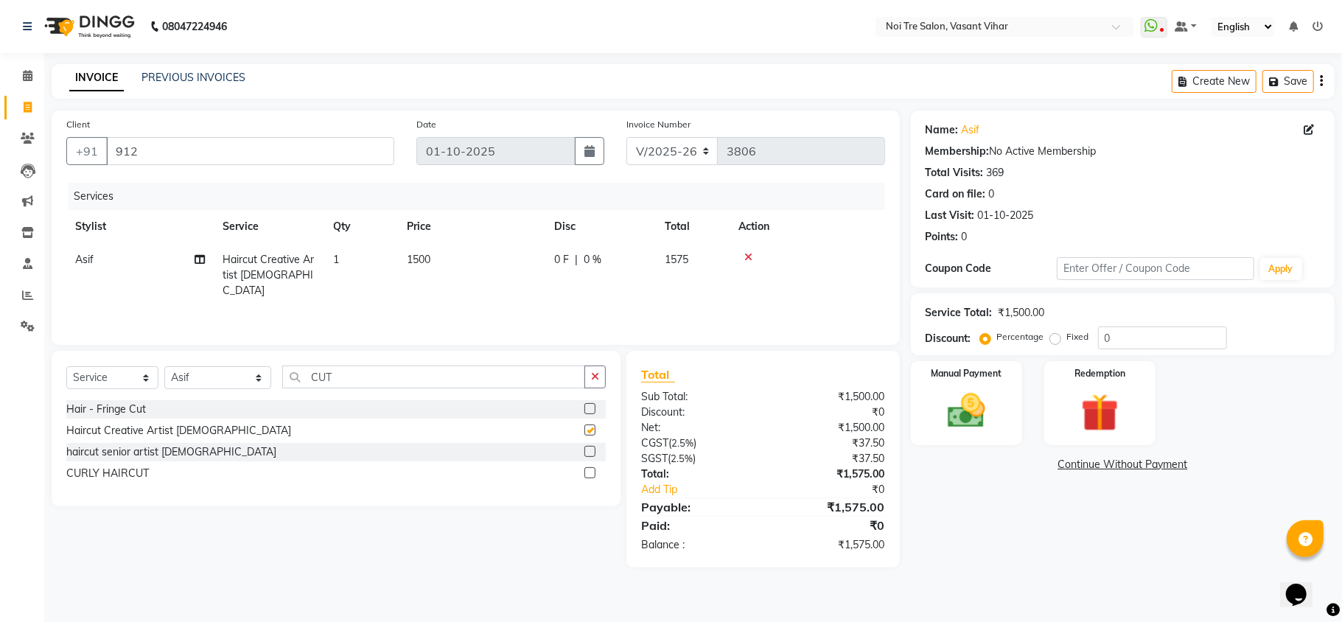
click at [514, 255] on td "1500" at bounding box center [471, 275] width 147 height 64
checkbox input "false"
select select "20379"
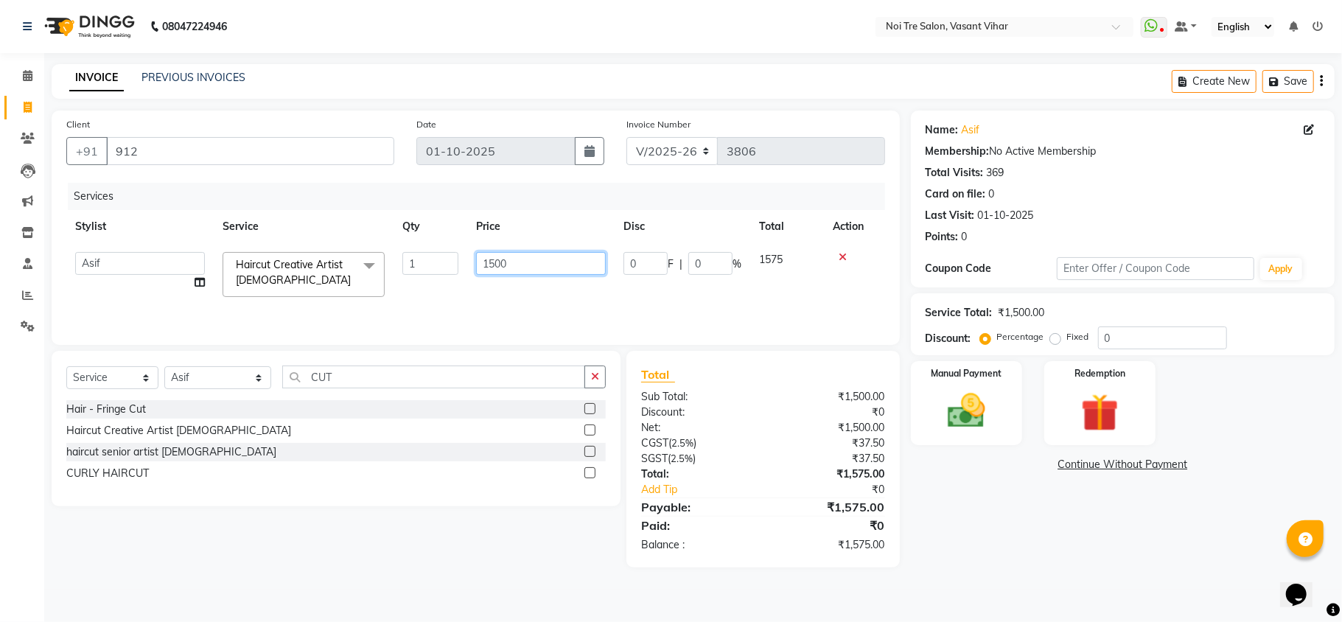
drag, startPoint x: 507, startPoint y: 255, endPoint x: 283, endPoint y: 254, distance: 224.1
click at [284, 254] on tr "Abhishek AMARNATH Asif DANISH(PUNJABI BAGH) DHARAM FAIZAN GEETA Kamal Karan PDC…" at bounding box center [475, 274] width 819 height 63
type input "1770"
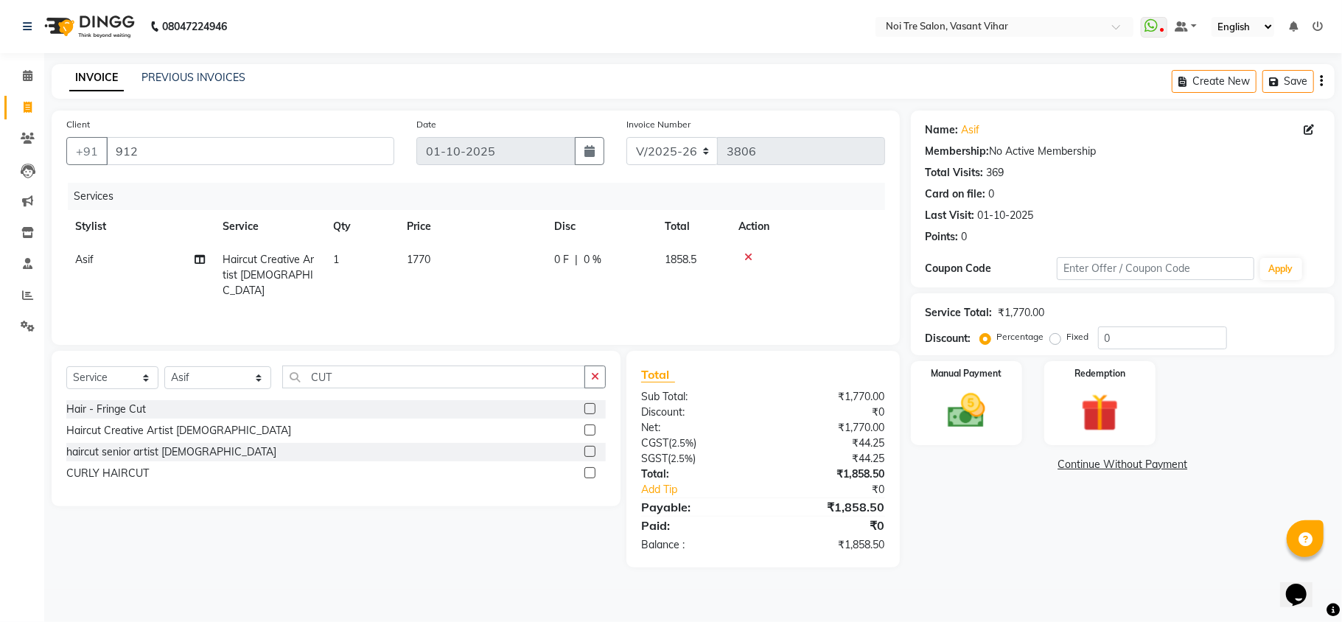
click at [437, 308] on div "Services Stylist Service Qty Price Disc Total Action Asif Haircut Creative Arti…" at bounding box center [475, 256] width 819 height 147
click at [199, 378] on select "Select Stylist Abhishek AMARNATH Asif DANISH(PUNJABI BAGH) DHARAM FAIZAN GEETA …" at bounding box center [217, 377] width 107 height 23
select select "38778"
click at [164, 366] on select "Select Stylist Abhishek AMARNATH Asif DANISH(PUNJABI BAGH) DHARAM FAIZAN GEETA …" at bounding box center [217, 377] width 107 height 23
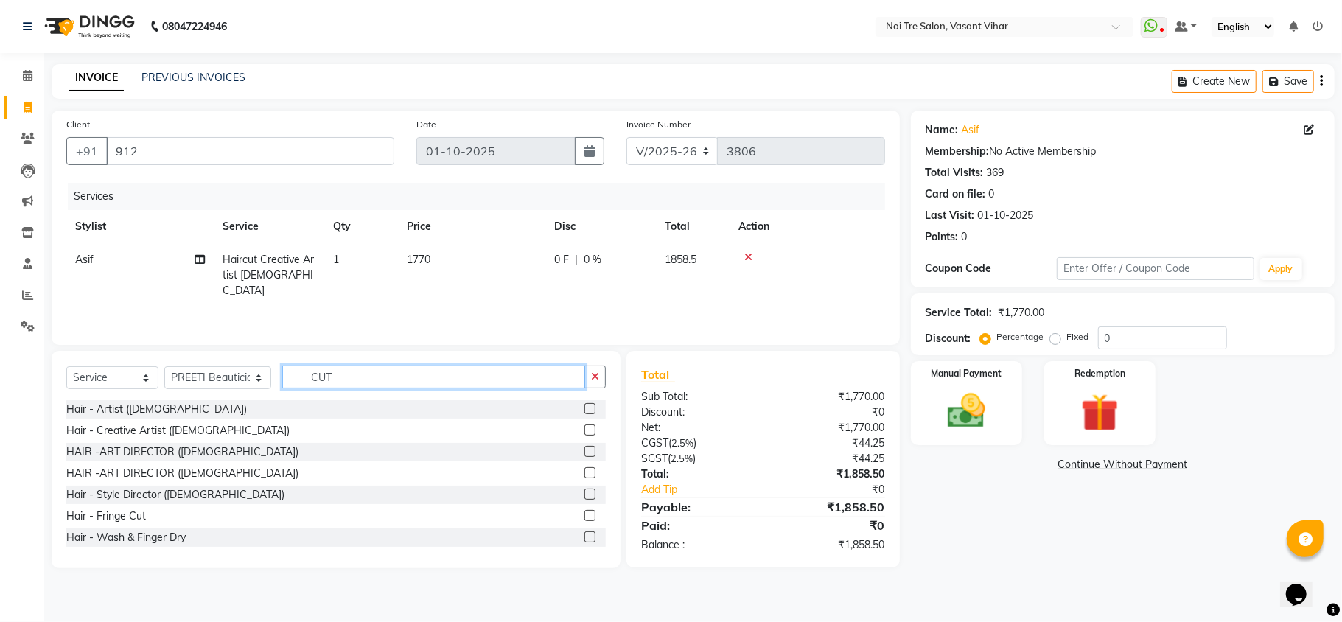
drag, startPoint x: 373, startPoint y: 369, endPoint x: 279, endPoint y: 389, distance: 96.4
click at [279, 389] on div "Select Service Product Membership Package Voucher Prepaid Gift Card Select Styl…" at bounding box center [336, 383] width 540 height 35
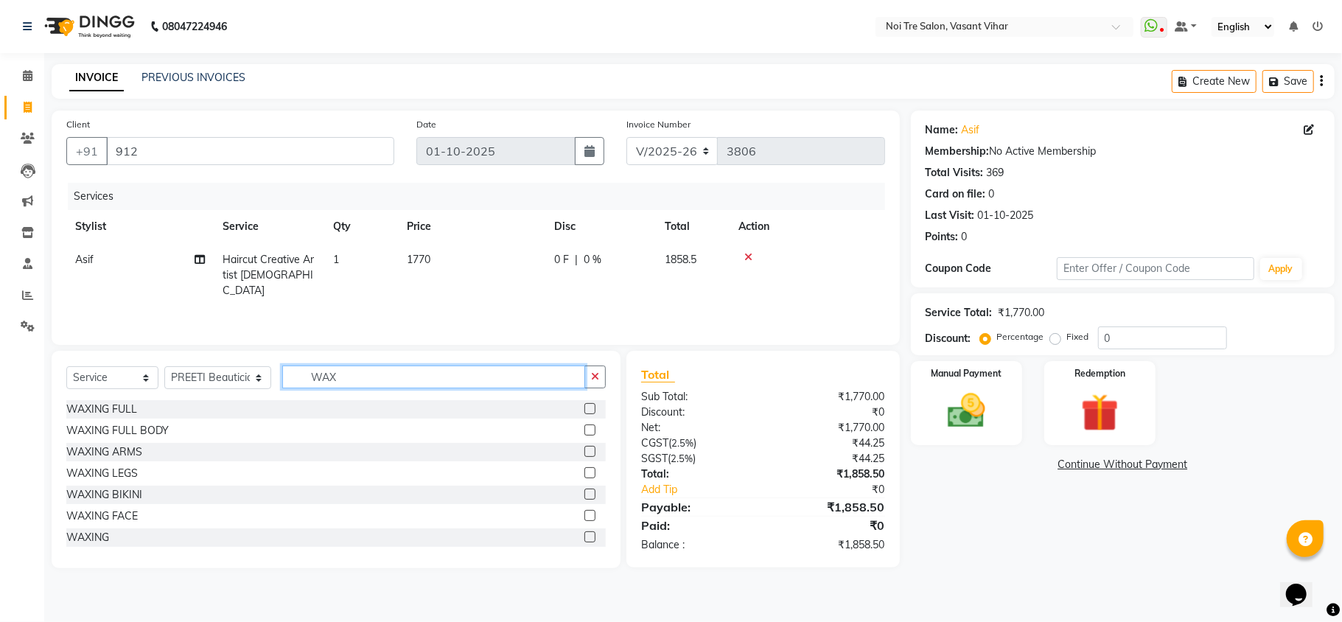
type input "WAX"
click at [585, 541] on label at bounding box center [590, 537] width 11 height 11
click at [585, 541] on input "checkbox" at bounding box center [590, 538] width 10 height 10
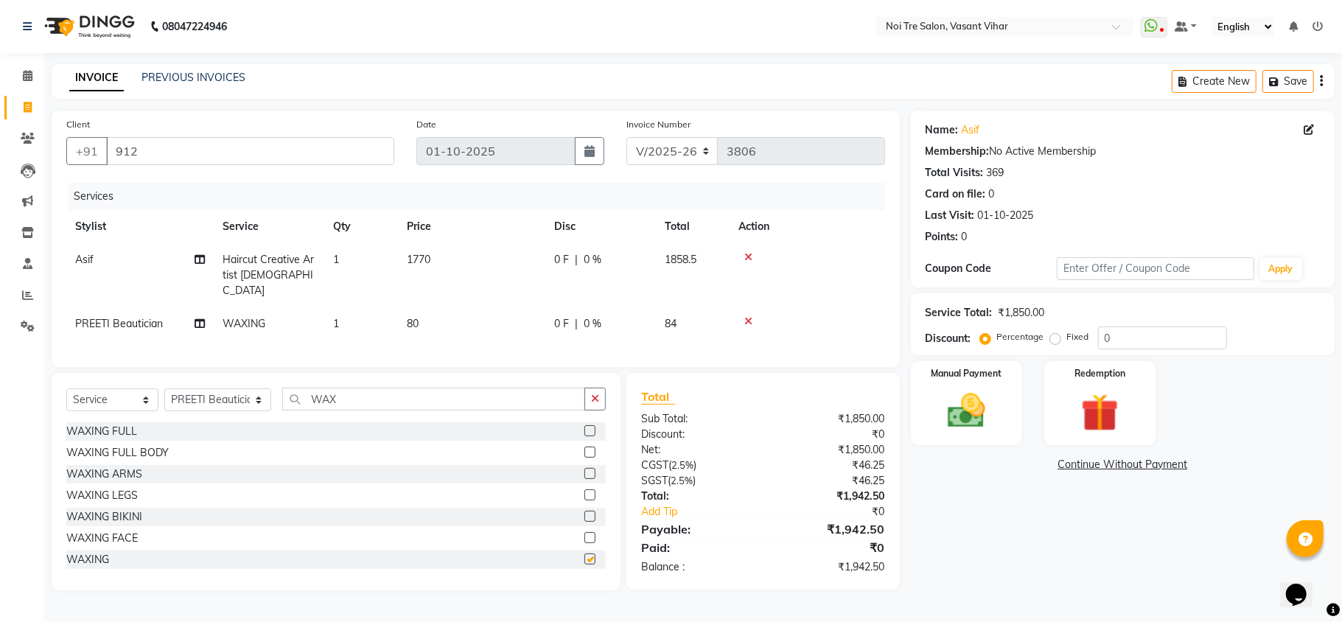
checkbox input "false"
click at [451, 307] on td "80" at bounding box center [471, 323] width 147 height 33
select select "38778"
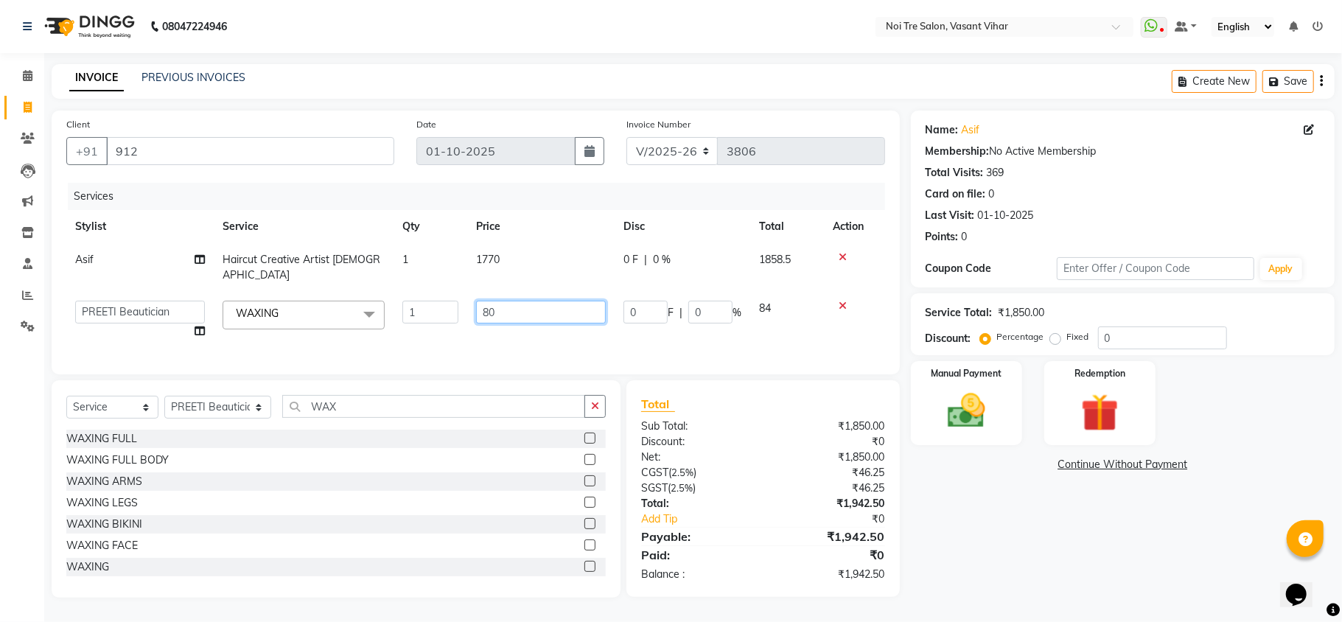
drag, startPoint x: 504, startPoint y: 302, endPoint x: 392, endPoint y: 295, distance: 112.3
click at [392, 295] on tr "Abhishek AMARNATH Asif DANISH(PUNJABI BAGH) DHARAM FAIZAN GEETA Kamal Karan PDC…" at bounding box center [475, 320] width 819 height 56
type input "2500"
click at [556, 320] on tr "Abhishek AMARNATH Asif DANISH(PUNJABI BAGH) DHARAM FAIZAN GEETA Kamal Karan PDC…" at bounding box center [475, 320] width 819 height 56
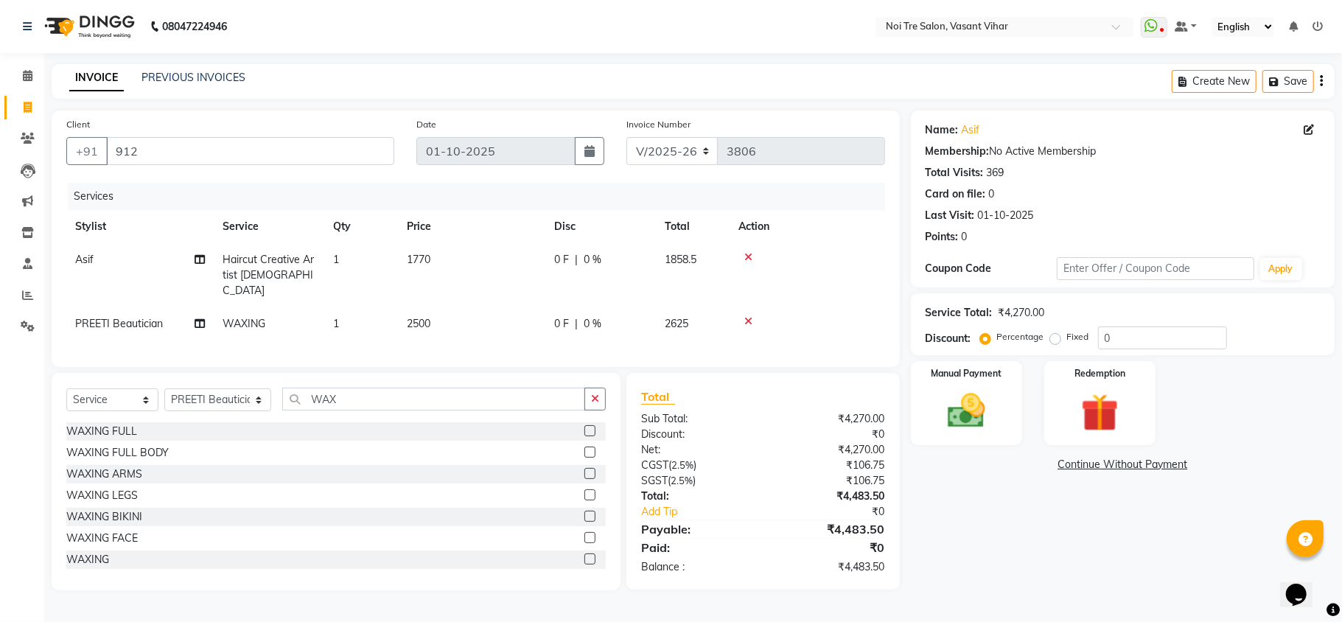
click at [1067, 343] on label "Fixed" at bounding box center [1078, 336] width 22 height 13
click at [1054, 342] on input "Fixed" at bounding box center [1058, 337] width 10 height 10
radio input "true"
drag, startPoint x: 1146, startPoint y: 340, endPoint x: 1023, endPoint y: 325, distance: 123.3
click at [1027, 325] on div "Service Total: ₹4,270.00 Discount: Percentage Fixed 0" at bounding box center [1123, 324] width 394 height 50
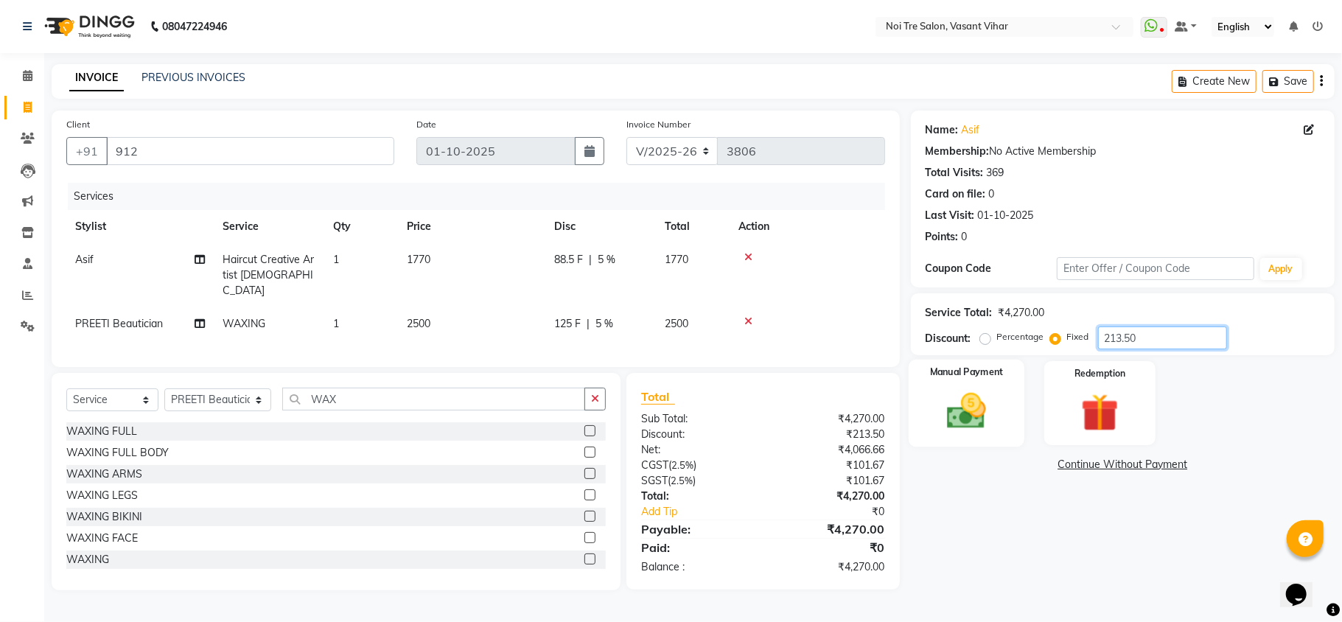
type input "213.50"
click at [951, 405] on img at bounding box center [967, 412] width 64 height 46
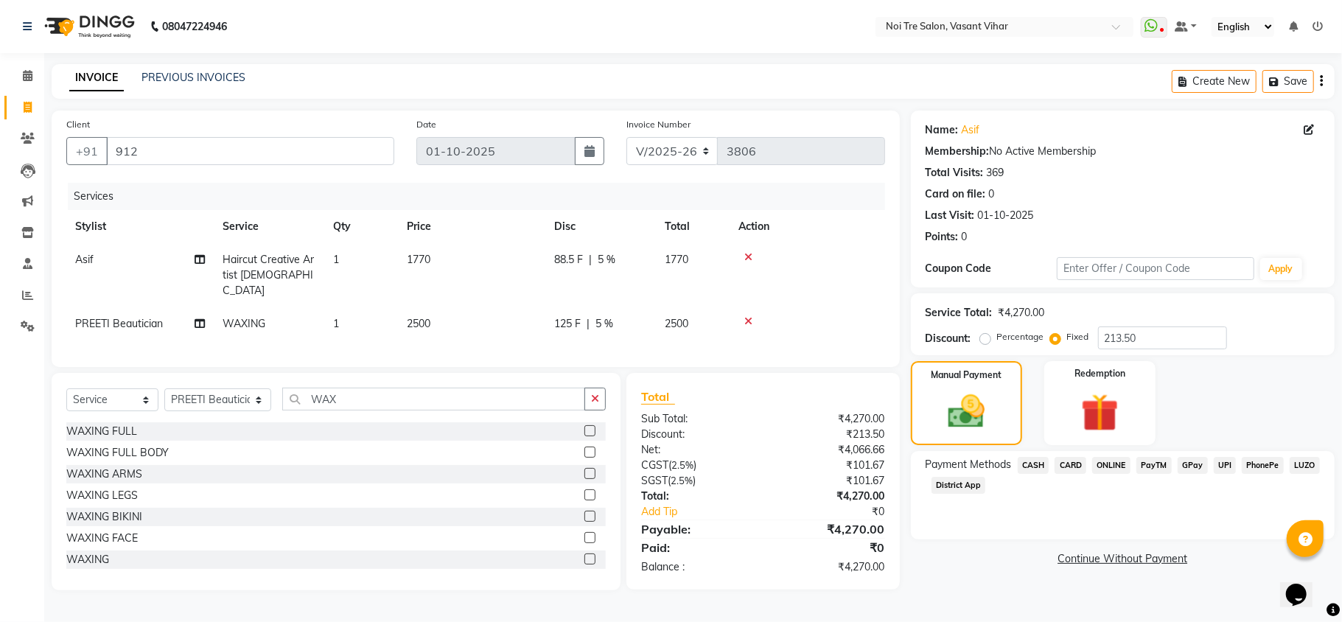
click at [1042, 464] on span "CASH" at bounding box center [1034, 465] width 32 height 17
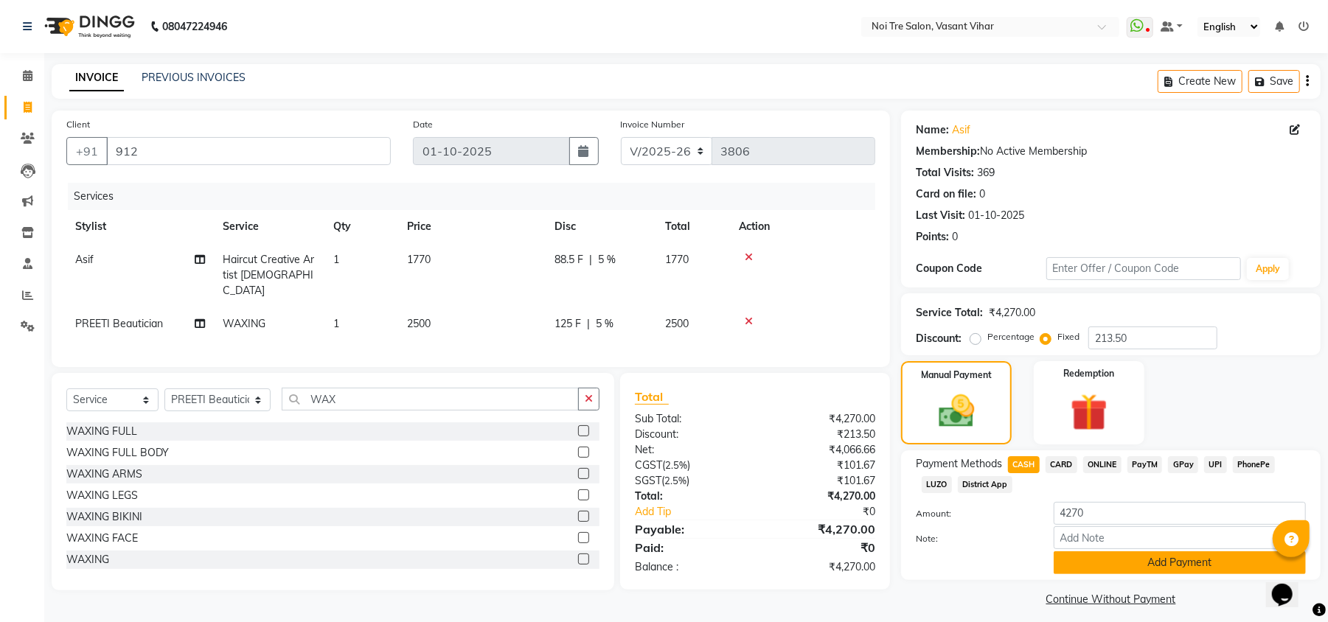
click at [1171, 557] on button "Add Payment" at bounding box center [1179, 562] width 252 height 23
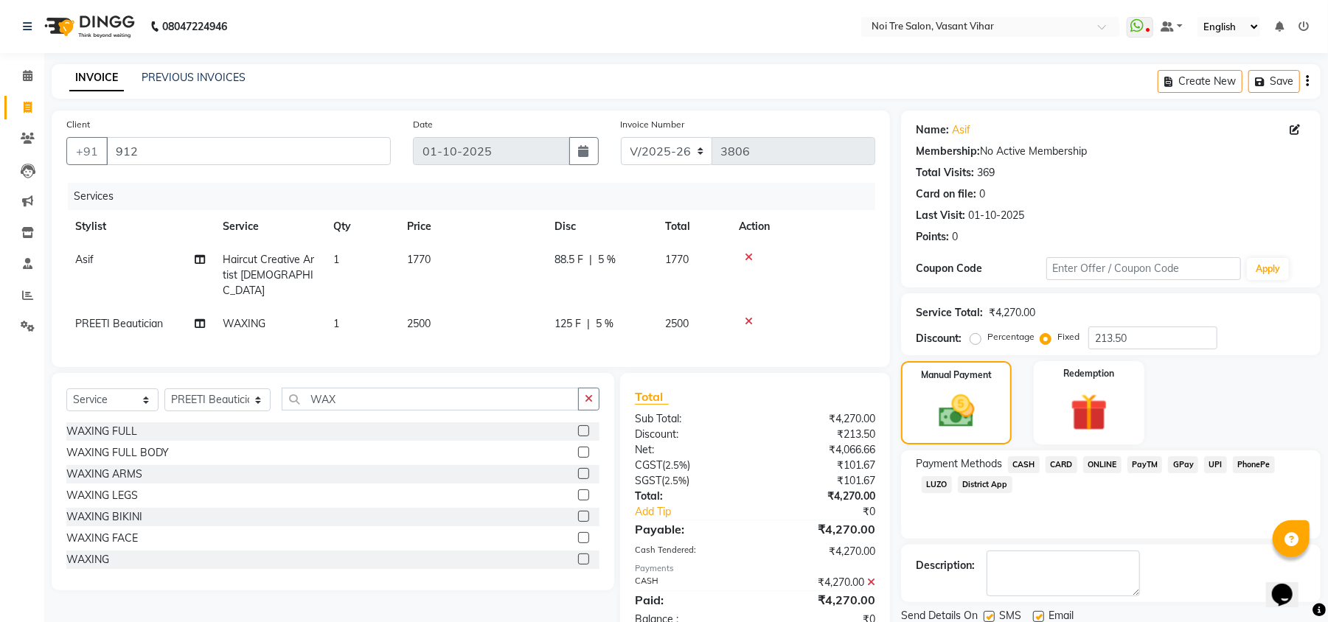
scroll to position [54, 0]
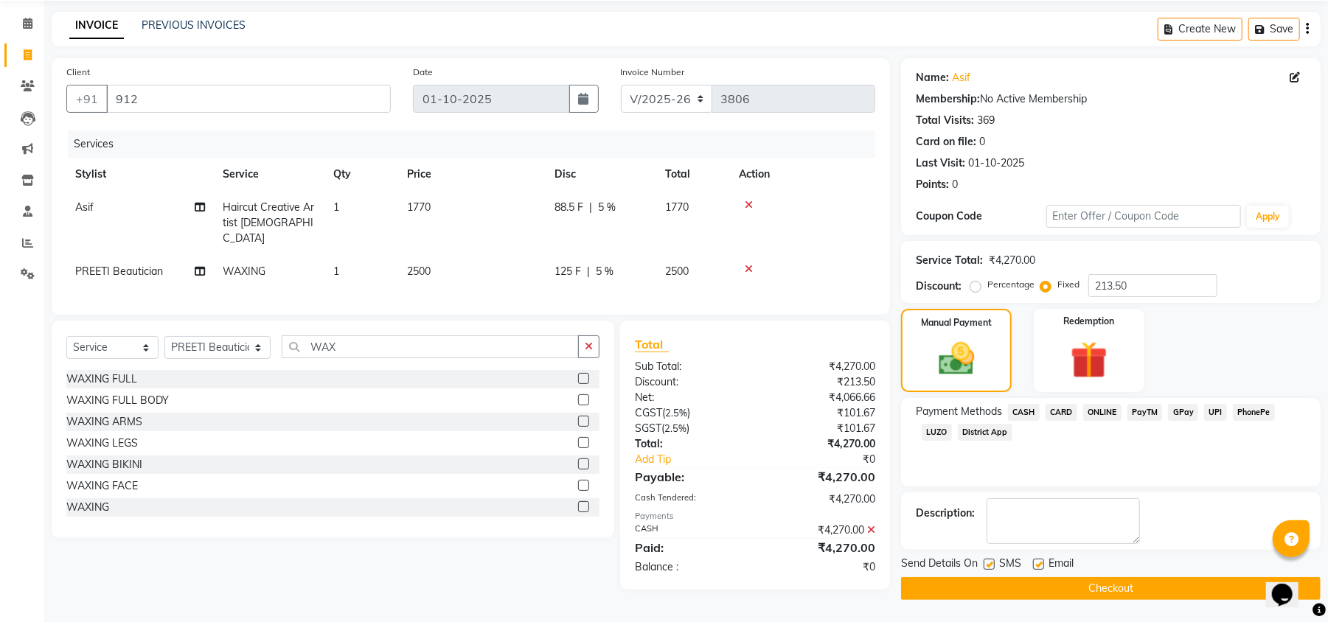
click at [873, 531] on icon at bounding box center [871, 530] width 8 height 10
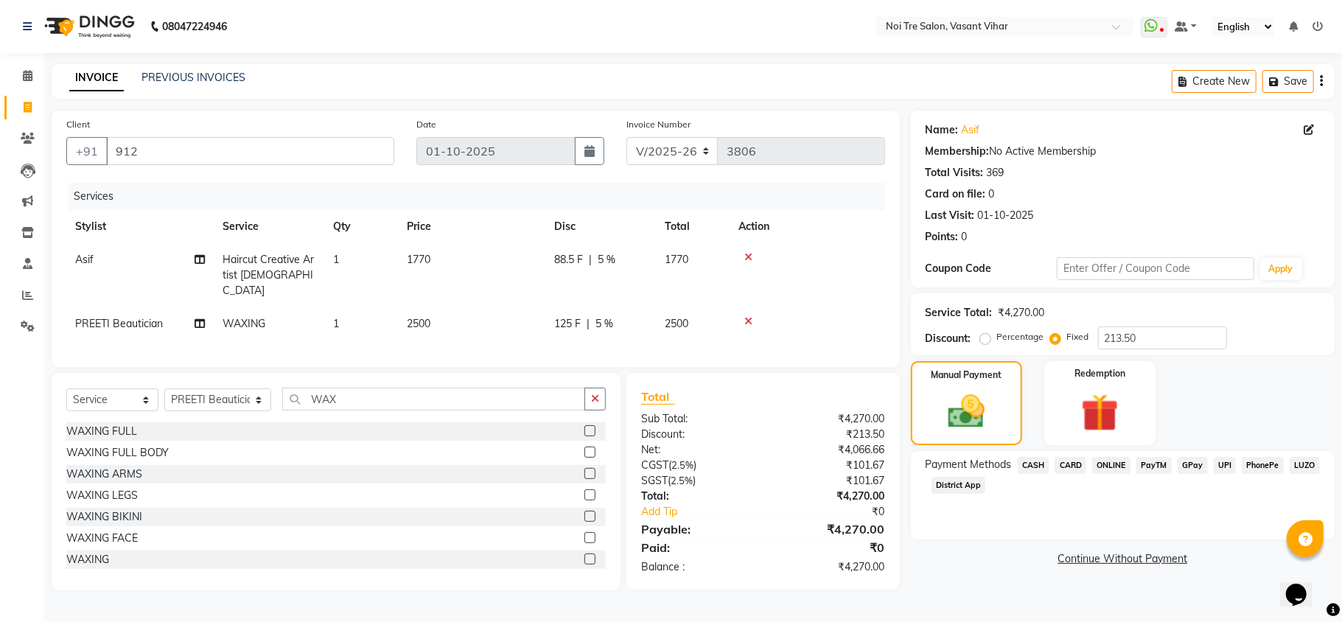
click at [1070, 464] on span "CARD" at bounding box center [1071, 465] width 32 height 17
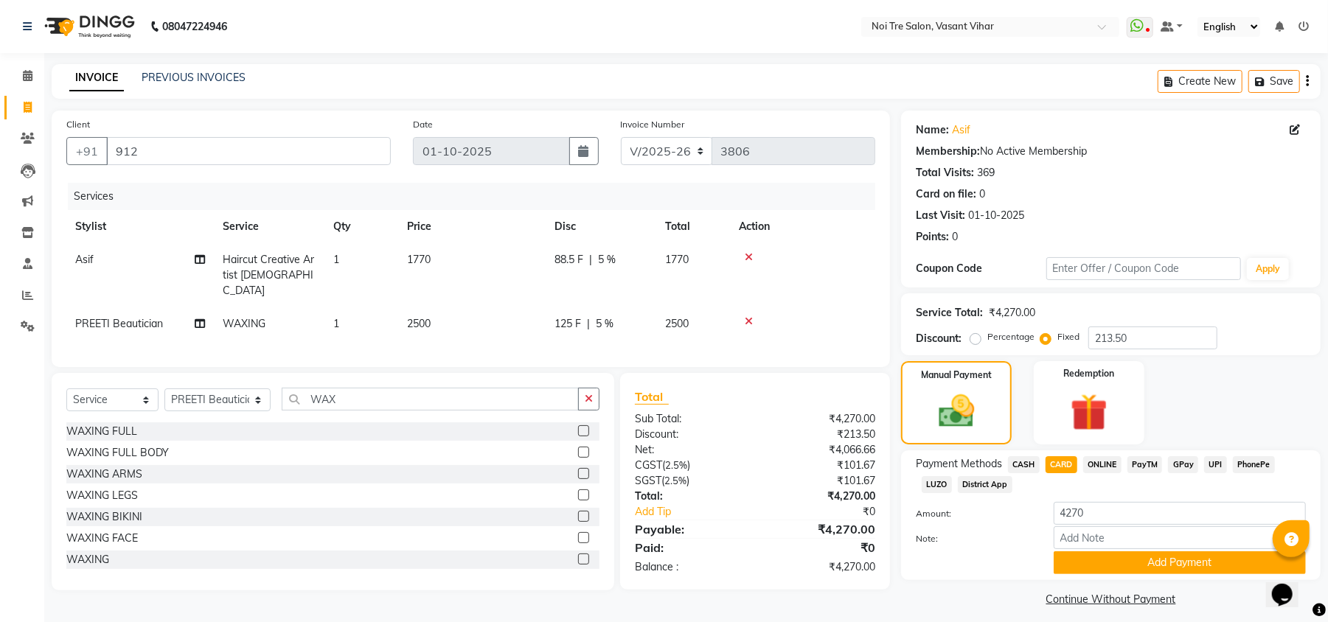
click at [1030, 464] on span "CASH" at bounding box center [1024, 464] width 32 height 17
click at [1169, 566] on button "Add Payment" at bounding box center [1179, 562] width 252 height 23
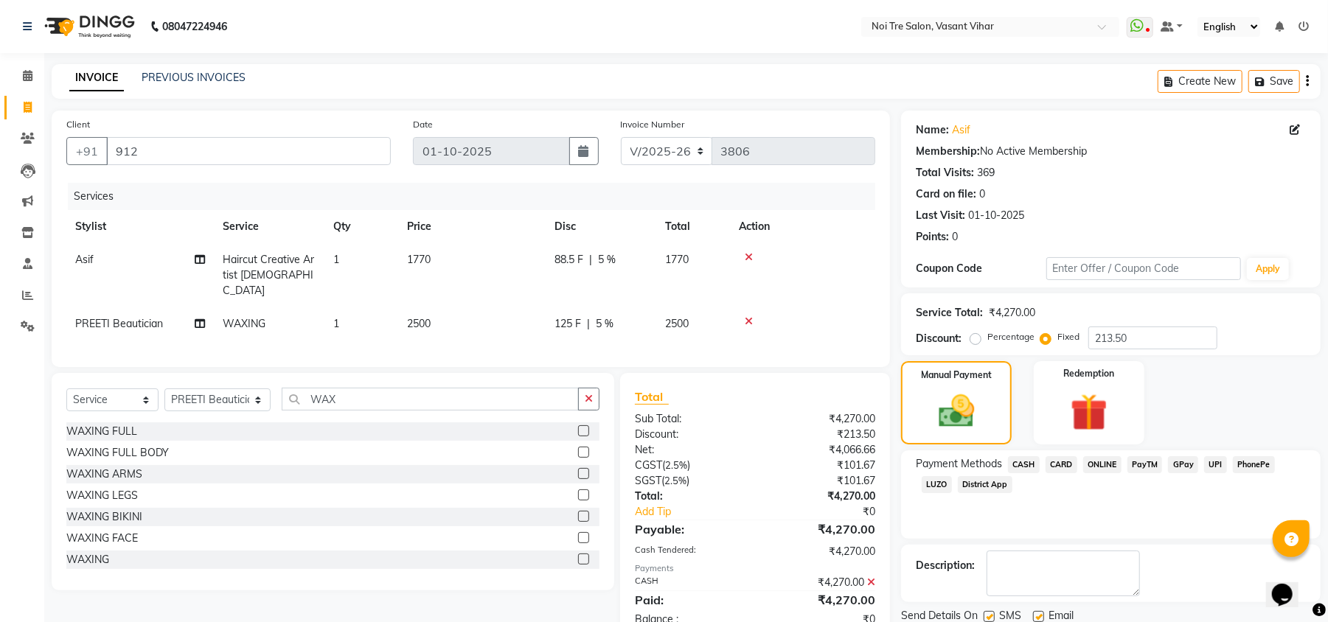
scroll to position [54, 0]
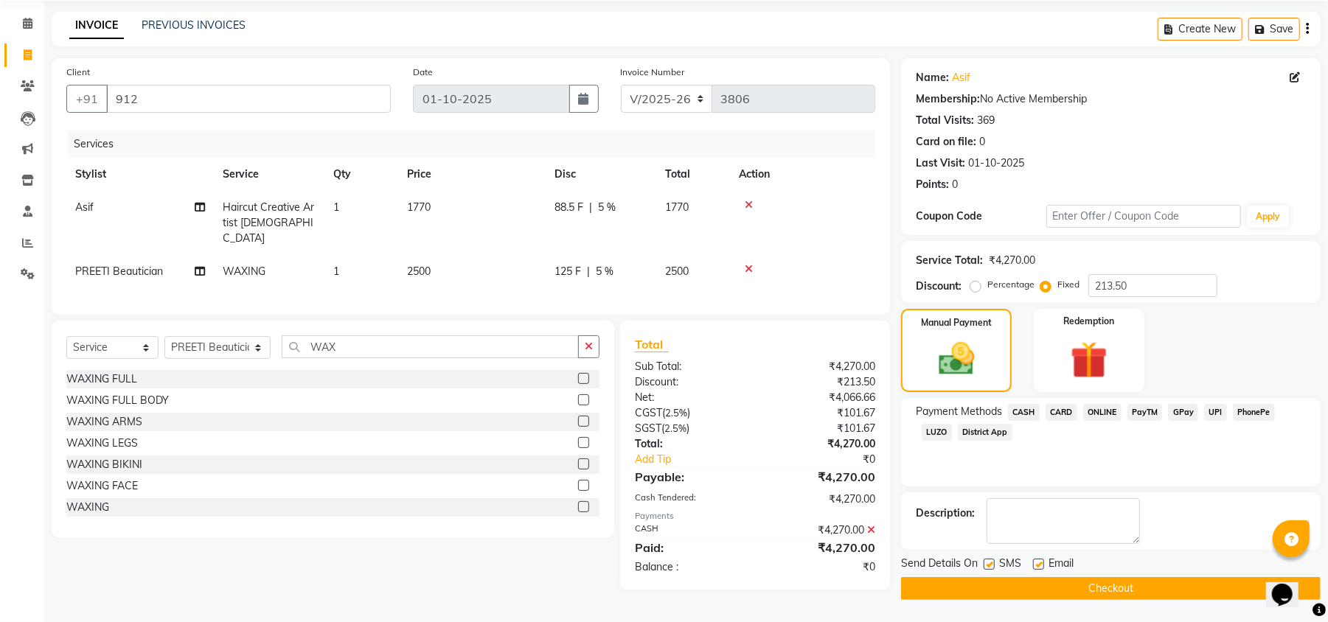
click at [1088, 587] on button "Checkout" at bounding box center [1110, 588] width 419 height 23
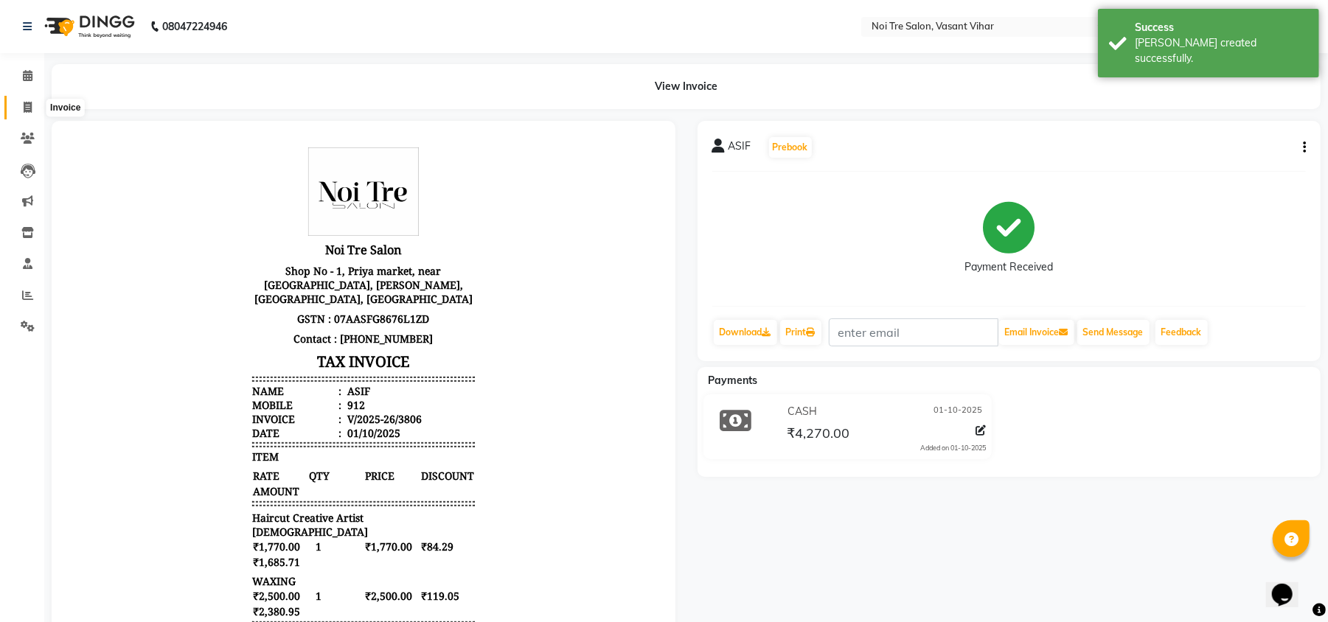
drag, startPoint x: 21, startPoint y: 106, endPoint x: 41, endPoint y: 106, distance: 20.6
click at [21, 106] on span at bounding box center [28, 108] width 26 height 17
select select "service"
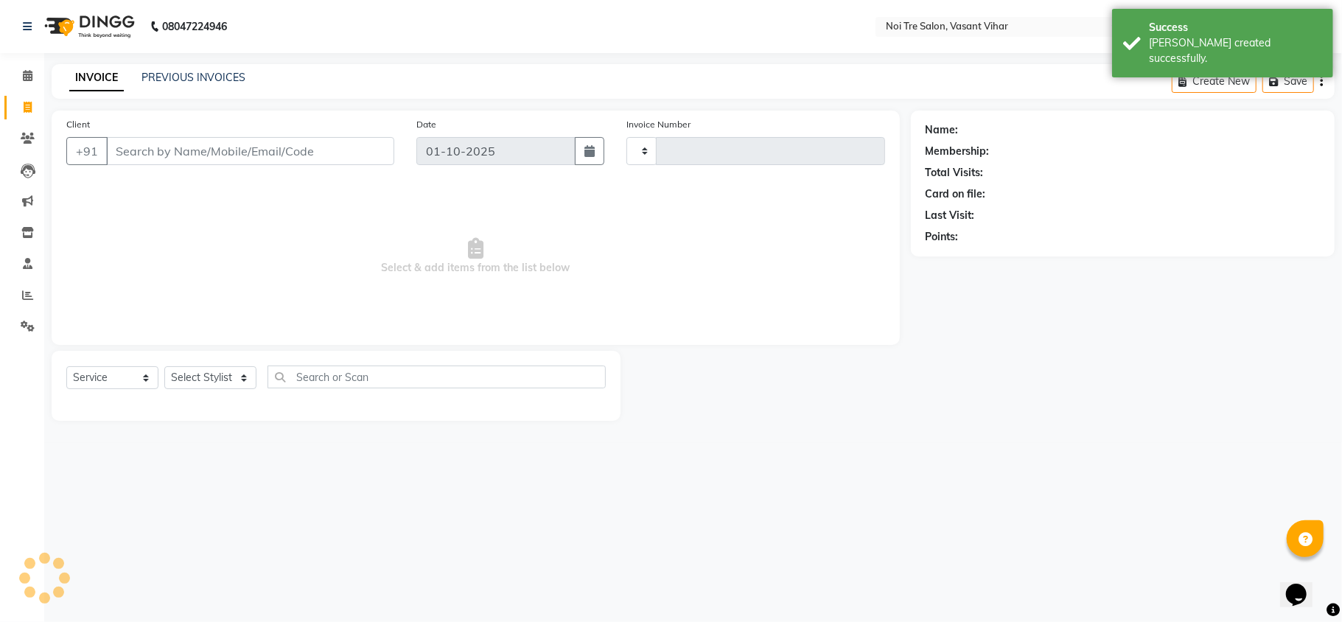
type input "3807"
select select "3944"
click at [177, 77] on link "PREVIOUS INVOICES" at bounding box center [194, 77] width 104 height 13
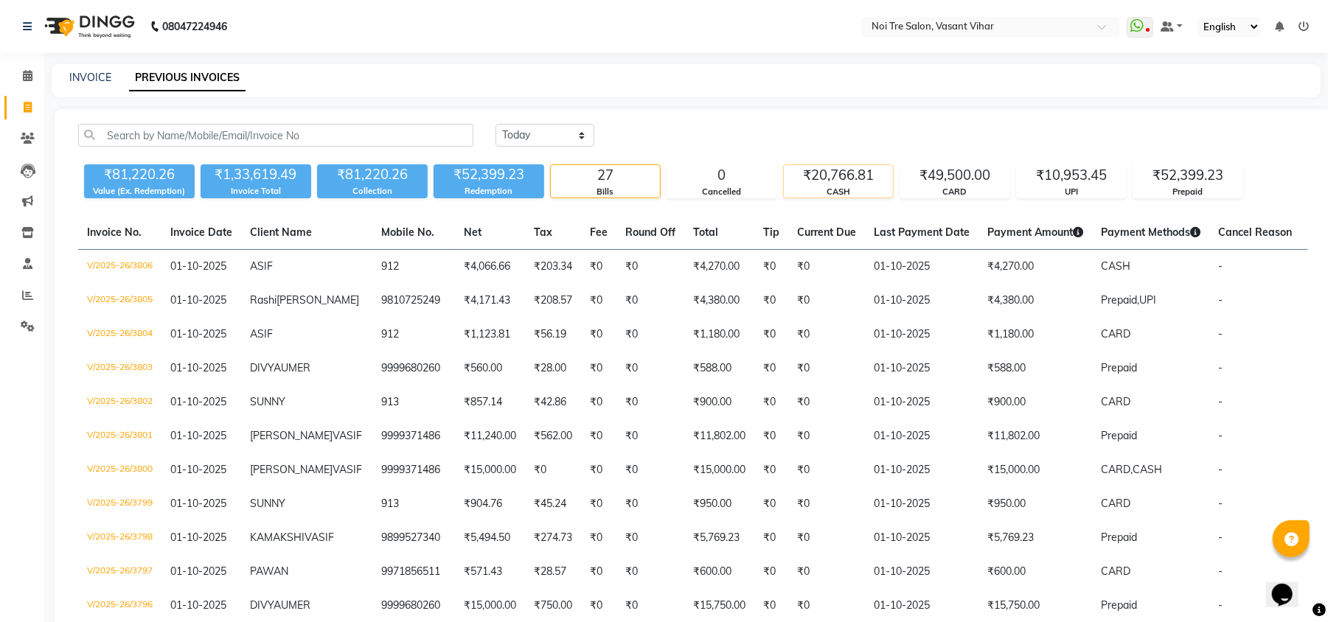
click at [811, 173] on div "₹20,766.81" at bounding box center [838, 175] width 109 height 21
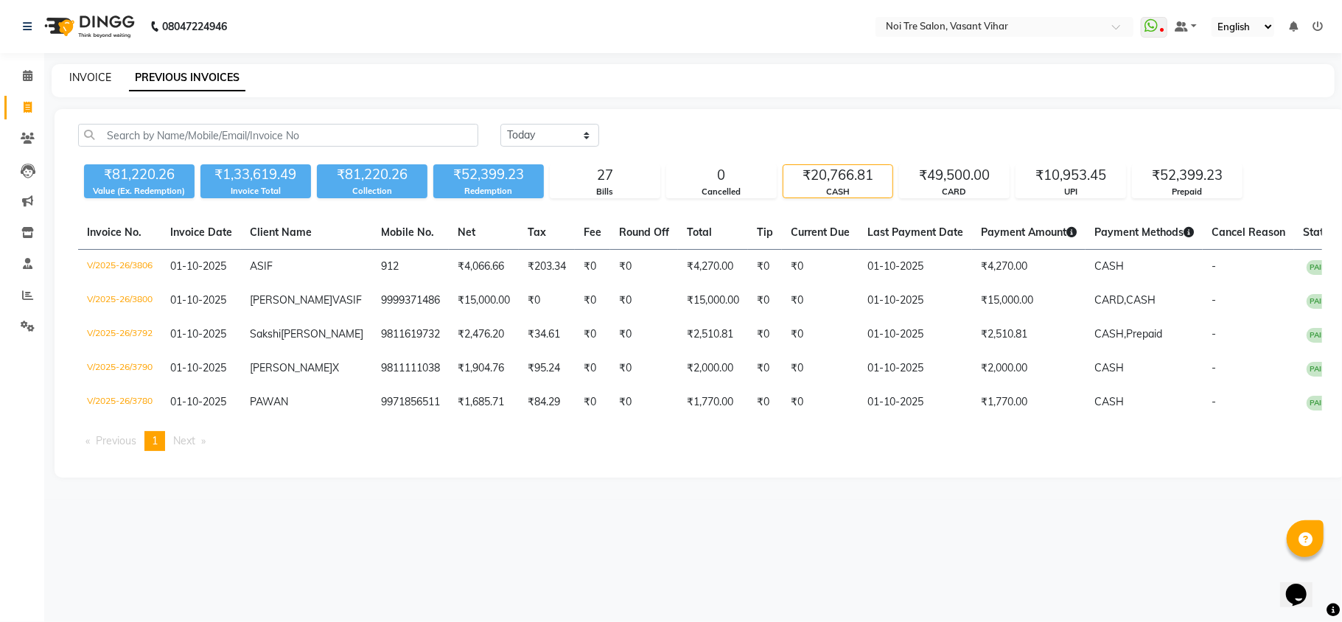
click at [94, 72] on link "INVOICE" at bounding box center [90, 77] width 42 height 13
select select "service"
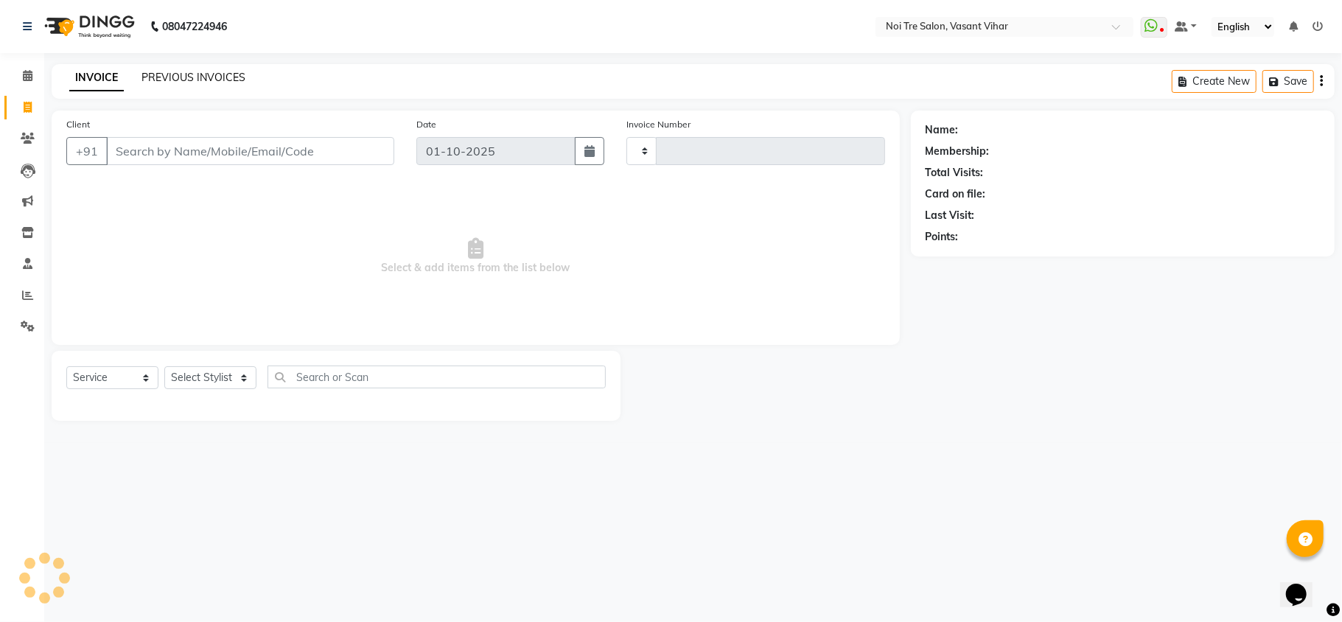
type input "3807"
select select "3944"
click at [149, 83] on link "PREVIOUS INVOICES" at bounding box center [194, 77] width 104 height 13
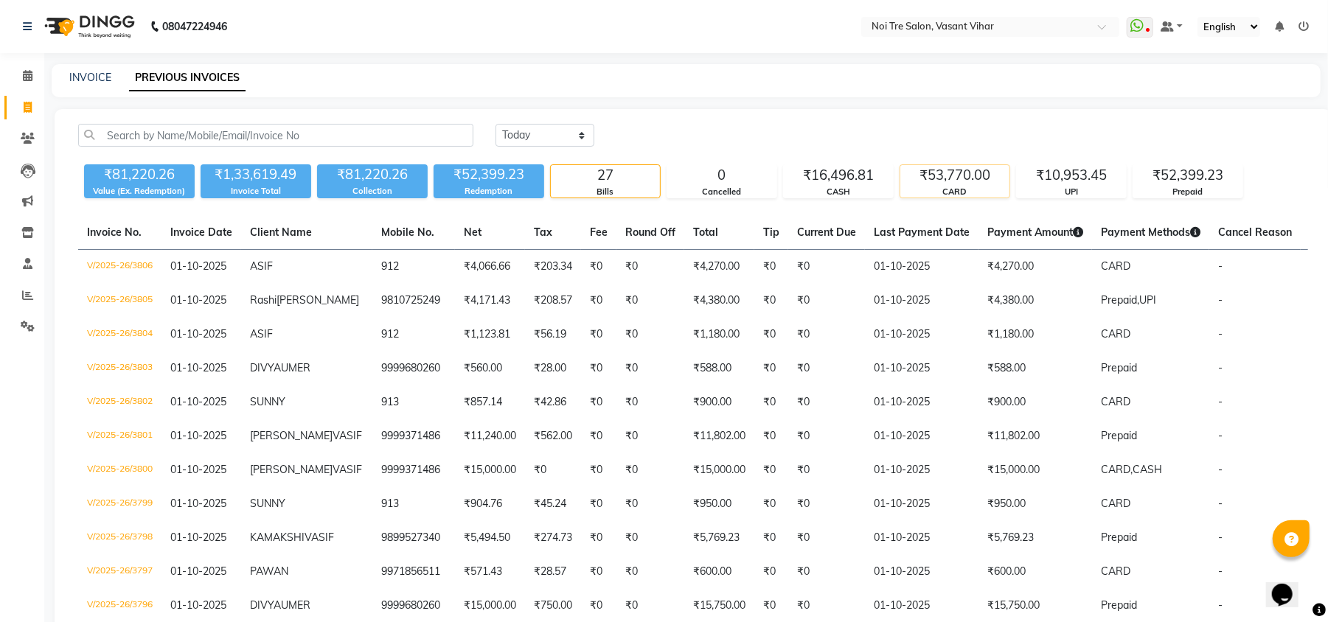
click at [964, 184] on div "₹53,770.00" at bounding box center [954, 175] width 109 height 21
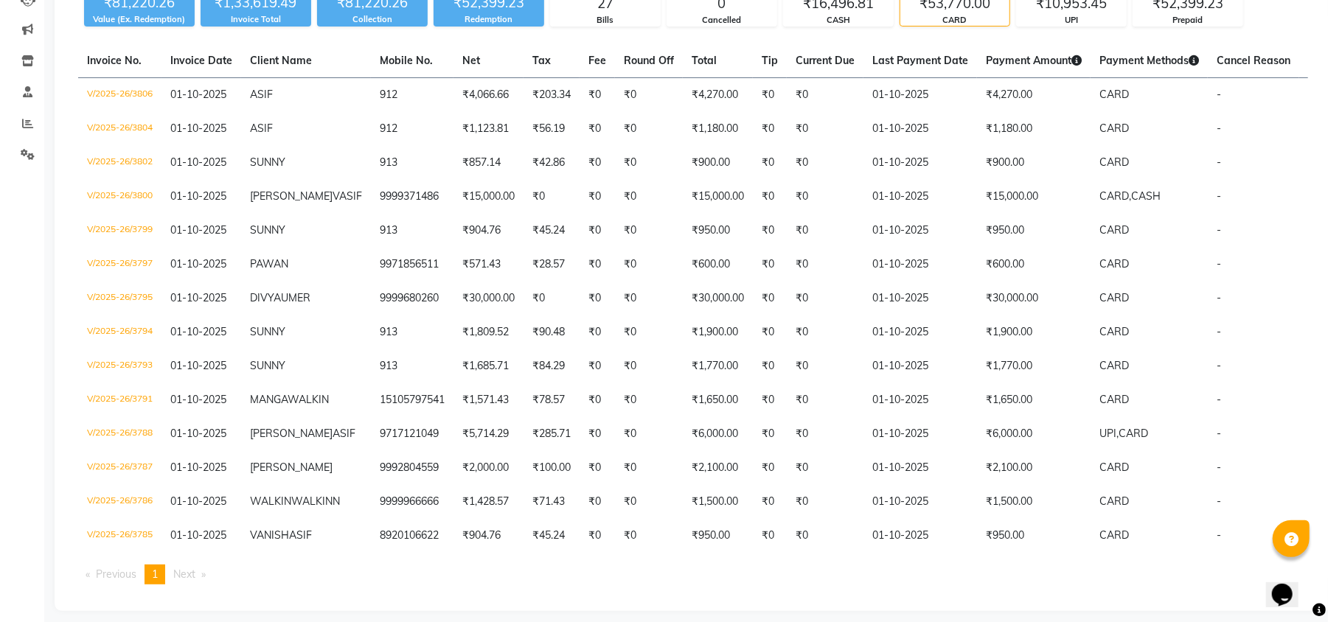
scroll to position [187, 0]
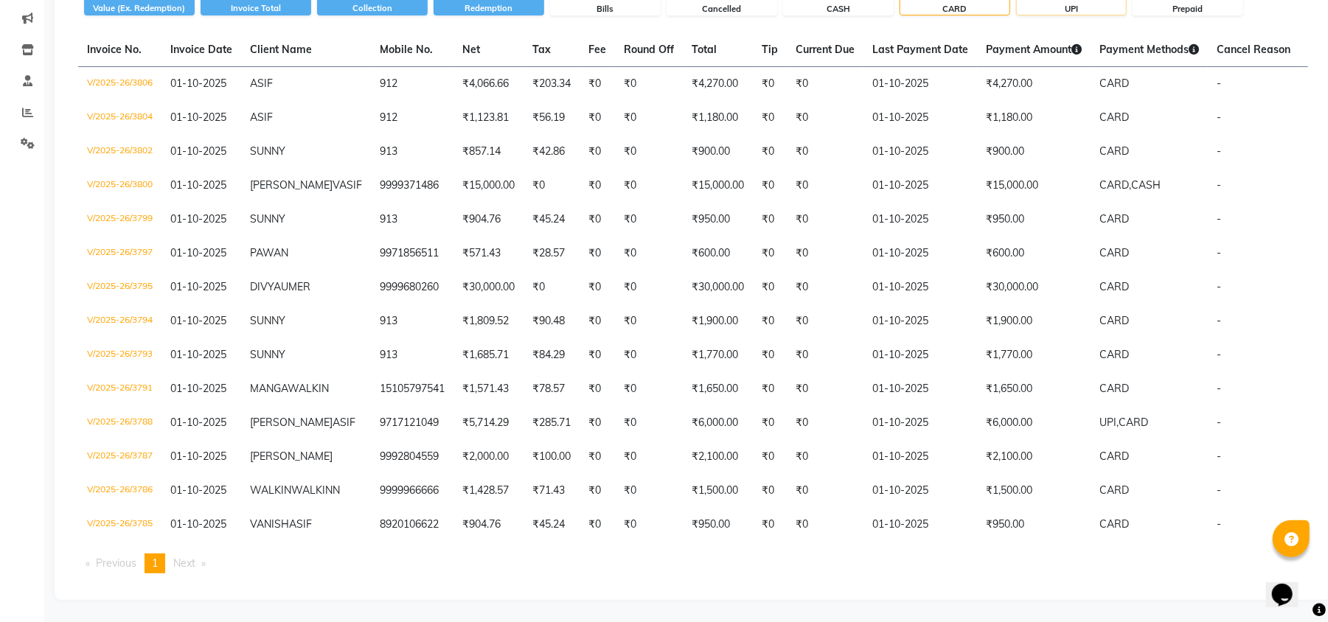
click at [1115, 3] on div "UPI" at bounding box center [1071, 9] width 109 height 13
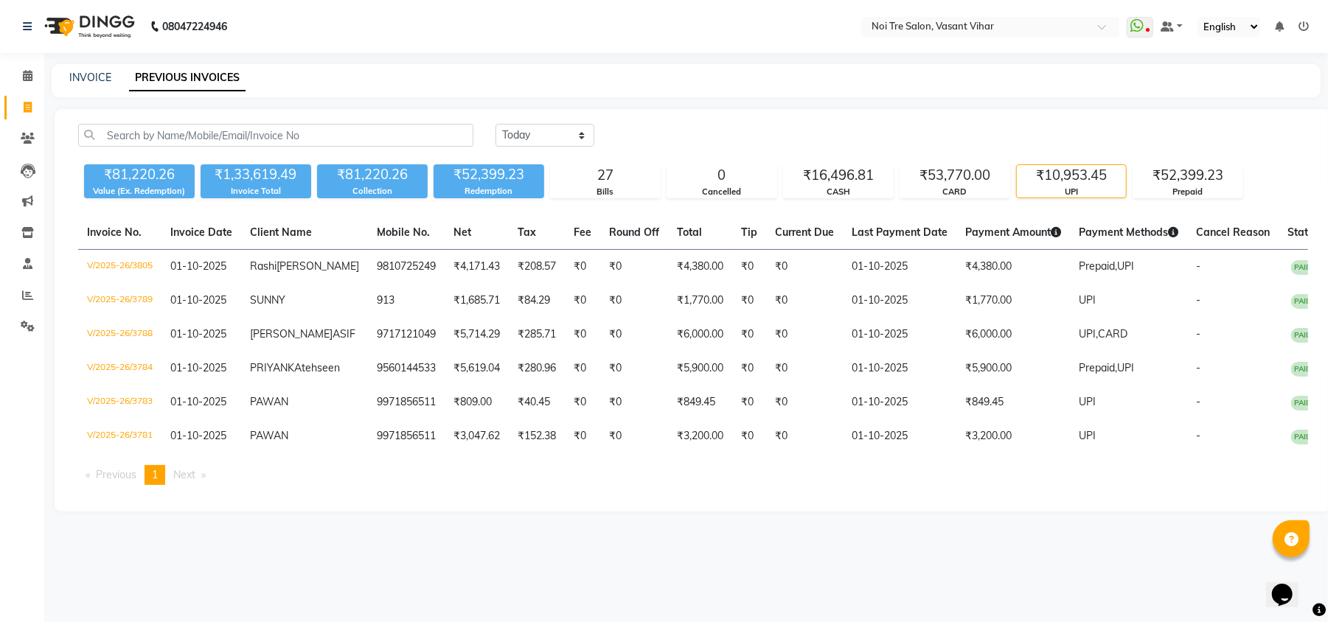
scroll to position [0, 0]
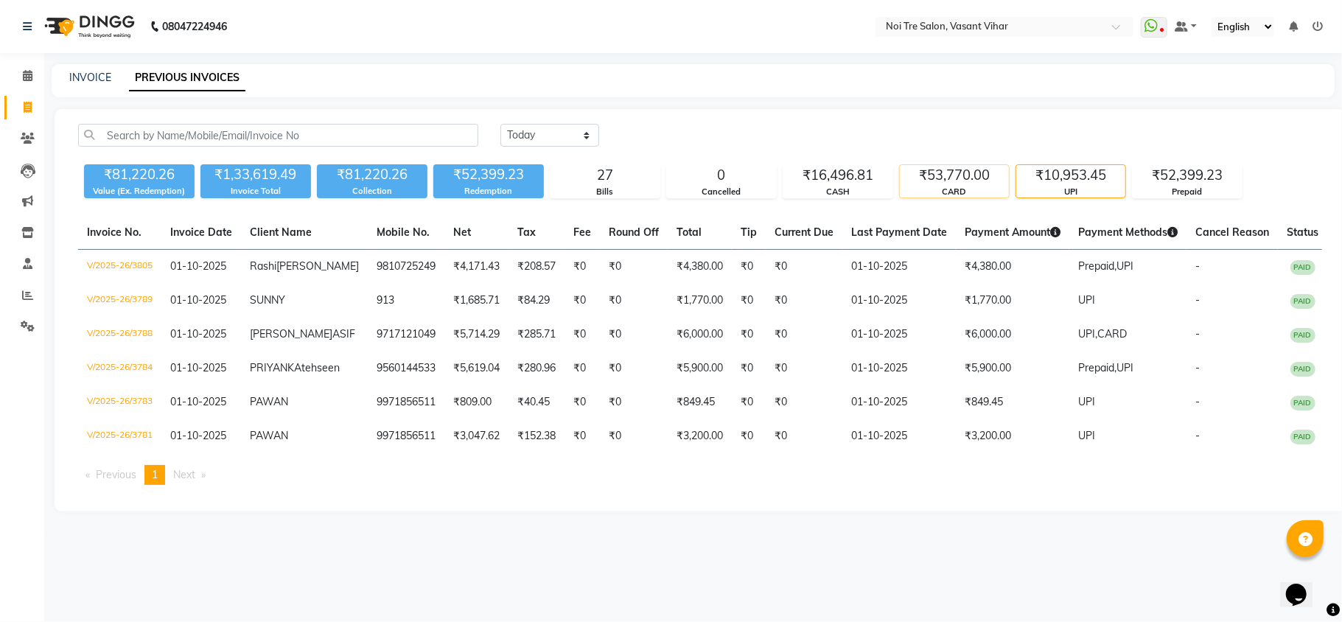
click at [974, 173] on div "₹53,770.00" at bounding box center [954, 175] width 109 height 21
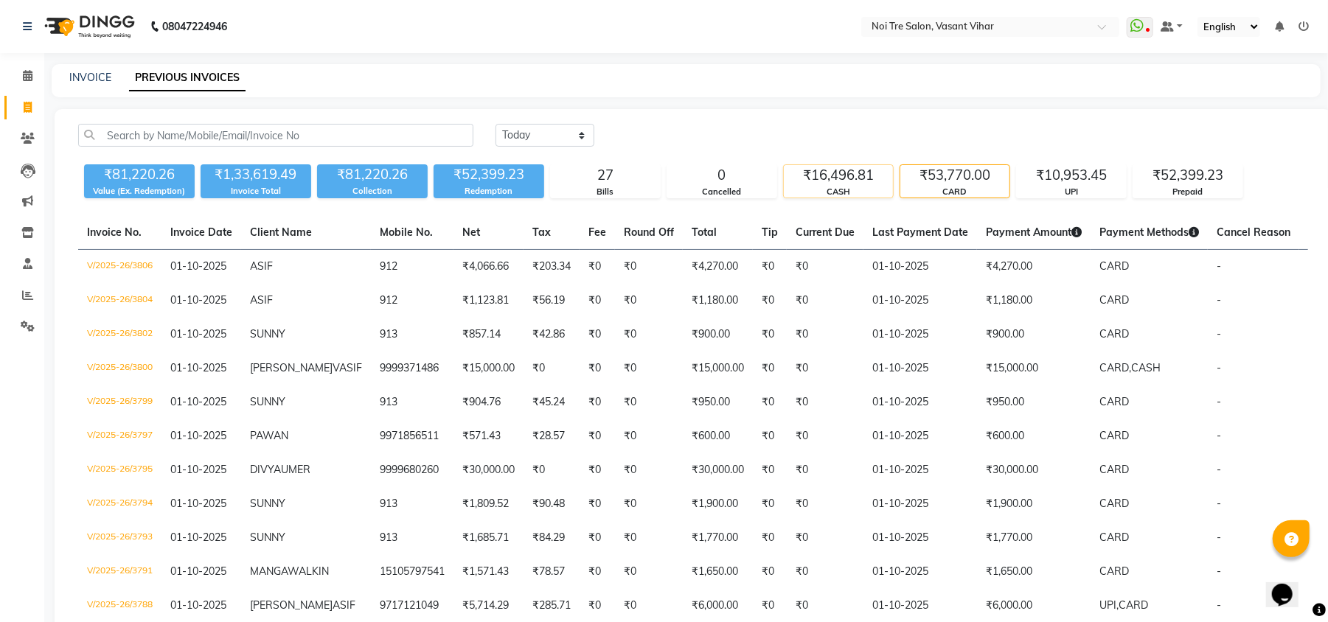
click at [867, 195] on div "CASH" at bounding box center [838, 192] width 109 height 13
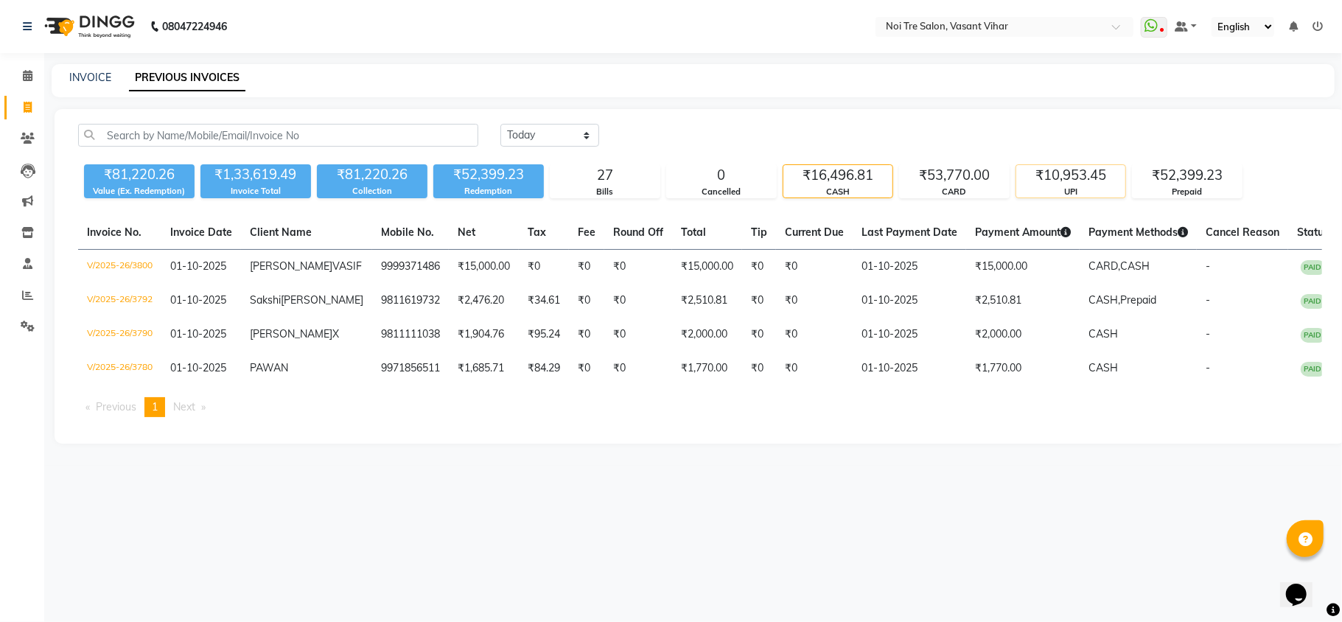
click at [1101, 192] on div "UPI" at bounding box center [1071, 192] width 109 height 13
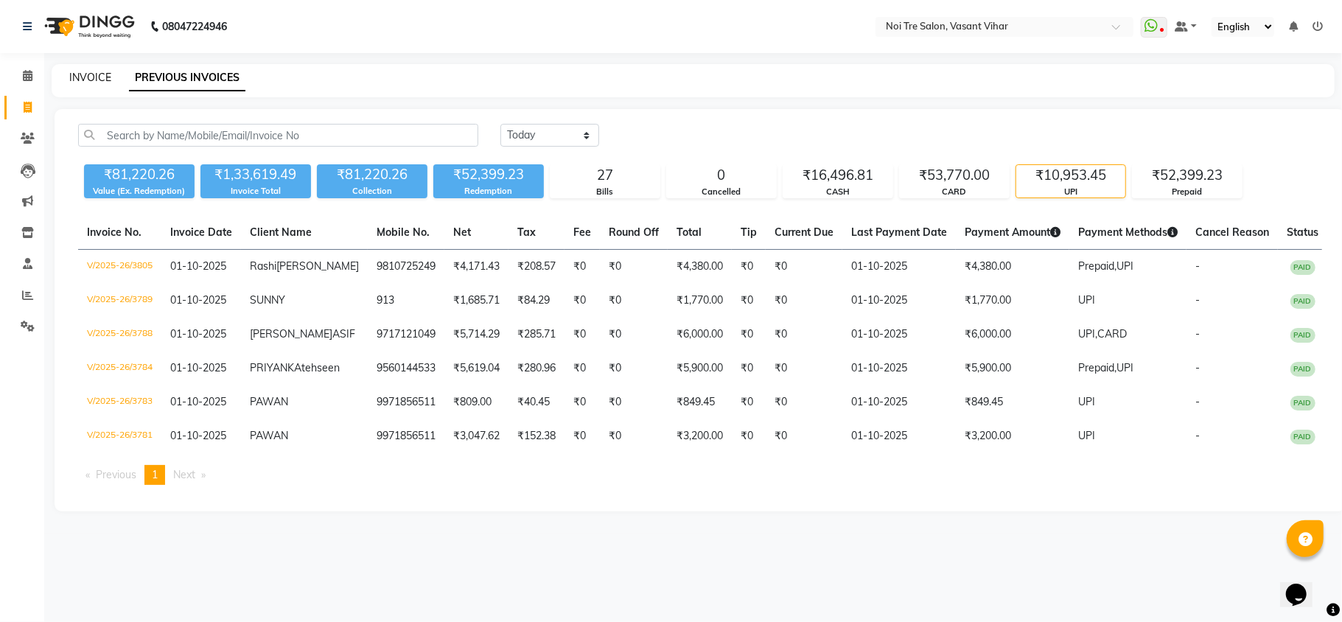
click at [83, 83] on link "INVOICE" at bounding box center [90, 77] width 42 height 13
select select "service"
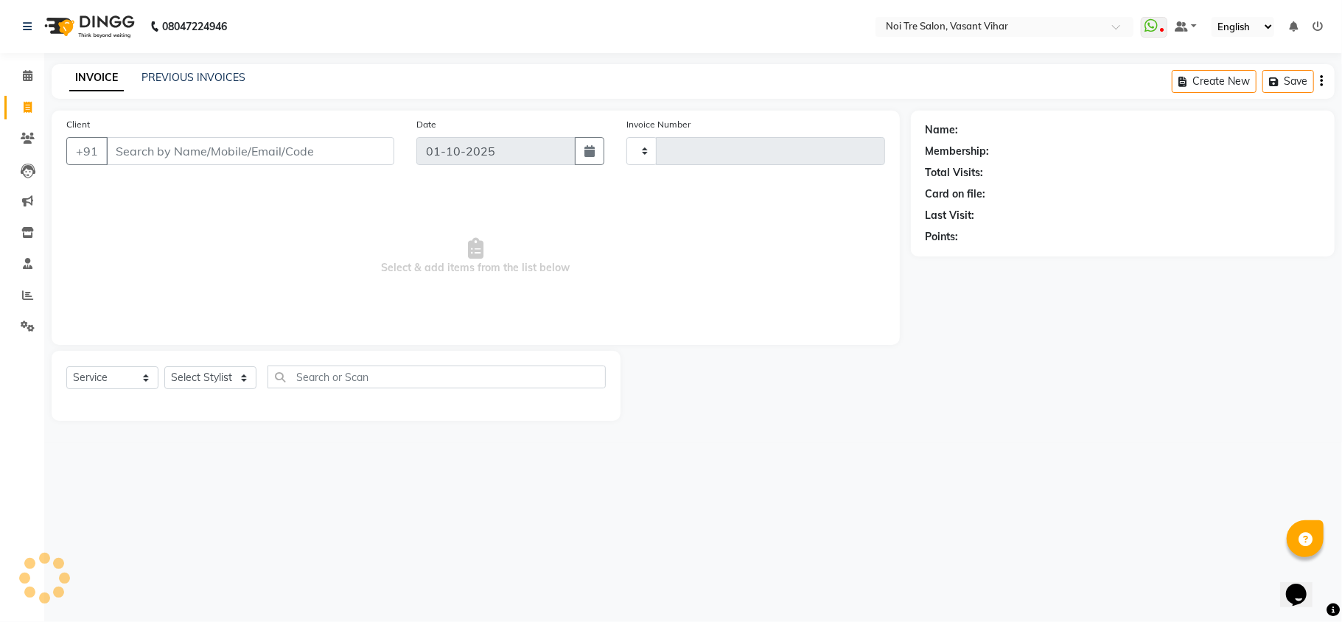
type input "3807"
select select "3944"
click at [193, 374] on select "Select Stylist Abhishek AMARNATH Asif DANISH(PUNJABI BAGH) DHARAM FAIZAN GEETA …" at bounding box center [217, 377] width 107 height 23
select select "46585"
click at [164, 366] on select "Select Stylist Abhishek AMARNATH Asif DANISH(PUNJABI BAGH) DHARAM FAIZAN GEETA …" at bounding box center [217, 377] width 107 height 23
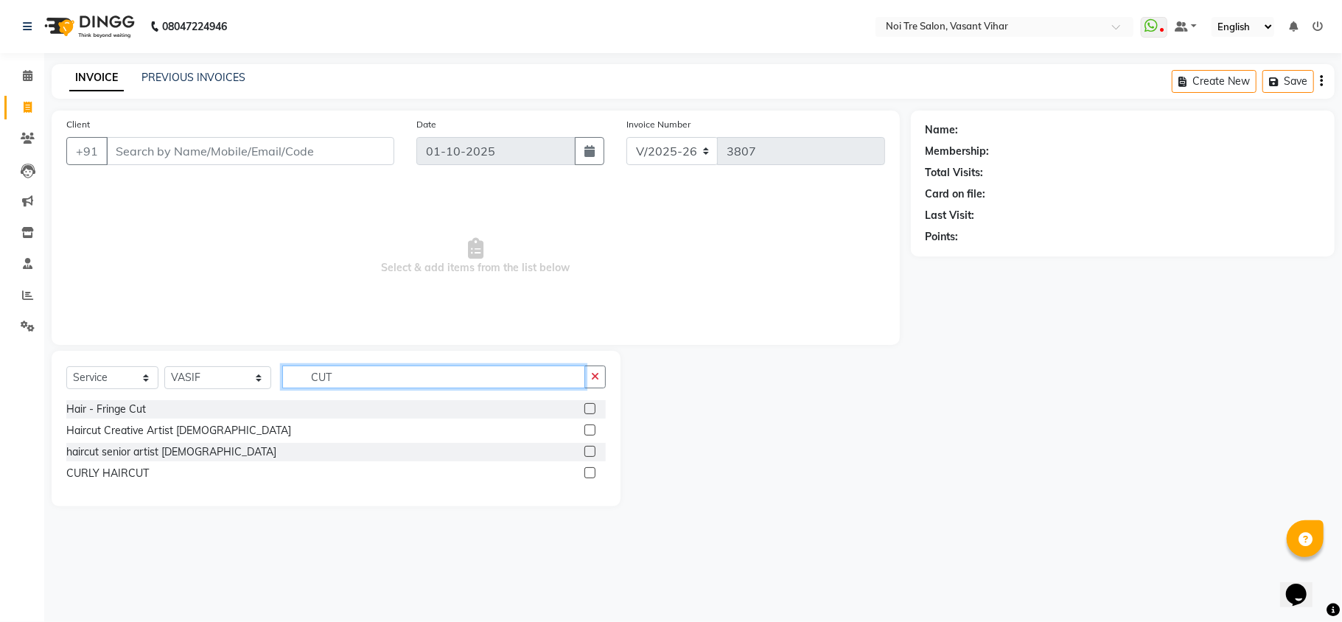
type input "CUT"
click at [593, 431] on label at bounding box center [590, 430] width 11 height 11
click at [593, 431] on input "checkbox" at bounding box center [590, 431] width 10 height 10
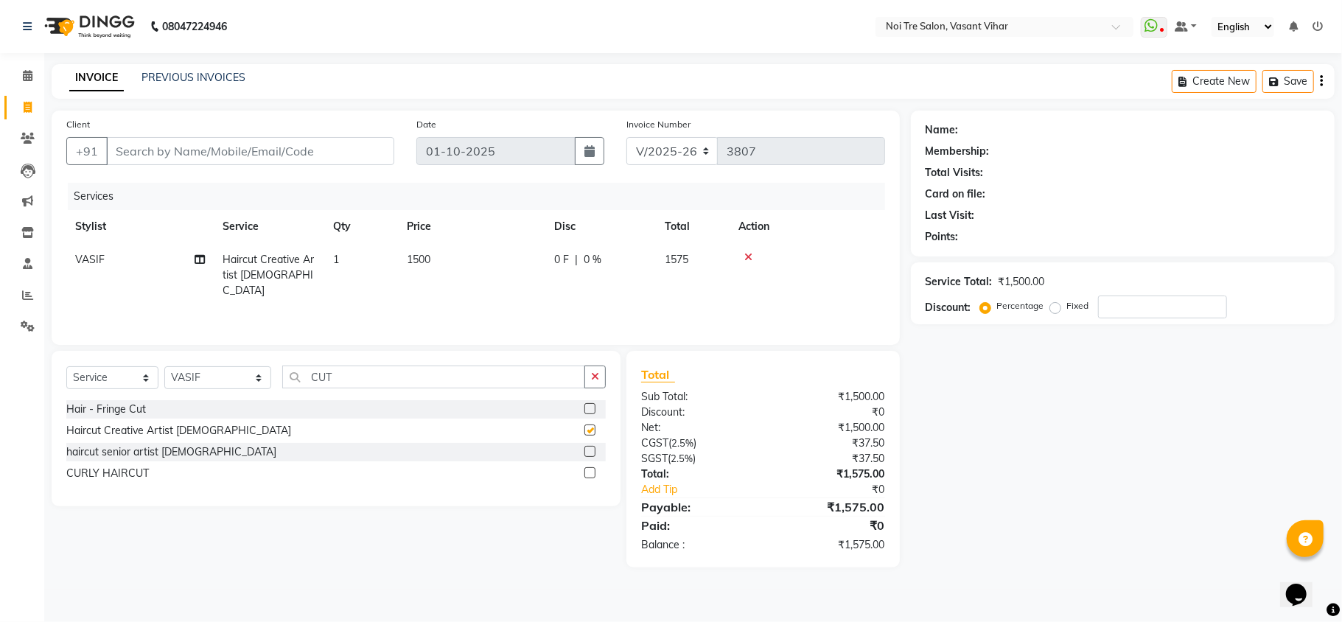
checkbox input "false"
click at [479, 272] on td "1500" at bounding box center [471, 275] width 147 height 64
select select "46585"
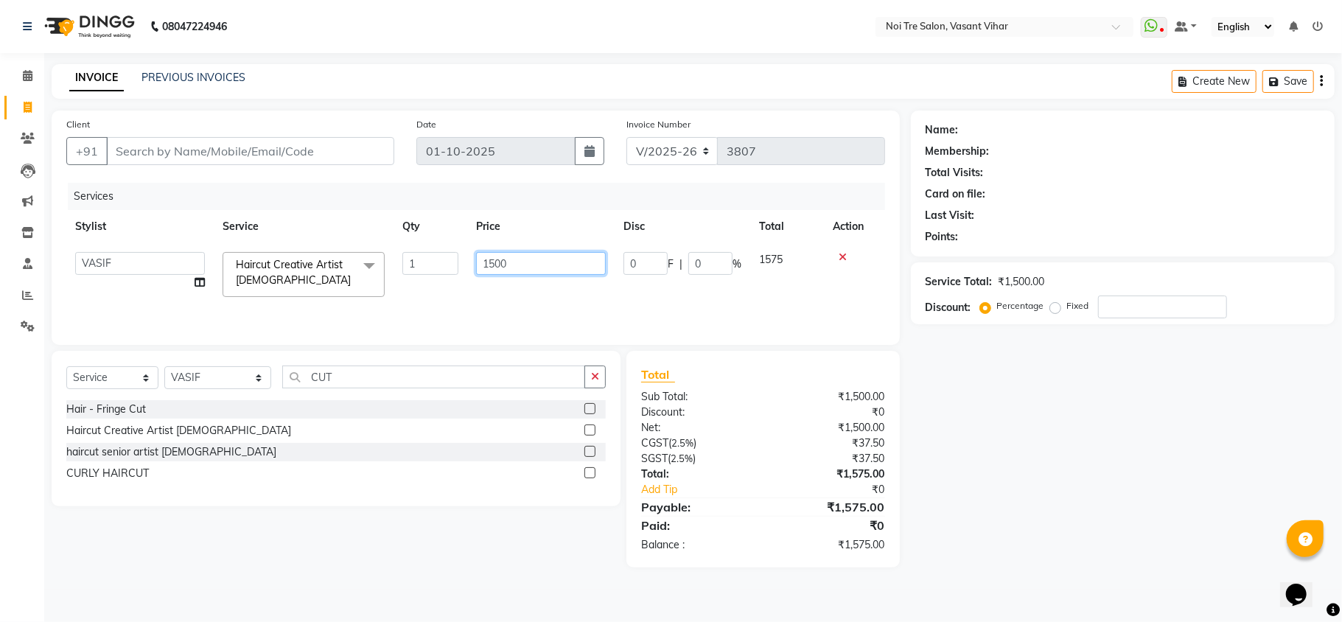
drag, startPoint x: 523, startPoint y: 260, endPoint x: 372, endPoint y: 262, distance: 151.1
click at [400, 260] on tr "Abhishek AMARNATH Asif DANISH(PUNJABI BAGH) DHARAM FAIZAN GEETA Kamal Karan PDC…" at bounding box center [475, 274] width 819 height 63
type input "950"
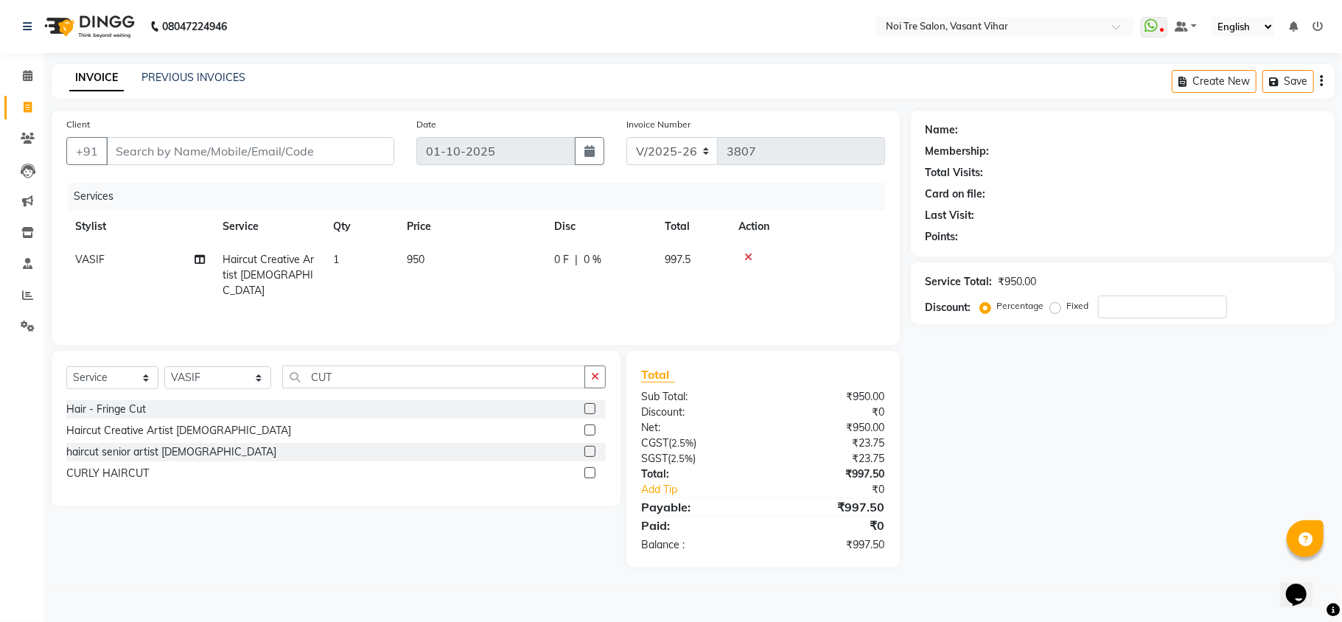
click at [398, 257] on td "950" at bounding box center [471, 275] width 147 height 64
select select "46585"
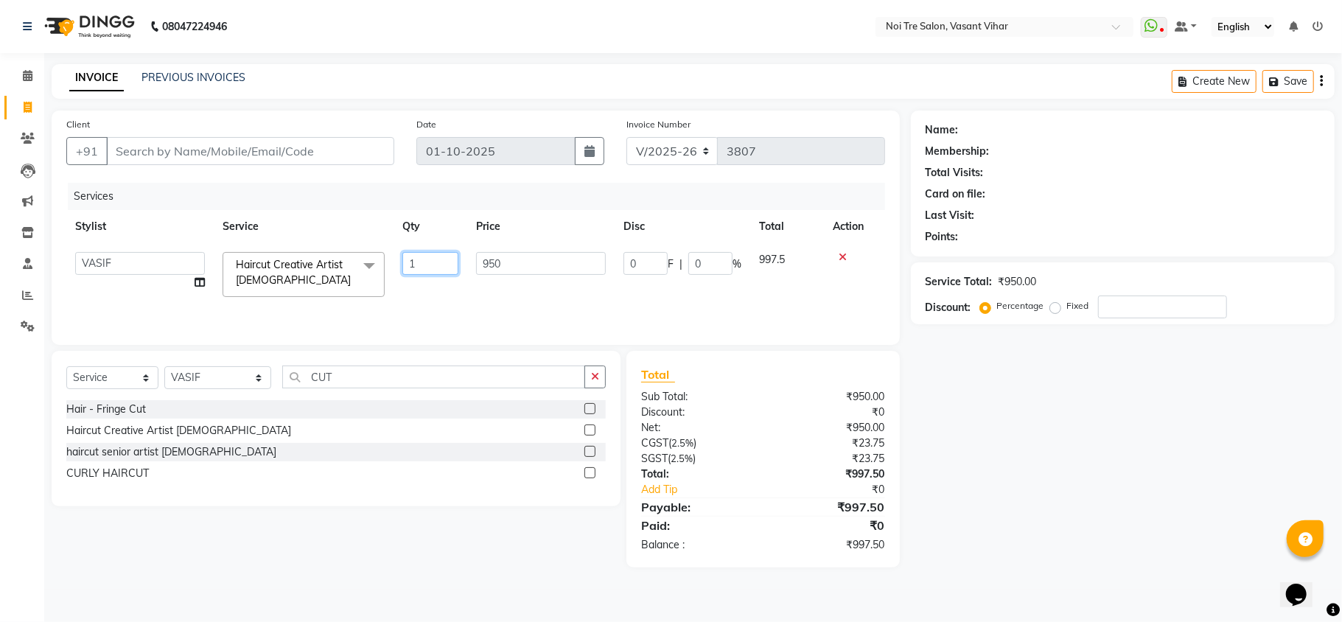
drag, startPoint x: 434, startPoint y: 262, endPoint x: 304, endPoint y: 245, distance: 130.9
click at [344, 248] on tr "Abhishek AMARNATH Asif DANISH(PUNJABI BAGH) DHARAM FAIZAN GEETA Kamal Karan PDC…" at bounding box center [475, 274] width 819 height 63
type input "2"
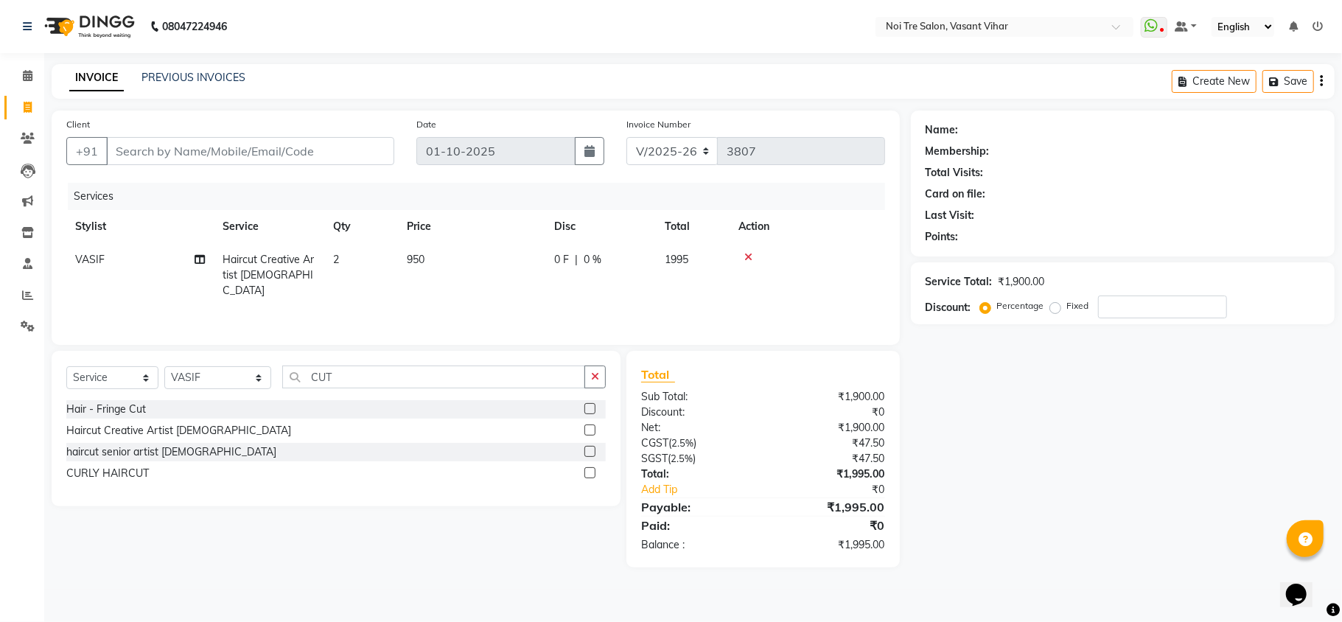
click at [469, 311] on div "Services Stylist Service Qty Price Disc Total Action VASIF Haircut Creative Art…" at bounding box center [475, 256] width 819 height 147
click at [226, 151] on input "Client" at bounding box center [250, 151] width 288 height 28
type input "8"
type input "0"
type input "8079042673"
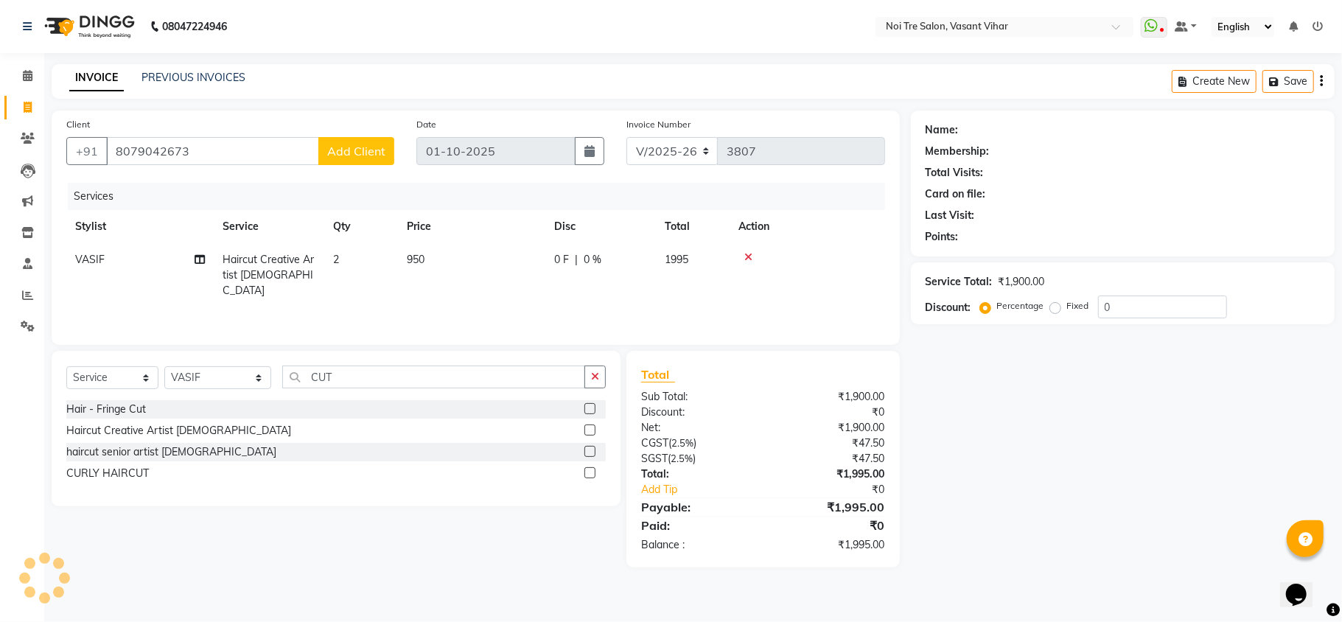
click at [352, 144] on span "Add Client" at bounding box center [356, 151] width 58 height 15
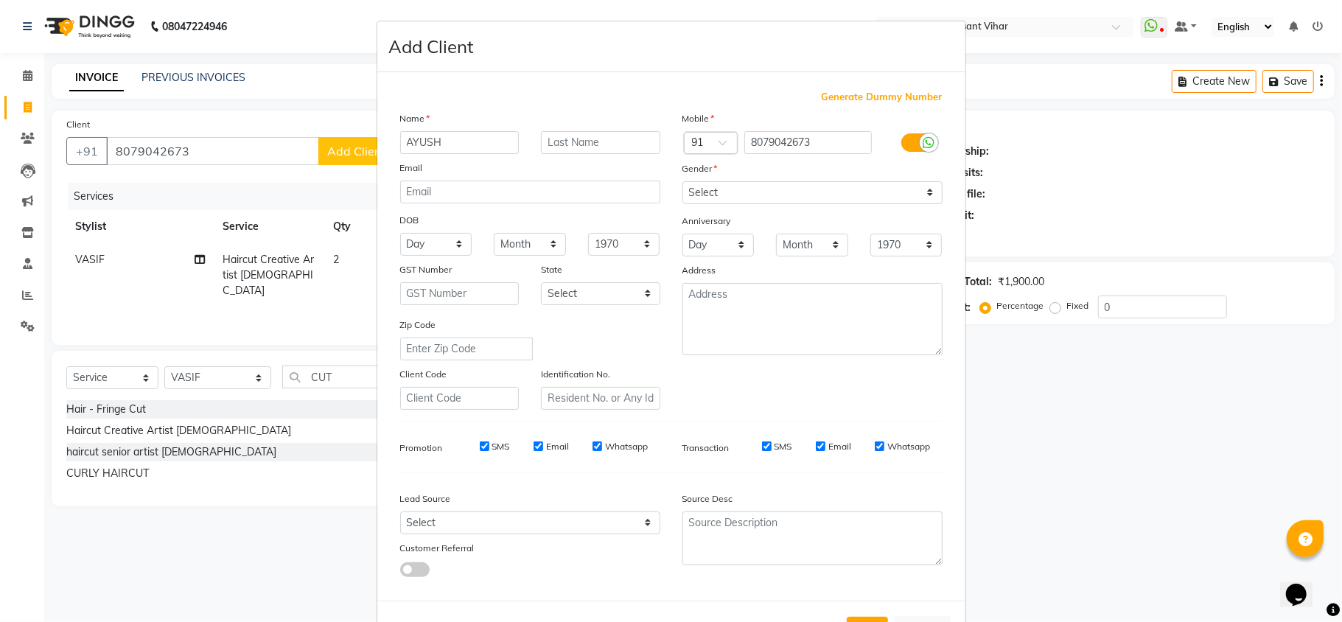
type input "AYUSH"
type input "WALKIN"
click at [450, 512] on select "Select Walk-in Referral Internet Friend Word of Mouth Advertisement Facebook Ju…" at bounding box center [530, 523] width 260 height 23
select select "28142"
click at [400, 512] on select "Select Walk-in Referral Internet Friend Word of Mouth Advertisement Facebook Ju…" at bounding box center [530, 523] width 260 height 23
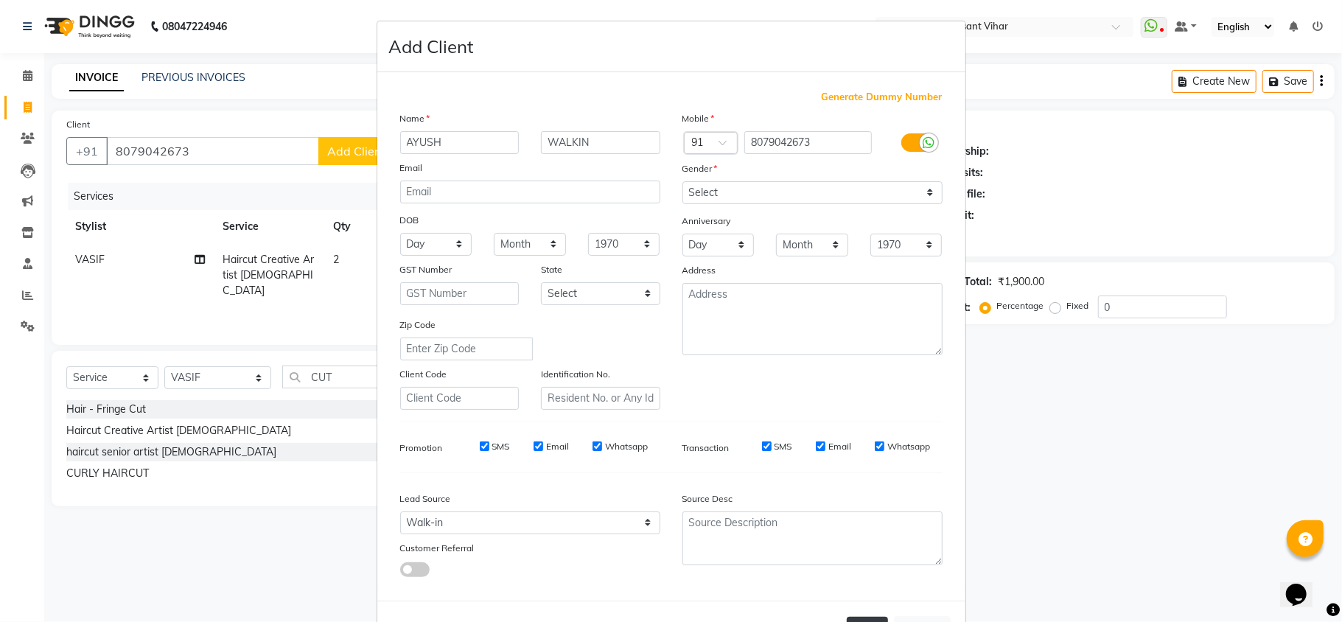
click at [854, 617] on button "Add" at bounding box center [867, 630] width 41 height 27
click at [862, 617] on button "Add" at bounding box center [867, 630] width 41 height 27
drag, startPoint x: 730, startPoint y: 174, endPoint x: 724, endPoint y: 206, distance: 33.0
click at [729, 175] on div "Gender" at bounding box center [813, 171] width 282 height 21
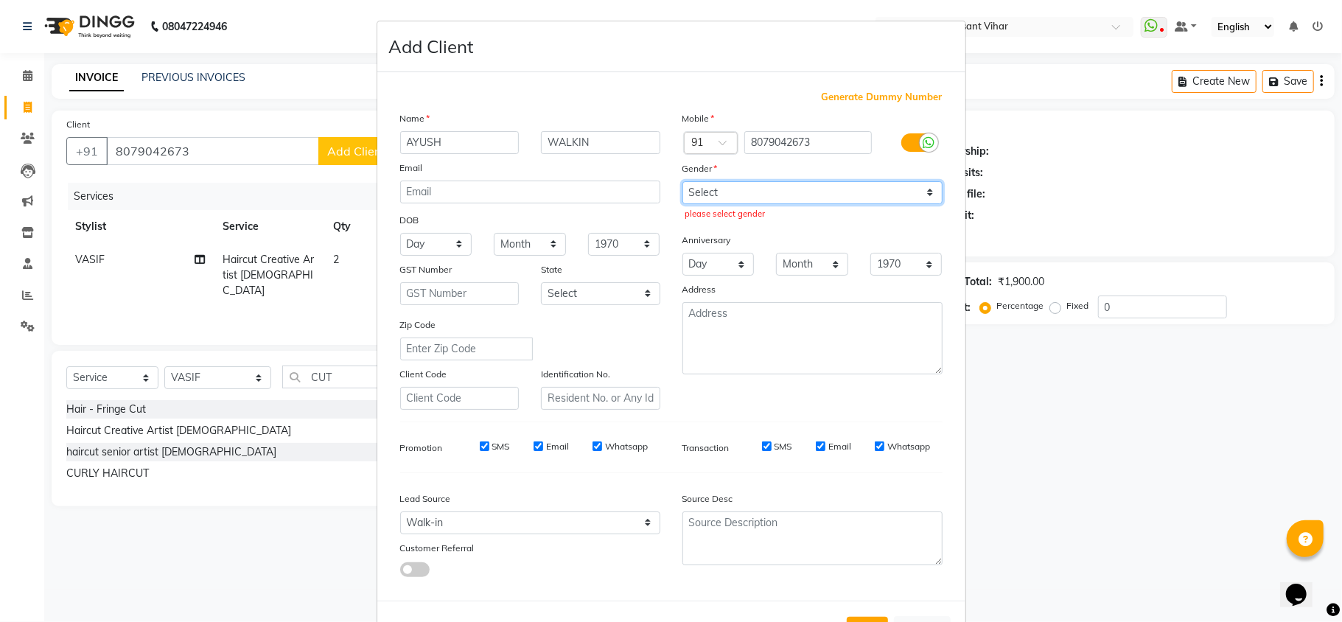
click at [729, 192] on select "Select Male Female Other Prefer Not To Say" at bounding box center [813, 192] width 260 height 23
select select "male"
click at [683, 181] on select "Select Male Female Other Prefer Not To Say" at bounding box center [813, 192] width 260 height 23
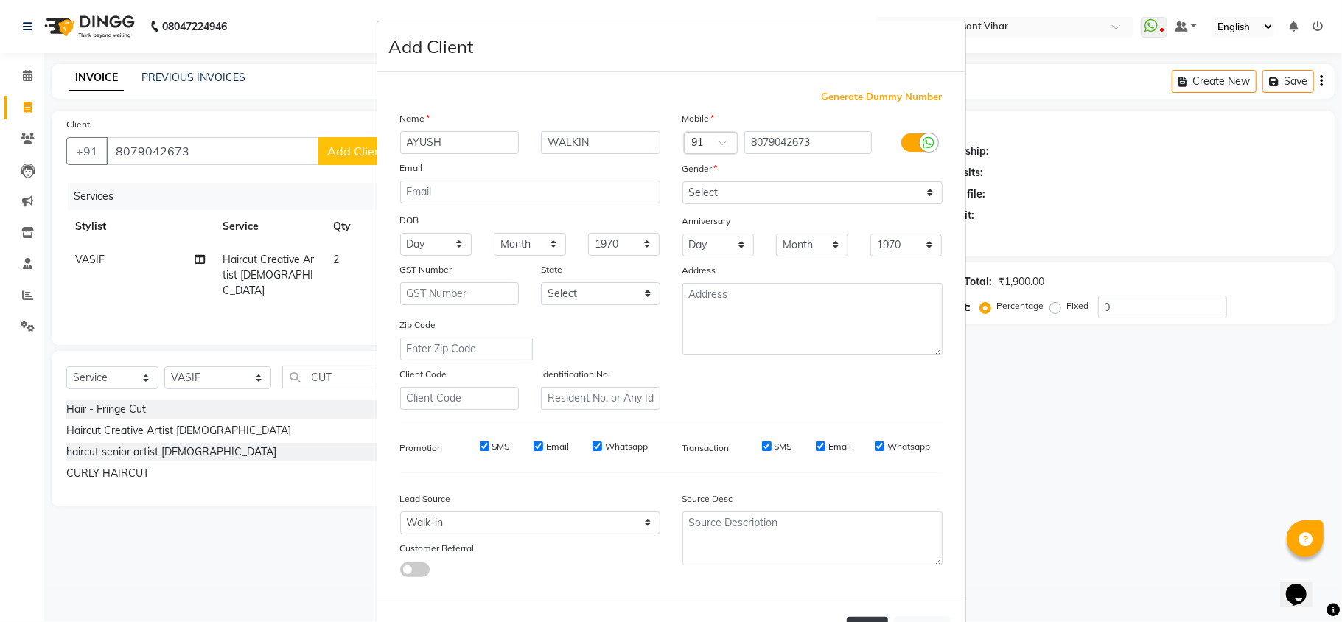
click at [870, 617] on button "Add" at bounding box center [867, 630] width 41 height 27
select select
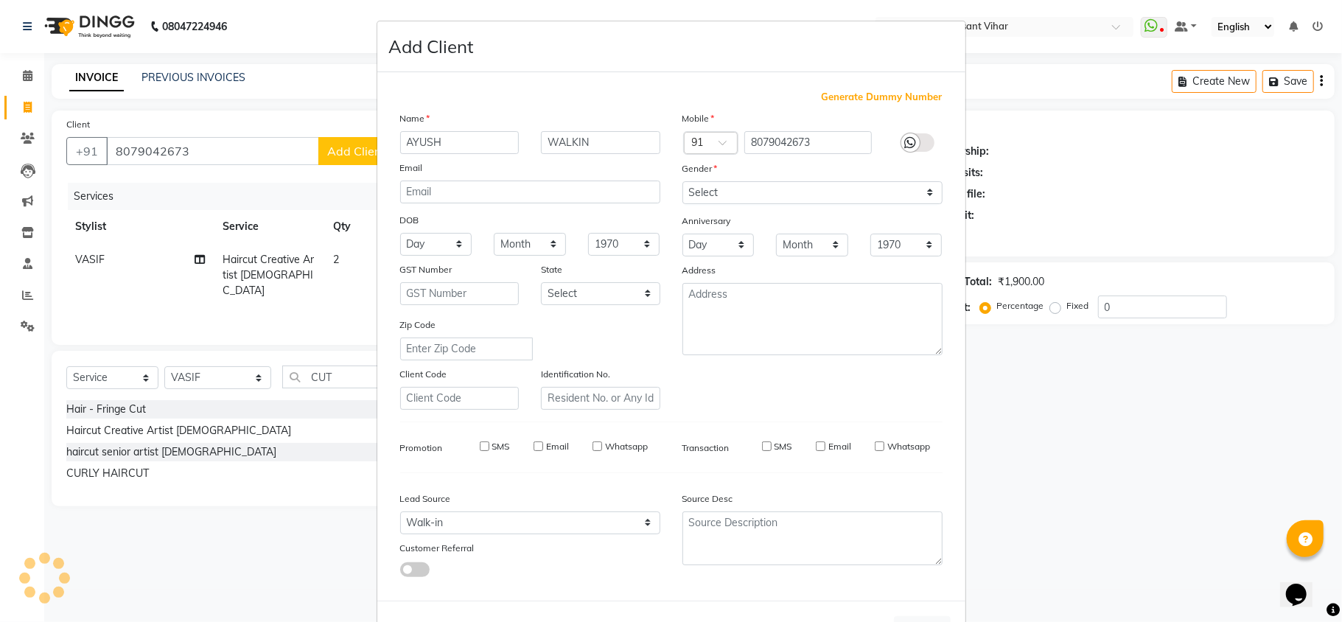
select select
checkbox input "false"
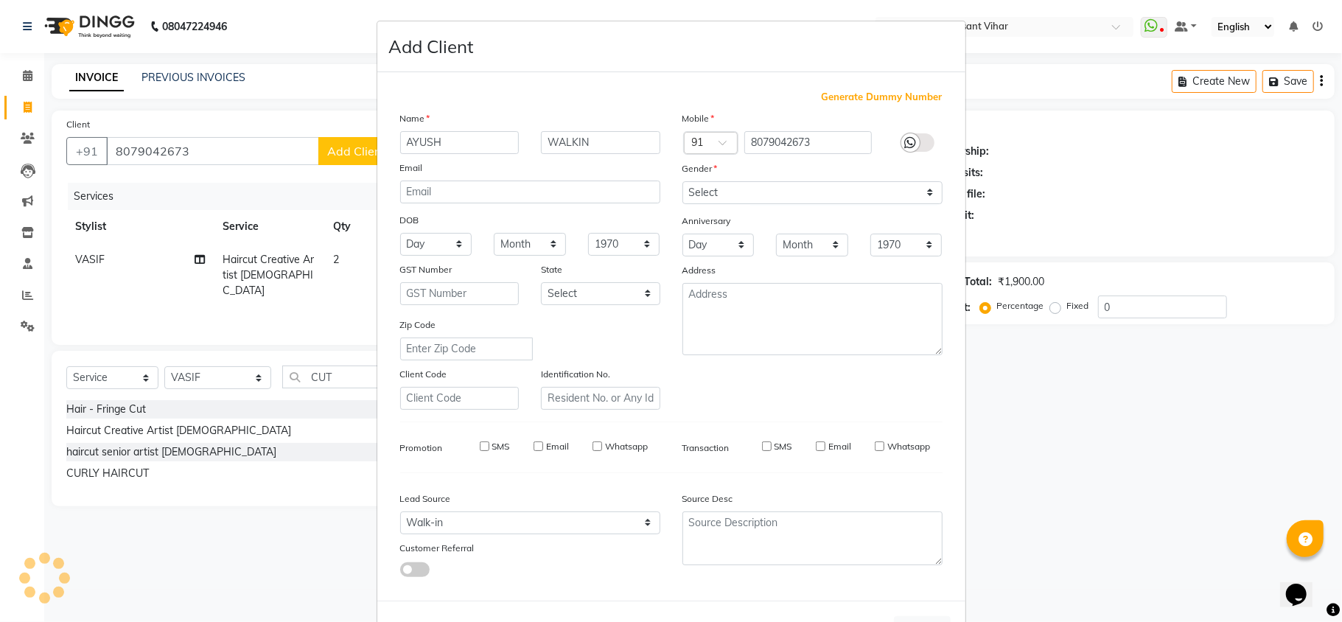
checkbox input "false"
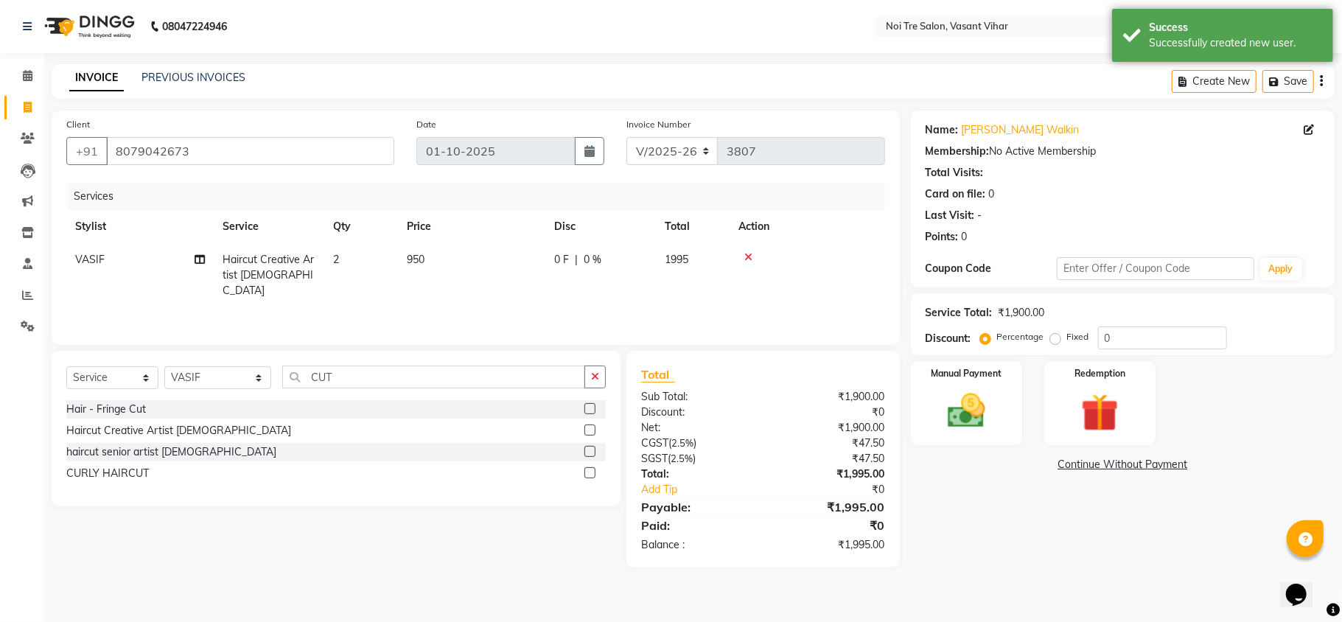
click at [1067, 342] on label "Fixed" at bounding box center [1078, 336] width 22 height 13
click at [1053, 342] on input "Fixed" at bounding box center [1058, 337] width 10 height 10
radio input "true"
drag, startPoint x: 1134, startPoint y: 332, endPoint x: 958, endPoint y: 323, distance: 175.7
click at [1009, 323] on div "Service Total: ₹1,900.00 Discount: Percentage Fixed 0" at bounding box center [1123, 324] width 394 height 50
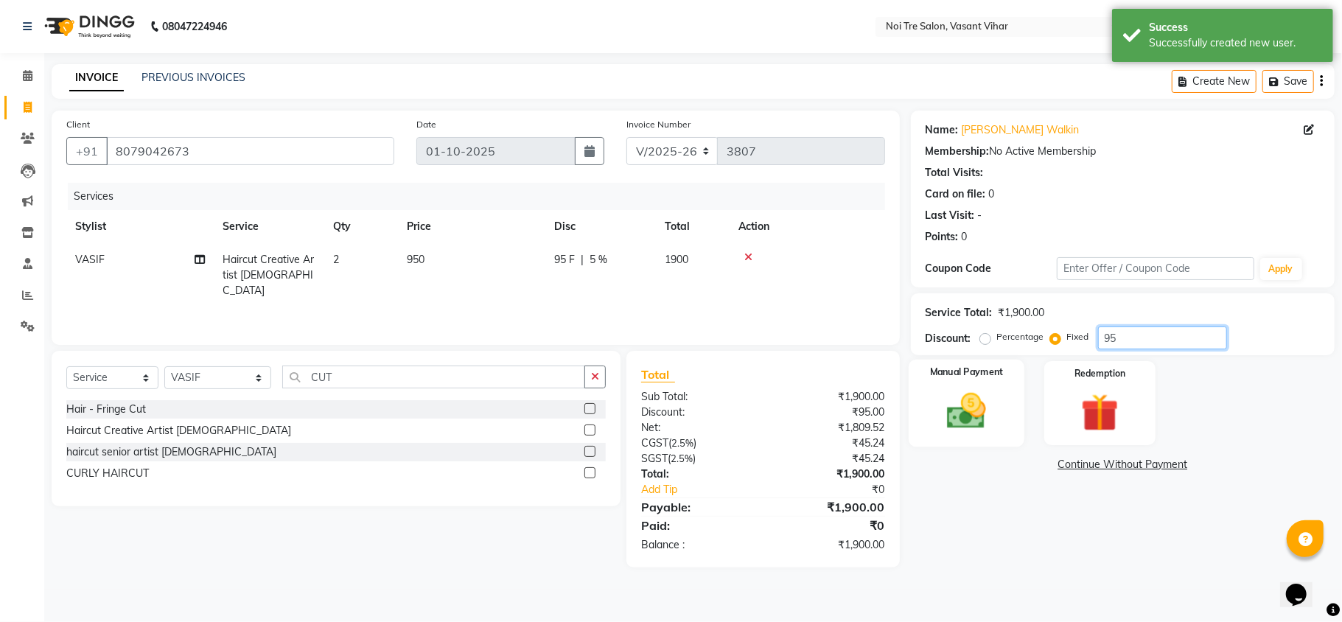
type input "95"
click at [979, 401] on img at bounding box center [967, 412] width 64 height 46
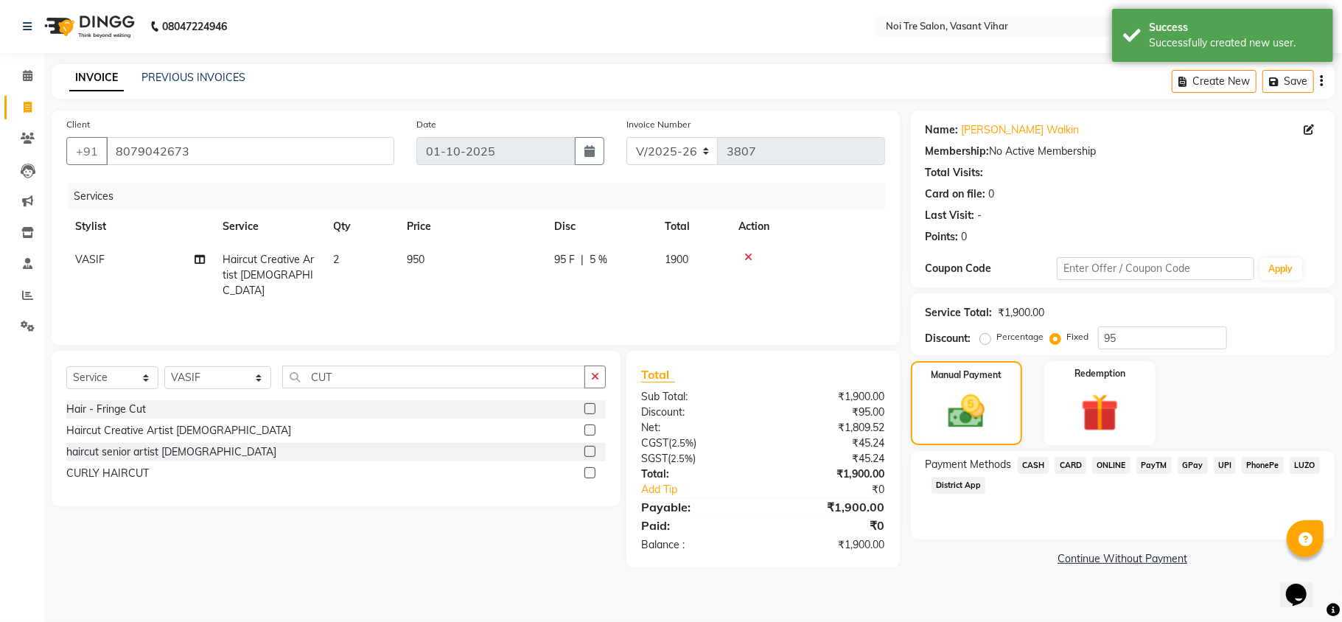
click at [1224, 460] on span "UPI" at bounding box center [1225, 465] width 23 height 17
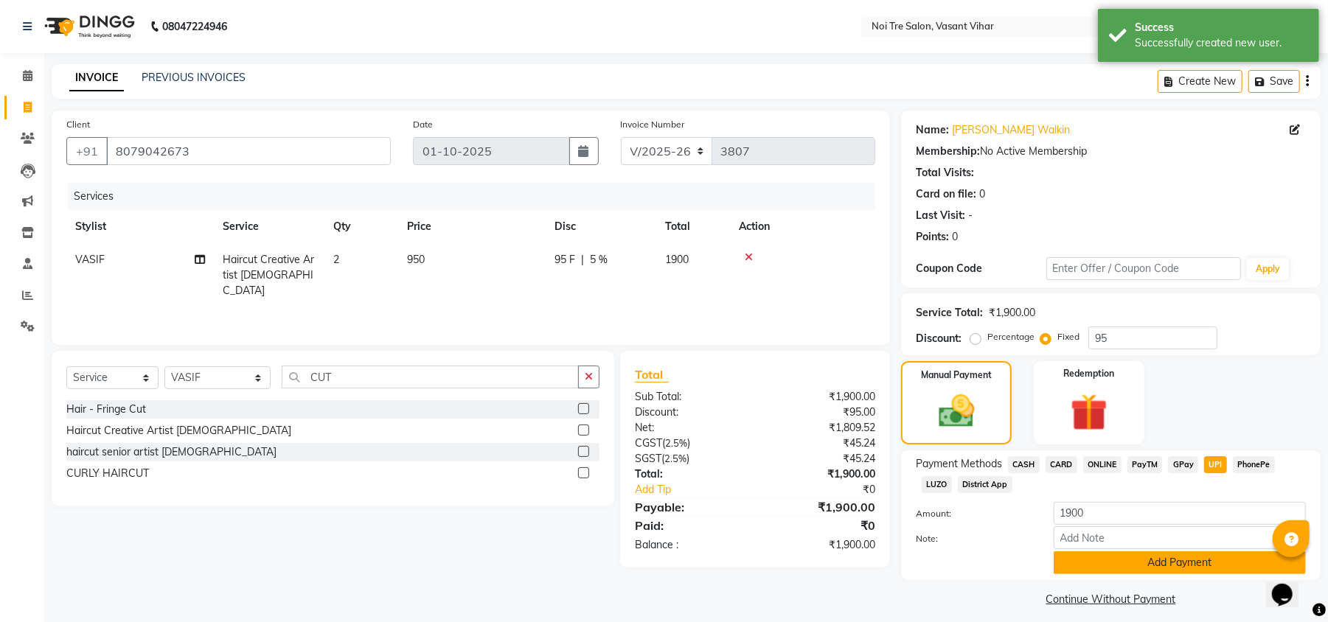
click at [1221, 560] on button "Add Payment" at bounding box center [1179, 562] width 252 height 23
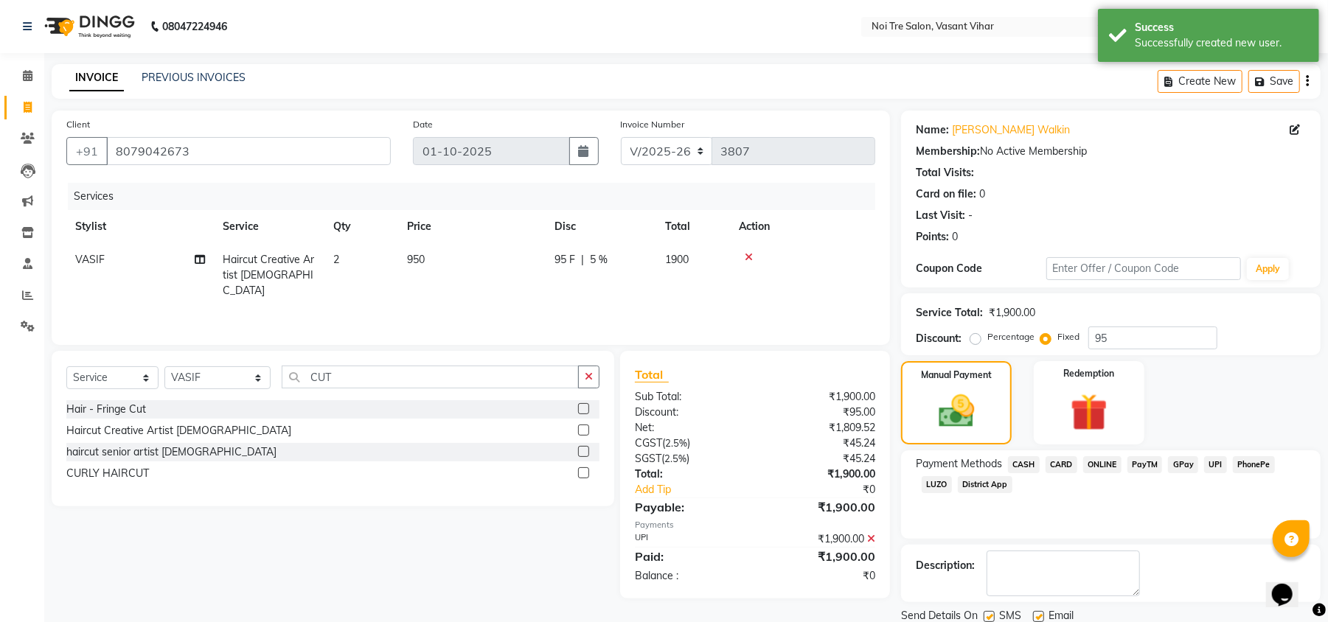
scroll to position [54, 0]
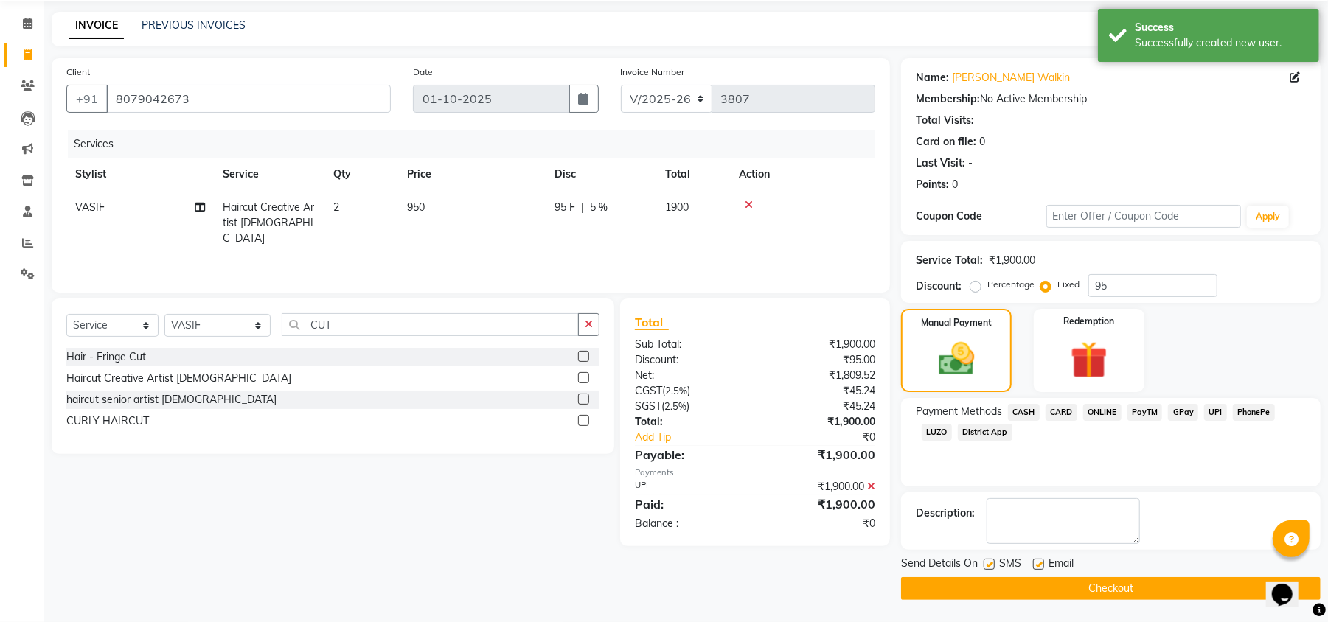
click at [1216, 582] on button "Checkout" at bounding box center [1110, 588] width 419 height 23
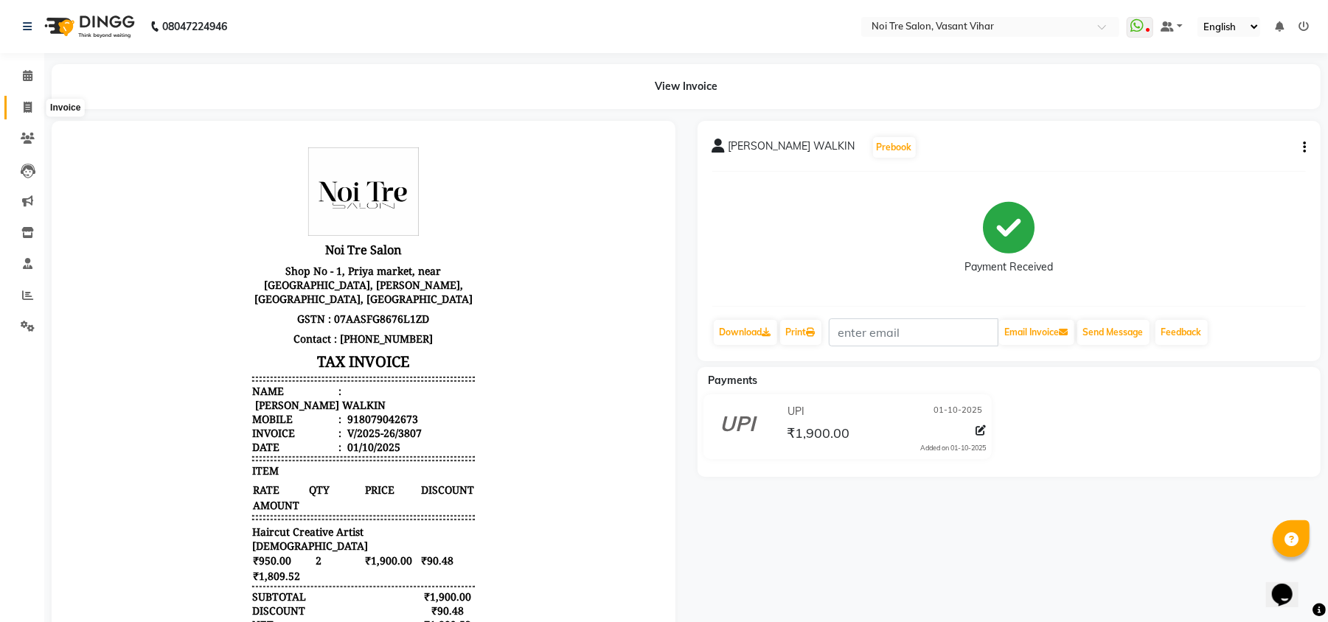
drag, startPoint x: 32, startPoint y: 110, endPoint x: 52, endPoint y: 108, distance: 19.3
click at [32, 110] on span at bounding box center [28, 108] width 26 height 17
select select "service"
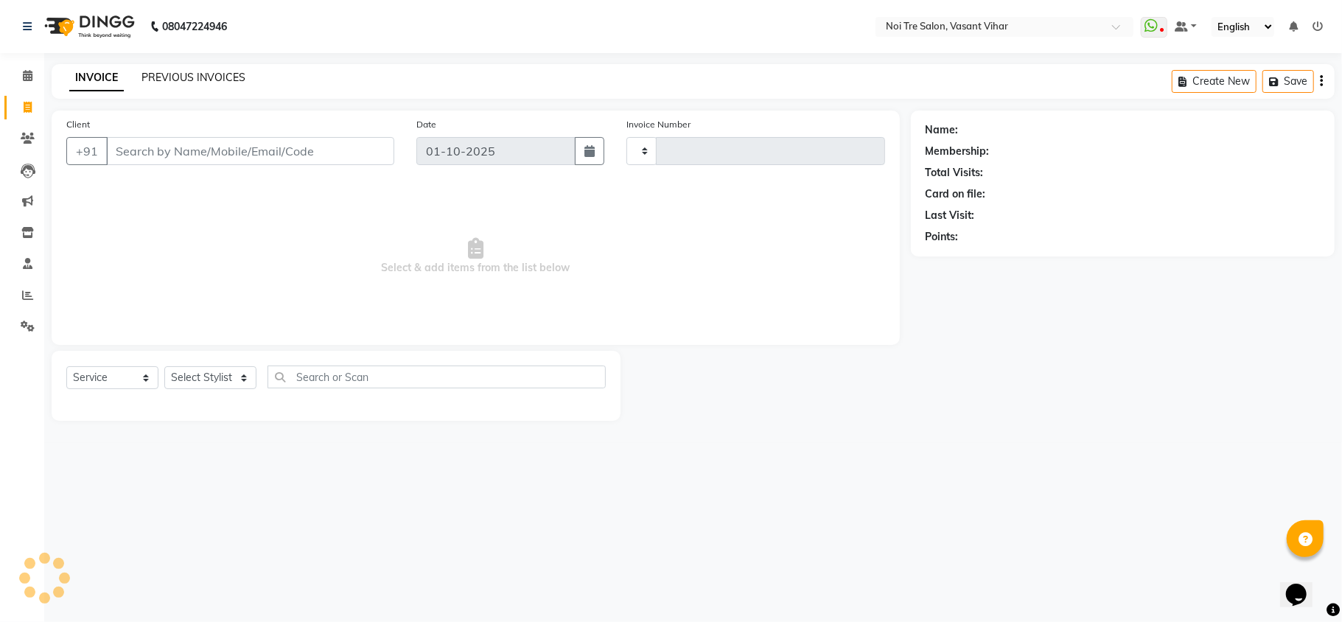
type input "3808"
select select "3944"
click at [155, 71] on link "PREVIOUS INVOICES" at bounding box center [194, 77] width 104 height 13
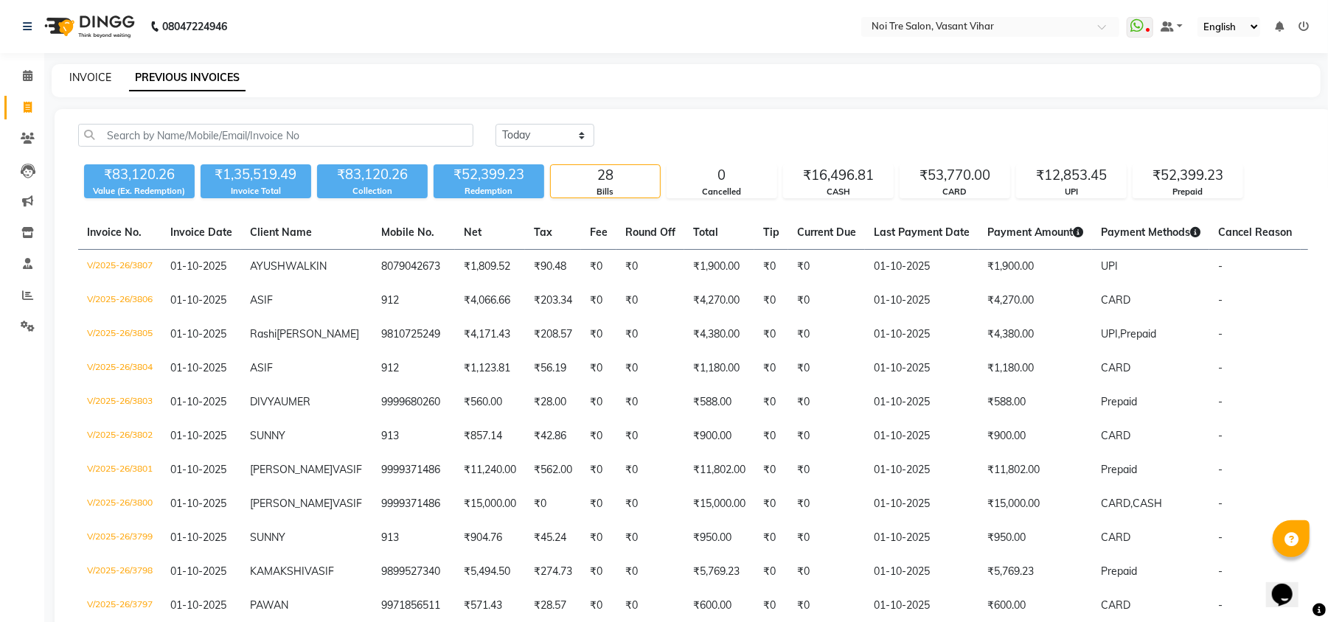
click at [80, 80] on link "INVOICE" at bounding box center [90, 77] width 42 height 13
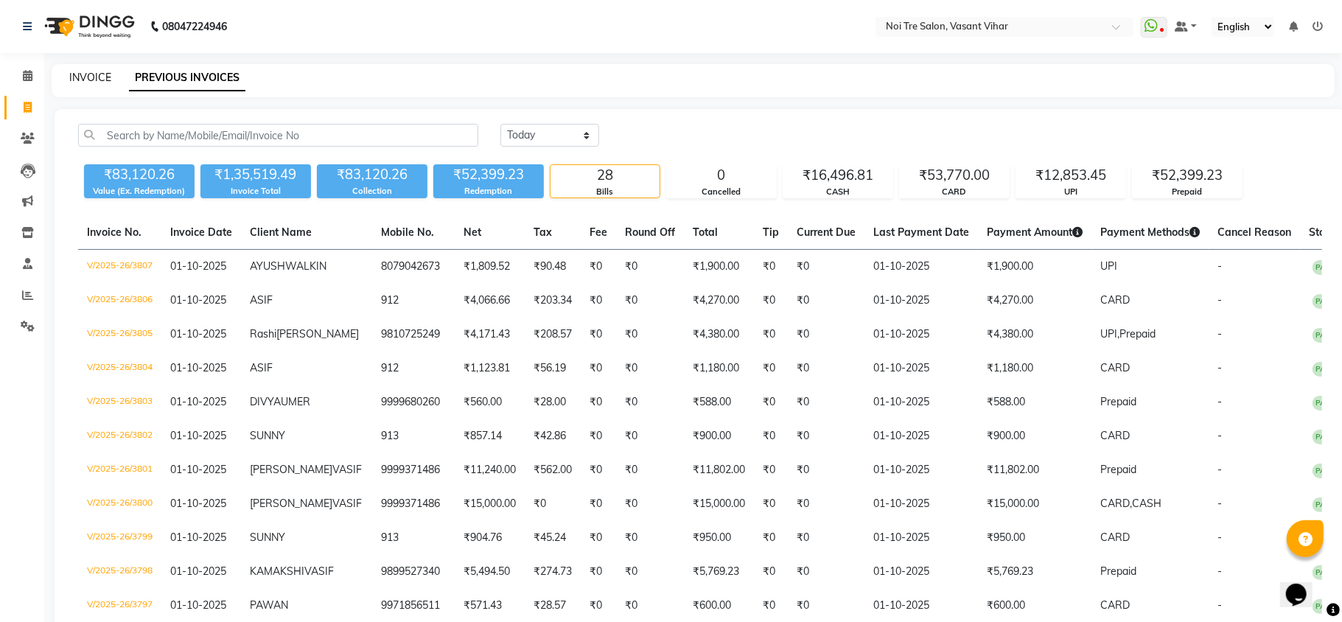
select select "3944"
select select "service"
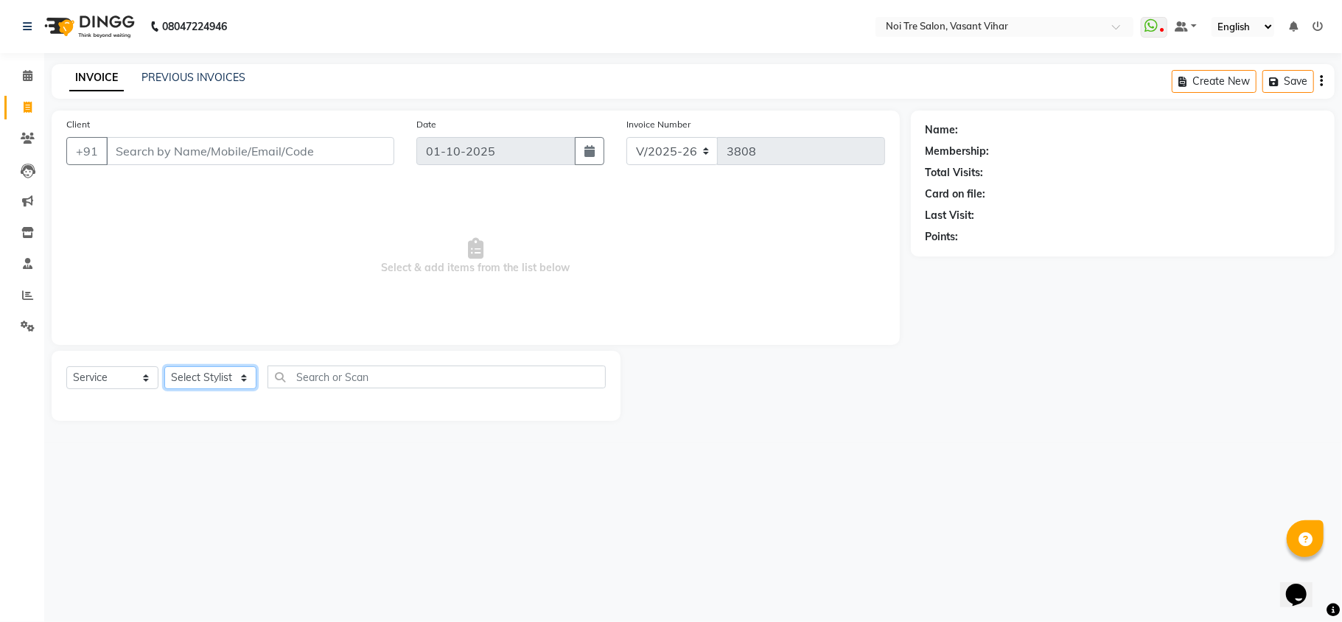
click at [199, 386] on select "Select Stylist" at bounding box center [210, 377] width 92 height 23
select select "46585"
click at [164, 366] on select "Select Stylist Abhishek AMARNATH Asif DANISH(PUNJABI BAGH) DHARAM FAIZAN GEETA …" at bounding box center [217, 377] width 107 height 23
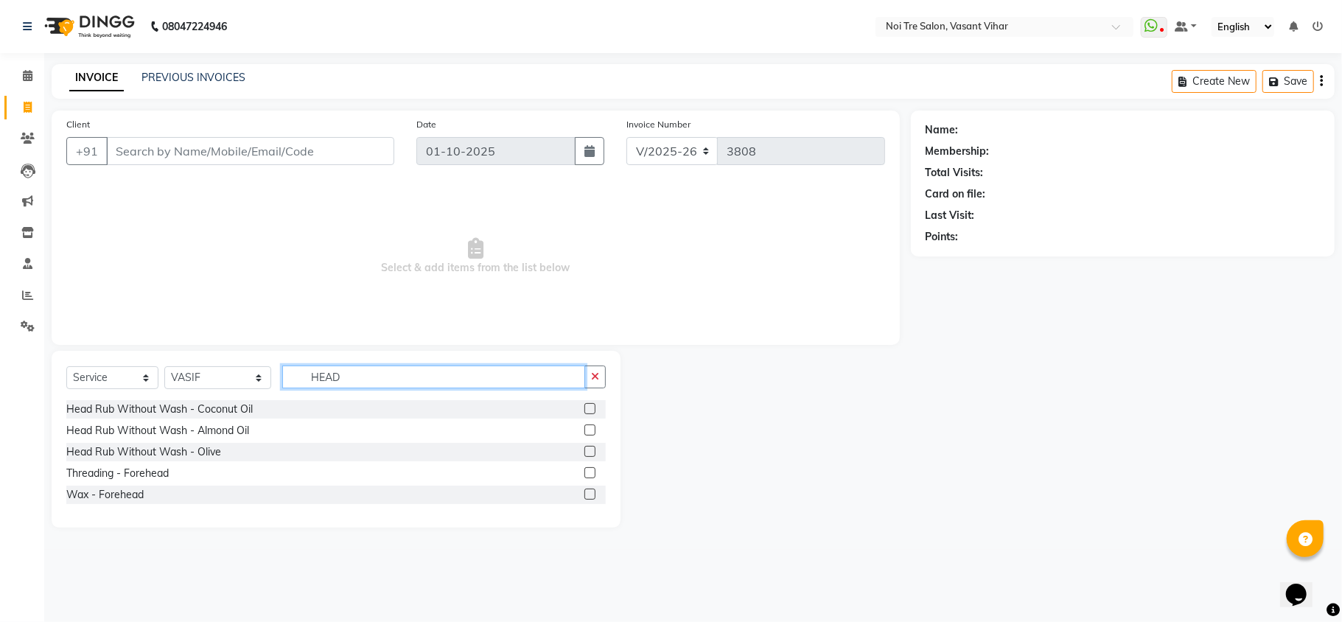
type input "HEAD"
click at [591, 408] on label at bounding box center [590, 408] width 11 height 11
click at [591, 408] on input "checkbox" at bounding box center [590, 410] width 10 height 10
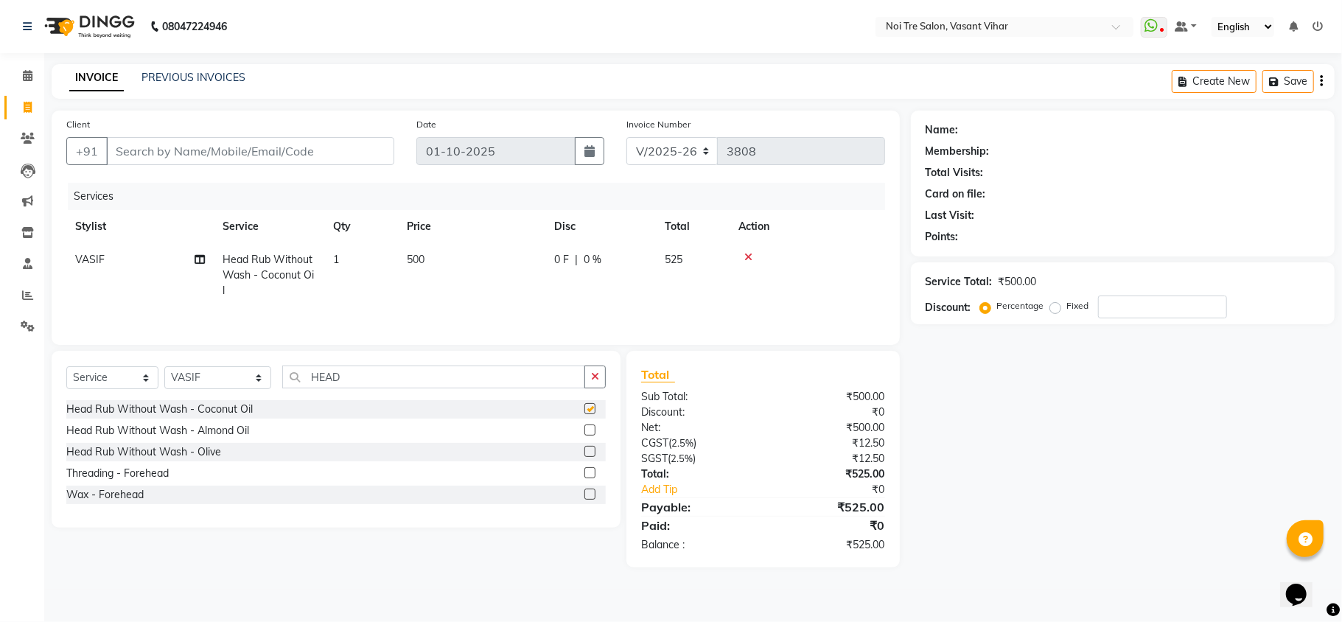
checkbox input "false"
click at [423, 251] on td "500" at bounding box center [471, 275] width 147 height 64
select select "46585"
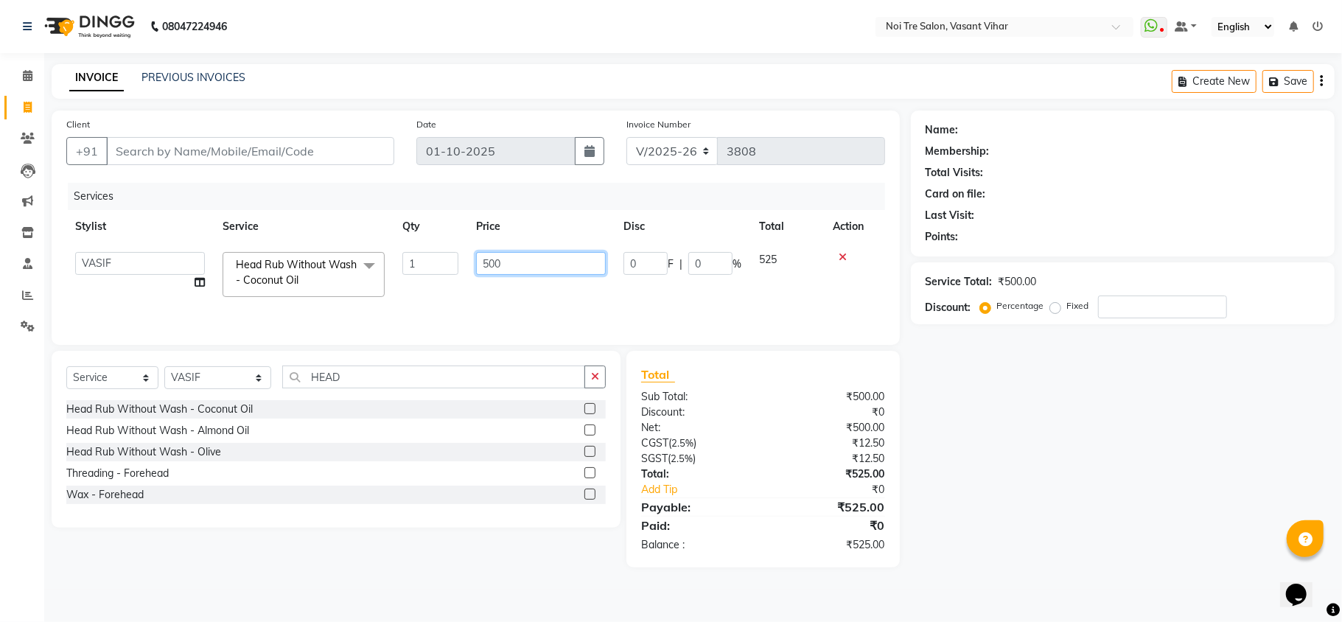
drag, startPoint x: 525, startPoint y: 258, endPoint x: 264, endPoint y: 225, distance: 263.1
click at [265, 225] on table "Stylist Service Qty Price Disc Total Action Abhishek AMARNATH Asif DANISH(PUNJA…" at bounding box center [475, 258] width 819 height 96
type input "600"
click at [532, 296] on td "600" at bounding box center [540, 274] width 147 height 63
select select "46585"
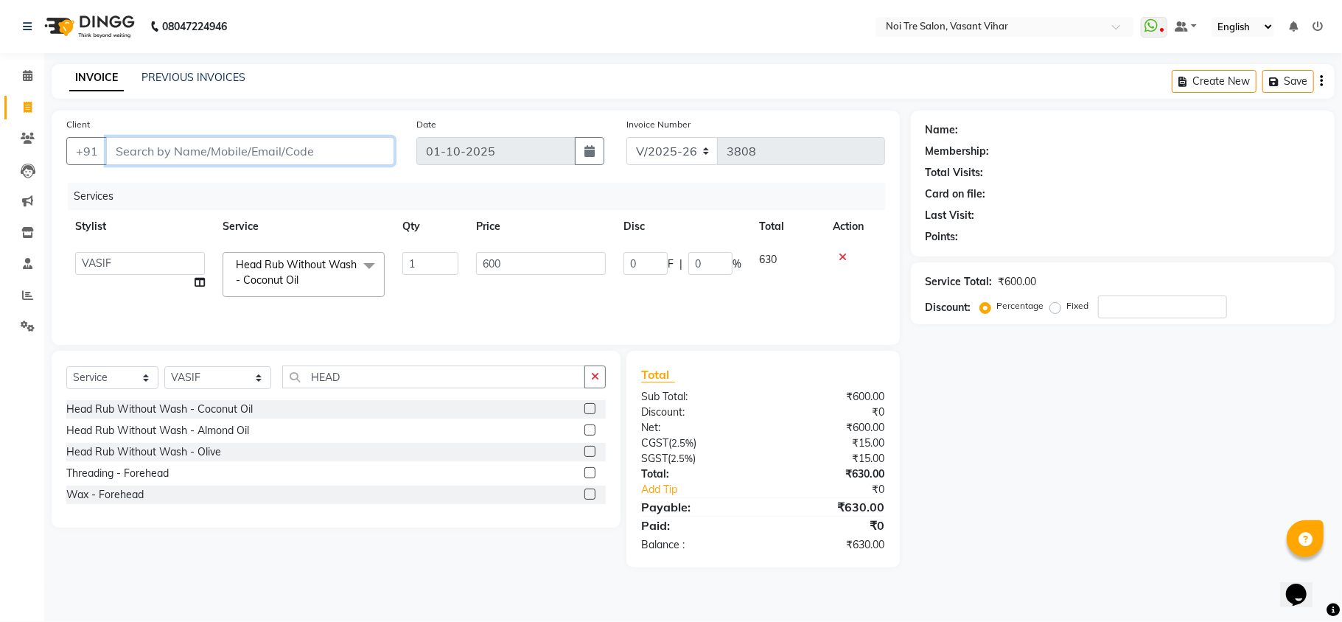
click at [268, 150] on input "Client" at bounding box center [250, 151] width 288 height 28
type input "9"
type input "0"
type input "9999979759"
click at [375, 142] on button "Add Client" at bounding box center [356, 151] width 76 height 28
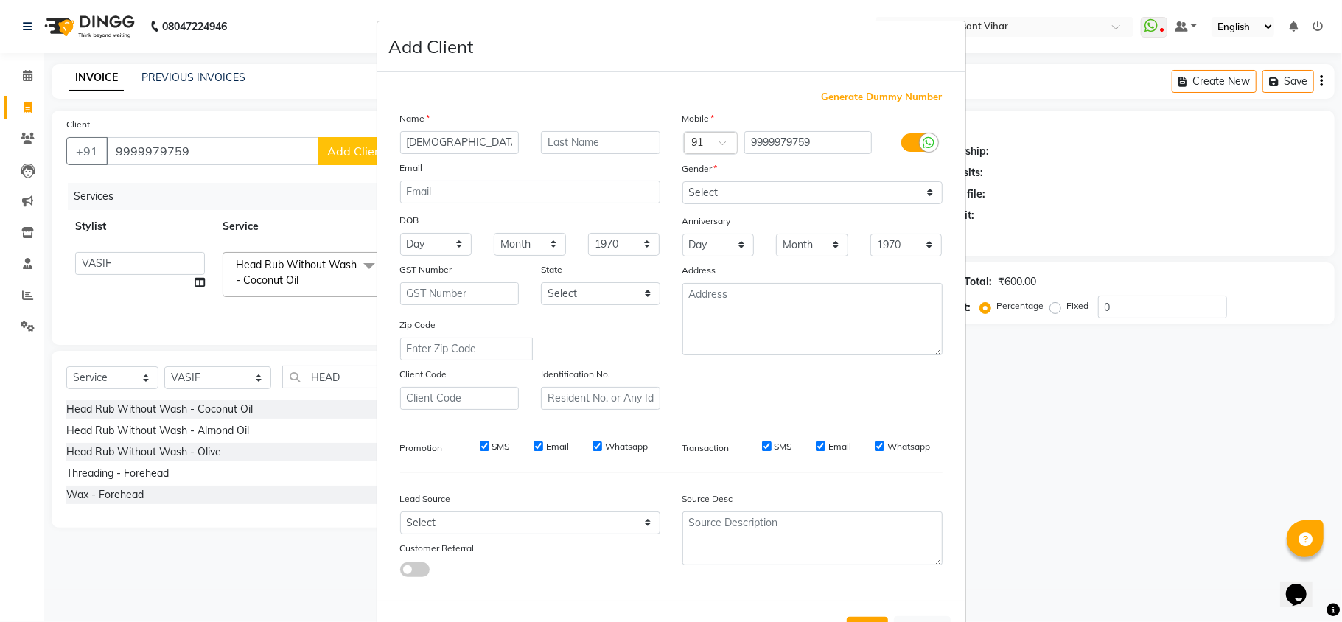
type input "ABHIJIT"
click at [567, 139] on input "text" at bounding box center [600, 142] width 119 height 23
type input "WALKIN"
drag, startPoint x: 783, startPoint y: 187, endPoint x: 777, endPoint y: 192, distance: 8.3
click at [783, 187] on select "Select Male Female Other Prefer Not To Say" at bounding box center [813, 192] width 260 height 23
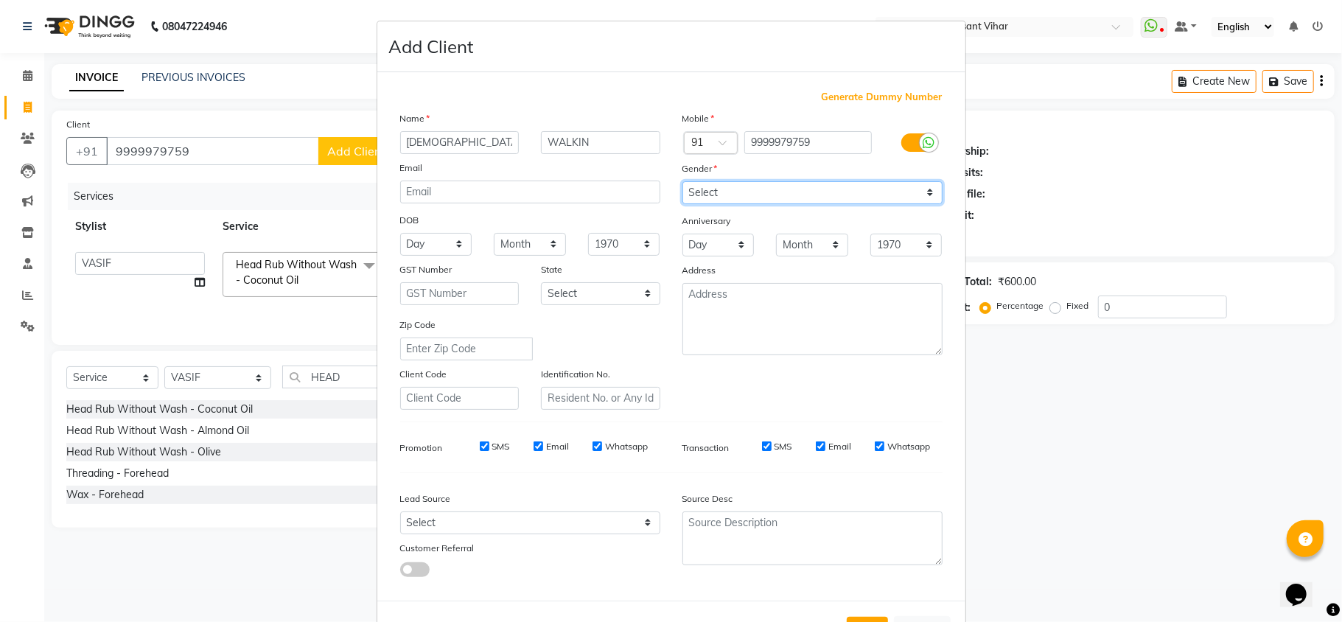
select select "male"
click at [683, 181] on select "Select Male Female Other Prefer Not To Say" at bounding box center [813, 192] width 260 height 23
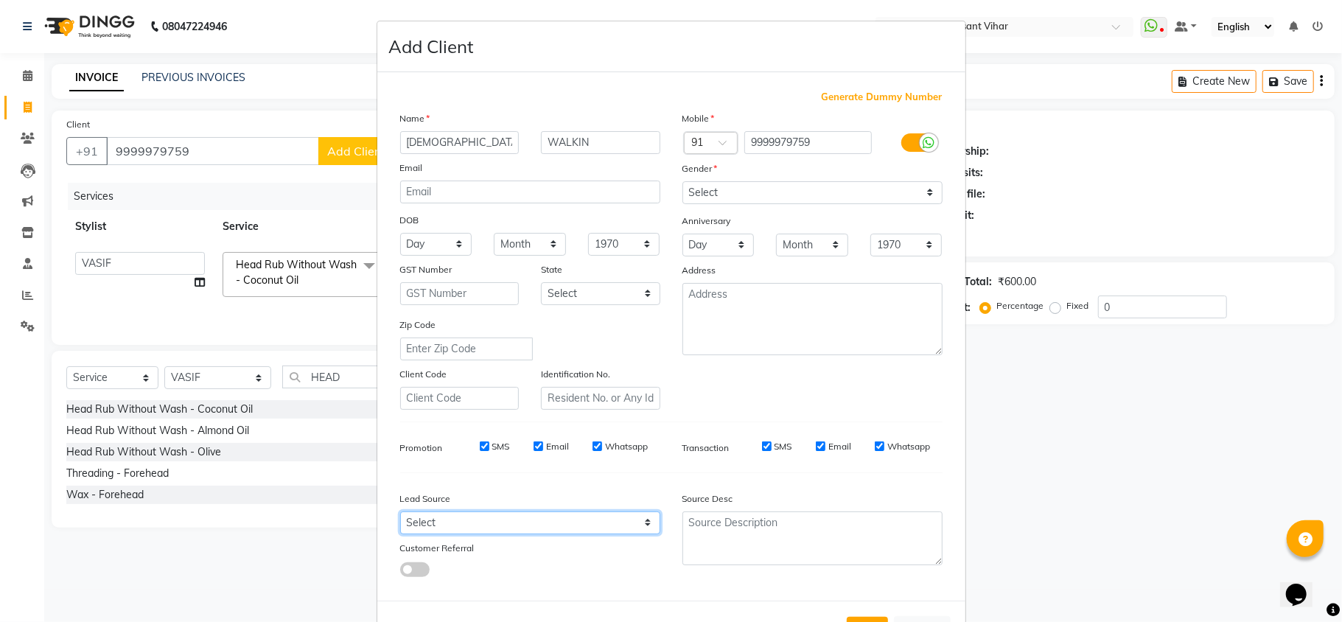
click at [503, 512] on select "Select Walk-in Referral Internet Friend Word of Mouth Advertisement Facebook Ju…" at bounding box center [530, 523] width 260 height 23
select select "28142"
click at [400, 512] on select "Select Walk-in Referral Internet Friend Word of Mouth Advertisement Facebook Ju…" at bounding box center [530, 523] width 260 height 23
click at [865, 617] on button "Add" at bounding box center [867, 630] width 41 height 27
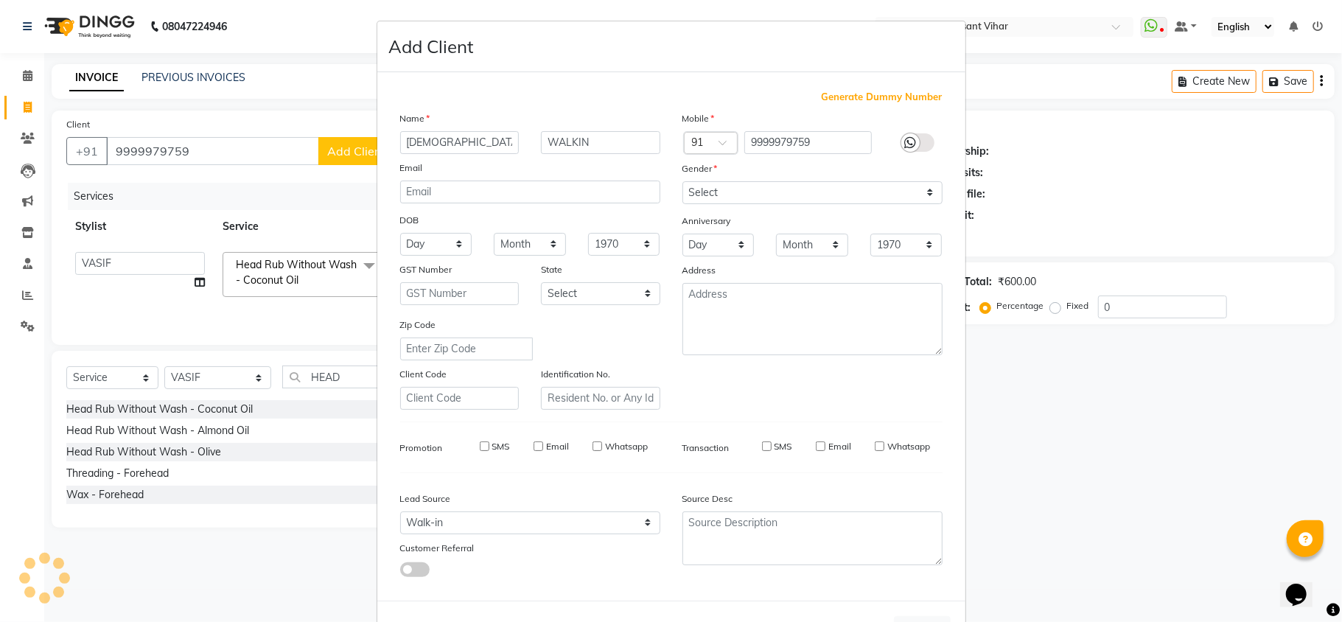
select select
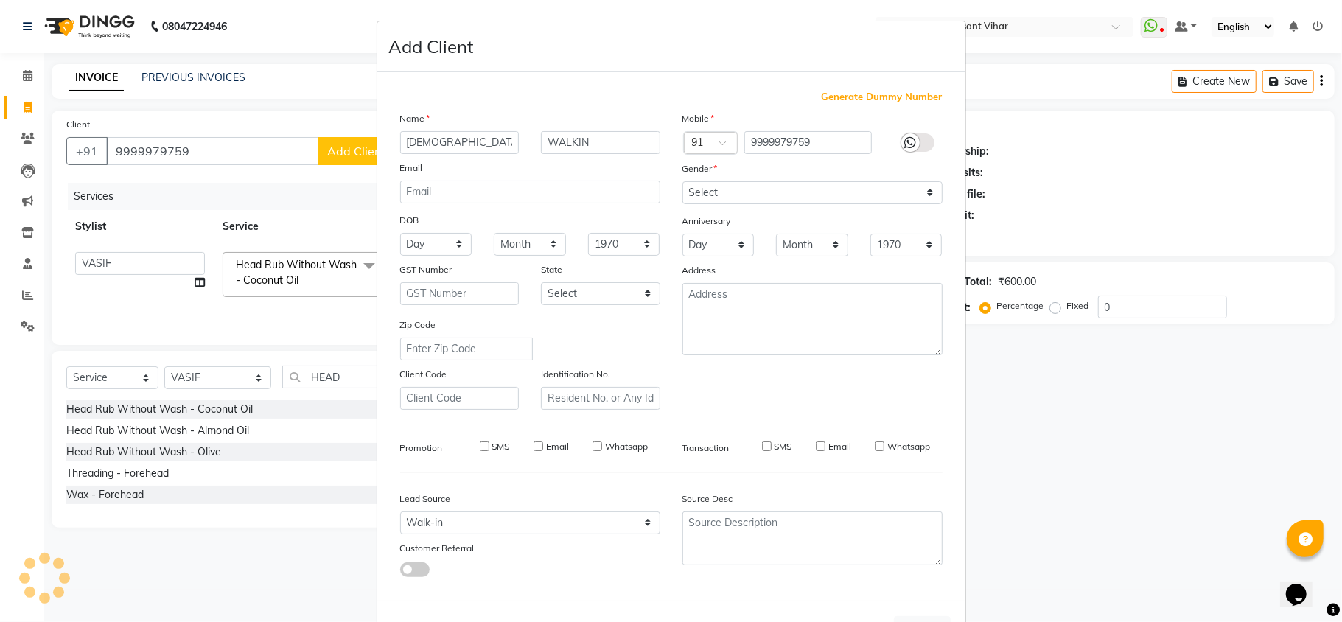
select select
checkbox input "false"
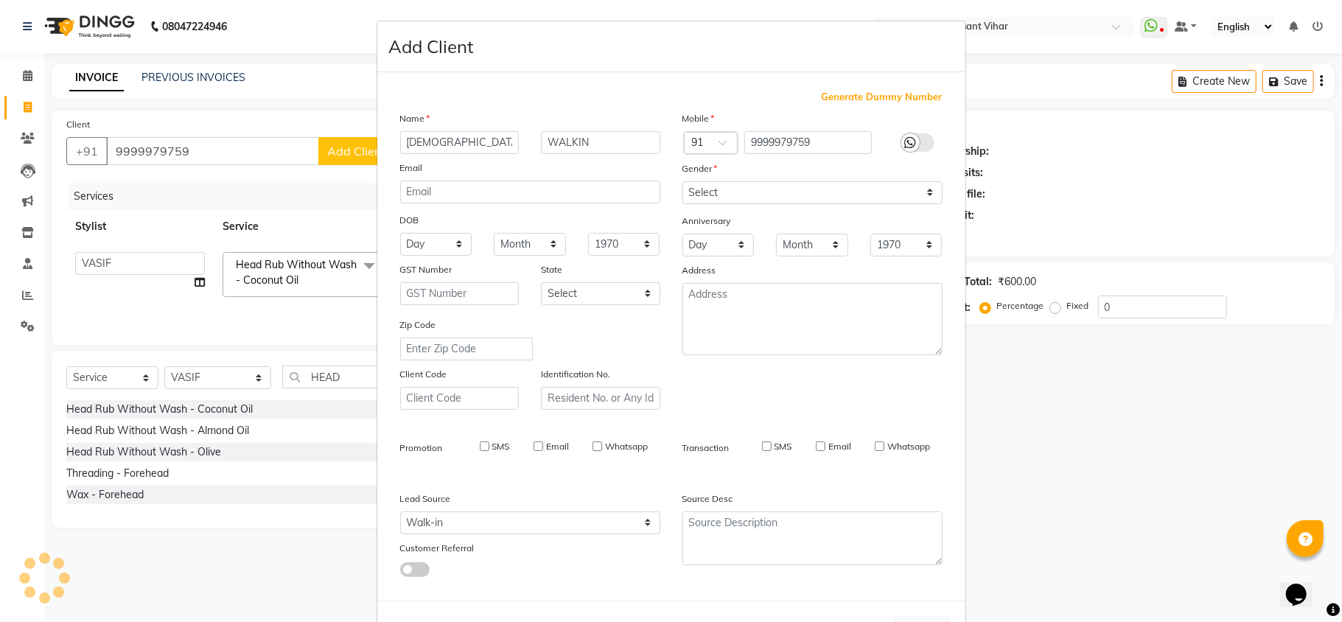
checkbox input "false"
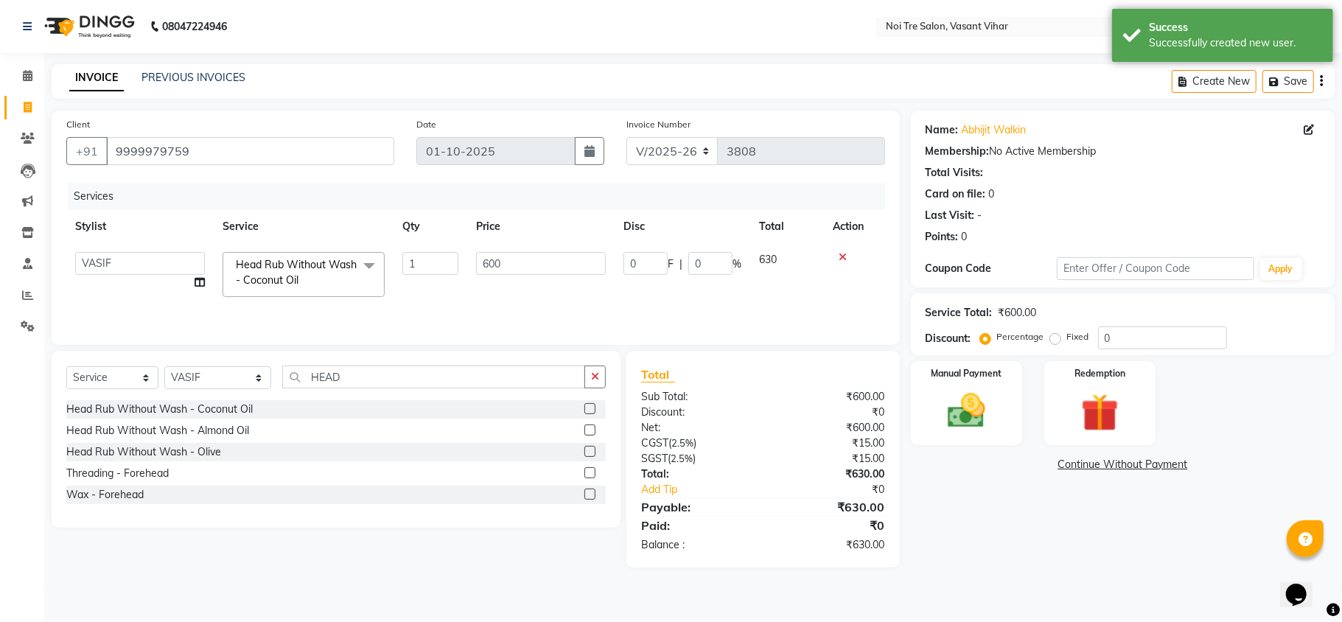
click at [1054, 333] on div "Fixed" at bounding box center [1071, 337] width 36 height 18
click at [1067, 339] on label "Fixed" at bounding box center [1078, 336] width 22 height 13
click at [1054, 339] on input "Fixed" at bounding box center [1058, 337] width 10 height 10
radio input "true"
click at [1104, 335] on input "0" at bounding box center [1162, 338] width 129 height 23
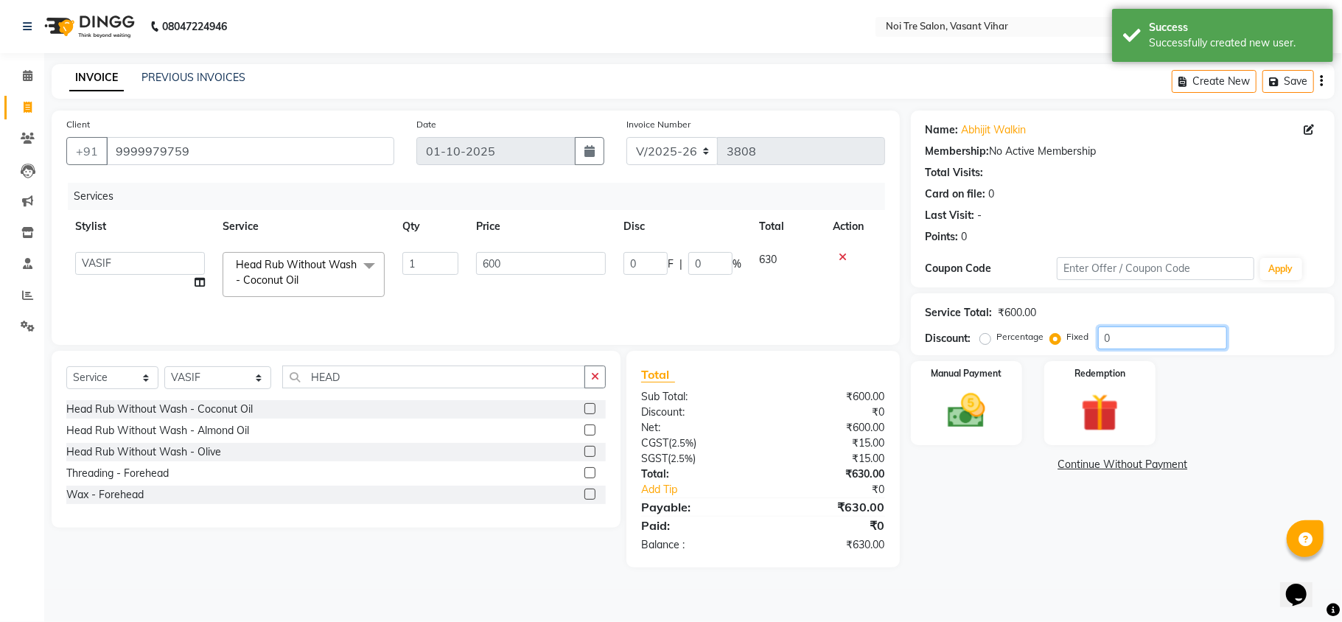
type input "30"
type input "5"
type input "30"
click at [1053, 507] on div "Name: Abhijit Walkin Membership: No Active Membership Total Visits: Card on fil…" at bounding box center [1128, 339] width 435 height 457
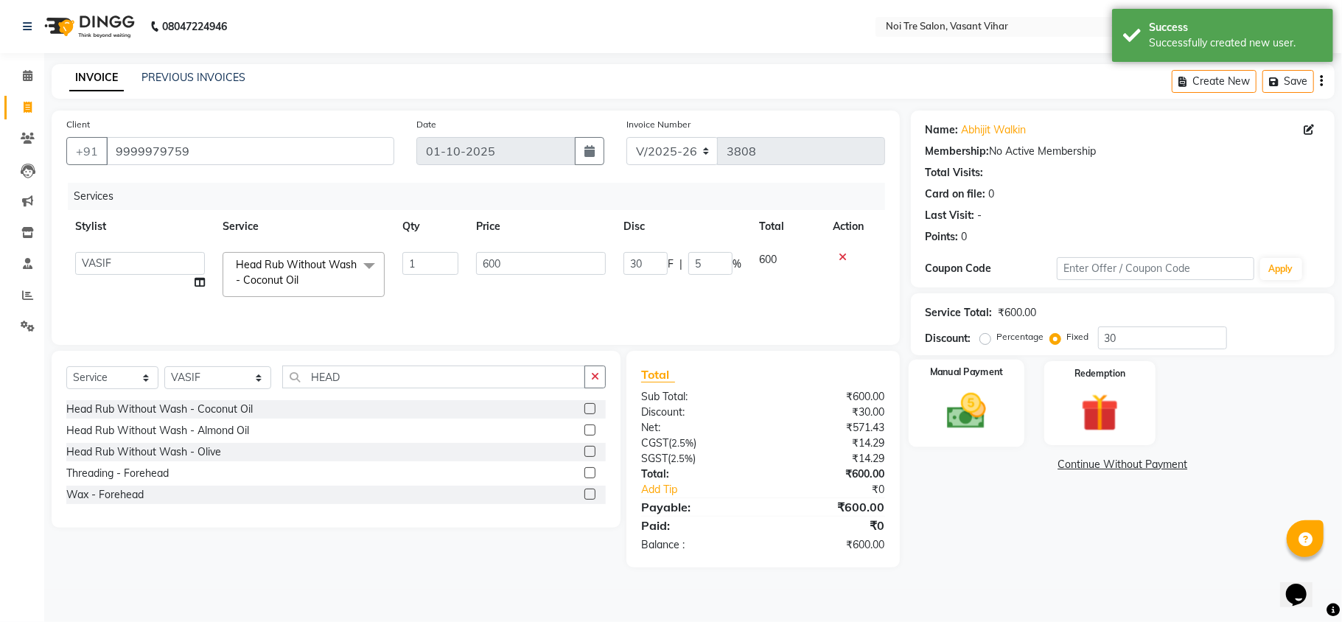
click at [991, 410] on img at bounding box center [967, 412] width 64 height 46
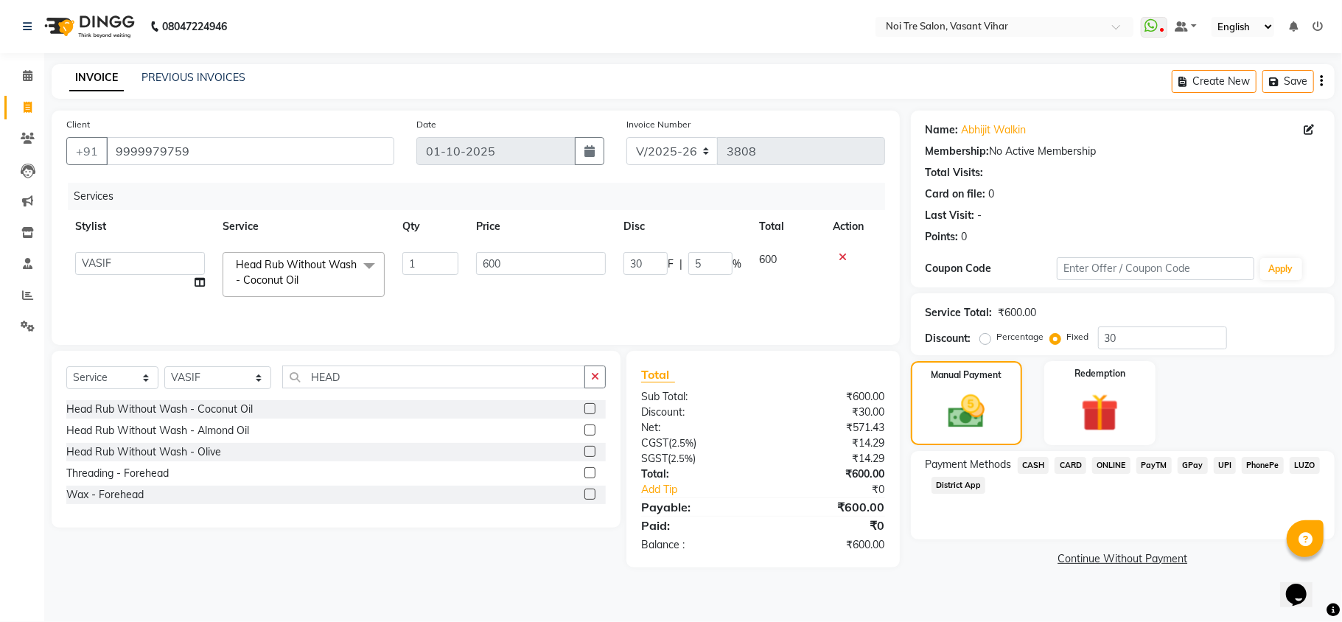
click at [1227, 464] on span "UPI" at bounding box center [1225, 465] width 23 height 17
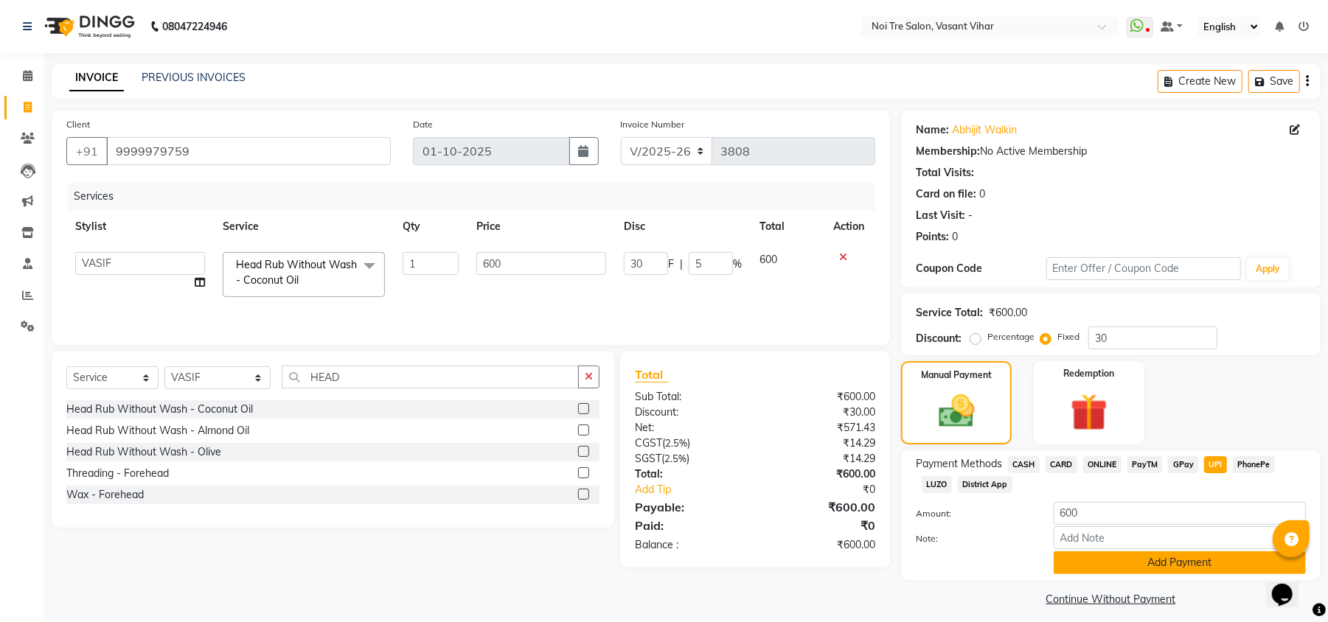
click at [1192, 562] on button "Add Payment" at bounding box center [1179, 562] width 252 height 23
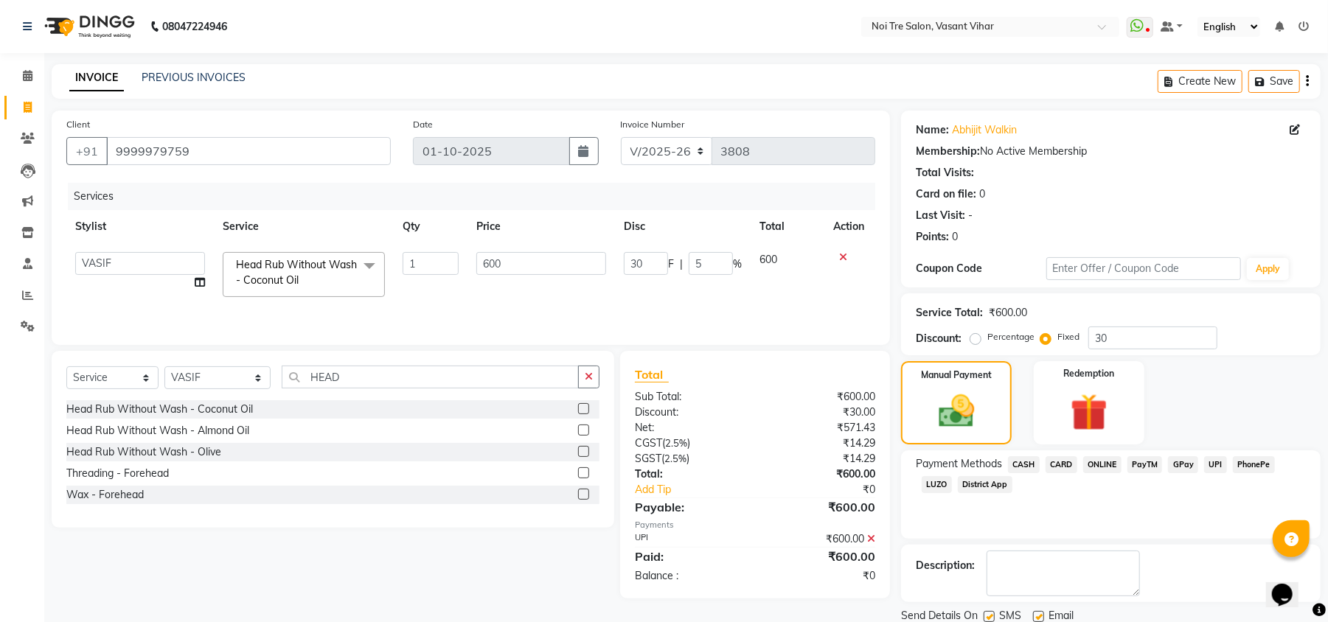
scroll to position [54, 0]
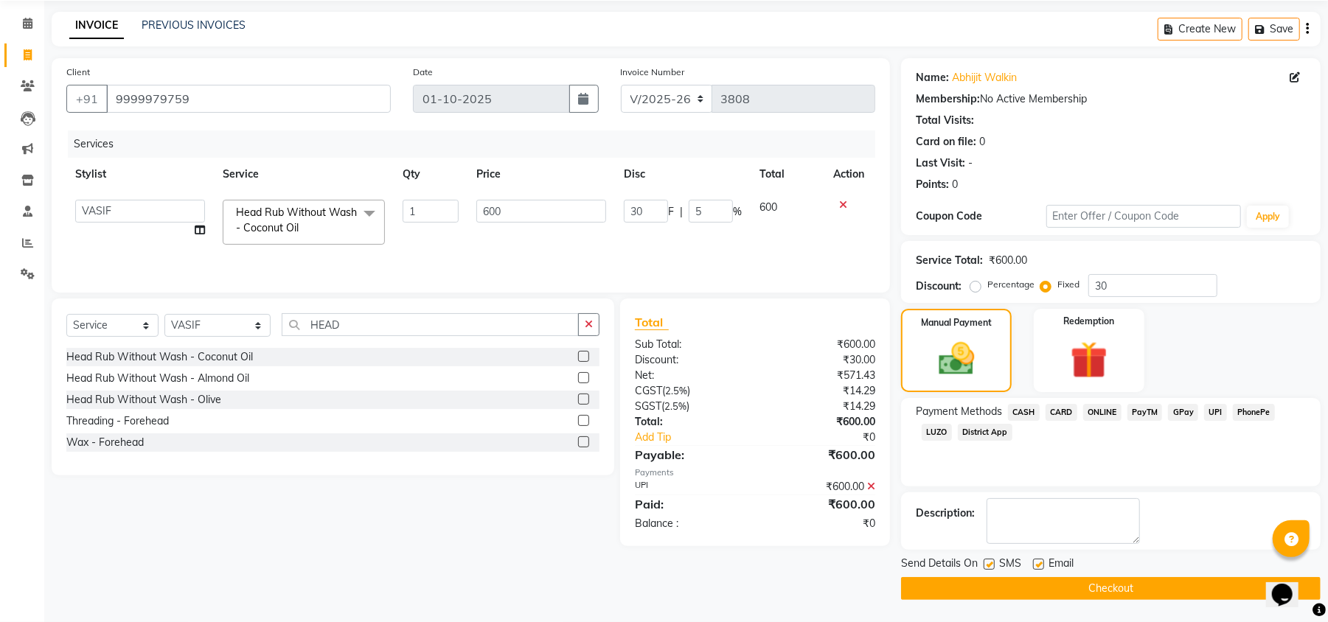
click at [1149, 582] on button "Checkout" at bounding box center [1110, 588] width 419 height 23
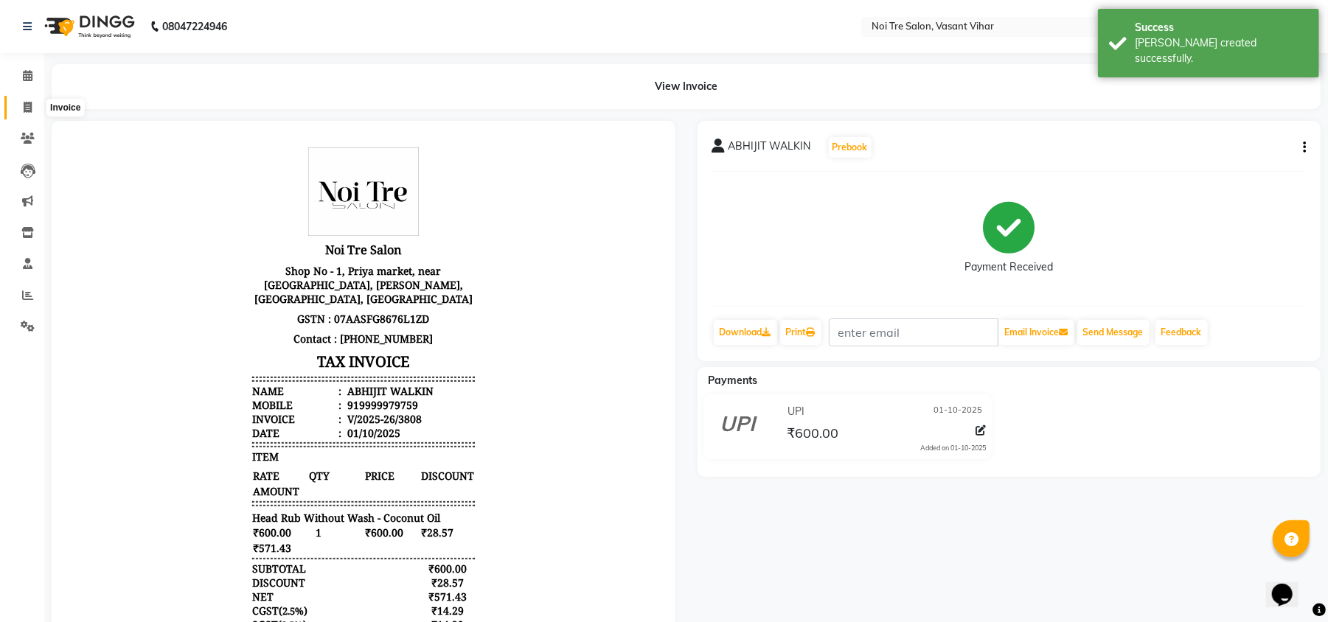
click at [21, 108] on span at bounding box center [28, 108] width 26 height 17
select select "service"
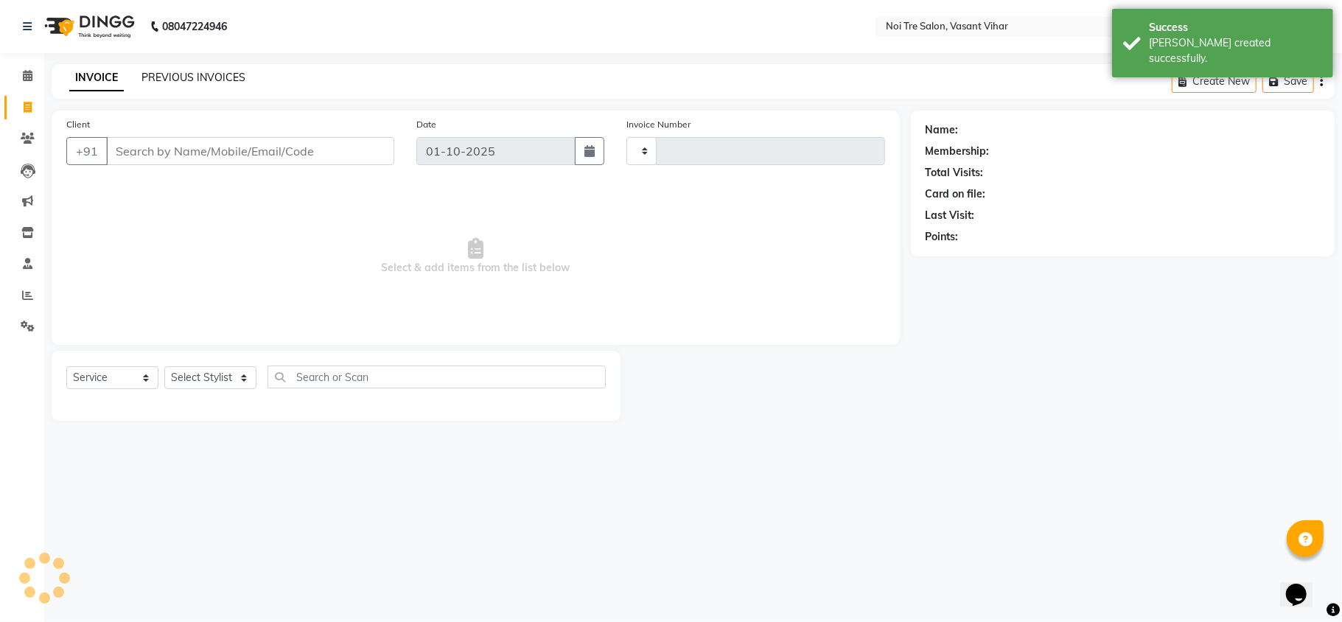
type input "3809"
select select "3944"
click at [203, 71] on link "PREVIOUS INVOICES" at bounding box center [194, 77] width 104 height 13
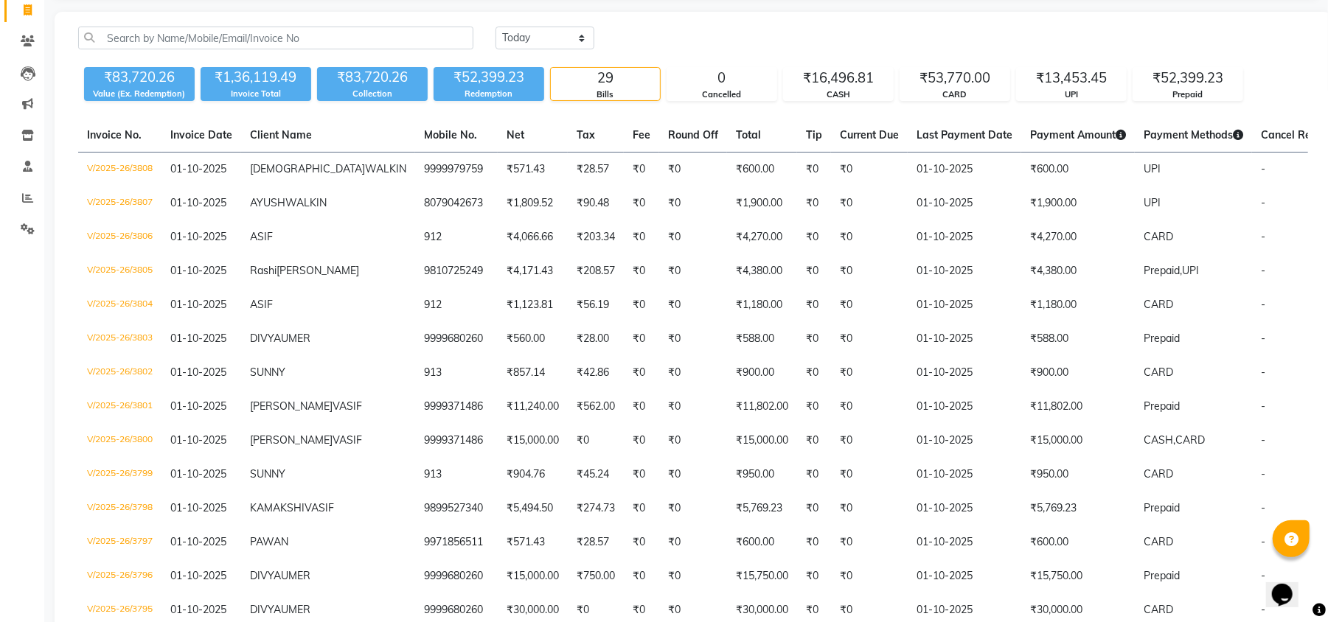
scroll to position [98, 0]
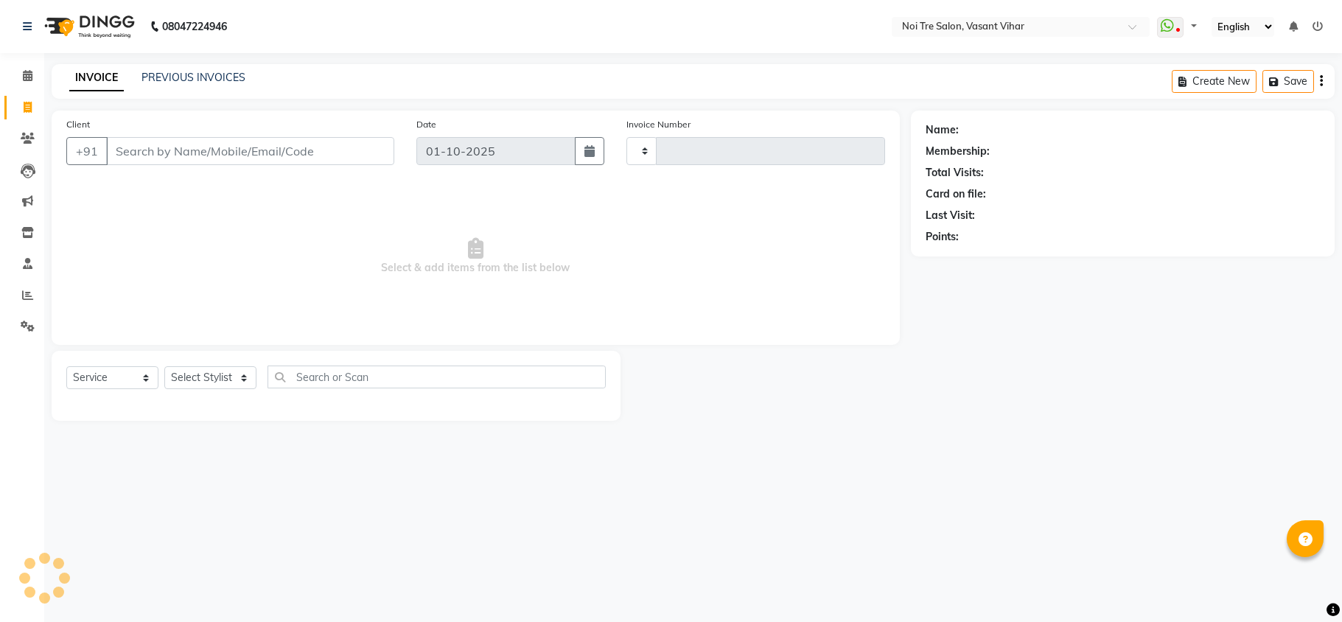
select select "service"
type input "3802"
select select "3944"
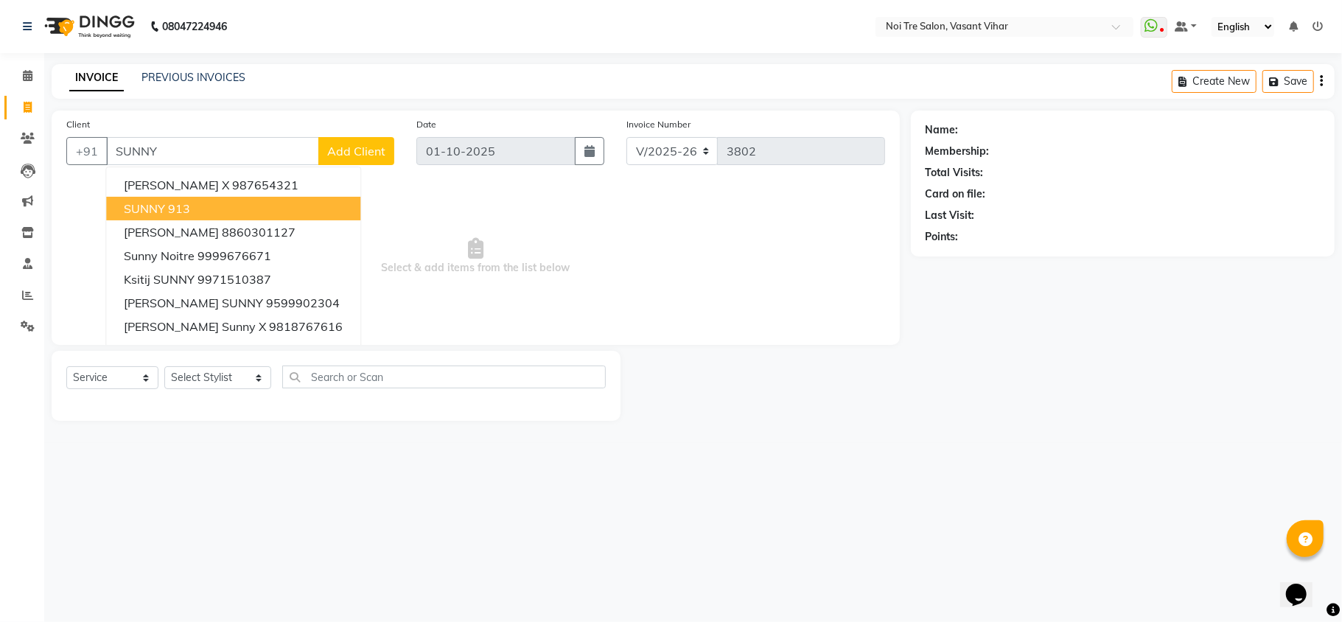
click at [234, 202] on button "SUNNY 913" at bounding box center [233, 209] width 254 height 24
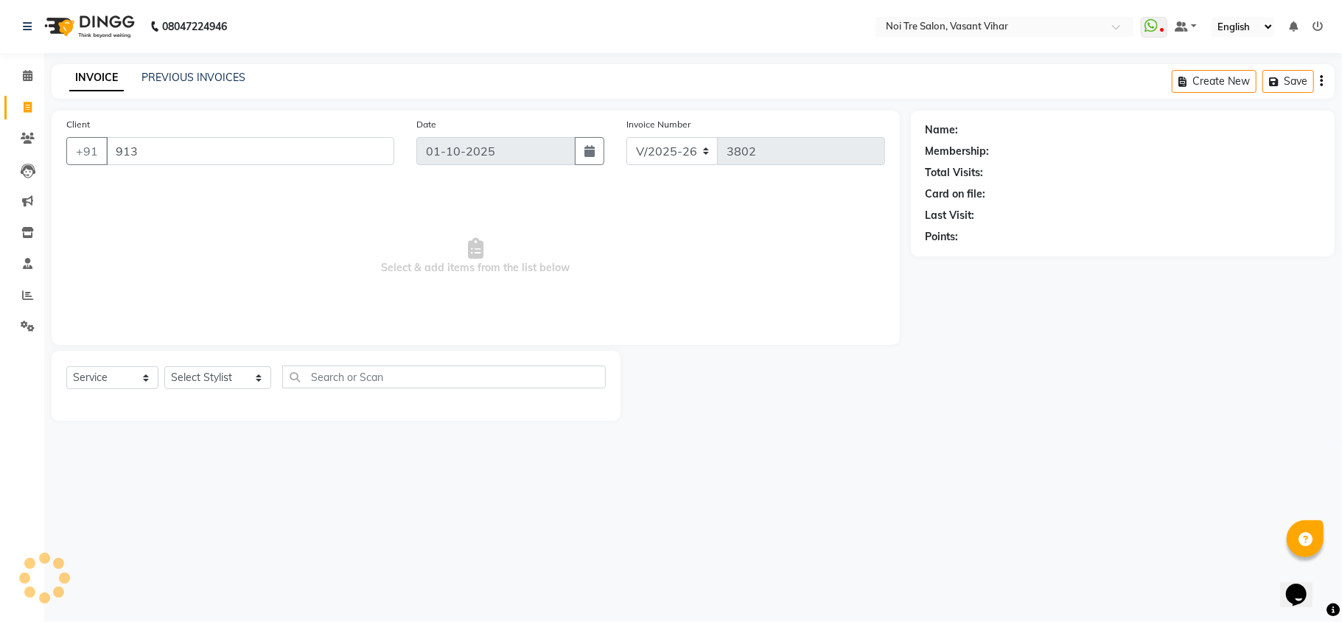
type input "913"
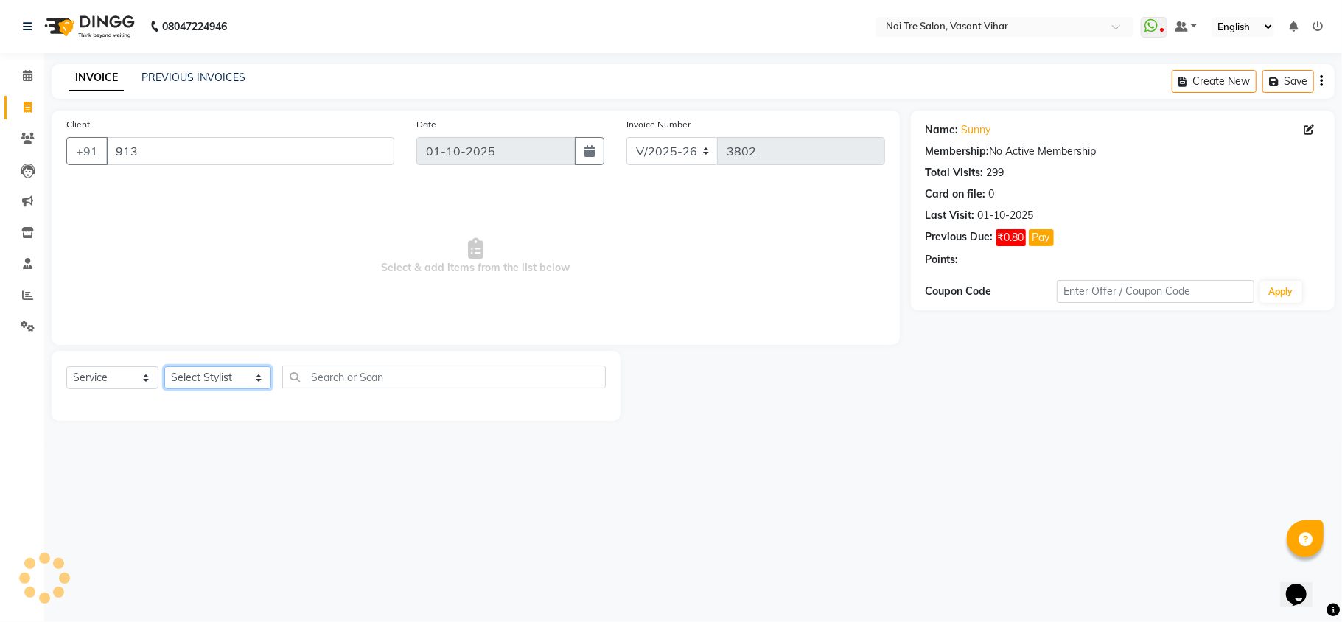
click at [225, 372] on select "Select Stylist [PERSON_NAME](PUNJABI BAGH) [PERSON_NAME] GEETA [PERSON_NAME] PD…" at bounding box center [217, 377] width 107 height 23
select select "20380"
click at [164, 366] on select "Select Stylist [PERSON_NAME](PUNJABI BAGH) [PERSON_NAME] GEETA [PERSON_NAME] PD…" at bounding box center [217, 377] width 107 height 23
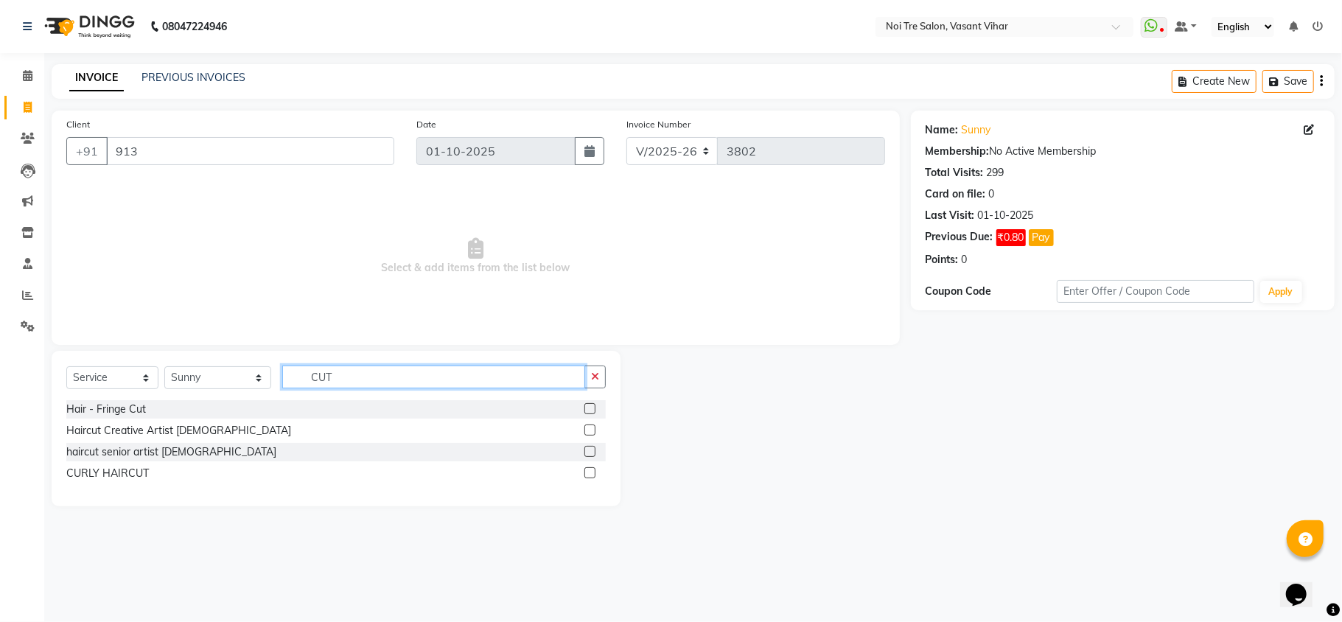
type input "CUT"
click at [585, 434] on div at bounding box center [590, 432] width 10 height 15
click at [588, 431] on label at bounding box center [590, 430] width 11 height 11
click at [588, 431] on input "checkbox" at bounding box center [590, 431] width 10 height 10
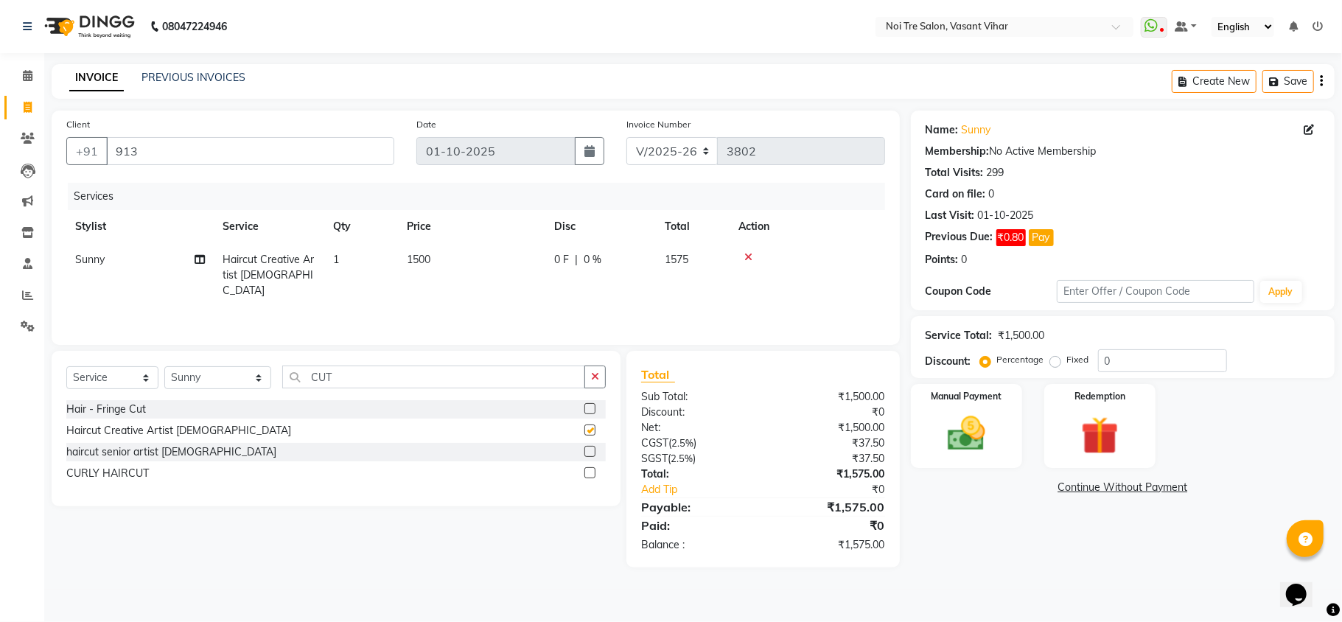
checkbox input "false"
click at [494, 260] on td "1500" at bounding box center [471, 275] width 147 height 64
select select "20380"
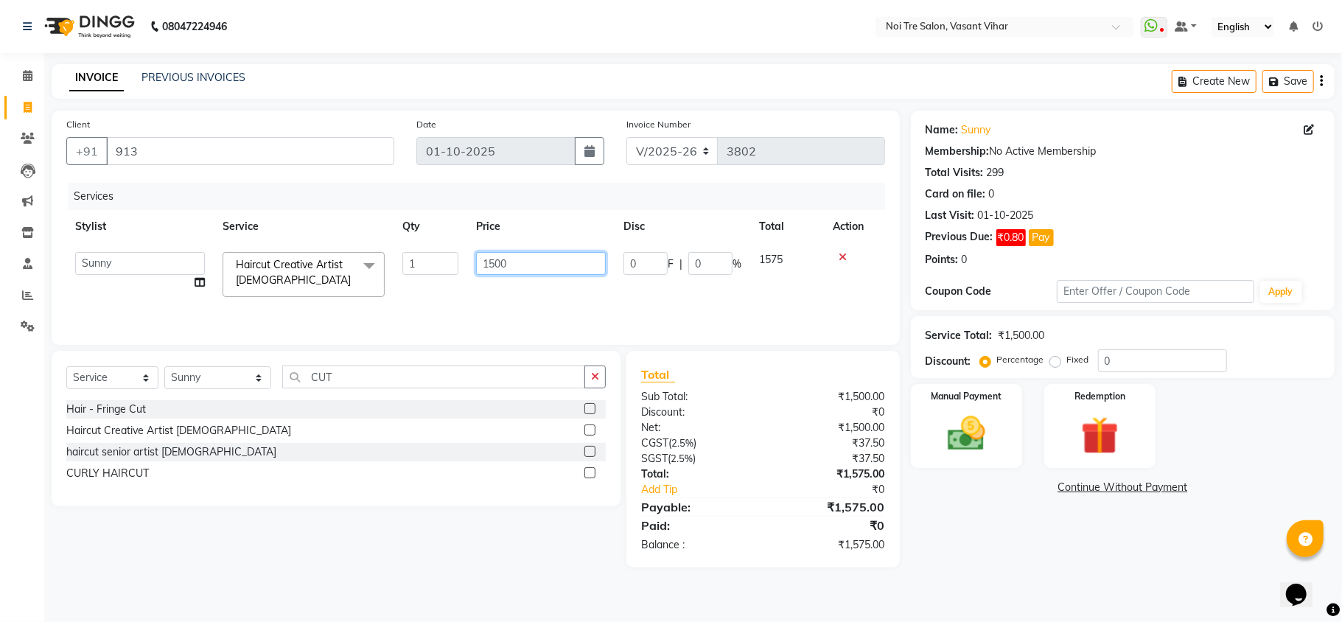
drag, startPoint x: 494, startPoint y: 260, endPoint x: 358, endPoint y: 252, distance: 136.6
click at [392, 264] on tr "[PERSON_NAME](PUNJABI BAGH) [PERSON_NAME] GEETA [PERSON_NAME] PDC [PERSON_NAME]…" at bounding box center [475, 274] width 819 height 63
type input "900"
click at [517, 292] on div "Services Stylist Service Qty Price Disc Total Action [PERSON_NAME](PUNJABI BAGH…" at bounding box center [475, 256] width 819 height 147
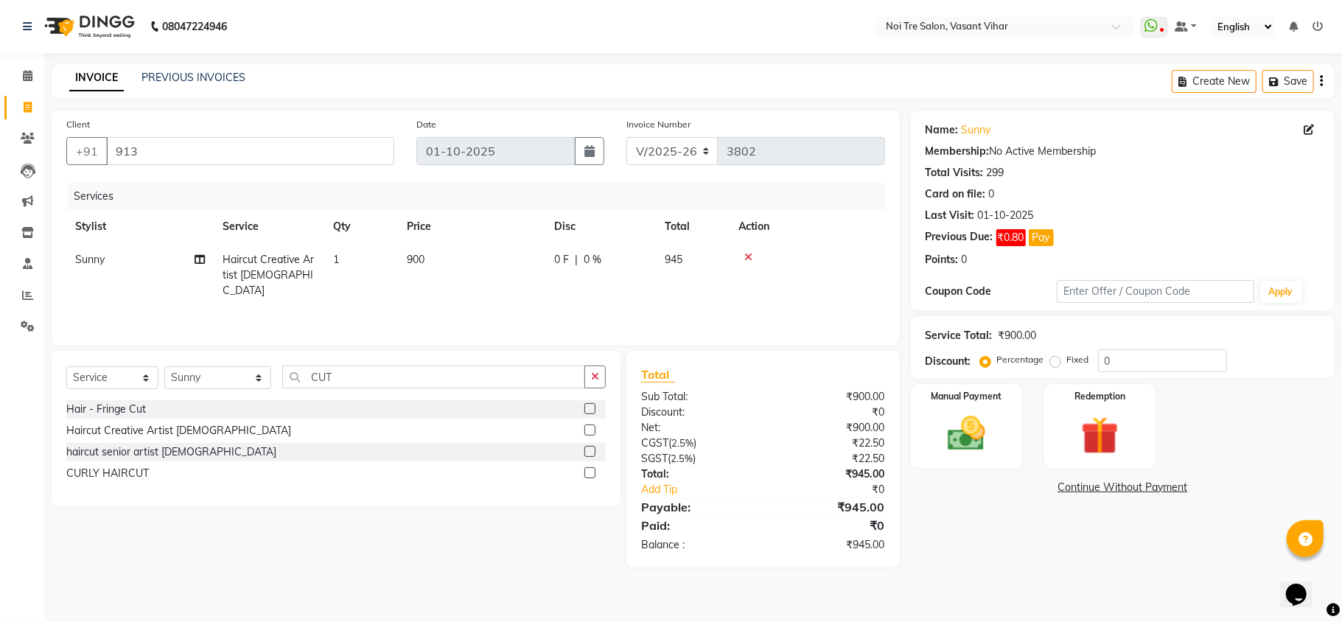
click at [1067, 360] on label "Fixed" at bounding box center [1078, 359] width 22 height 13
click at [1053, 360] on input "Fixed" at bounding box center [1058, 360] width 10 height 10
radio input "true"
drag, startPoint x: 1157, startPoint y: 360, endPoint x: 1006, endPoint y: 363, distance: 150.4
click at [1006, 363] on div "Percentage Fixed 0" at bounding box center [1105, 360] width 244 height 23
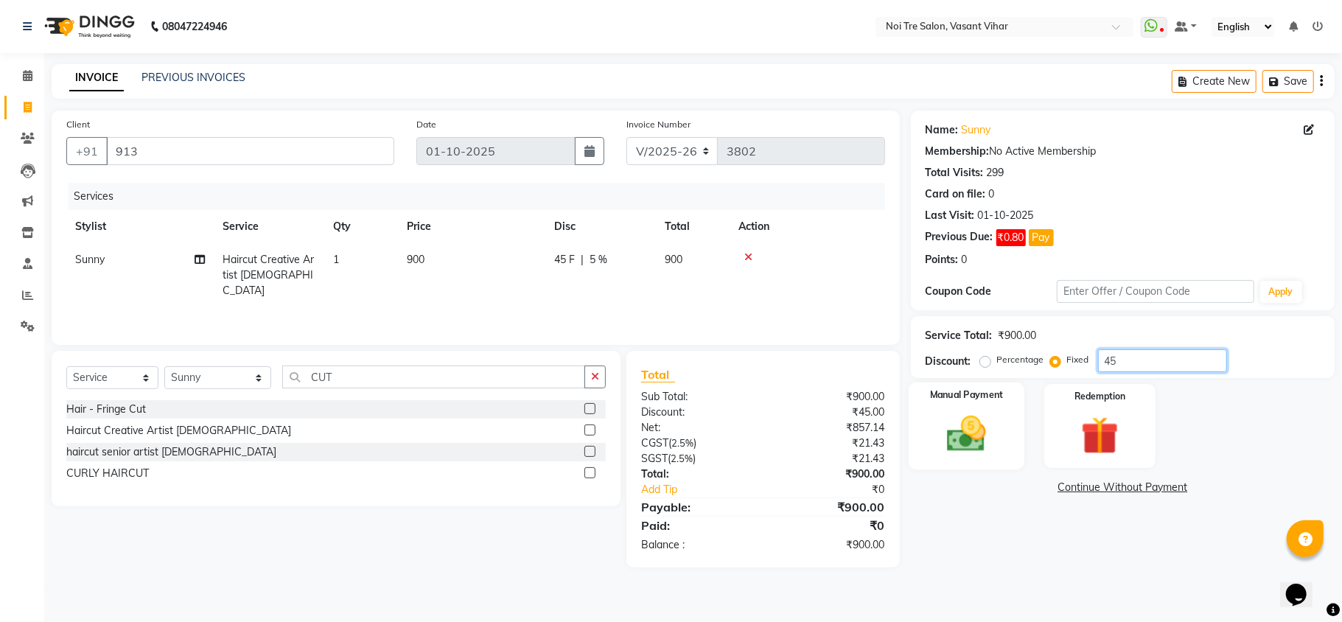
type input "45"
click at [950, 390] on label "Manual Payment" at bounding box center [967, 396] width 74 height 14
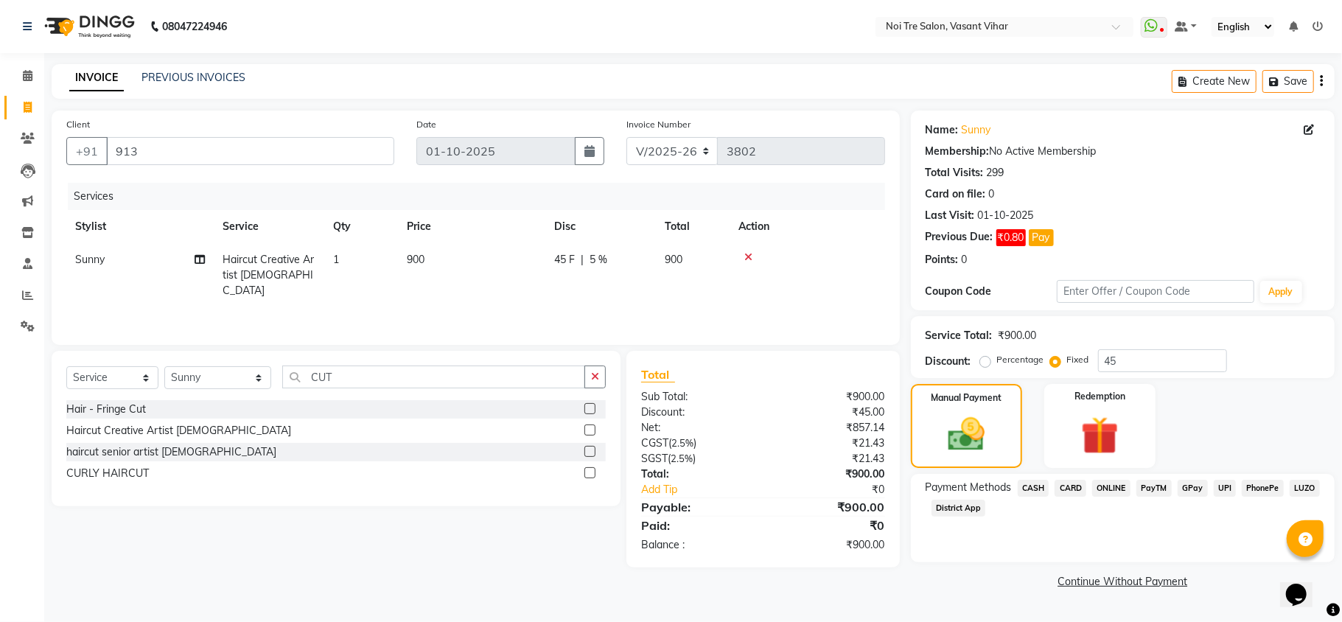
click at [1025, 492] on span "CASH" at bounding box center [1034, 488] width 32 height 17
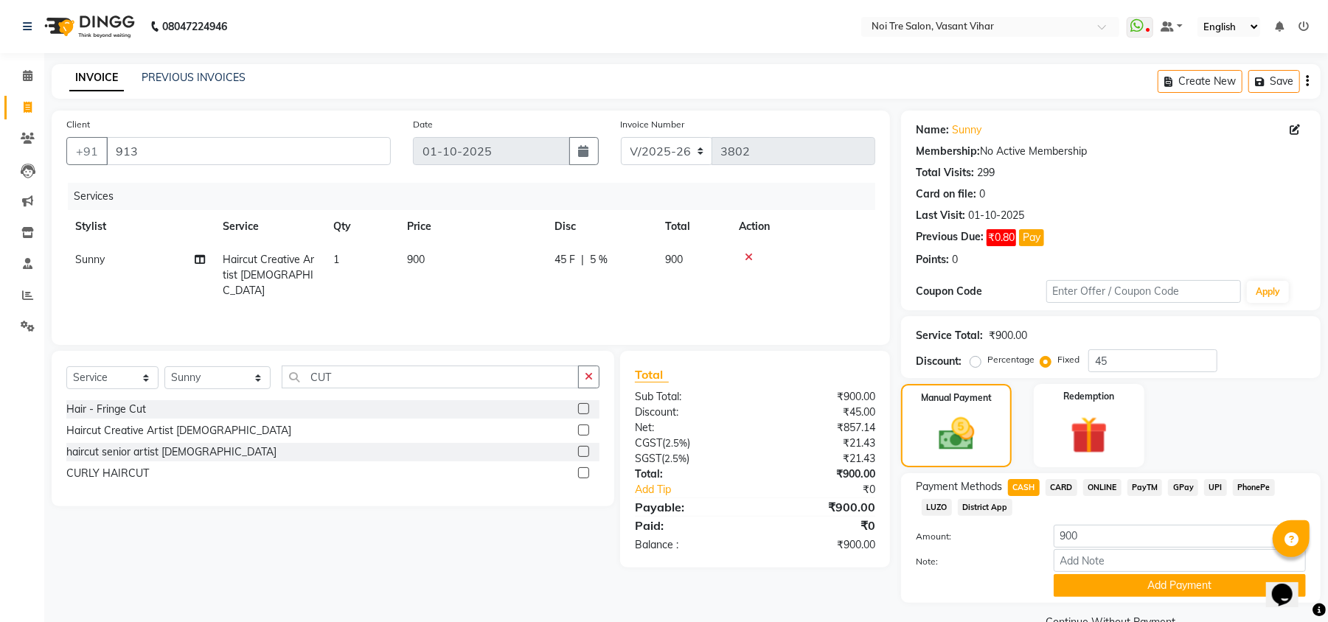
click at [1059, 484] on span "CARD" at bounding box center [1061, 487] width 32 height 17
click at [1124, 588] on button "Add Payment" at bounding box center [1179, 585] width 252 height 23
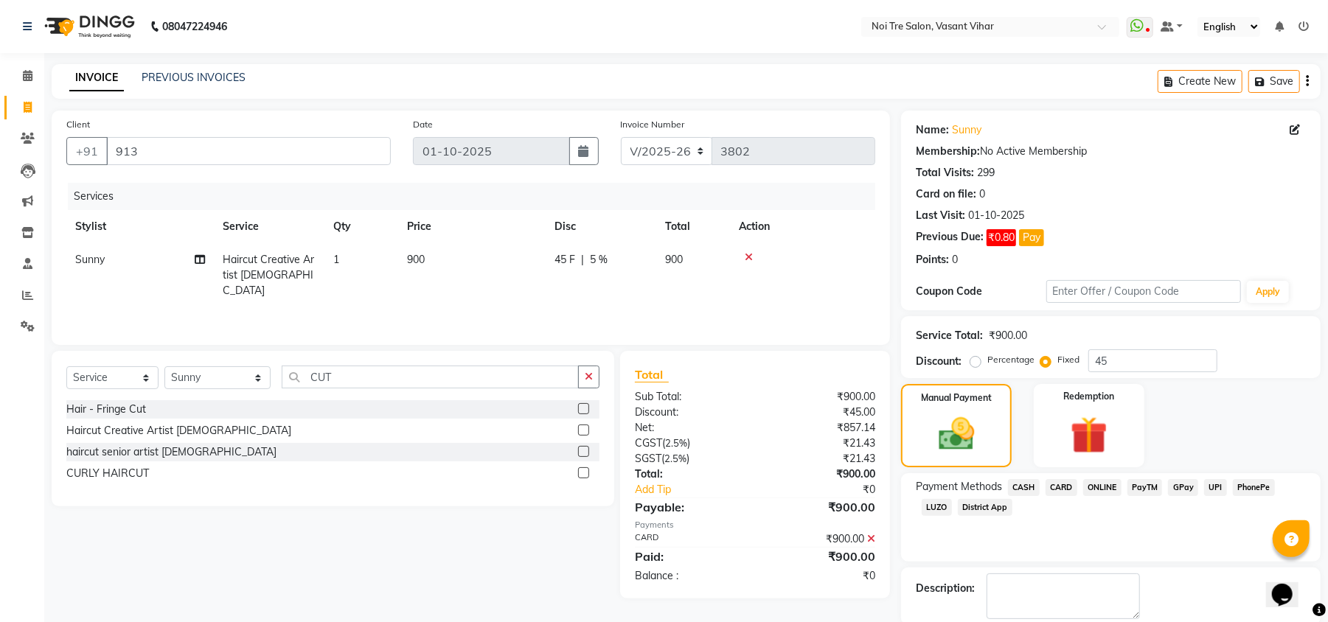
scroll to position [77, 0]
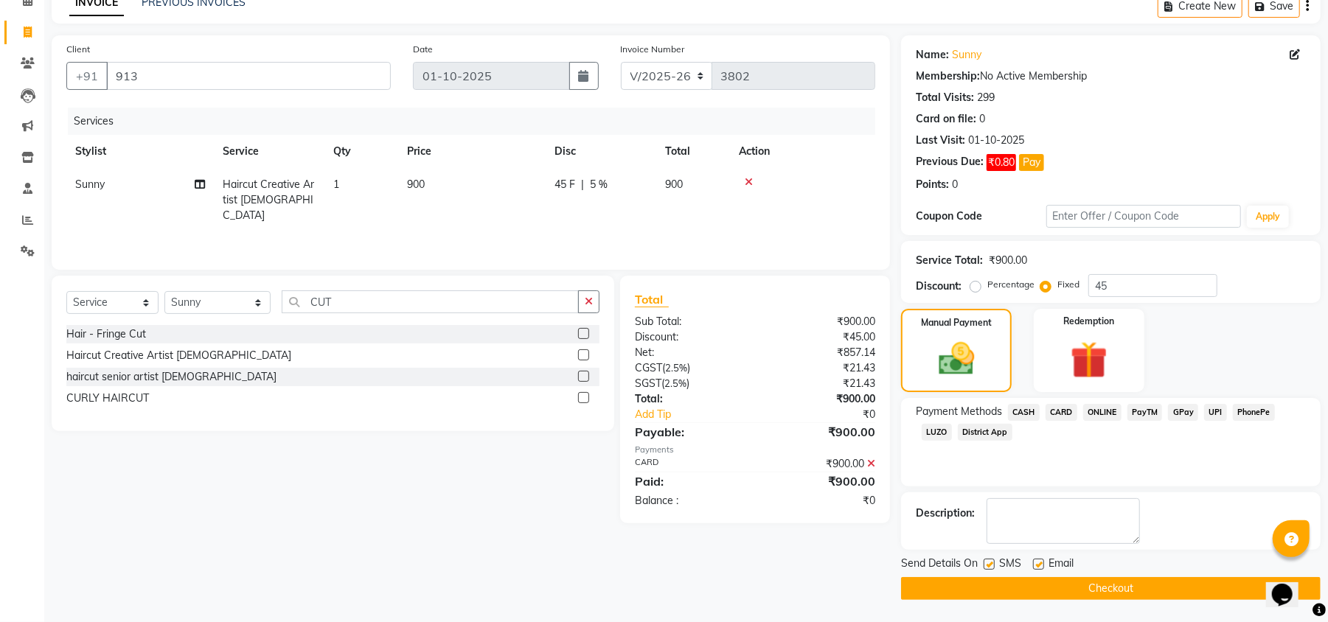
click at [1212, 585] on button "Checkout" at bounding box center [1110, 588] width 419 height 23
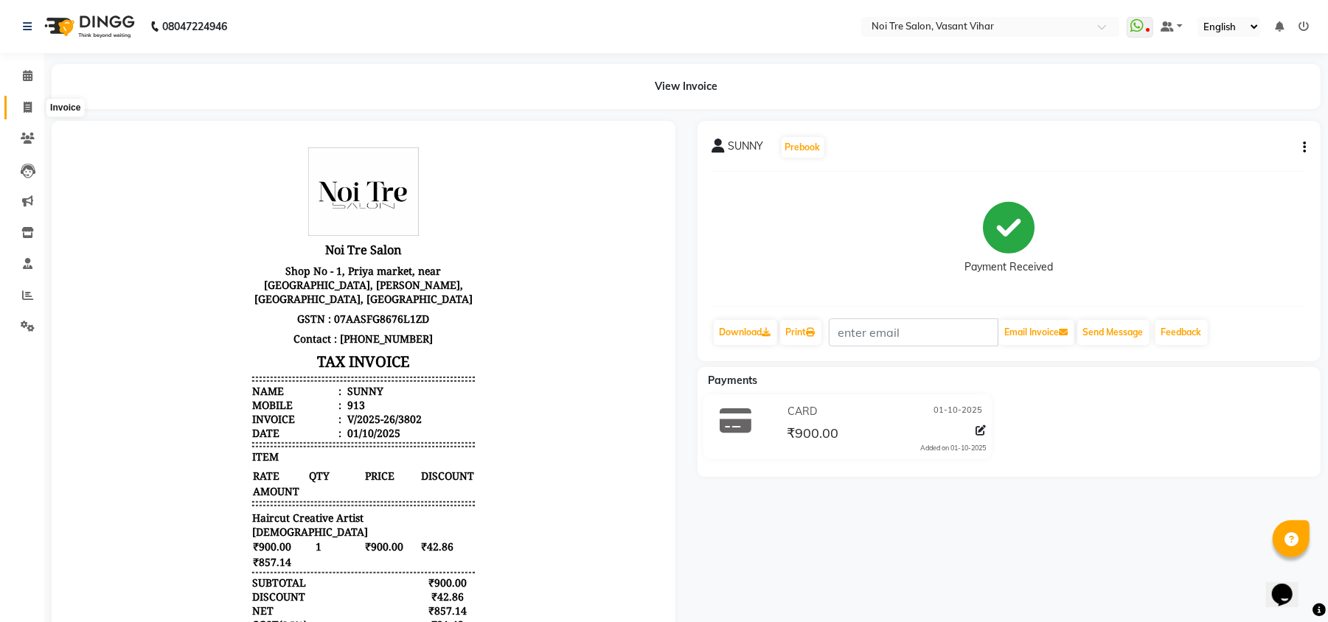
click at [34, 101] on span at bounding box center [28, 108] width 26 height 17
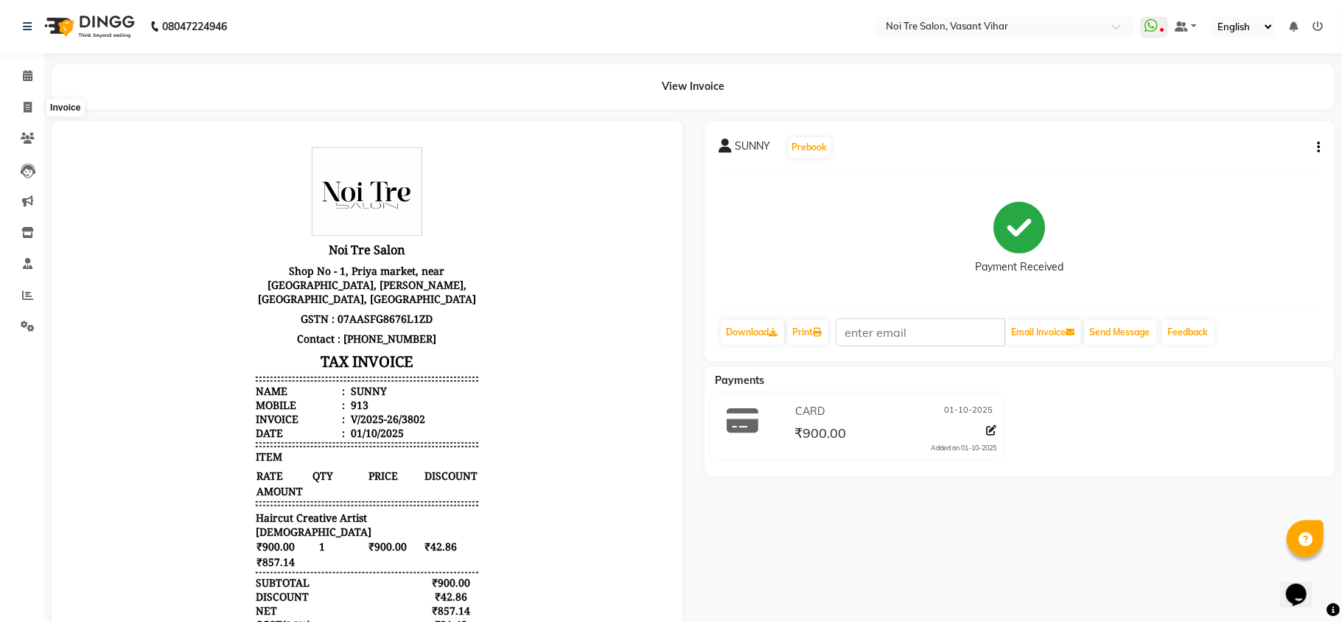
select select "3944"
select select "service"
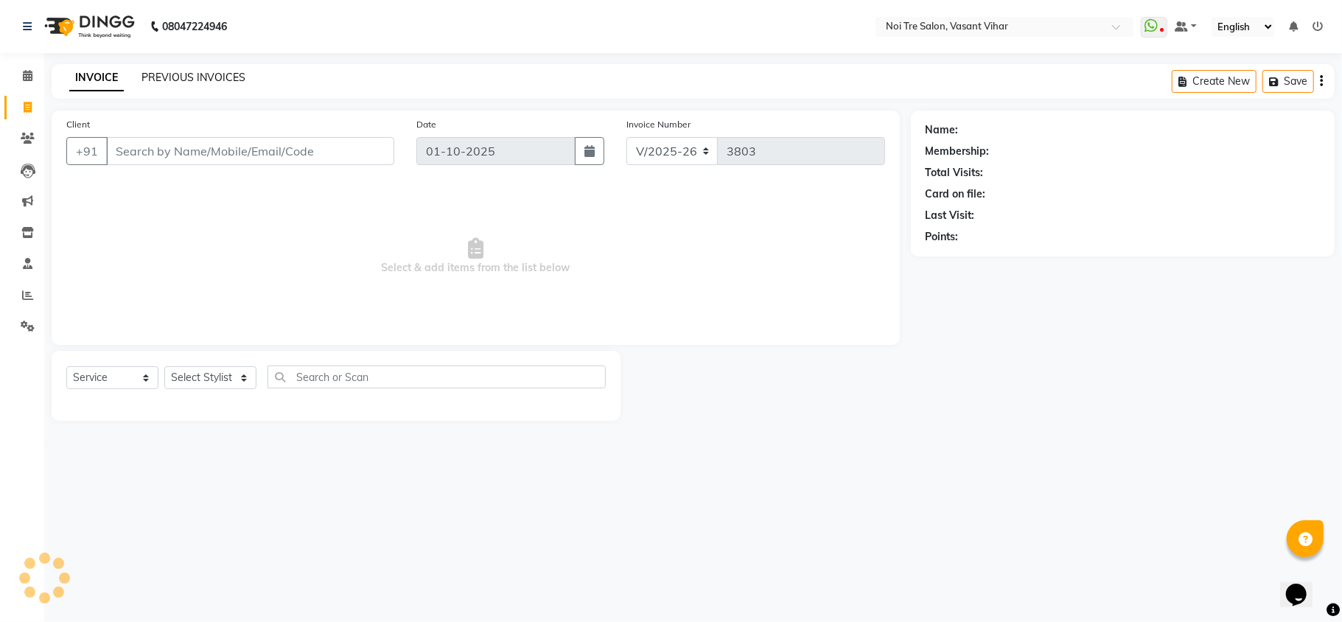
click at [189, 81] on link "PREVIOUS INVOICES" at bounding box center [194, 77] width 104 height 13
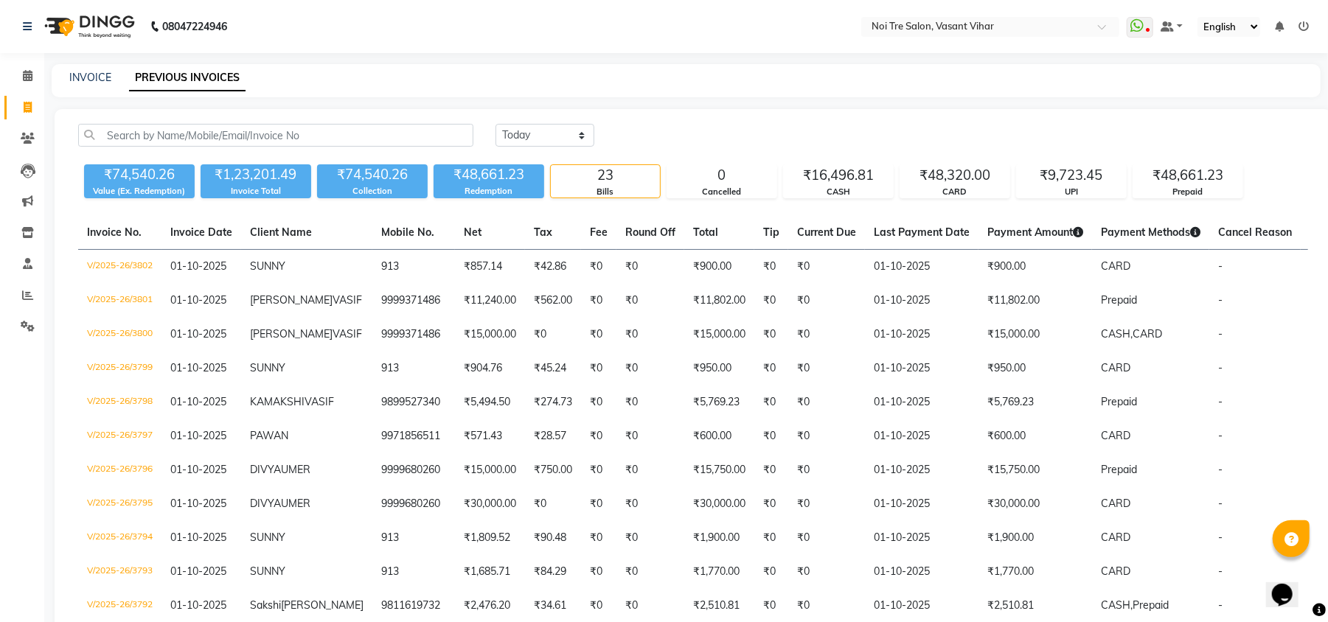
drag, startPoint x: 34, startPoint y: 122, endPoint x: 29, endPoint y: 147, distance: 25.5
click at [34, 124] on li "Clients" at bounding box center [22, 139] width 44 height 32
click at [28, 148] on link "Clients" at bounding box center [21, 139] width 35 height 24
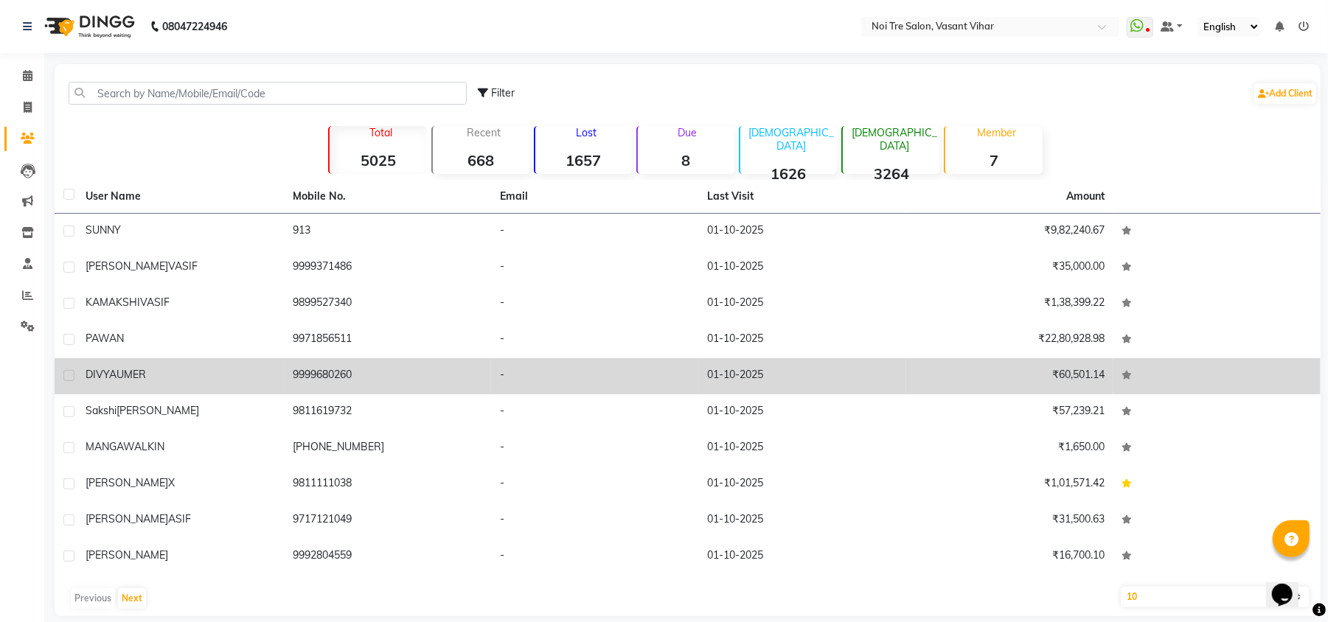
click at [142, 393] on td "DIVYA UMER" at bounding box center [180, 376] width 207 height 36
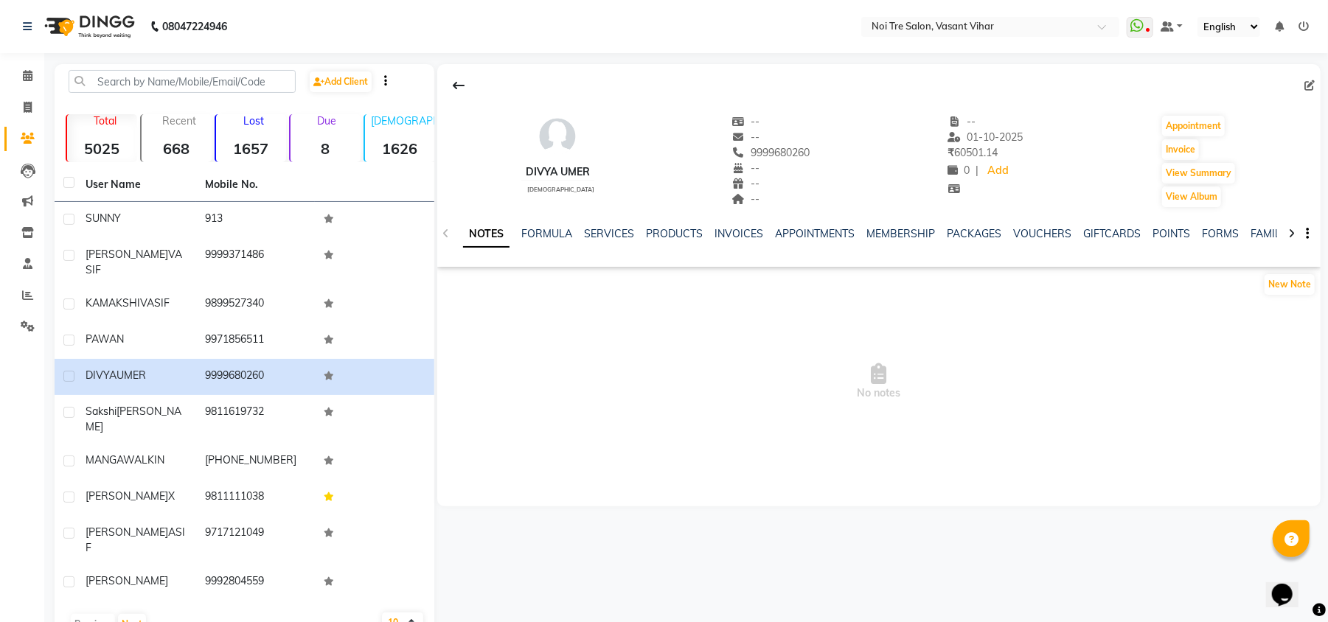
click at [1160, 146] on div "Invoice" at bounding box center [1198, 150] width 76 height 24
click at [1166, 146] on button "Invoice" at bounding box center [1180, 149] width 37 height 21
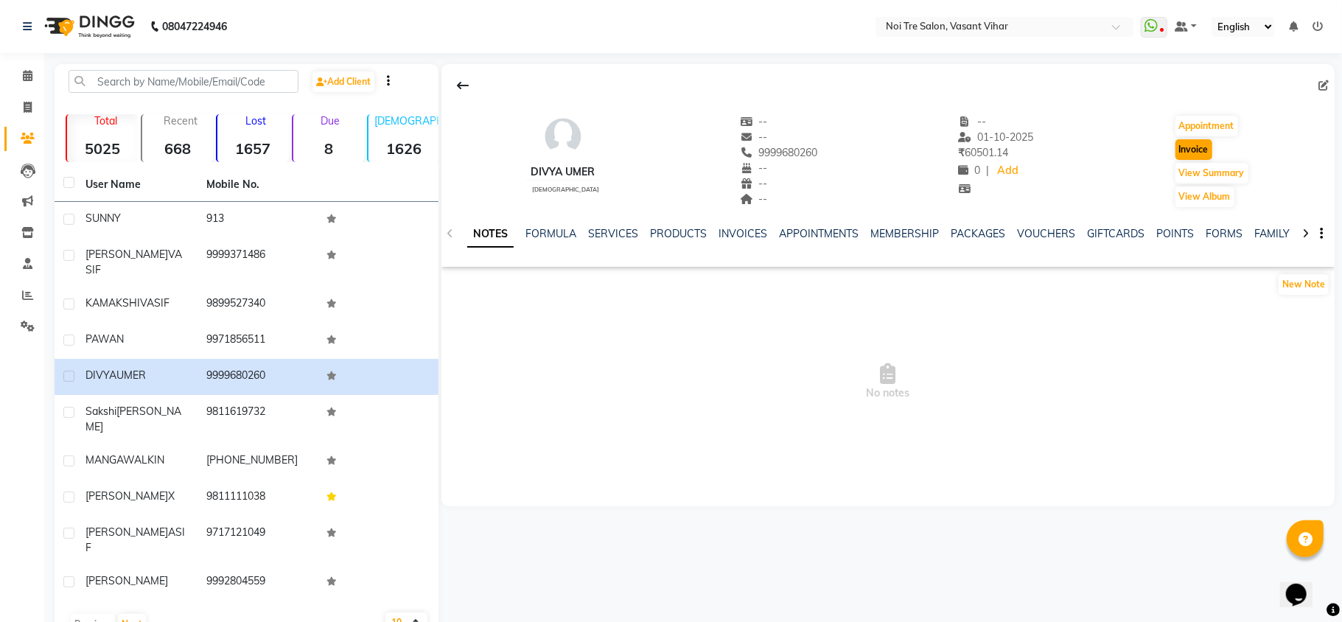
select select "3944"
select select "service"
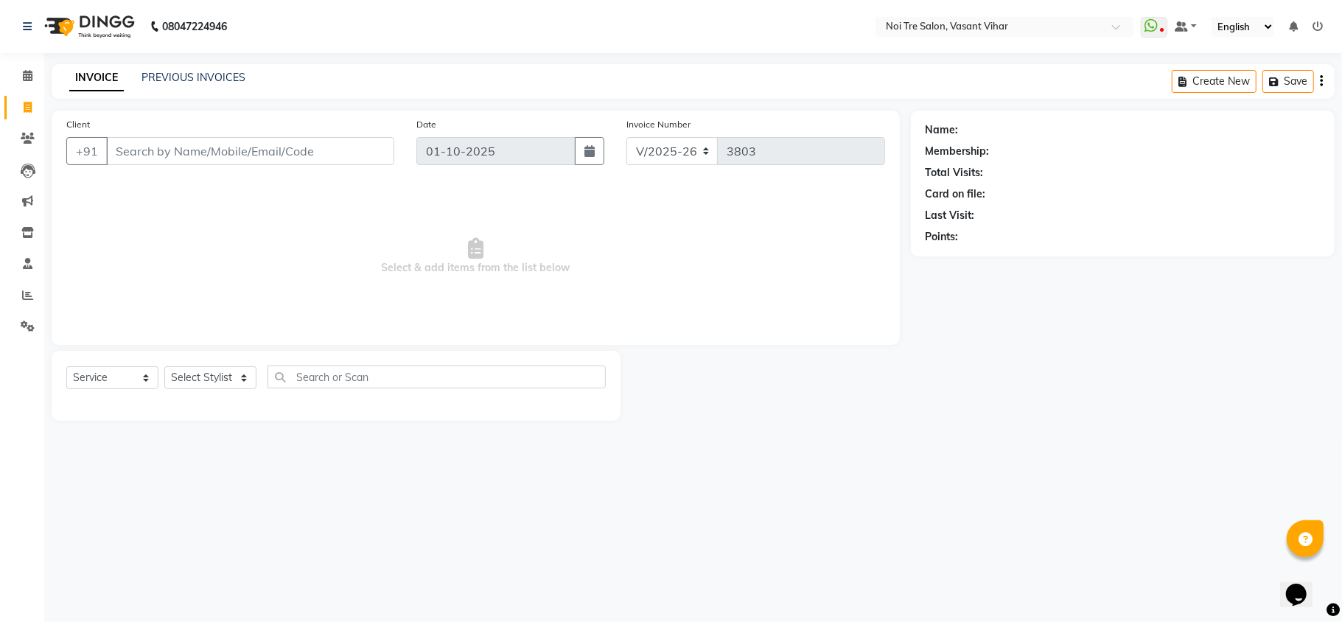
type input "9999680260"
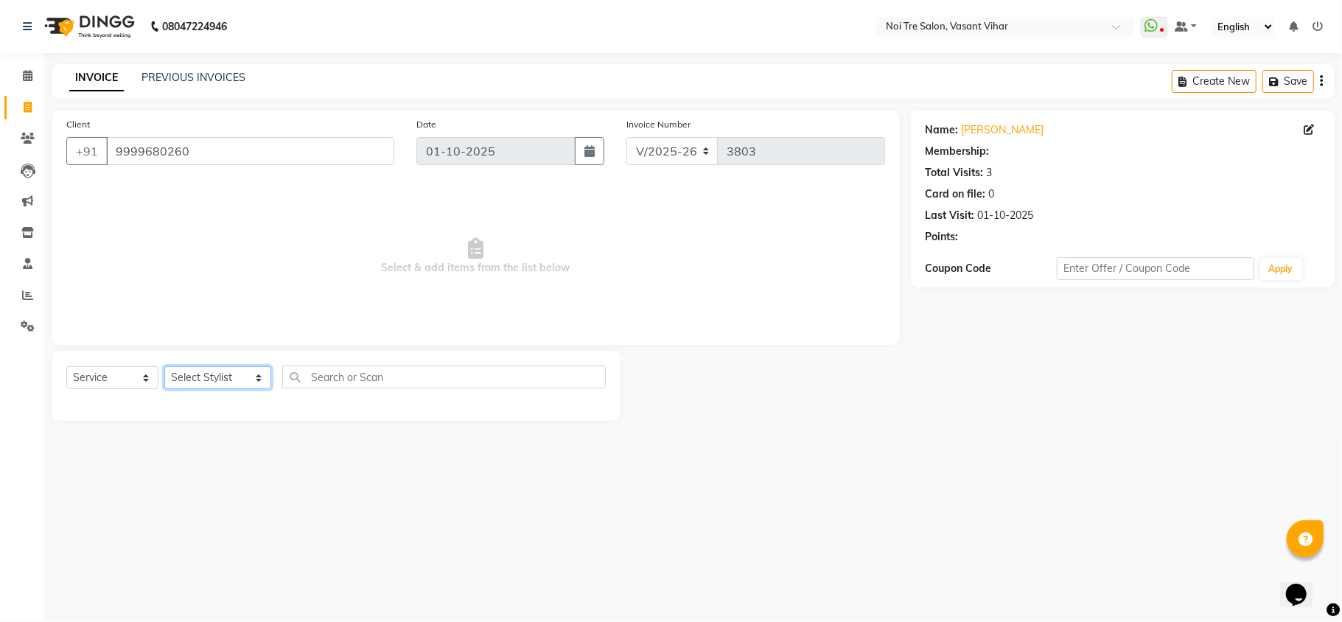
click at [181, 373] on select "Select Stylist Abhishek AMARNATH Asif DANISH(PUNJABI BAGH) DHARAM FAIZAN GEETA …" at bounding box center [217, 377] width 107 height 23
select select "59456"
click at [164, 366] on select "Select Stylist Abhishek AMARNATH Asif DANISH(PUNJABI BAGH) DHARAM FAIZAN GEETA …" at bounding box center [217, 377] width 107 height 23
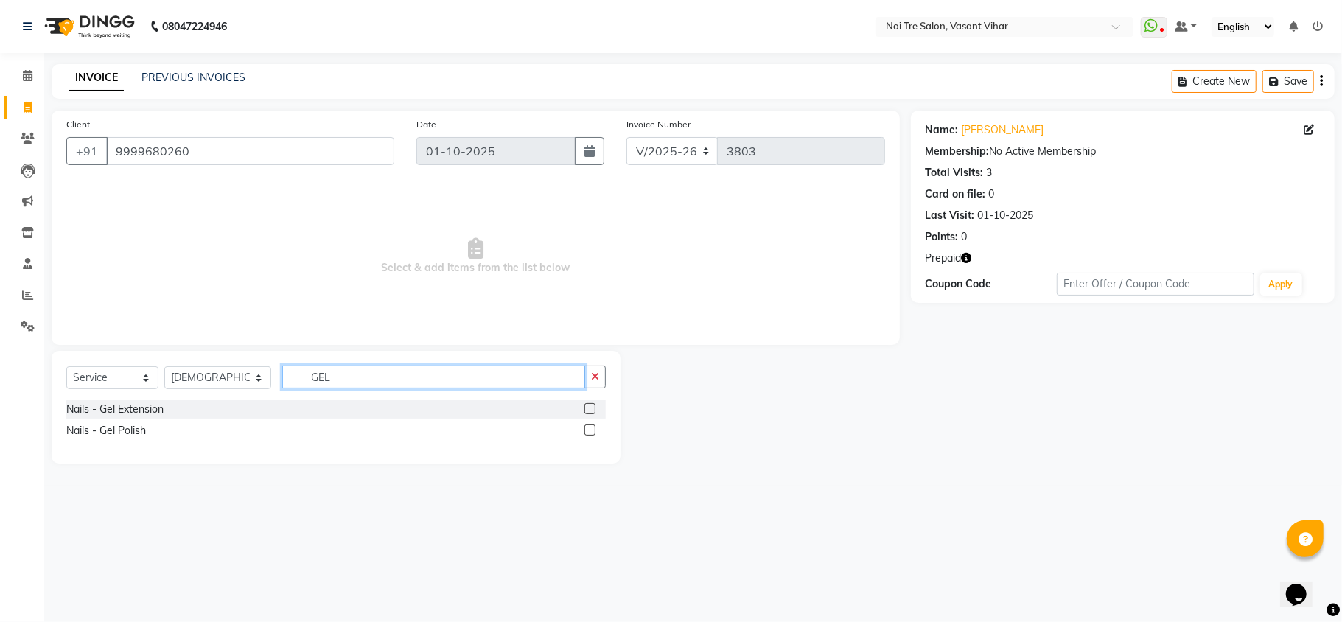
type input "GEL"
click at [590, 433] on label at bounding box center [590, 430] width 11 height 11
click at [590, 433] on input "checkbox" at bounding box center [590, 431] width 10 height 10
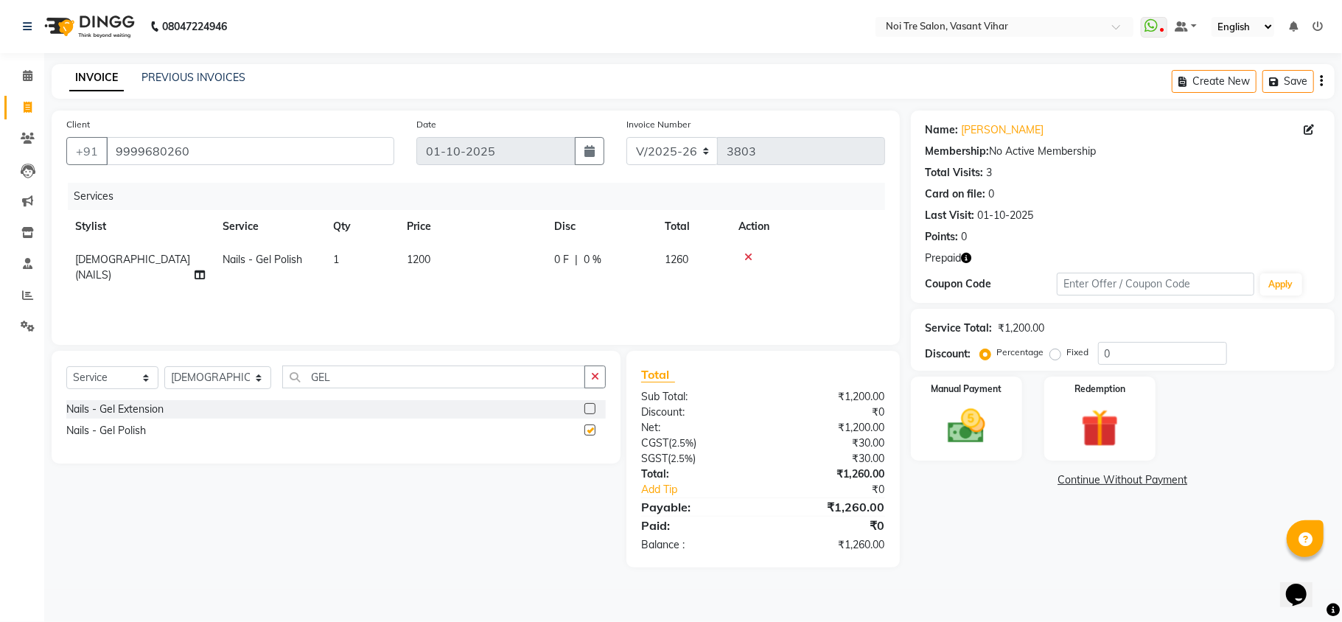
checkbox input "false"
click at [467, 258] on td "1200" at bounding box center [471, 267] width 147 height 49
select select "59456"
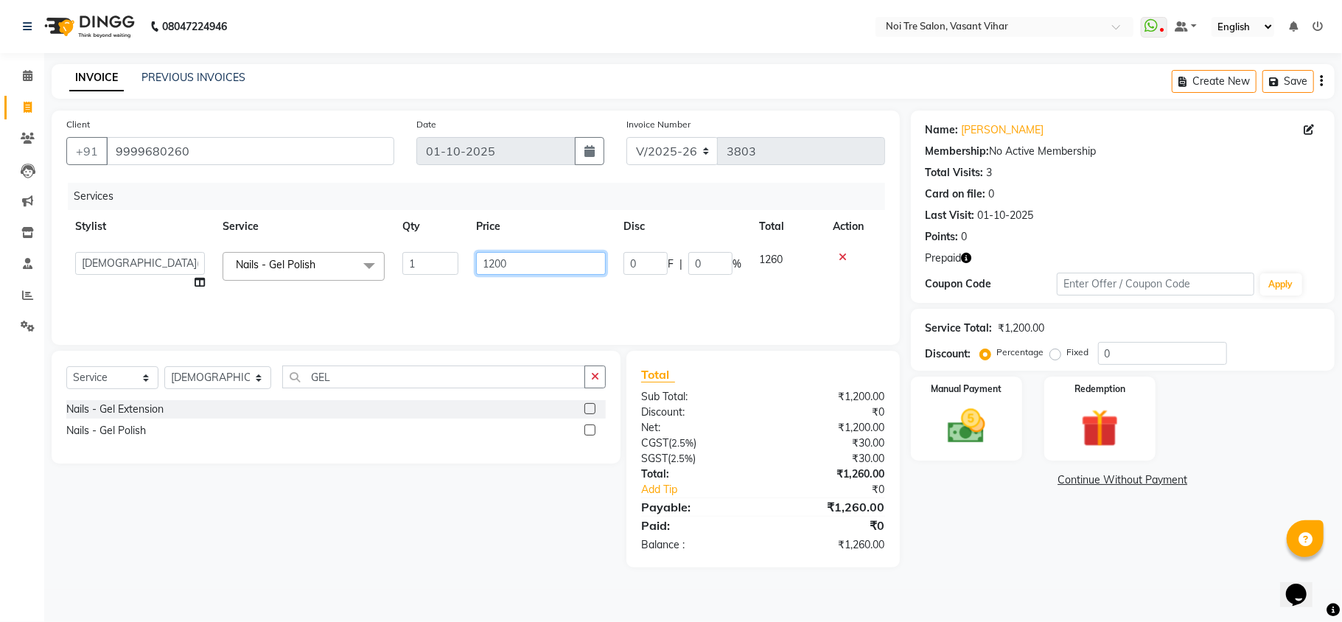
drag, startPoint x: 519, startPoint y: 260, endPoint x: 220, endPoint y: 228, distance: 301.1
click at [317, 255] on tr "Abhishek AMARNATH Asif DANISH(PUNJABI BAGH) DHARAM FAIZAN GEETA Kamal Karan PDC…" at bounding box center [475, 271] width 819 height 56
type input "580"
click at [358, 295] on div "Services Stylist Service Qty Price Disc Total Action Abhishek AMARNATH Asif DAN…" at bounding box center [475, 256] width 819 height 147
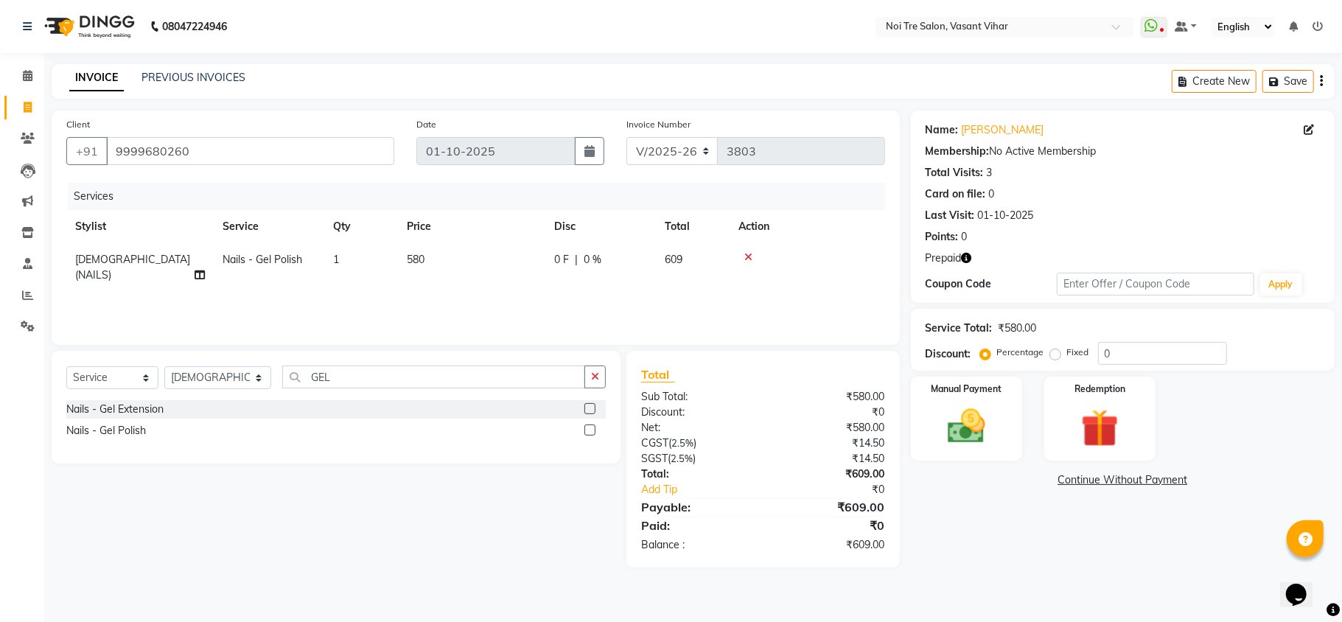
click at [470, 273] on td "580" at bounding box center [471, 267] width 147 height 49
select select "59456"
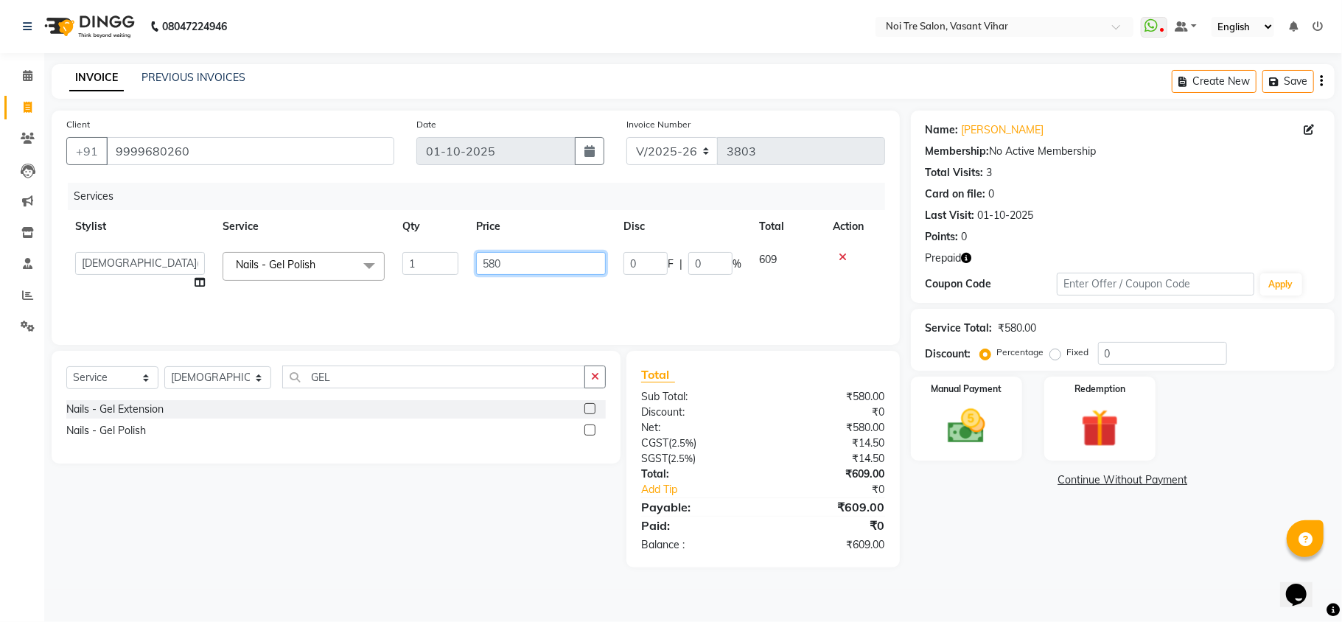
click at [534, 254] on input "580" at bounding box center [541, 263] width 130 height 23
type input "570"
click at [565, 314] on div "Services Stylist Service Qty Price Disc Total Action Abhishek AMARNATH Asif DAN…" at bounding box center [475, 256] width 819 height 147
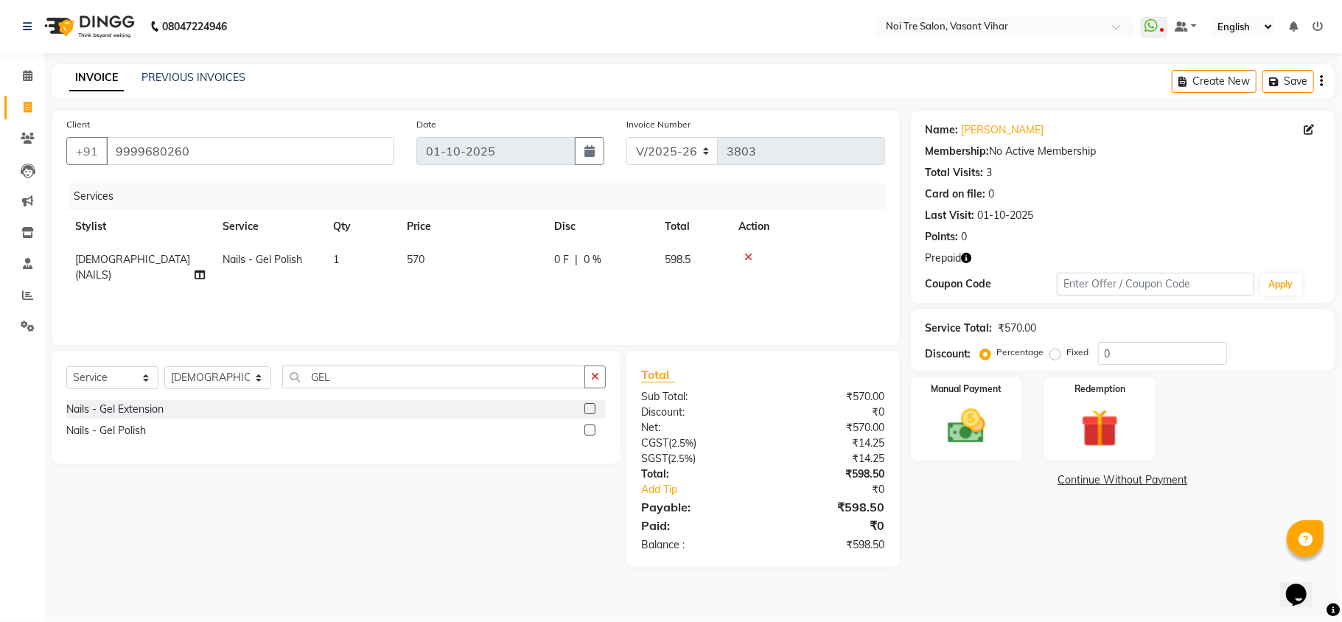
click at [469, 257] on td "570" at bounding box center [471, 267] width 147 height 49
select select "59456"
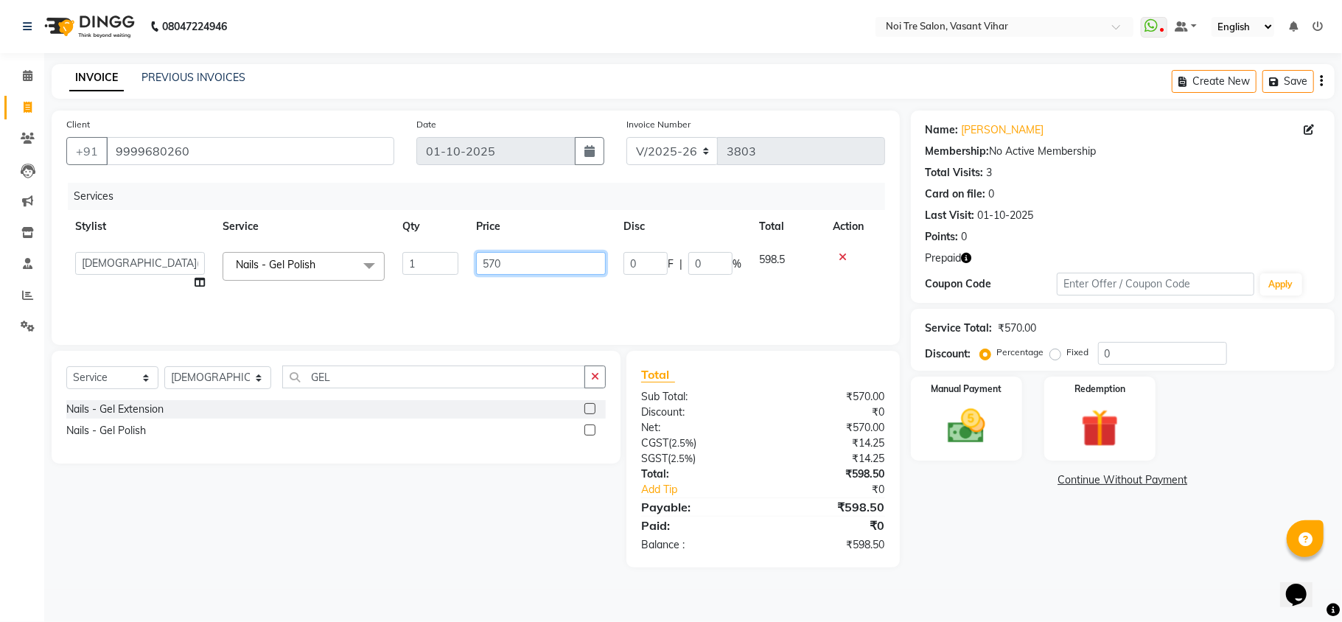
click at [514, 255] on input "570" at bounding box center [541, 263] width 130 height 23
type input "560"
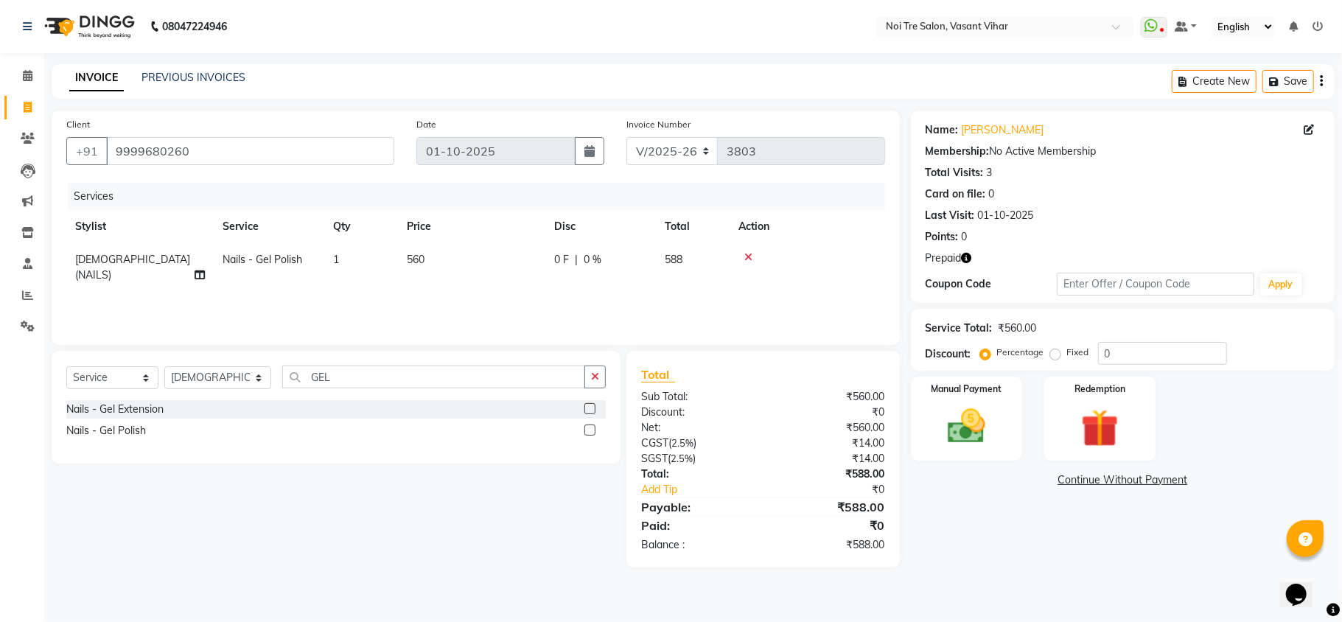
click at [532, 310] on div "Services Stylist Service Qty Price Disc Total Action SUNITA(NAILS) Nails - Gel …" at bounding box center [475, 256] width 819 height 147
click at [1110, 420] on img at bounding box center [1100, 428] width 64 height 49
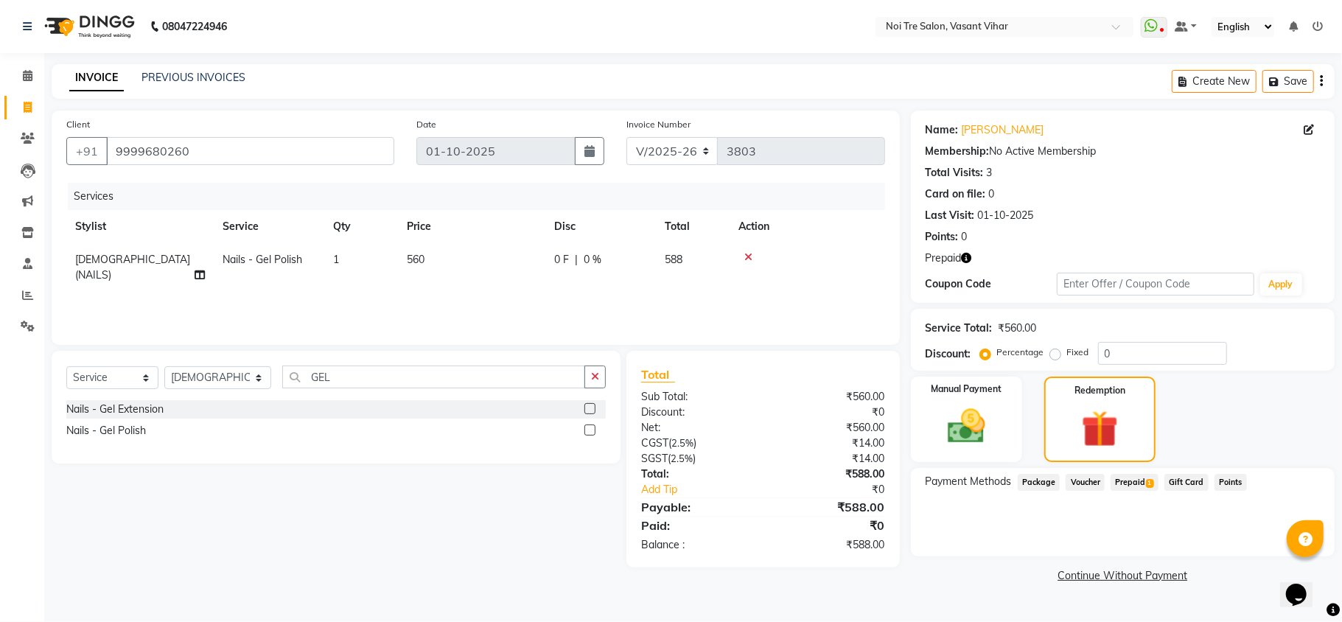
click at [1145, 487] on span "Prepaid 1" at bounding box center [1135, 482] width 48 height 17
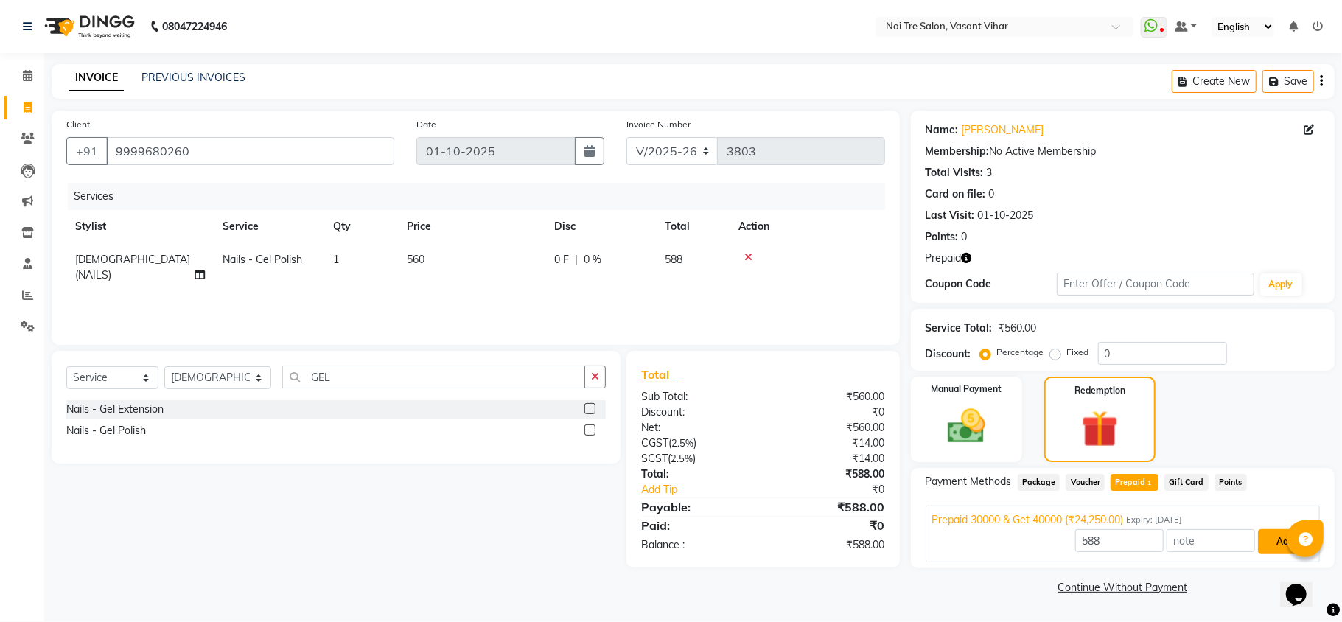
click at [1263, 543] on button "Add" at bounding box center [1285, 541] width 54 height 25
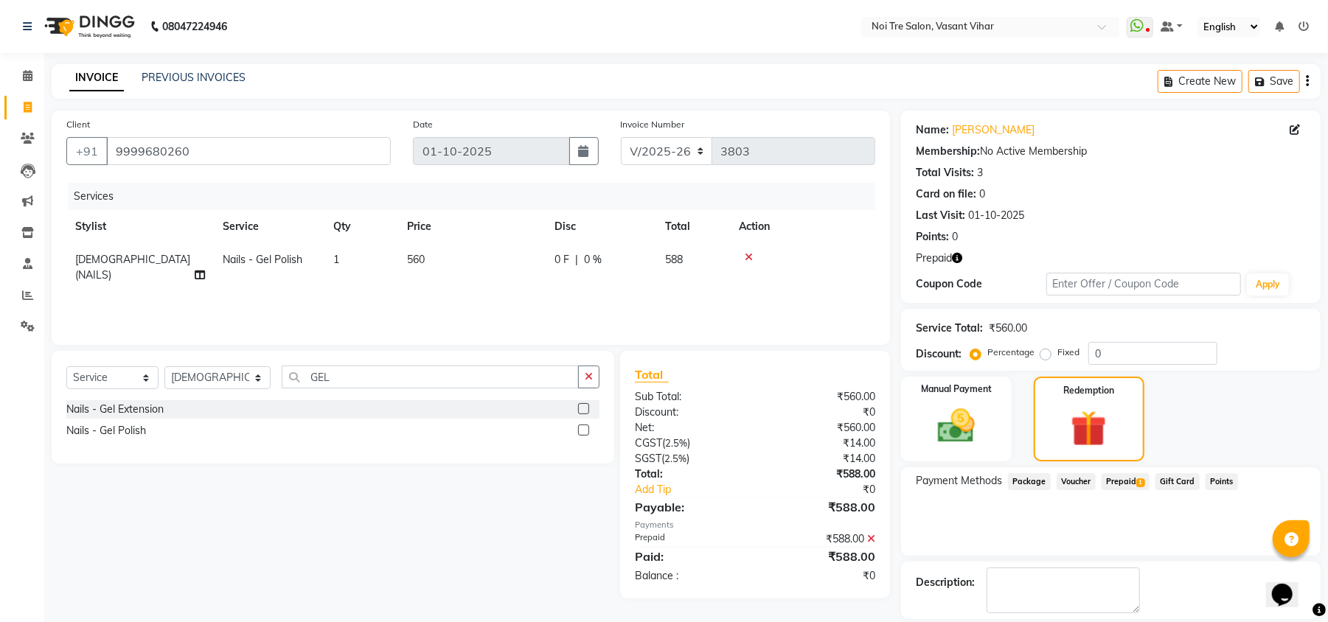
scroll to position [69, 0]
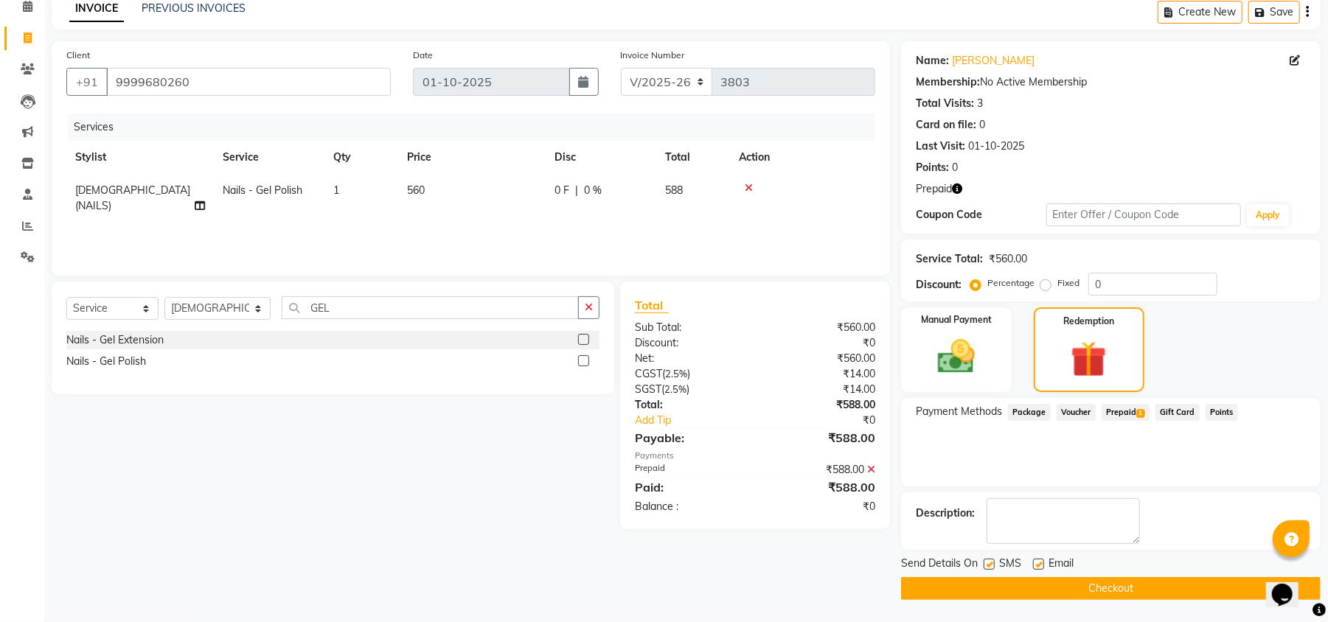
drag, startPoint x: 1041, startPoint y: 562, endPoint x: 1021, endPoint y: 569, distance: 21.2
click at [1038, 563] on label at bounding box center [1038, 564] width 11 height 11
click at [1038, 563] on input "checkbox" at bounding box center [1038, 565] width 10 height 10
checkbox input "false"
click at [992, 565] on label at bounding box center [988, 564] width 11 height 11
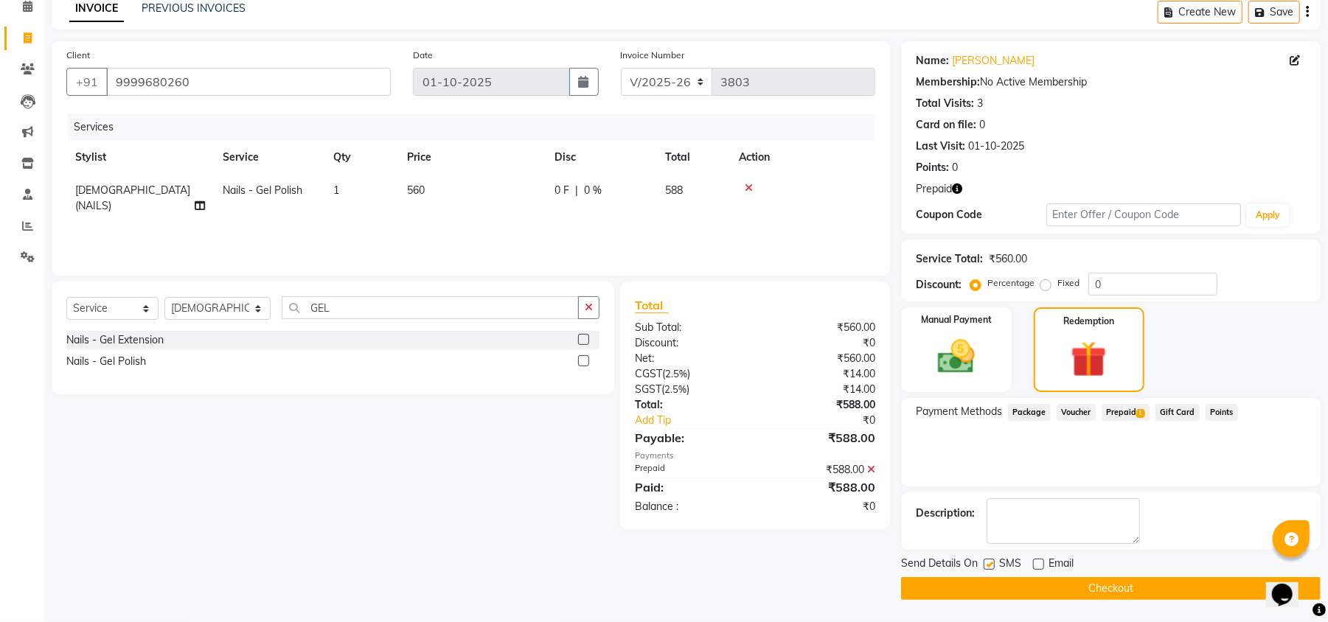
click at [992, 565] on input "checkbox" at bounding box center [988, 565] width 10 height 10
checkbox input "false"
click at [1015, 588] on button "Checkout" at bounding box center [1110, 588] width 419 height 23
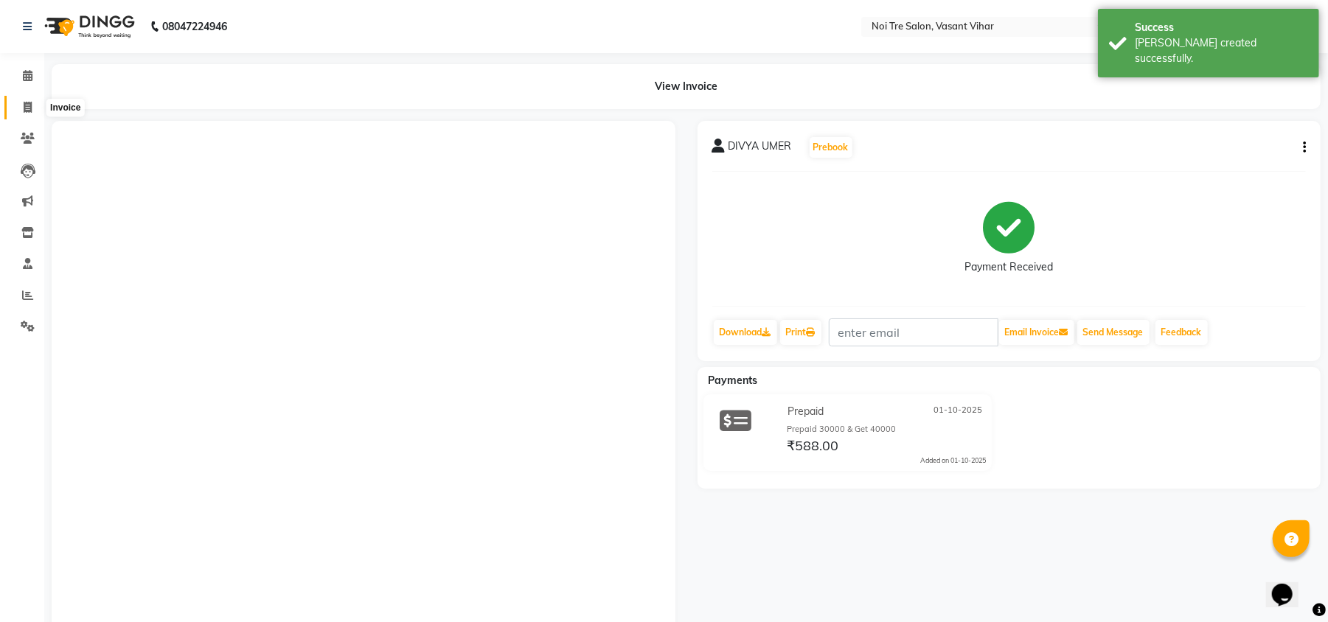
click at [21, 103] on span at bounding box center [28, 108] width 26 height 17
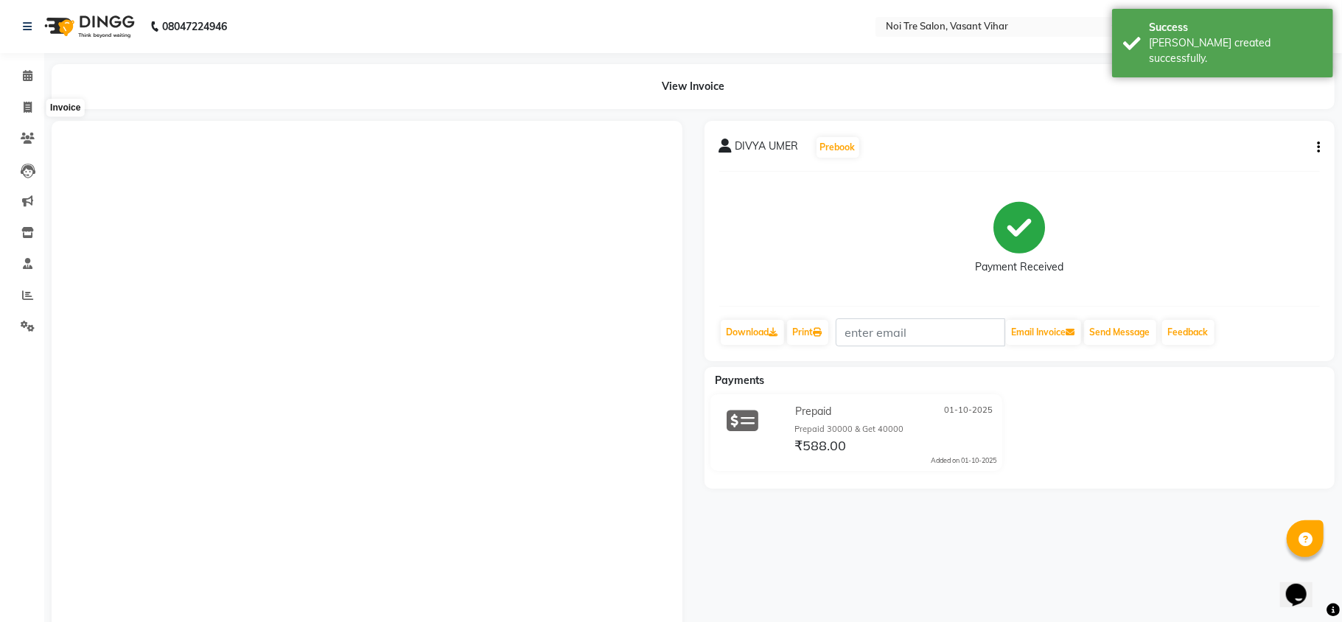
select select "3944"
select select "service"
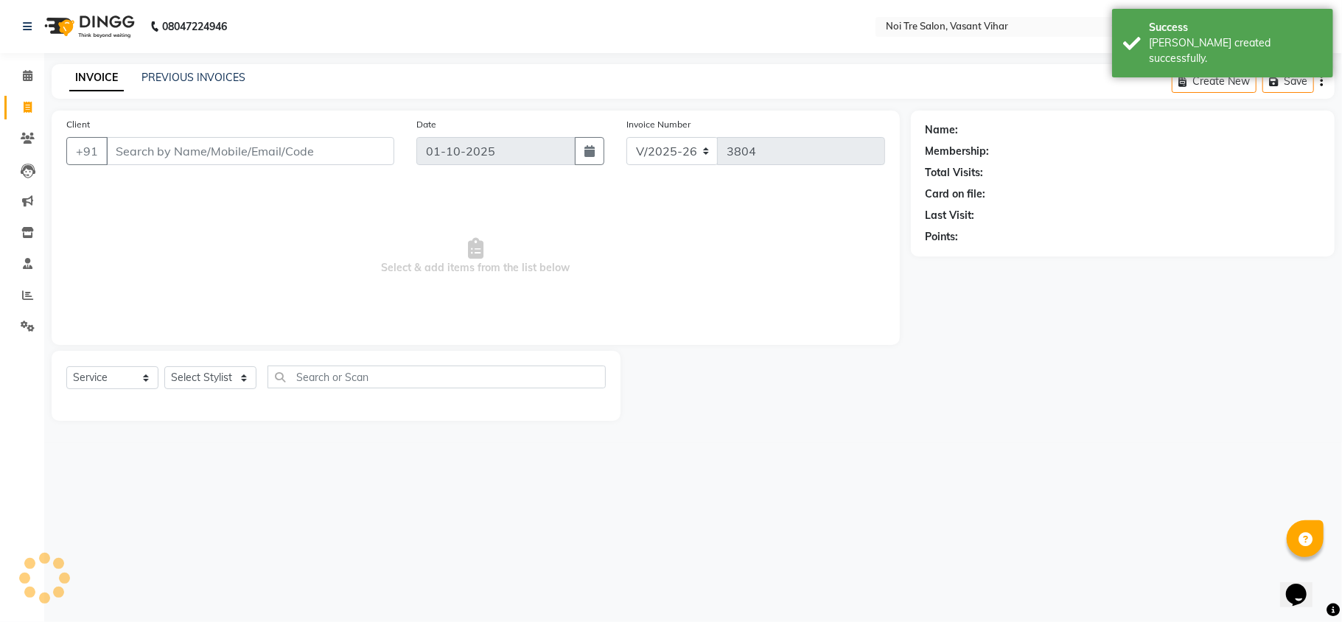
click at [187, 65] on div "INVOICE PREVIOUS INVOICES Create New Save" at bounding box center [693, 81] width 1283 height 35
click at [184, 74] on link "PREVIOUS INVOICES" at bounding box center [194, 77] width 104 height 13
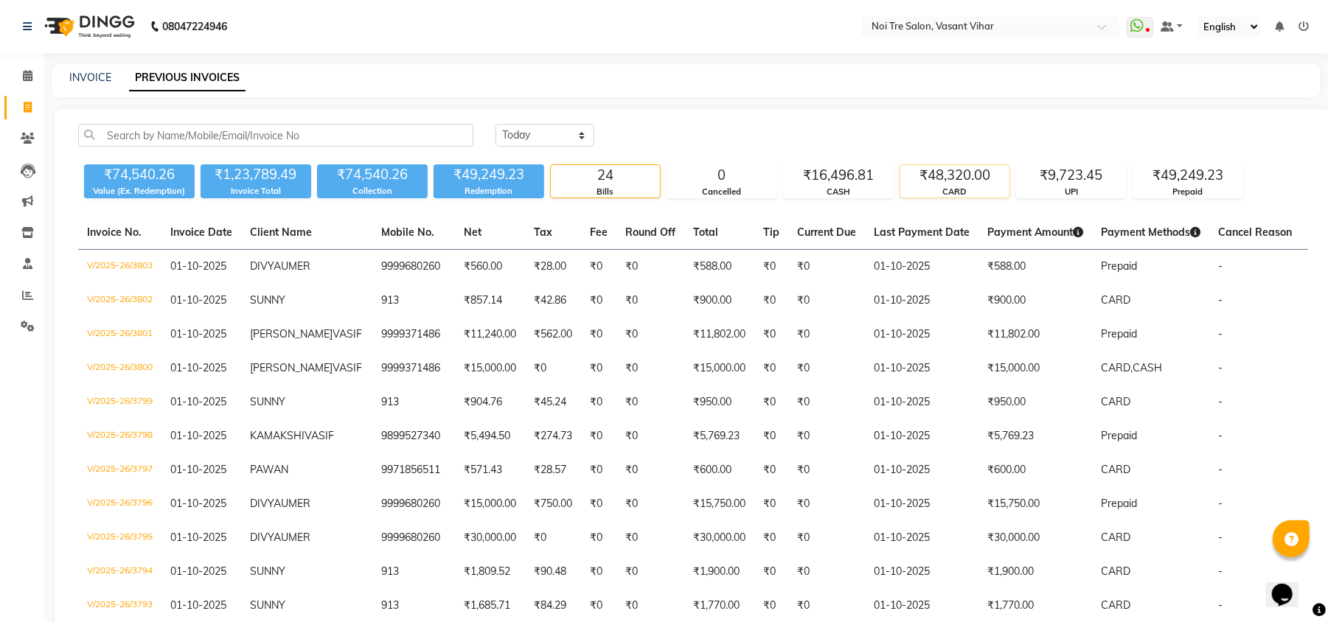
click at [963, 175] on div "₹48,320.00" at bounding box center [954, 175] width 109 height 21
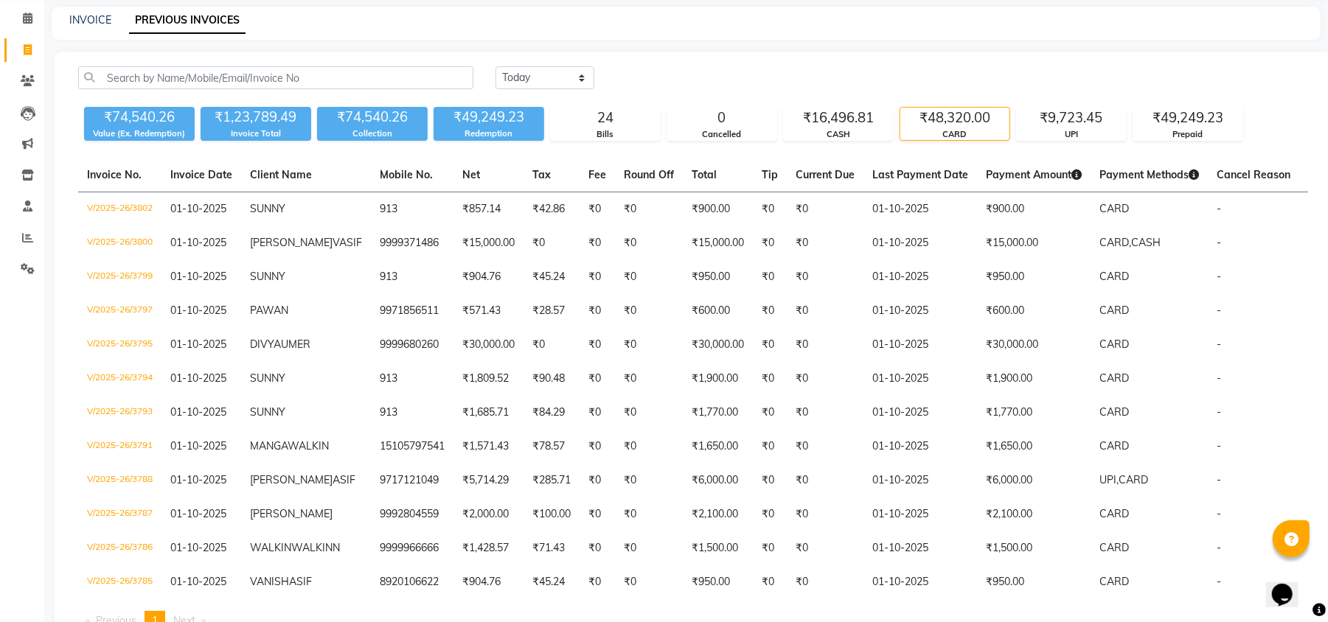
scroll to position [150, 0]
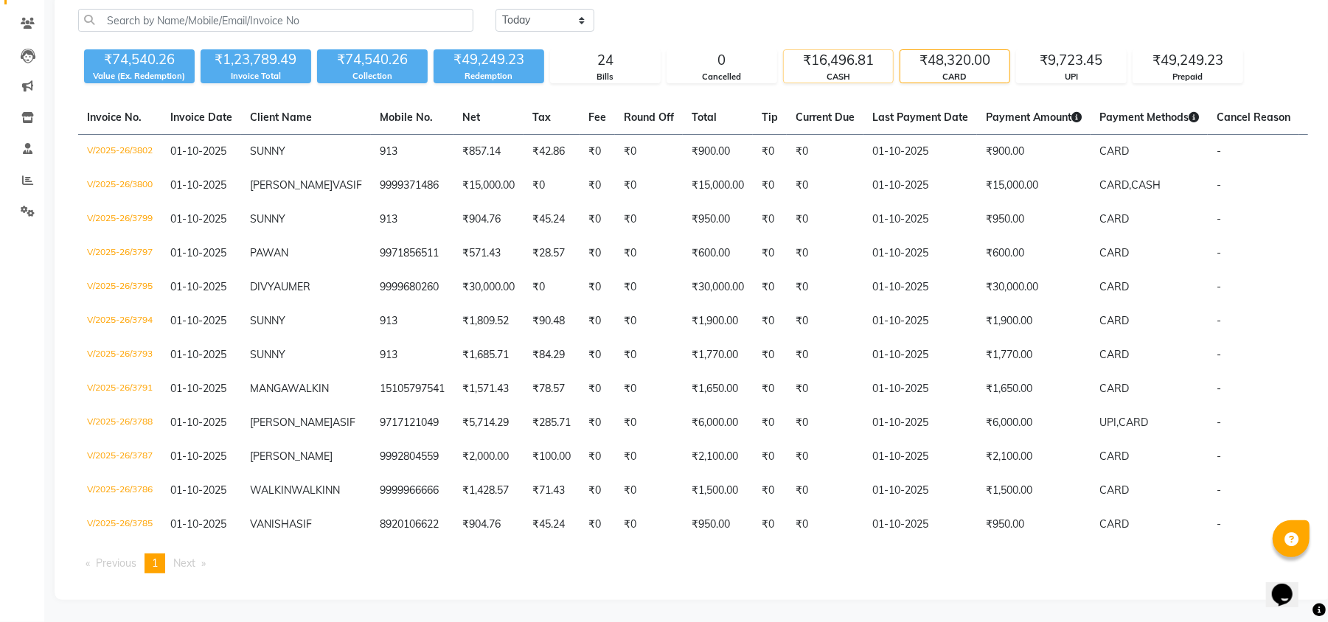
click at [826, 50] on div "₹16,496.81" at bounding box center [838, 60] width 109 height 21
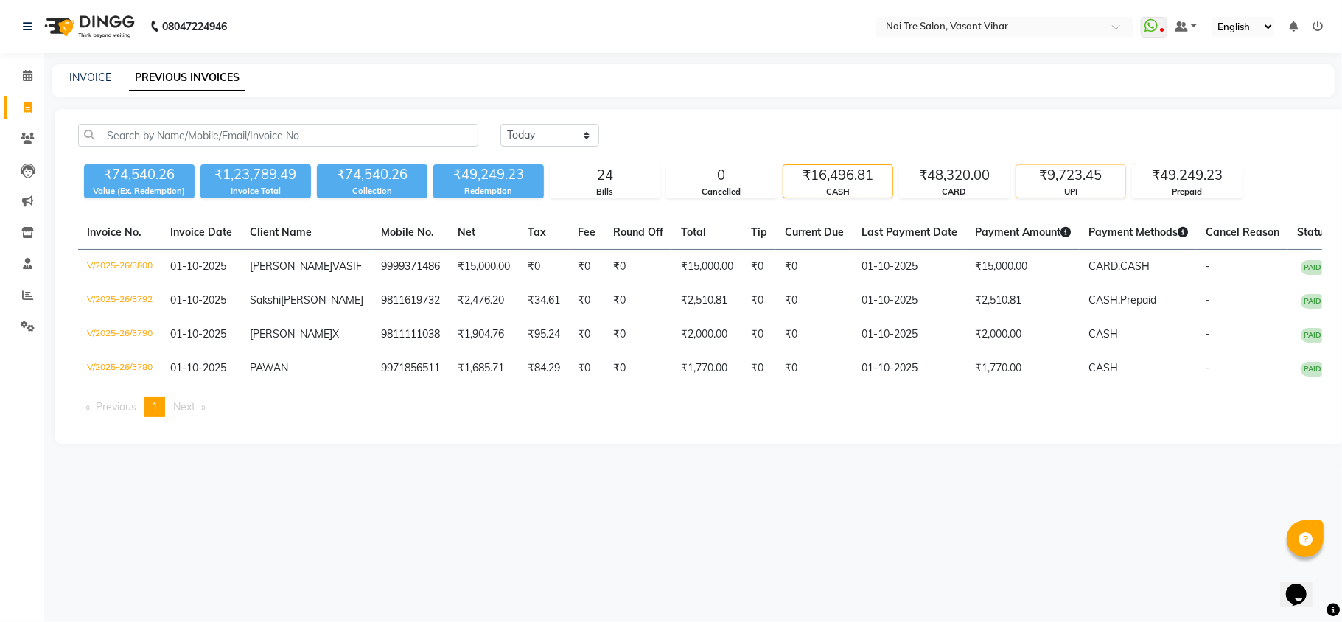
click at [1069, 167] on div "₹9,723.45" at bounding box center [1071, 175] width 109 height 21
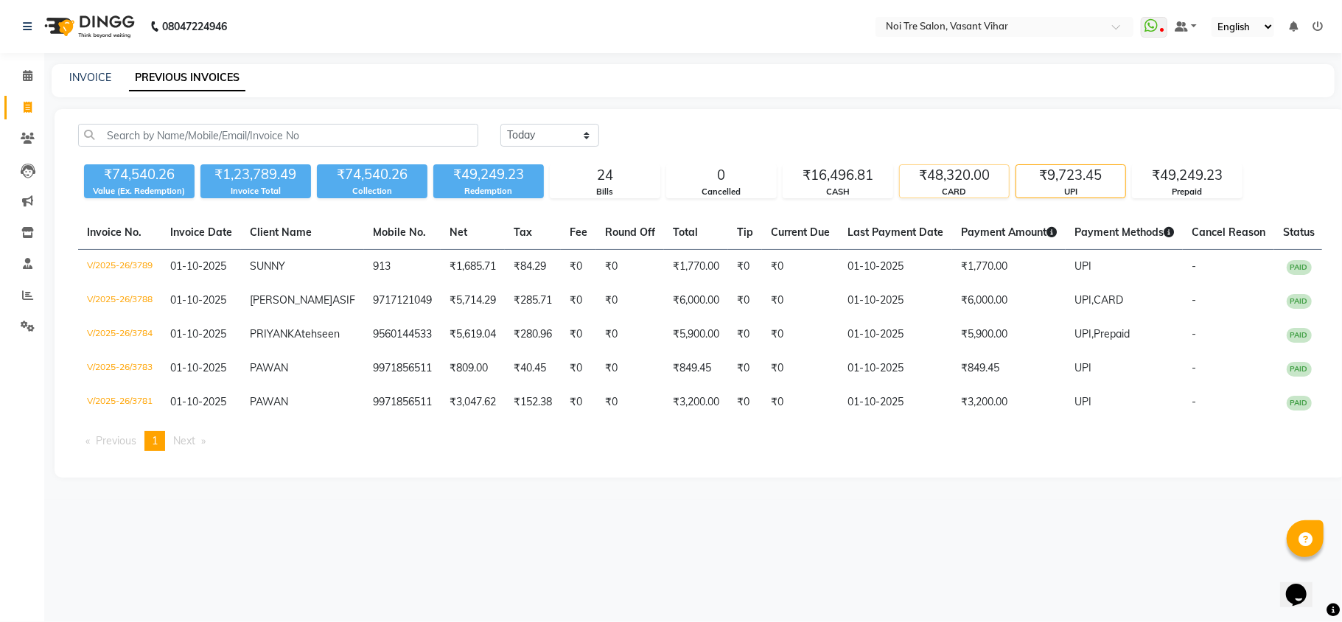
click at [956, 174] on div "₹48,320.00" at bounding box center [954, 175] width 109 height 21
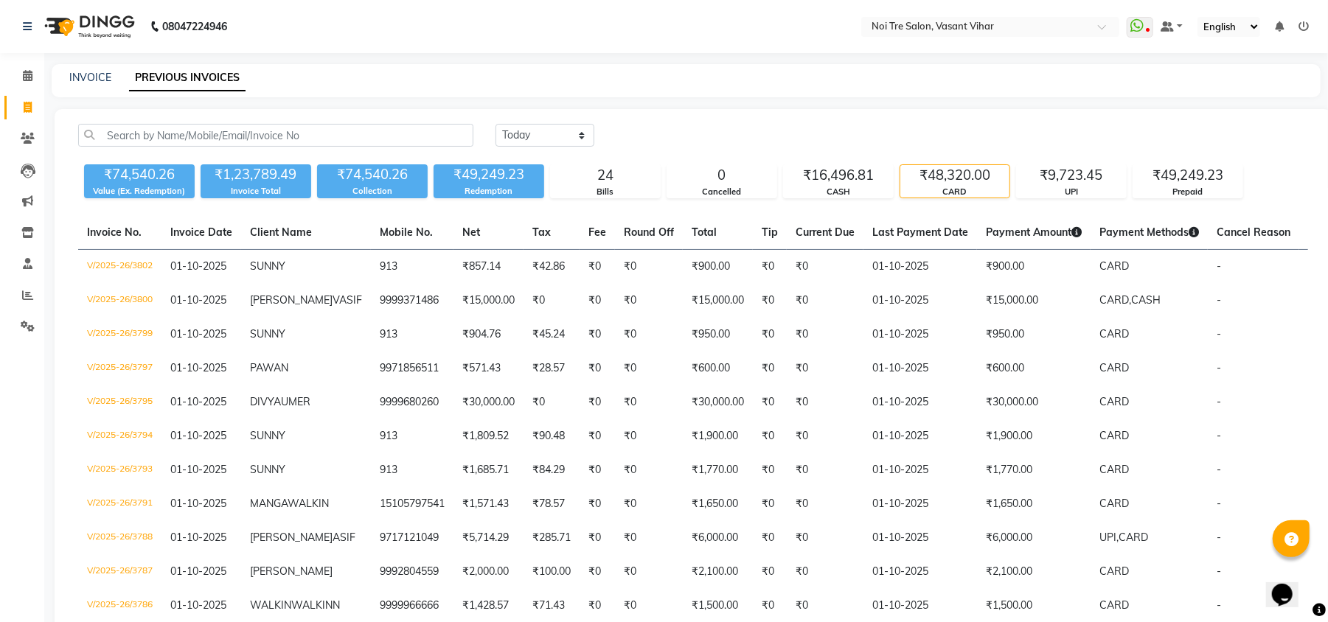
click at [102, 84] on div "INVOICE" at bounding box center [90, 77] width 42 height 15
click at [101, 80] on link "INVOICE" at bounding box center [90, 77] width 42 height 13
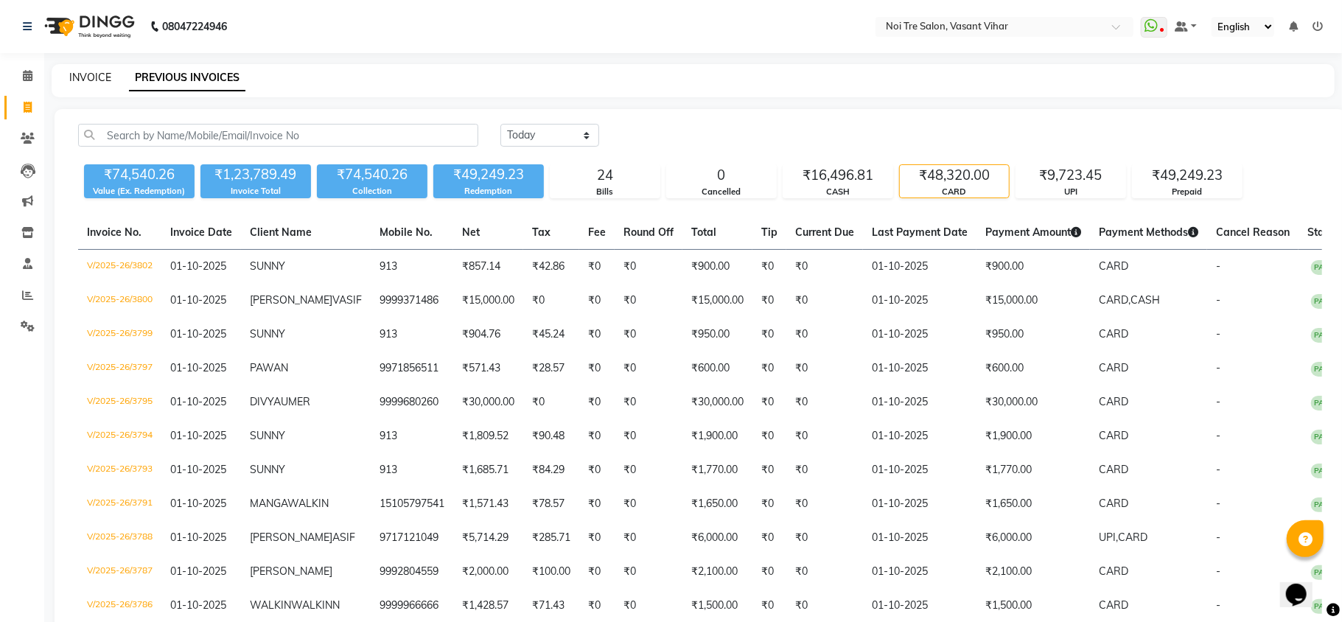
select select "3944"
select select "service"
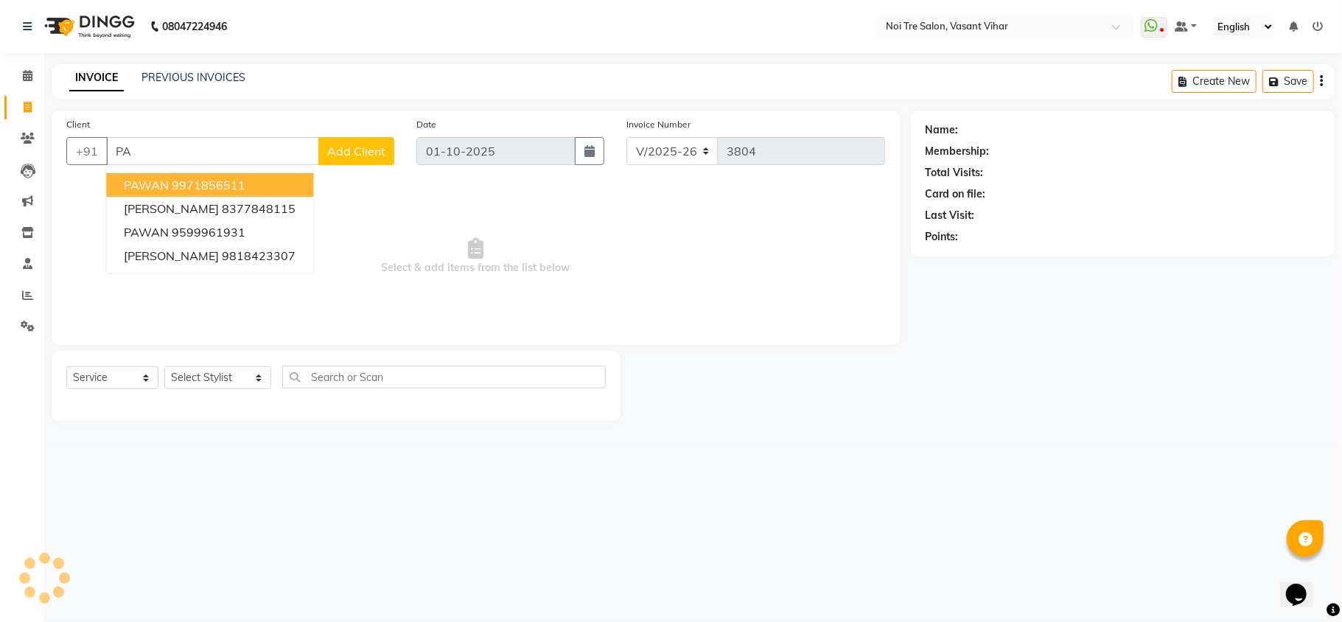
type input "P"
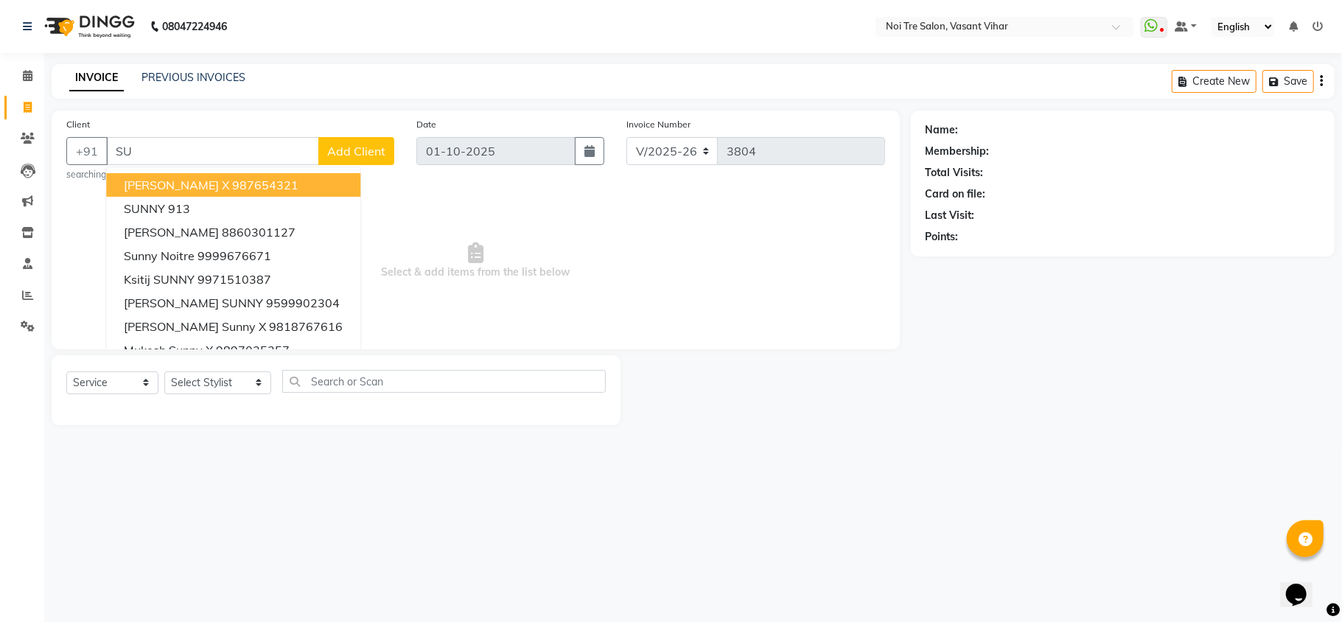
type input "S"
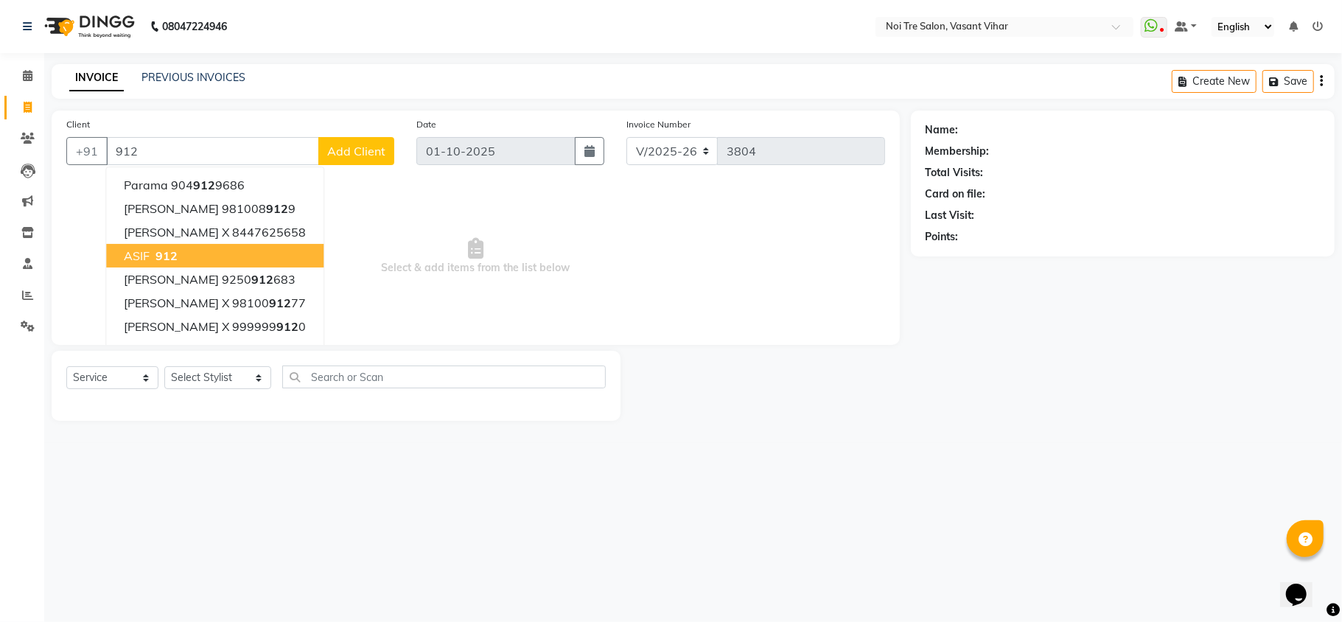
click at [181, 254] on button "ASIF 912" at bounding box center [214, 256] width 217 height 24
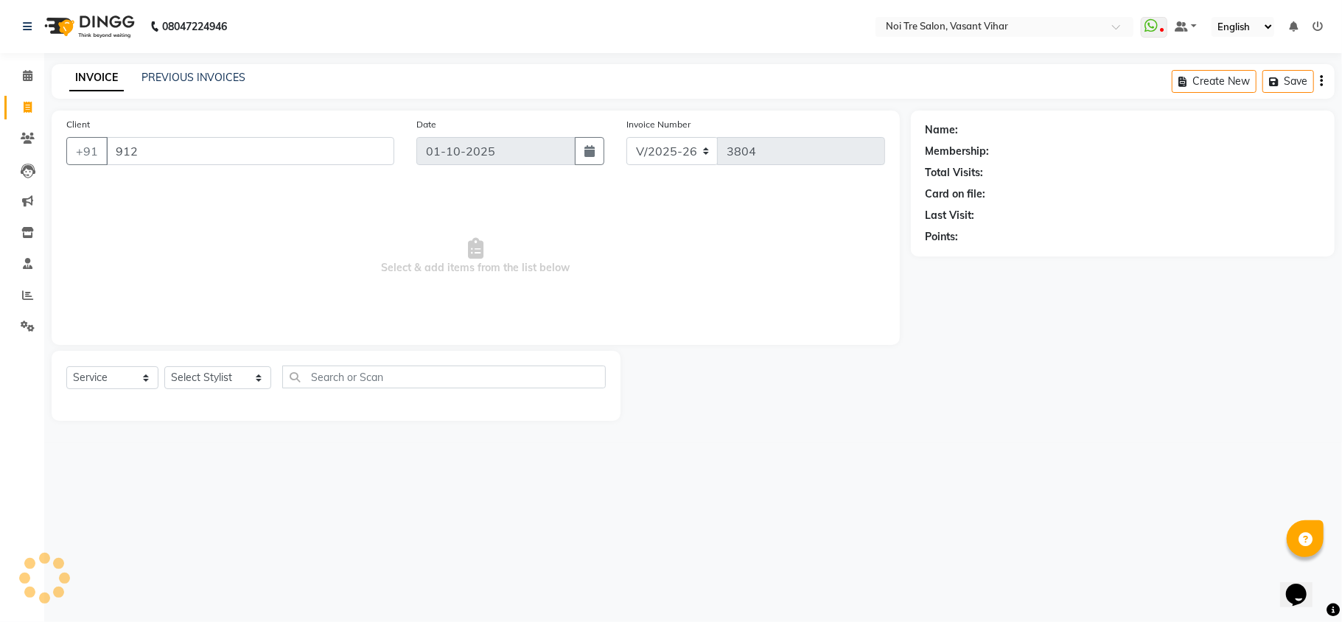
type input "912"
click at [224, 376] on select "Select Stylist Abhishek AMARNATH Asif DANISH(PUNJABI BAGH) DHARAM FAIZAN GEETA …" at bounding box center [217, 377] width 107 height 23
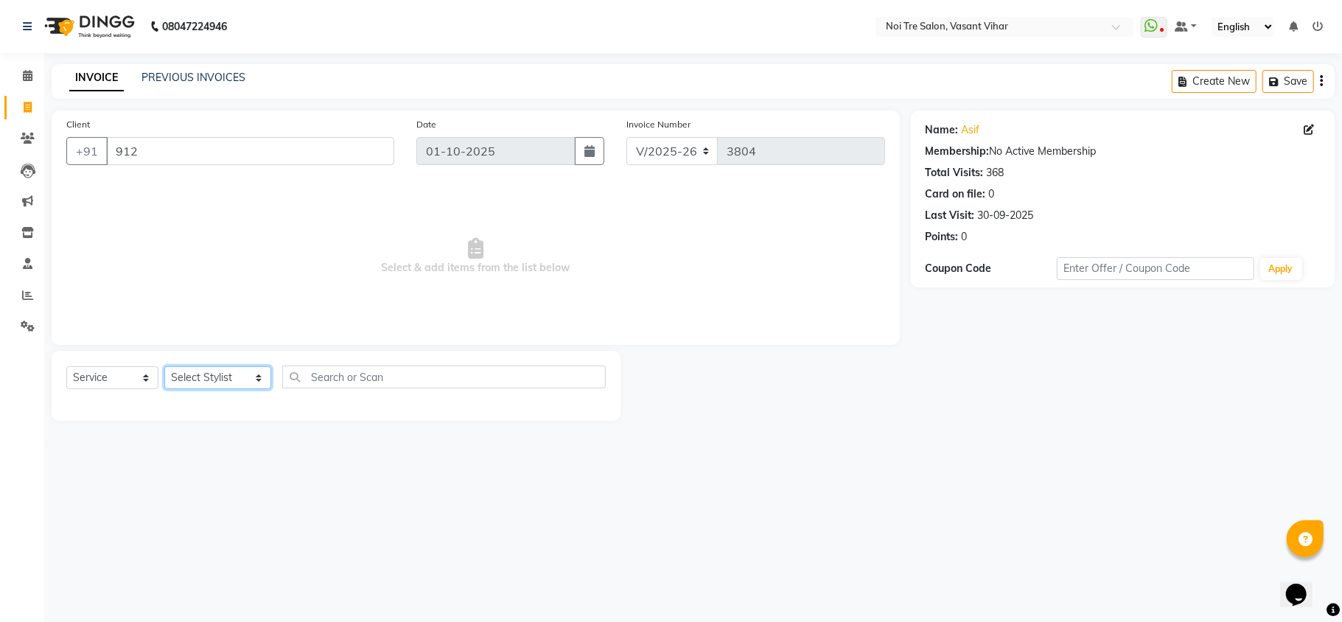
select select "20379"
click at [164, 366] on select "Select Stylist Abhishek AMARNATH Asif DANISH(PUNJABI BAGH) DHARAM FAIZAN GEETA …" at bounding box center [217, 377] width 107 height 23
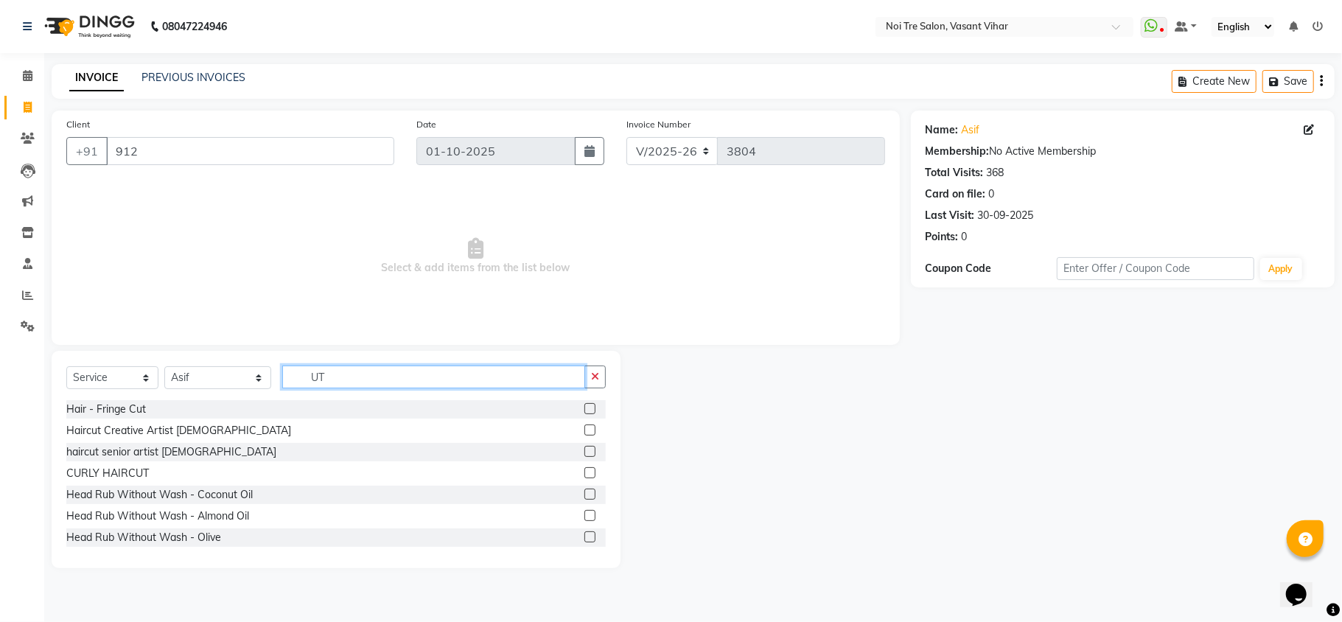
type input "UT"
click at [585, 428] on label at bounding box center [590, 430] width 11 height 11
click at [585, 428] on input "checkbox" at bounding box center [590, 431] width 10 height 10
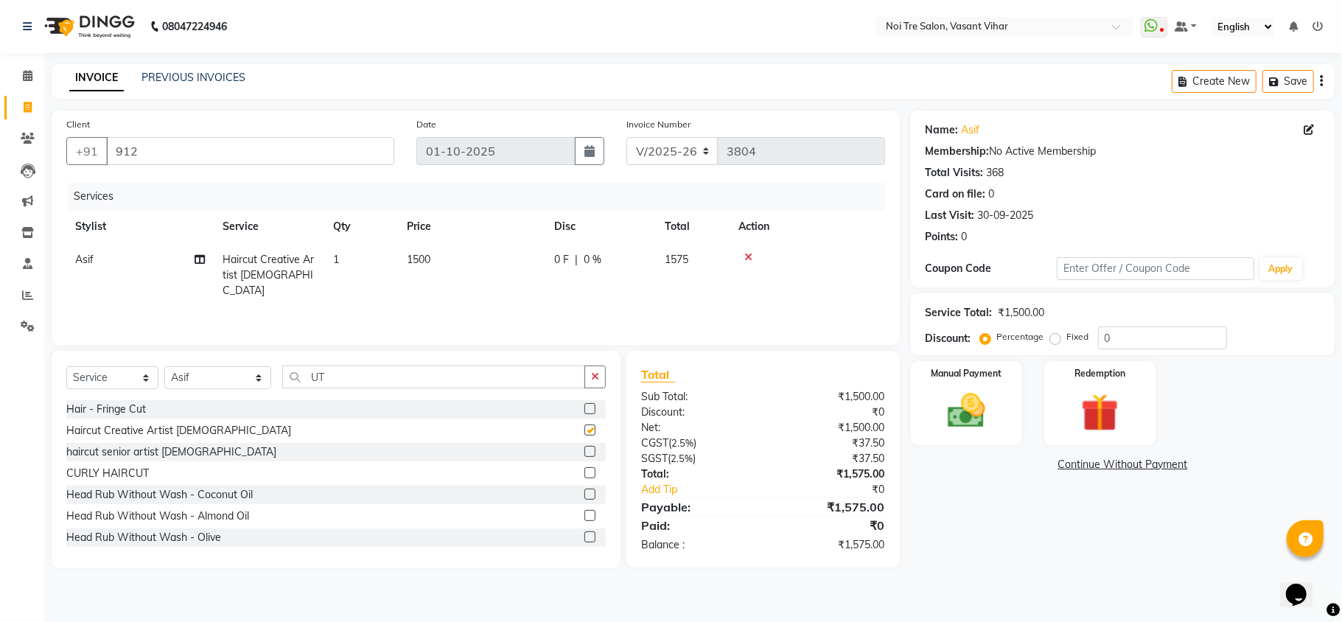
checkbox input "false"
click at [440, 260] on td "1500" at bounding box center [471, 275] width 147 height 64
select select "20379"
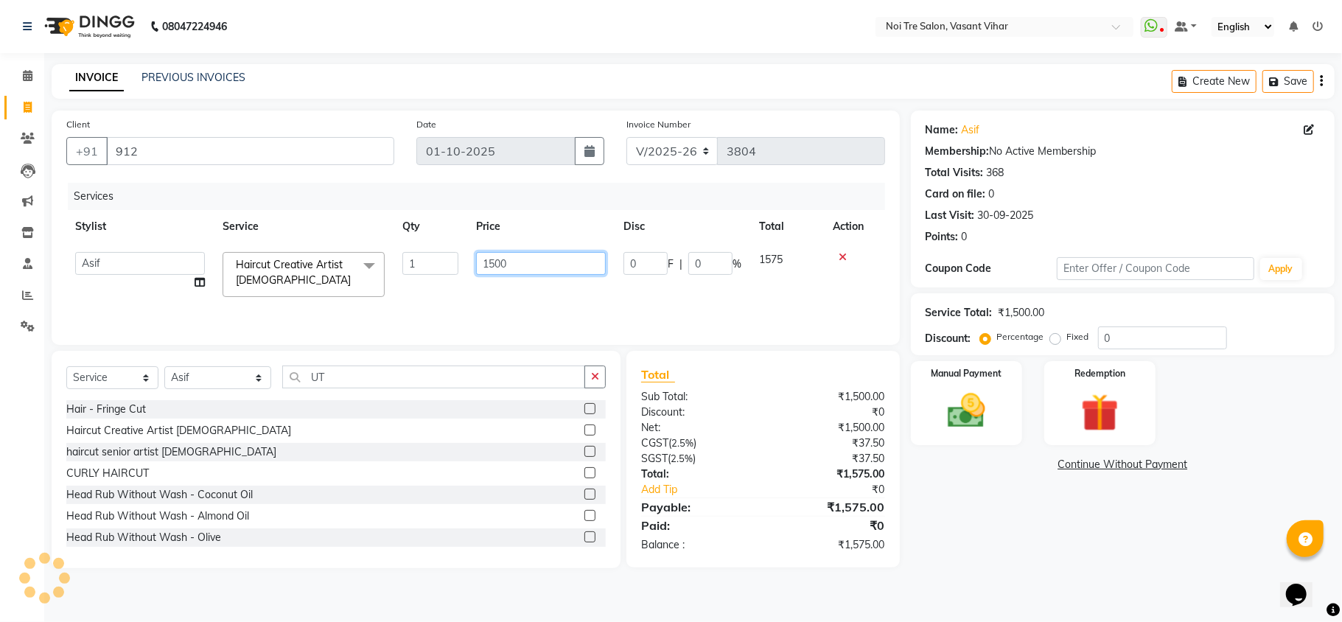
drag, startPoint x: 519, startPoint y: 258, endPoint x: 231, endPoint y: 210, distance: 292.2
click at [231, 210] on table "Stylist Service Qty Price Disc Total Action Abhishek AMARNATH Asif DANISH(PUNJA…" at bounding box center [475, 258] width 819 height 96
type input "1180"
click at [439, 280] on tr "Abhishek AMARNATH Asif DANISH(PUNJABI BAGH) DHARAM FAIZAN GEETA Kamal Karan PDC…" at bounding box center [475, 274] width 819 height 63
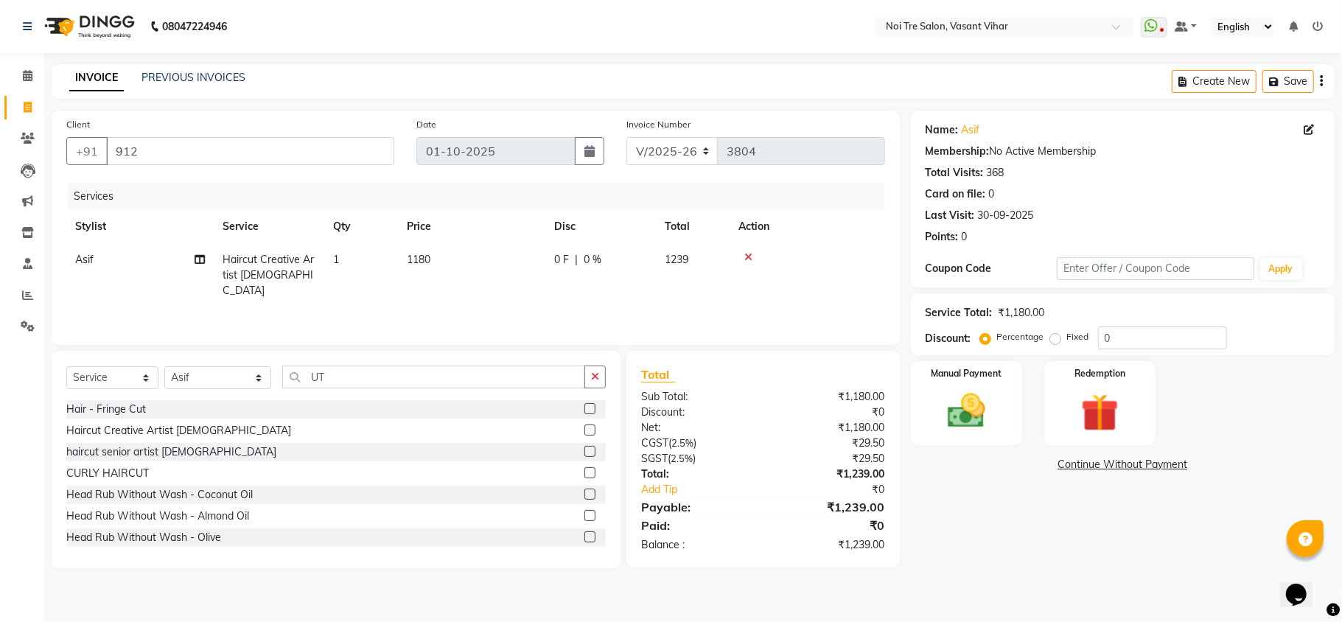
click at [1067, 341] on label "Fixed" at bounding box center [1078, 336] width 22 height 13
click at [1054, 341] on input "Fixed" at bounding box center [1058, 337] width 10 height 10
radio input "true"
drag, startPoint x: 1143, startPoint y: 327, endPoint x: 1039, endPoint y: 320, distance: 104.2
click at [1054, 320] on div "Service Total: ₹1,180.00 Discount: Percentage Fixed 0" at bounding box center [1123, 324] width 394 height 50
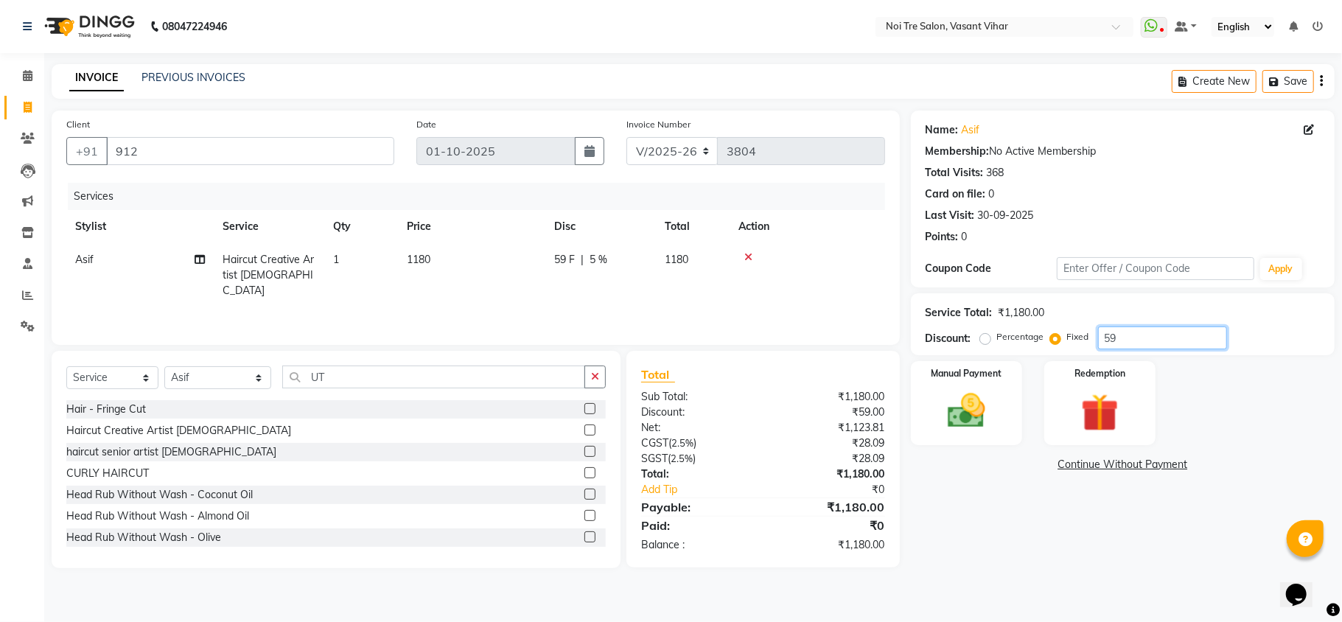
type input "59"
click at [936, 534] on div "Name: Asif Membership: No Active Membership Total Visits: 368 Card on file: 0 L…" at bounding box center [1128, 340] width 435 height 458
click at [986, 411] on img at bounding box center [967, 412] width 64 height 46
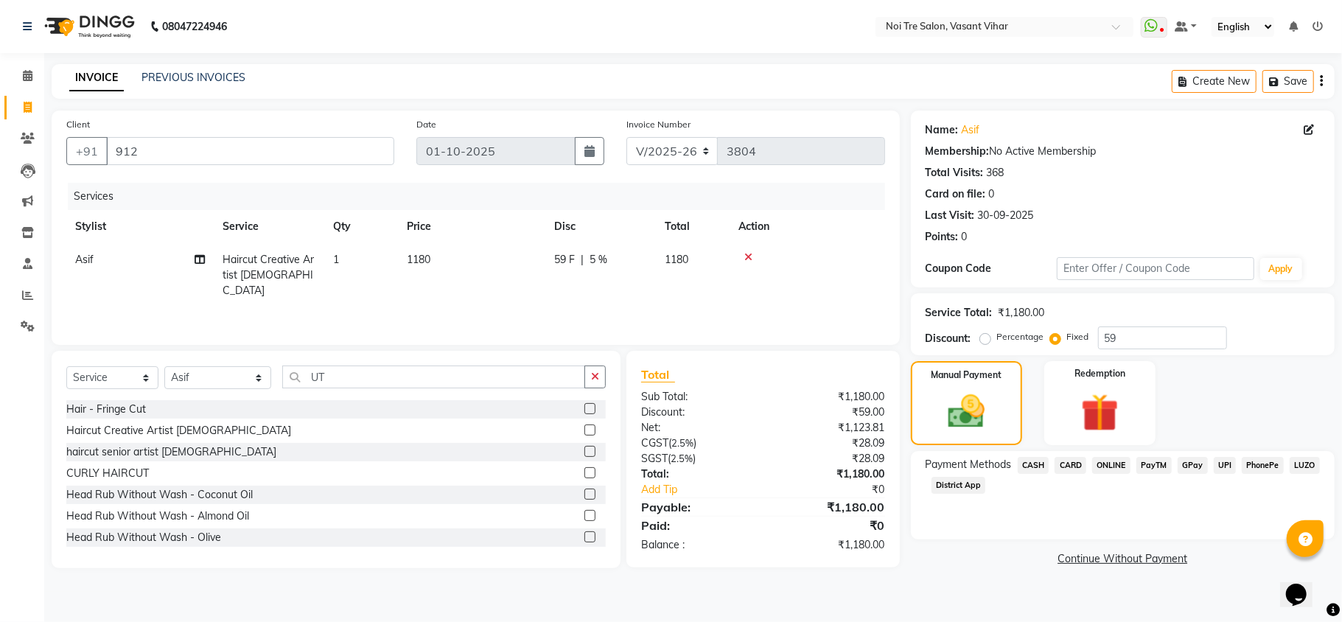
click at [1074, 467] on span "CARD" at bounding box center [1071, 465] width 32 height 17
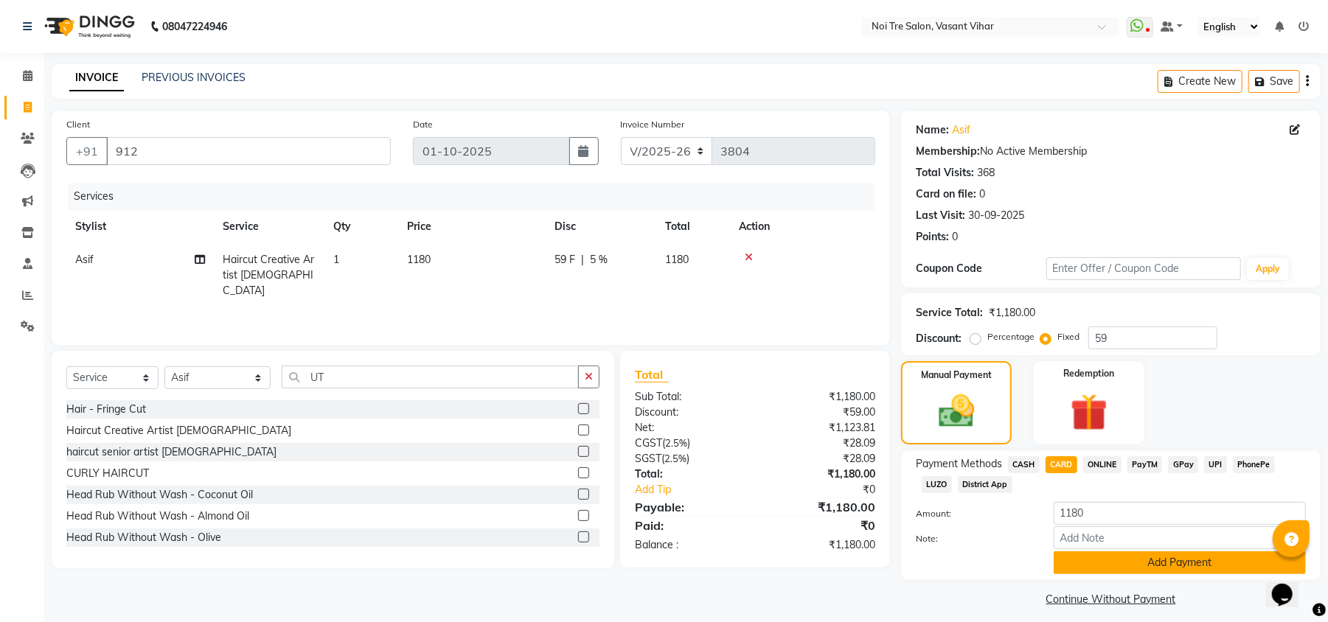
click at [1121, 556] on button "Add Payment" at bounding box center [1179, 562] width 252 height 23
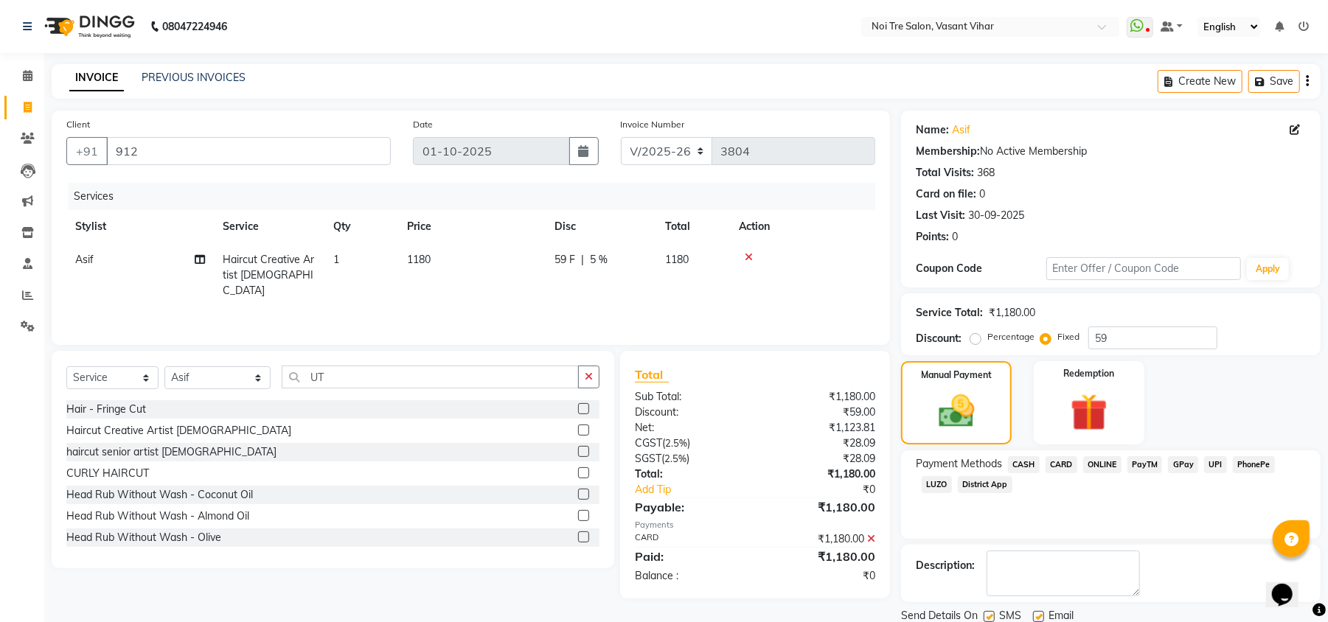
scroll to position [54, 0]
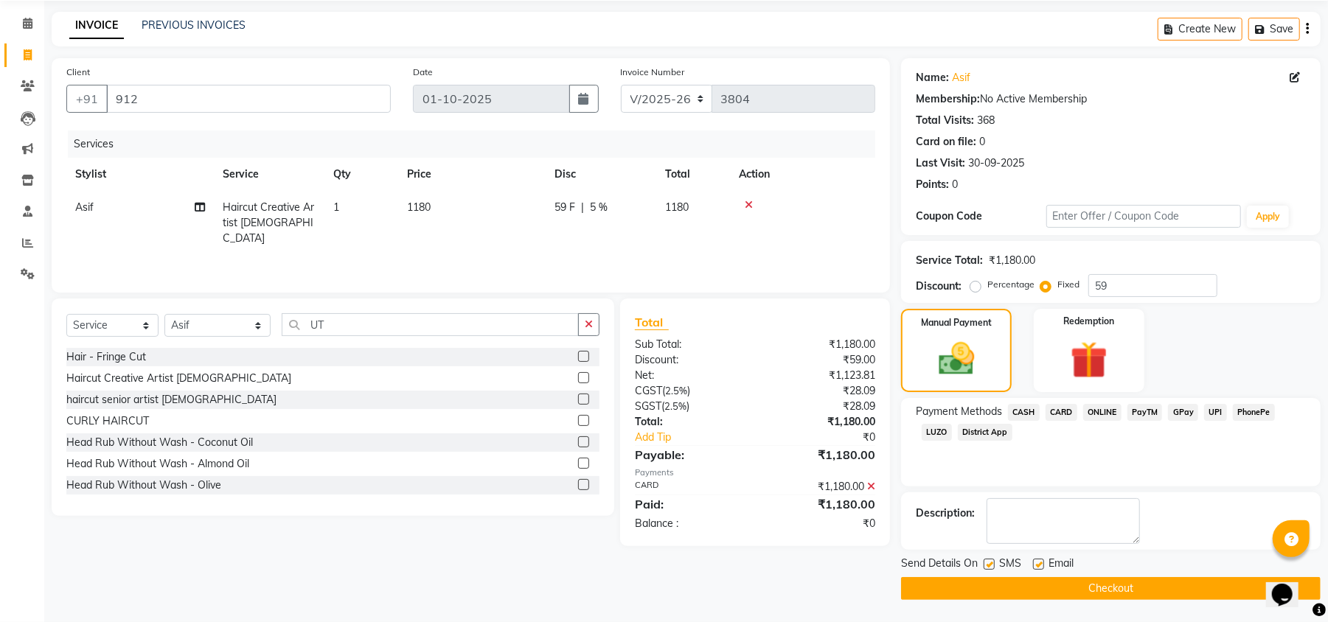
click at [1301, 570] on html "08047224946 Select Location × Noi Tre Salon, Vasant Vihar WhatsApp Status ✕ Sta…" at bounding box center [664, 259] width 1328 height 622
click at [1147, 596] on button "Checkout" at bounding box center [1110, 588] width 419 height 23
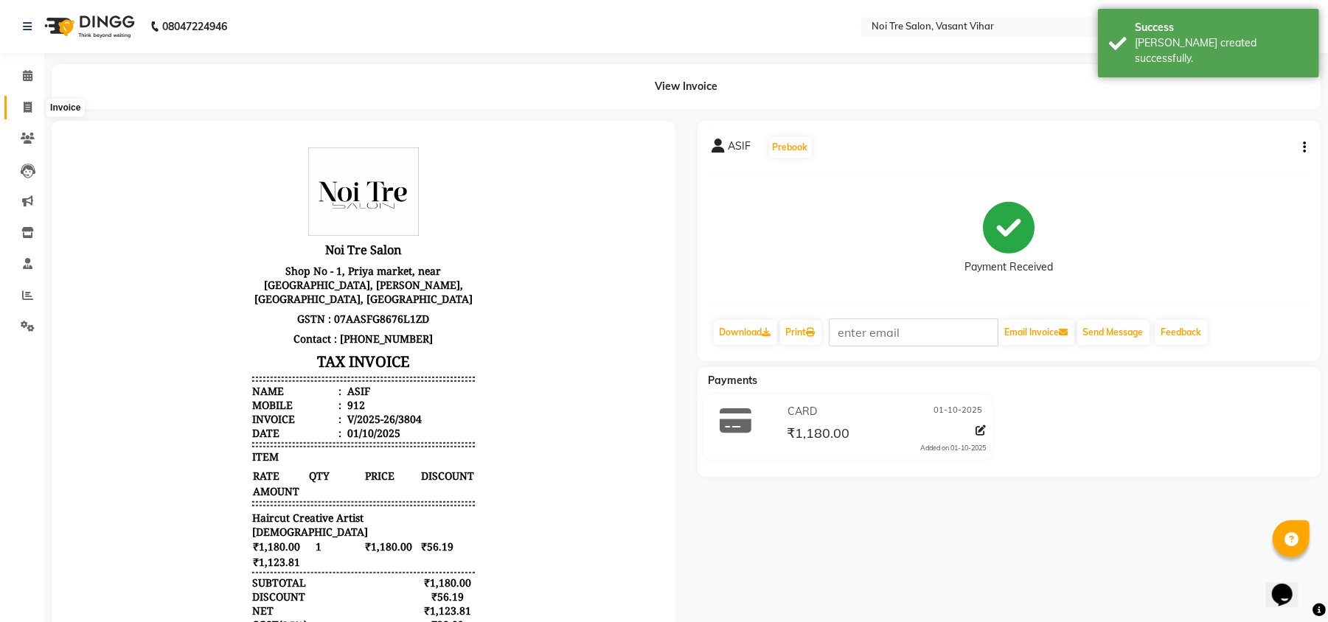
click at [34, 101] on span at bounding box center [28, 108] width 26 height 17
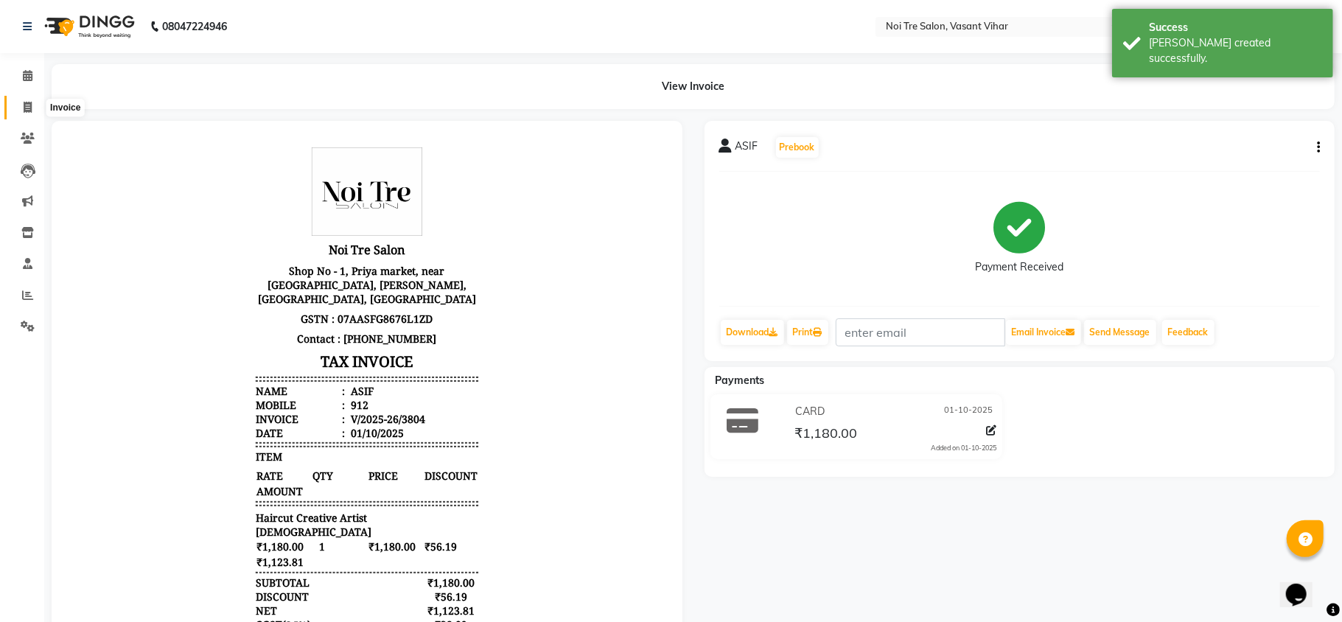
select select "service"
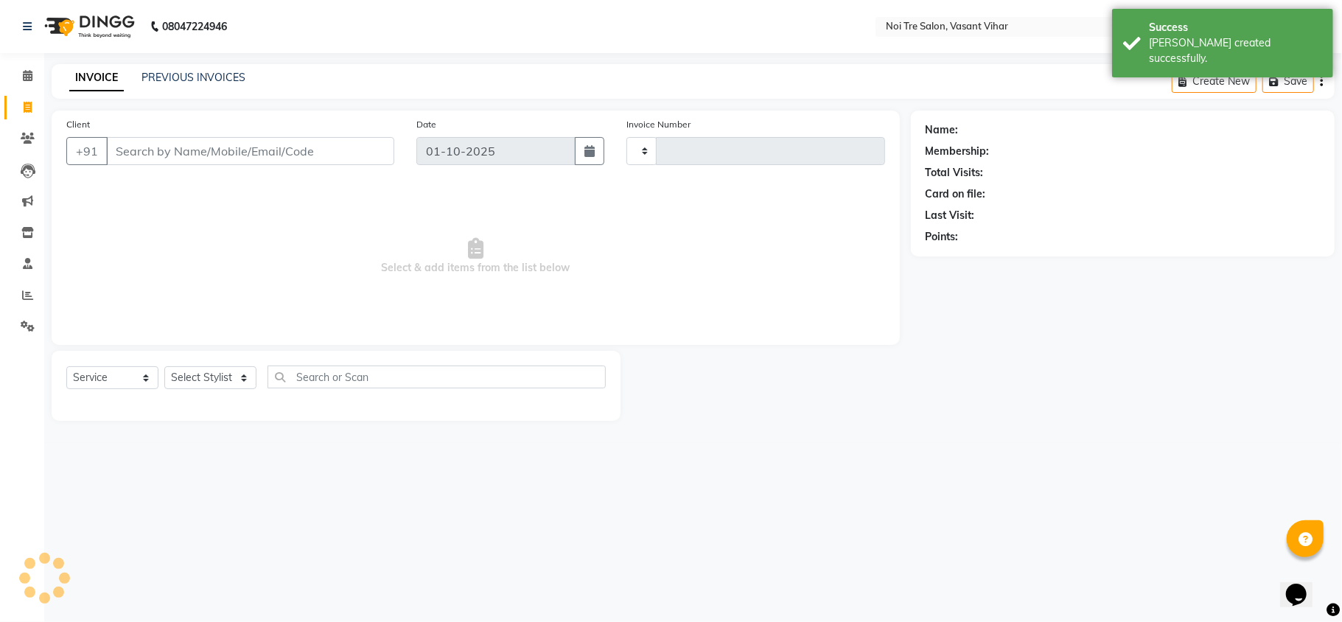
type input "3805"
select select "3944"
click at [401, 89] on div "INVOICE PREVIOUS INVOICES Create New Save" at bounding box center [693, 81] width 1283 height 35
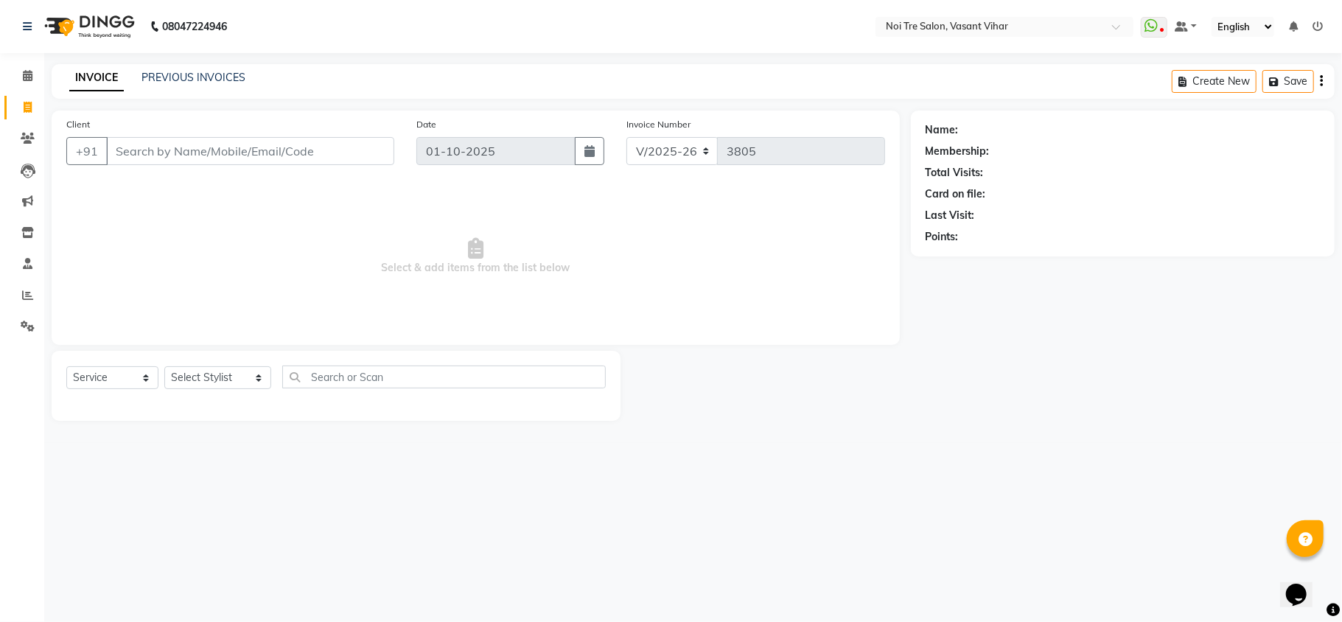
click at [243, 72] on div "INVOICE PREVIOUS INVOICES" at bounding box center [158, 78] width 212 height 17
click at [239, 74] on link "PREVIOUS INVOICES" at bounding box center [194, 77] width 104 height 13
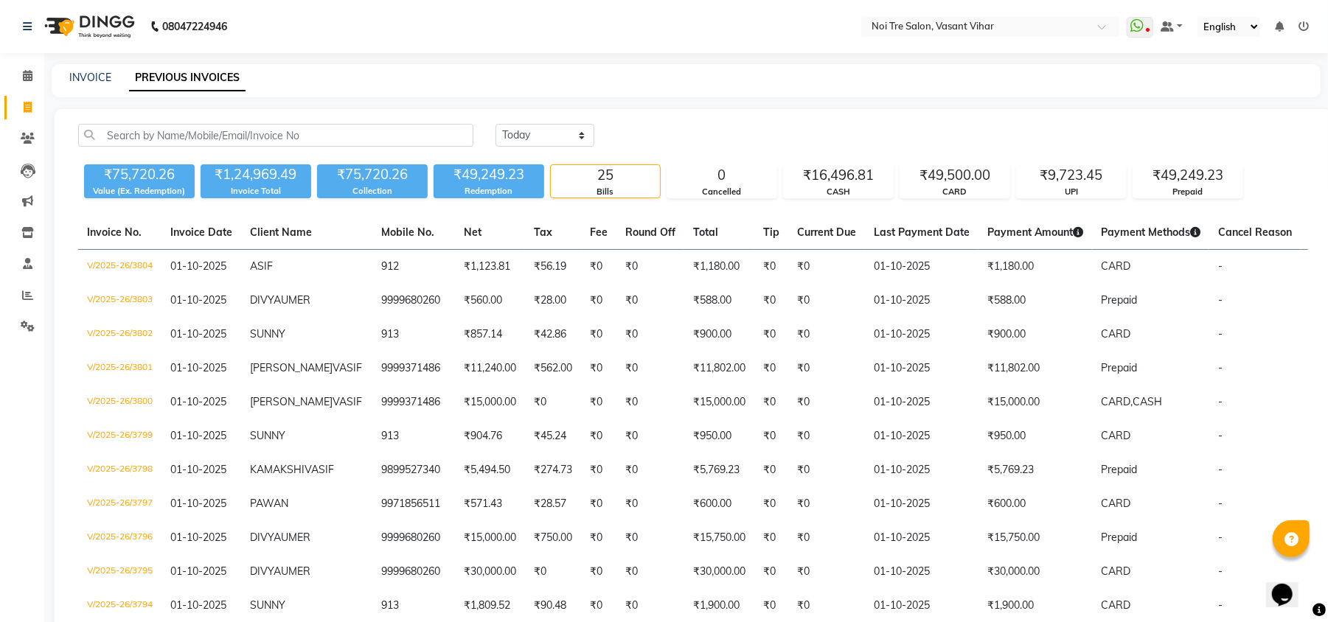
click at [1020, 112] on div "Today Yesterday Custom Range ₹75,720.26 Value (Ex. Redemption) ₹1,24,969.49 Inv…" at bounding box center [693, 632] width 1277 height 1047
click at [72, 80] on link "INVOICE" at bounding box center [90, 77] width 42 height 13
select select "service"
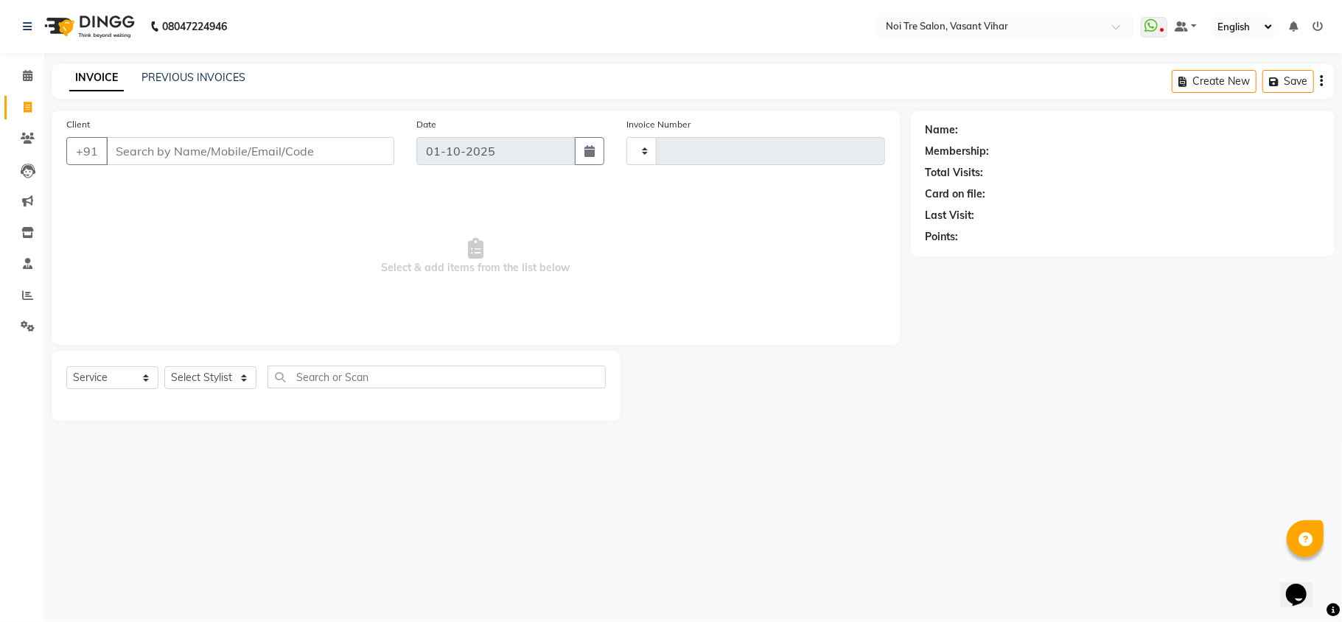
type input "3806"
select select "3944"
click at [206, 80] on link "PREVIOUS INVOICES" at bounding box center [194, 77] width 104 height 13
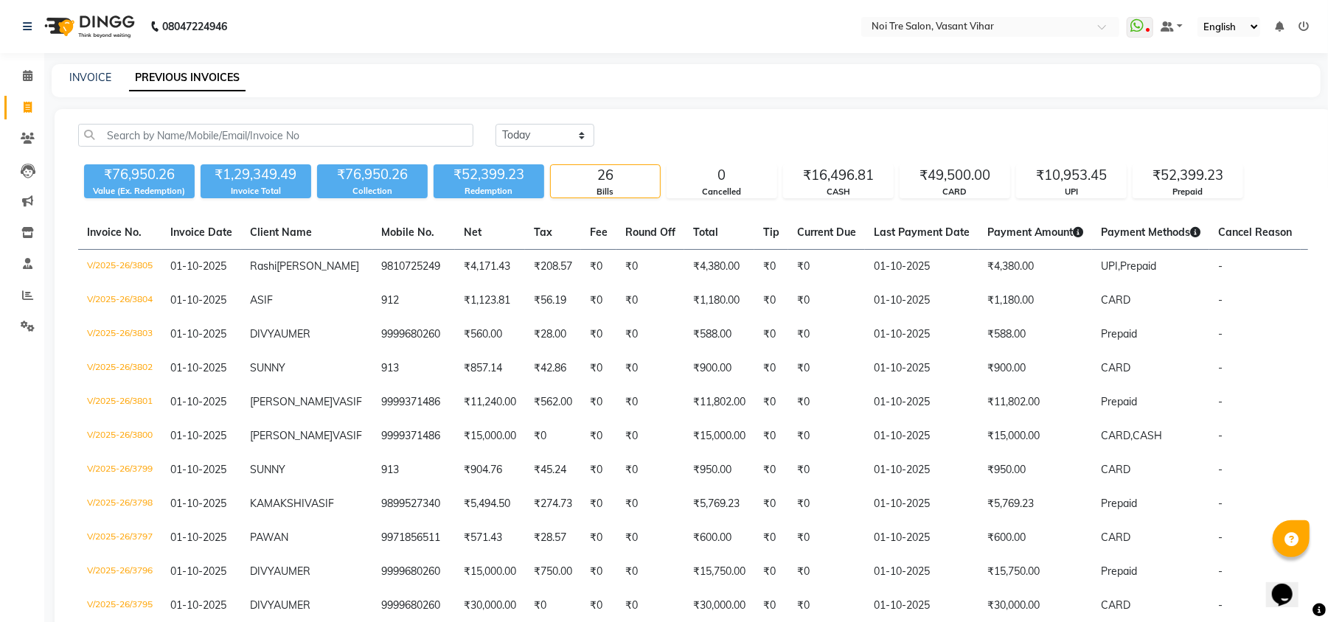
click at [877, 130] on div "Today Yesterday Custom Range" at bounding box center [901, 135] width 812 height 23
click at [15, 293] on span at bounding box center [28, 296] width 26 height 17
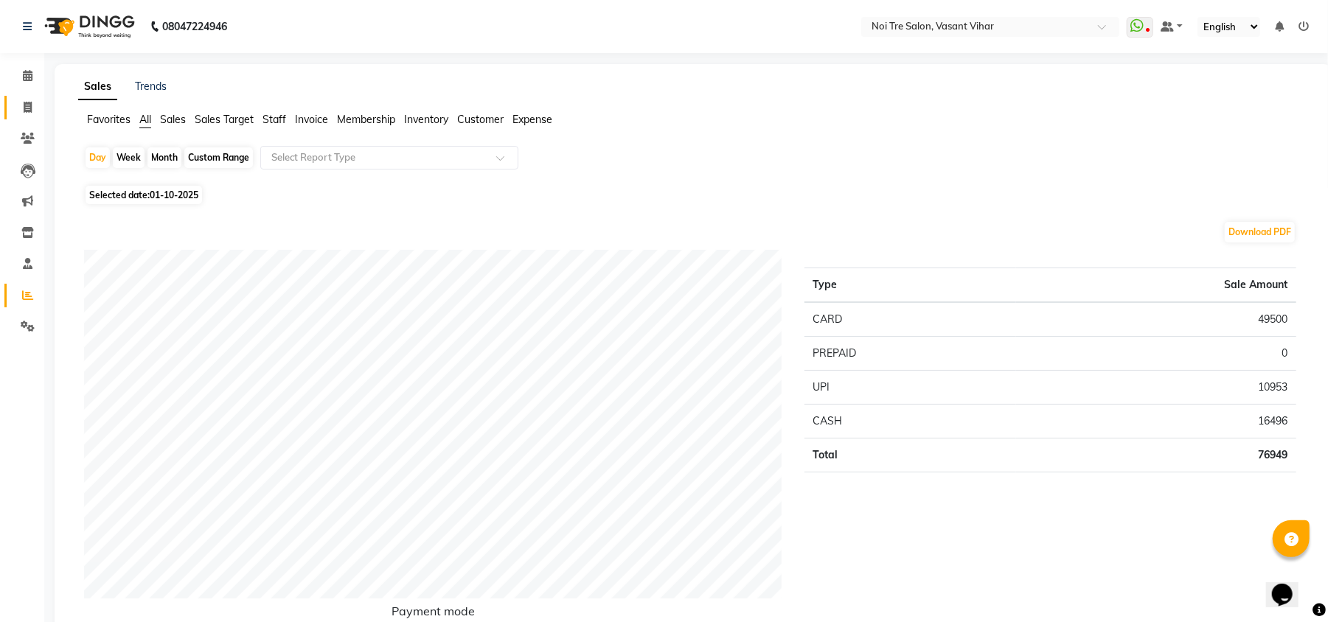
click at [15, 119] on link "Invoice" at bounding box center [21, 108] width 35 height 24
select select "service"
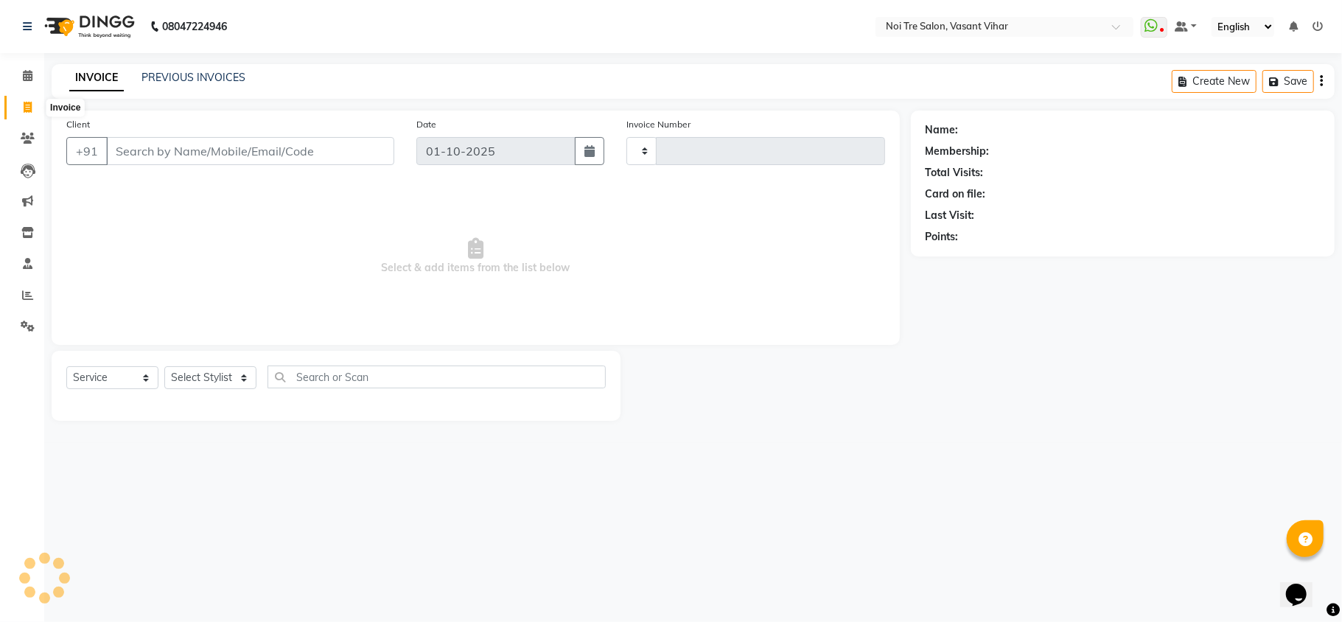
type input "3806"
select select "3944"
click at [218, 74] on link "PREVIOUS INVOICES" at bounding box center [194, 77] width 104 height 13
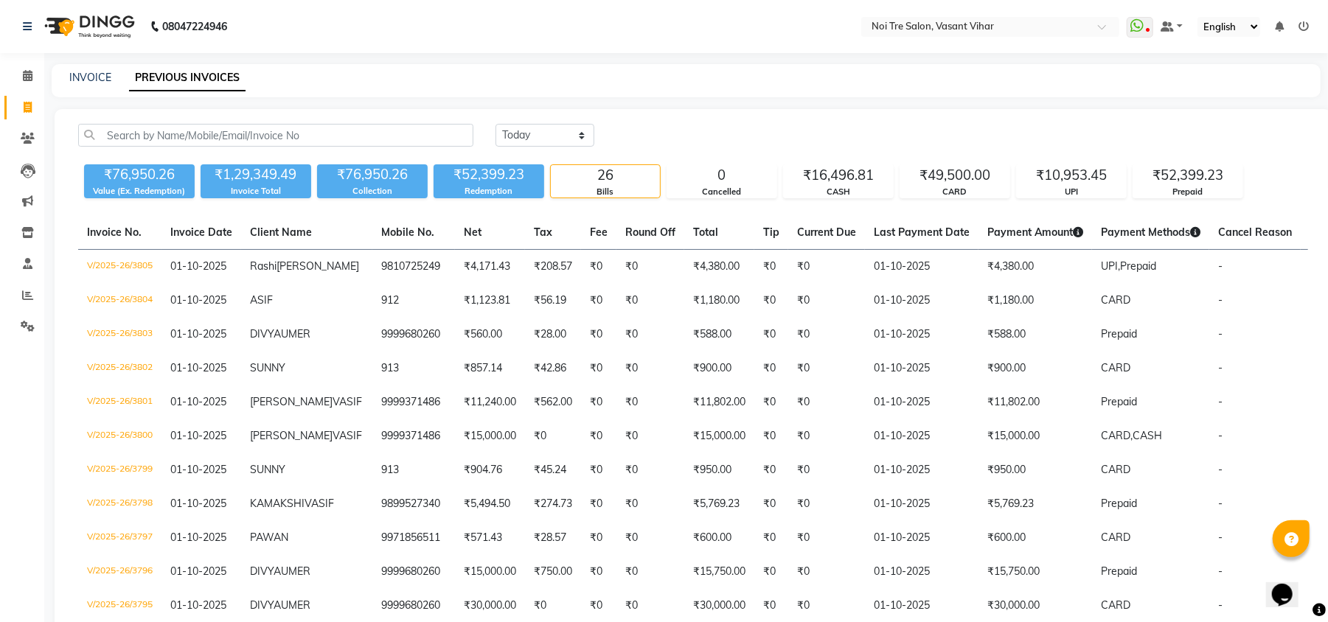
click at [758, 131] on div "Today Yesterday Custom Range" at bounding box center [901, 135] width 812 height 23
click at [88, 69] on div "INVOICE PREVIOUS INVOICES" at bounding box center [686, 80] width 1269 height 33
click at [87, 72] on link "INVOICE" at bounding box center [90, 77] width 42 height 13
select select "service"
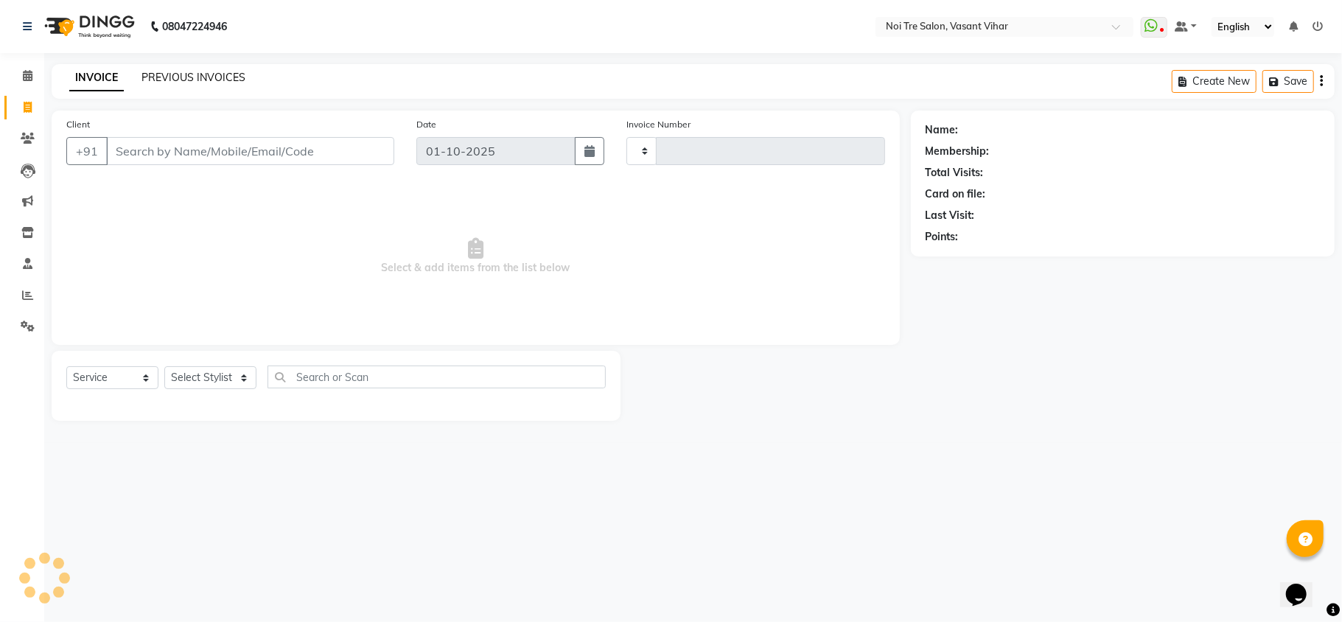
type input "3807"
select select "3944"
click at [186, 75] on link "PREVIOUS INVOICES" at bounding box center [194, 77] width 104 height 13
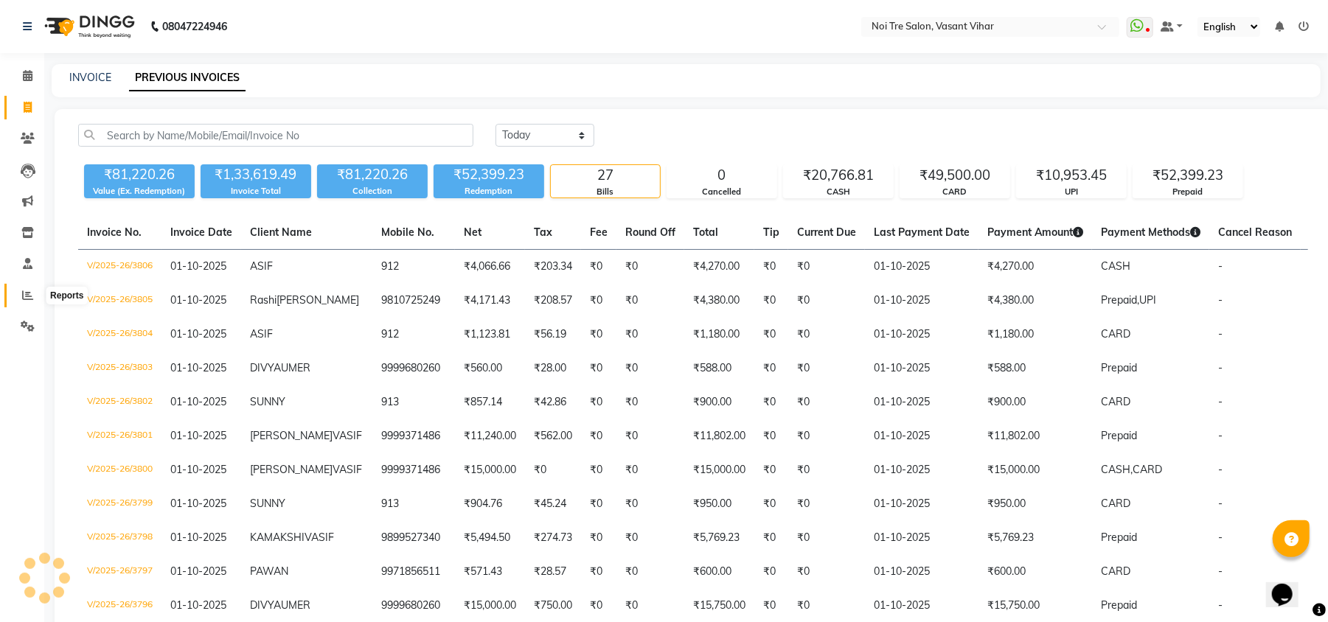
click at [31, 295] on icon at bounding box center [27, 295] width 11 height 11
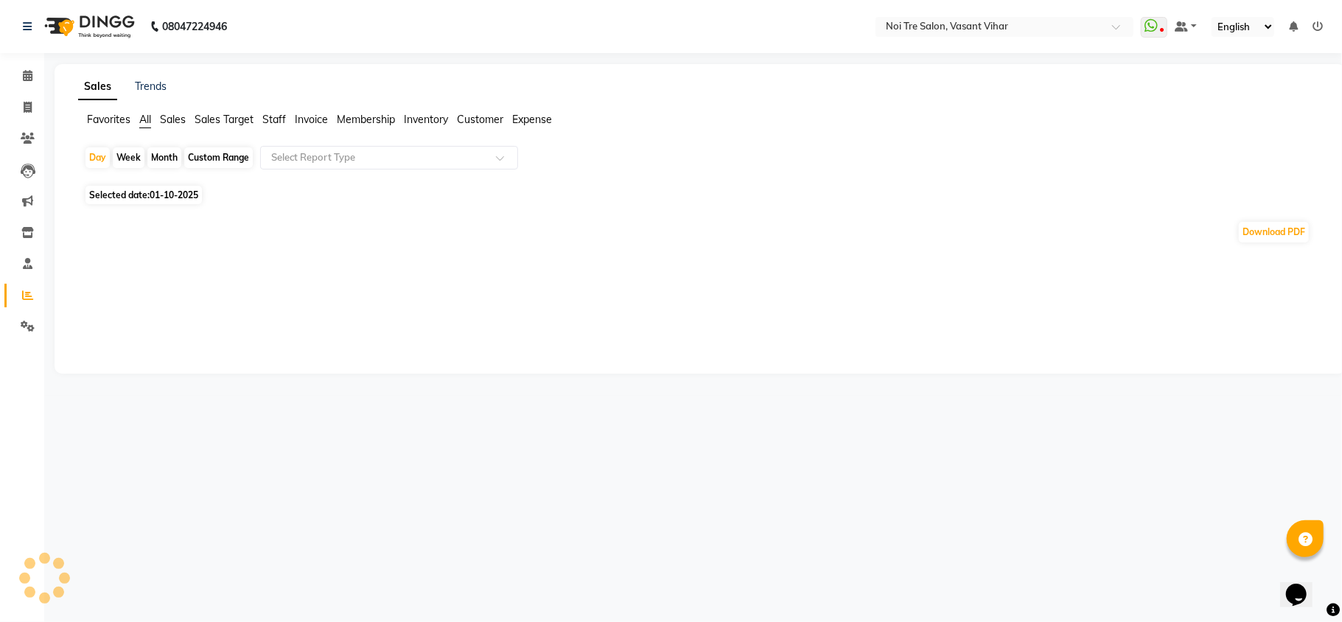
click at [275, 113] on span "Staff" at bounding box center [274, 119] width 24 height 13
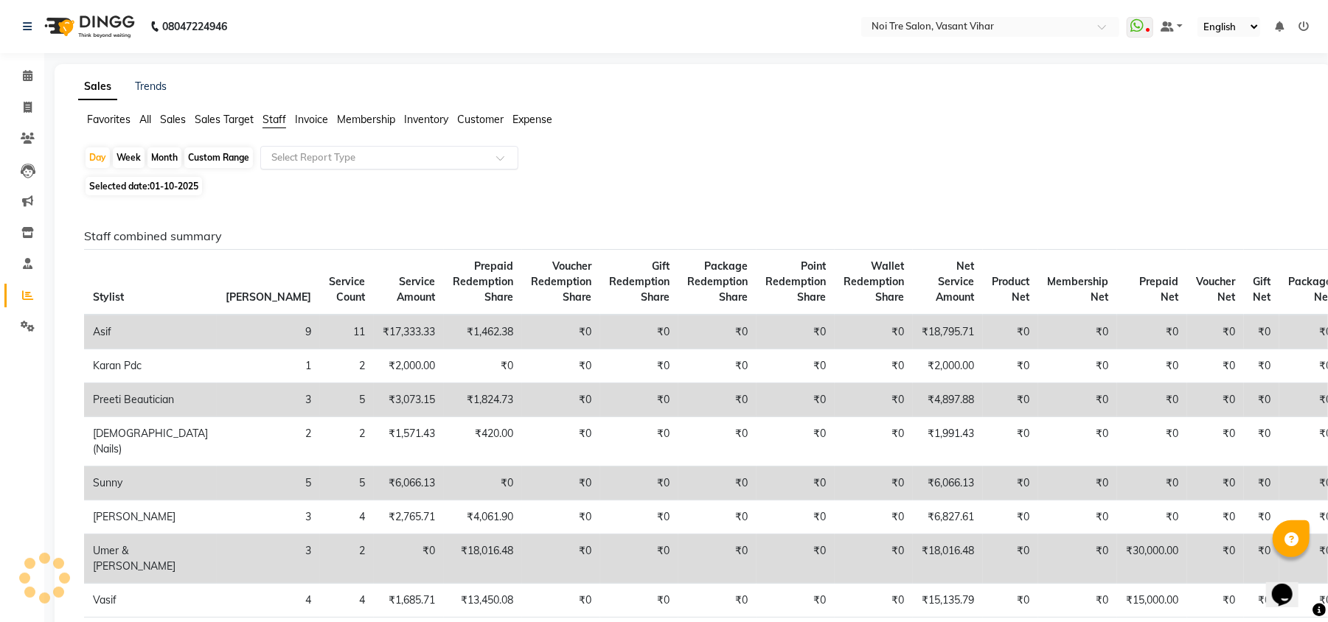
click at [310, 154] on input "text" at bounding box center [374, 157] width 212 height 15
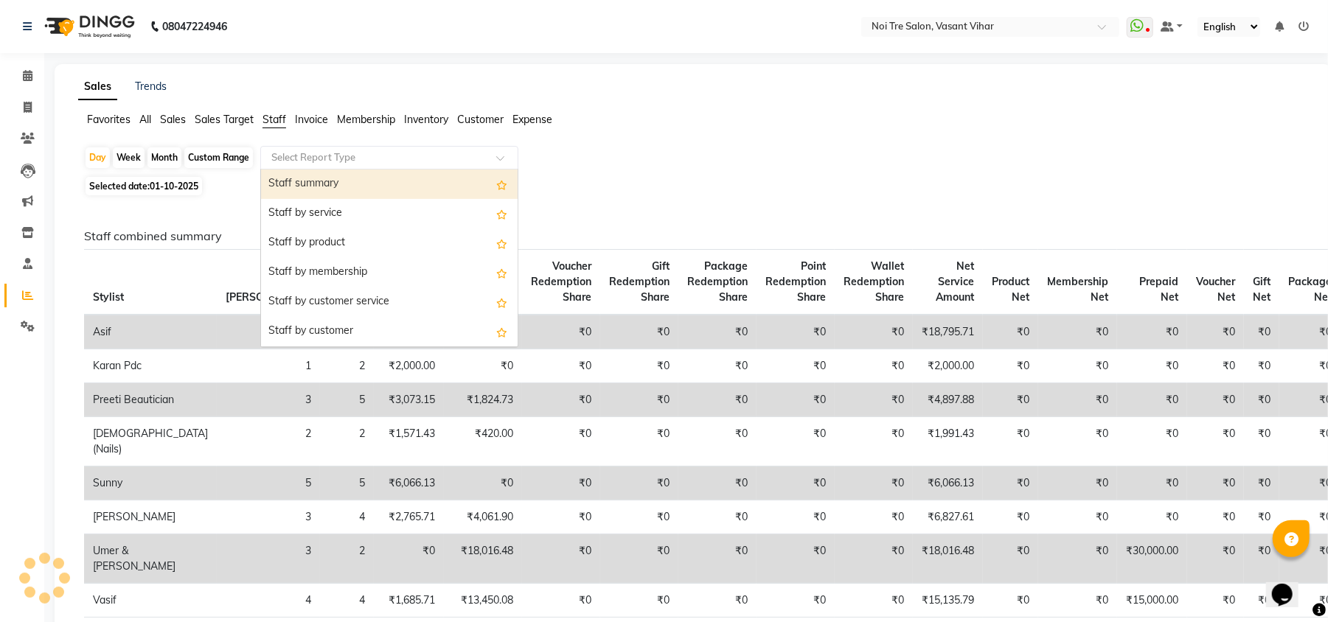
click at [310, 175] on div "Staff summary" at bounding box center [389, 184] width 257 height 29
select select "full_report"
select select "csv"
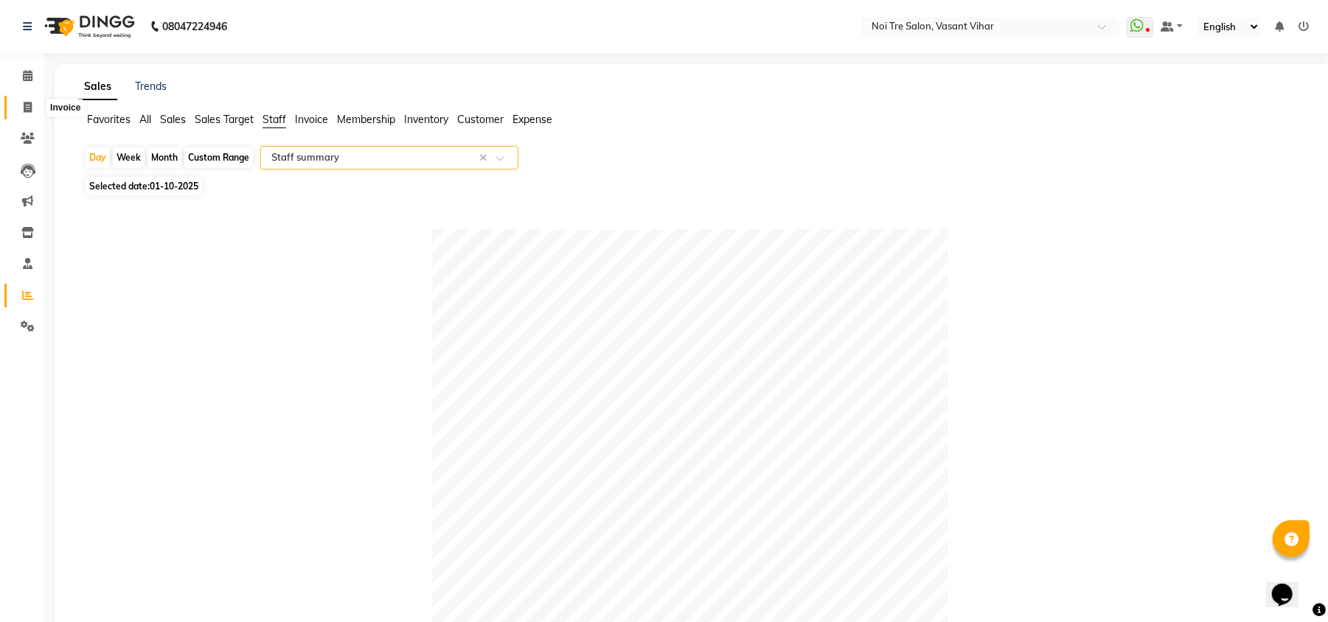
click at [31, 109] on icon at bounding box center [28, 107] width 8 height 11
select select "service"
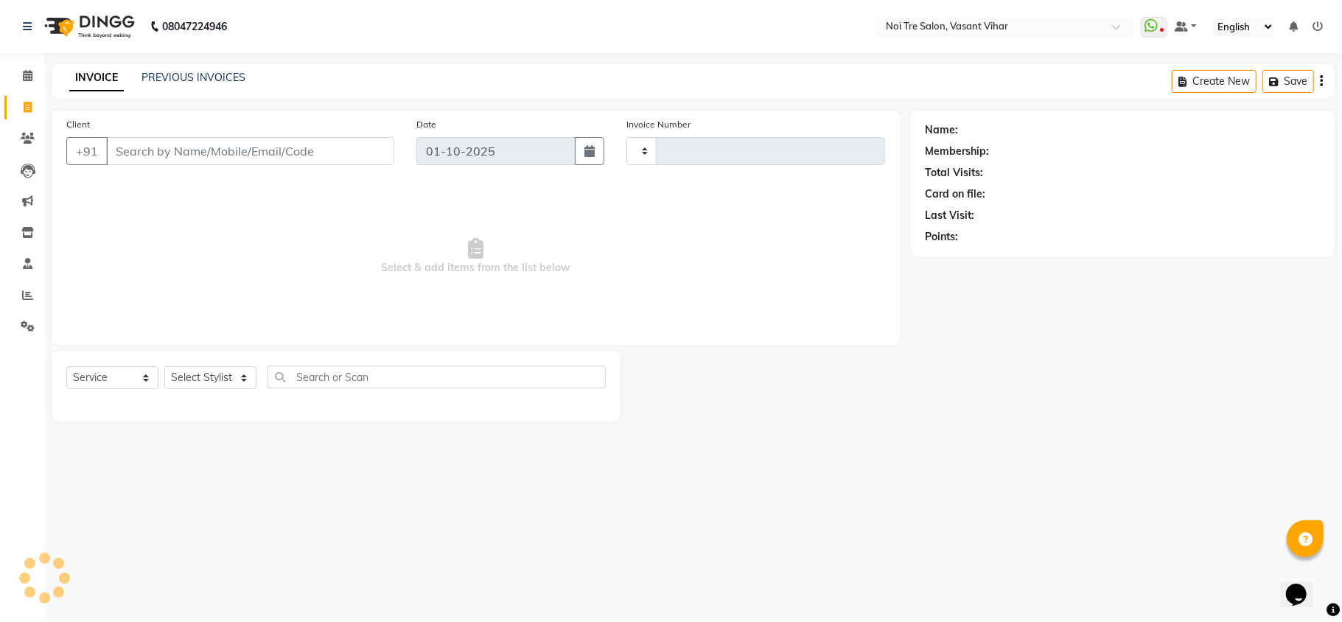
type input "3807"
select select "3944"
click at [178, 71] on link "PREVIOUS INVOICES" at bounding box center [194, 77] width 104 height 13
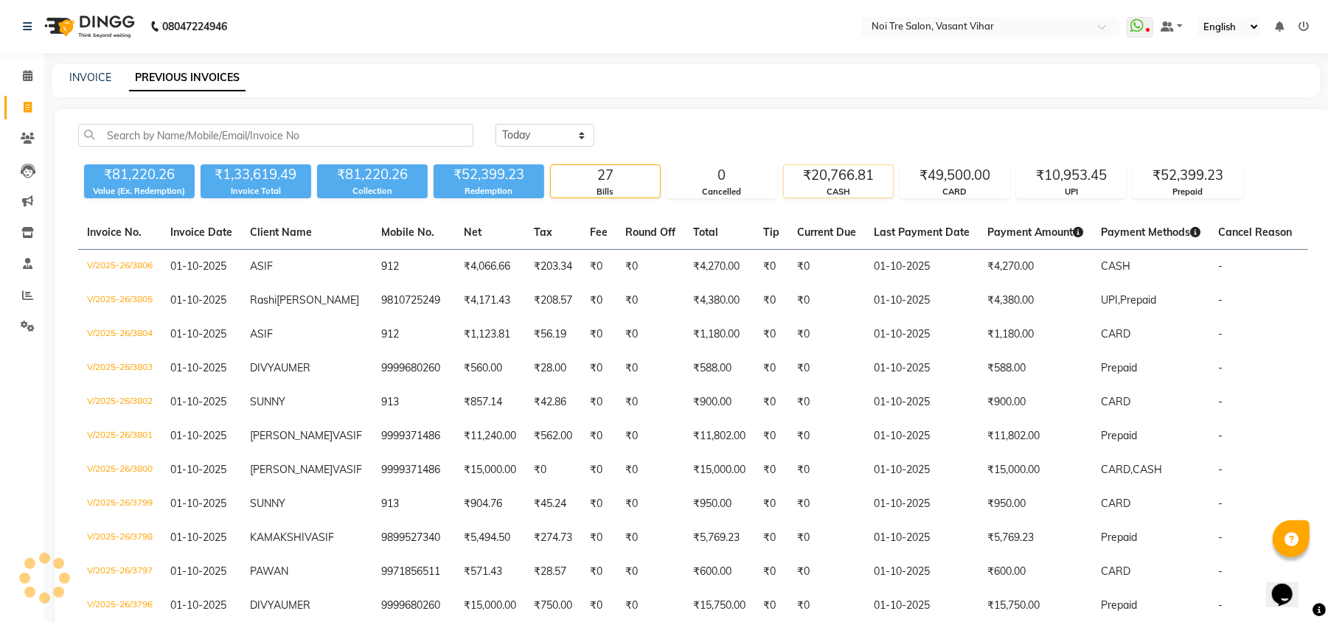
click at [853, 178] on div "₹20,766.81" at bounding box center [838, 175] width 109 height 21
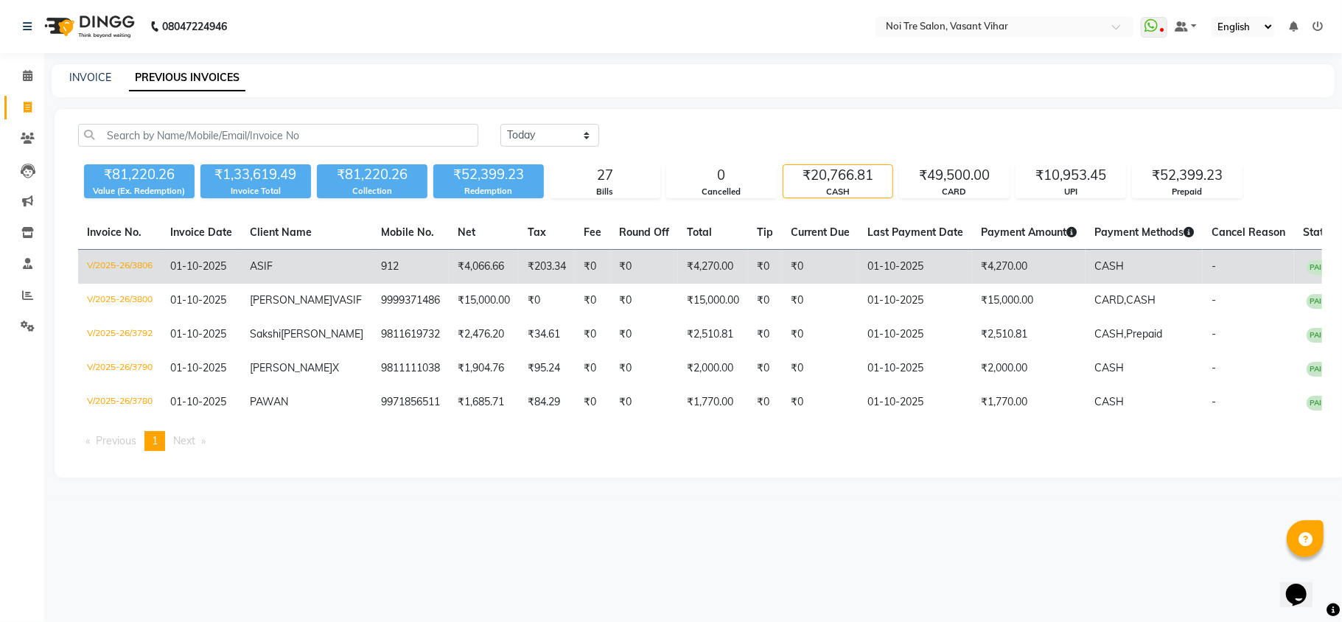
click at [1110, 273] on td "CASH" at bounding box center [1144, 267] width 117 height 35
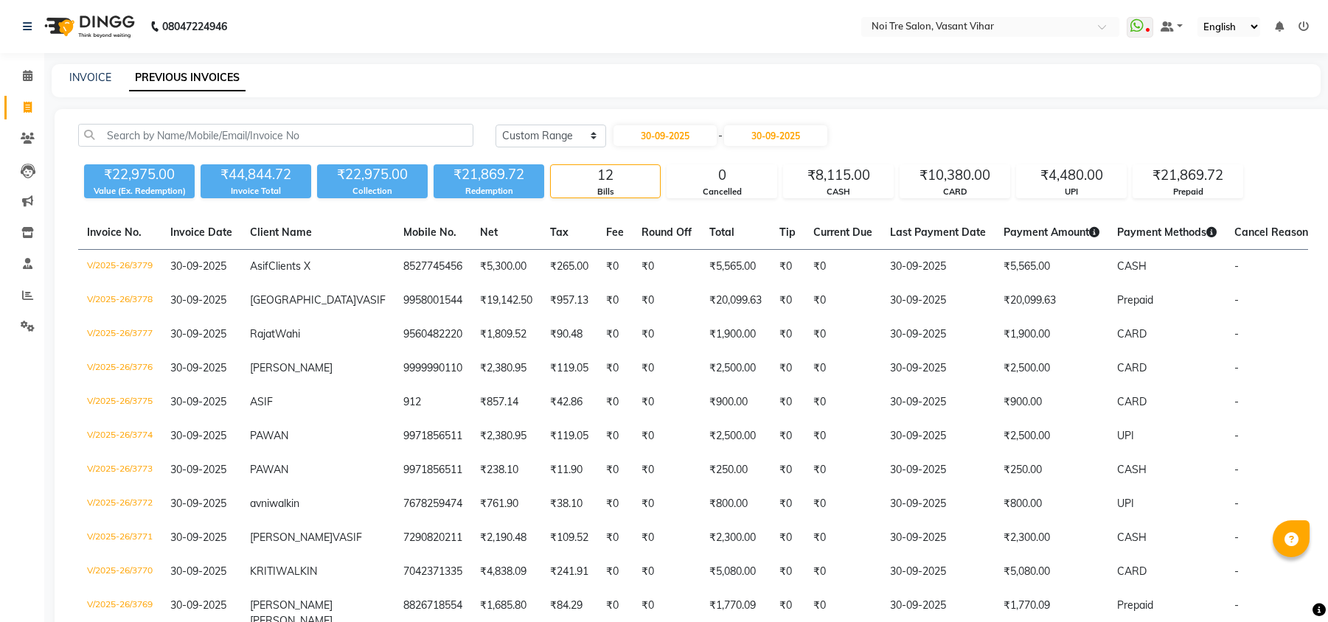
select select "range"
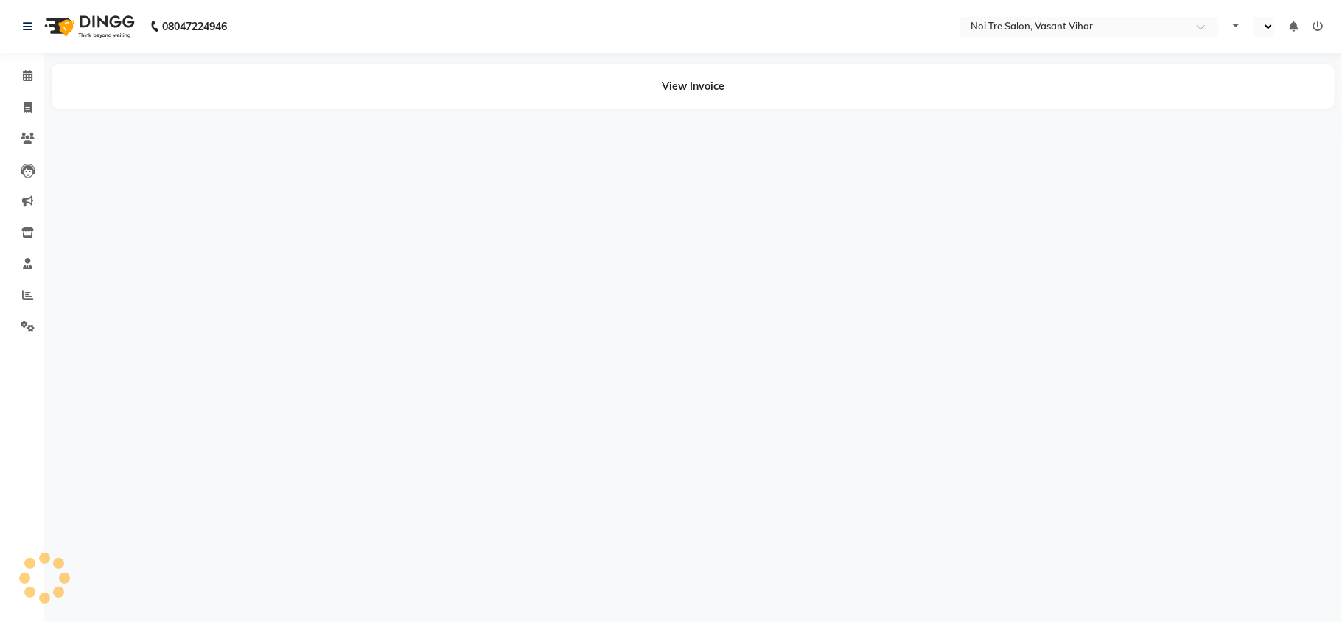
select select "en"
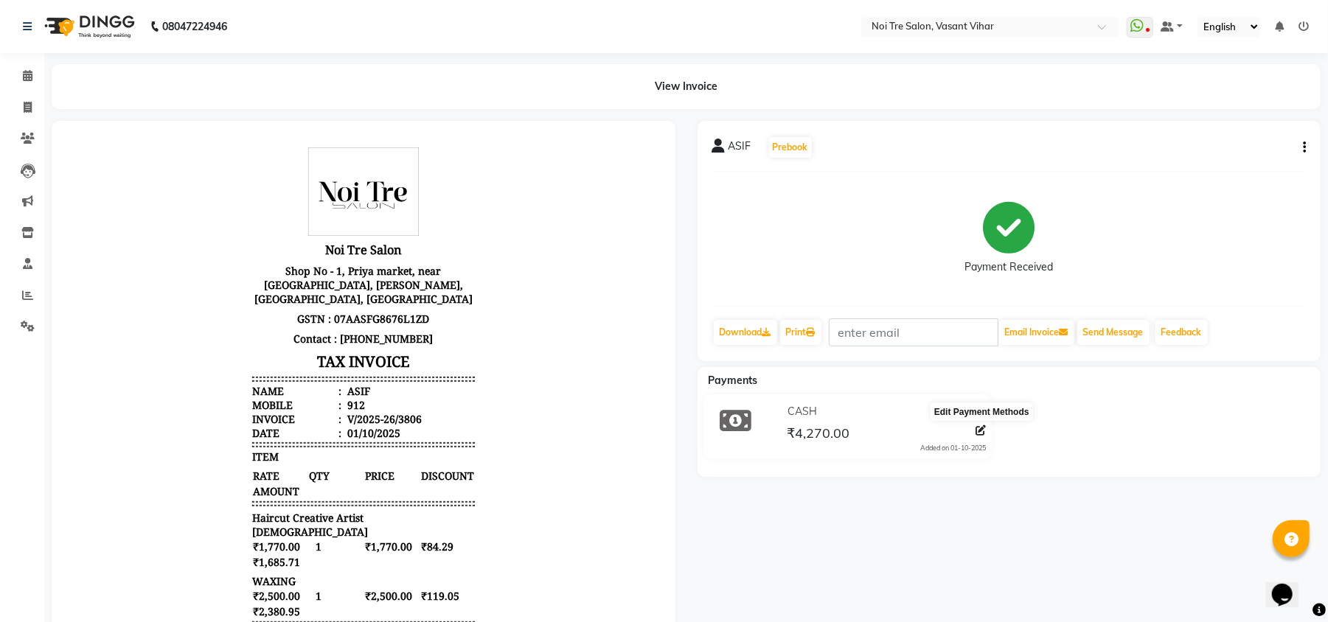
click at [980, 436] on icon at bounding box center [980, 430] width 10 height 10
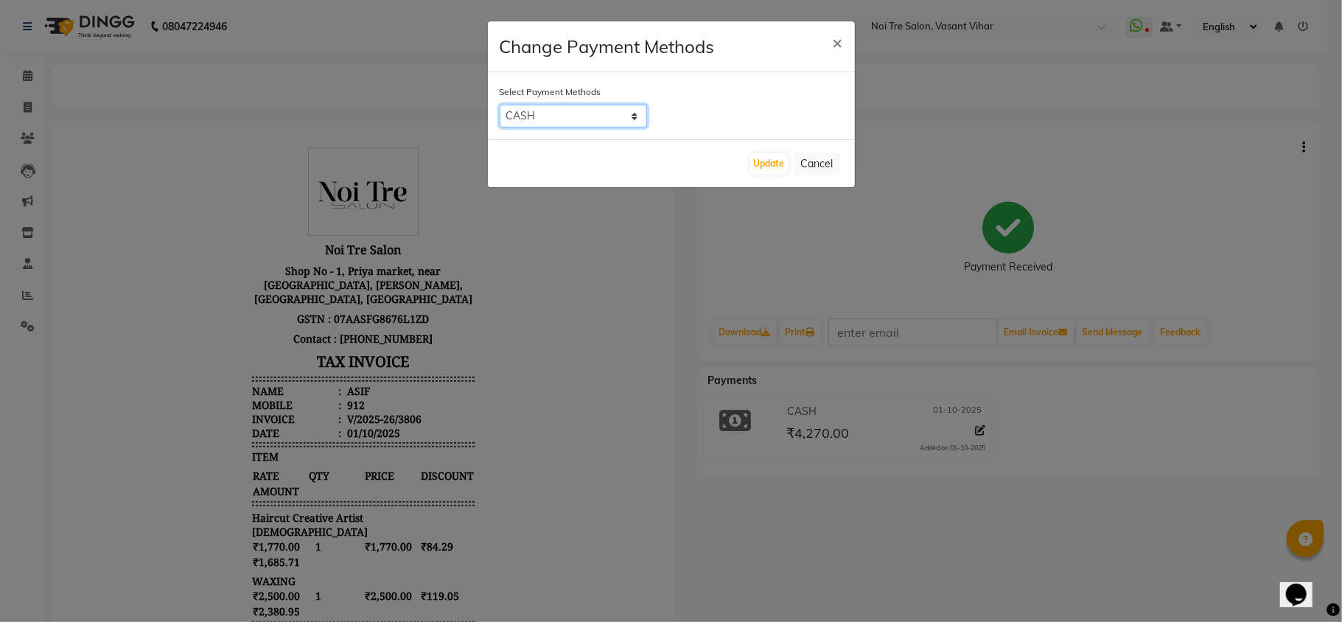
click at [534, 115] on select "CASH CARD ONLINE PayTM GPay UPI PhonePe LUZO District App" at bounding box center [573, 116] width 147 height 23
select select "2"
click at [500, 105] on select "CASH CARD ONLINE PayTM GPay UPI PhonePe LUZO District App" at bounding box center [573, 116] width 147 height 23
click at [768, 169] on button "Update" at bounding box center [769, 163] width 38 height 21
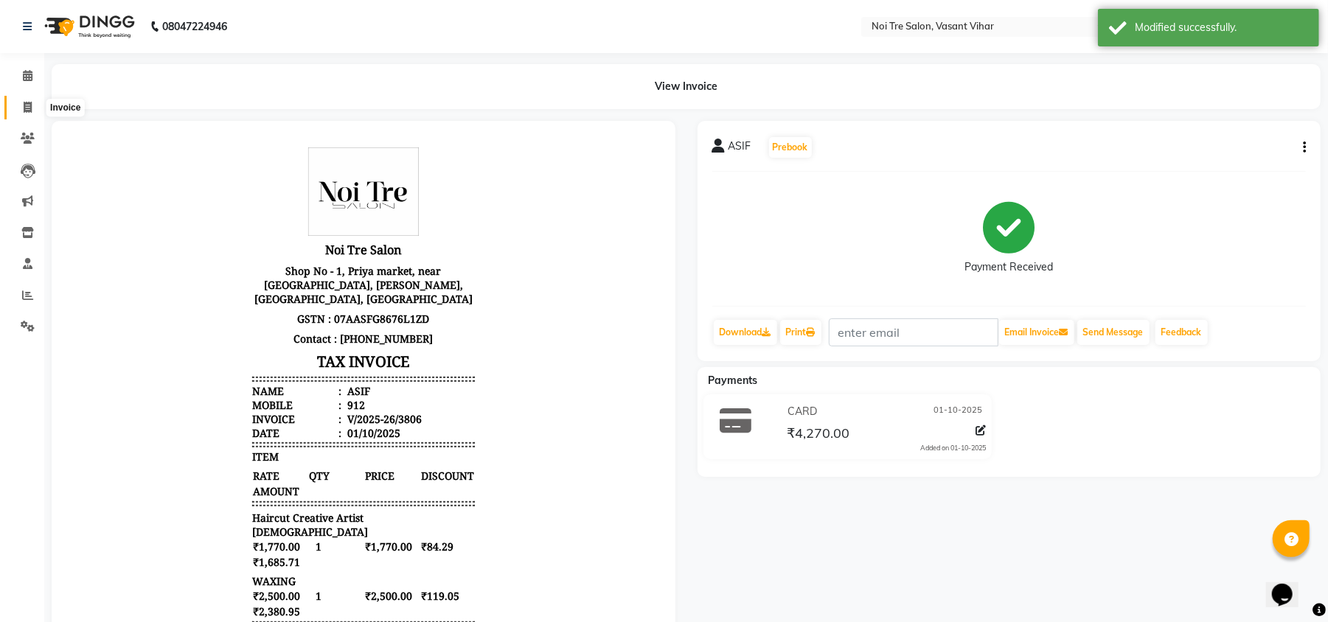
click at [33, 104] on span at bounding box center [28, 108] width 26 height 17
select select "service"
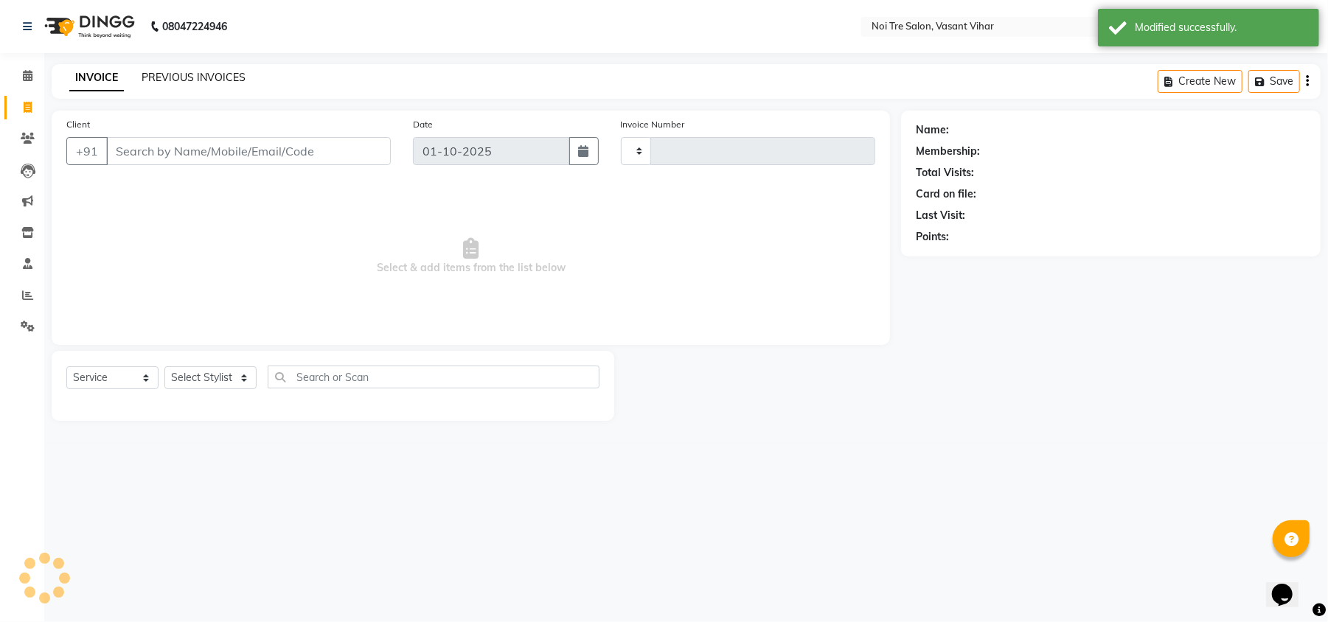
type input "3807"
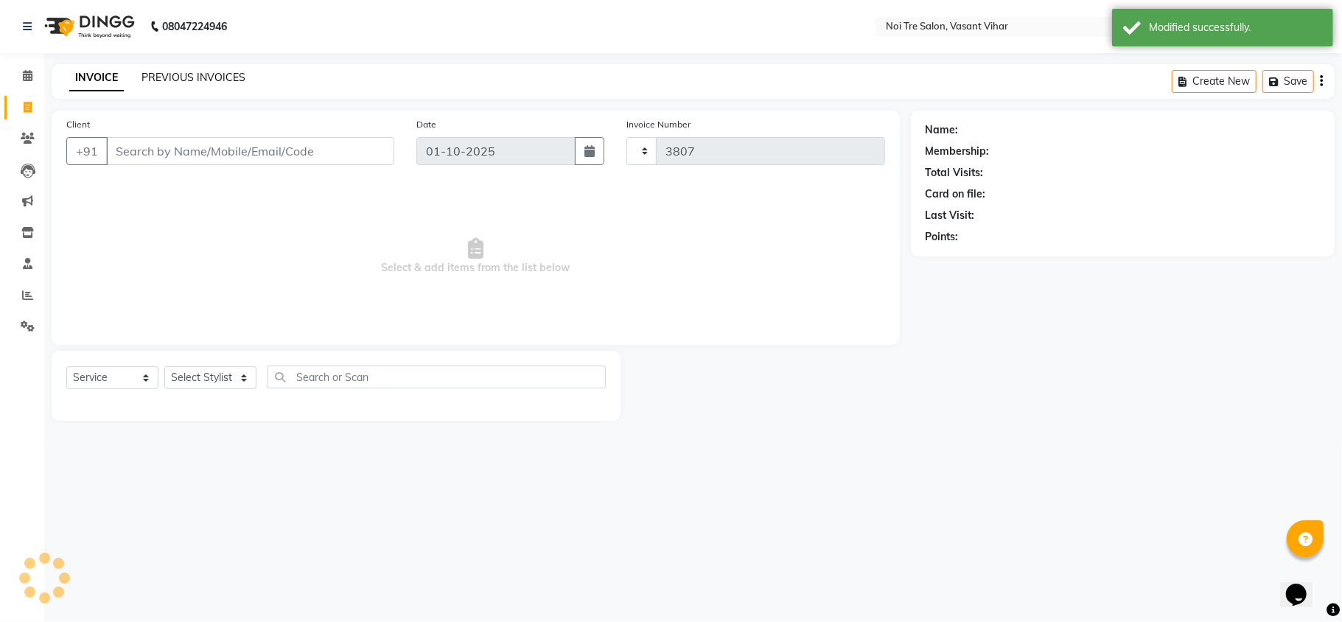
select select "3944"
click at [171, 77] on link "PREVIOUS INVOICES" at bounding box center [194, 77] width 104 height 13
